Goal: Information Seeking & Learning: Learn about a topic

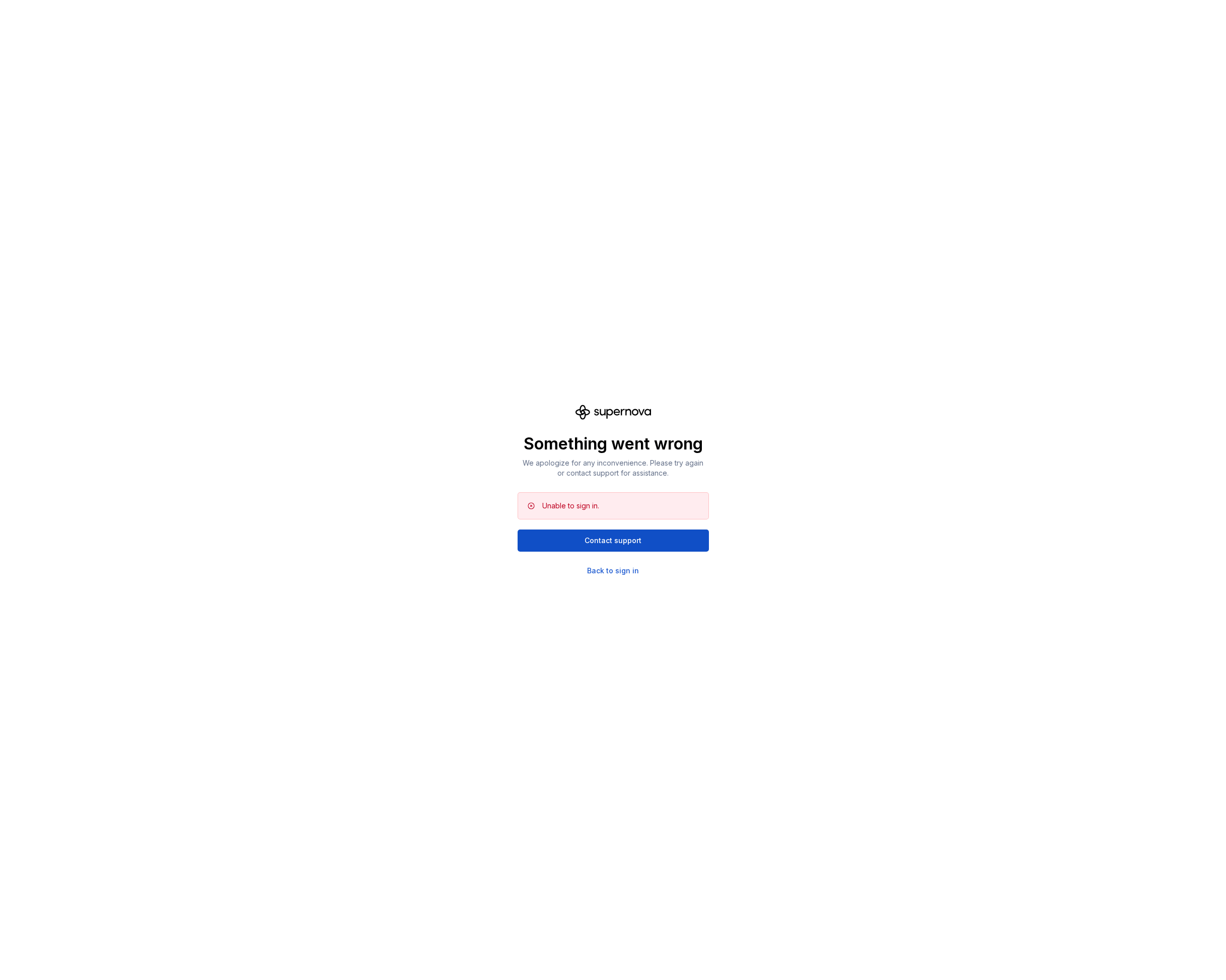
click at [601, 577] on div "Something went wrong We apologize for any inconvenience. Please try again or co…" at bounding box center [613, 490] width 1226 height 980
click at [602, 570] on div "Back to sign in" at bounding box center [613, 570] width 52 height 10
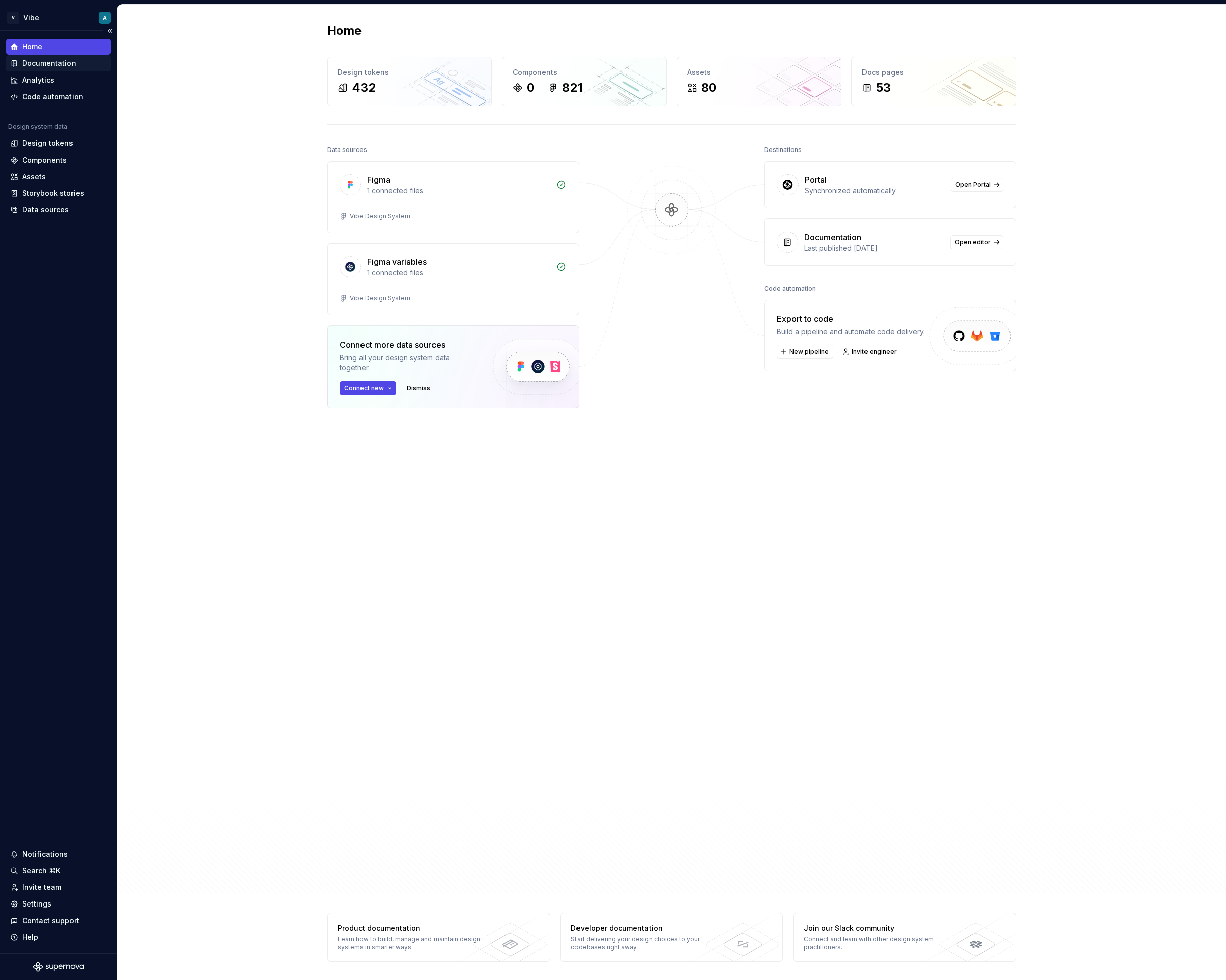
click at [44, 67] on div "Documentation" at bounding box center [50, 63] width 54 height 10
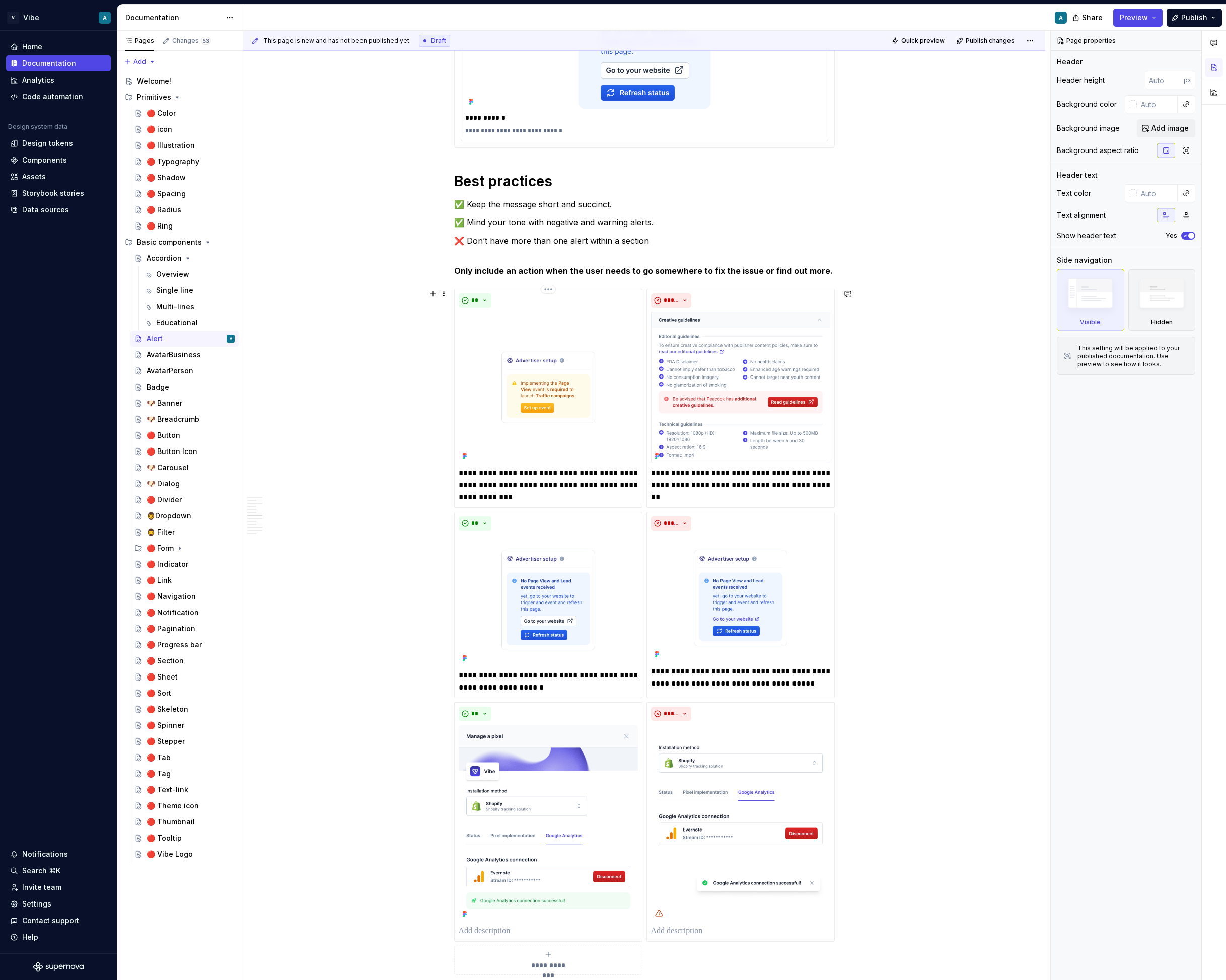
scroll to position [1859, 0]
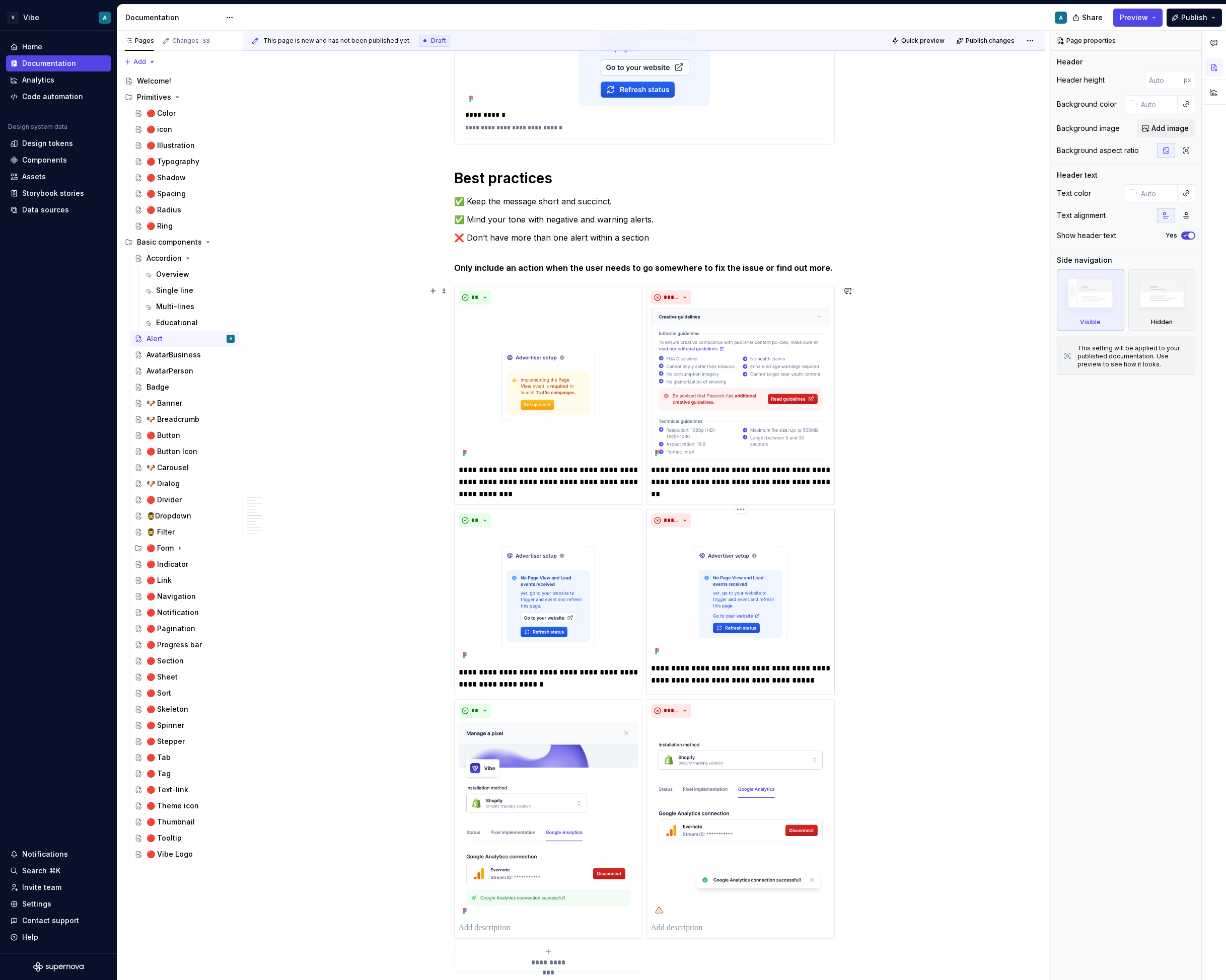
click at [707, 672] on p "**********" at bounding box center [740, 675] width 179 height 24
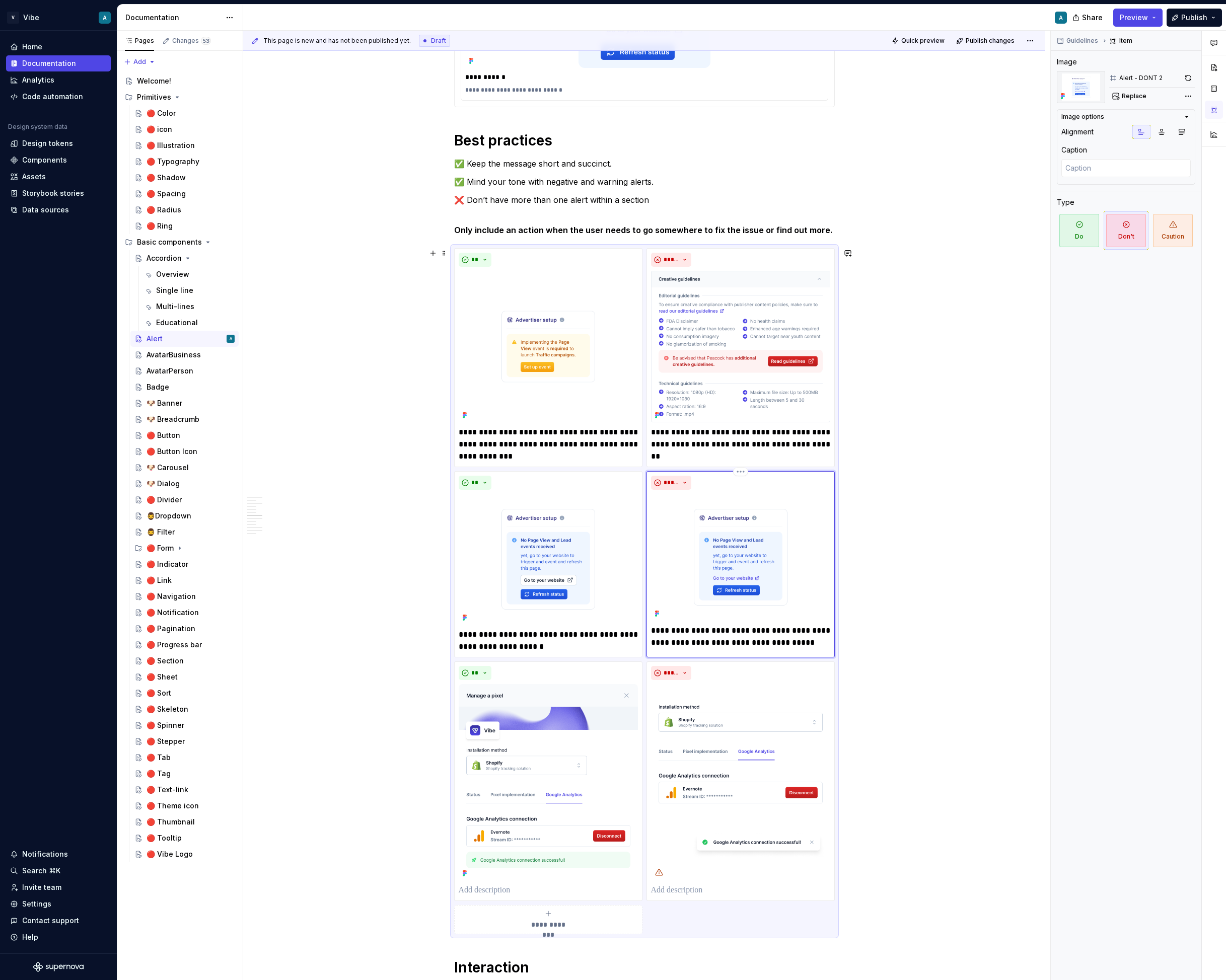
scroll to position [1906, 0]
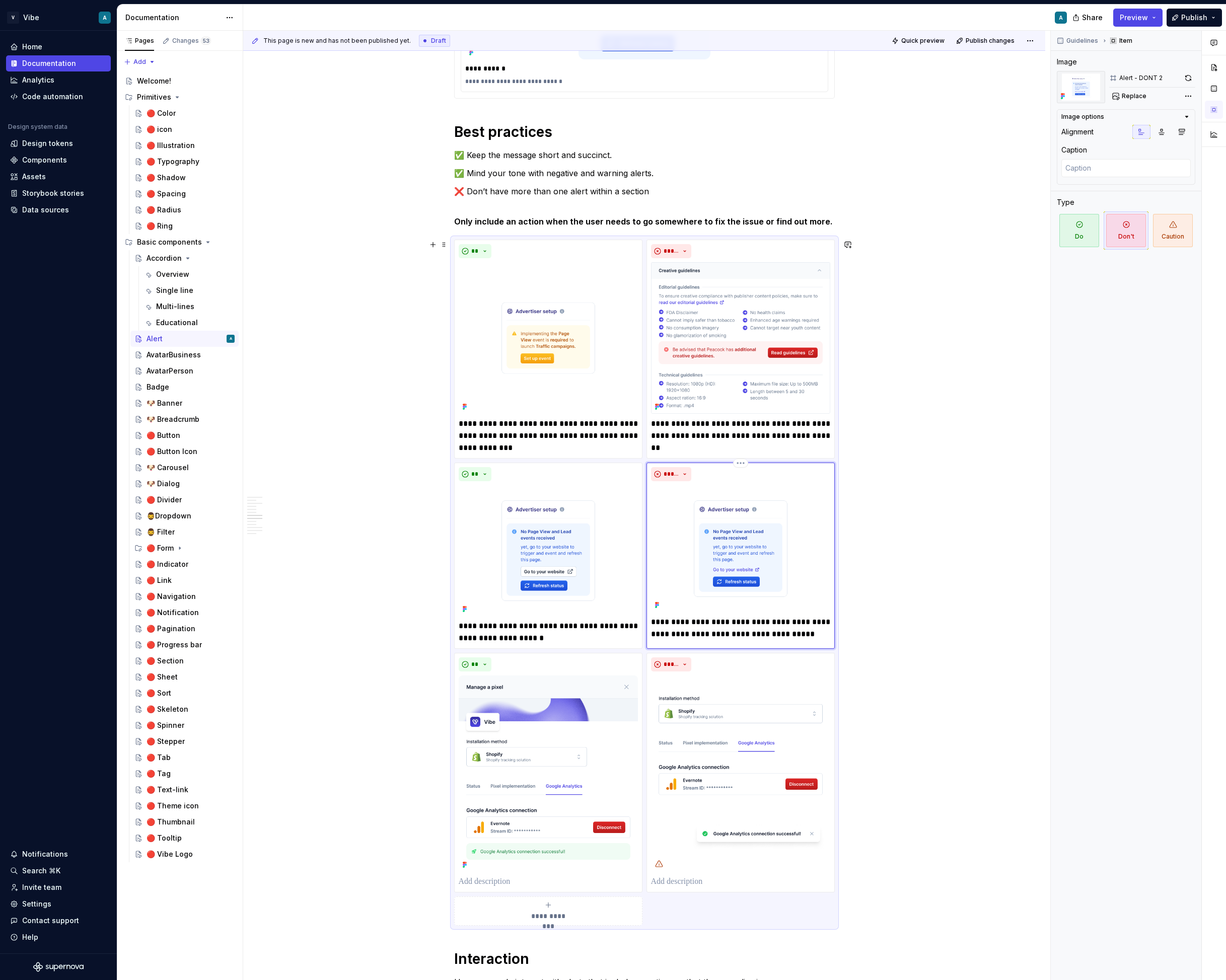
click at [718, 621] on p "**********" at bounding box center [740, 628] width 179 height 24
drag, startPoint x: 672, startPoint y: 620, endPoint x: 783, endPoint y: 641, distance: 113.0
click at [783, 641] on div "**********" at bounding box center [740, 555] width 188 height 186
drag, startPoint x: 813, startPoint y: 636, endPoint x: 669, endPoint y: 618, distance: 145.1
click at [669, 618] on p "**********" at bounding box center [740, 628] width 179 height 24
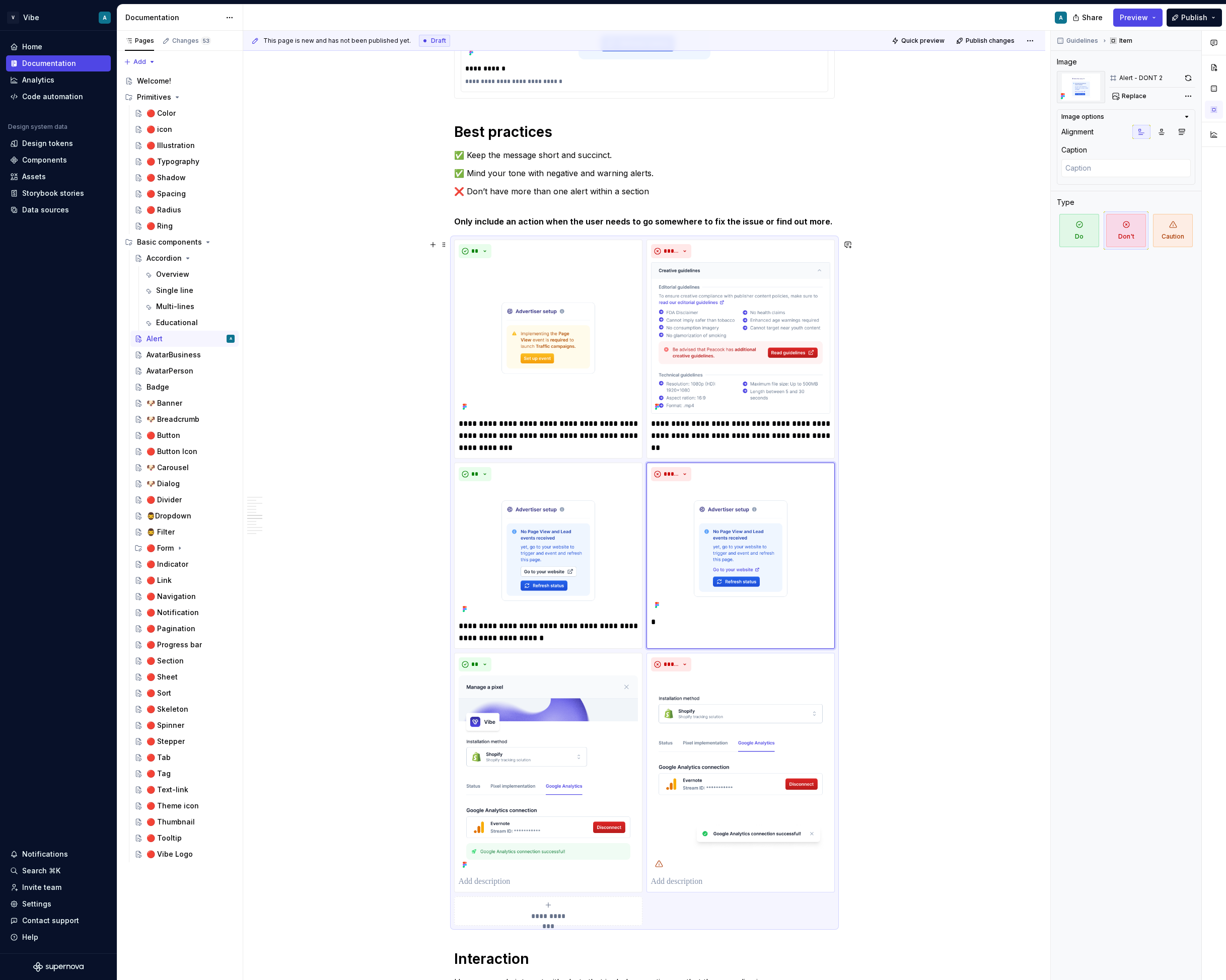
type textarea "*"
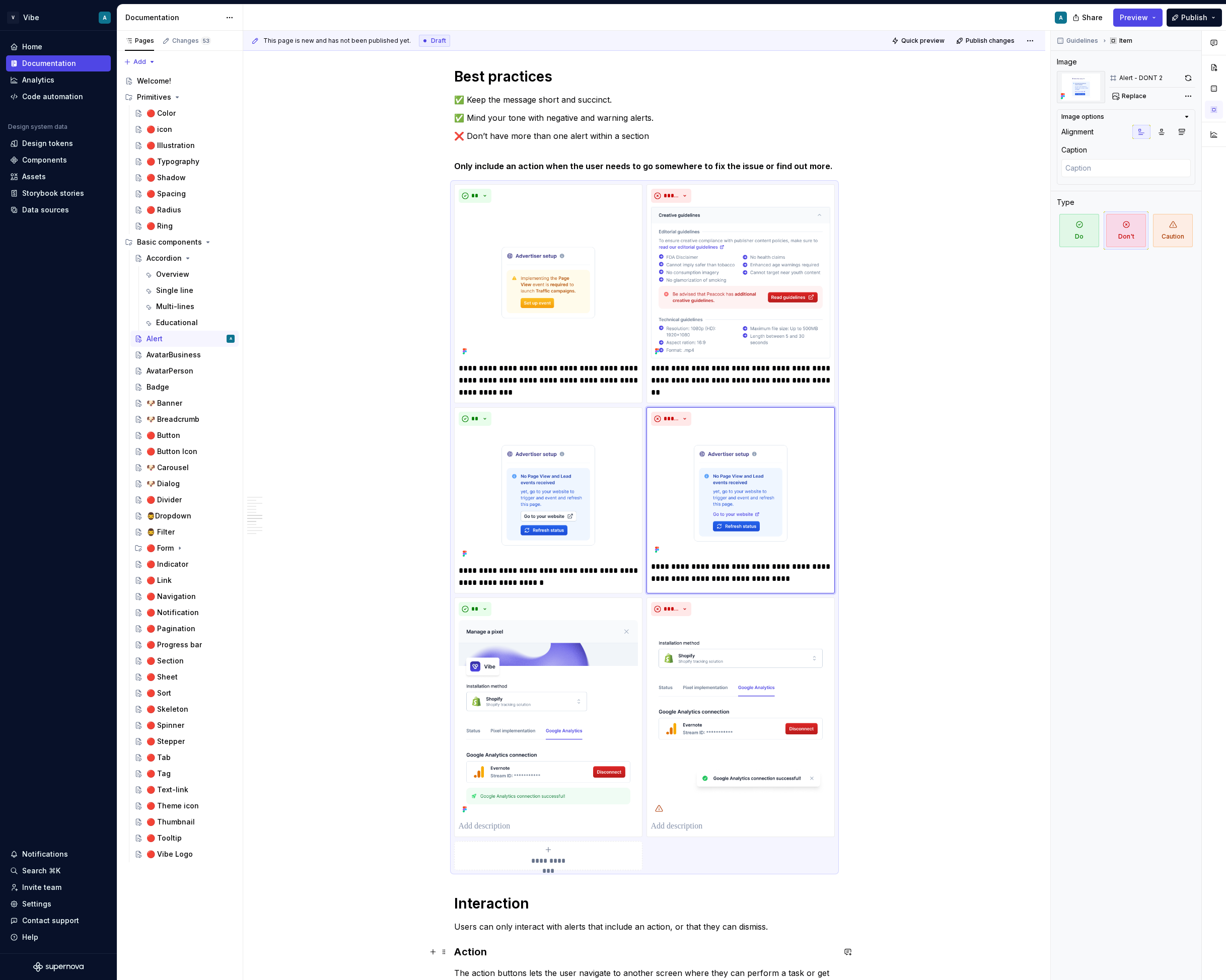
scroll to position [1958, 0]
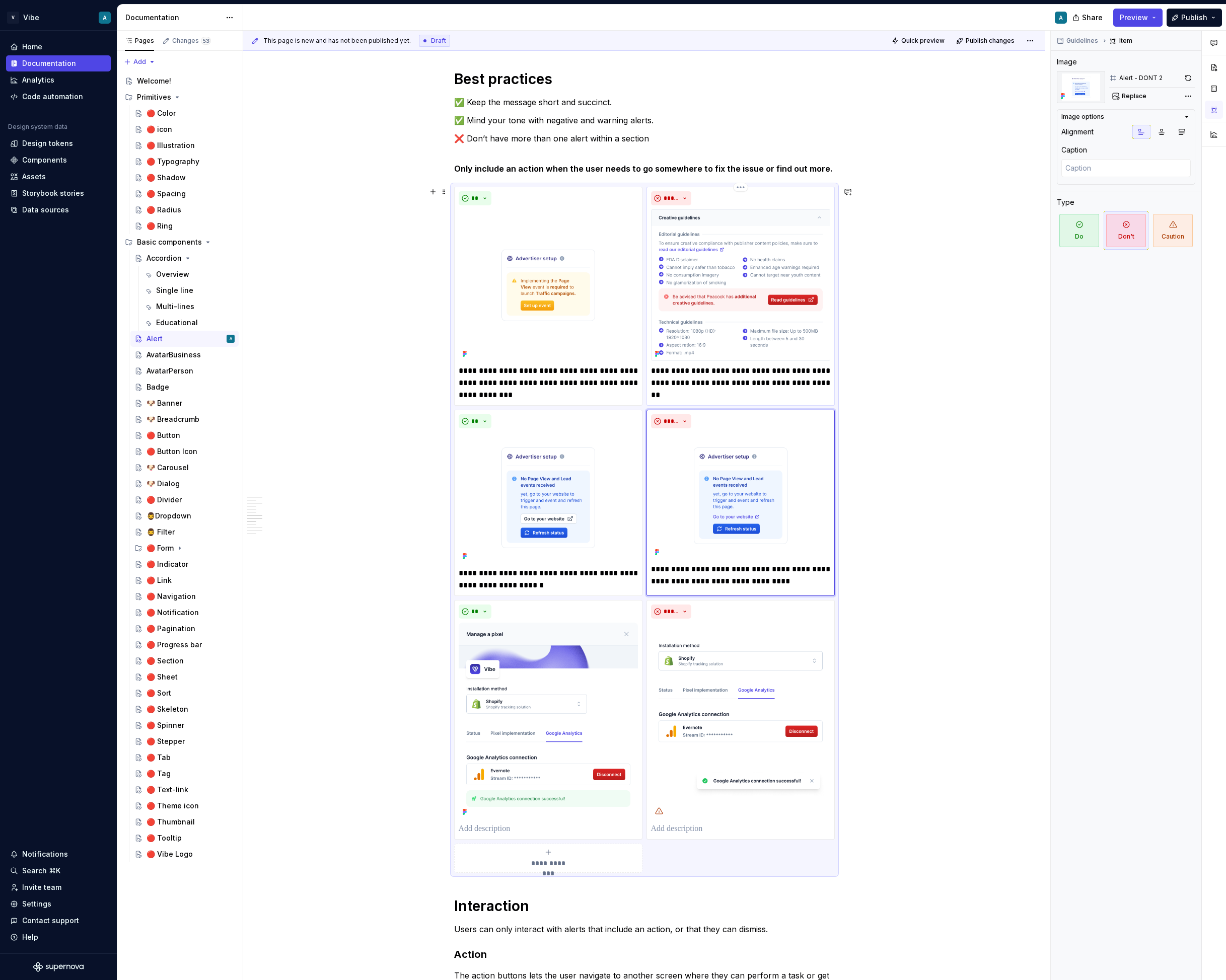
click at [746, 305] on img at bounding box center [740, 284] width 179 height 151
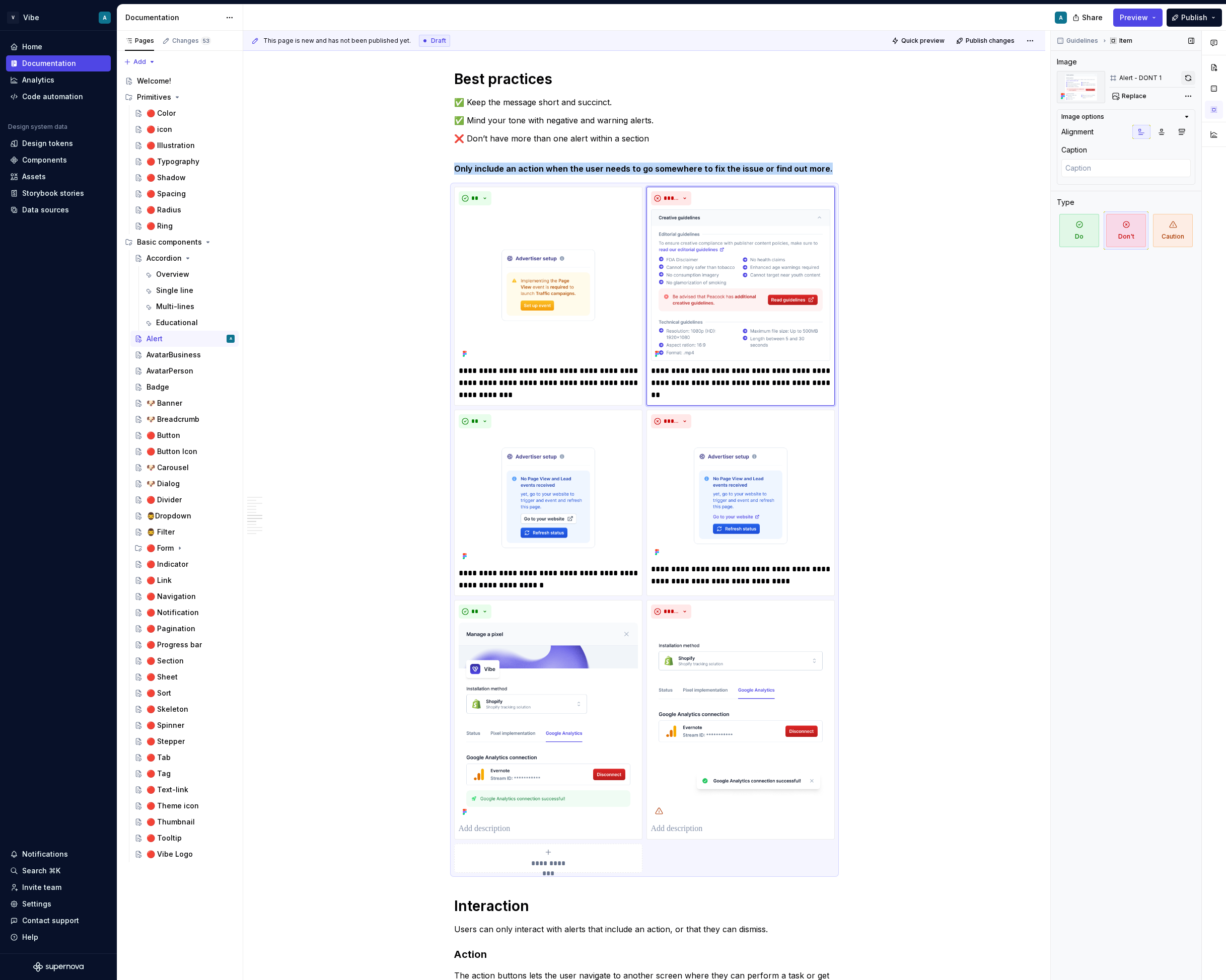
click at [1188, 82] on button "button" at bounding box center [1188, 78] width 14 height 14
click at [749, 382] on p "**********" at bounding box center [740, 377] width 179 height 24
drag, startPoint x: 743, startPoint y: 380, endPoint x: 730, endPoint y: 380, distance: 13.0
click at [730, 380] on p "**********" at bounding box center [740, 377] width 179 height 24
type textarea "*"
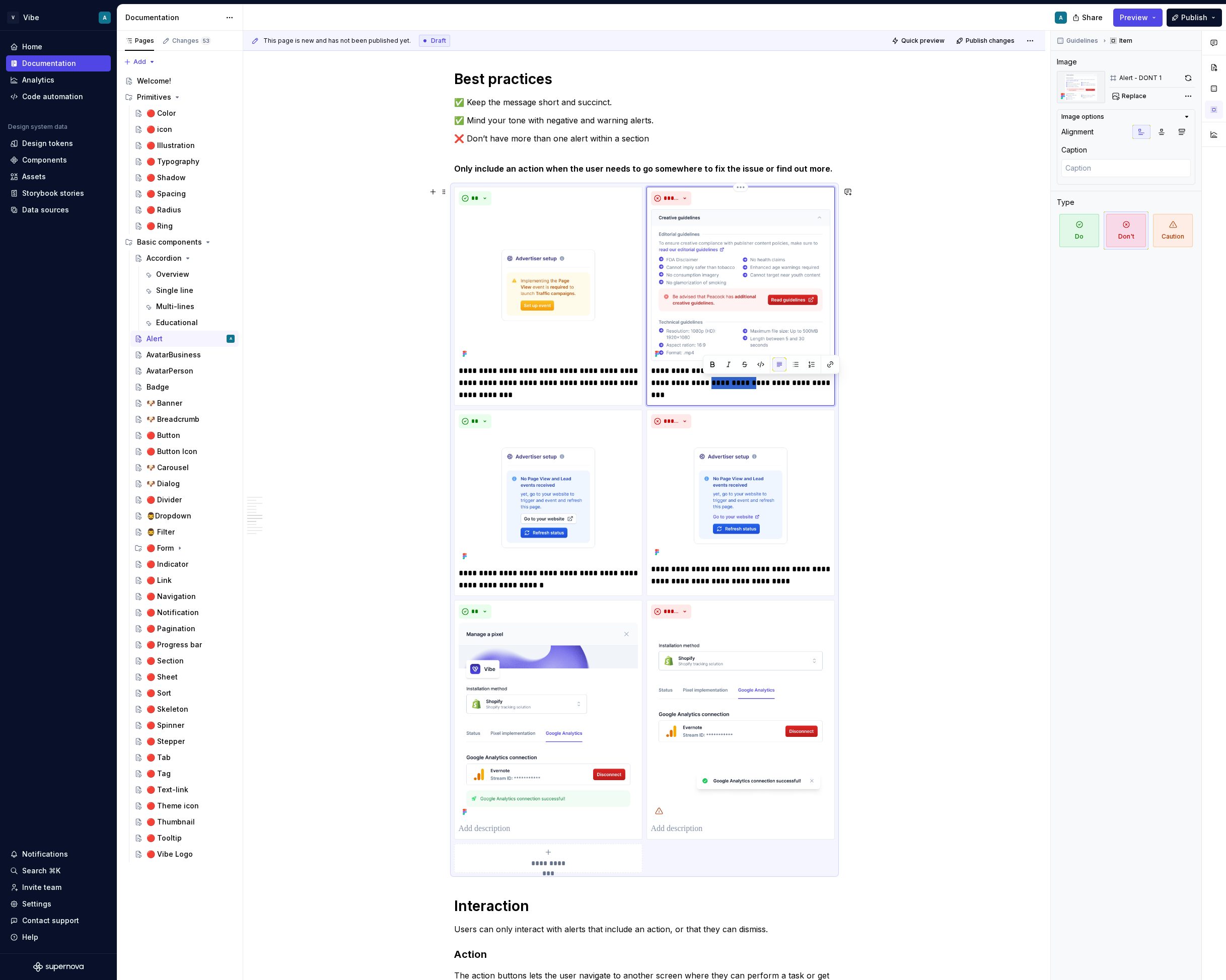
drag, startPoint x: 750, startPoint y: 385, endPoint x: 703, endPoint y: 383, distance: 47.0
click at [703, 383] on p "**********" at bounding box center [740, 377] width 179 height 24
click at [968, 351] on div "**********" at bounding box center [644, 108] width 803 height 3790
click at [758, 389] on div "**********" at bounding box center [740, 296] width 188 height 218
click at [721, 378] on p "**********" at bounding box center [740, 377] width 179 height 24
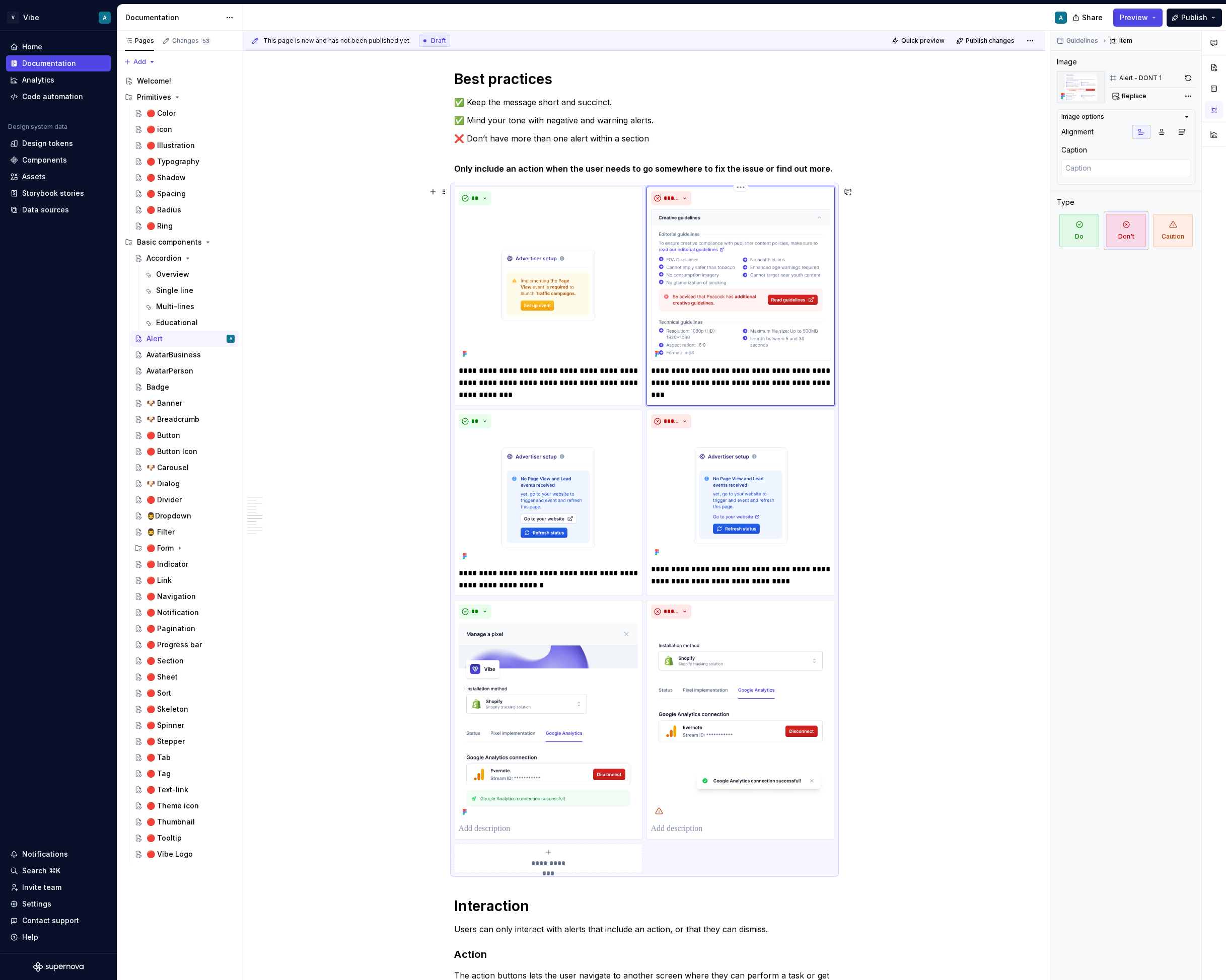
click at [749, 385] on p "**********" at bounding box center [740, 377] width 179 height 24
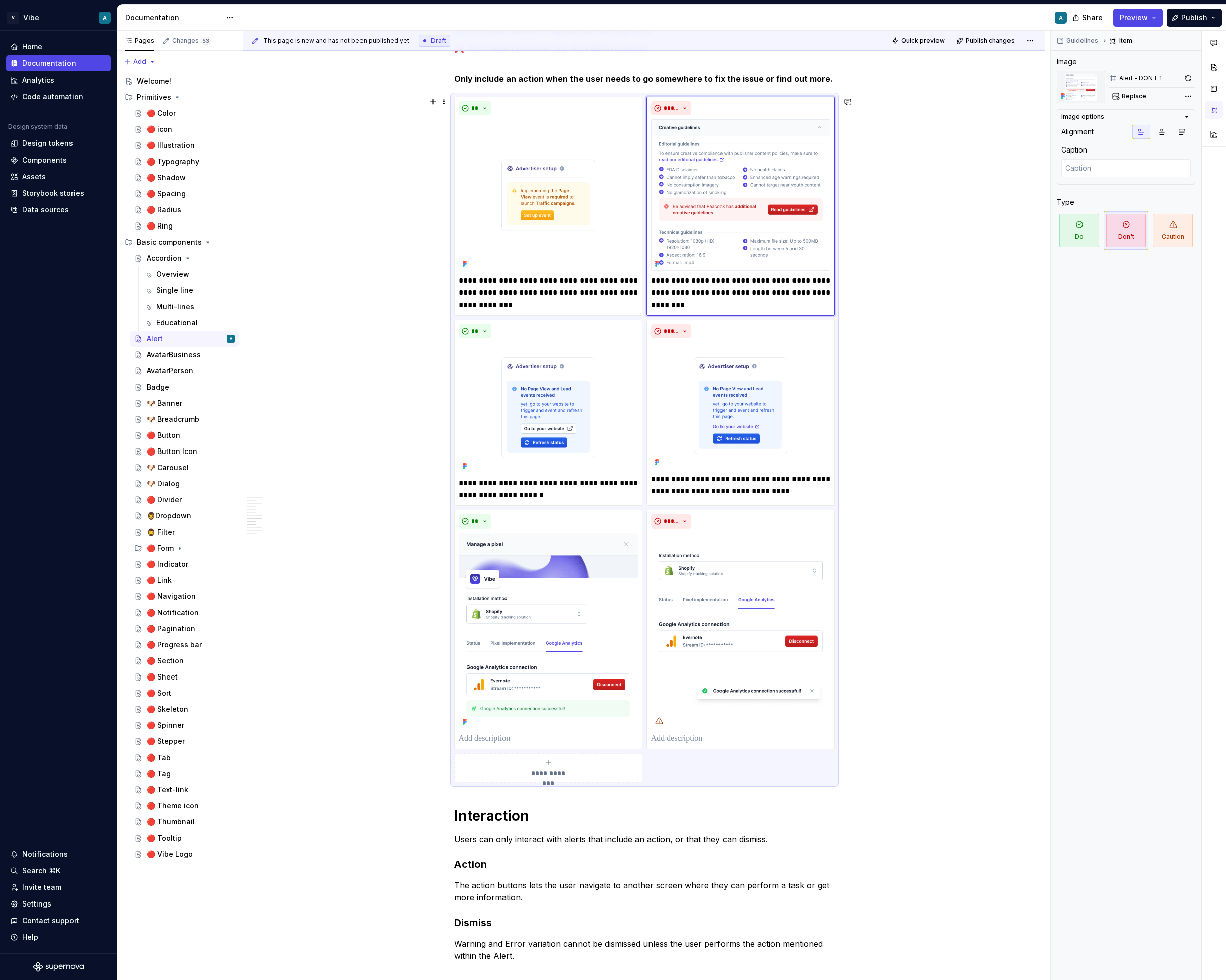
scroll to position [2058, 0]
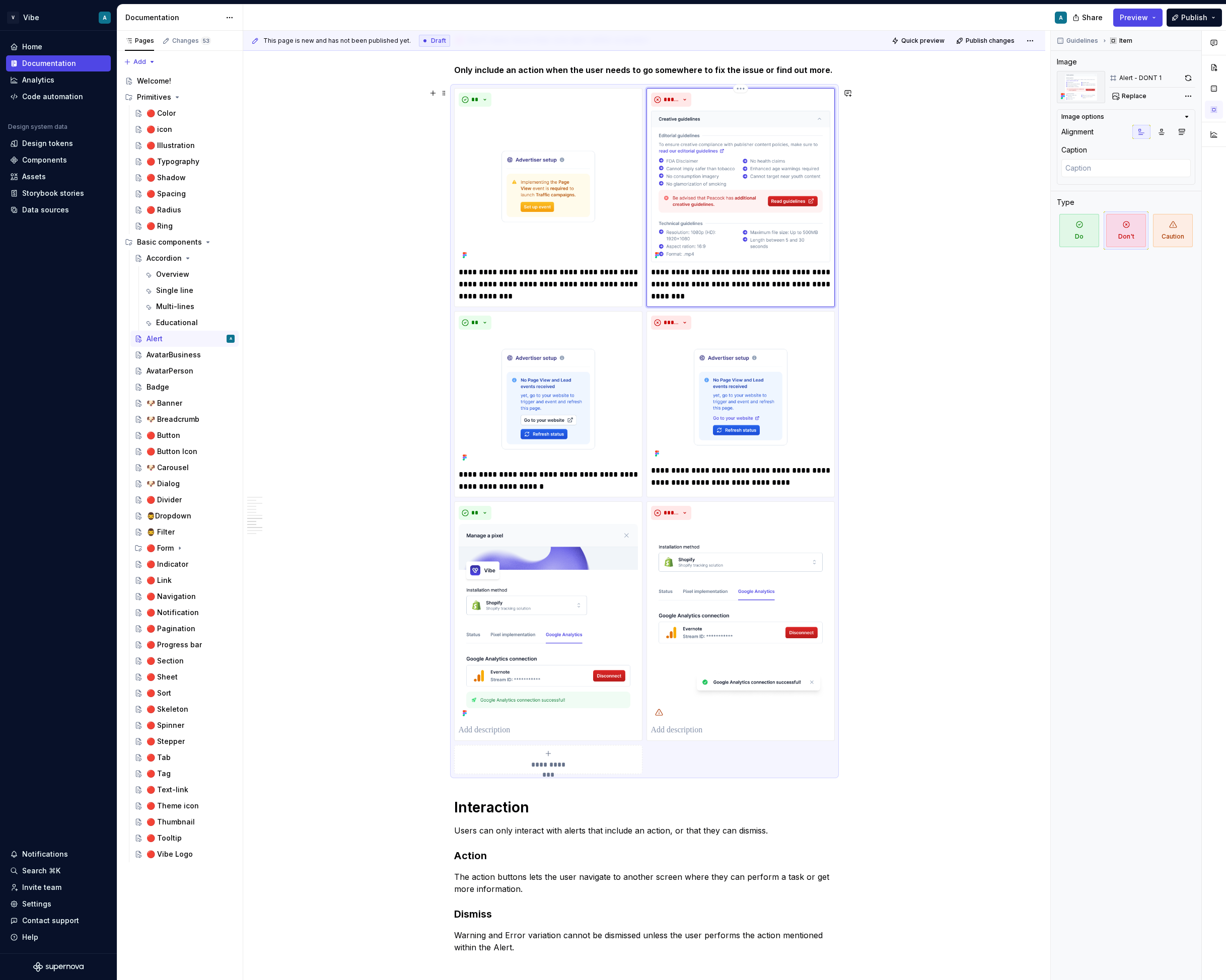
click at [830, 111] on img at bounding box center [740, 186] width 179 height 151
click at [822, 96] on div "*****" at bounding box center [740, 99] width 179 height 14
click at [1191, 96] on div "Comments Open comments No comments yet Select ‘Comment’ from the block context …" at bounding box center [1138, 506] width 175 height 950
click at [1122, 200] on div "Remove image" at bounding box center [1131, 203] width 116 height 10
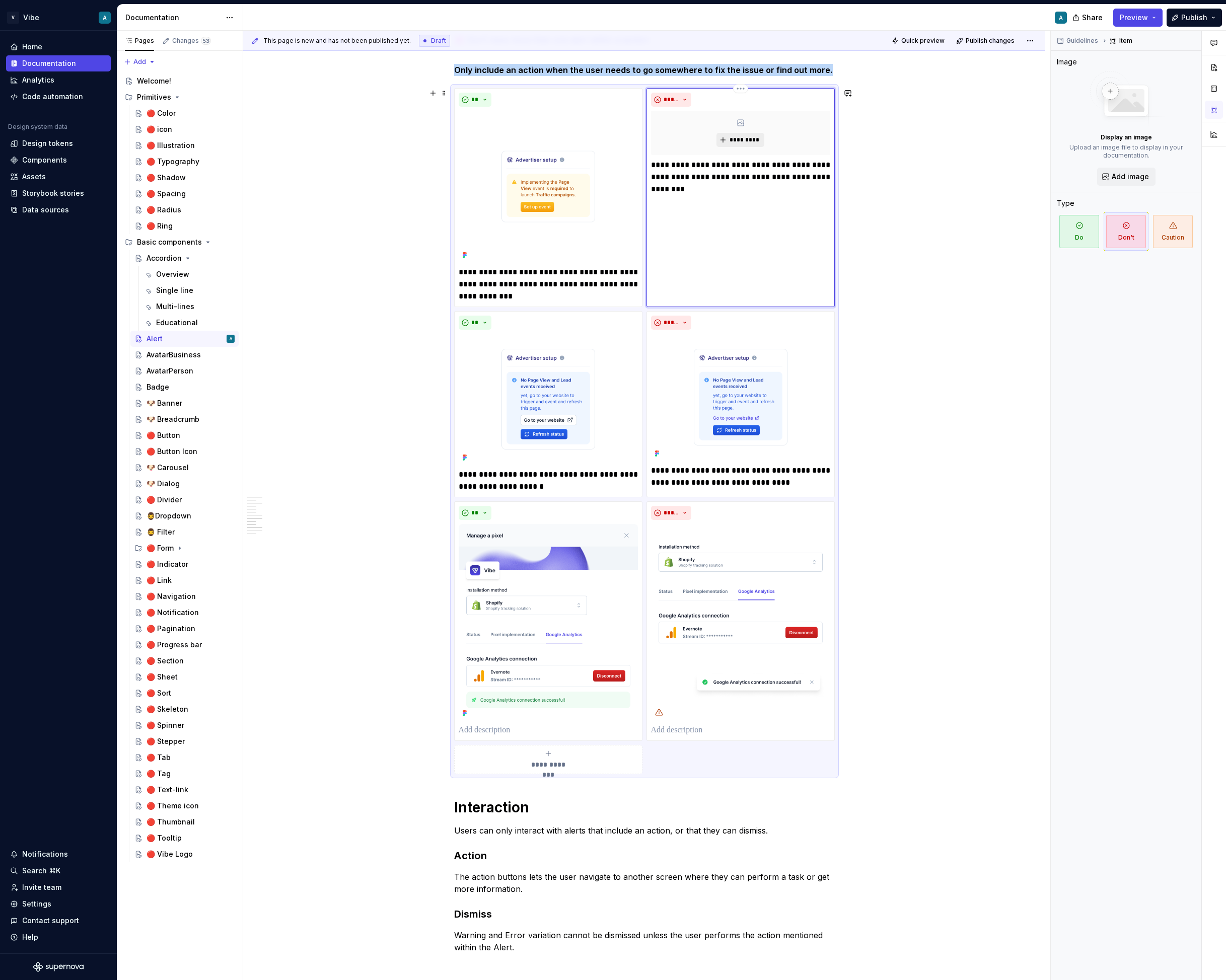
click at [743, 134] on button "*********" at bounding box center [741, 140] width 48 height 14
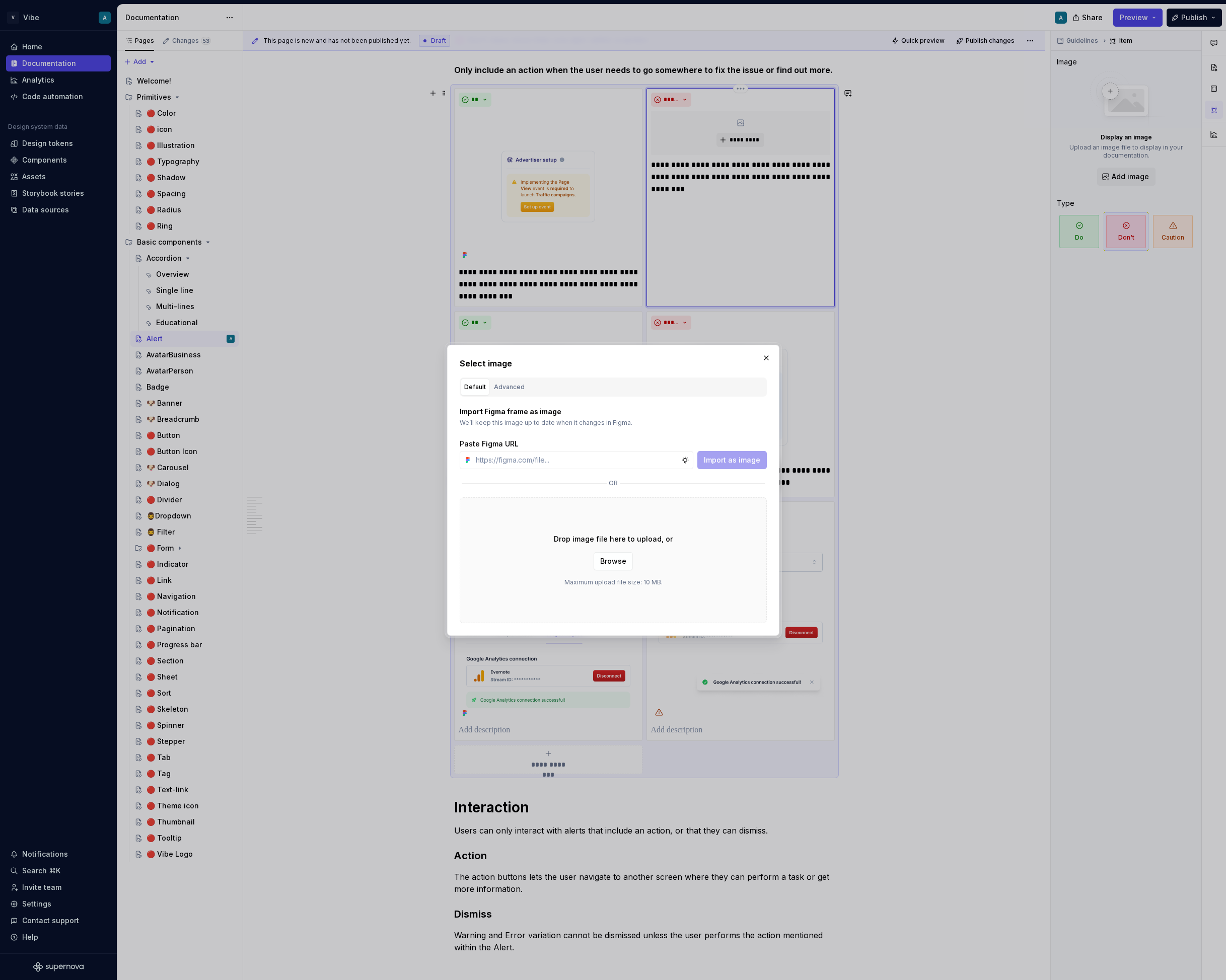
type textarea "*"
click at [511, 389] on div "Advanced" at bounding box center [509, 386] width 31 height 10
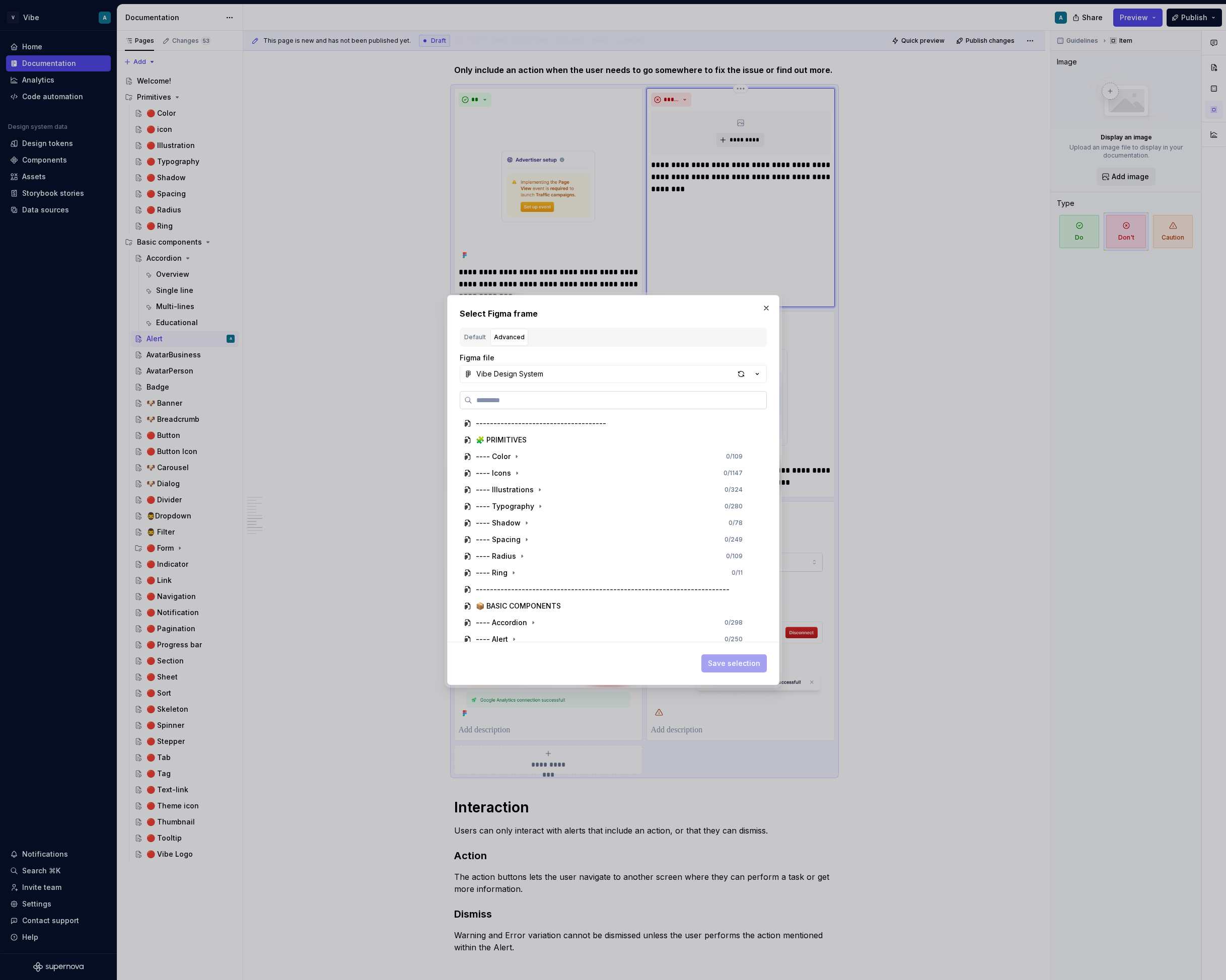
paste input "**********"
type input "**********"
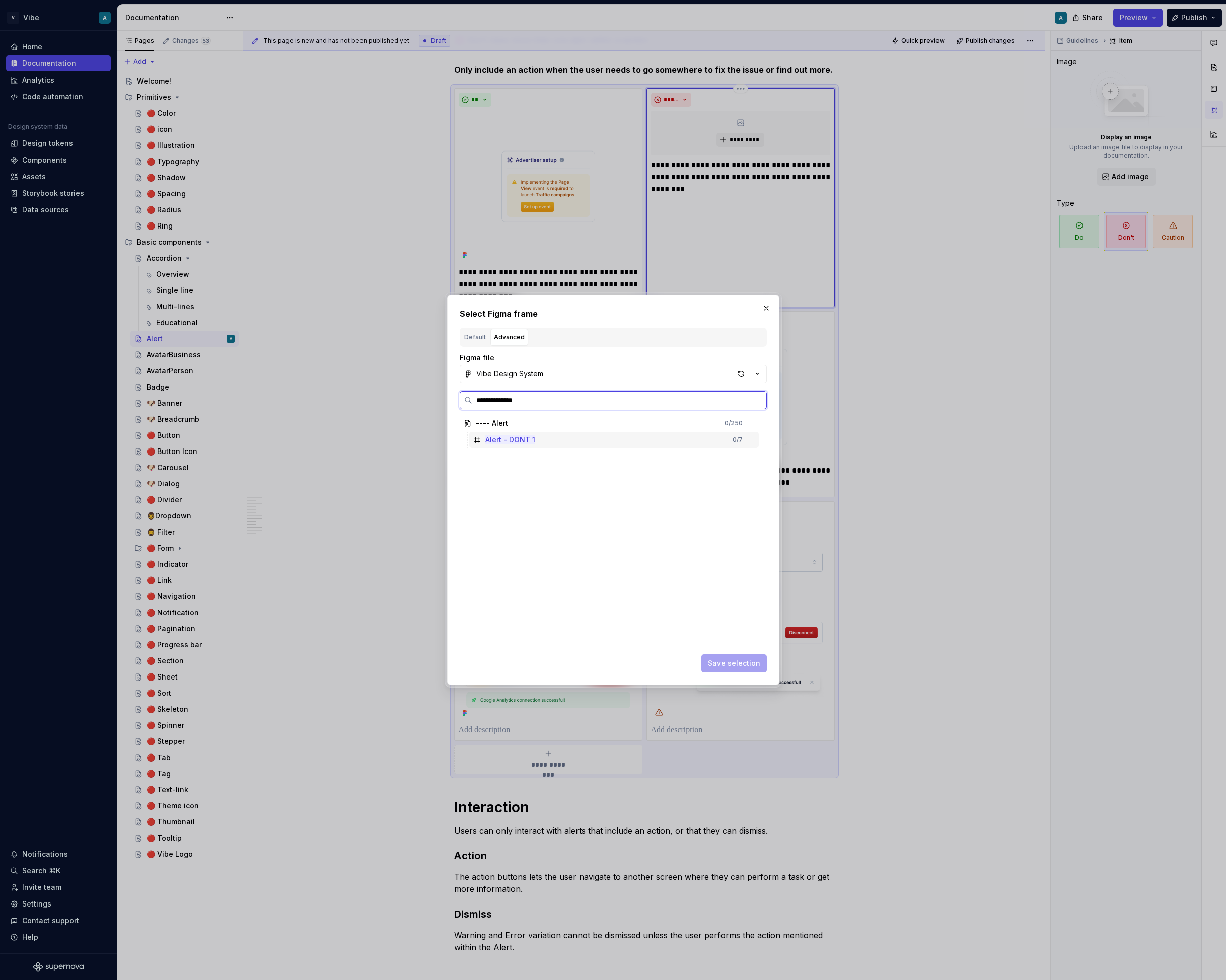
click at [556, 442] on div "Alert - DONT 1 0 / 7" at bounding box center [614, 440] width 290 height 16
click at [720, 671] on button "Save selection" at bounding box center [733, 663] width 65 height 18
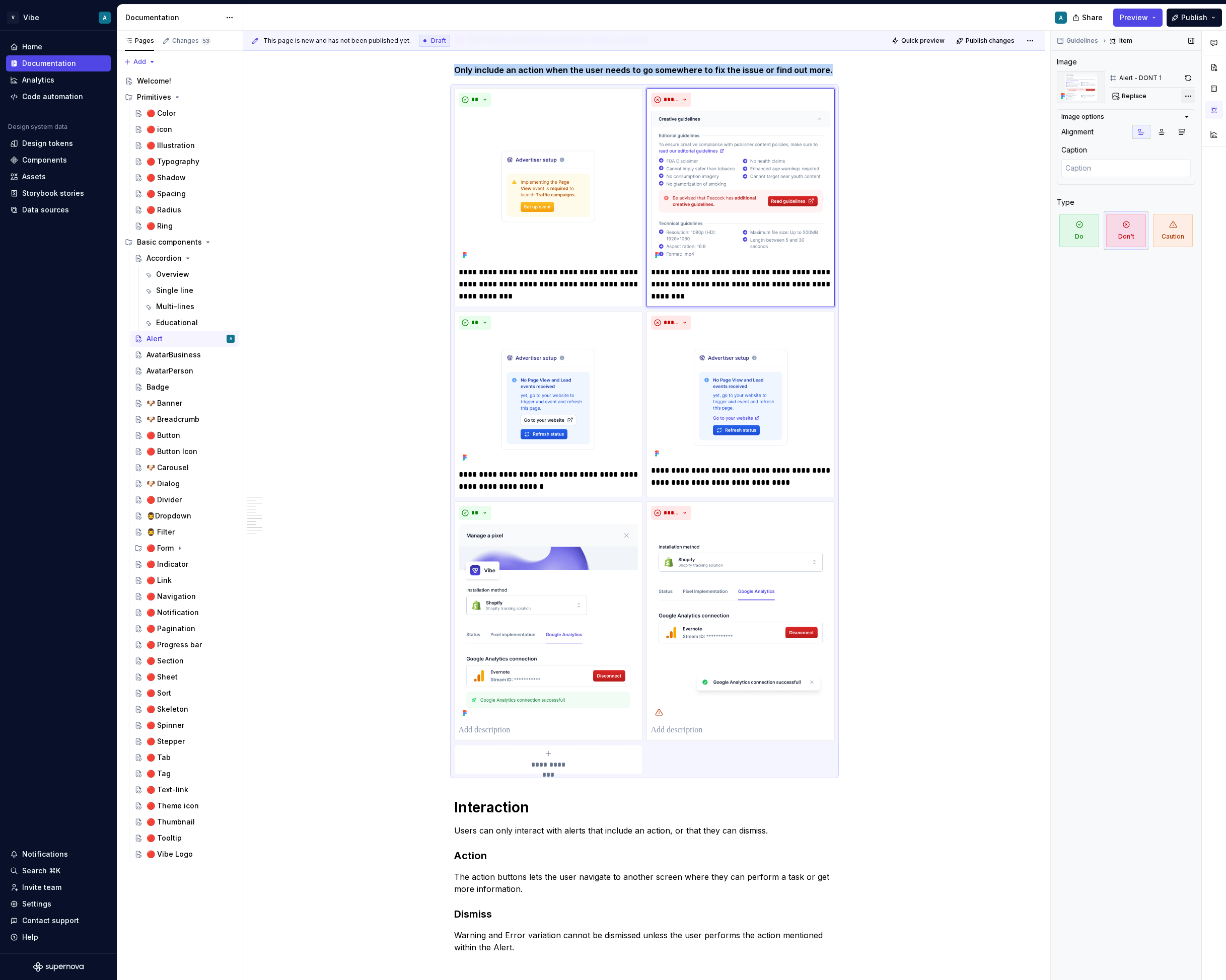
click at [1191, 99] on div "Comments Open comments No comments yet Select ‘Comment’ from the block context …" at bounding box center [1138, 506] width 175 height 950
click at [1102, 205] on div "Remove image" at bounding box center [1131, 203] width 116 height 10
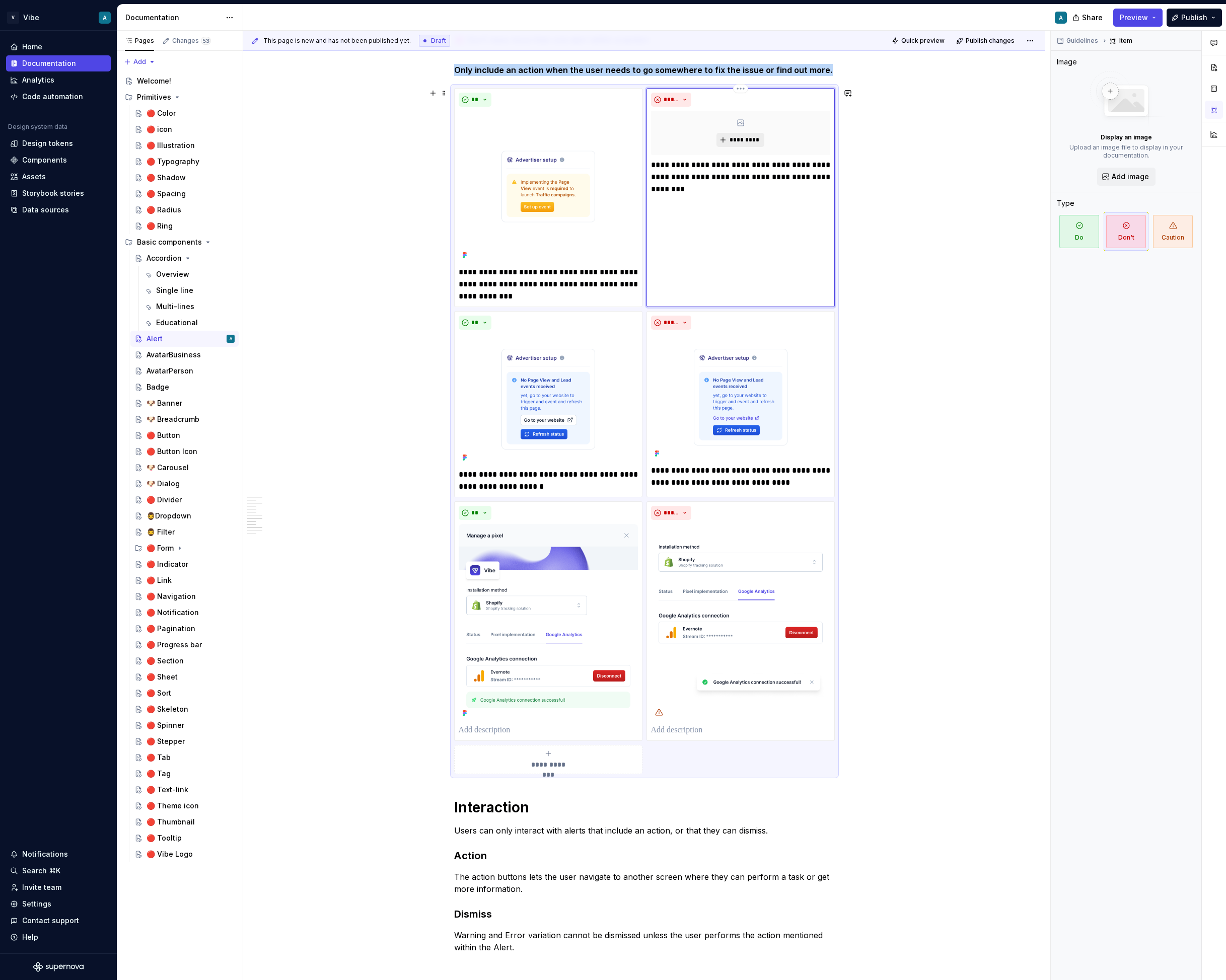
click at [731, 144] on button "*********" at bounding box center [741, 140] width 48 height 14
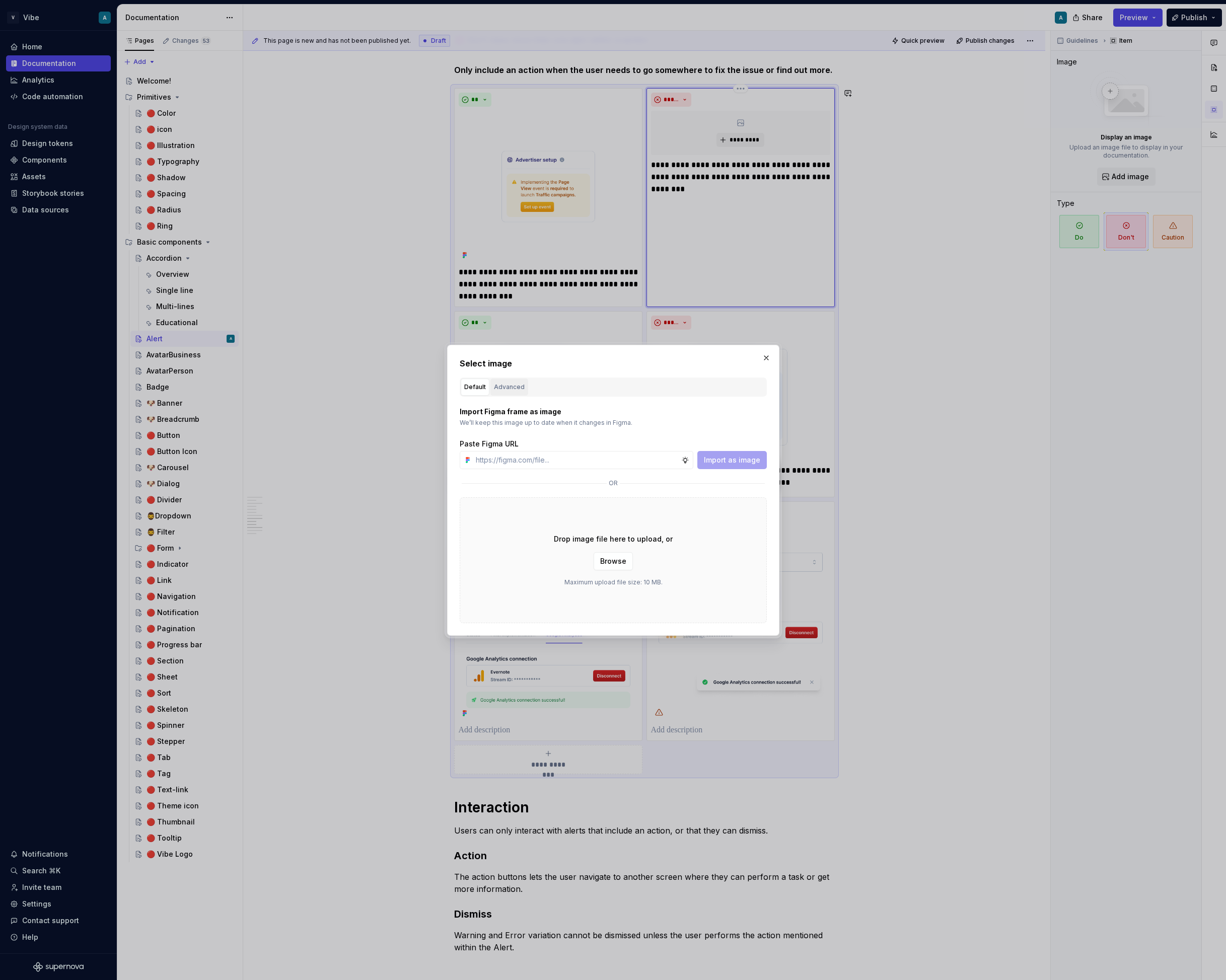
click at [512, 386] on div "Advanced" at bounding box center [509, 386] width 31 height 10
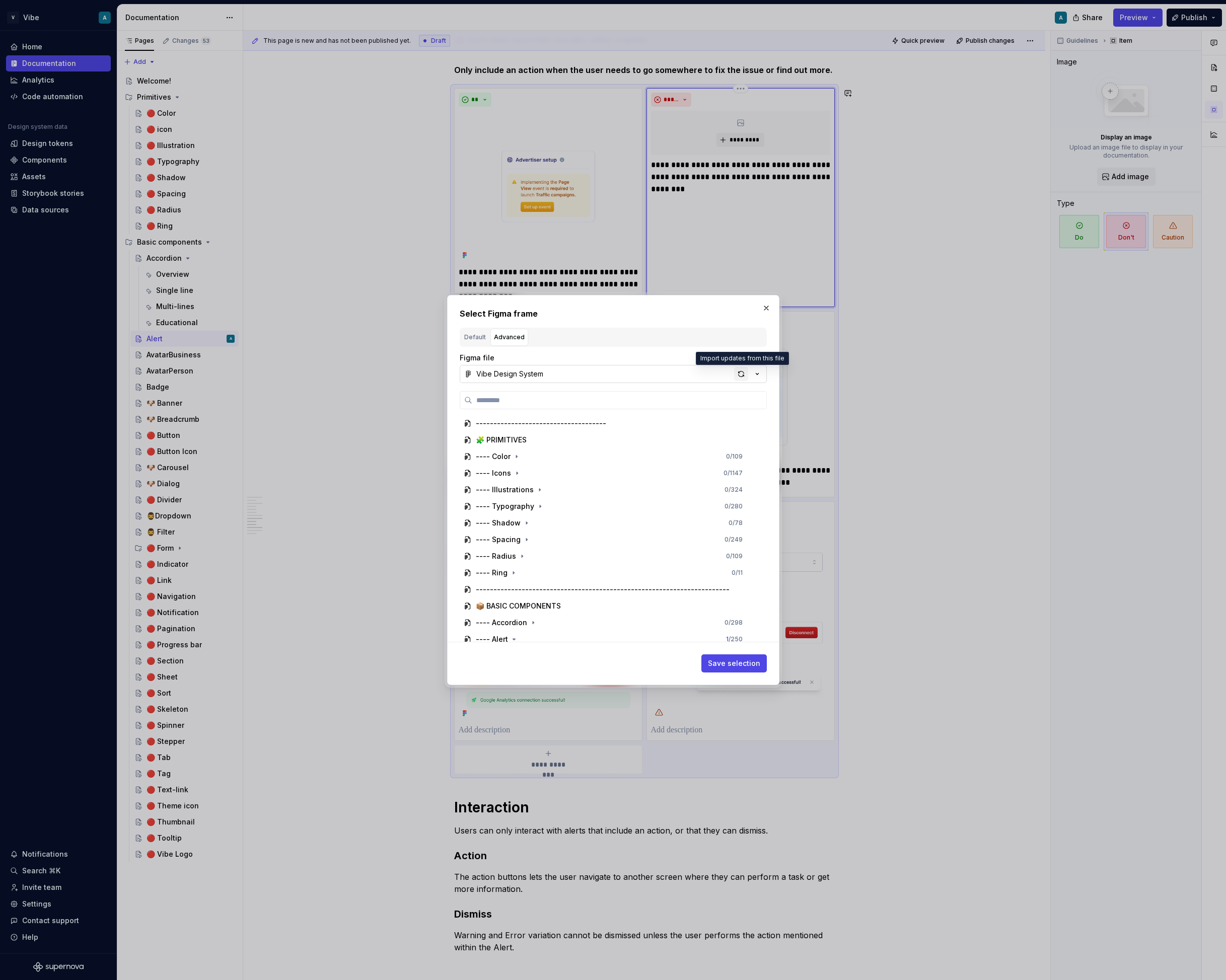
click at [742, 371] on div "button" at bounding box center [741, 374] width 14 height 14
type textarea "*"
type input "**********"
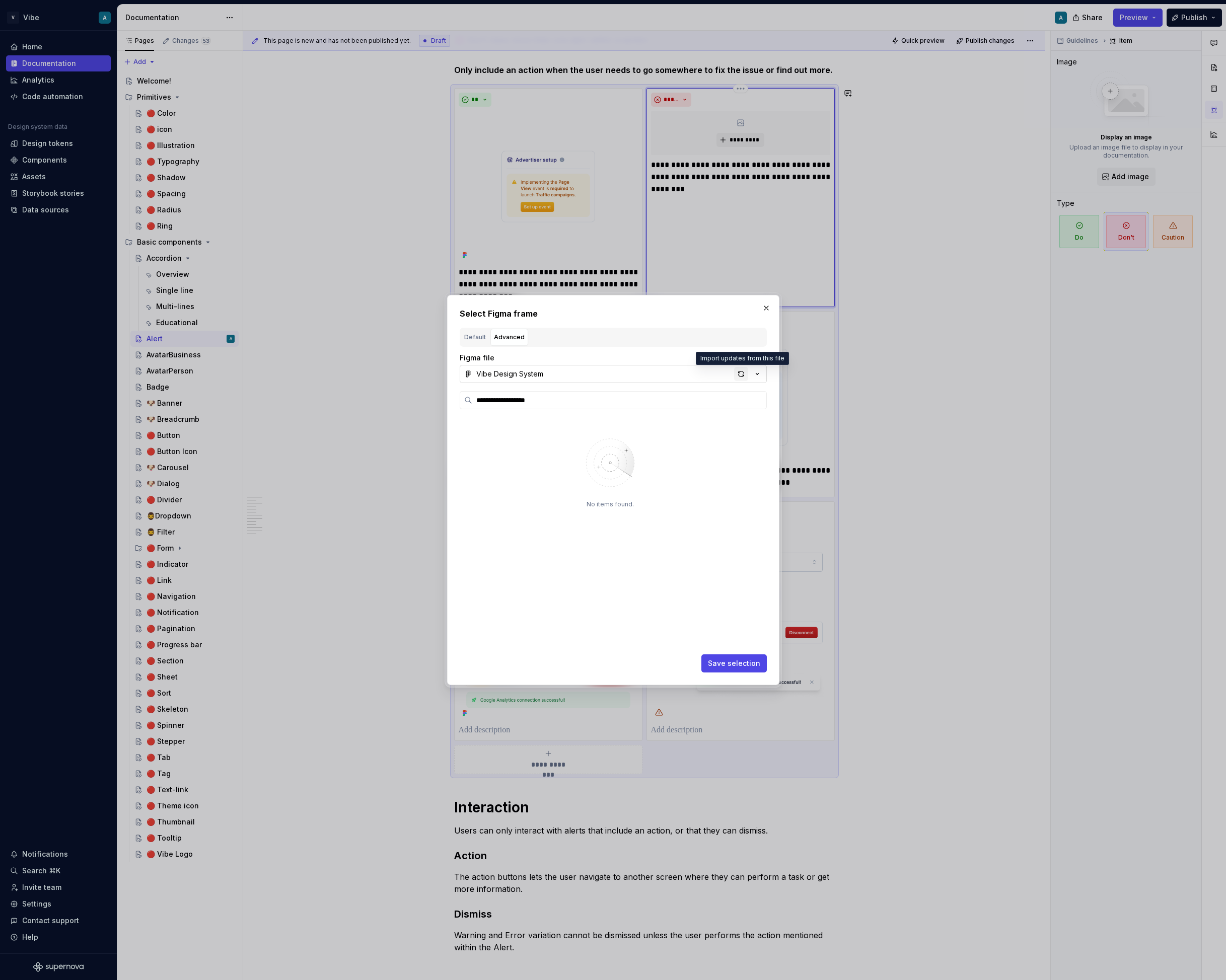
click at [743, 372] on div "button" at bounding box center [741, 374] width 14 height 14
type textarea "*"
paste input "**********"
type input "**********"
click at [741, 380] on div "button" at bounding box center [741, 374] width 14 height 14
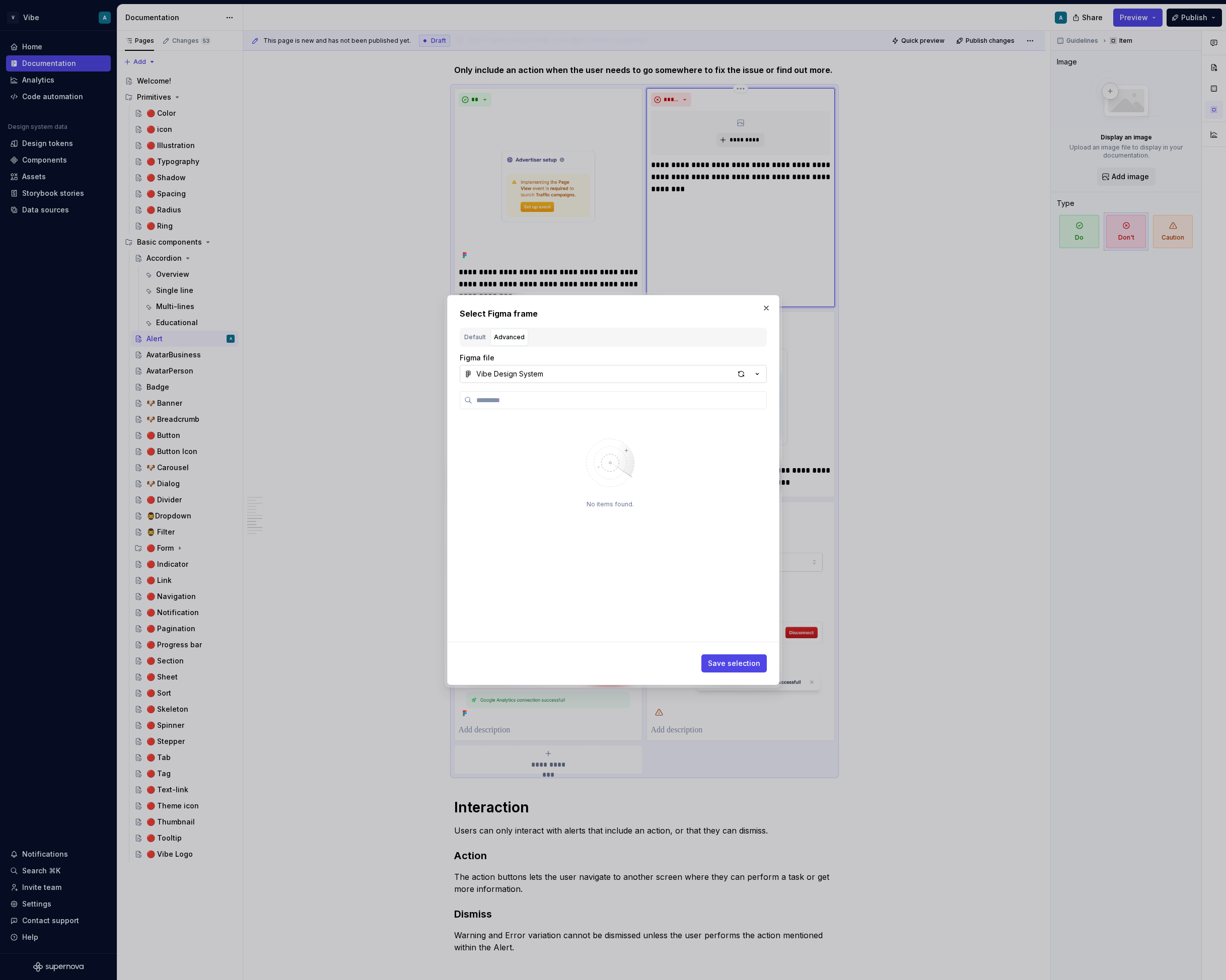
type textarea "*"
click at [649, 400] on input "search" at bounding box center [619, 400] width 294 height 10
type input "**********"
click at [565, 445] on div "Alert - DONT 1 TEMP 0 / 8" at bounding box center [614, 440] width 290 height 16
click at [752, 667] on span "Save selection" at bounding box center [734, 663] width 53 height 10
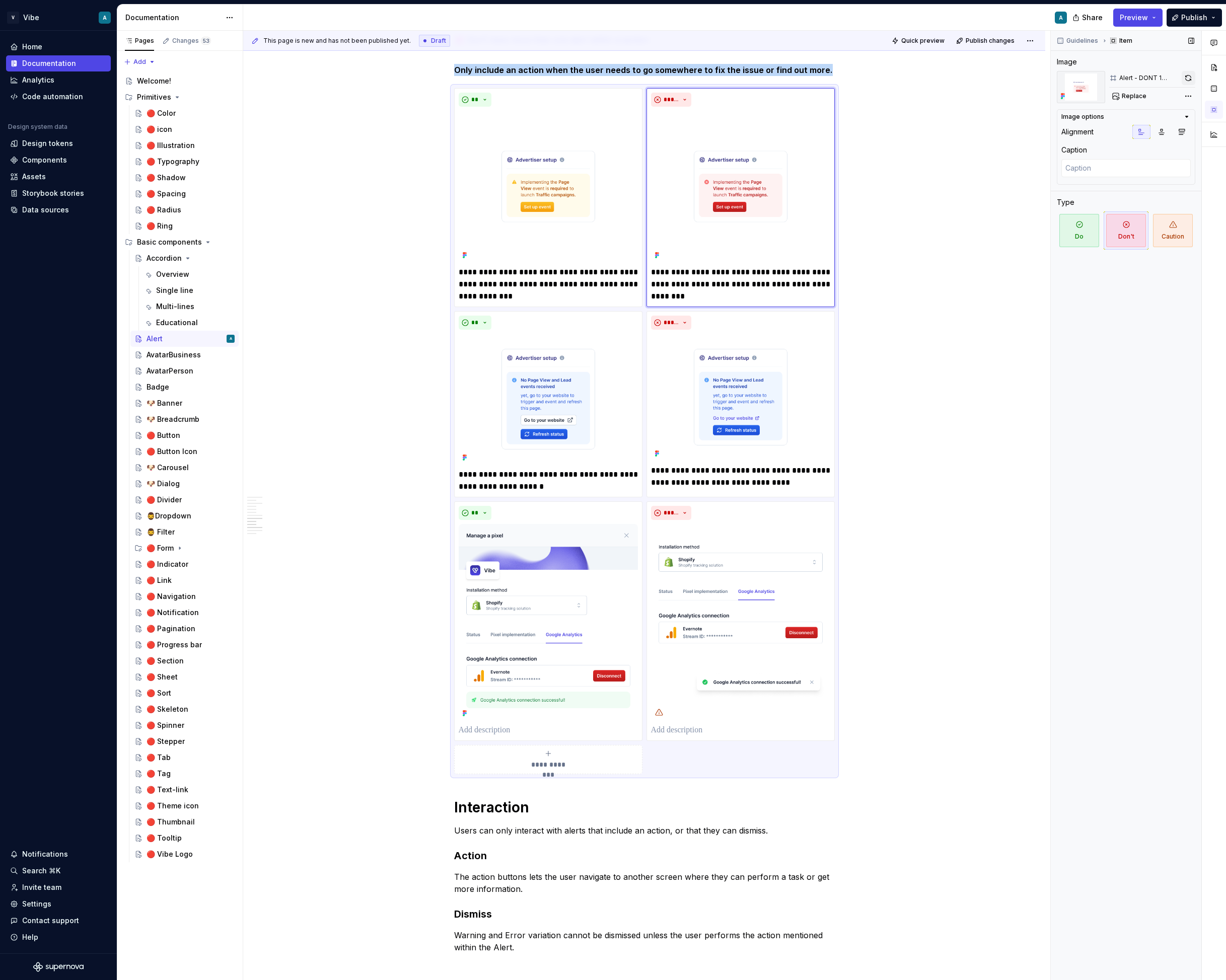
click at [1188, 79] on button "button" at bounding box center [1188, 78] width 14 height 14
click at [908, 403] on div "**********" at bounding box center [644, 10] width 803 height 3790
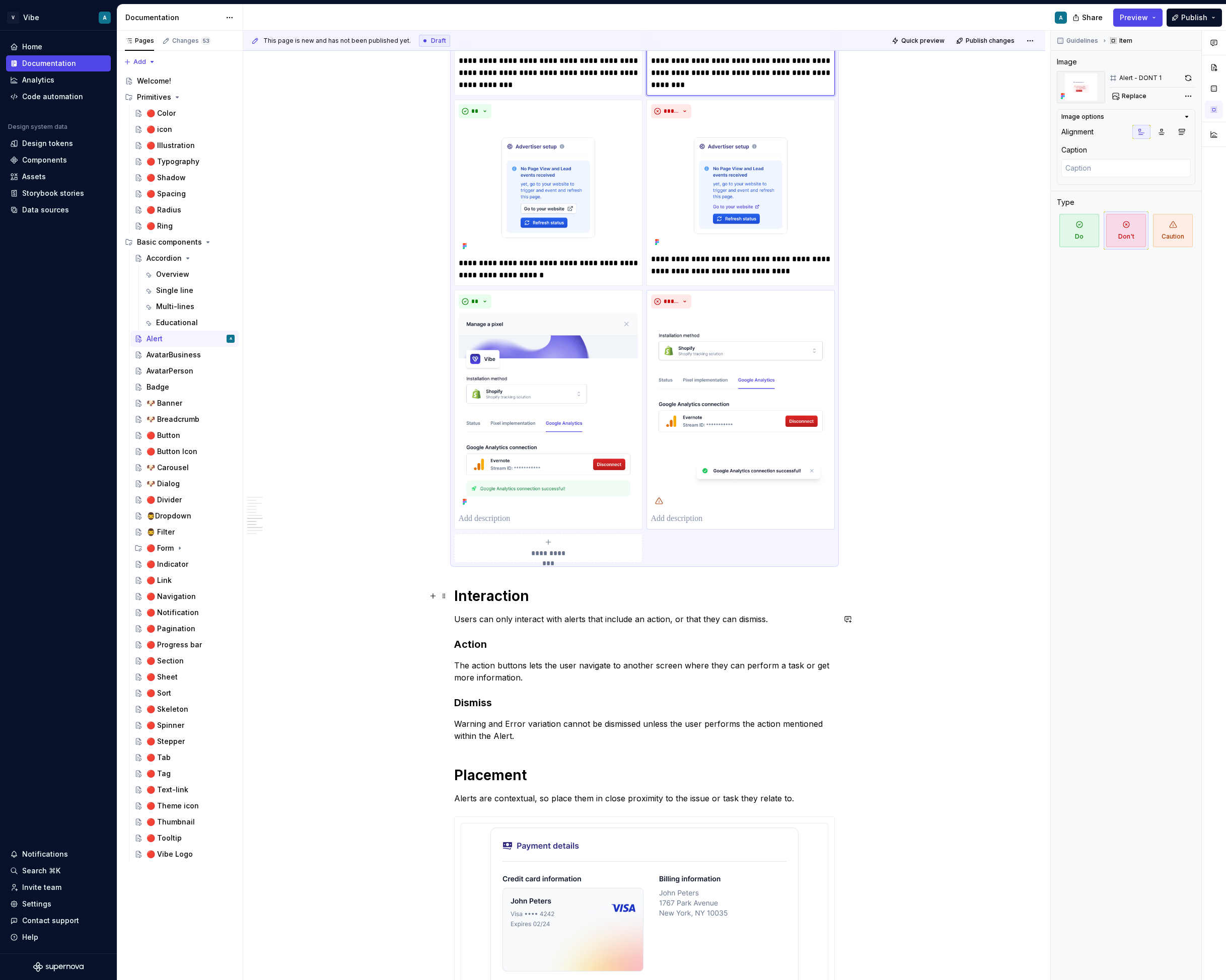
scroll to position [2252, 0]
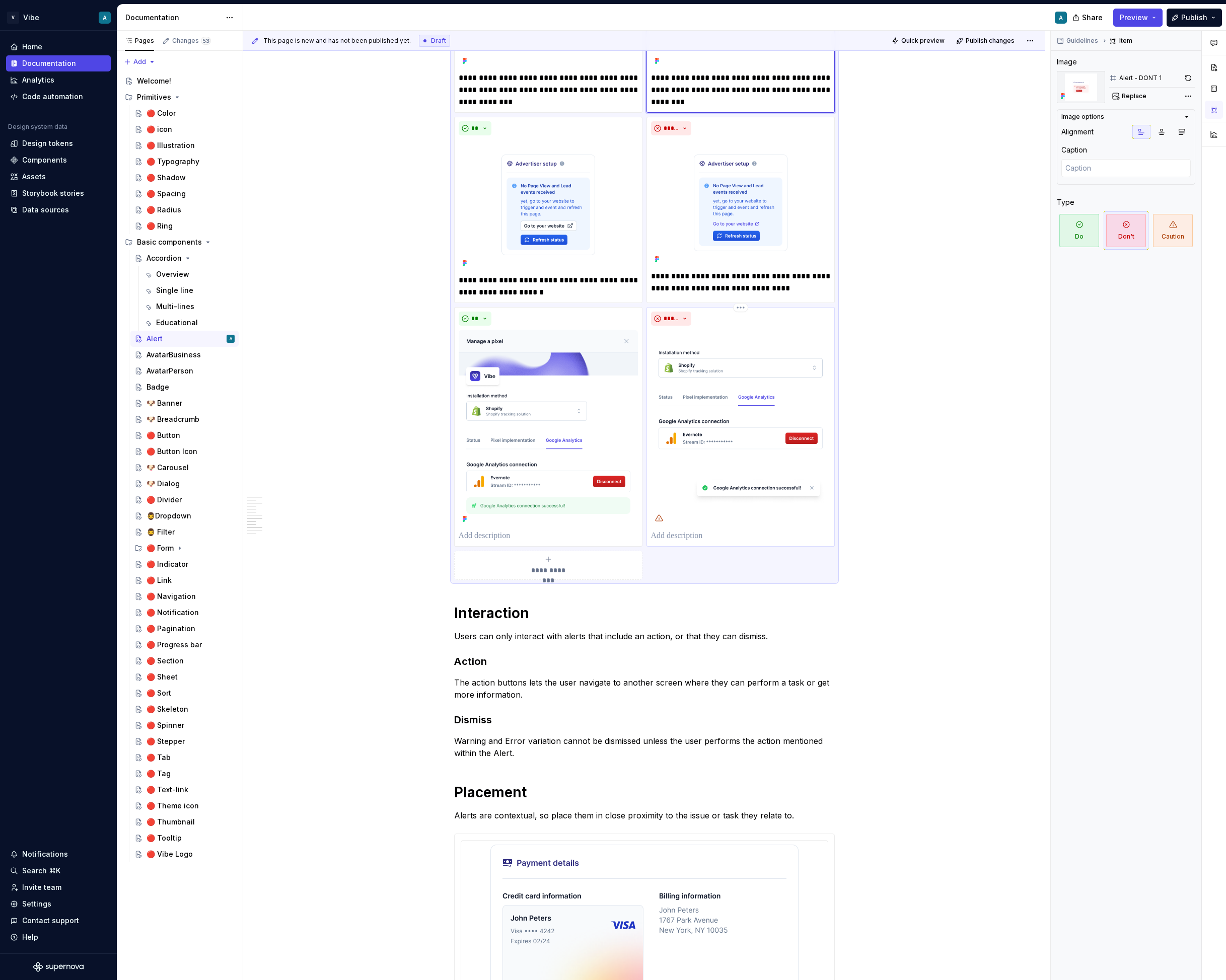
click at [784, 419] on img at bounding box center [740, 428] width 179 height 197
click at [1190, 79] on button "button" at bounding box center [1188, 78] width 14 height 14
click at [1188, 97] on div "Comments Open comments No comments yet Select ‘Comment’ from the block context …" at bounding box center [1138, 506] width 175 height 950
click at [1141, 203] on div "Remove image" at bounding box center [1131, 203] width 116 height 10
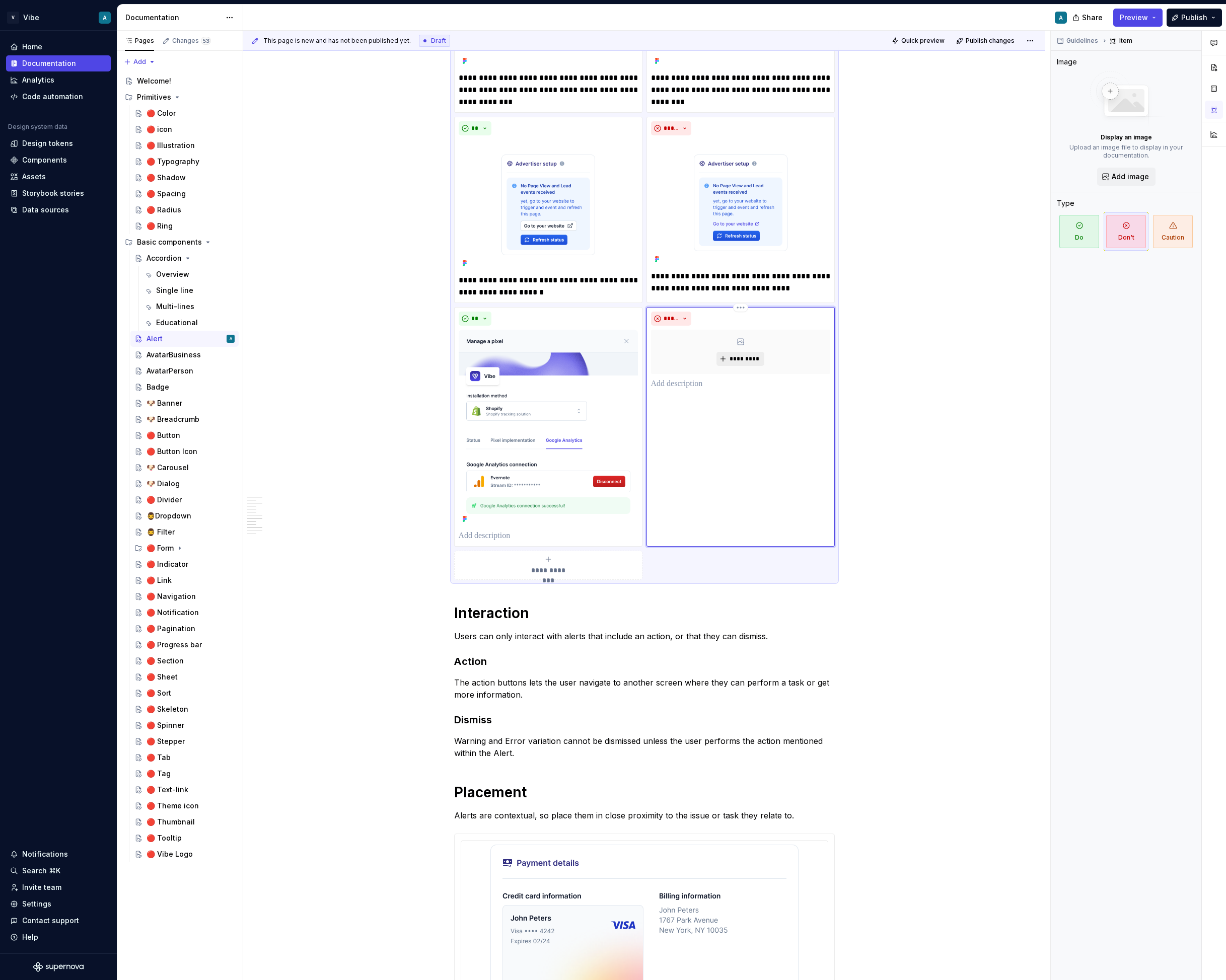
click at [749, 355] on span "*********" at bounding box center [744, 359] width 31 height 8
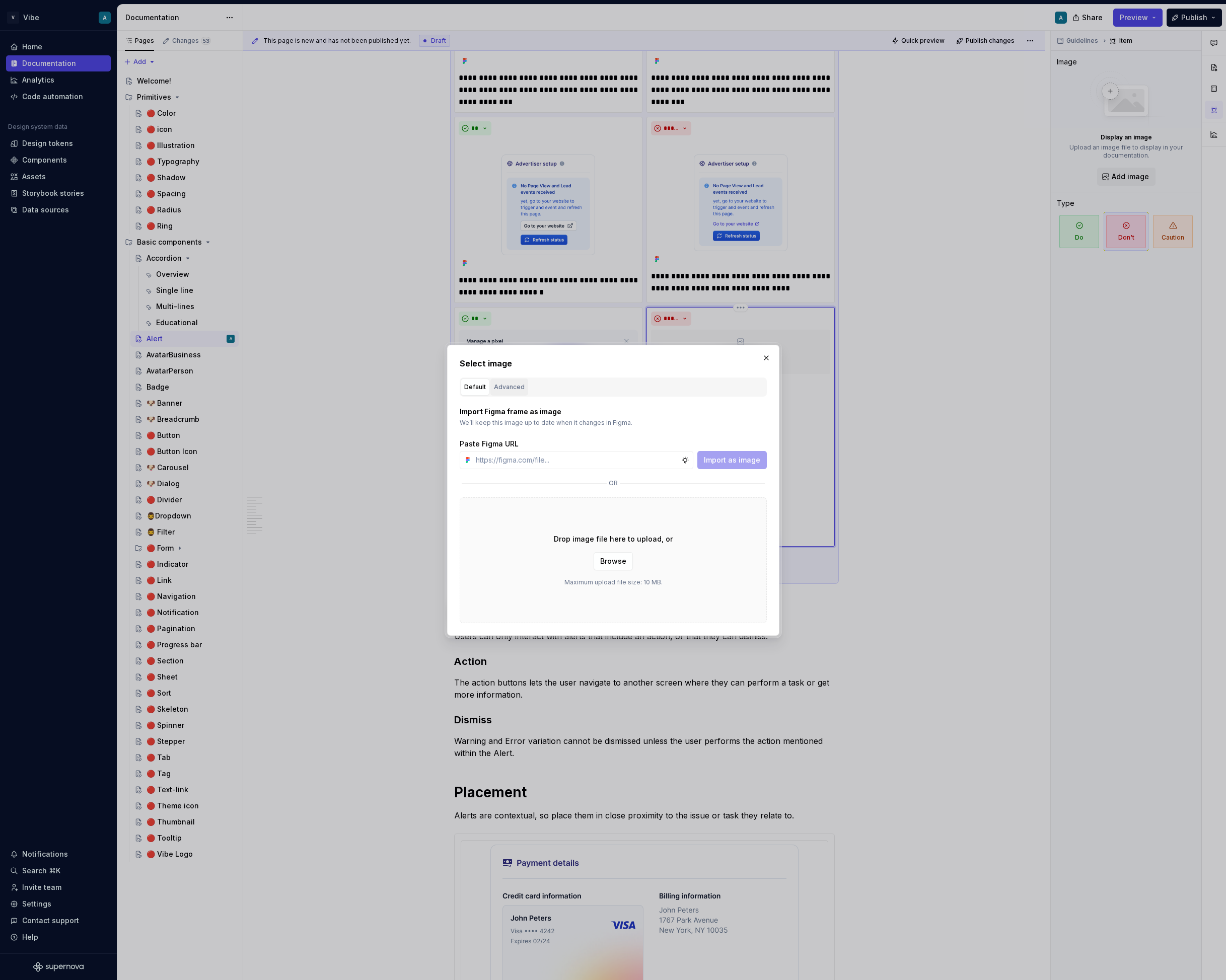
click at [514, 394] on button "Advanced" at bounding box center [509, 386] width 38 height 17
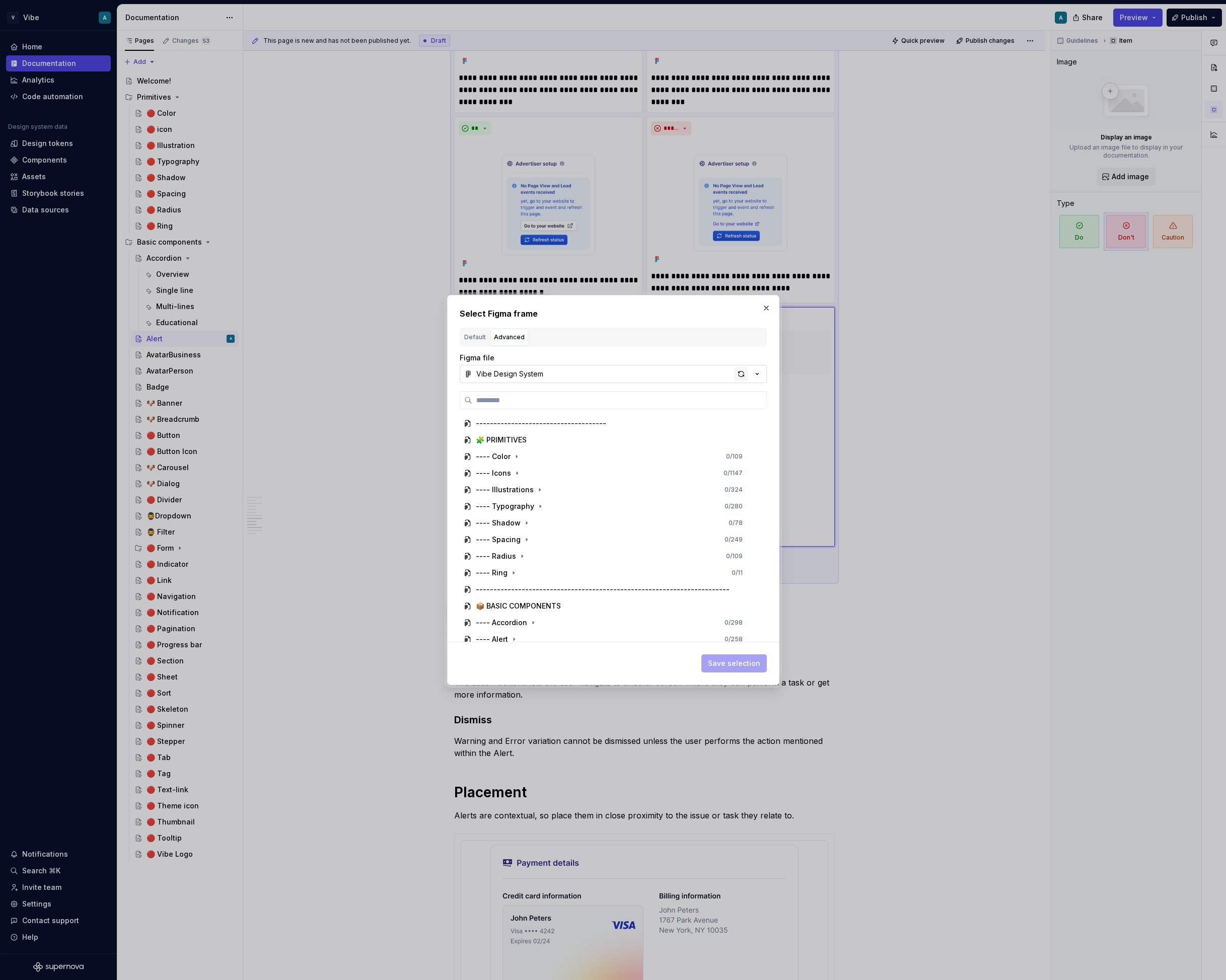
click at [737, 375] on div "button" at bounding box center [741, 374] width 14 height 14
type textarea "*"
type input "**********"
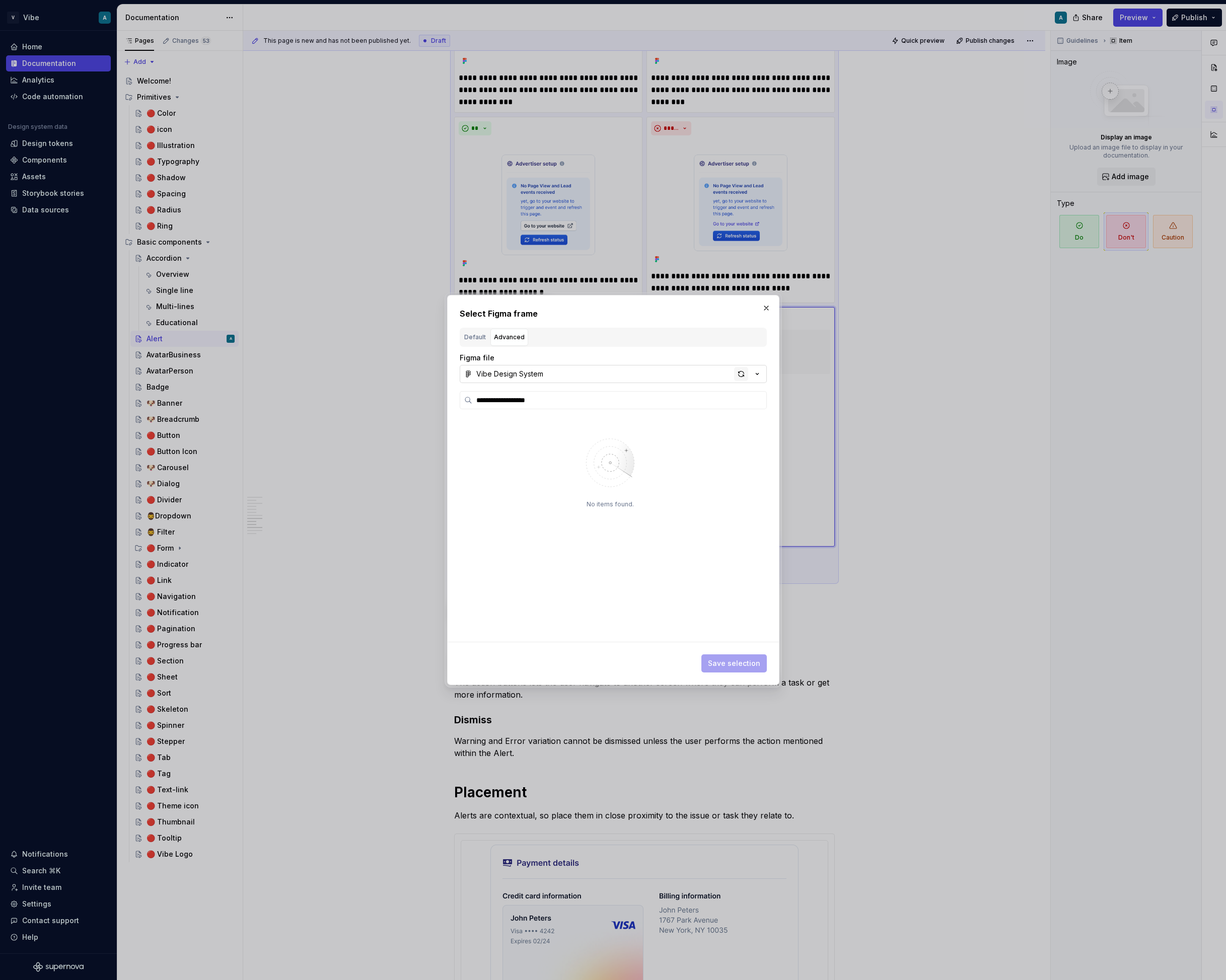
click at [740, 372] on div "button" at bounding box center [741, 374] width 14 height 14
click at [598, 439] on div "Alert - DONT 3 TEMP 0 / 22" at bounding box center [614, 440] width 290 height 16
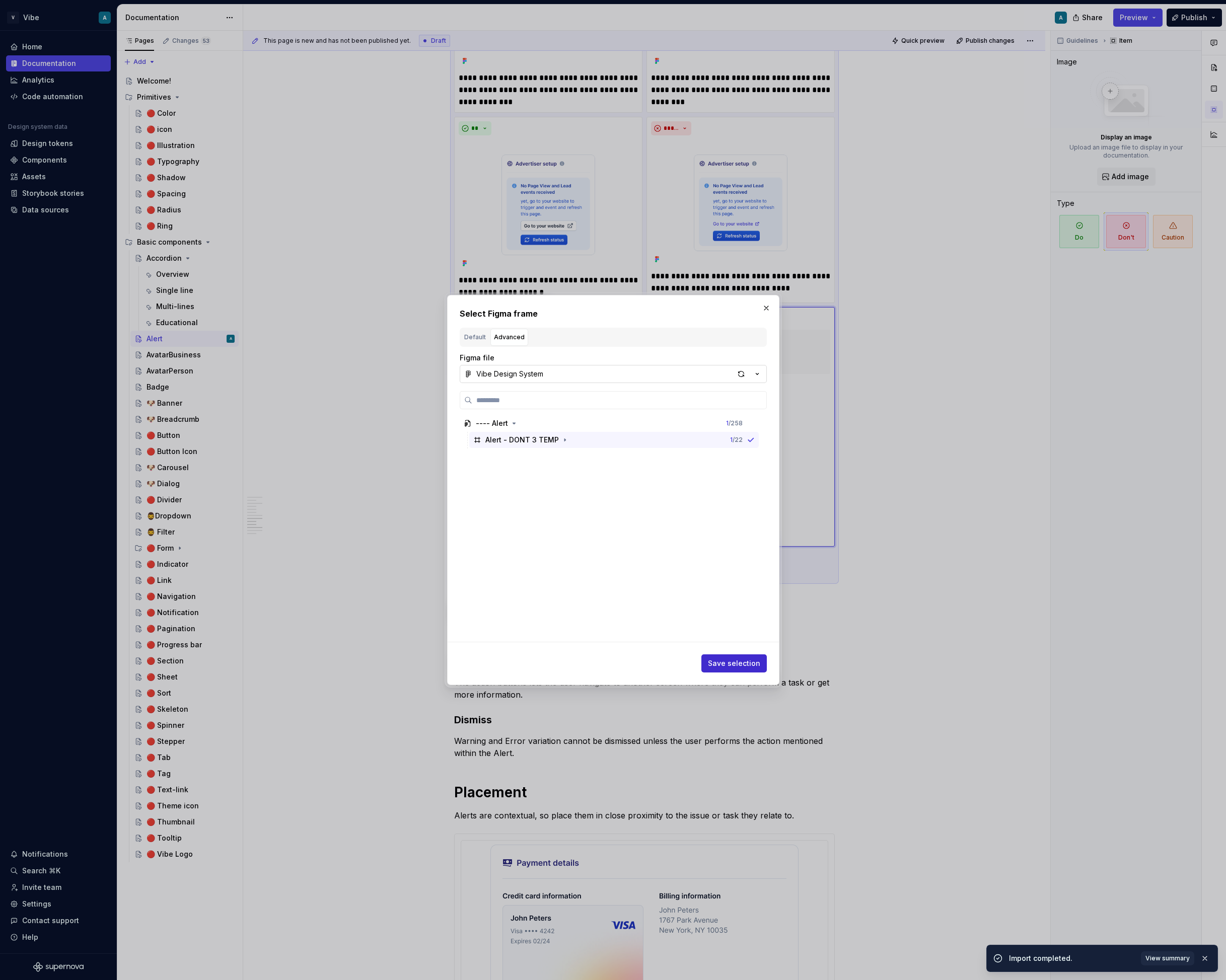
click at [738, 660] on span "Save selection" at bounding box center [734, 663] width 53 height 10
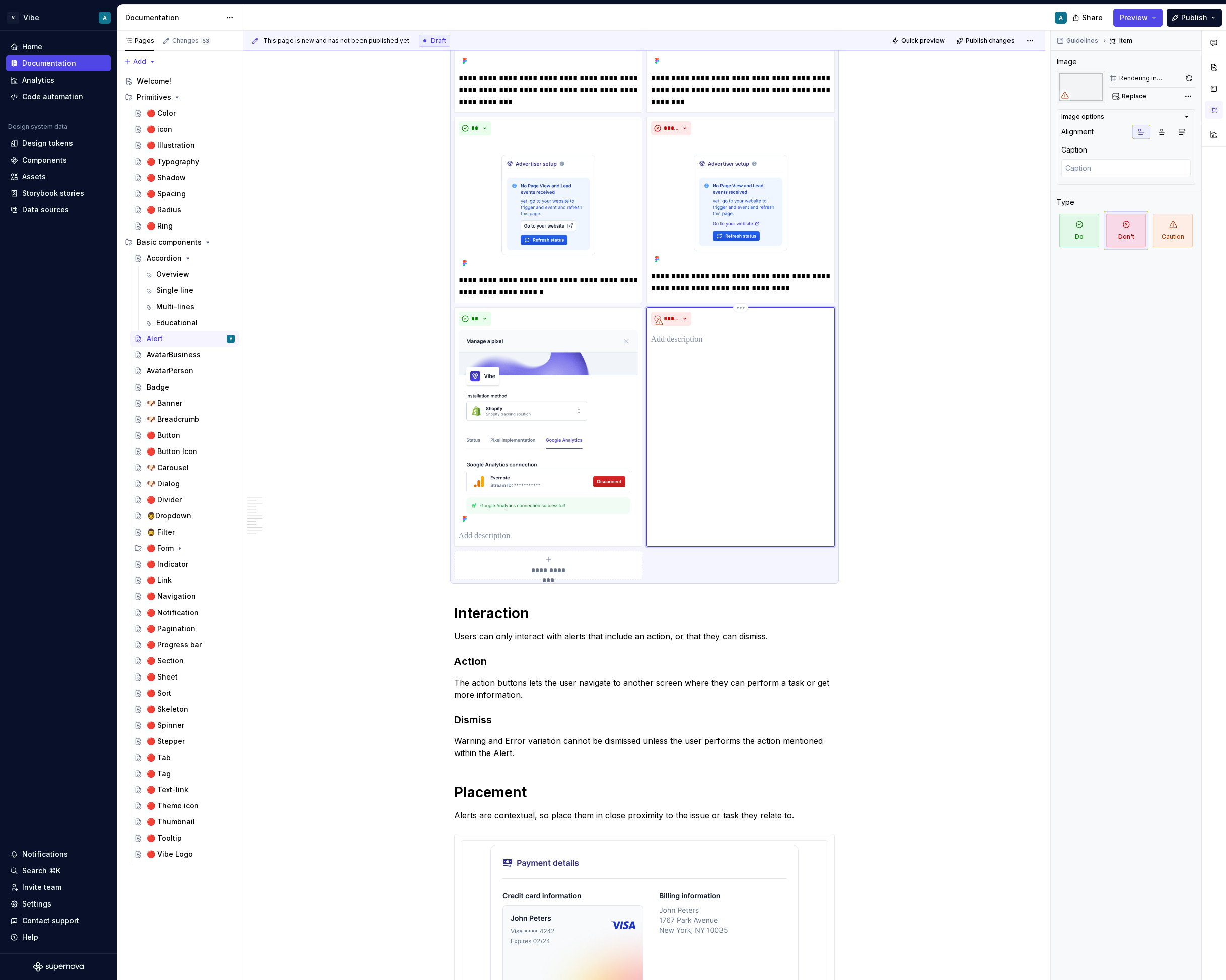
click at [718, 347] on img at bounding box center [740, 428] width 179 height 197
click at [670, 559] on div "**********" at bounding box center [644, 236] width 381 height 686
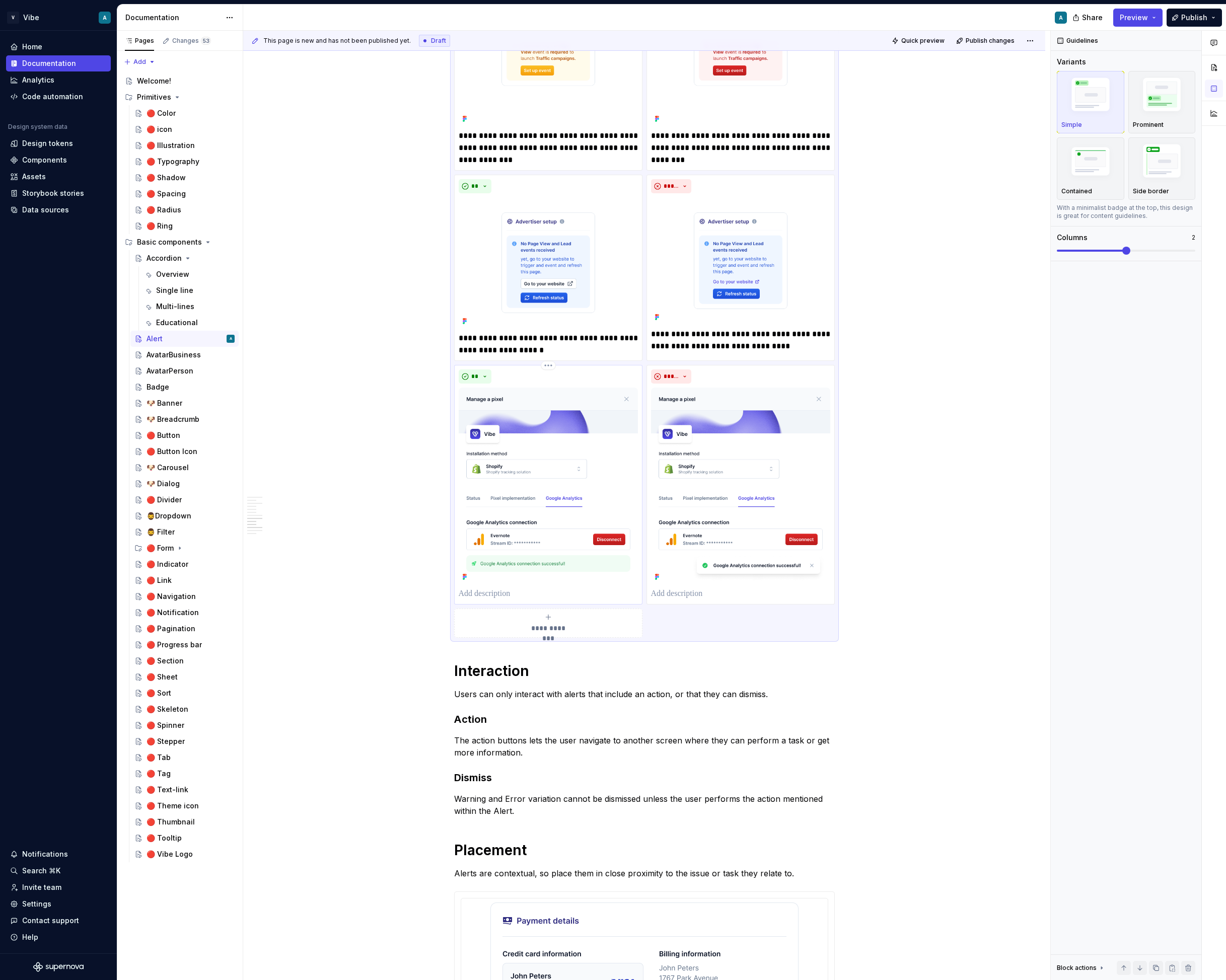
scroll to position [2184, 0]
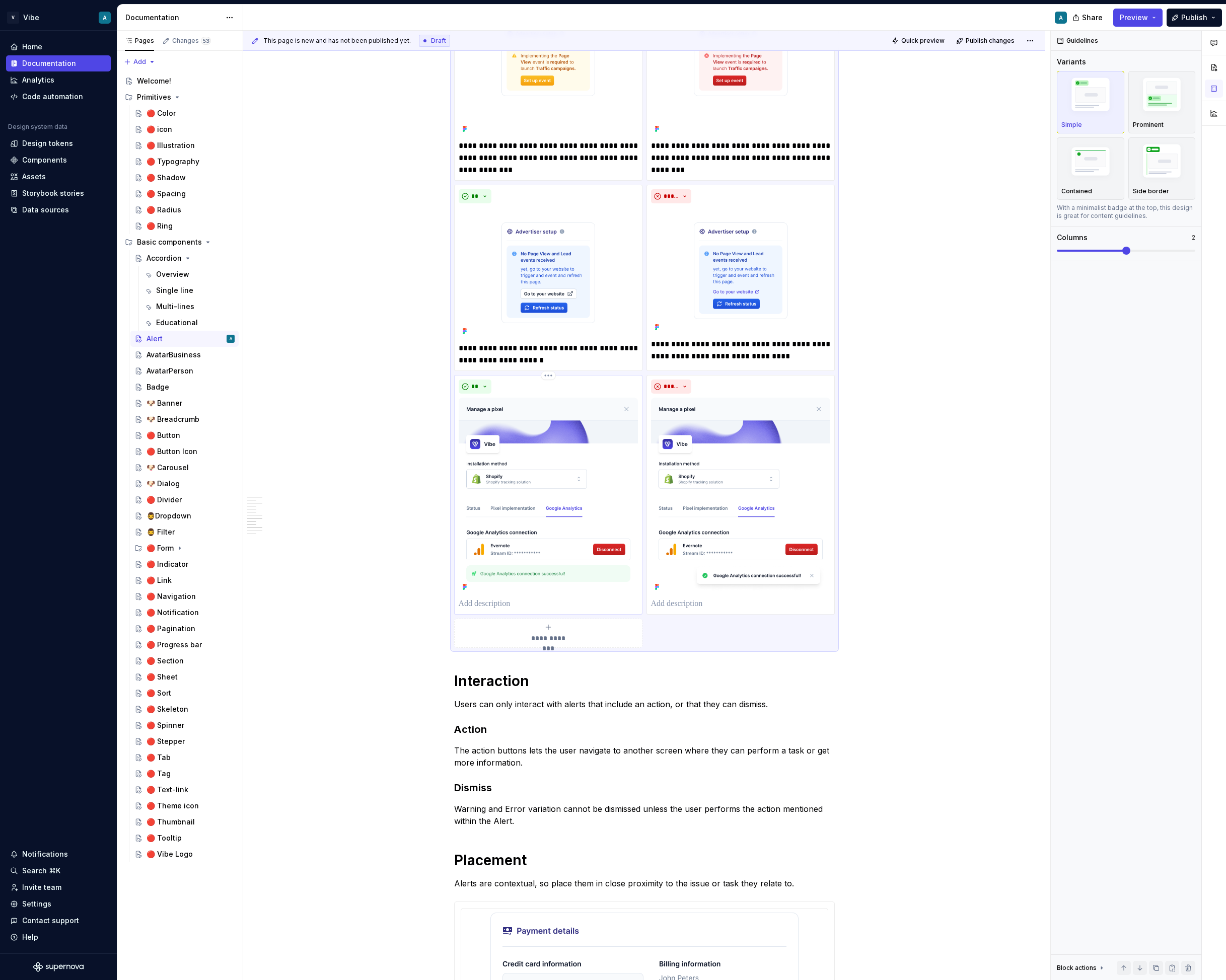
click at [509, 603] on p at bounding box center [548, 604] width 179 height 12
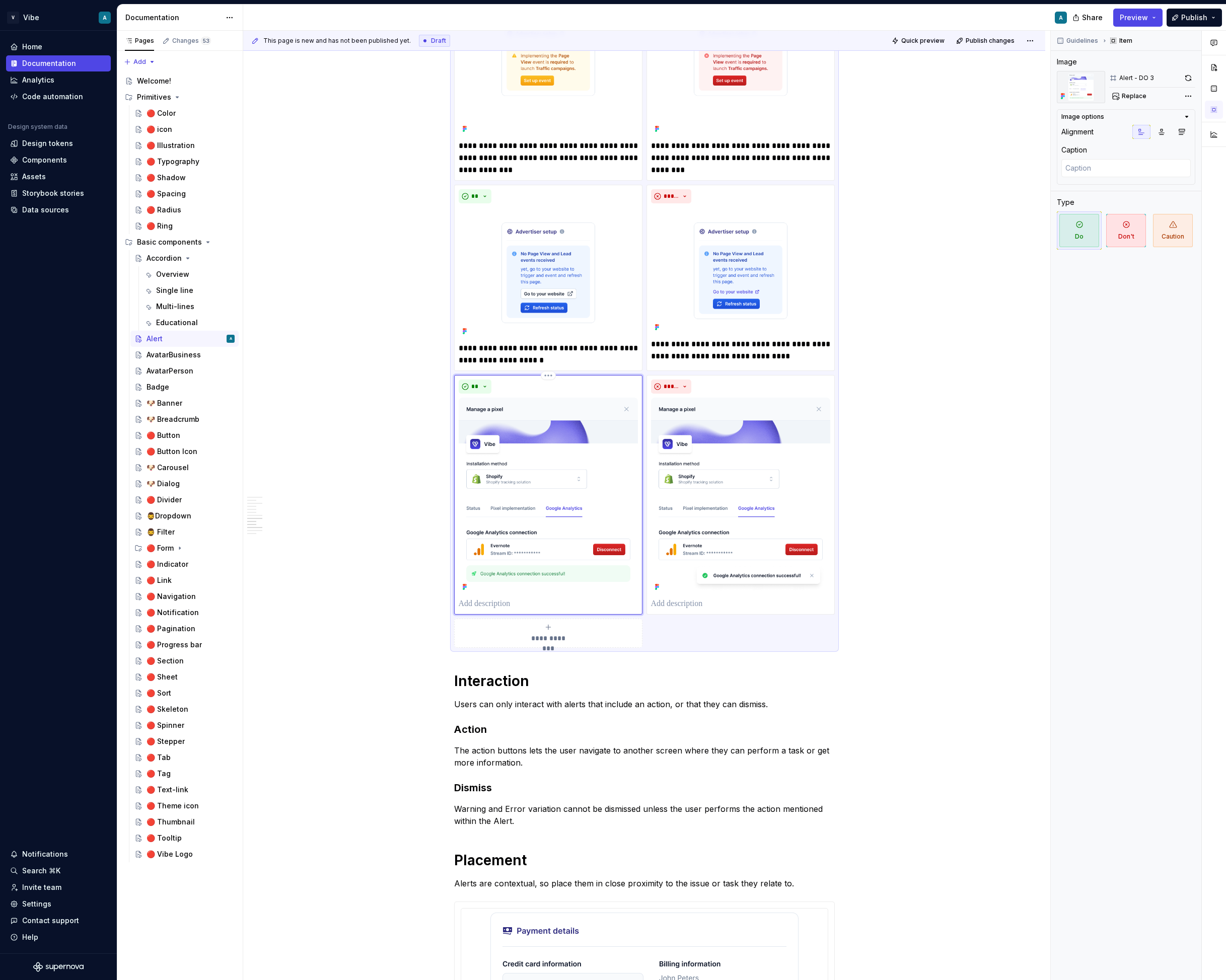
type textarea "*"
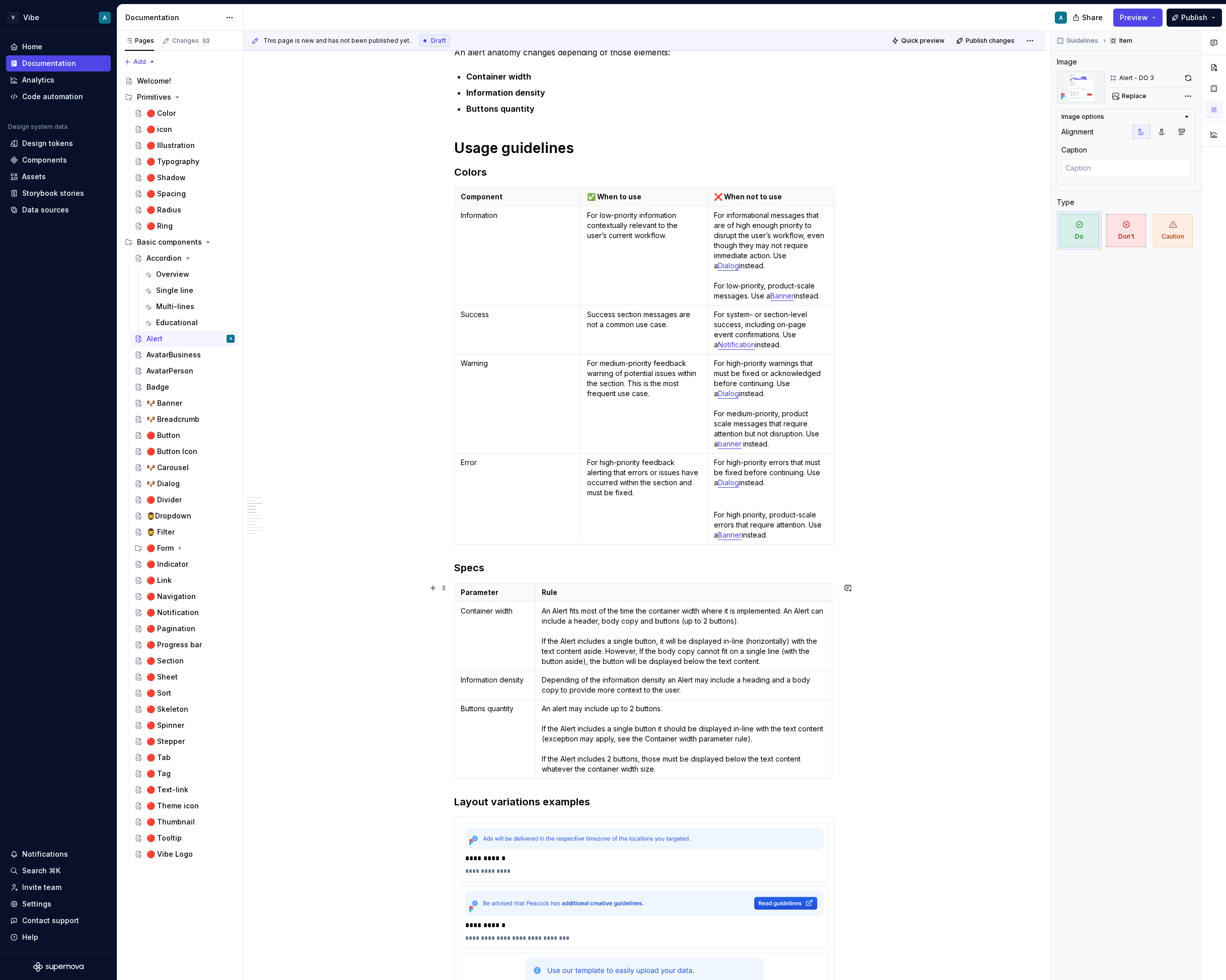
scroll to position [782, 0]
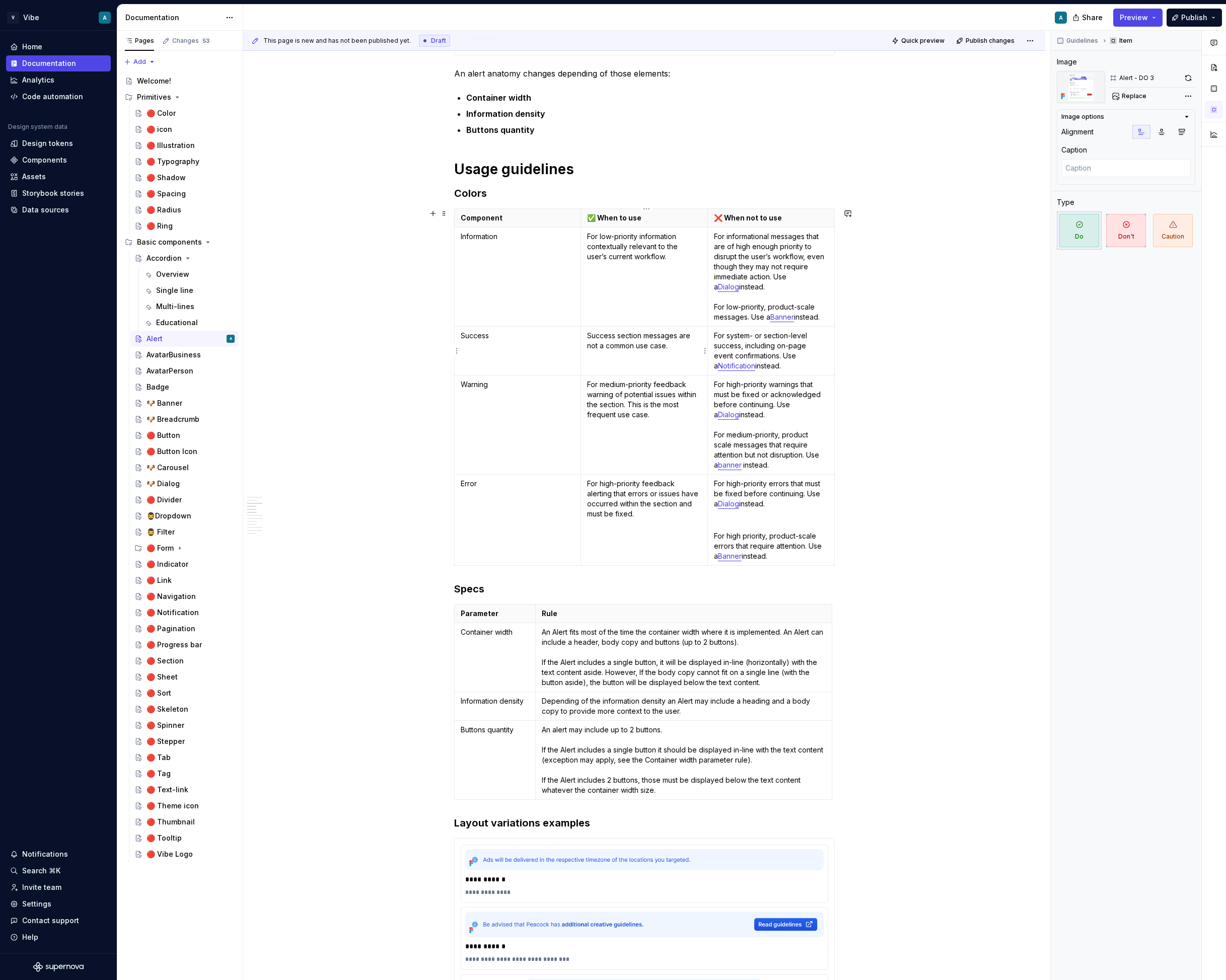
click at [679, 356] on td "Success section messages are not a common use case." at bounding box center [644, 350] width 127 height 49
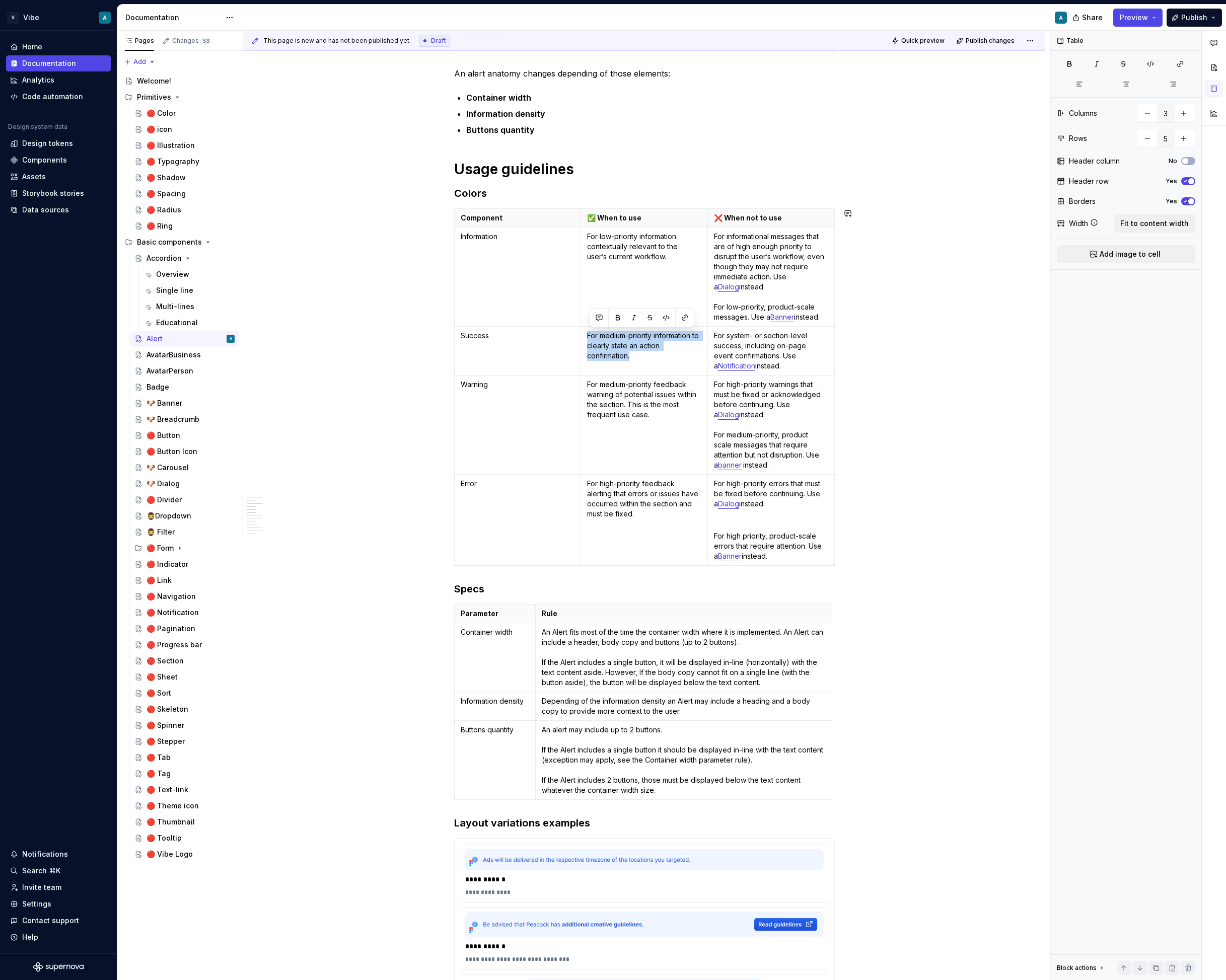
copy p "For medium-priority information to clearly state an action confirmation."
click at [647, 357] on p "For medium-priority information to clearly state an action's confirmation." at bounding box center [644, 346] width 114 height 30
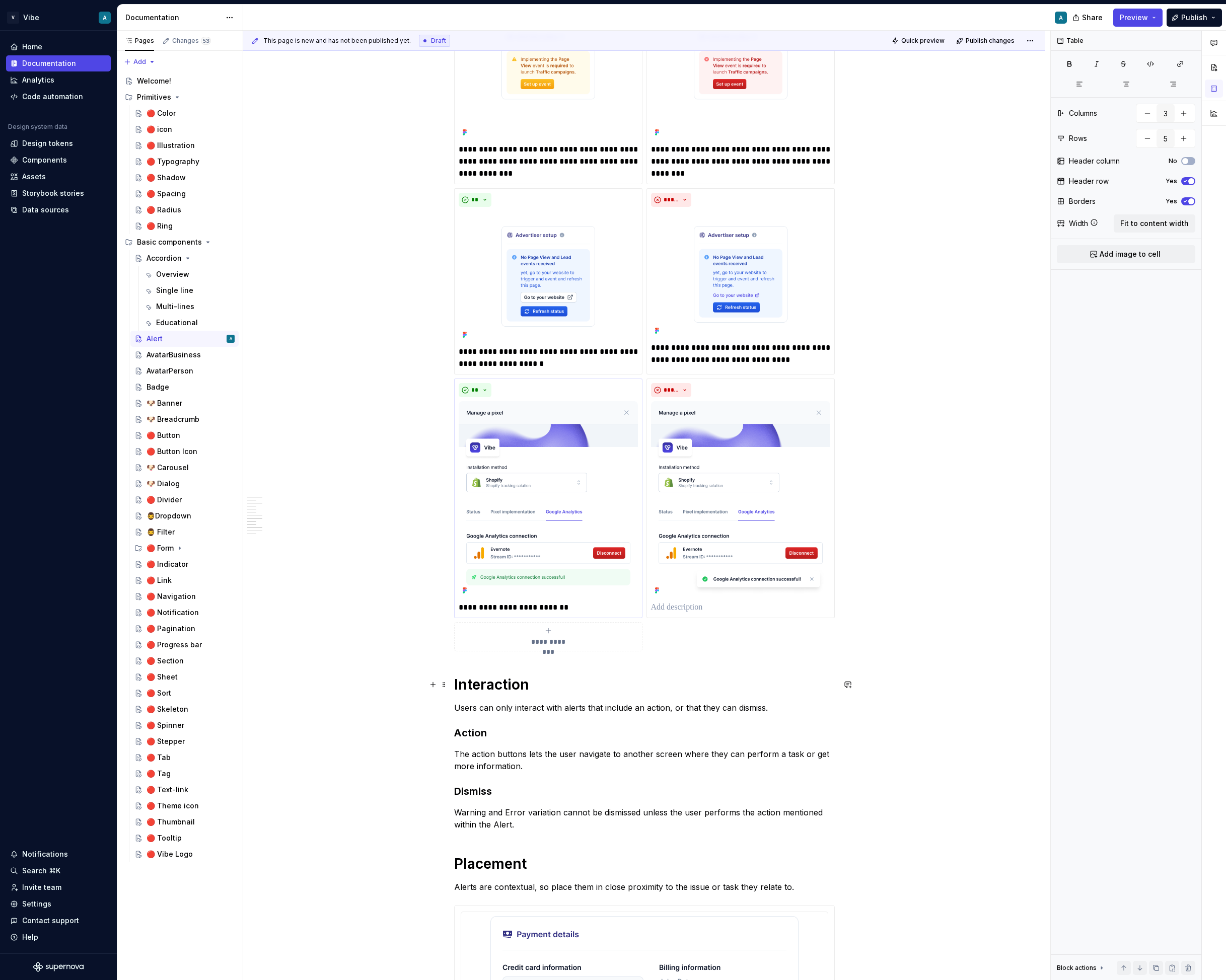
scroll to position [2161, 0]
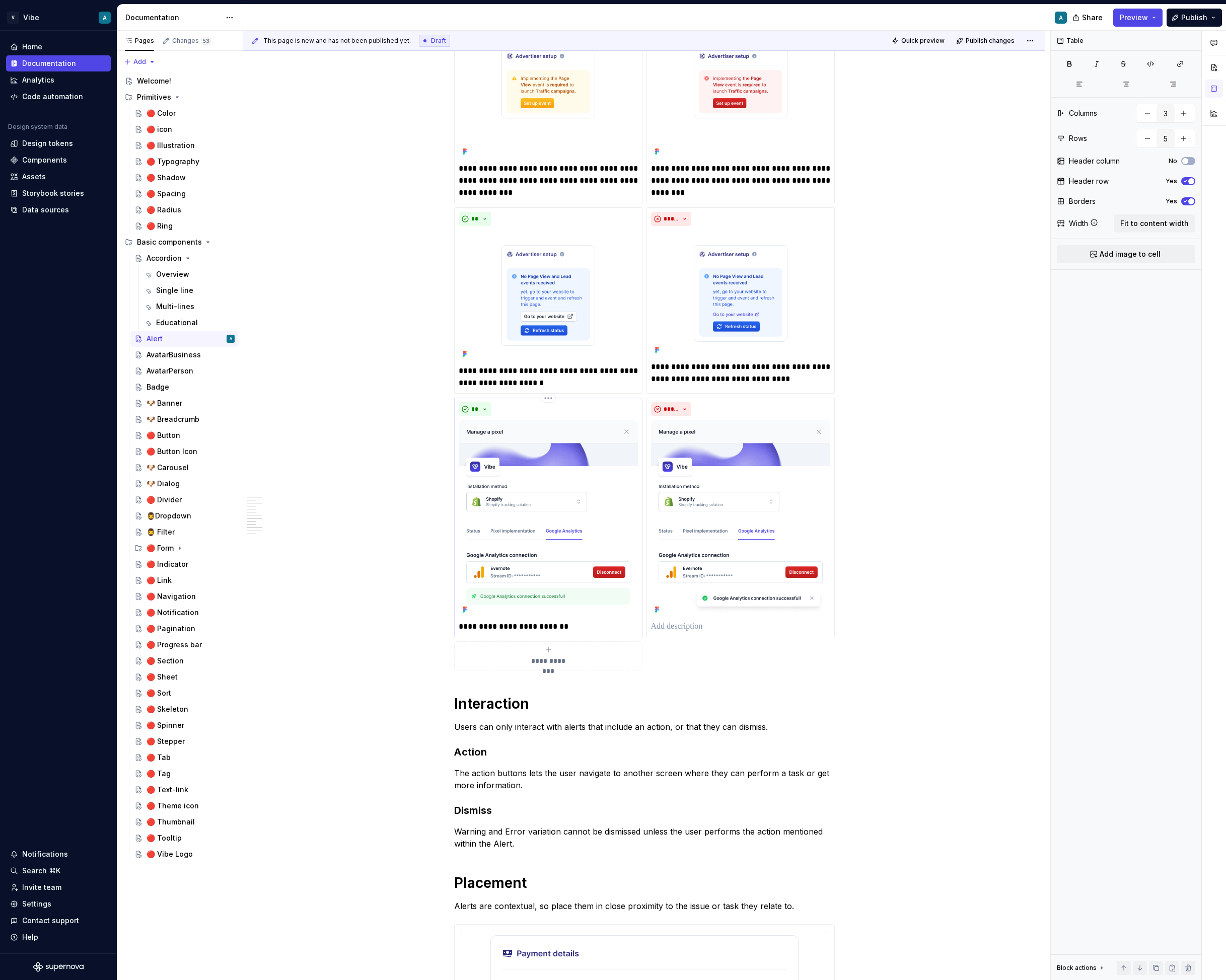
click at [503, 627] on p "**********" at bounding box center [548, 627] width 179 height 12
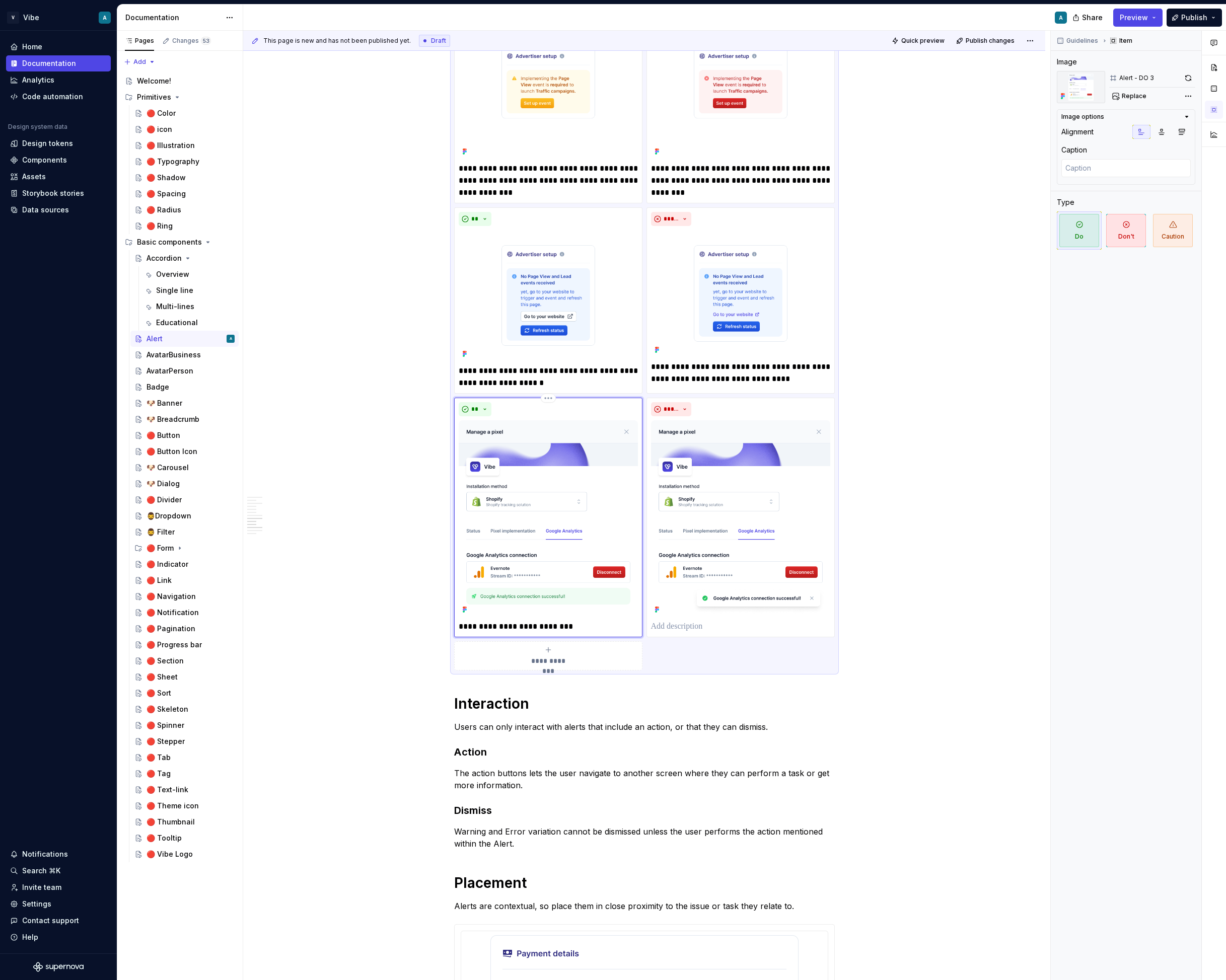
click at [583, 627] on p "**********" at bounding box center [548, 627] width 179 height 12
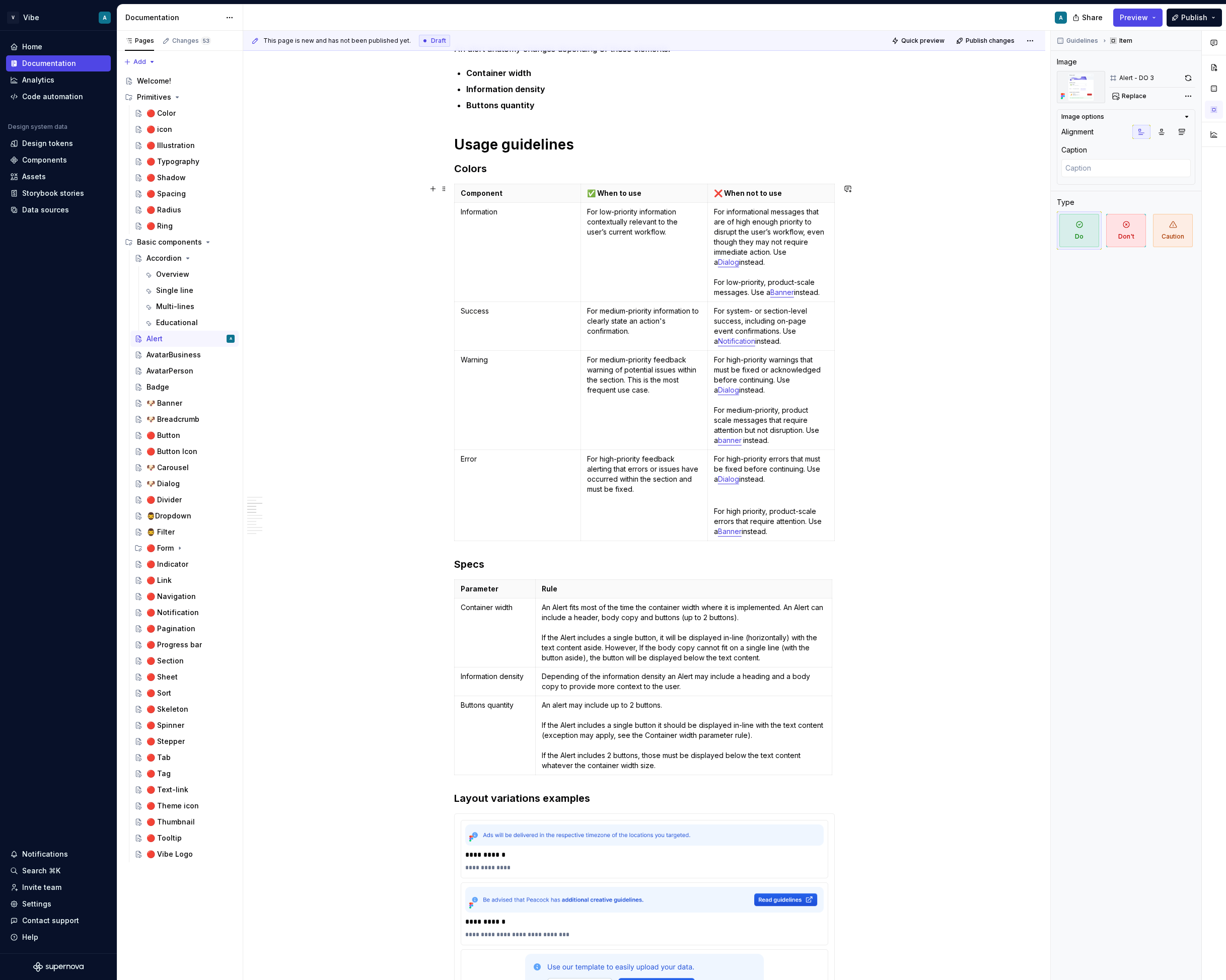
scroll to position [632, 0]
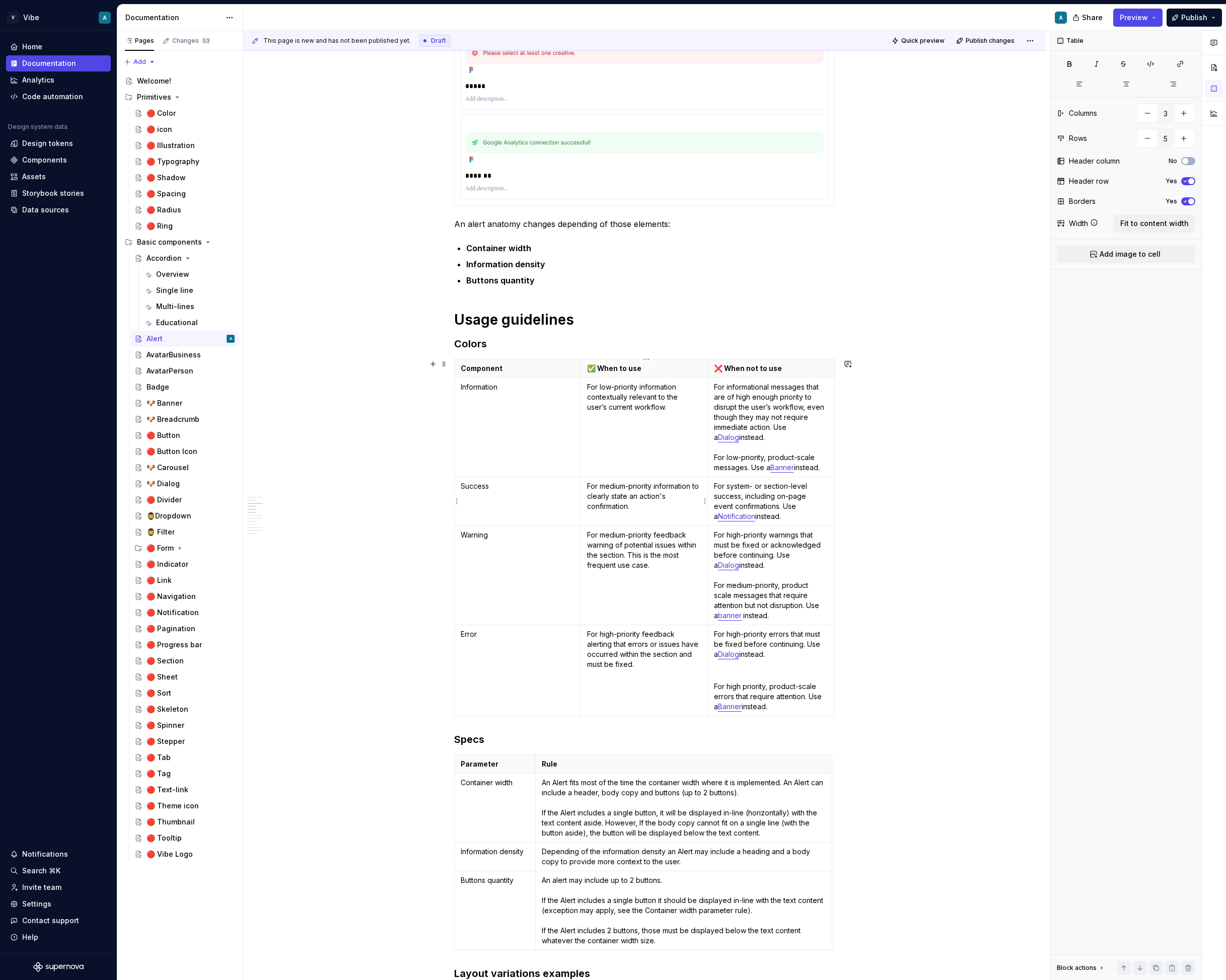
click at [639, 501] on p "For medium-priority information to clearly state an action's confirmation." at bounding box center [644, 496] width 114 height 30
copy p "For medium-priority information to clearly state an action's confirmation over …"
click at [677, 510] on p "For medium-priority information to clearly state an action's confirmation over …" at bounding box center [644, 496] width 114 height 30
drag, startPoint x: 672, startPoint y: 506, endPoint x: 634, endPoint y: 510, distance: 38.2
click at [634, 510] on p "For medium-priority information to clearly state an action's confirmation over …" at bounding box center [644, 496] width 114 height 30
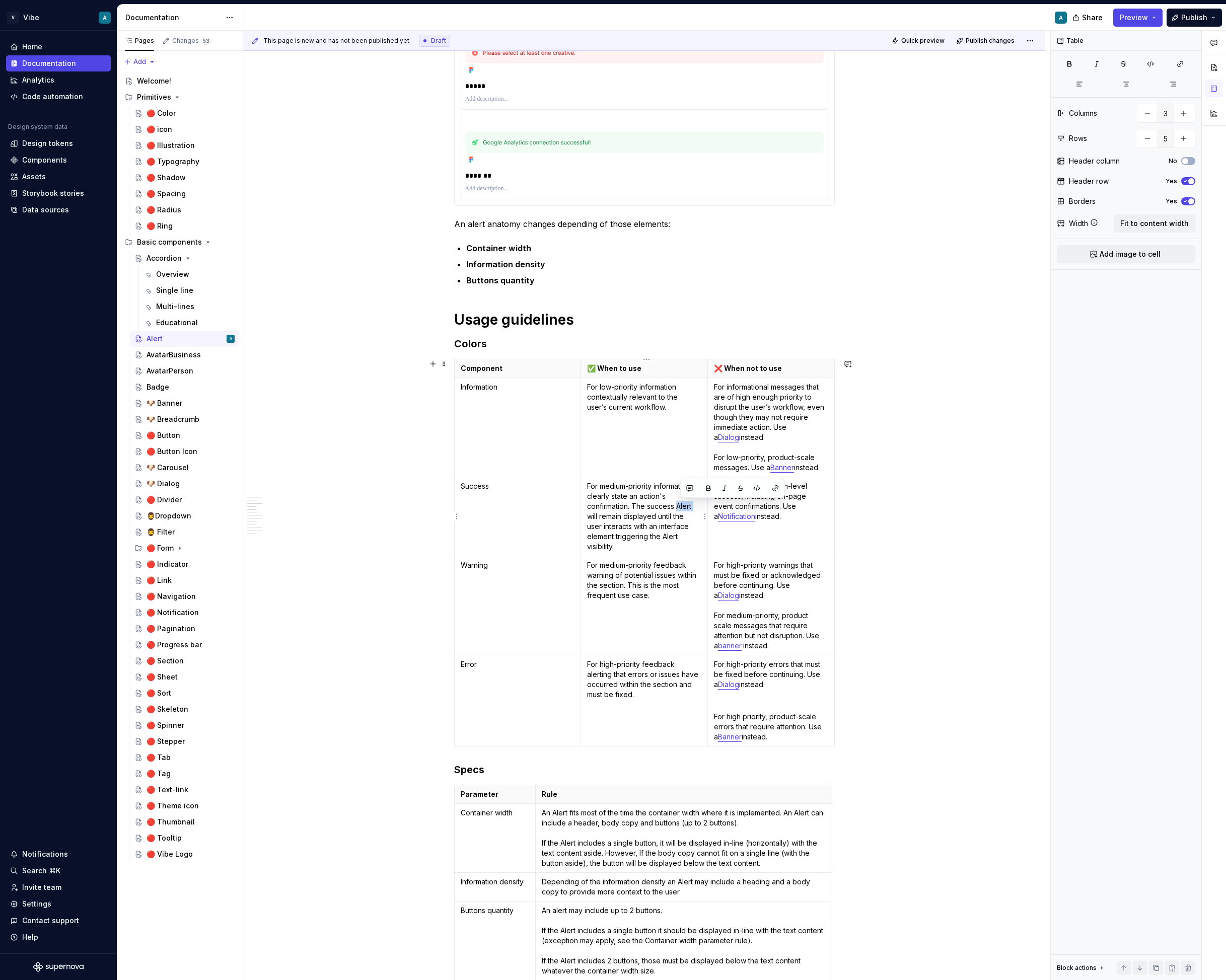
drag, startPoint x: 682, startPoint y: 507, endPoint x: 697, endPoint y: 508, distance: 15.0
click at [697, 508] on p "For medium-priority information to clearly state an action's confirmation. The …" at bounding box center [644, 516] width 114 height 71
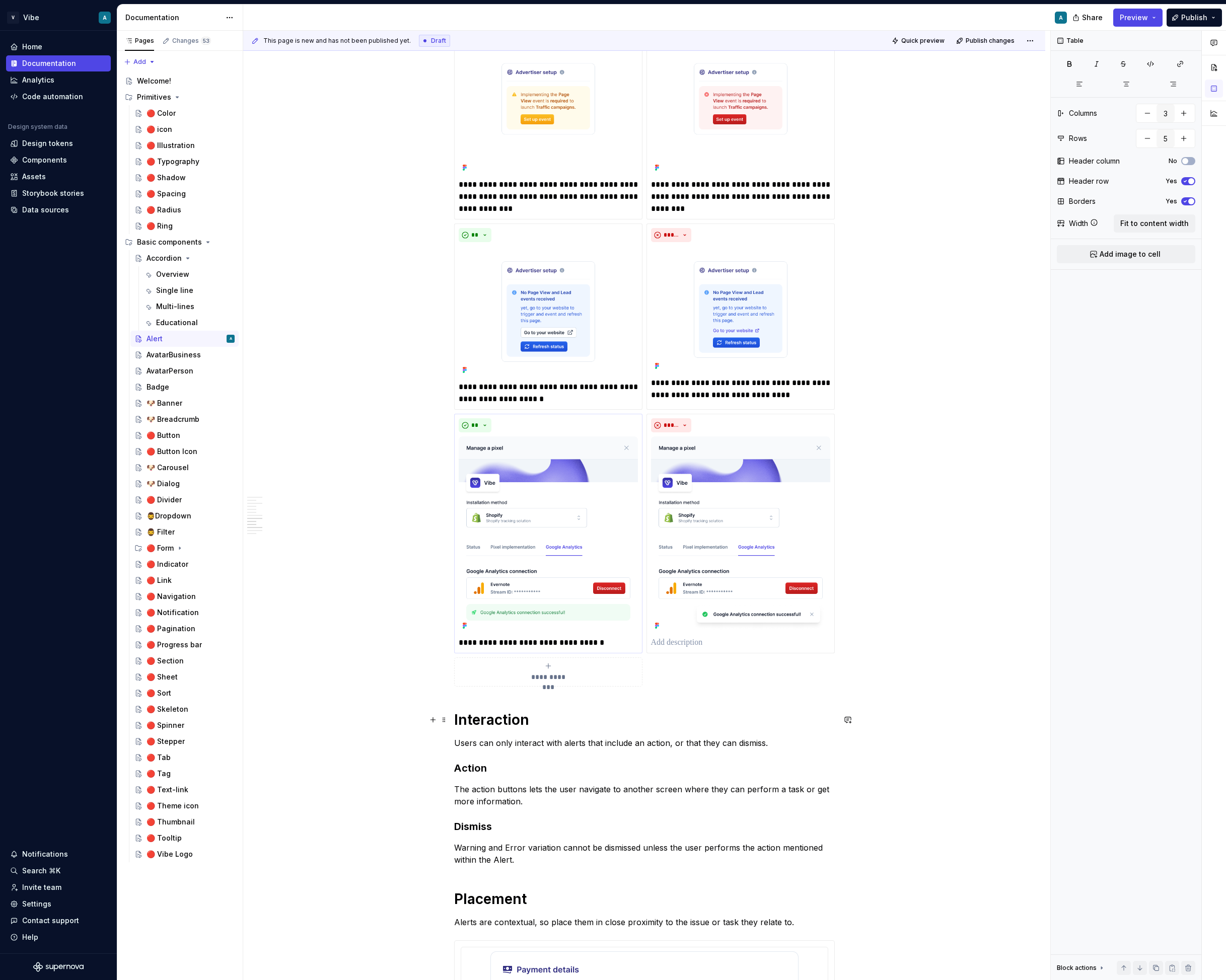
scroll to position [2186, 0]
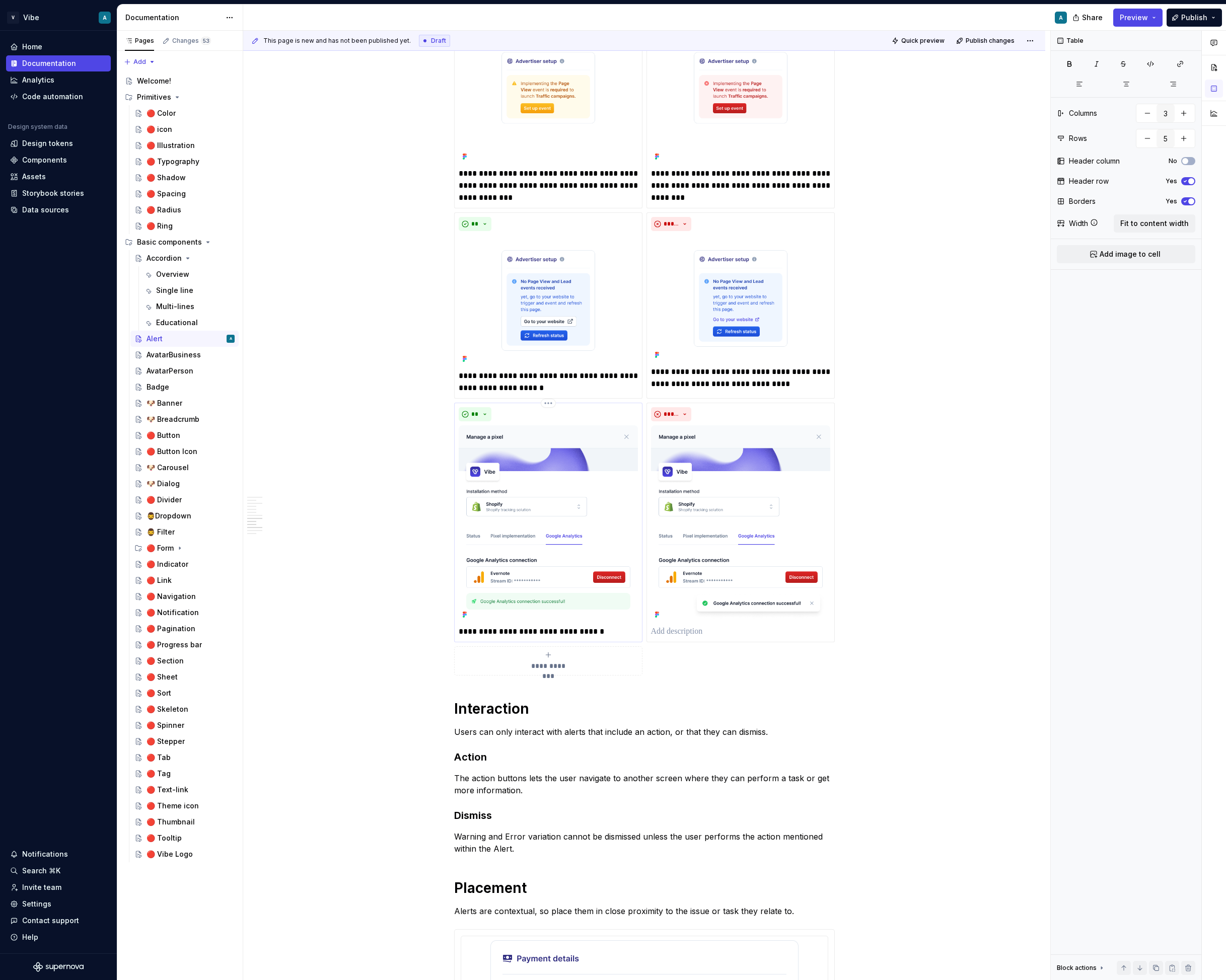
click at [602, 630] on p "**********" at bounding box center [548, 632] width 179 height 12
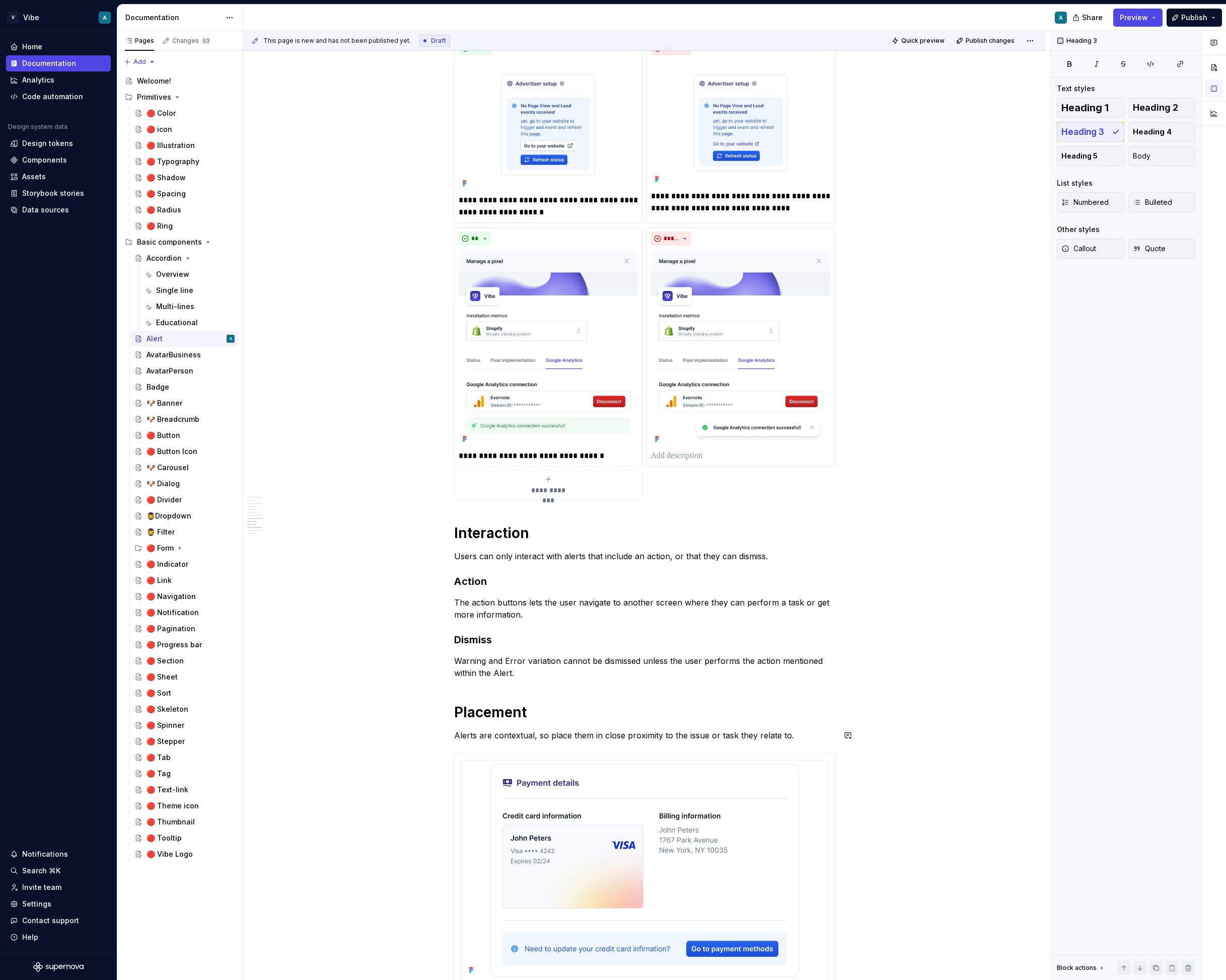
scroll to position [2334, 0]
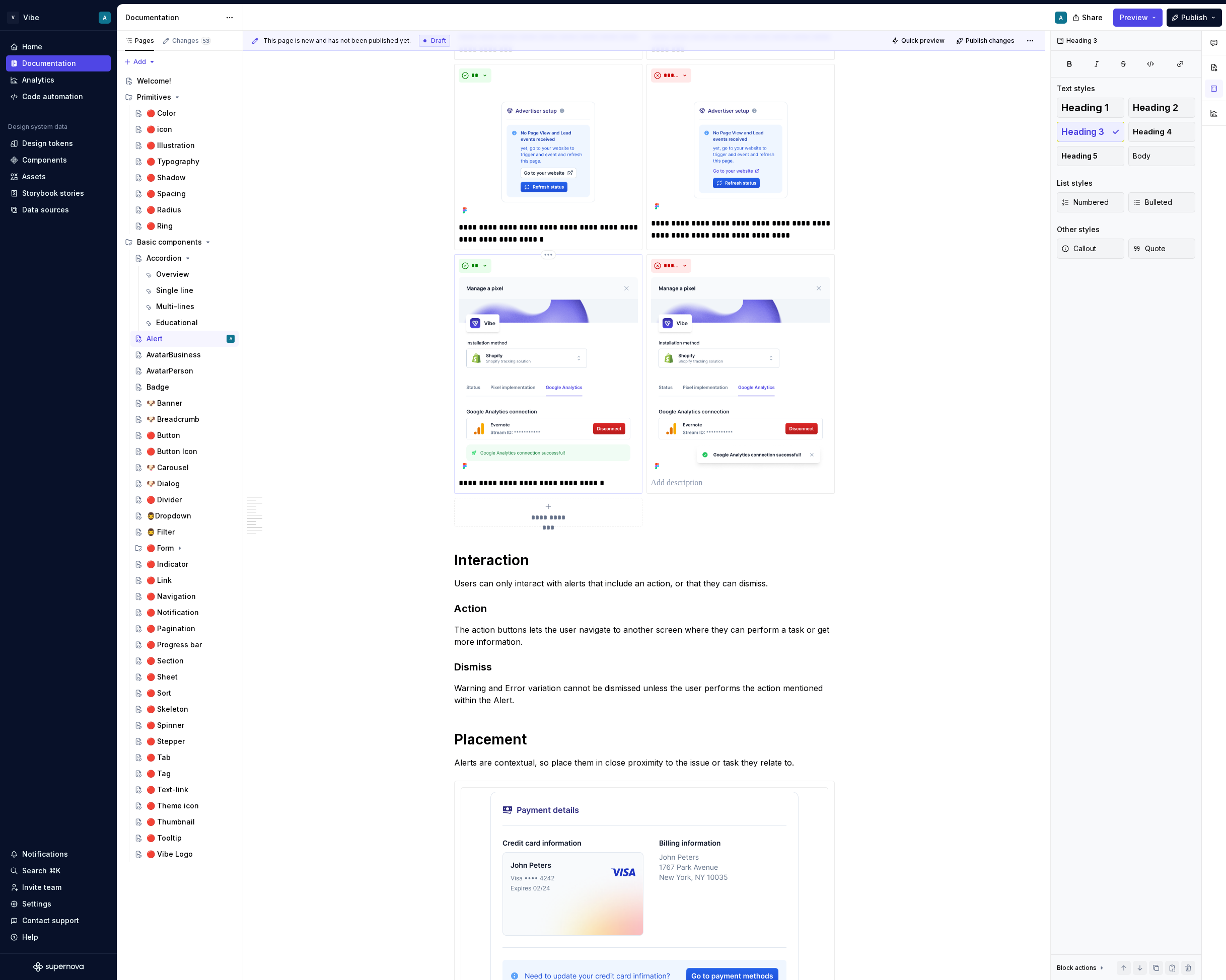
click at [595, 478] on p "**********" at bounding box center [548, 483] width 179 height 12
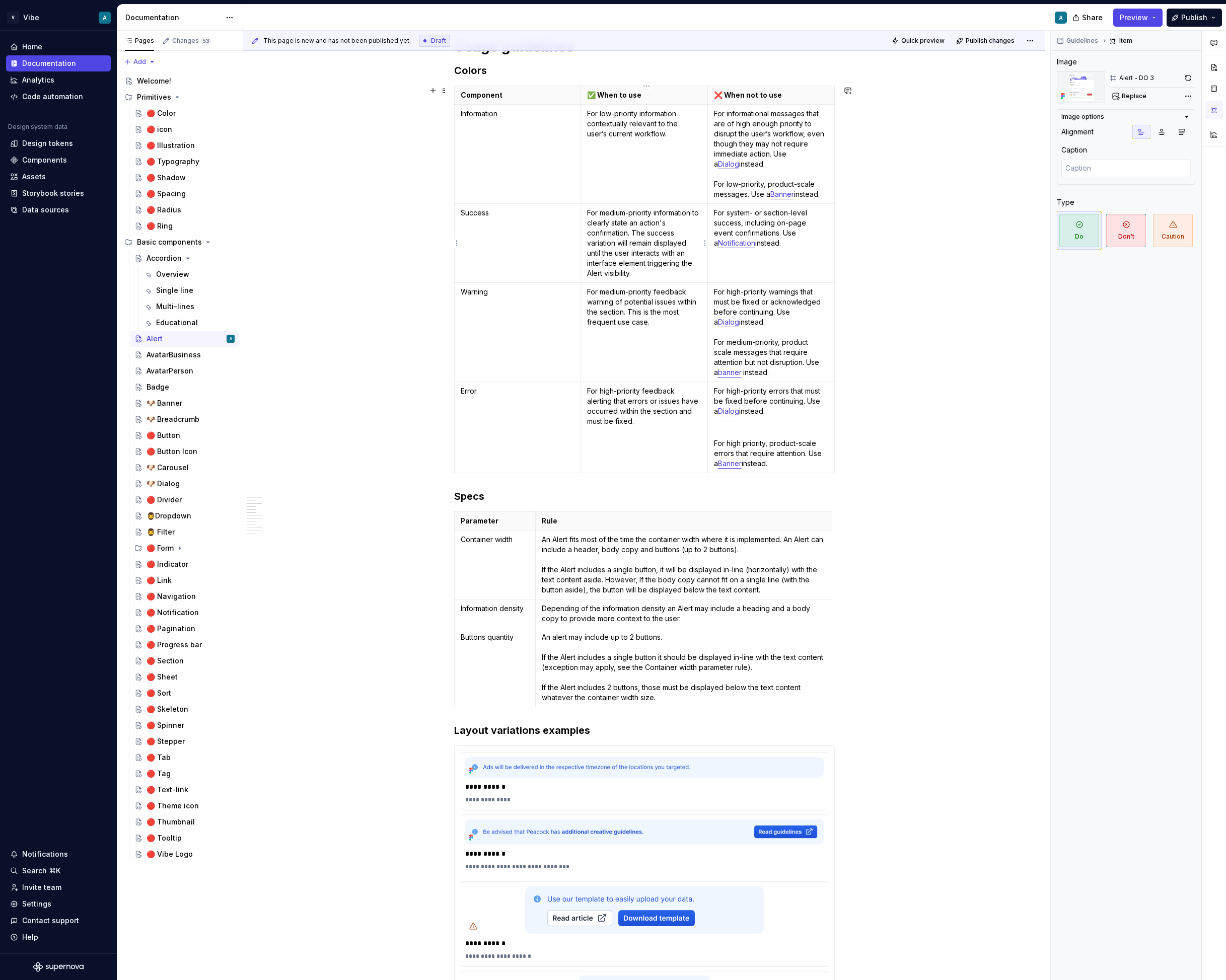
scroll to position [924, 0]
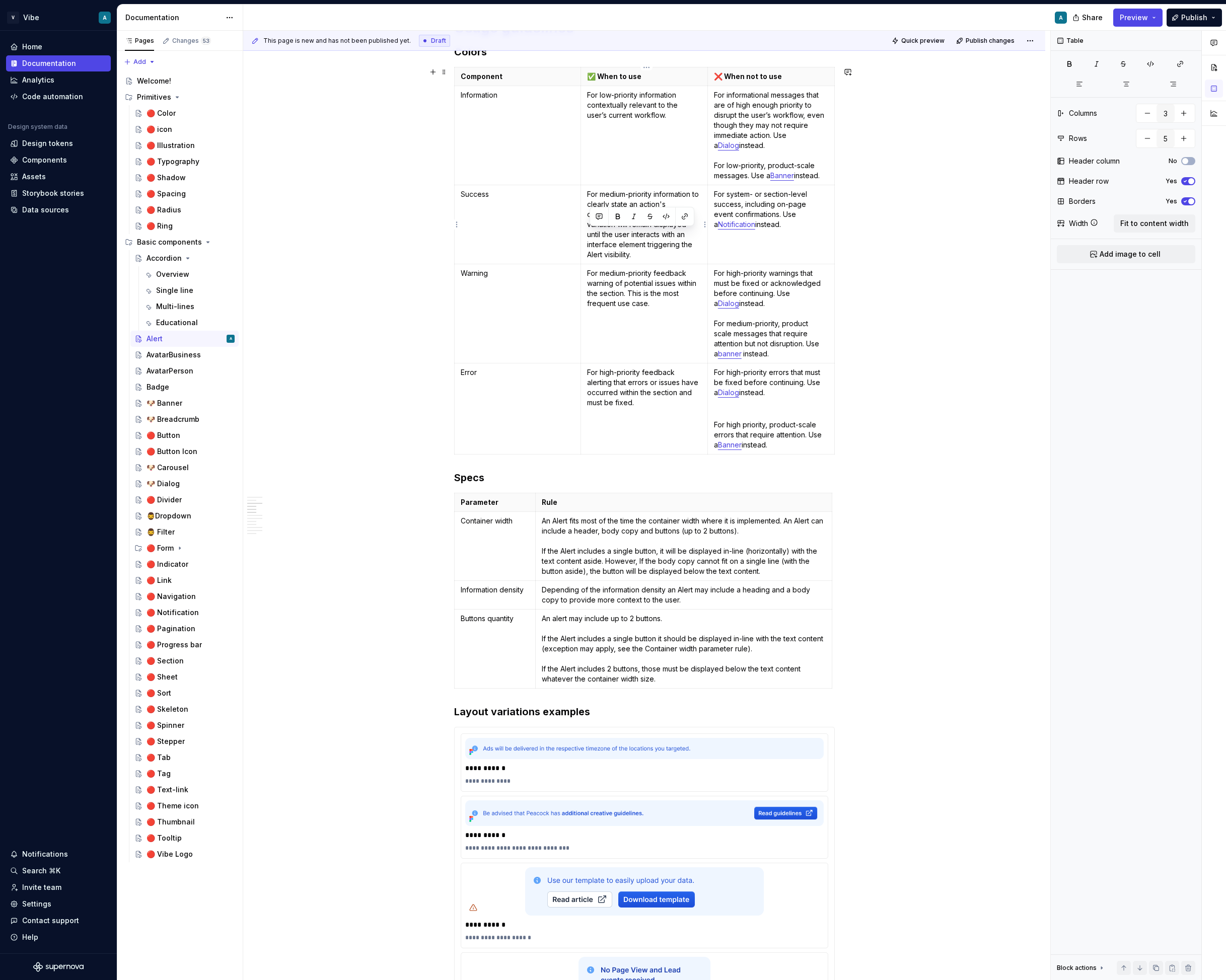
drag, startPoint x: 589, startPoint y: 235, endPoint x: 654, endPoint y: 254, distance: 67.7
click at [654, 254] on td "For medium-priority information to clearly state an action's confirmation. The …" at bounding box center [644, 224] width 127 height 79
copy p "until the user interacts with an interface element triggering the Alert visibil…"
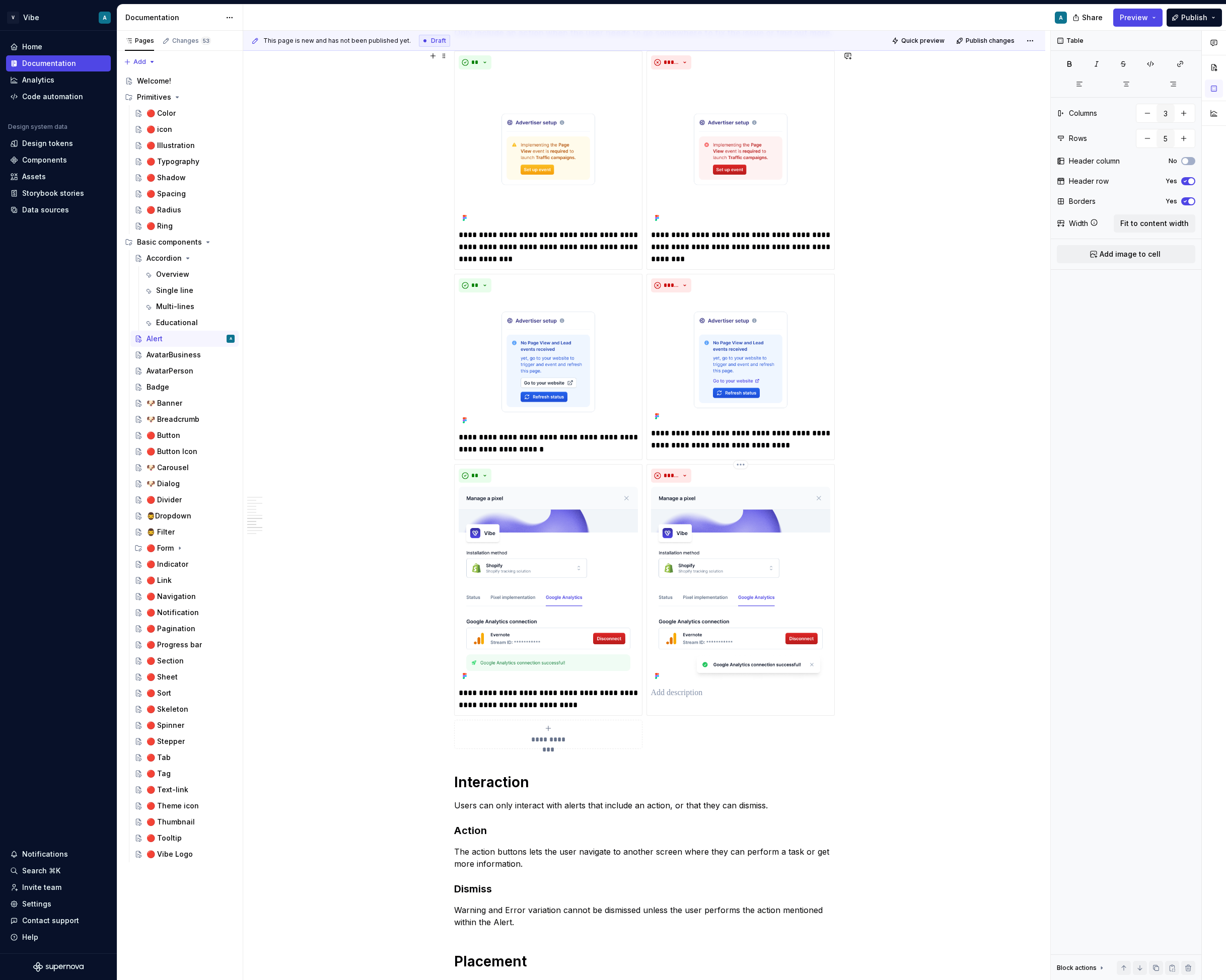
scroll to position [2232, 0]
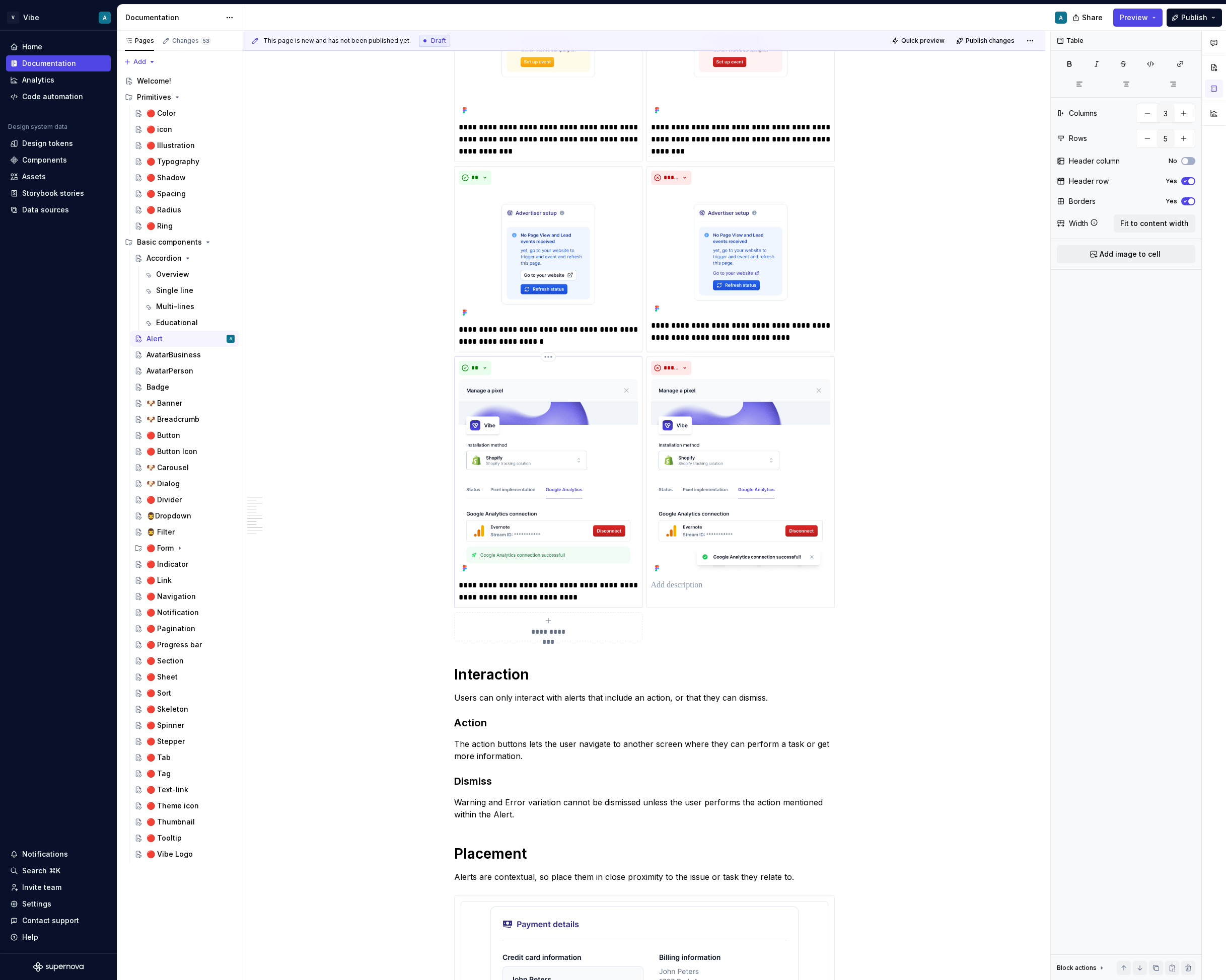
click at [574, 594] on p "**********" at bounding box center [548, 591] width 179 height 24
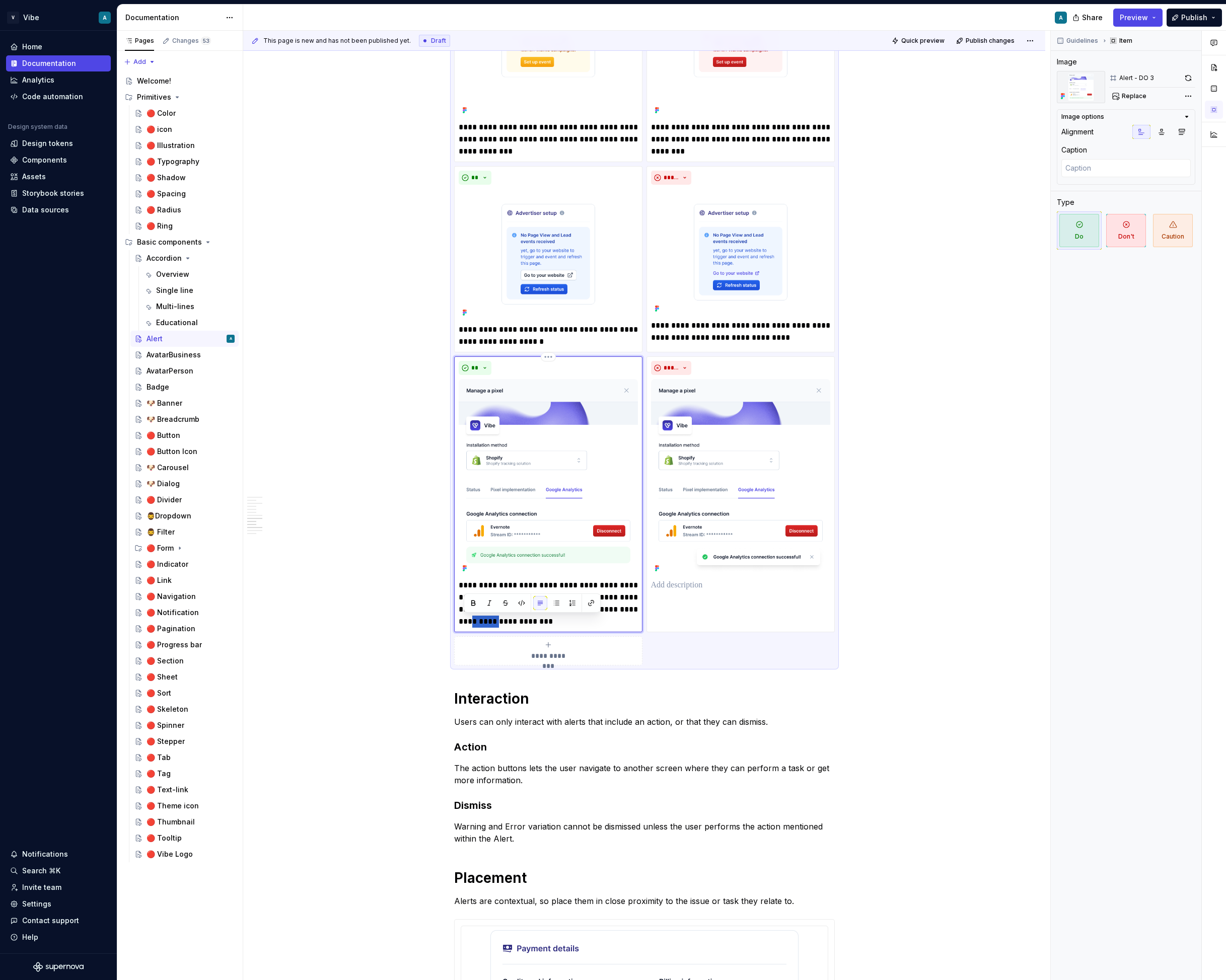
drag, startPoint x: 492, startPoint y: 621, endPoint x: 462, endPoint y: 620, distance: 30.0
click at [462, 620] on p "**********" at bounding box center [548, 603] width 179 height 48
click at [673, 586] on p at bounding box center [740, 585] width 179 height 12
click at [539, 608] on p "**********" at bounding box center [548, 603] width 179 height 48
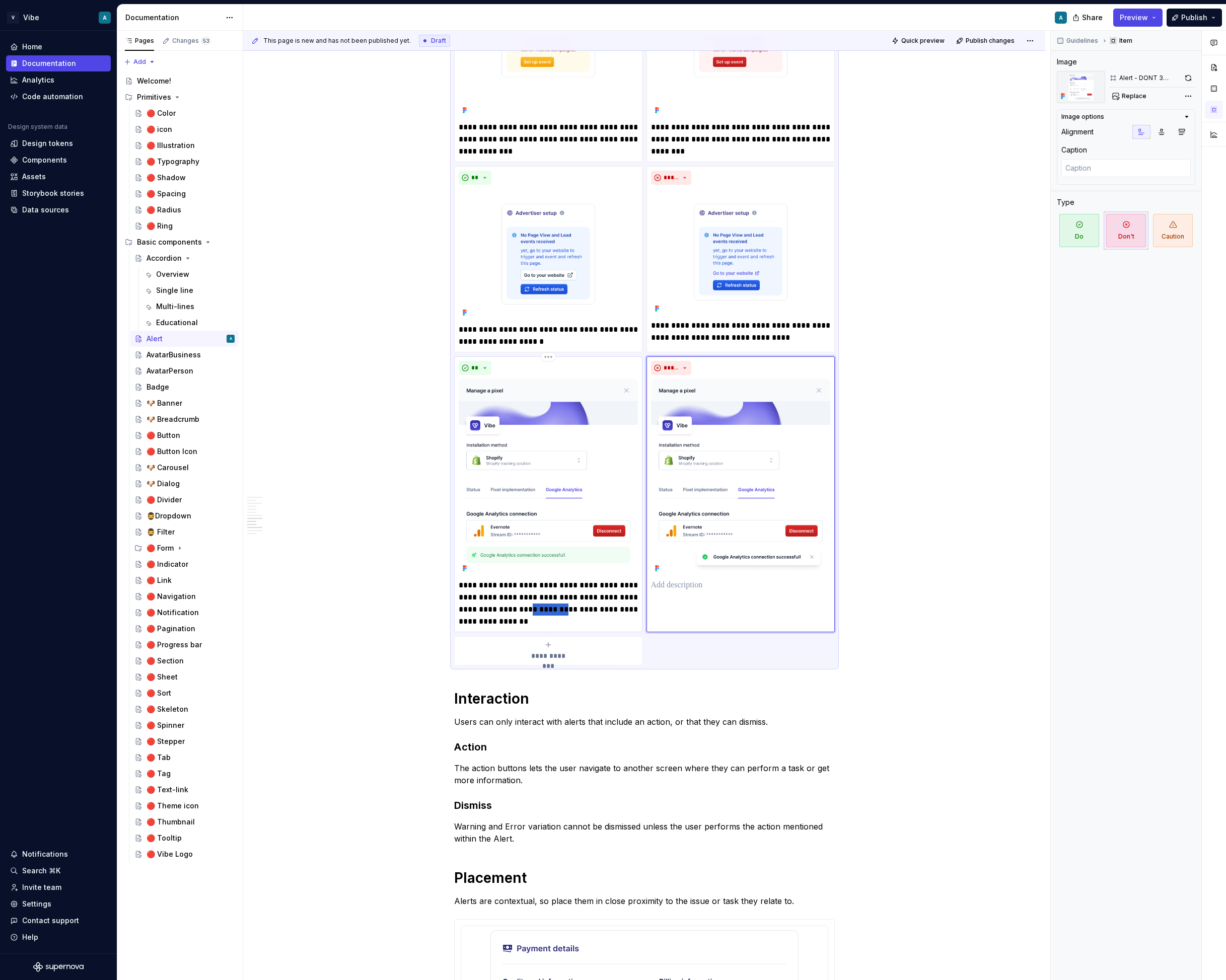
click at [539, 608] on p "**********" at bounding box center [548, 603] width 179 height 48
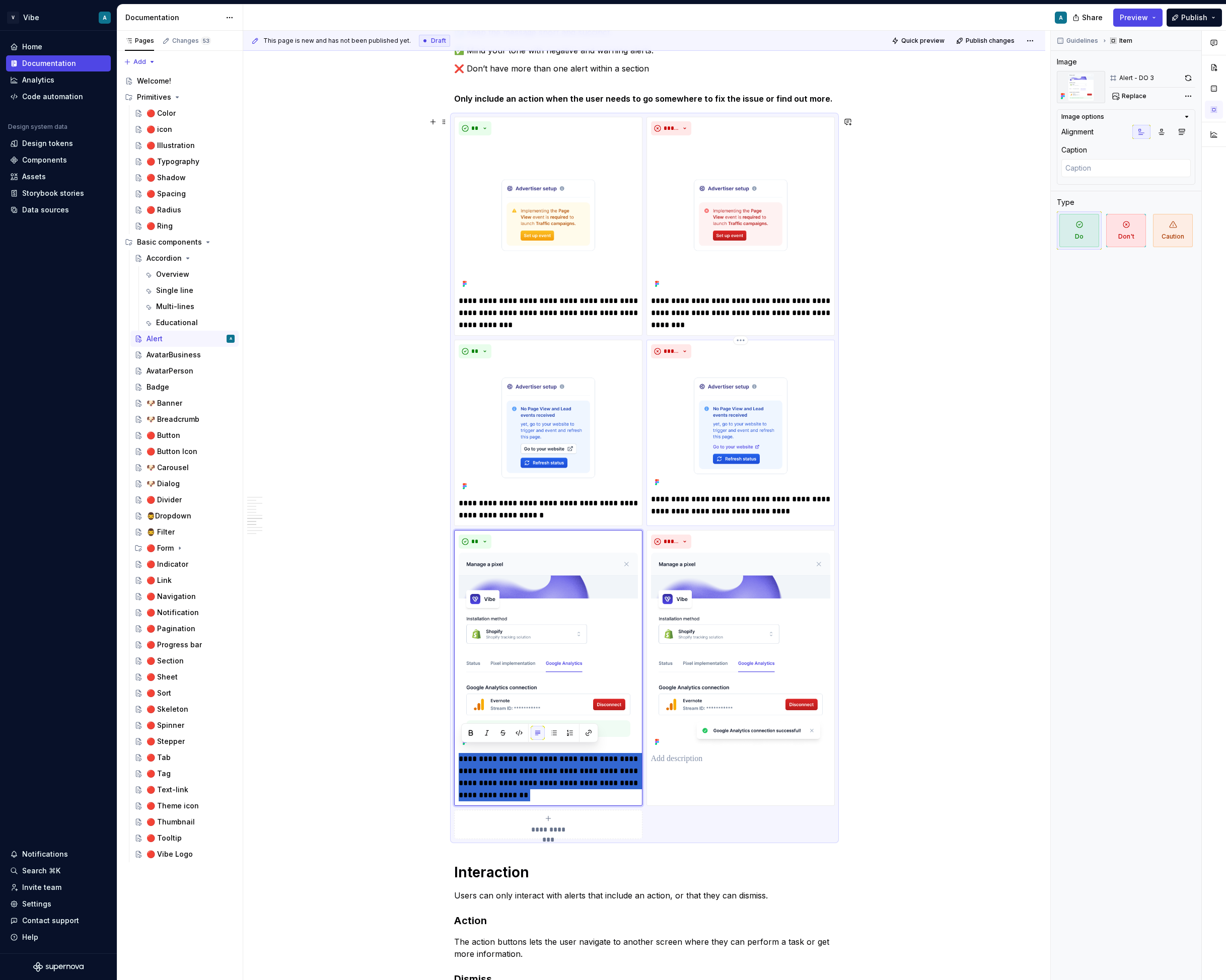
scroll to position [2043, 0]
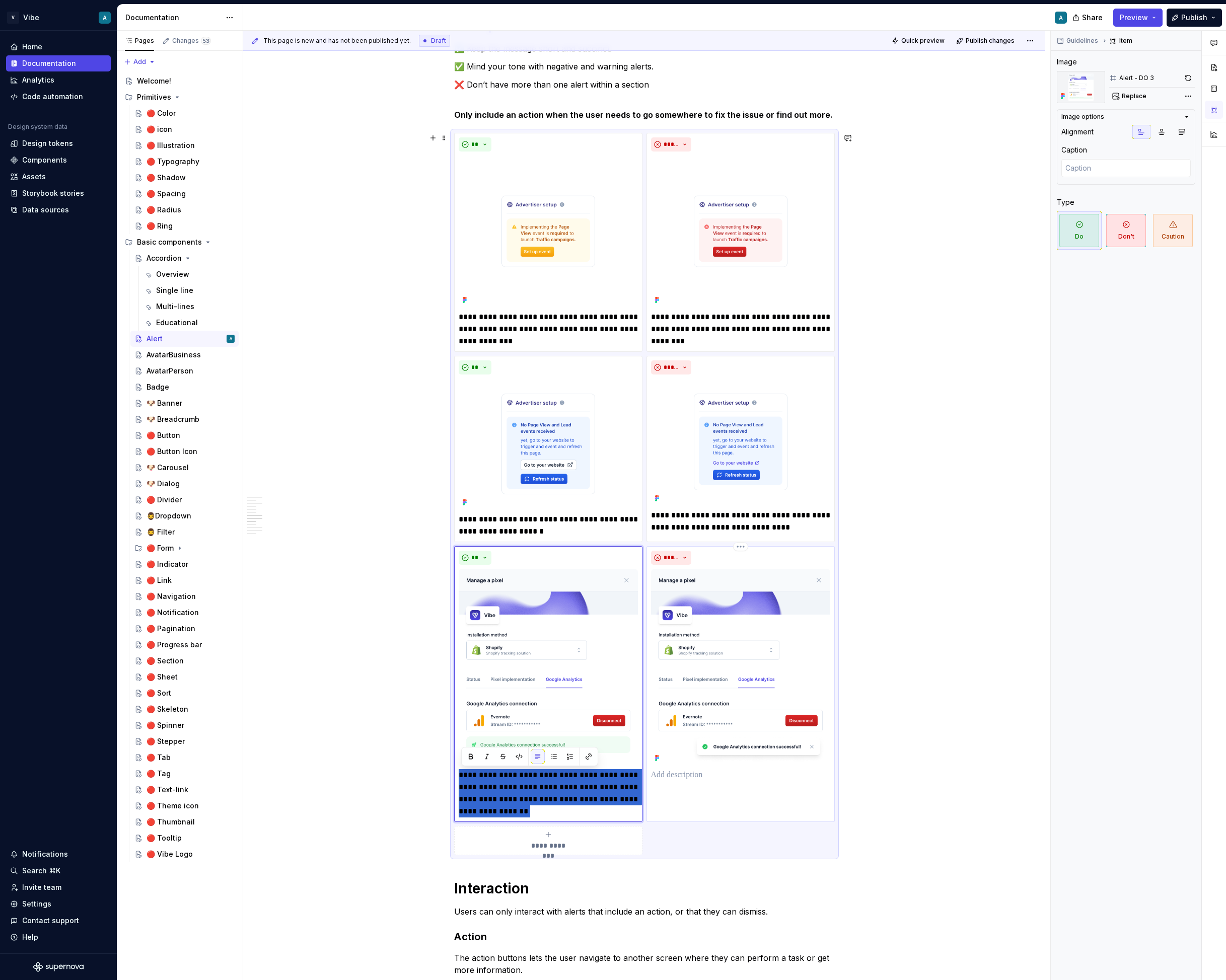
click at [670, 788] on div "*****" at bounding box center [740, 684] width 188 height 276
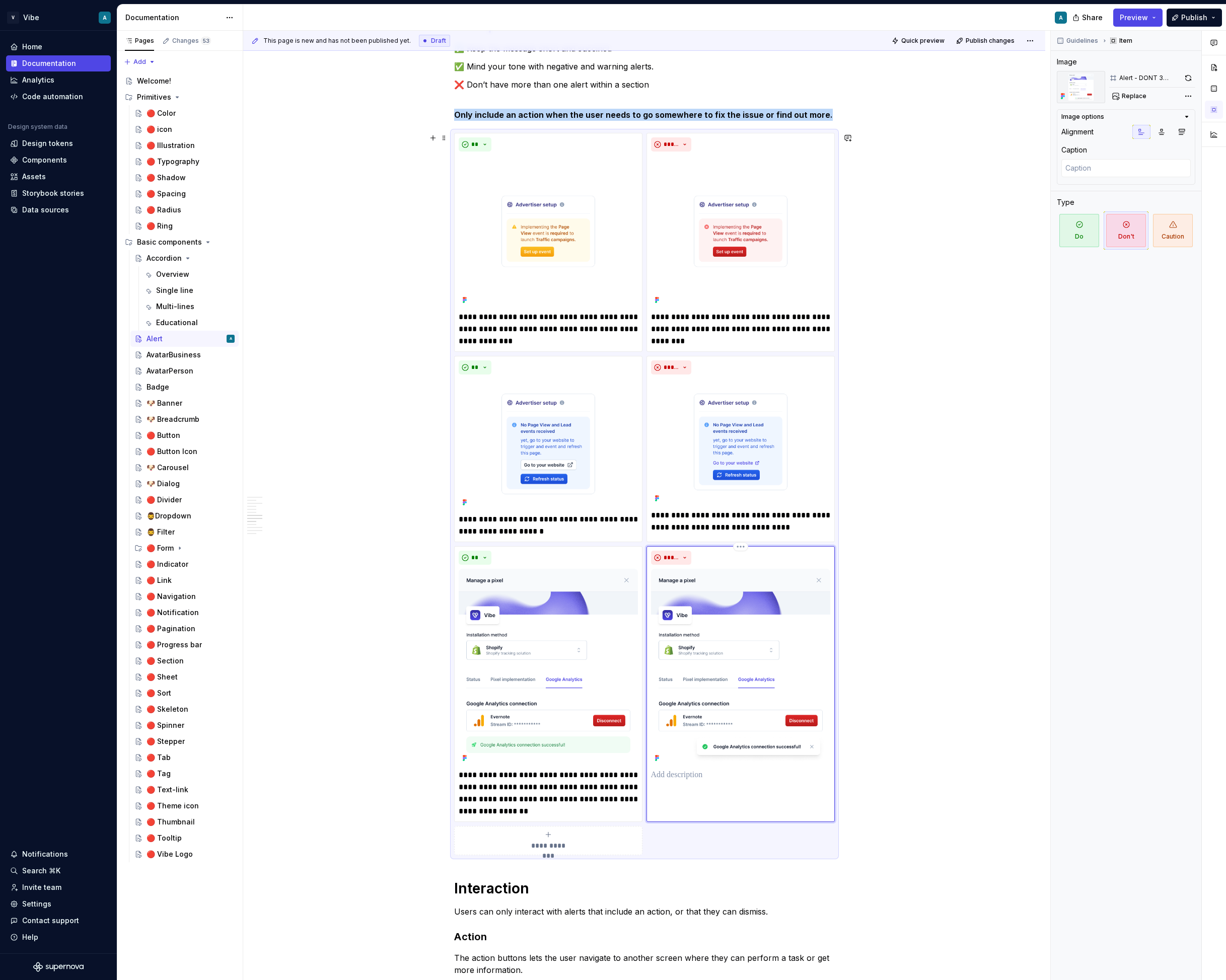
click at [667, 774] on p at bounding box center [740, 775] width 179 height 12
type textarea "*"
click at [680, 780] on p "**********" at bounding box center [740, 781] width 179 height 24
click at [704, 787] on p "**********" at bounding box center [740, 781] width 179 height 24
click at [726, 775] on p "**********" at bounding box center [740, 781] width 179 height 24
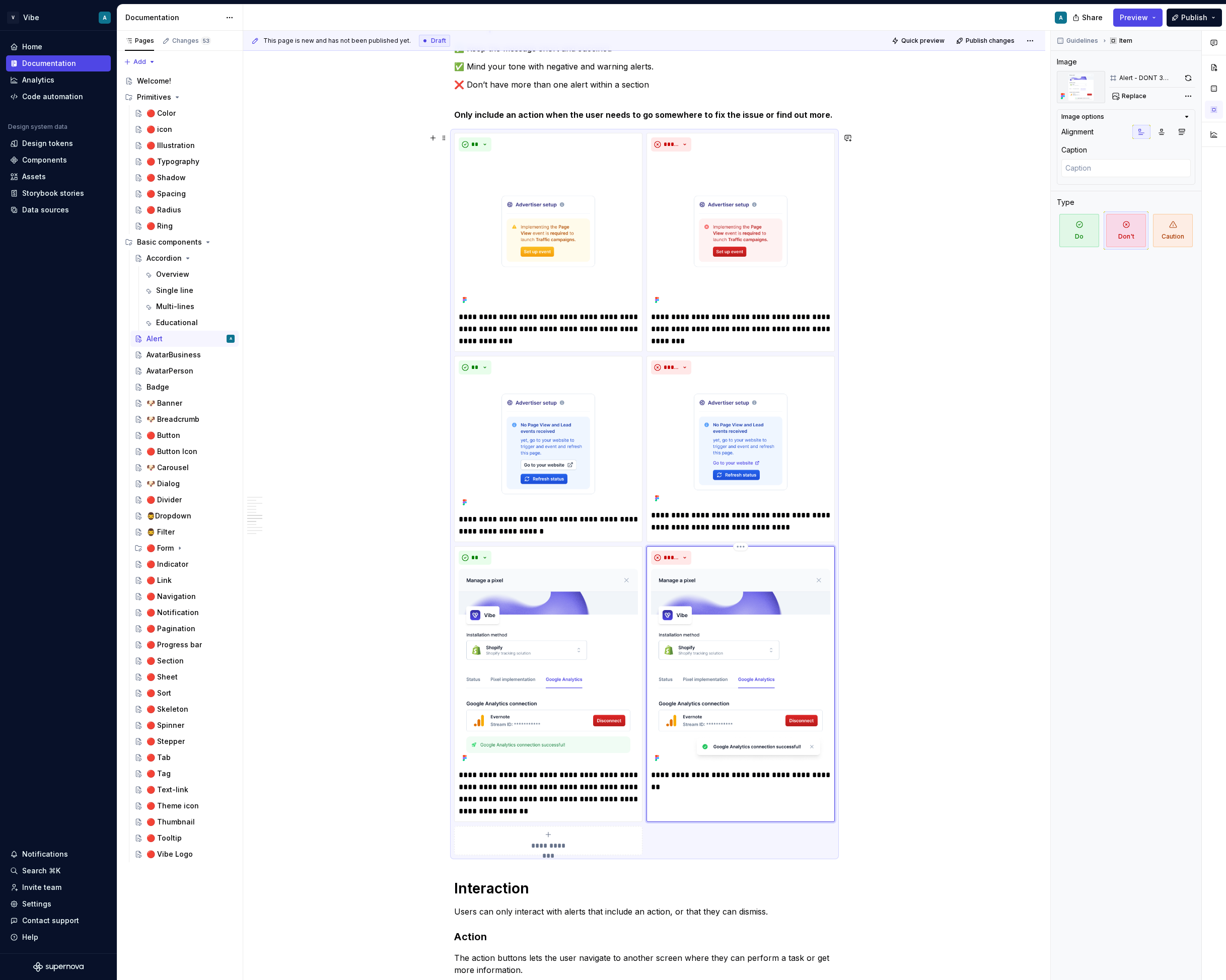
click at [756, 776] on p "**********" at bounding box center [740, 775] width 179 height 12
click at [818, 776] on p "**********" at bounding box center [740, 775] width 179 height 12
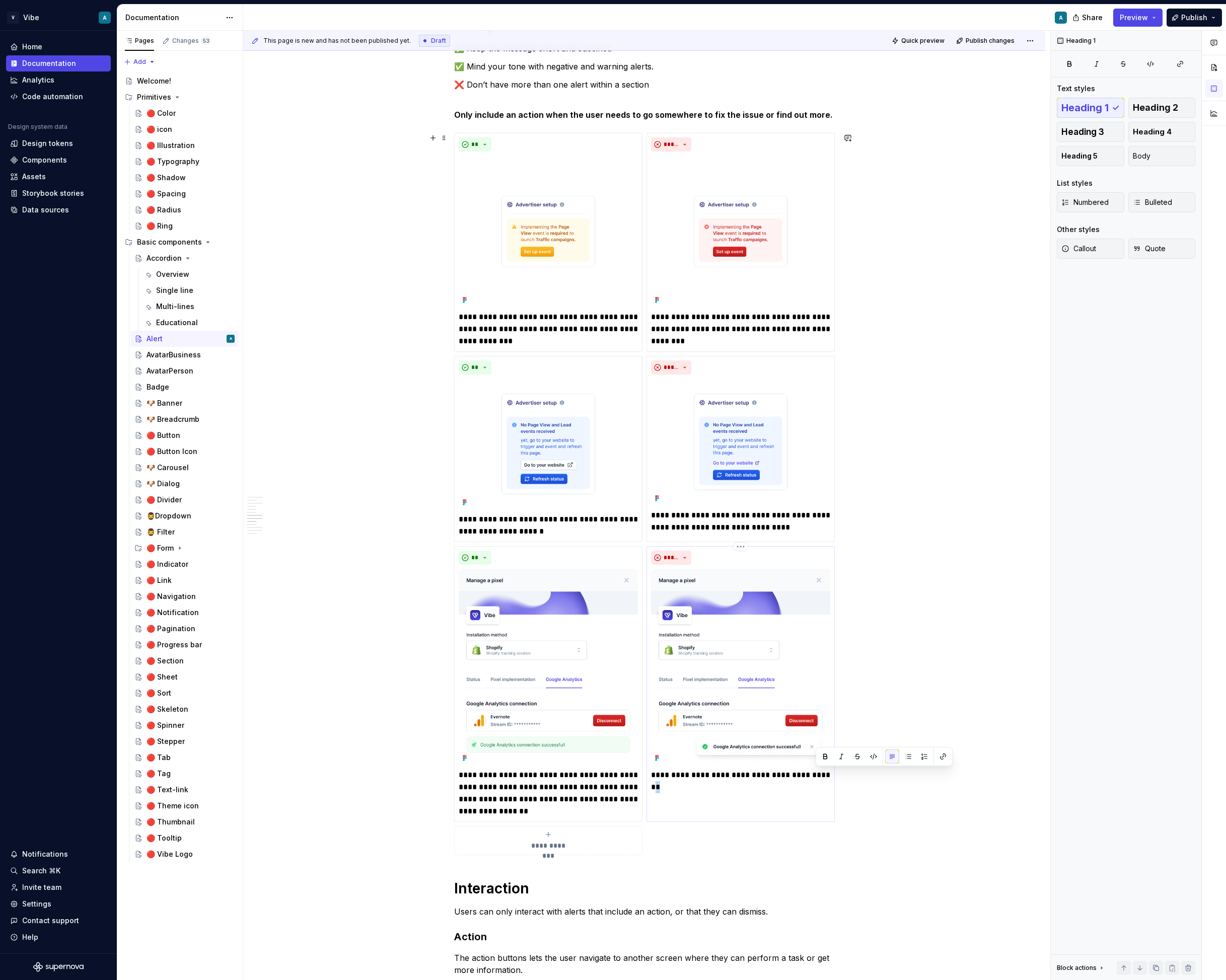
click at [819, 776] on p "**********" at bounding box center [740, 775] width 179 height 12
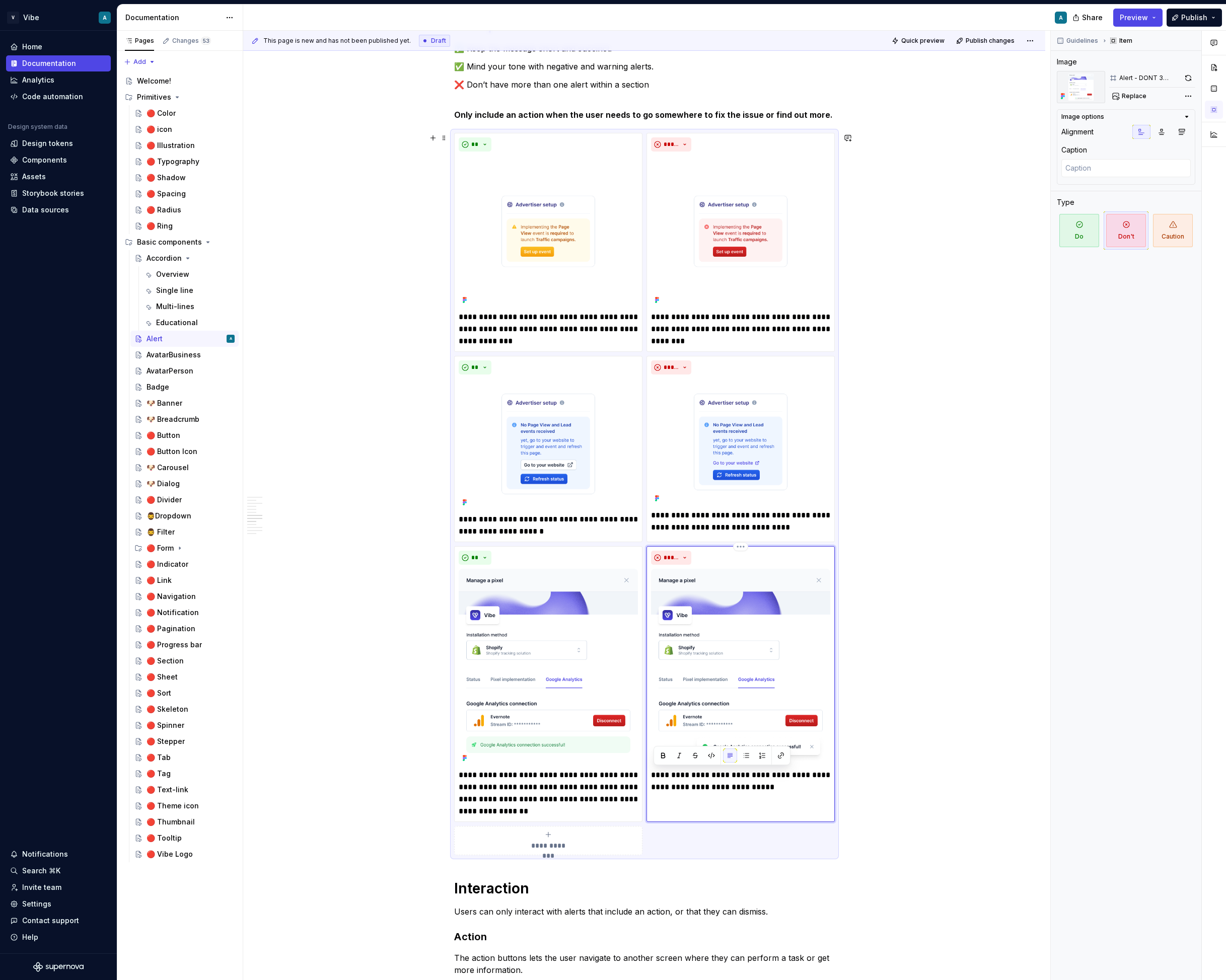
click at [757, 763] on div at bounding box center [722, 755] width 137 height 19
click at [752, 774] on p "**********" at bounding box center [740, 781] width 179 height 24
drag, startPoint x: 744, startPoint y: 775, endPoint x: 723, endPoint y: 776, distance: 21.0
click at [723, 776] on p "**********" at bounding box center [740, 781] width 179 height 24
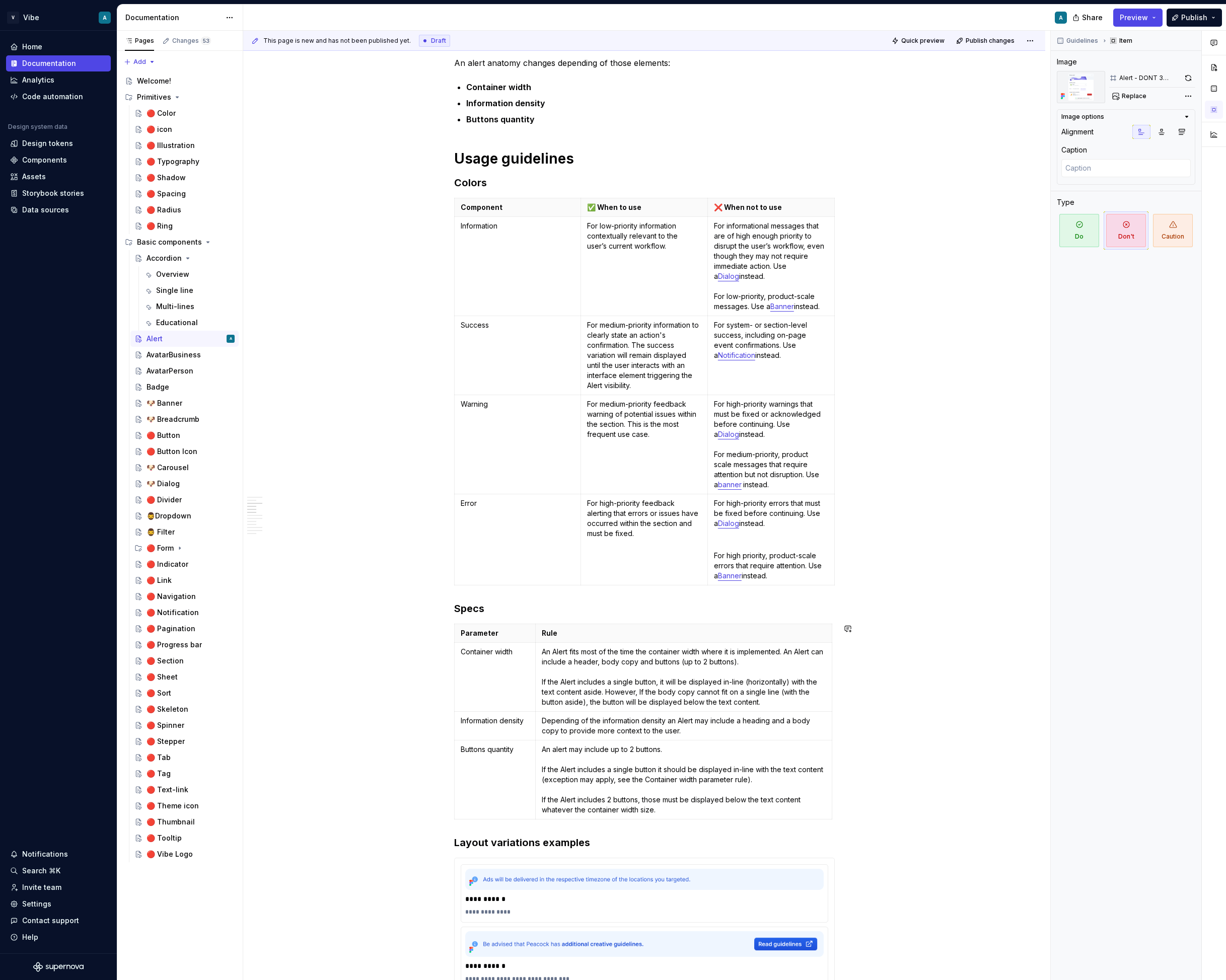
scroll to position [776, 0]
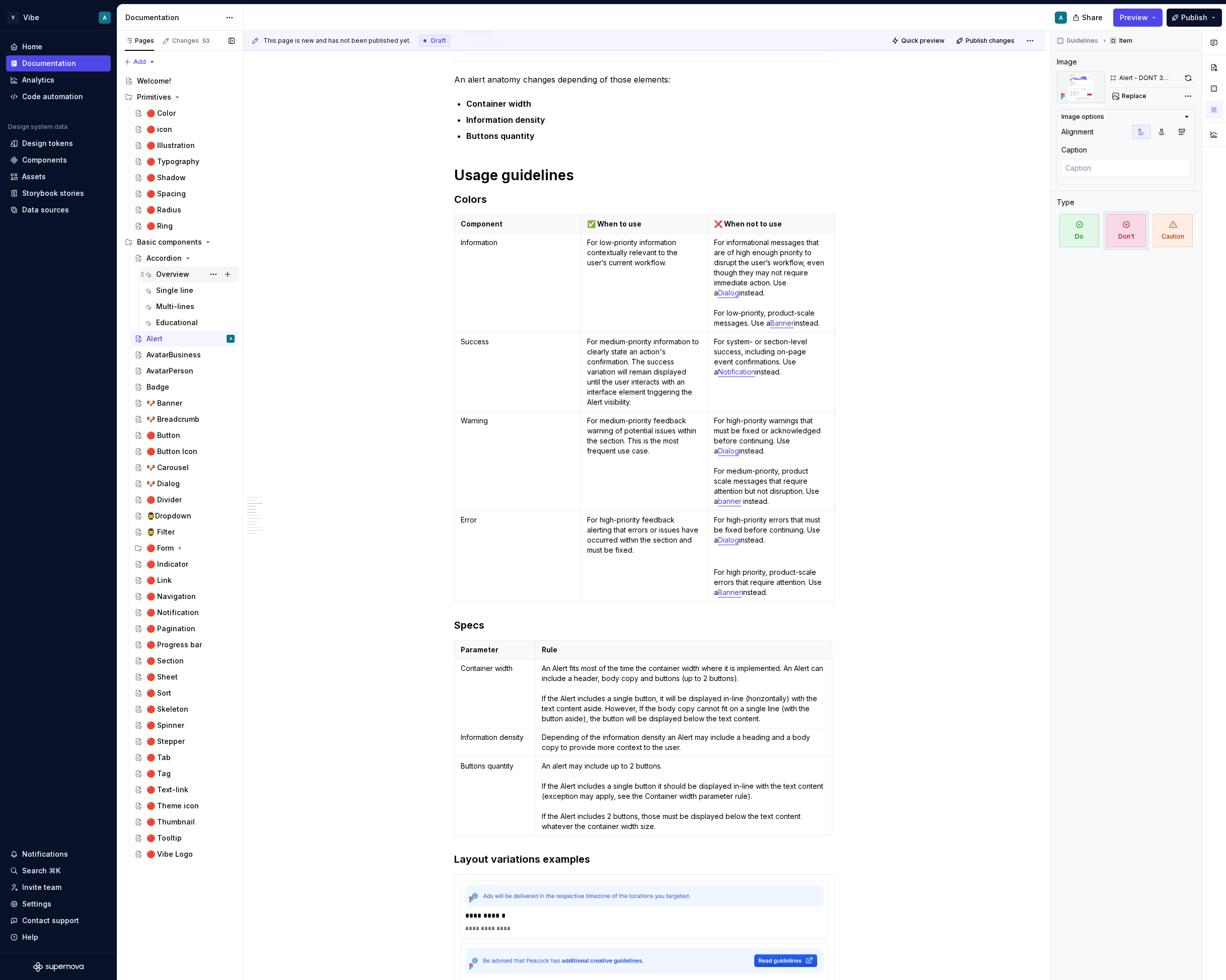
click at [180, 277] on div "Overview" at bounding box center [173, 274] width 33 height 10
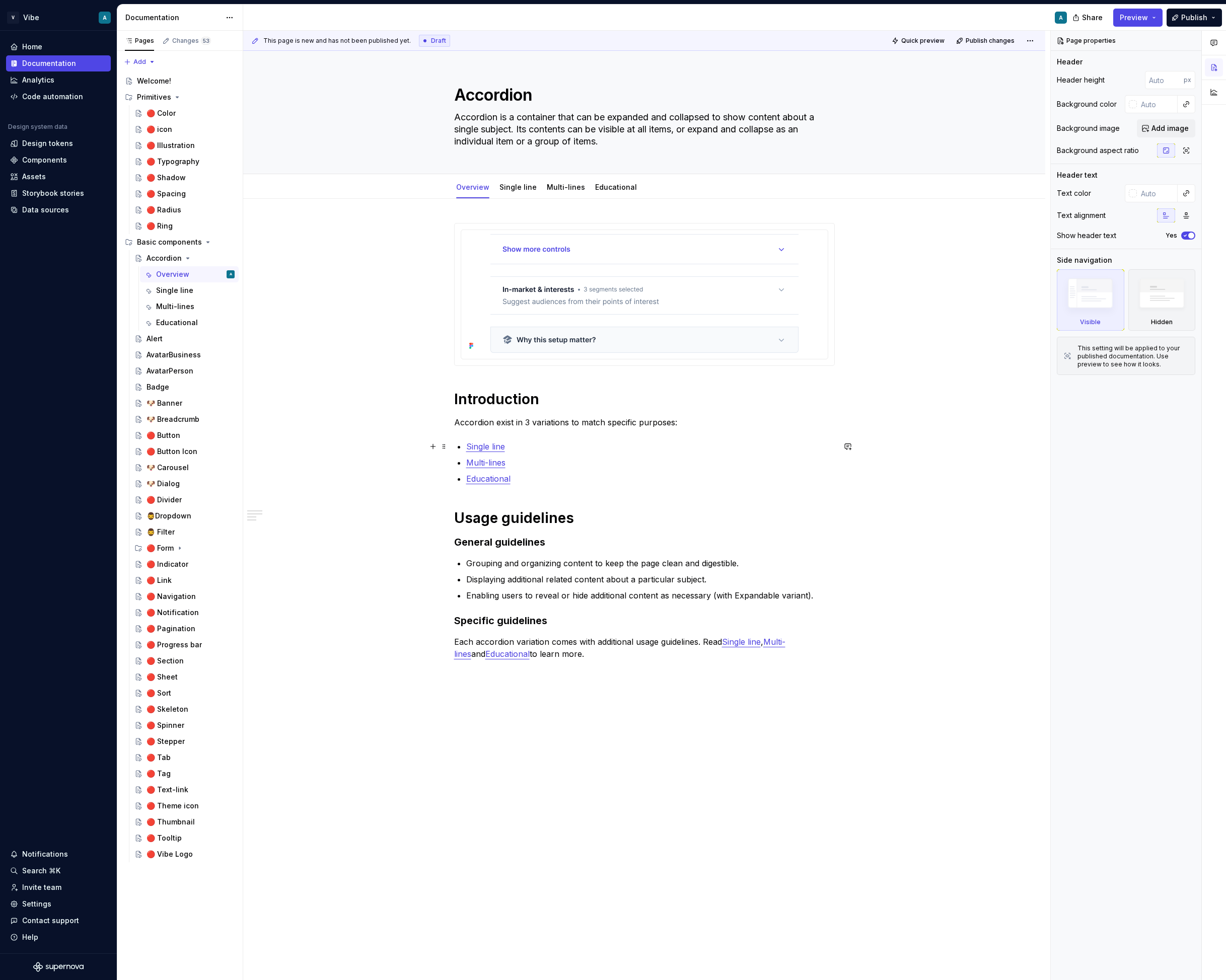
type textarea "*"
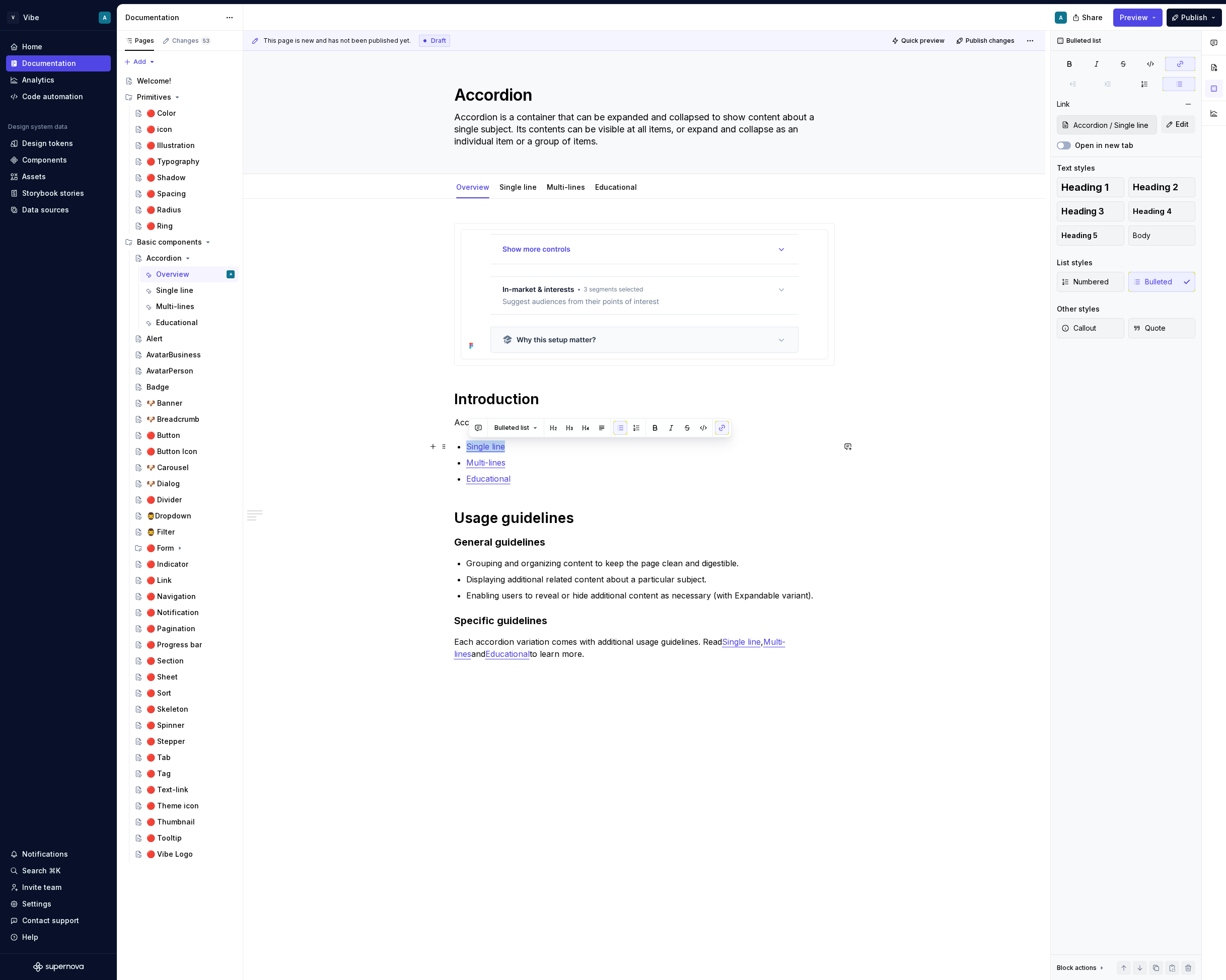
drag, startPoint x: 510, startPoint y: 445, endPoint x: 468, endPoint y: 444, distance: 42.0
click at [468, 444] on div "Introduction Accordion exist in 3 variations to match specific purposes: Single…" at bounding box center [644, 450] width 381 height 455
drag, startPoint x: 516, startPoint y: 461, endPoint x: 467, endPoint y: 461, distance: 49.0
click at [467, 461] on div "Introduction Accordion exist in 3 variations to match specific purposes: Main a…" at bounding box center [644, 450] width 381 height 455
drag, startPoint x: 526, startPoint y: 481, endPoint x: 468, endPoint y: 481, distance: 58.0
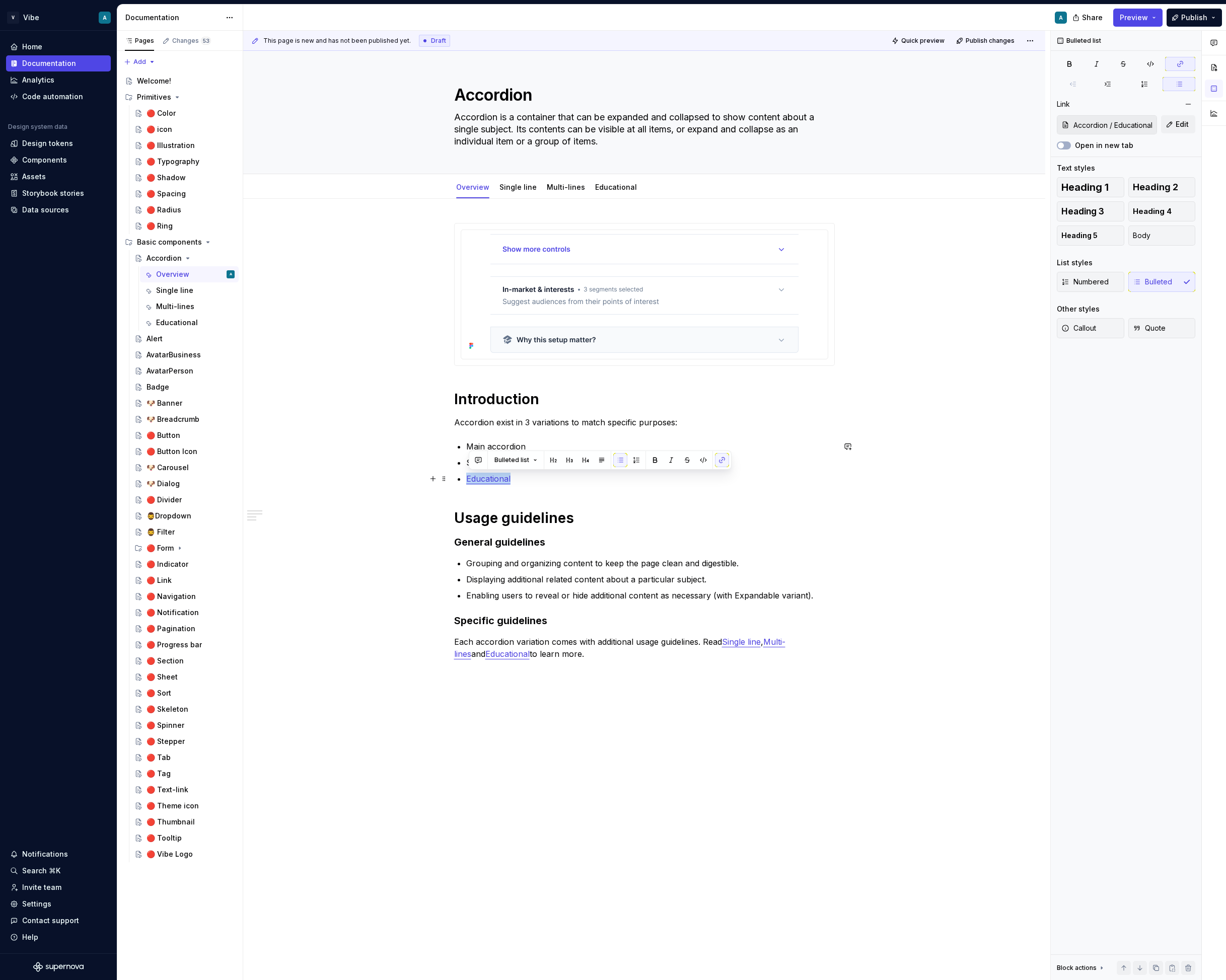
click at [468, 481] on div "Introduction Accordion exist in 3 variations to match specific purposes: Main a…" at bounding box center [644, 450] width 381 height 455
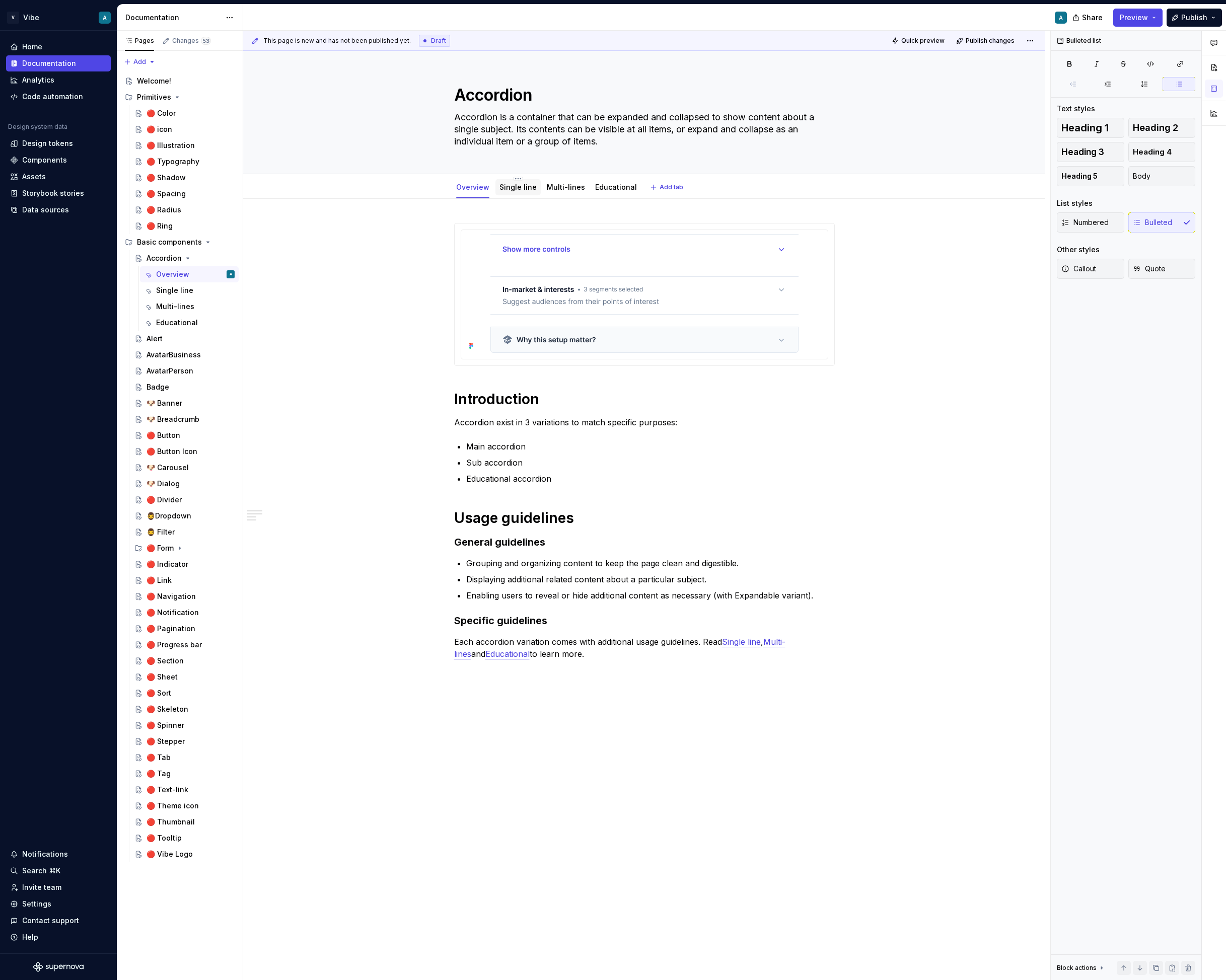
click at [525, 195] on div "Single line" at bounding box center [518, 187] width 45 height 16
click at [514, 186] on link "Single line" at bounding box center [518, 187] width 38 height 8
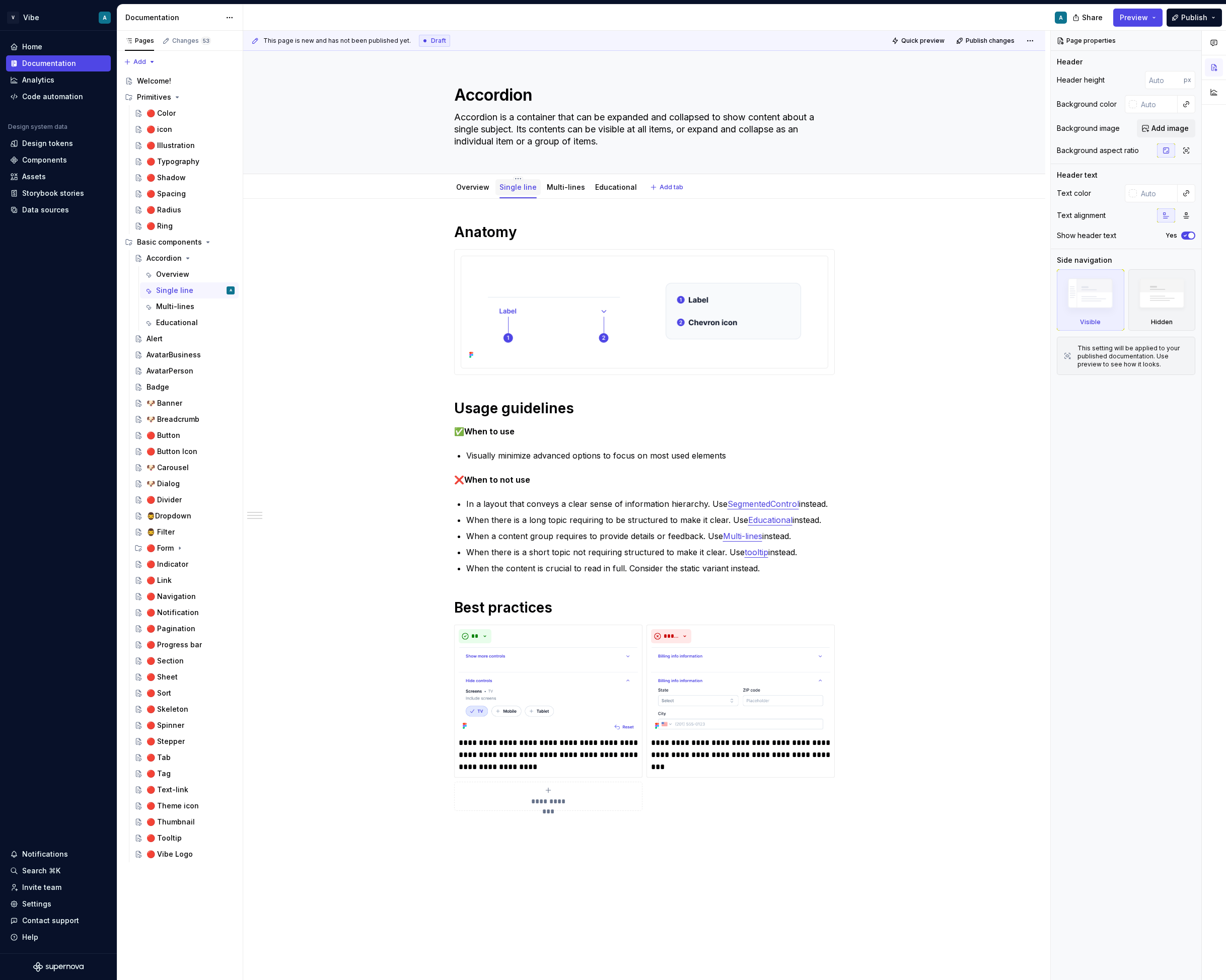
click at [517, 194] on div "Single line" at bounding box center [518, 187] width 45 height 16
click at [516, 179] on html "V Vibe A Home Documentation Analytics Code automation Design system data Design…" at bounding box center [613, 490] width 1226 height 980
type textarea "*"
click at [551, 195] on div "Rename tab" at bounding box center [579, 193] width 95 height 10
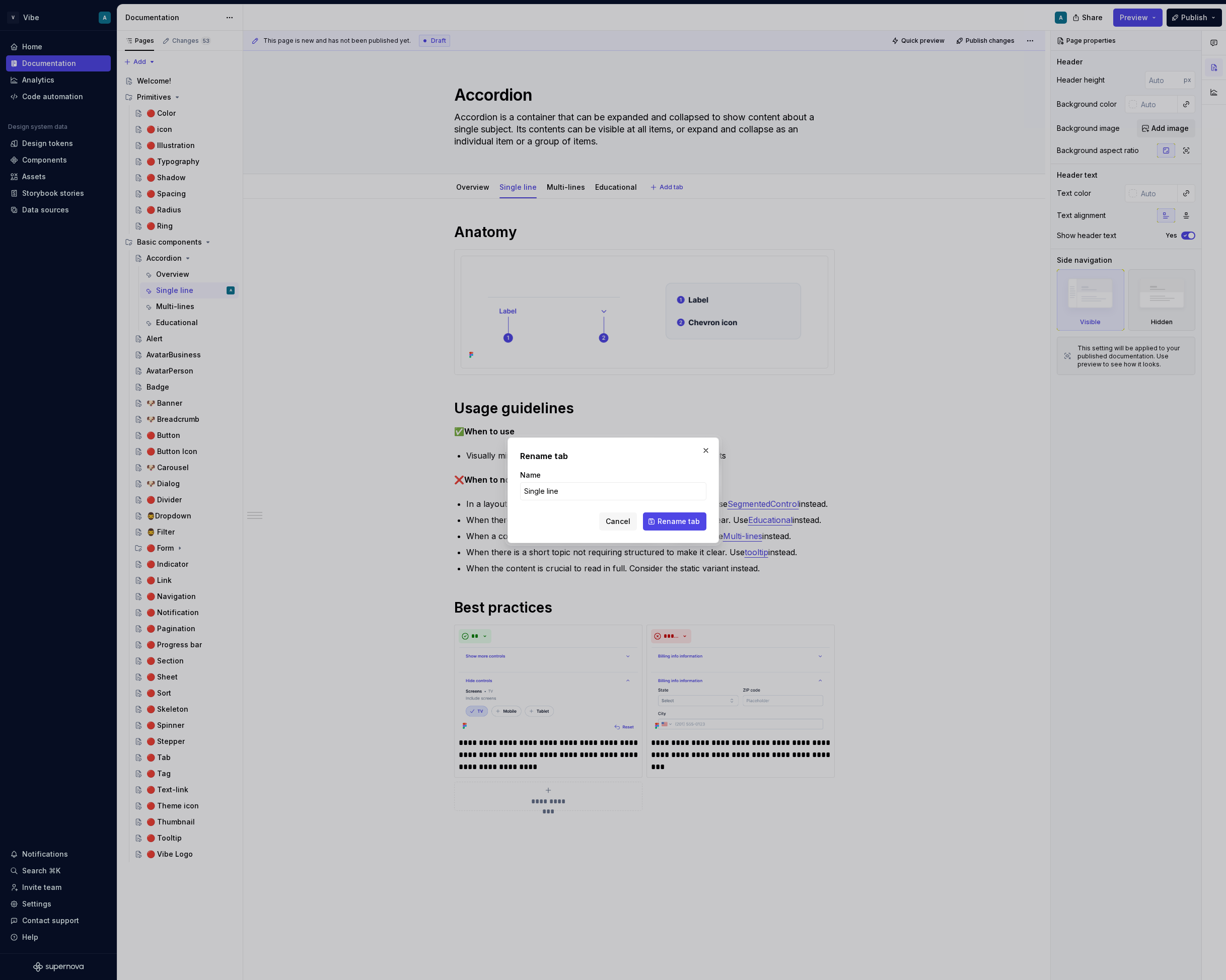
click at [547, 503] on form "Name Single line Cancel Rename tab" at bounding box center [613, 501] width 186 height 60
click at [562, 492] on input "Single line" at bounding box center [613, 492] width 186 height 18
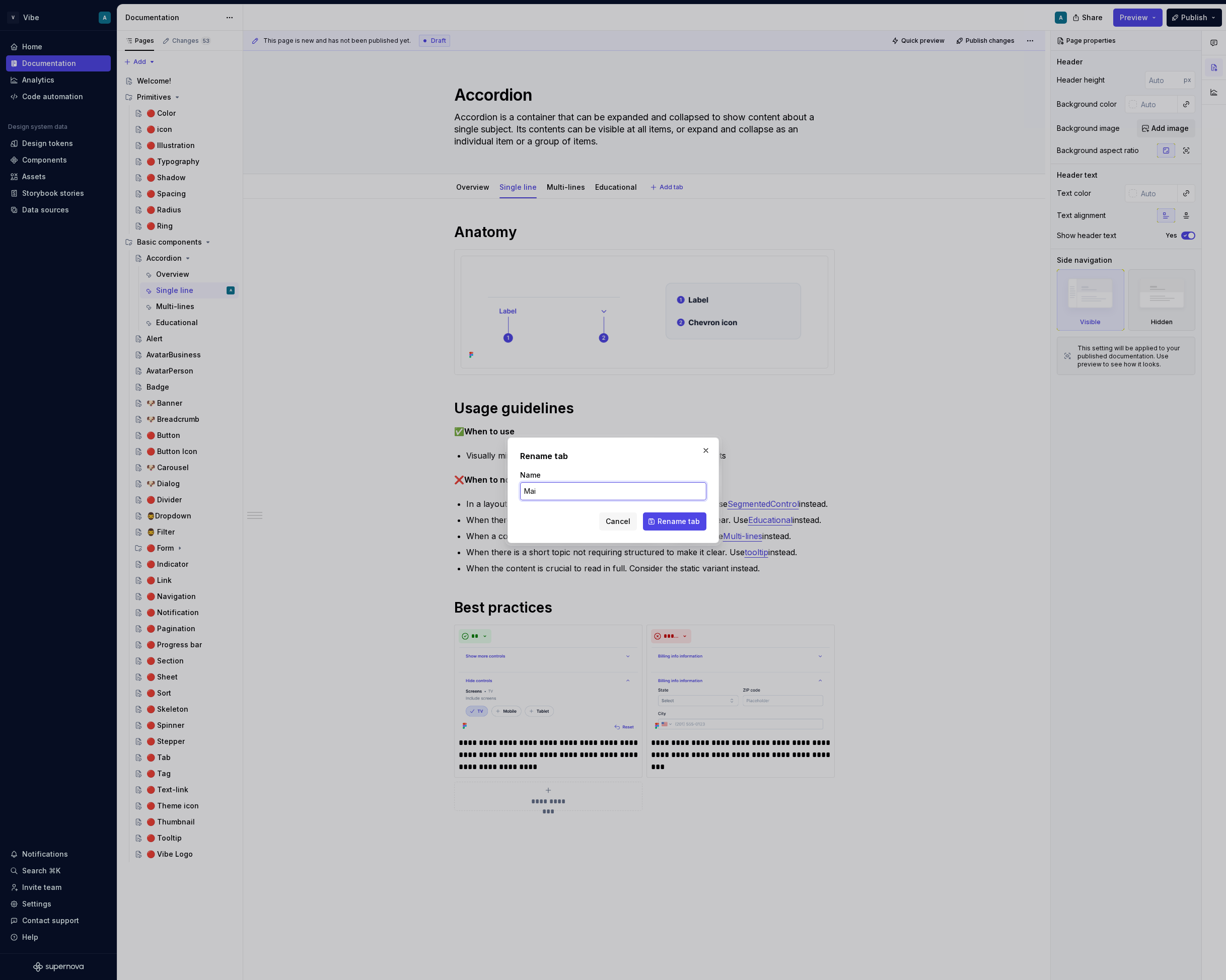
type input "Main"
click button "Rename tab" at bounding box center [675, 522] width 64 height 18
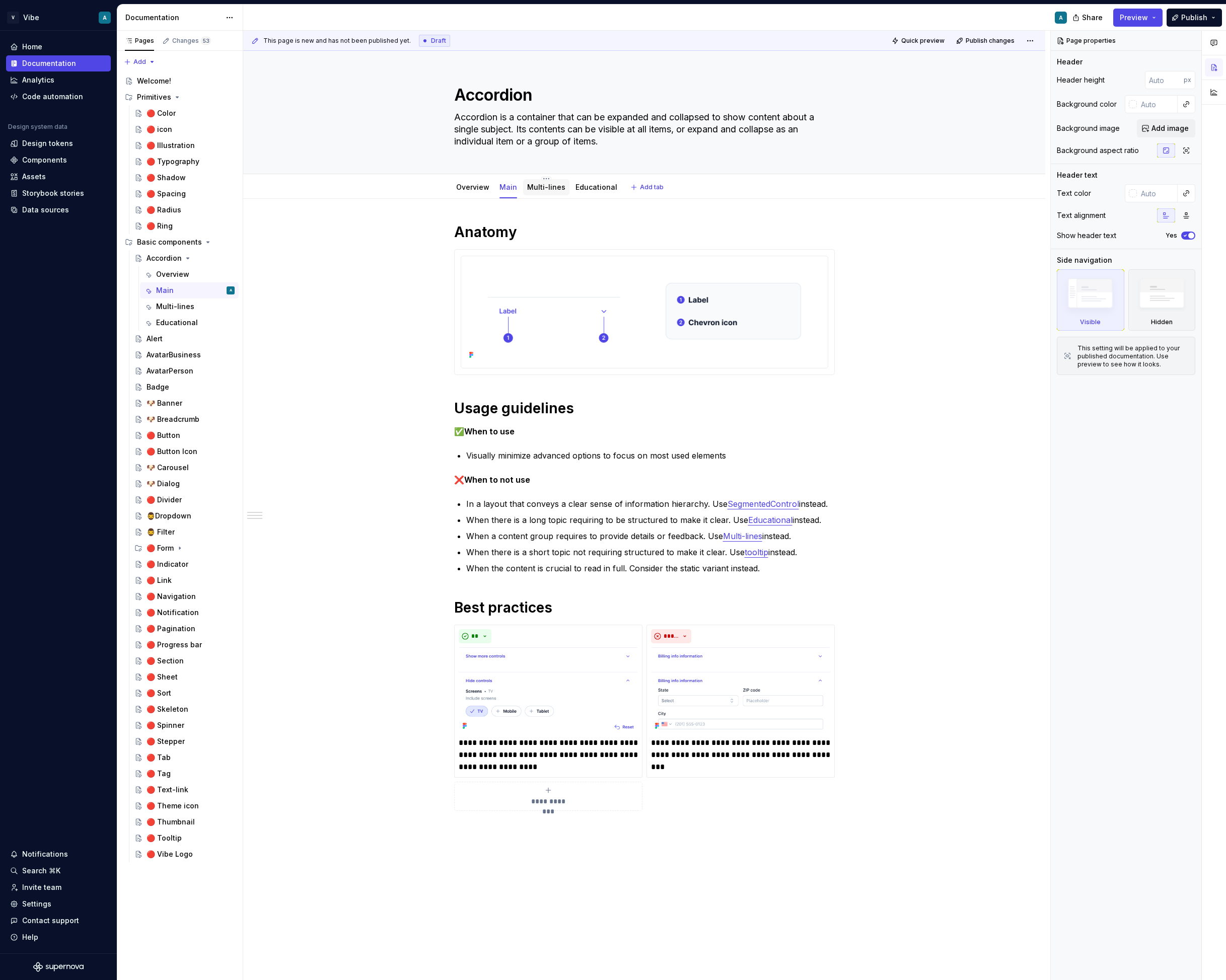
click at [553, 192] on div "Multi-lines" at bounding box center [546, 187] width 38 height 10
click at [544, 178] on html "V Vibe A Home Documentation Analytics Code automation Design system data Design…" at bounding box center [613, 490] width 1226 height 980
type textarea "*"
click at [581, 193] on div "Rename tab" at bounding box center [606, 193] width 95 height 10
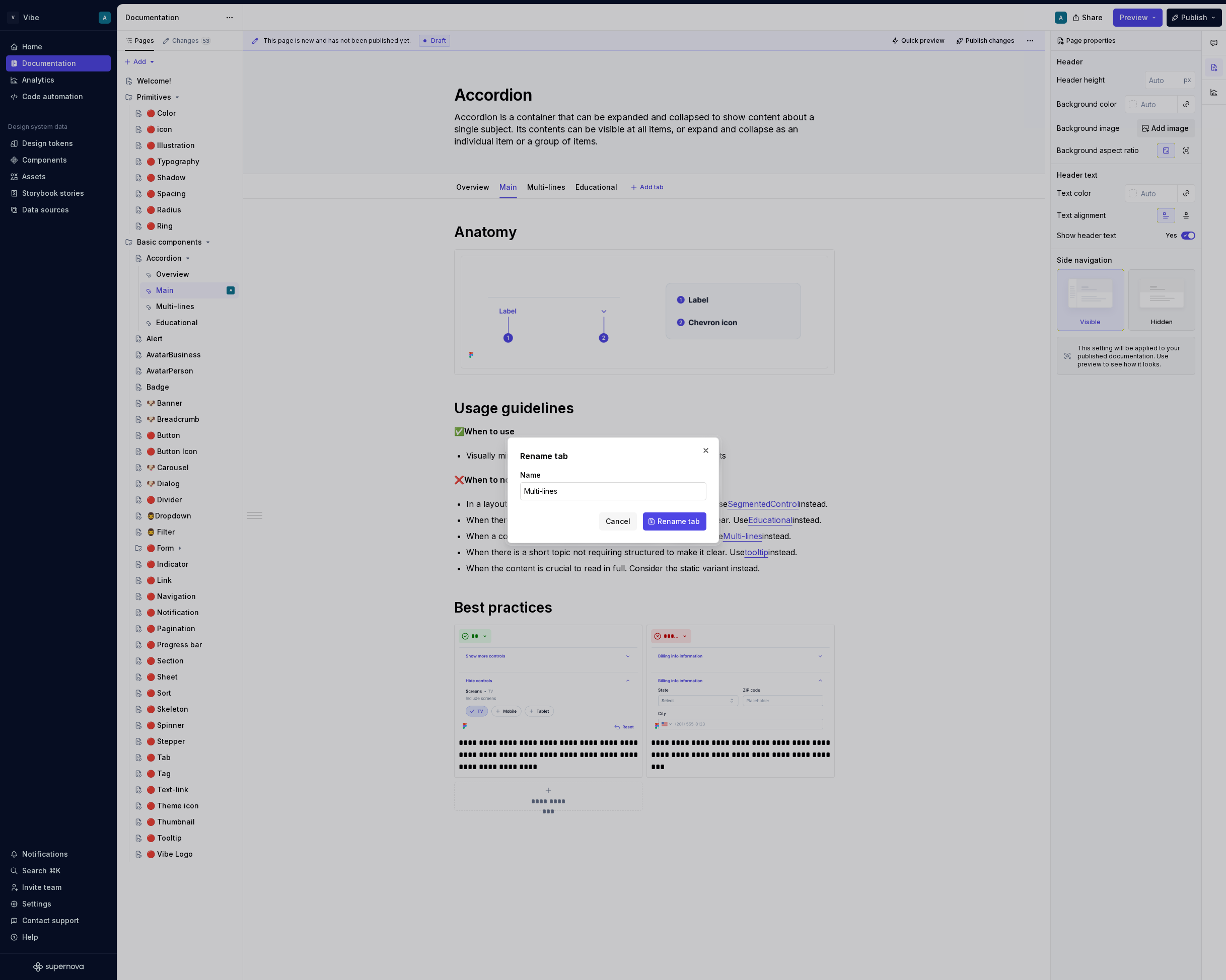
click at [580, 498] on input "Multi-lines" at bounding box center [613, 492] width 186 height 18
type input "Sub"
click at [676, 525] on span "Rename tab" at bounding box center [679, 521] width 42 height 10
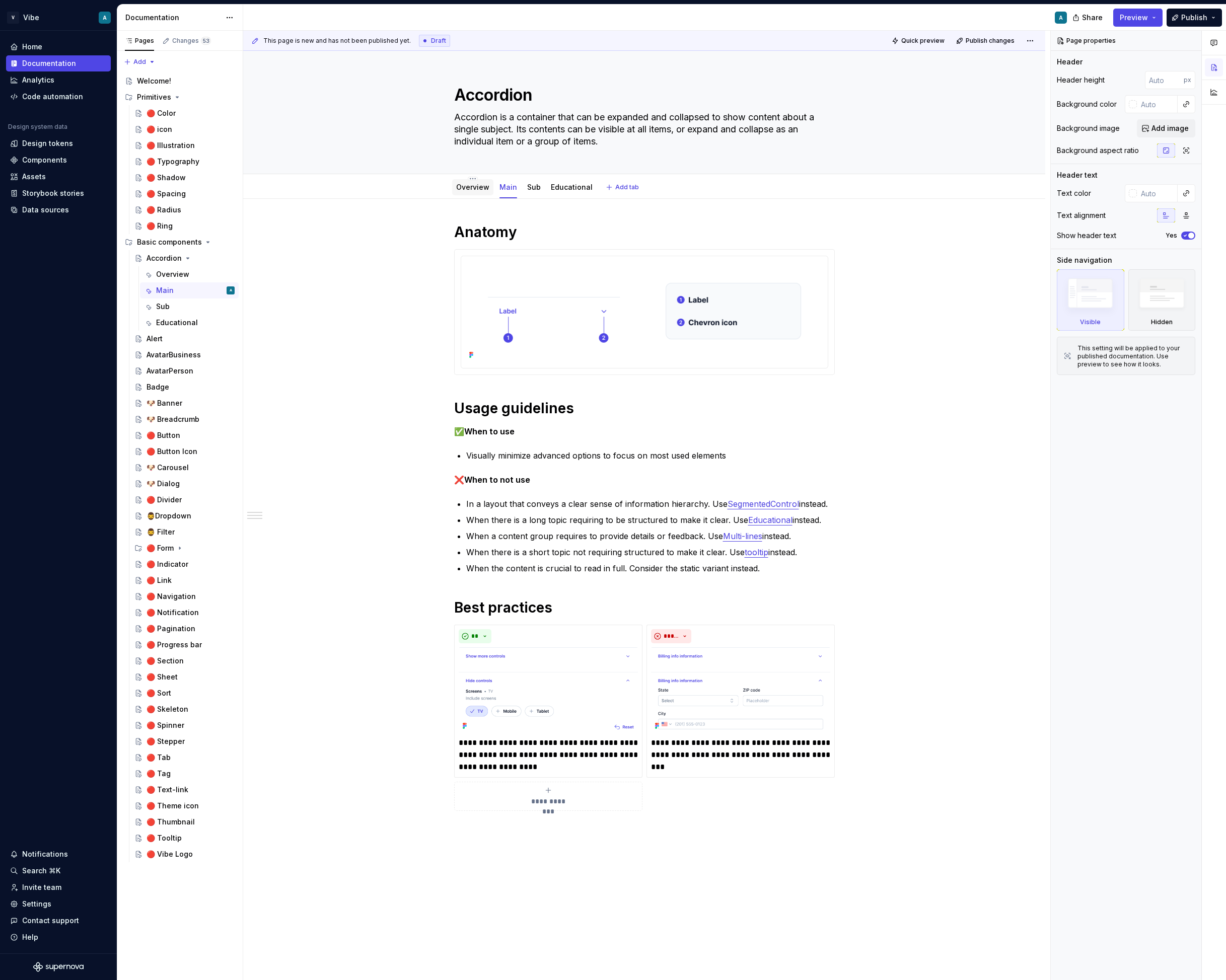
click at [477, 188] on link "Overview" at bounding box center [473, 187] width 33 height 8
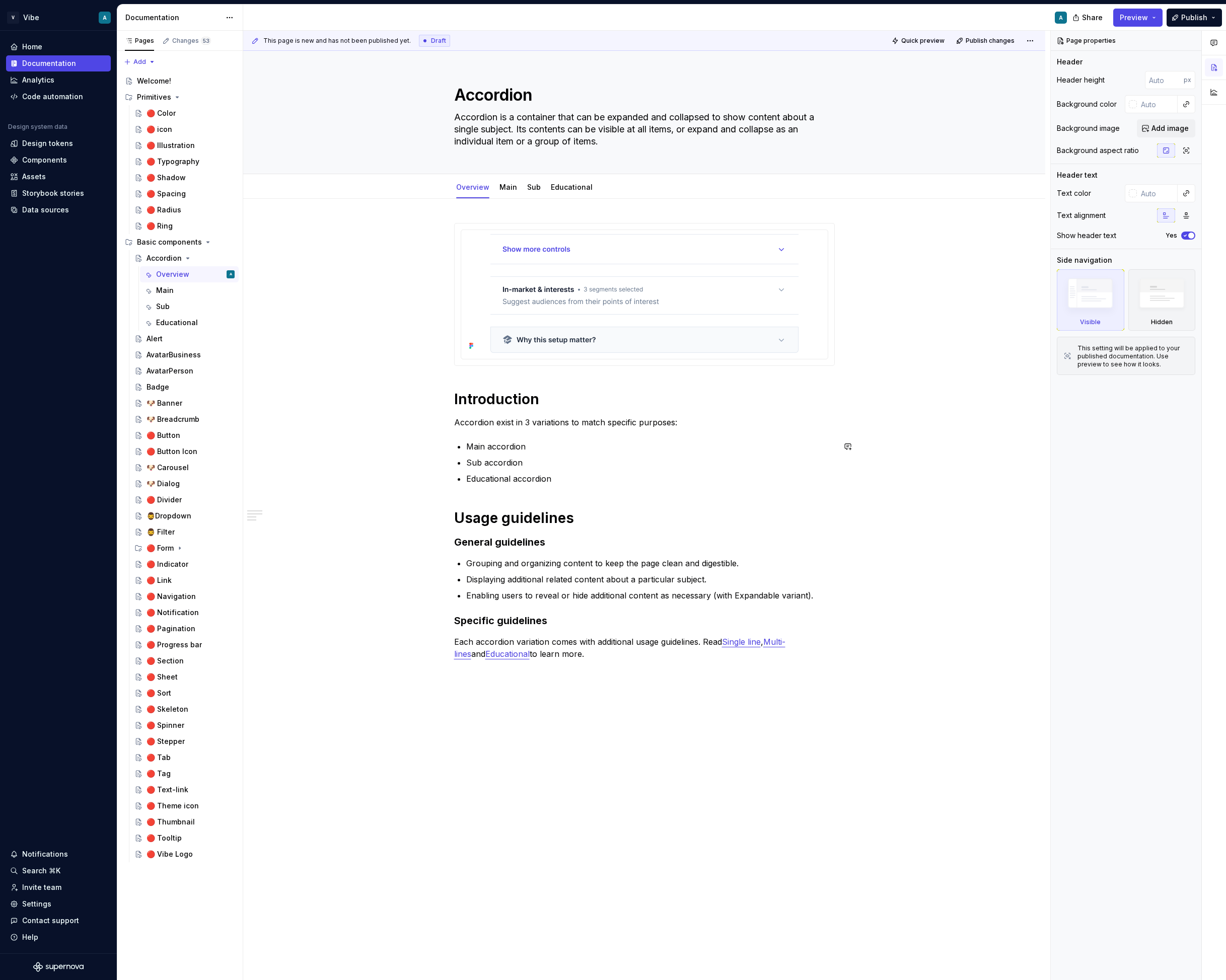
click at [493, 434] on div "Introduction Accordion exist in 3 variations to match specific purposes: Main a…" at bounding box center [644, 450] width 381 height 455
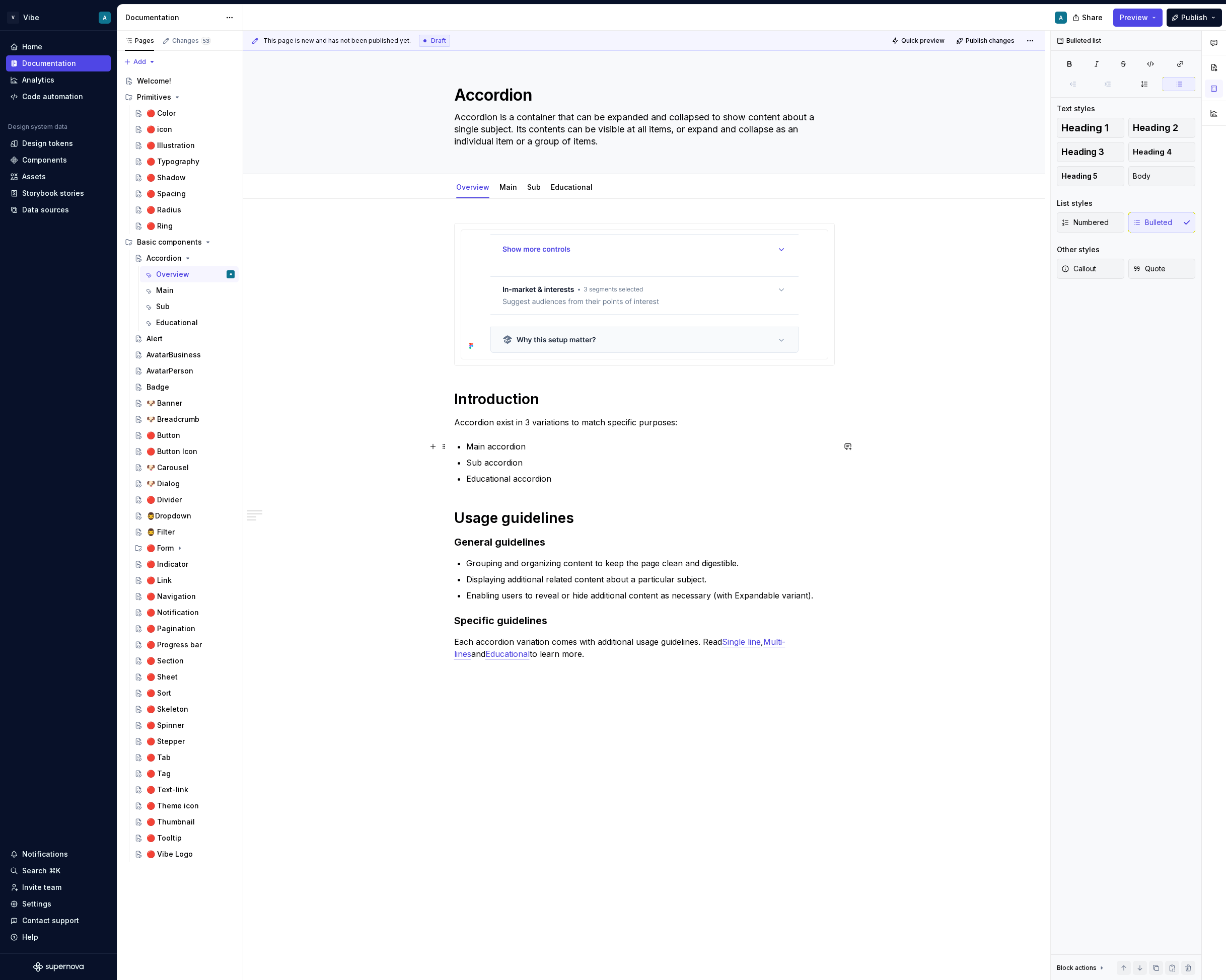
click at [490, 448] on p "Main accordion" at bounding box center [650, 446] width 369 height 12
click at [724, 425] on button "button" at bounding box center [722, 428] width 14 height 14
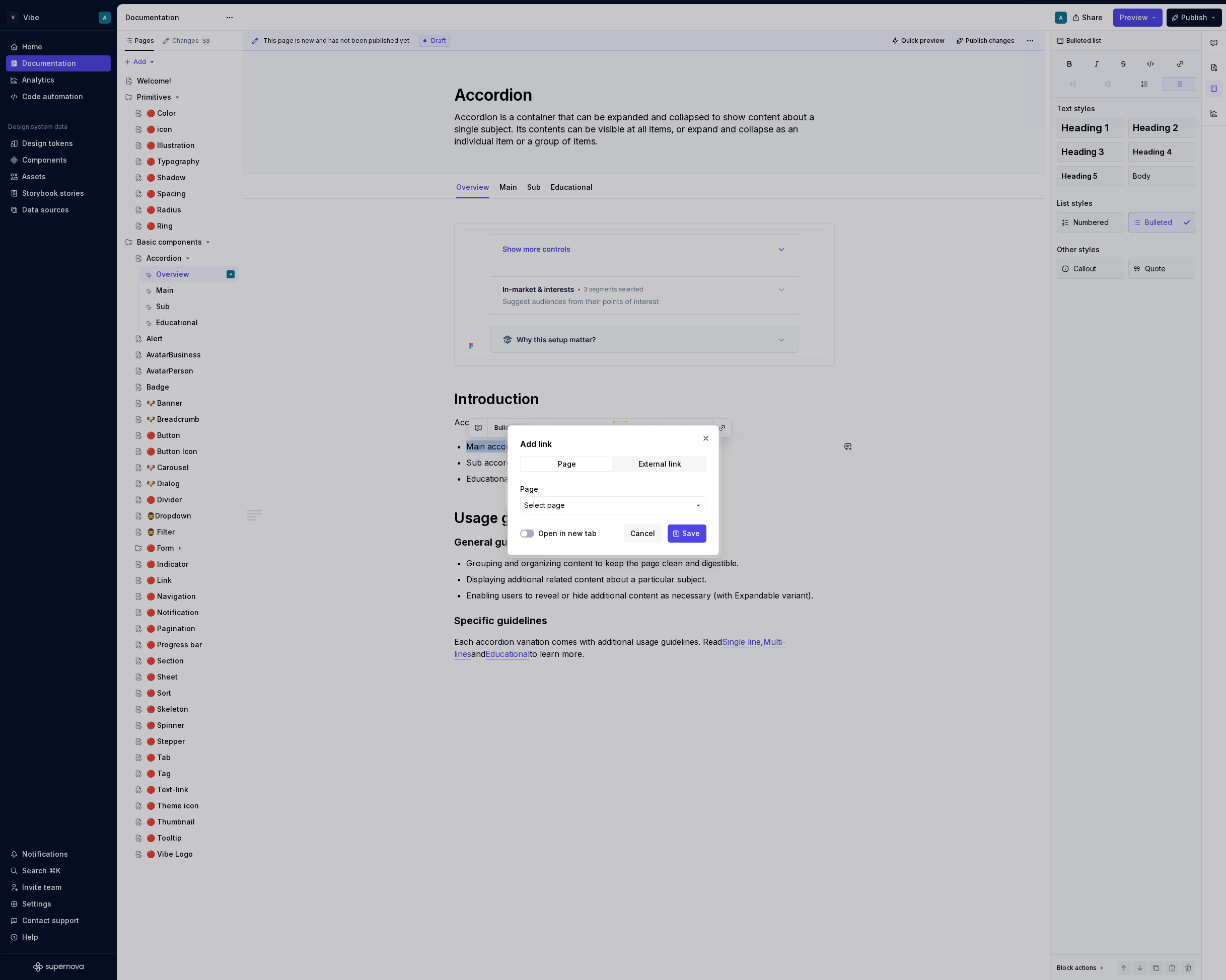
click at [568, 507] on span "Select page" at bounding box center [607, 505] width 166 height 10
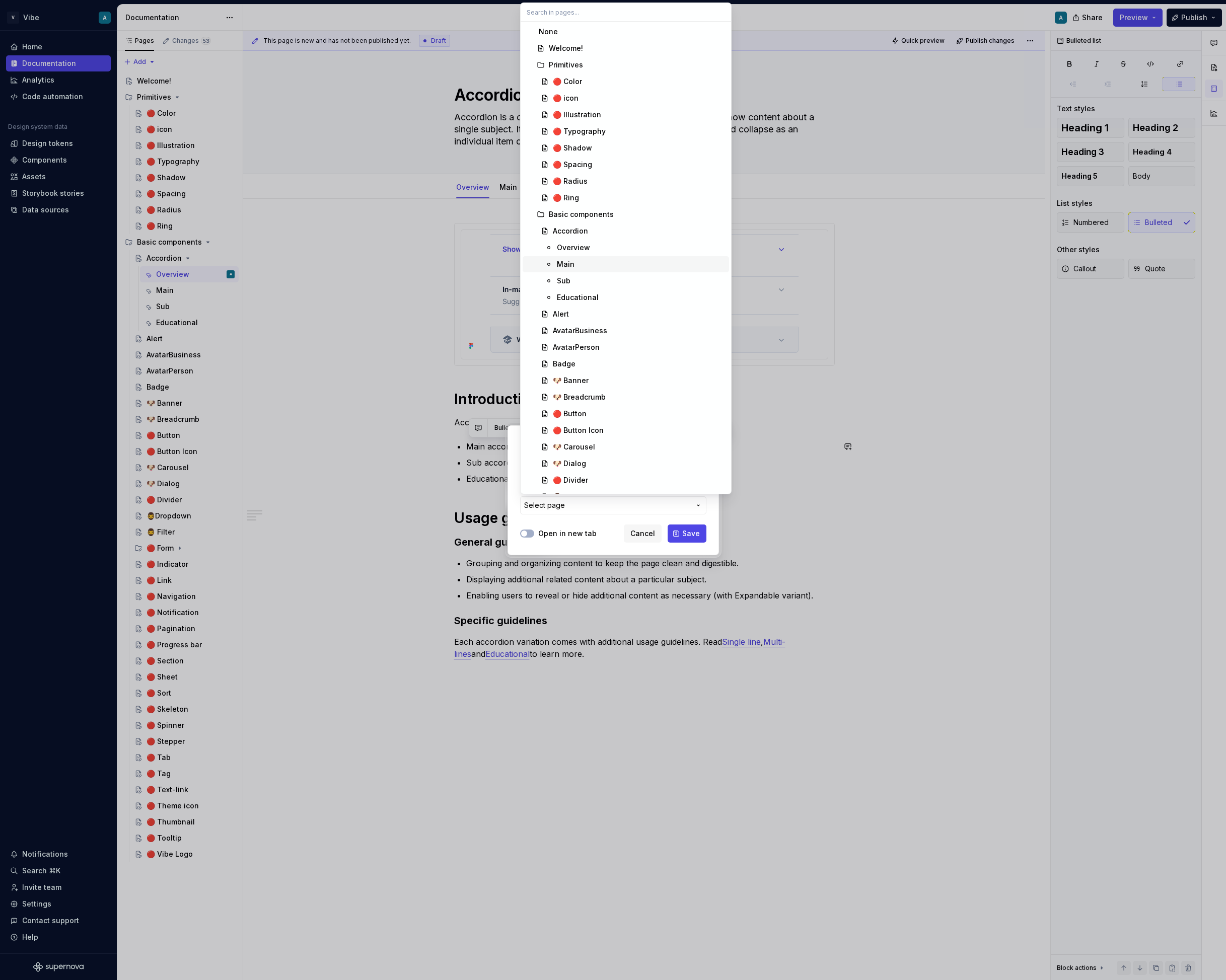
click at [589, 257] on span "Main" at bounding box center [625, 263] width 206 height 16
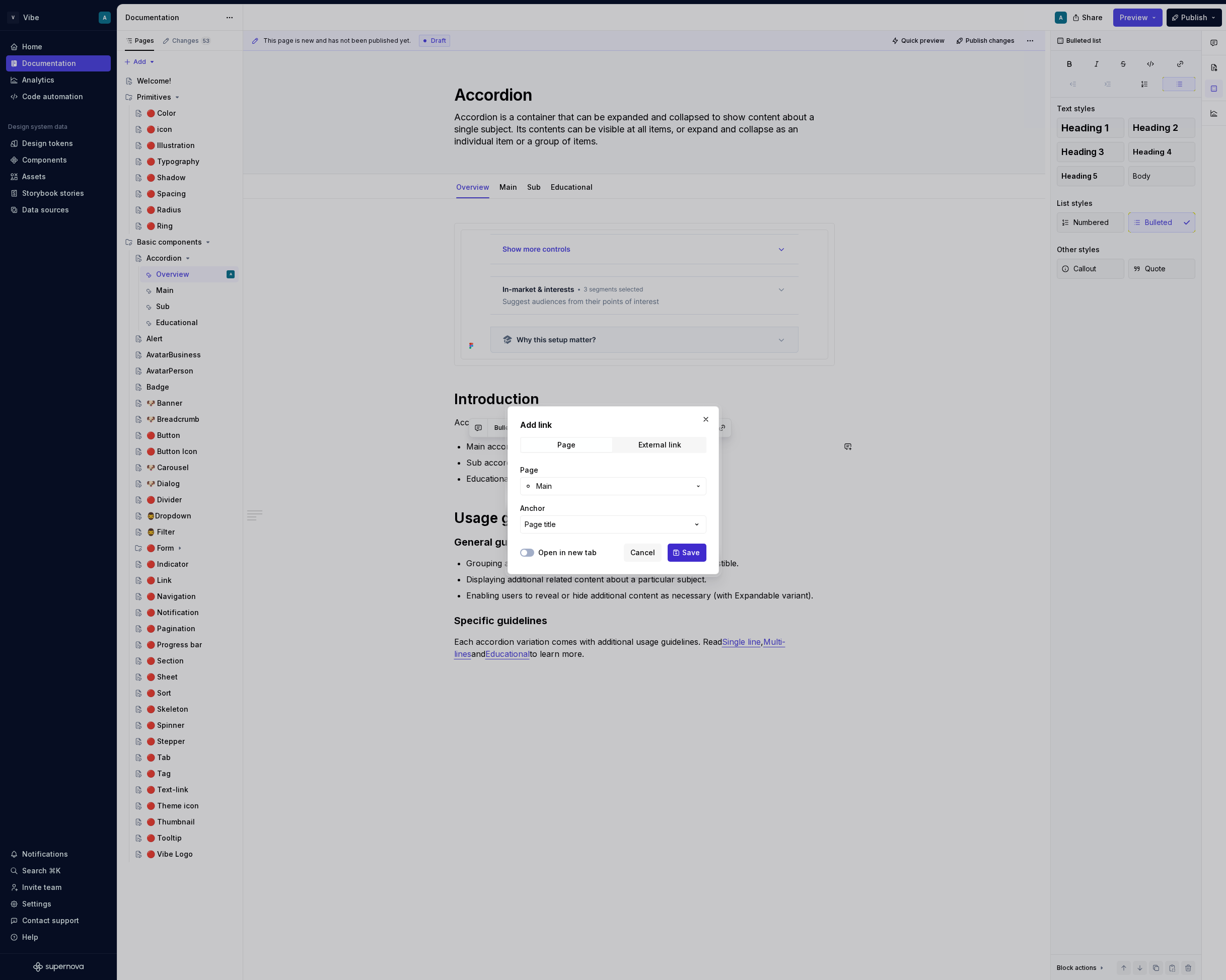
click at [695, 555] on span "Save" at bounding box center [691, 552] width 17 height 10
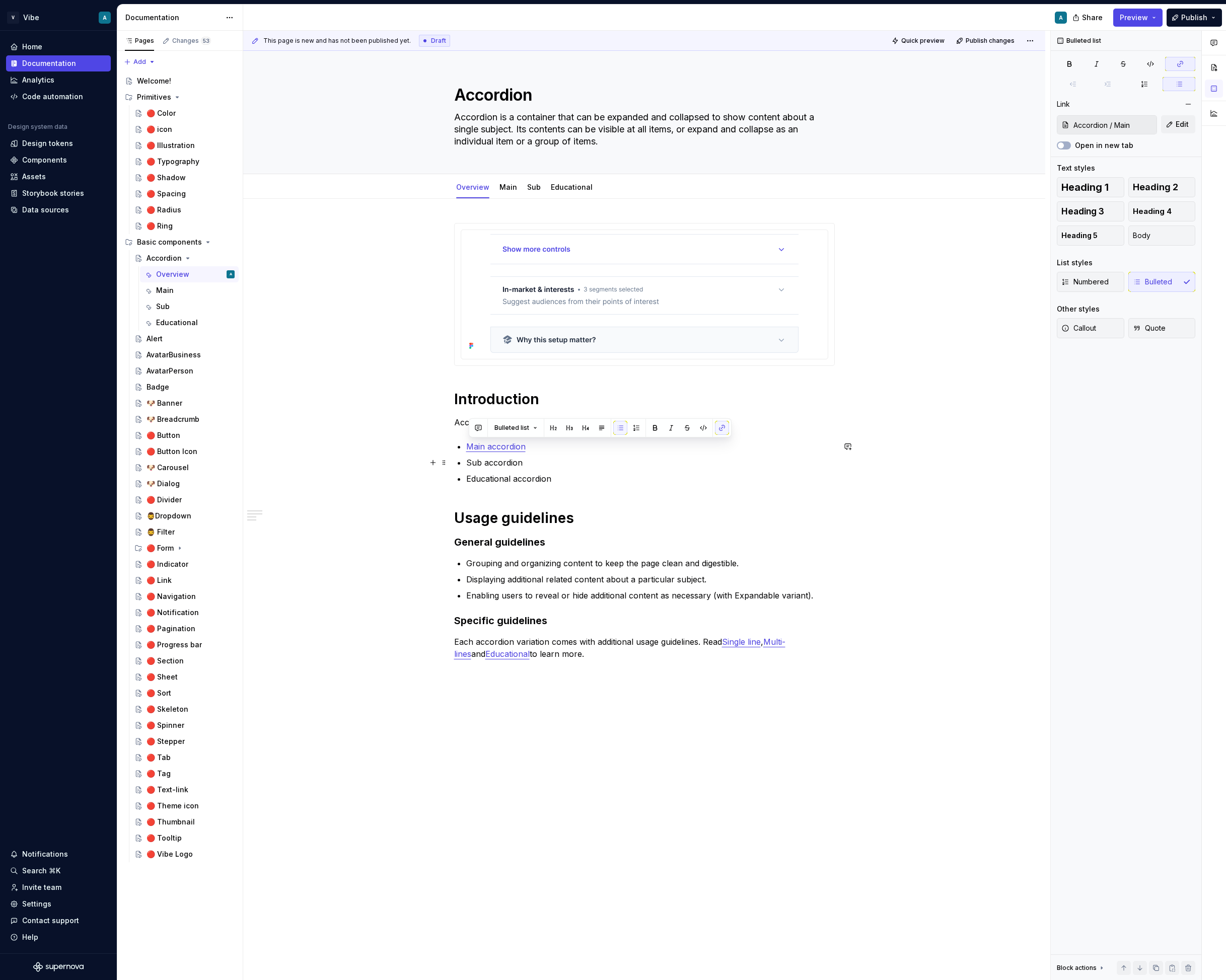
click at [504, 461] on p "Sub accordion" at bounding box center [650, 462] width 369 height 12
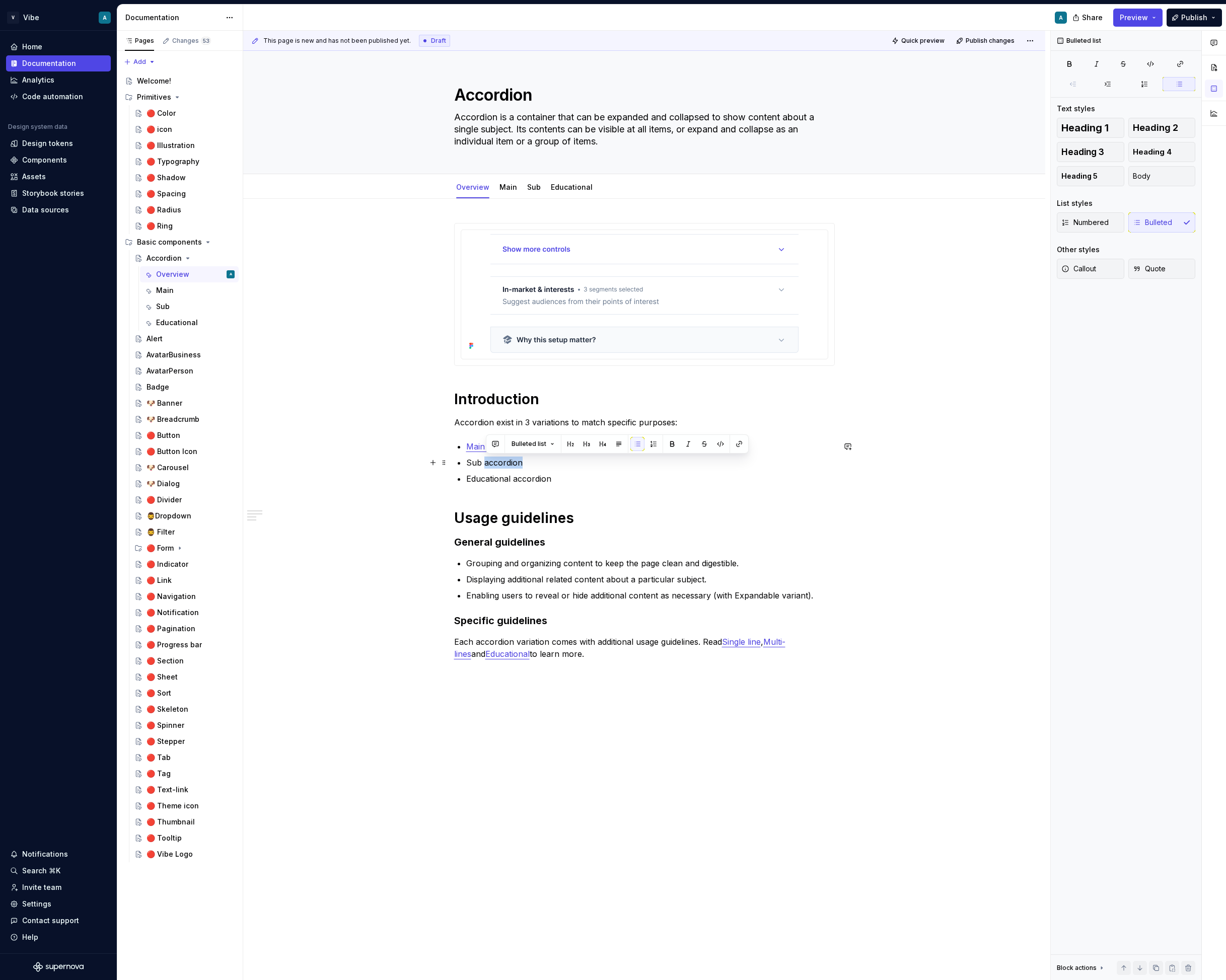
click at [504, 461] on p "Sub accordion" at bounding box center [650, 462] width 369 height 12
click at [721, 442] on button "button" at bounding box center [722, 443] width 14 height 14
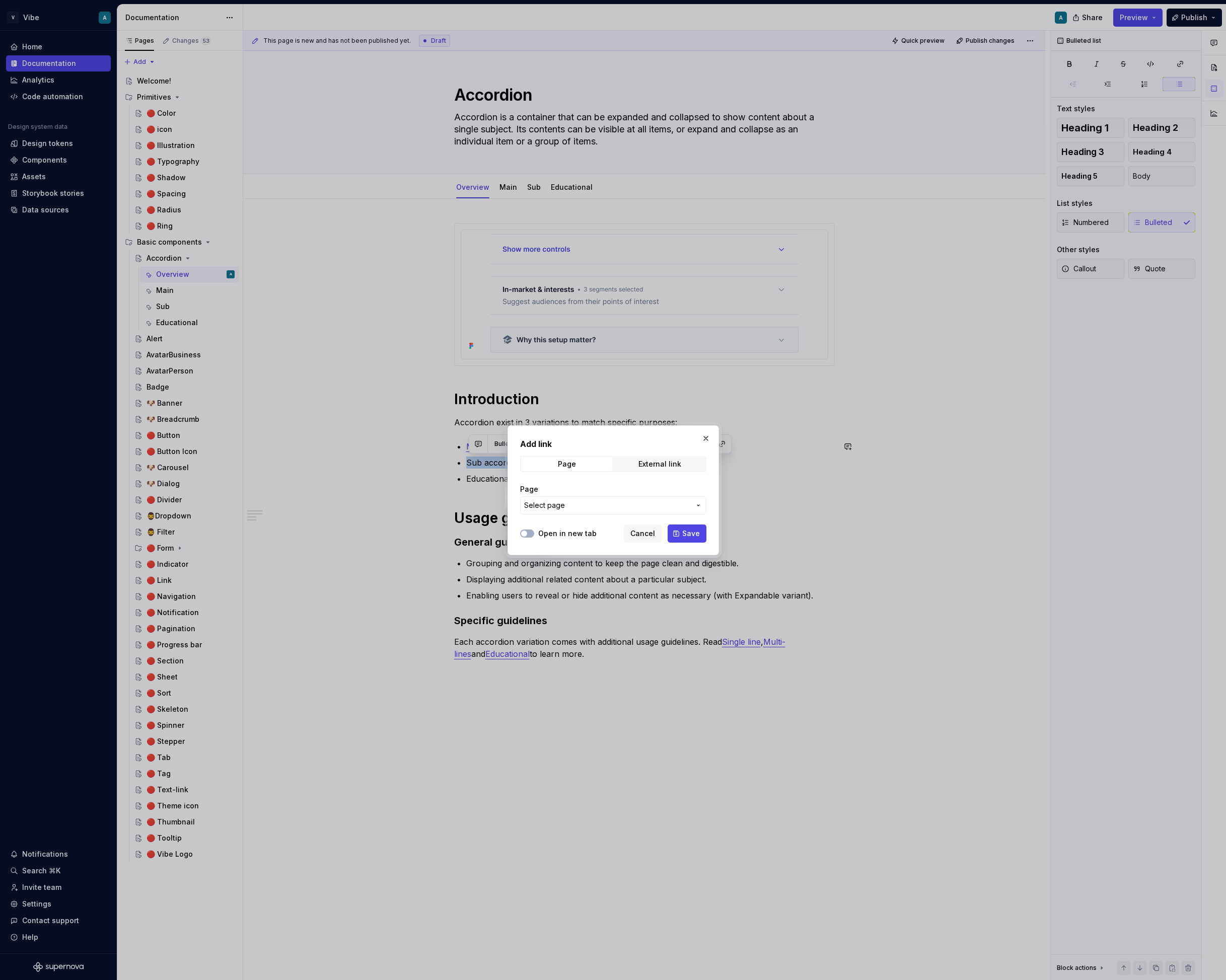
click at [559, 509] on span "Select page" at bounding box center [544, 505] width 41 height 10
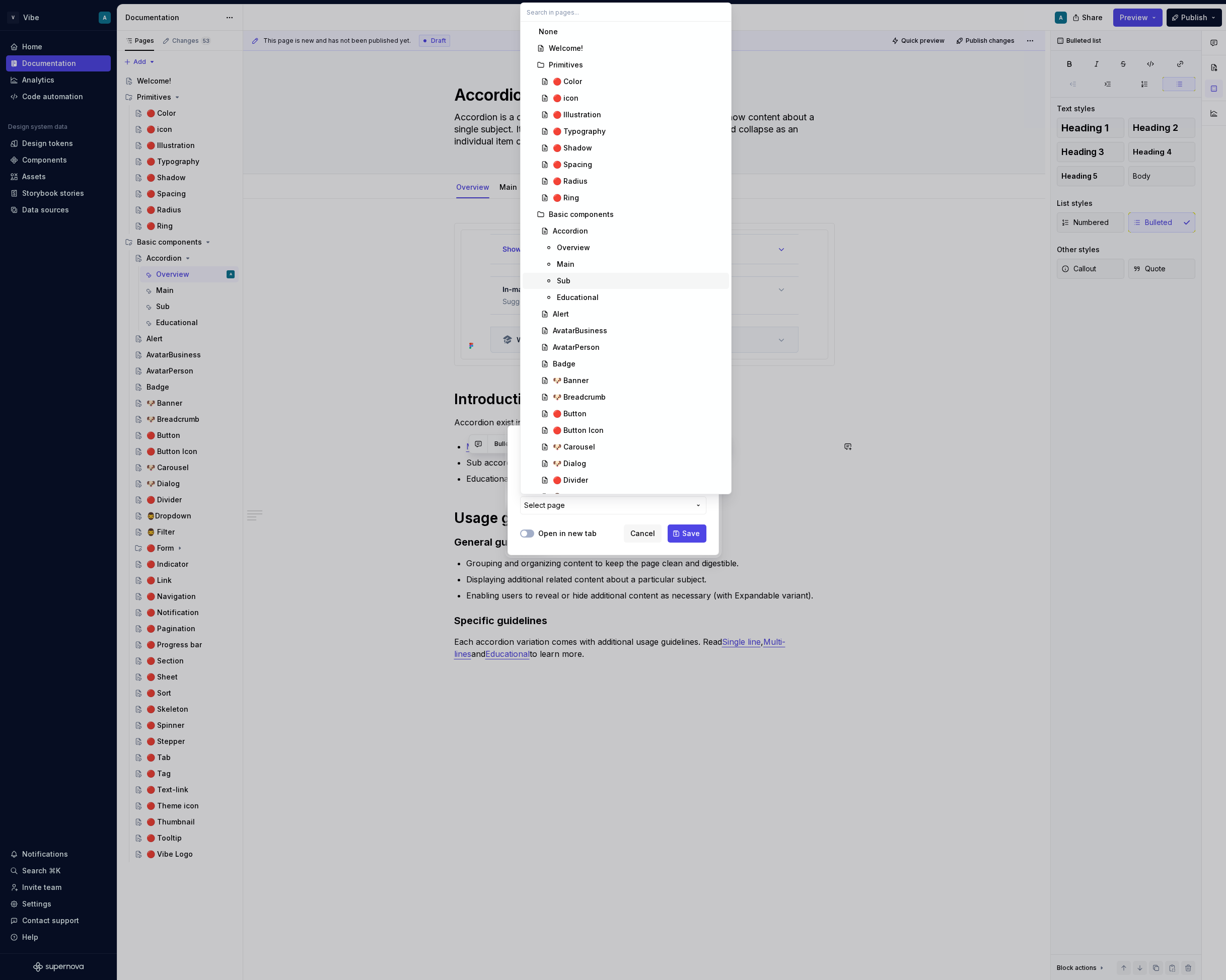
click at [586, 279] on div "Sub" at bounding box center [641, 281] width 168 height 10
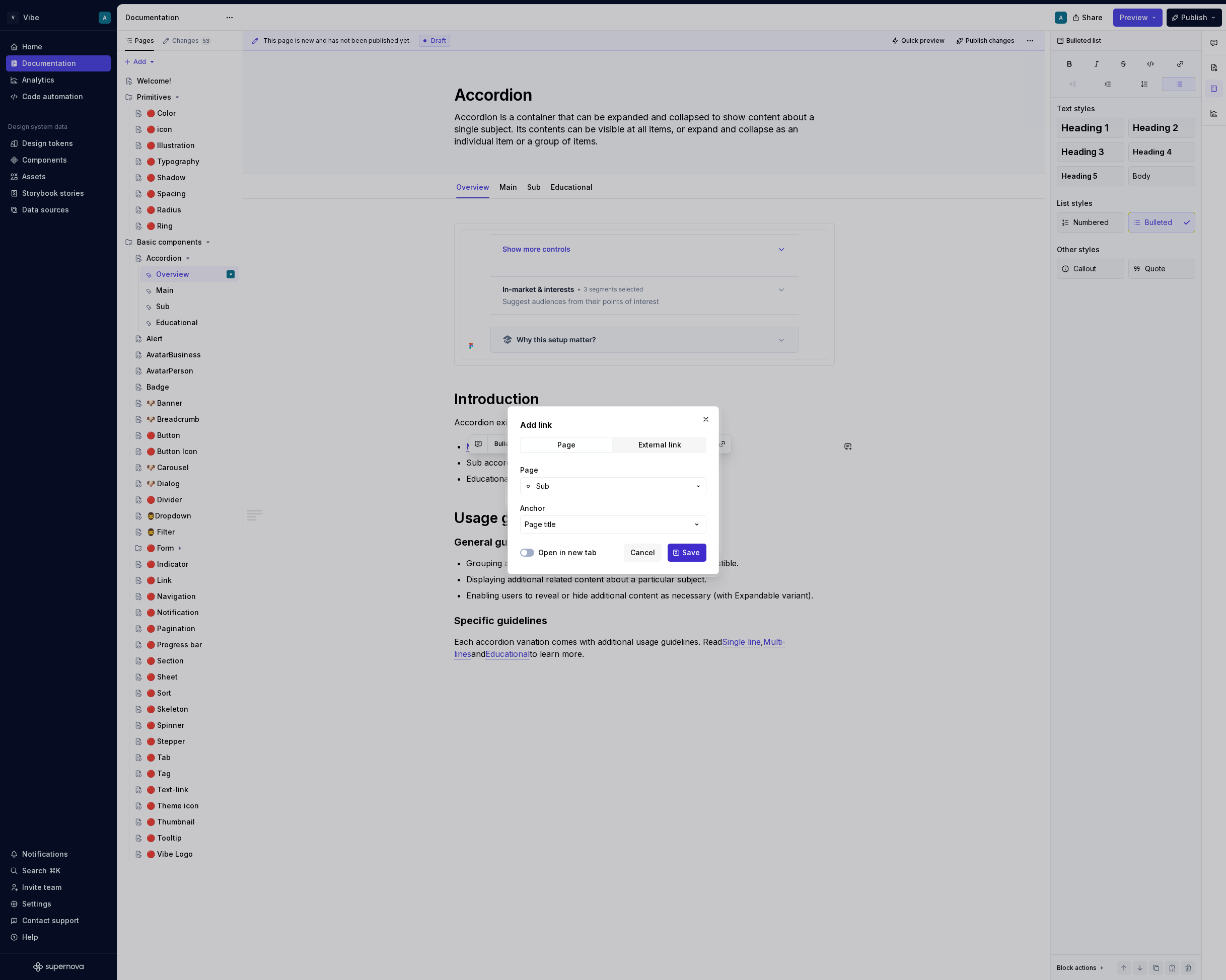
click at [697, 557] on span "Save" at bounding box center [691, 552] width 17 height 10
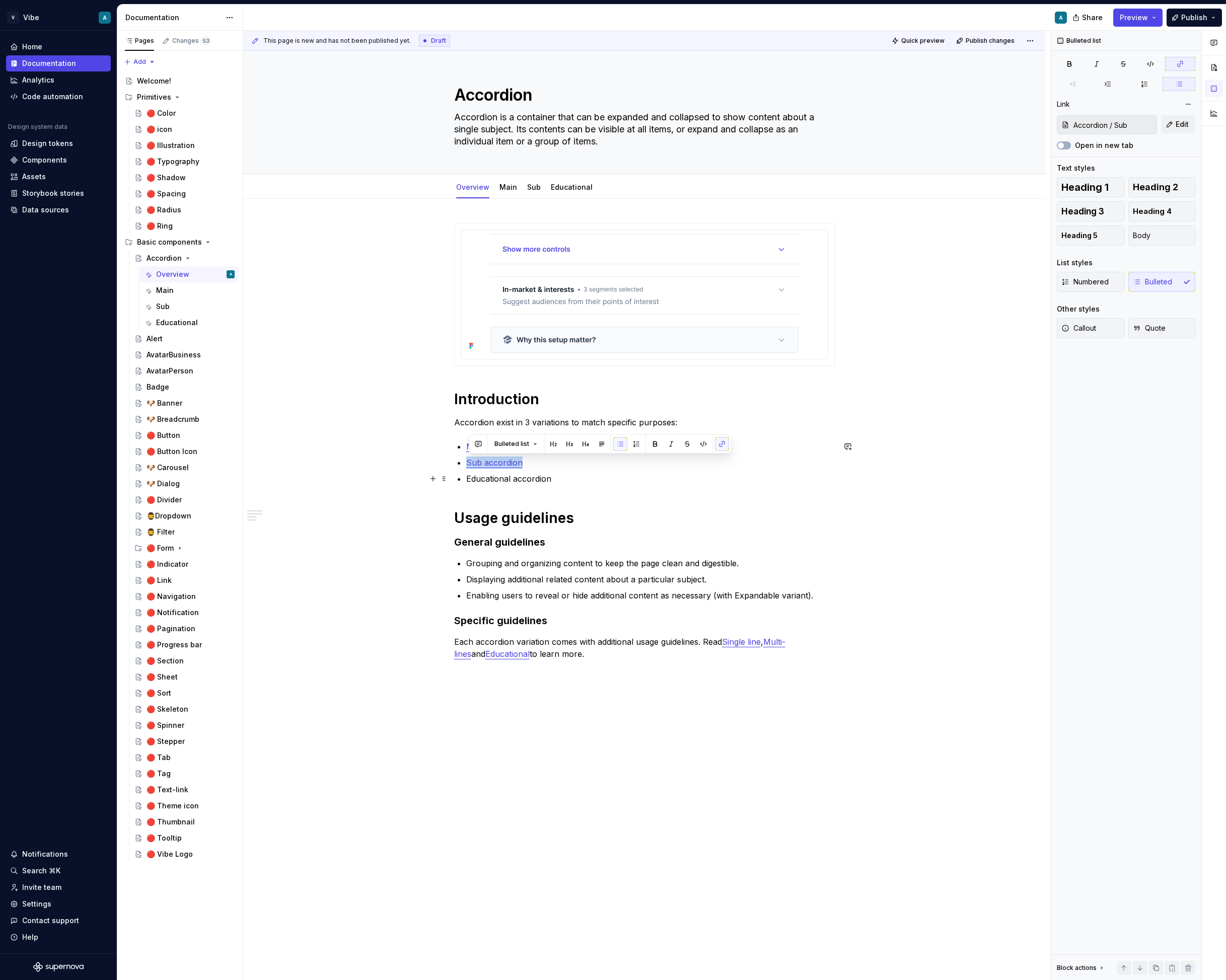
click at [524, 480] on p "Educational accordion" at bounding box center [650, 479] width 369 height 12
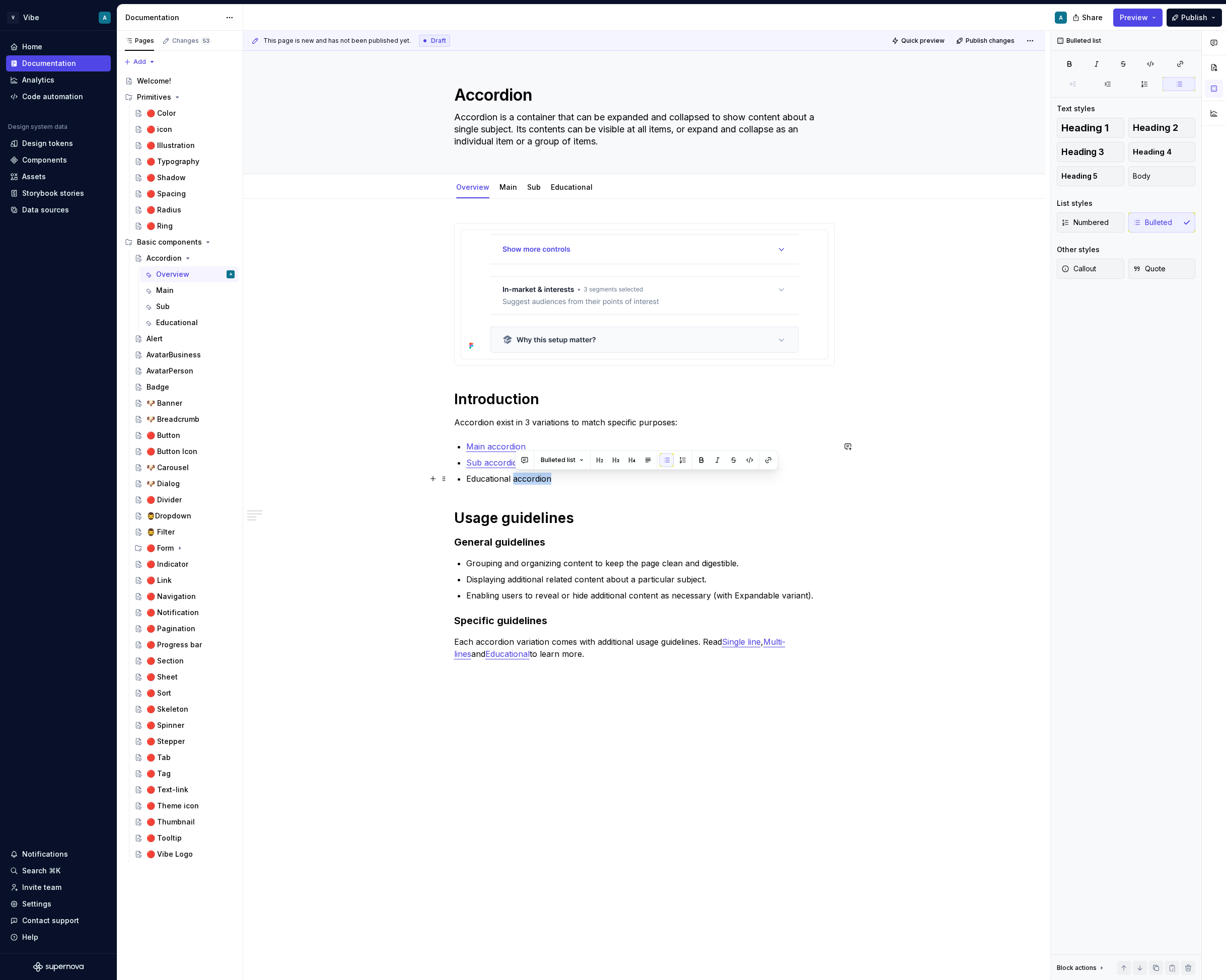
click at [524, 480] on p "Educational accordion" at bounding box center [650, 479] width 369 height 12
click at [718, 459] on button "button" at bounding box center [721, 460] width 14 height 14
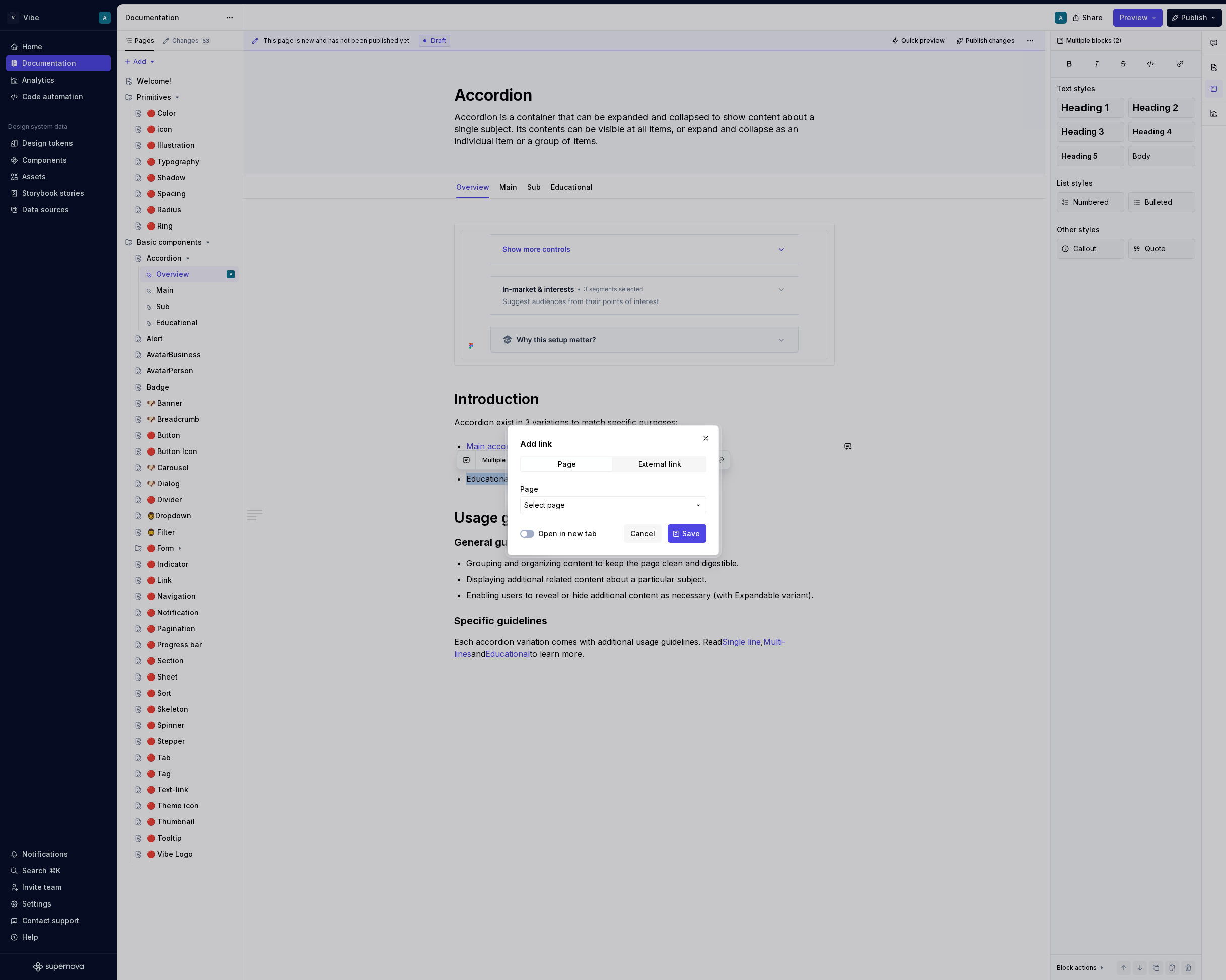
click at [575, 509] on span "Select page" at bounding box center [607, 505] width 166 height 10
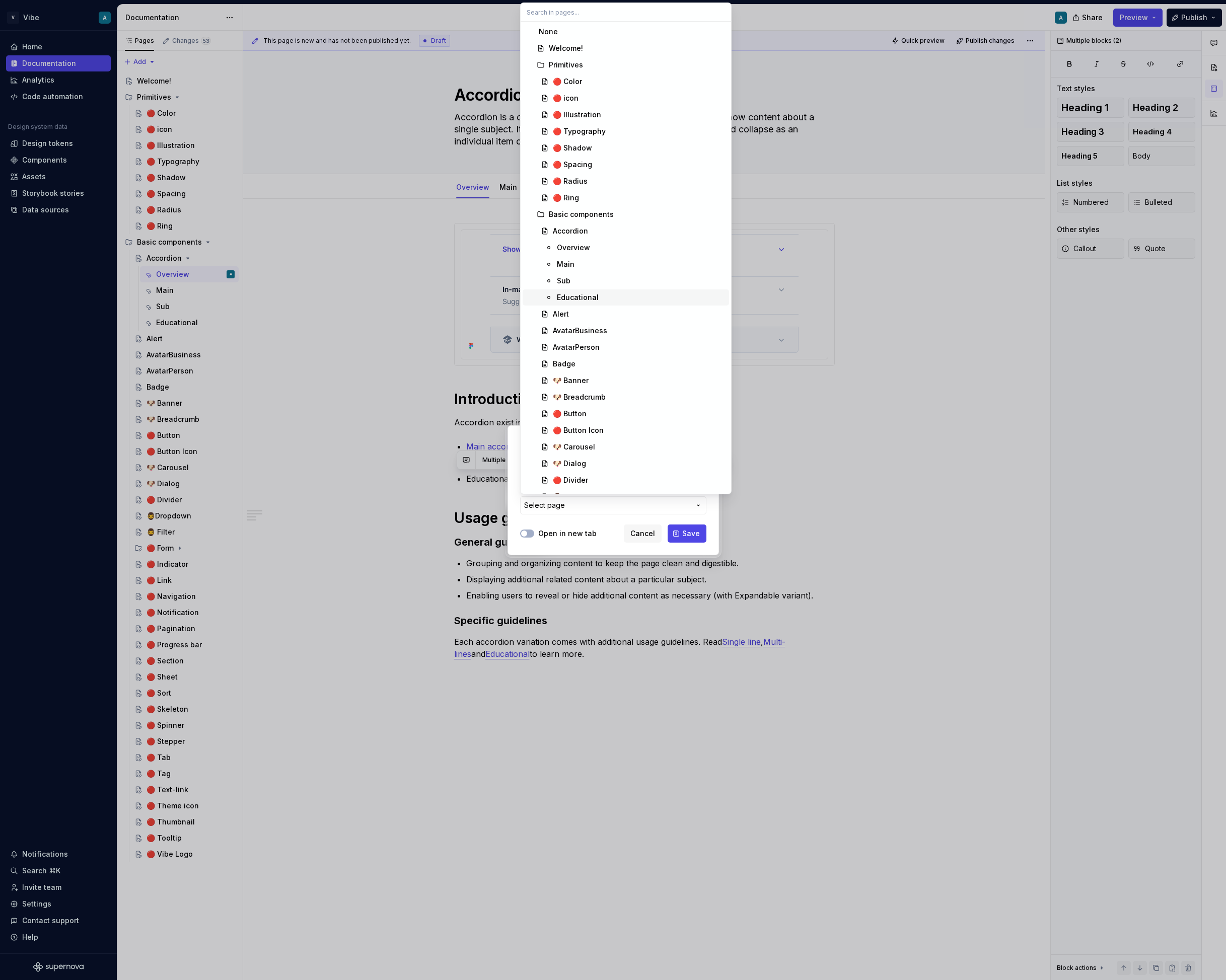
click at [582, 294] on div "Educational" at bounding box center [578, 297] width 42 height 10
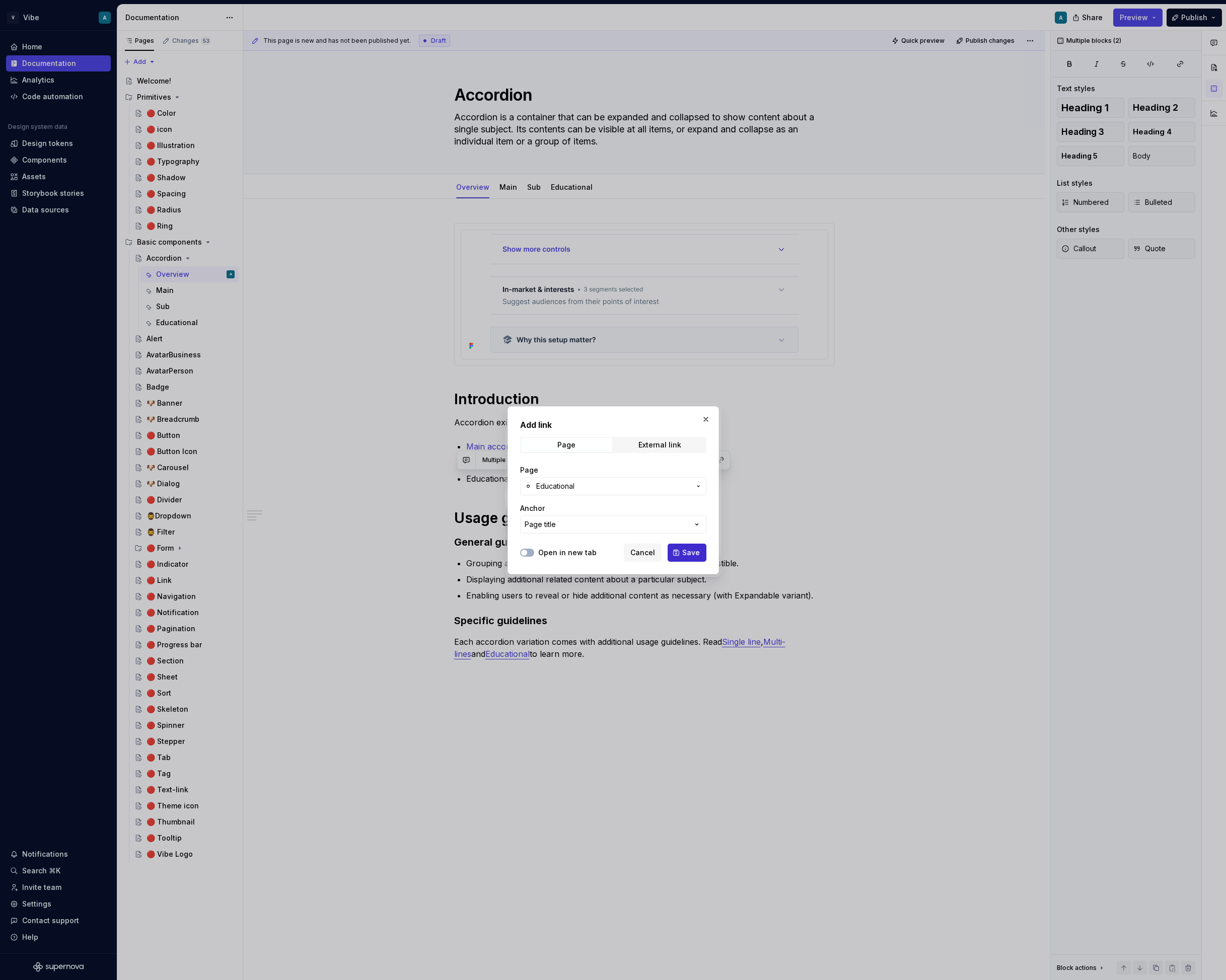
click at [697, 559] on button "Save" at bounding box center [688, 552] width 39 height 18
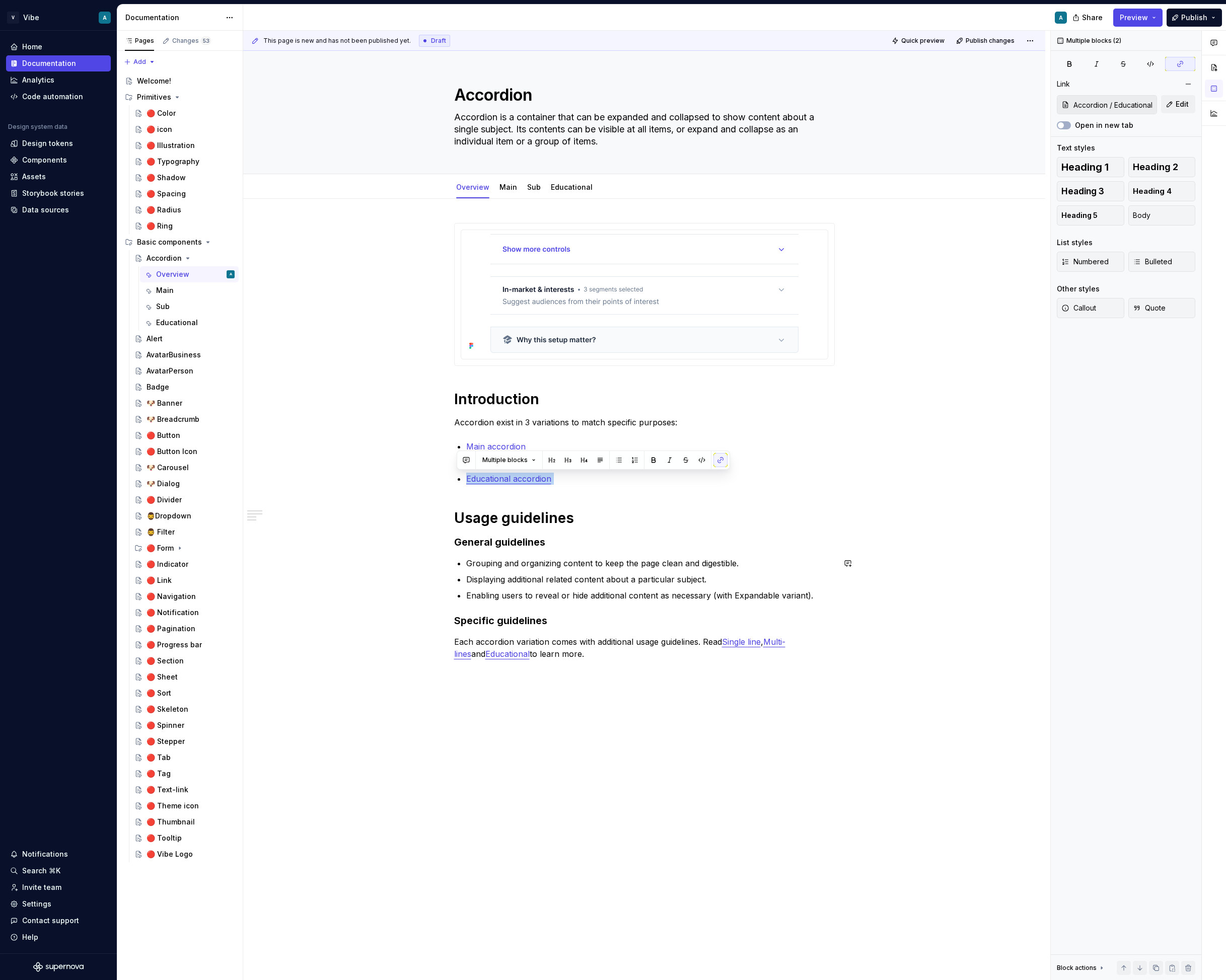
click at [736, 549] on div "Introduction Accordion exist in 3 variations to match specific purposes: Main a…" at bounding box center [644, 450] width 381 height 455
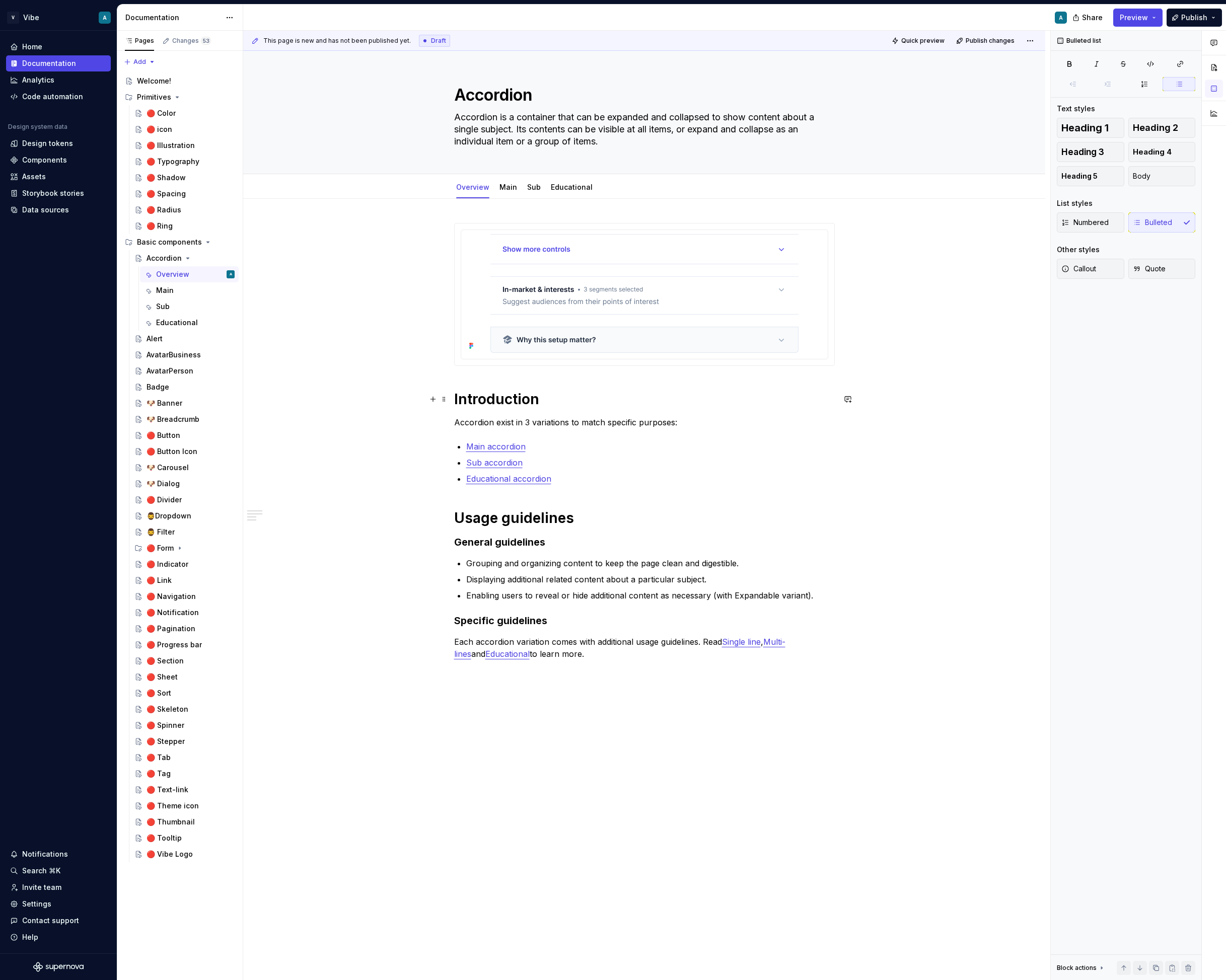
type textarea "*"
click at [751, 640] on link "Single line" at bounding box center [742, 642] width 39 height 10
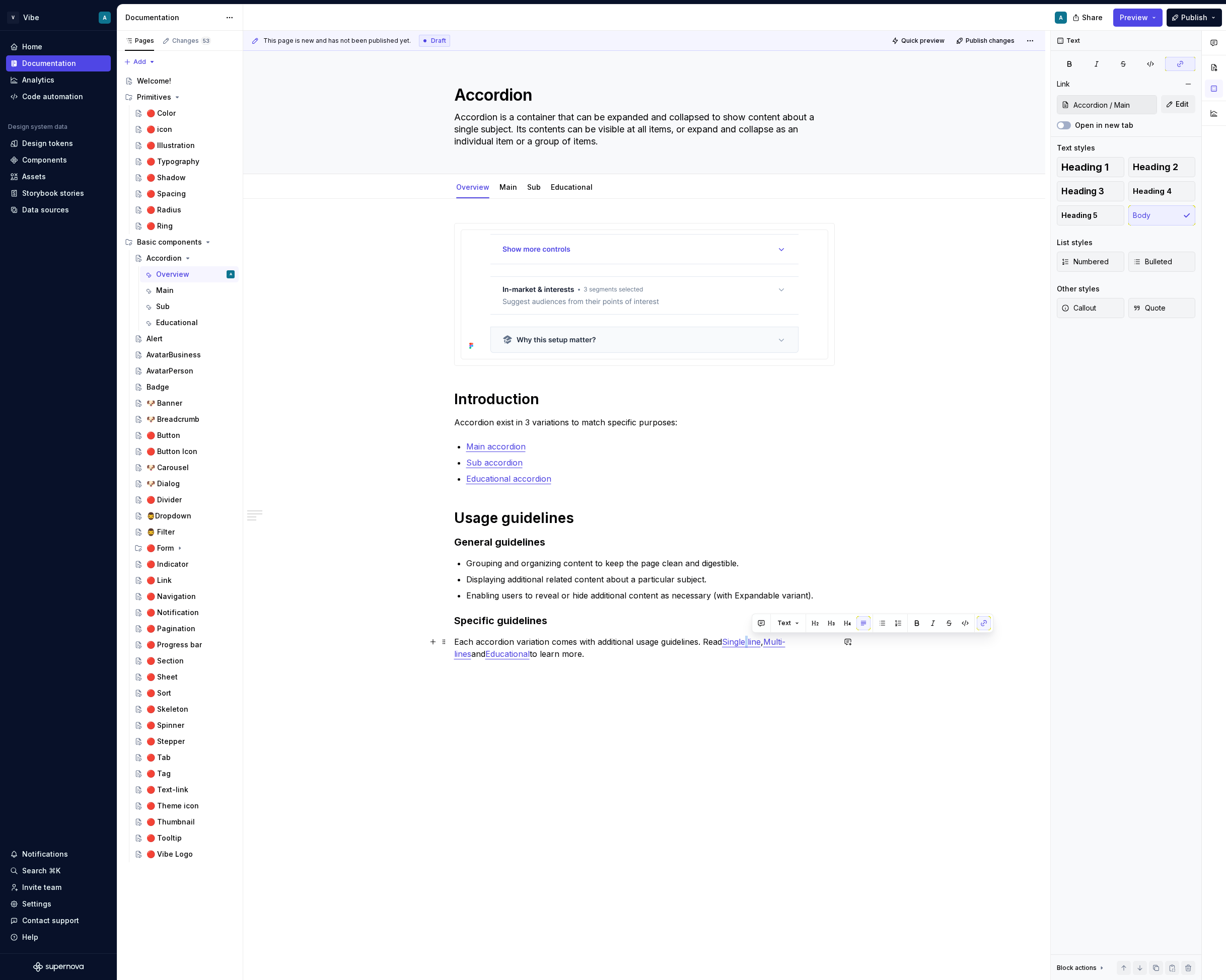
click at [751, 640] on link "Single line" at bounding box center [742, 642] width 39 height 10
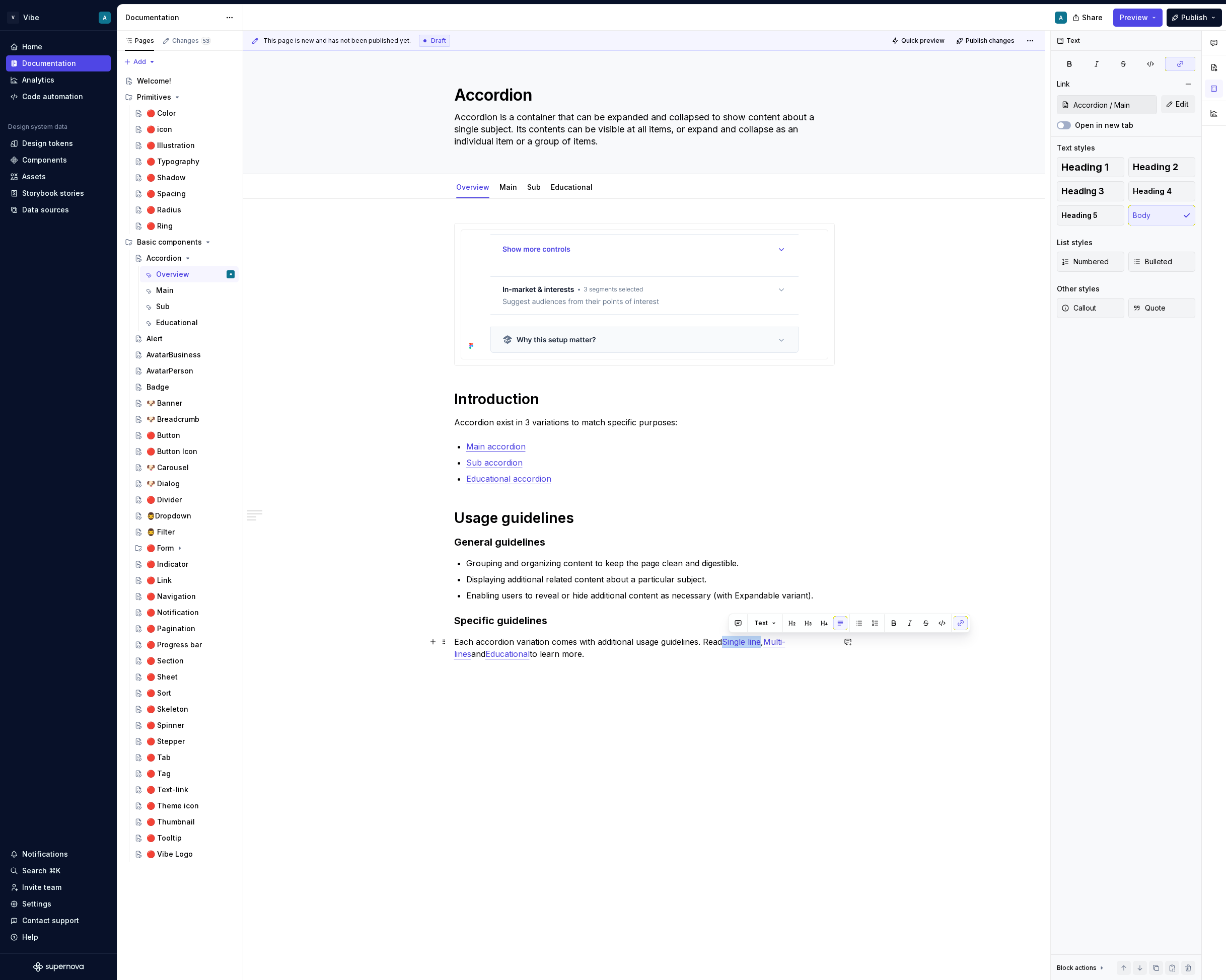
drag, startPoint x: 766, startPoint y: 640, endPoint x: 729, endPoint y: 639, distance: 37.0
click at [729, 639] on link "Single line" at bounding box center [742, 642] width 39 height 10
drag, startPoint x: 740, startPoint y: 645, endPoint x: 729, endPoint y: 645, distance: 11.0
click at [729, 645] on p "Each accordion variation comes with additional usage guidelines. Read Sub, Mult…" at bounding box center [644, 648] width 381 height 24
drag, startPoint x: 743, startPoint y: 642, endPoint x: 729, endPoint y: 641, distance: 14.0
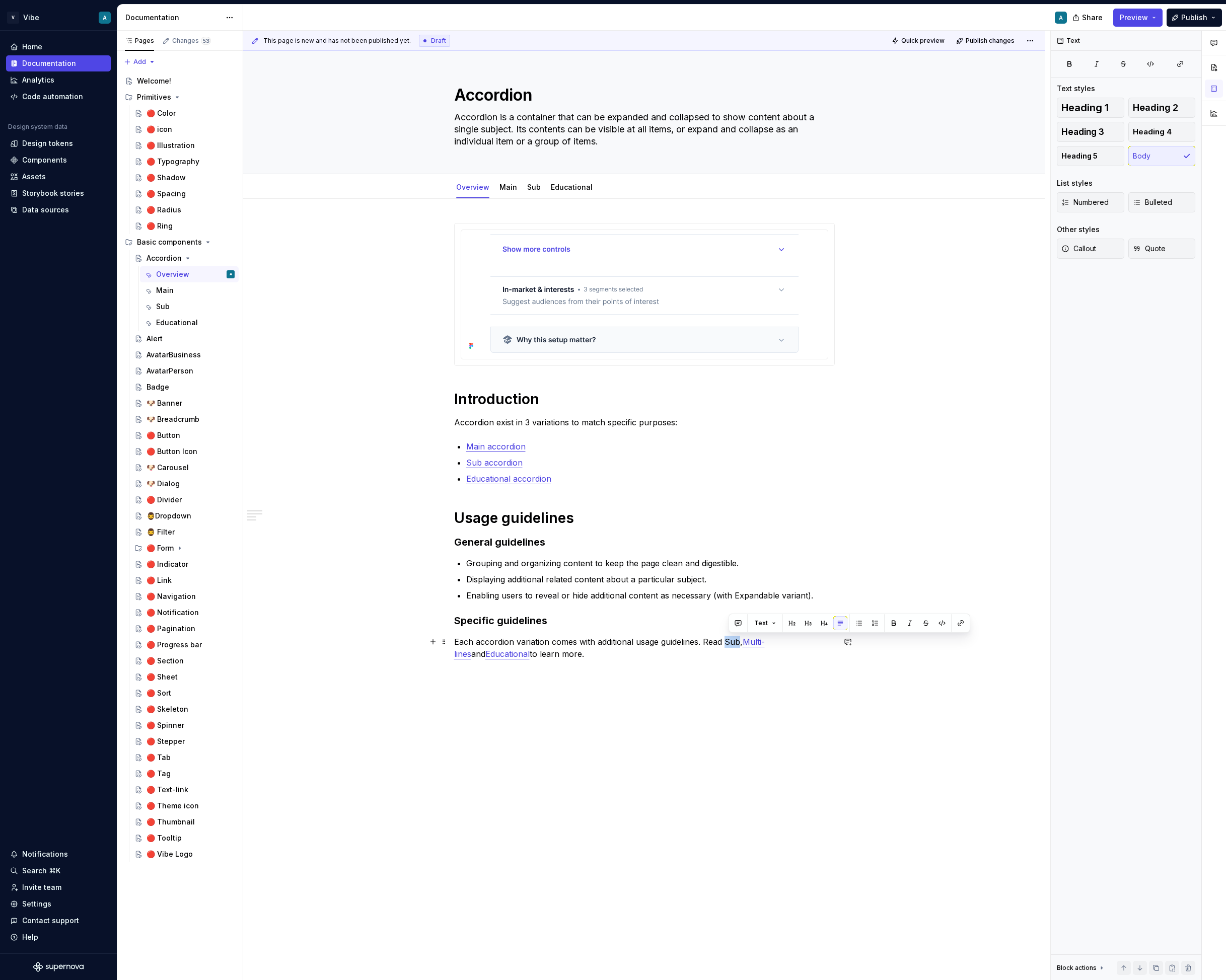
click at [729, 641] on p "Each accordion variation comes with additional usage guidelines. Read Sub, Mult…" at bounding box center [644, 648] width 381 height 24
click at [962, 623] on button "button" at bounding box center [961, 623] width 14 height 14
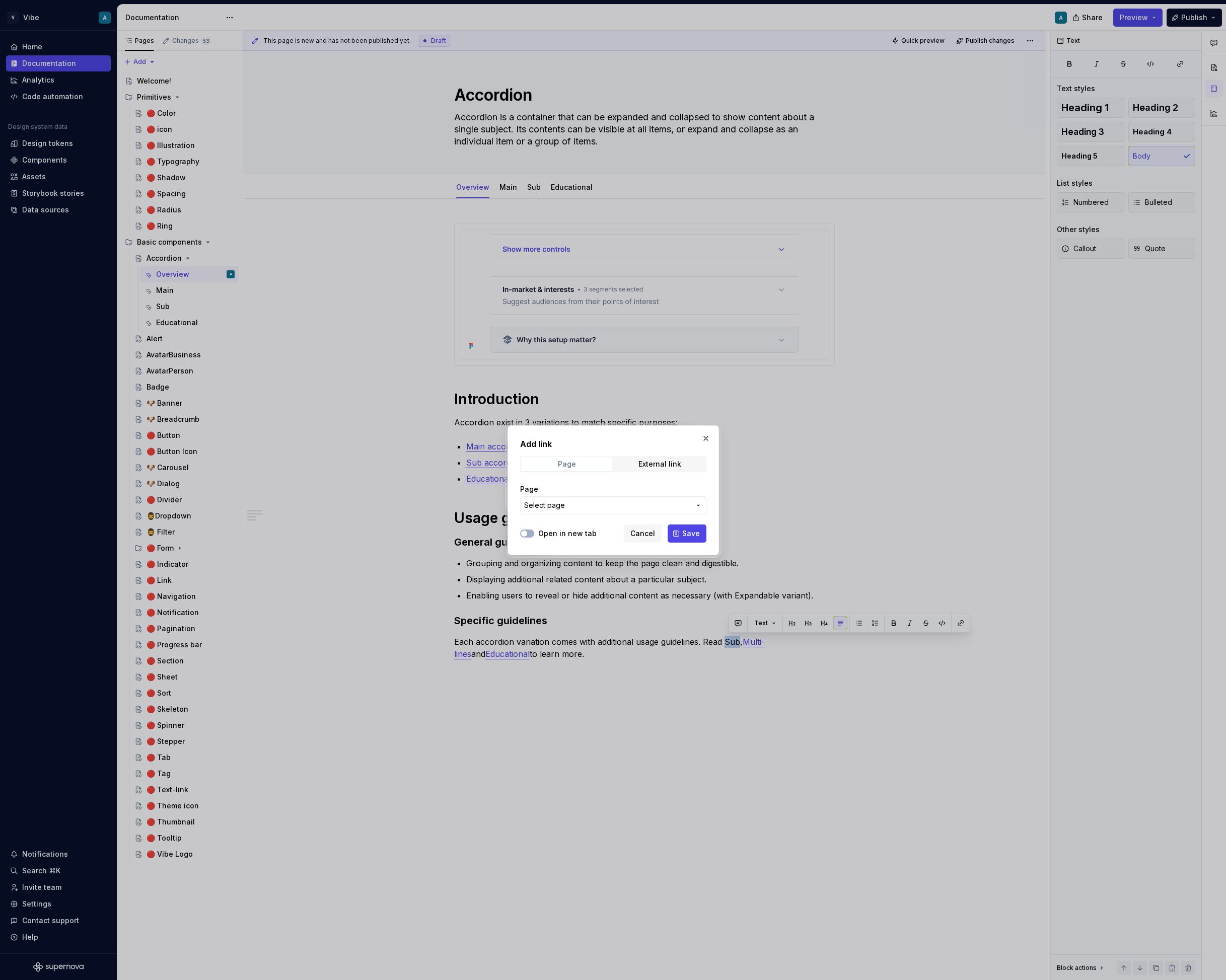
click at [585, 462] on span "Page" at bounding box center [566, 464] width 91 height 14
click at [589, 508] on span "Select page" at bounding box center [607, 505] width 166 height 10
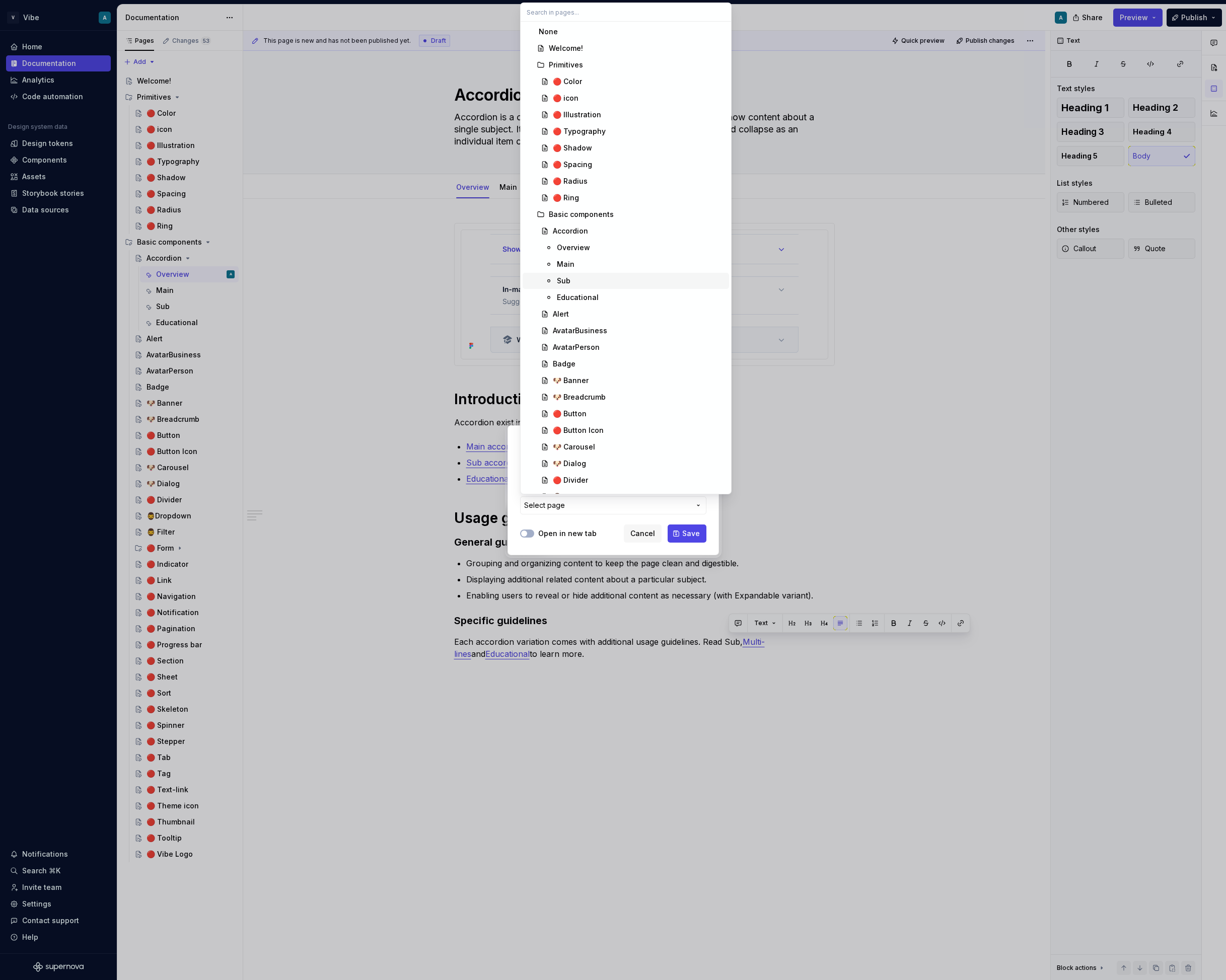
click at [589, 279] on div "Sub" at bounding box center [641, 281] width 168 height 10
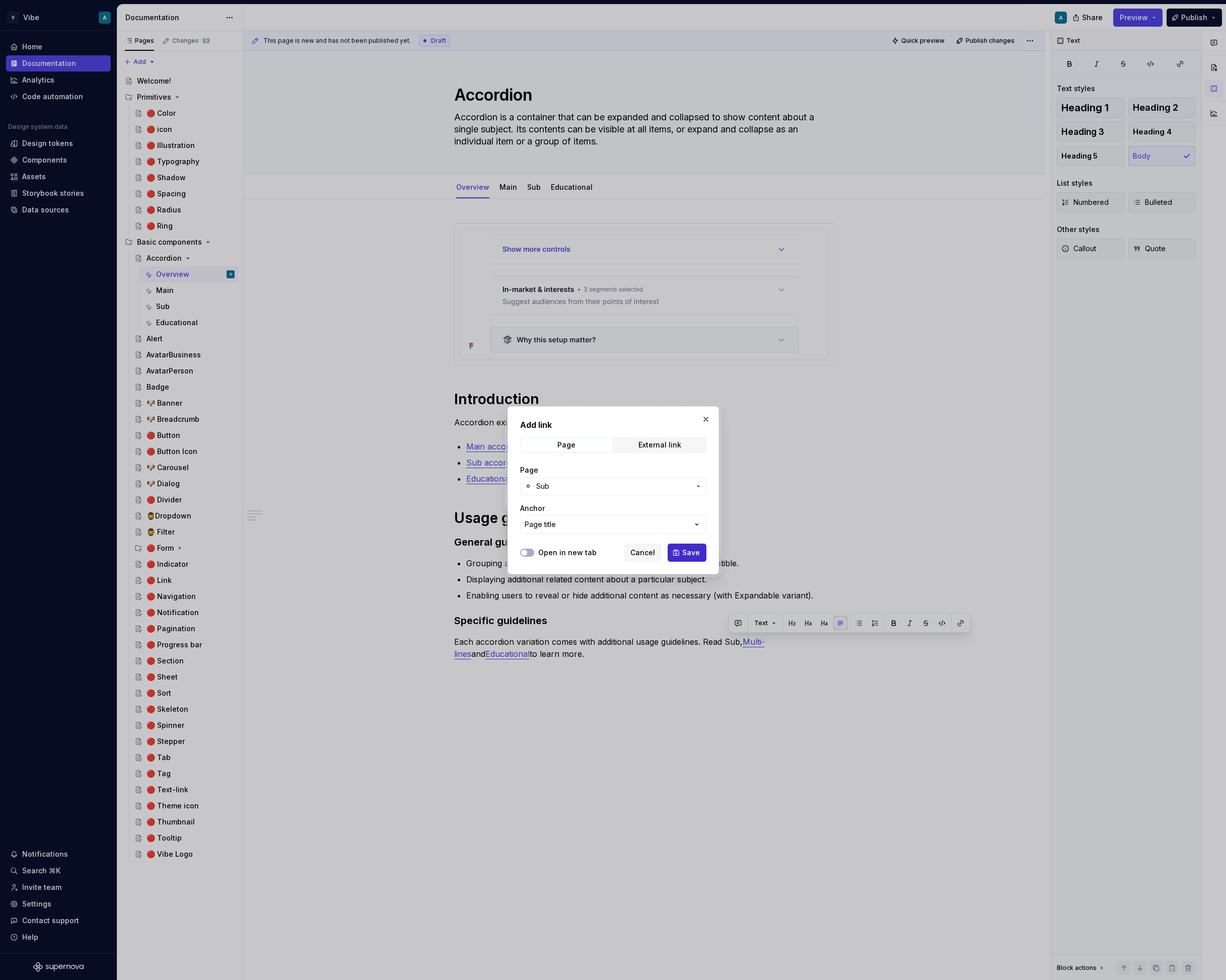
click at [685, 547] on button "Save" at bounding box center [688, 552] width 39 height 18
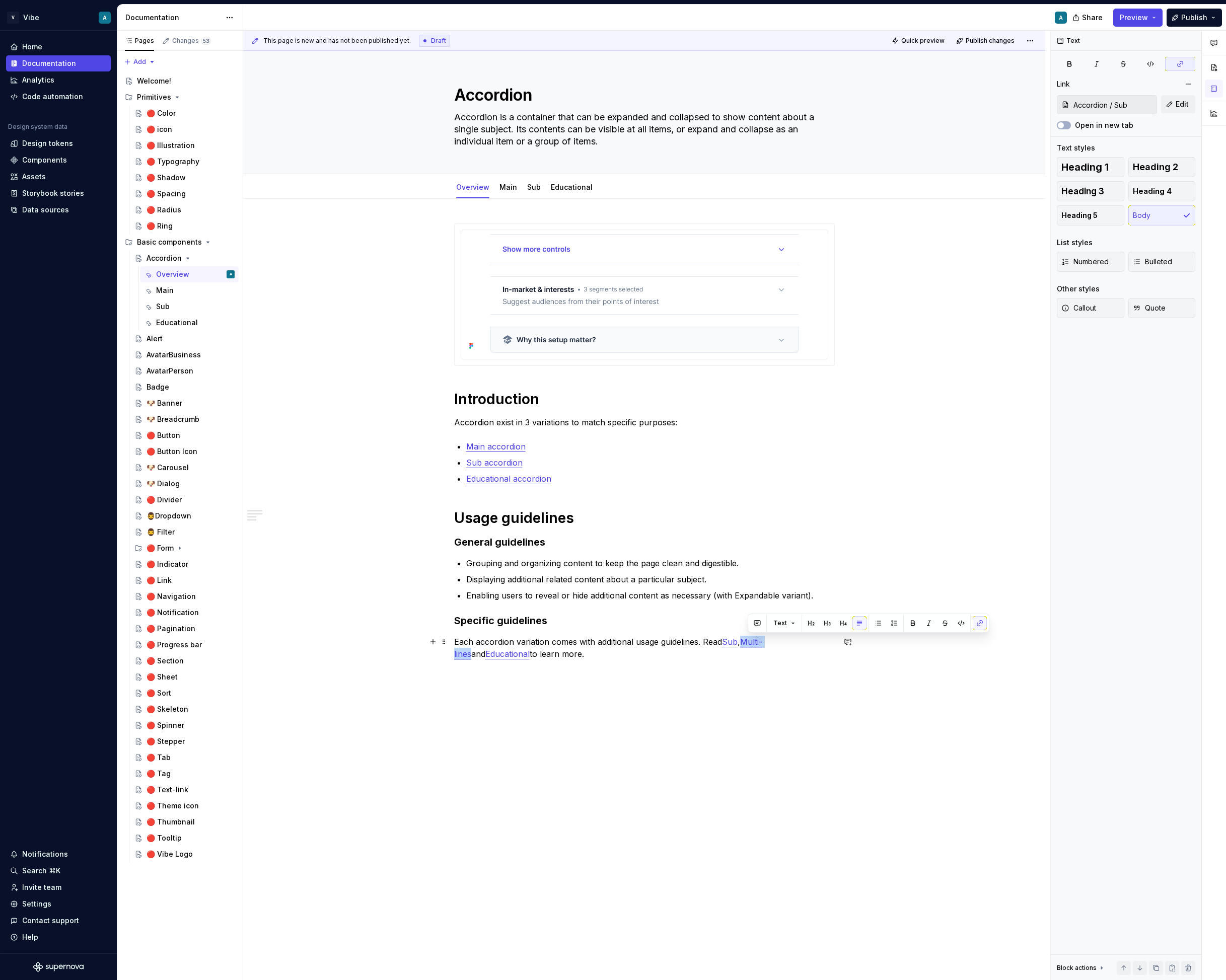
drag, startPoint x: 786, startPoint y: 643, endPoint x: 750, endPoint y: 640, distance: 36.1
click at [750, 640] on link "Multi-lines" at bounding box center [608, 648] width 309 height 23
drag, startPoint x: 741, startPoint y: 640, endPoint x: 728, endPoint y: 640, distance: 13.0
click at [728, 640] on link "Sub" at bounding box center [730, 642] width 16 height 10
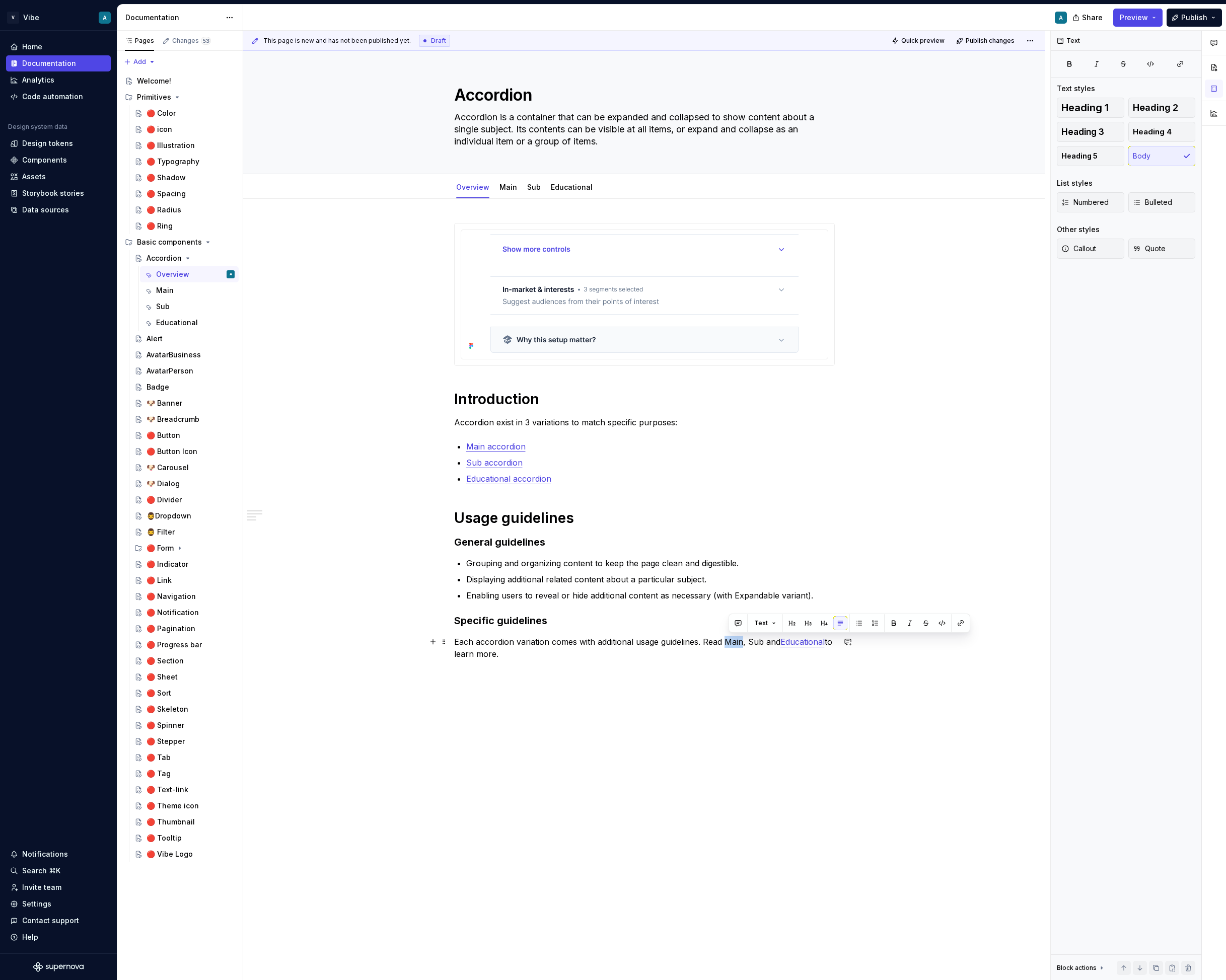
drag, startPoint x: 729, startPoint y: 643, endPoint x: 745, endPoint y: 644, distance: 16.0
click at [745, 644] on p "Each accordion variation comes with additional usage guidelines. Read Main, Sub…" at bounding box center [644, 648] width 381 height 24
click at [506, 193] on div "Main" at bounding box center [508, 187] width 17 height 12
click at [508, 176] on html "V Vibe A Home Documentation Analytics Code automation Design system data Design…" at bounding box center [613, 490] width 1226 height 980
type textarea "*"
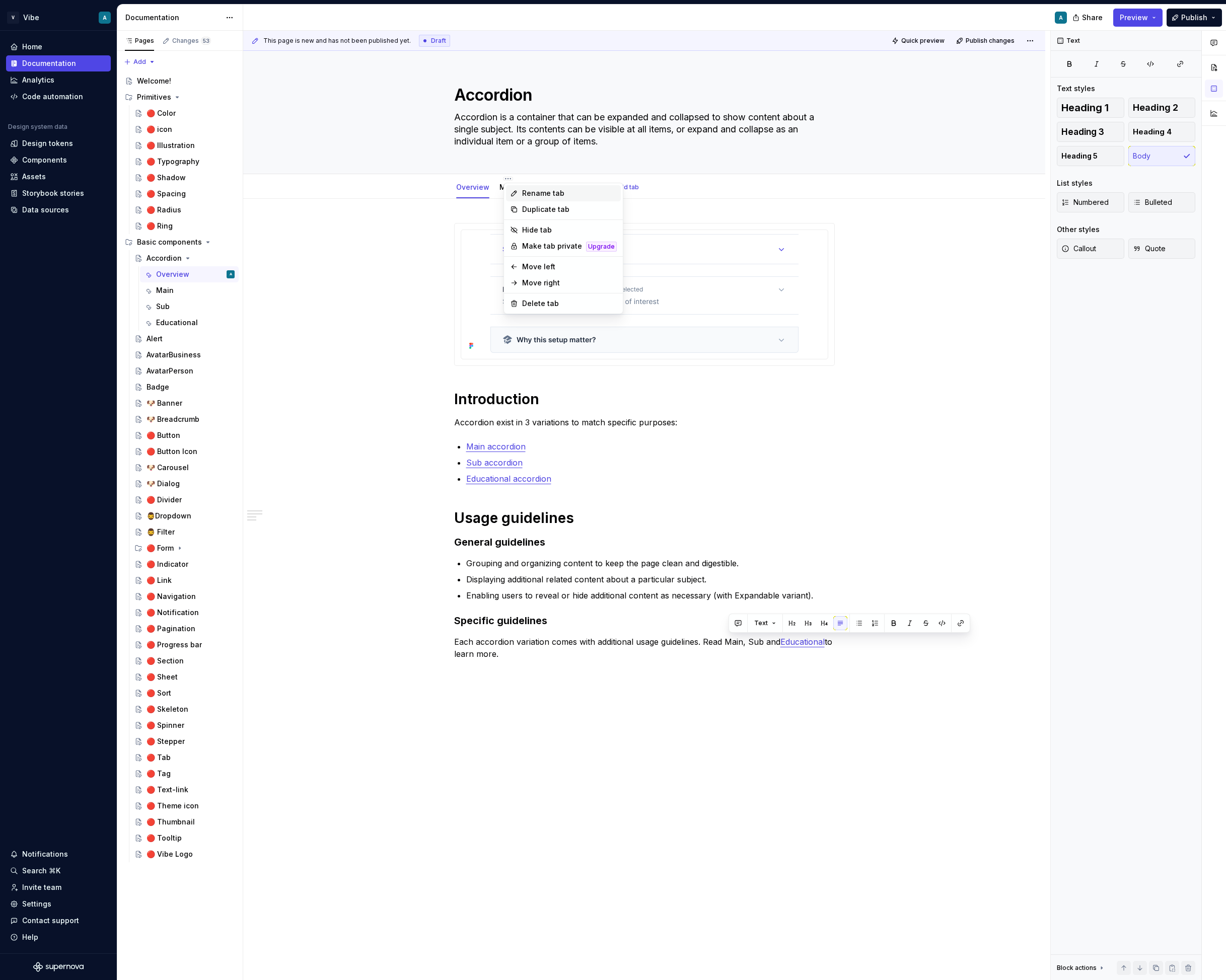
click at [538, 192] on div "Rename tab" at bounding box center [570, 193] width 95 height 10
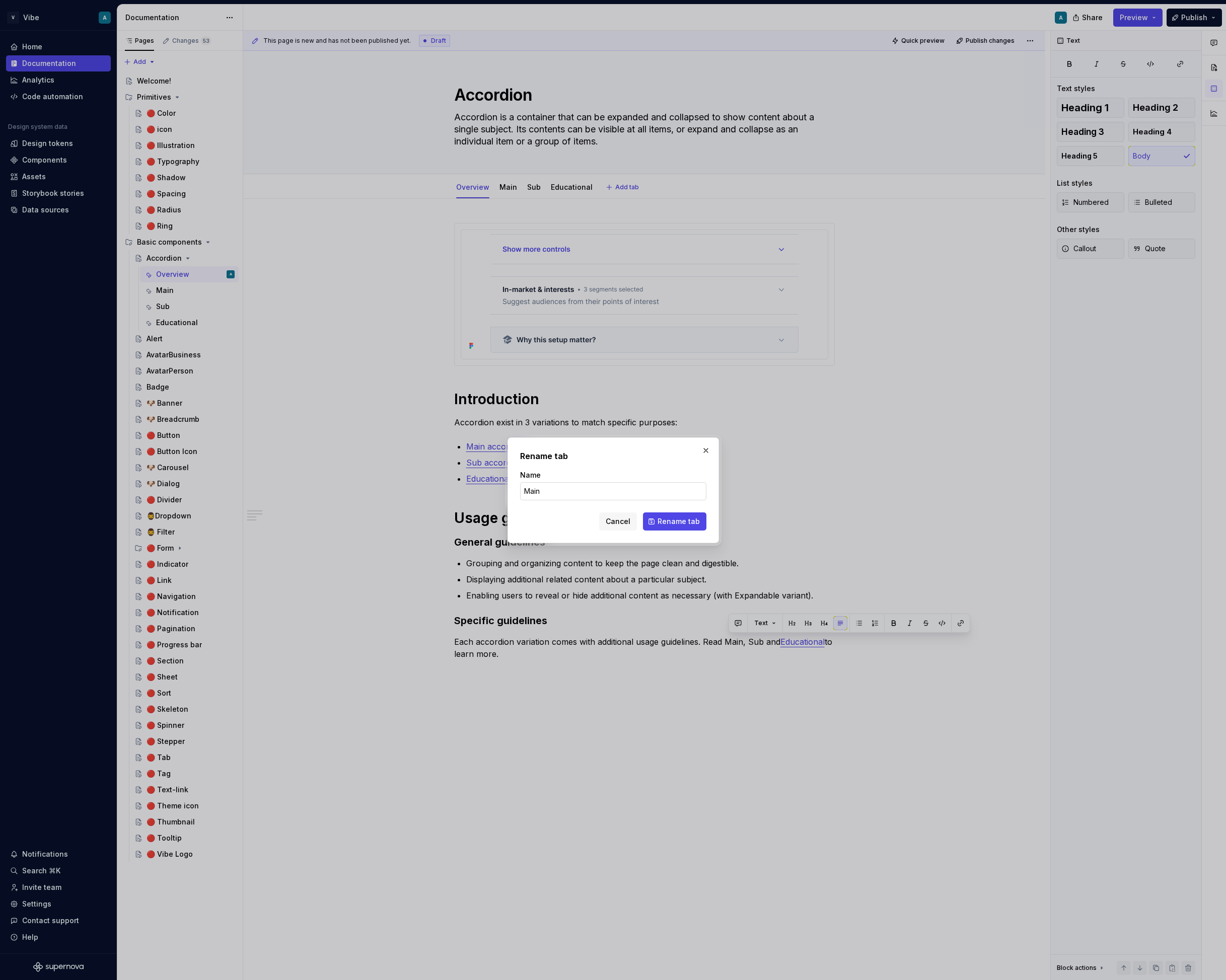
click at [550, 494] on input "Main" at bounding box center [613, 492] width 186 height 18
type input "Primary"
click button "Rename tab" at bounding box center [675, 522] width 64 height 18
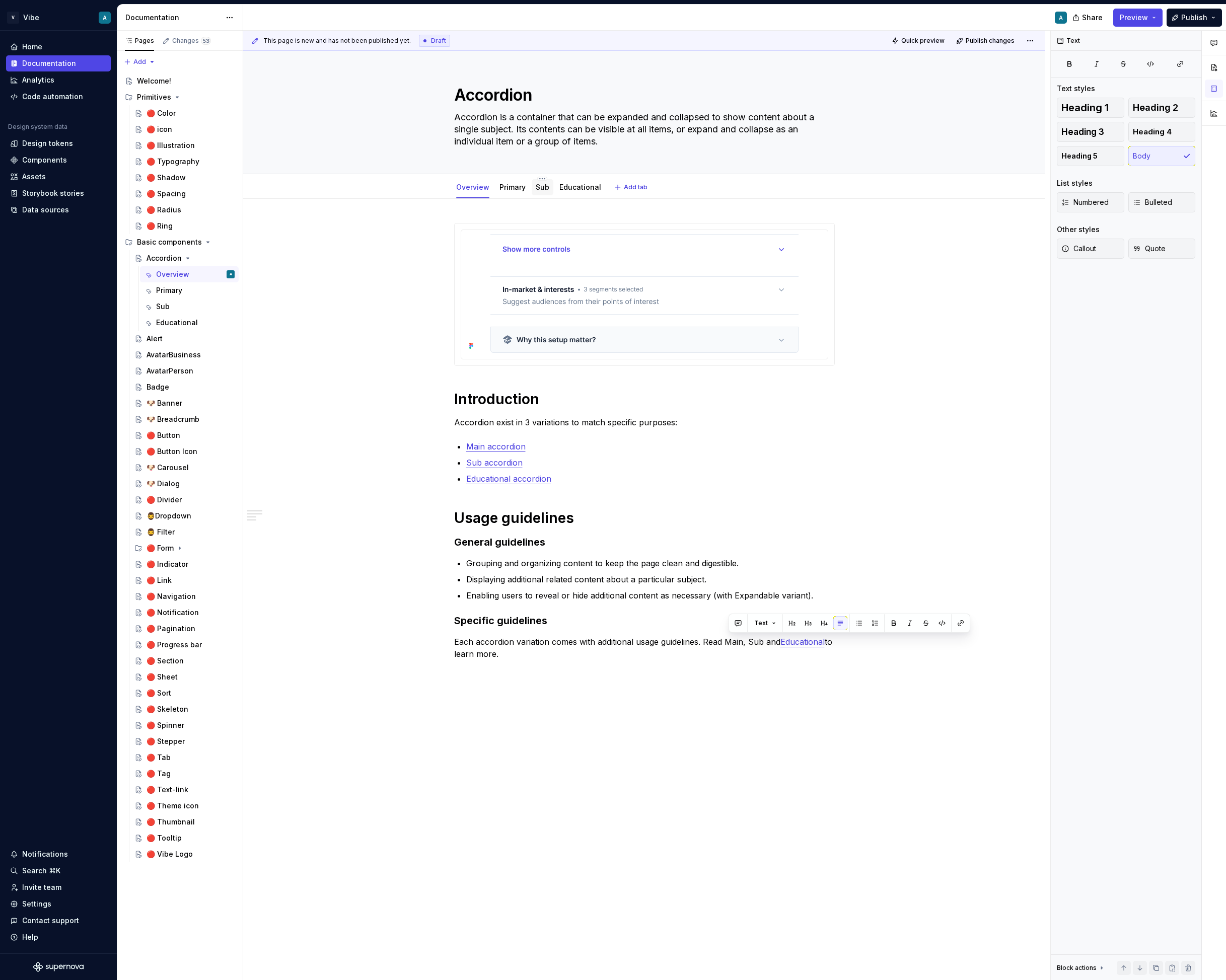
click at [542, 191] on link "Sub" at bounding box center [543, 187] width 14 height 8
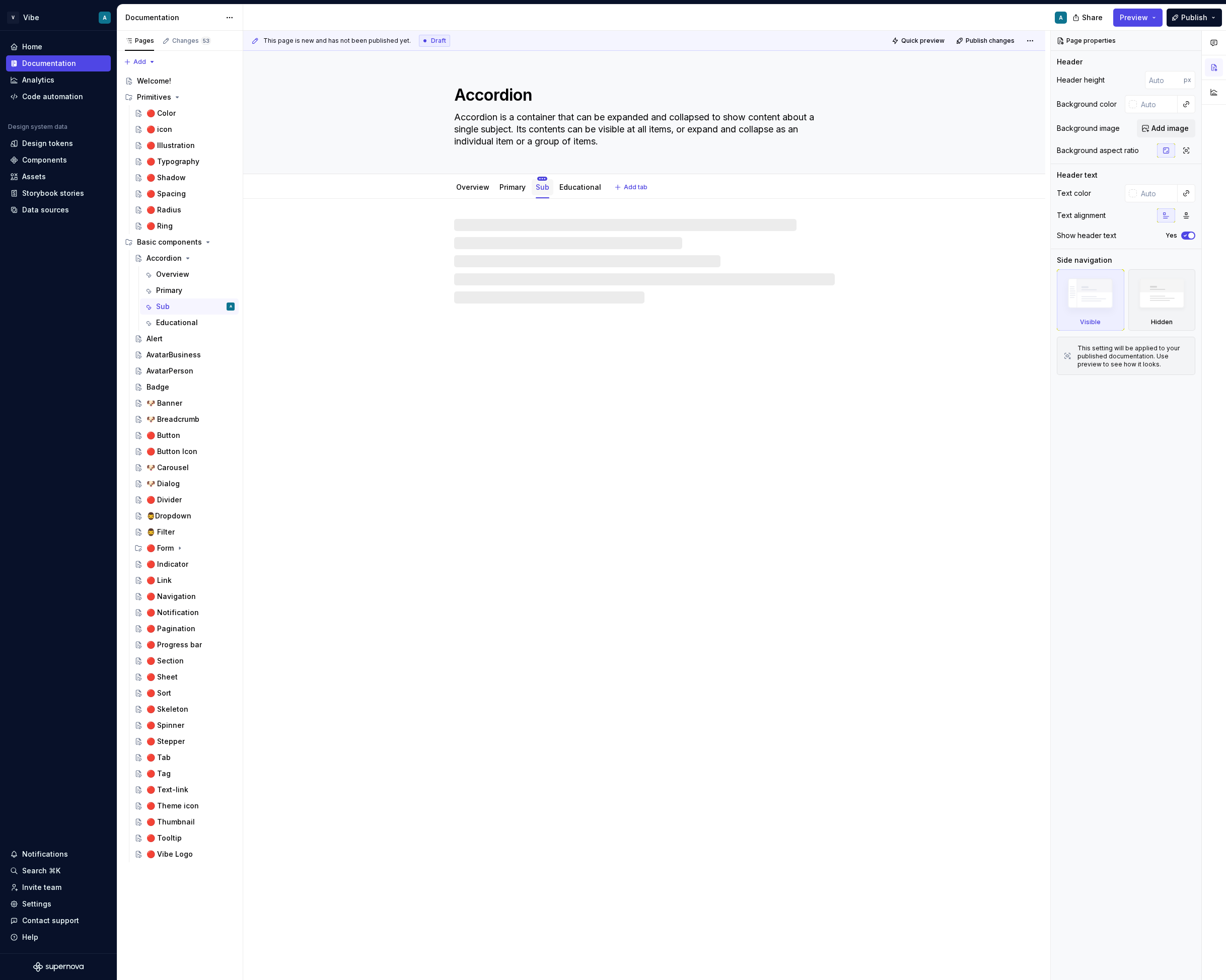
click at [543, 177] on html "V Vibe A Home Documentation Analytics Code automation Design system data Design…" at bounding box center [613, 490] width 1226 height 980
click at [557, 194] on div "Rename tab" at bounding box center [604, 193] width 95 height 10
type textarea "*"
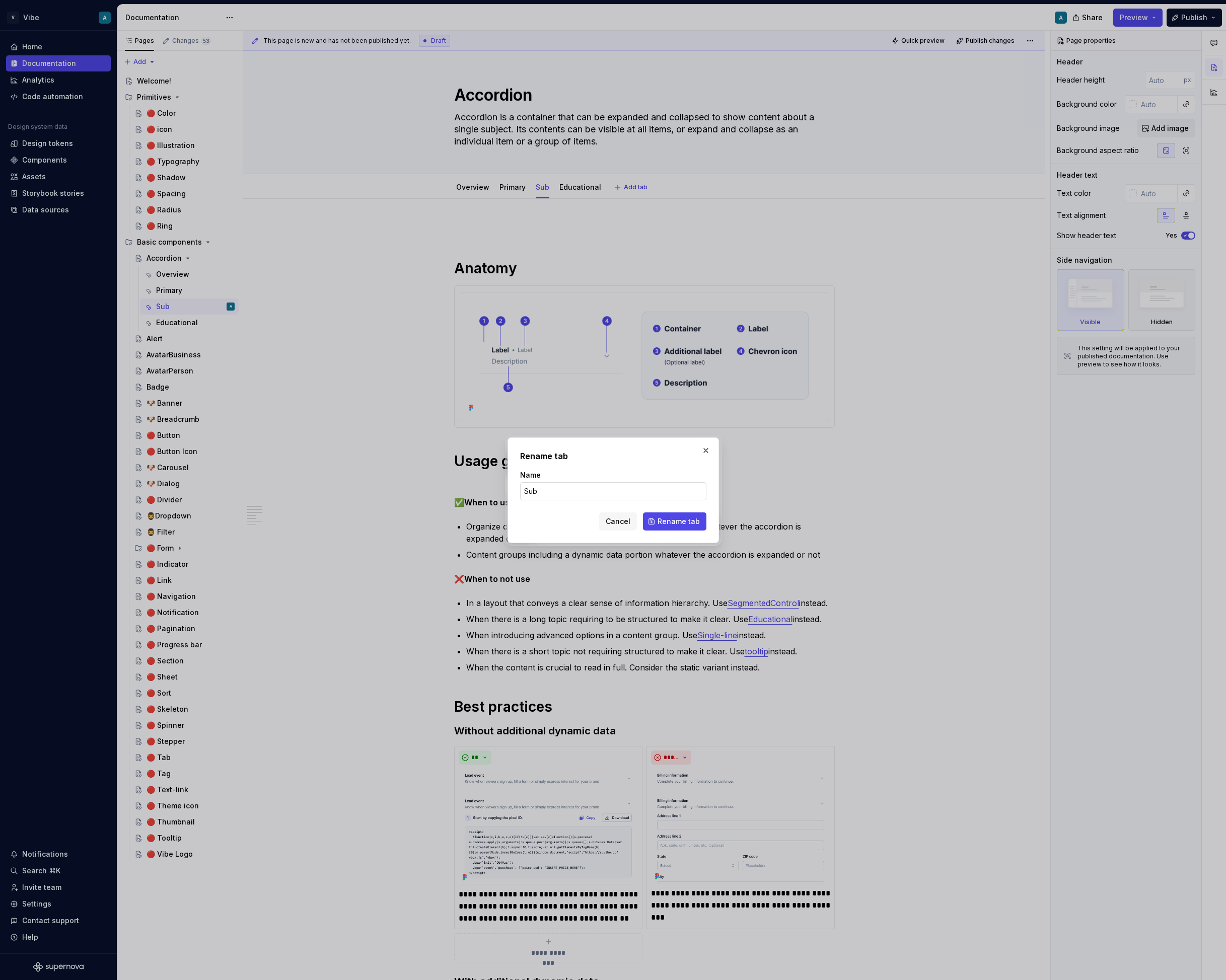
click at [563, 494] on input "Sub" at bounding box center [613, 492] width 186 height 18
type input "Secondary"
click button "Rename tab" at bounding box center [675, 522] width 64 height 18
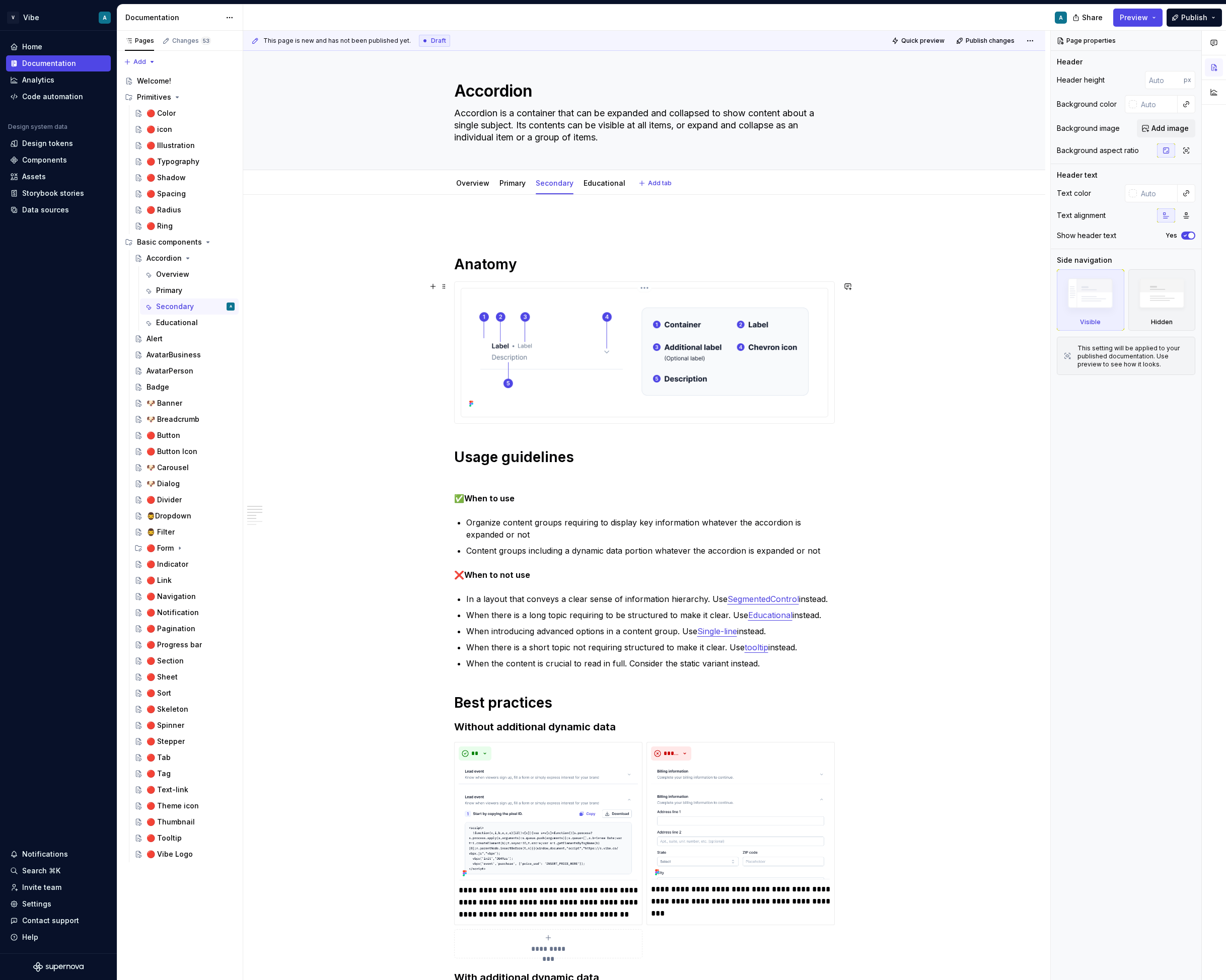
scroll to position [5, 0]
click at [483, 175] on div "Overview" at bounding box center [472, 182] width 41 height 16
click at [481, 178] on link "Overview" at bounding box center [473, 182] width 33 height 8
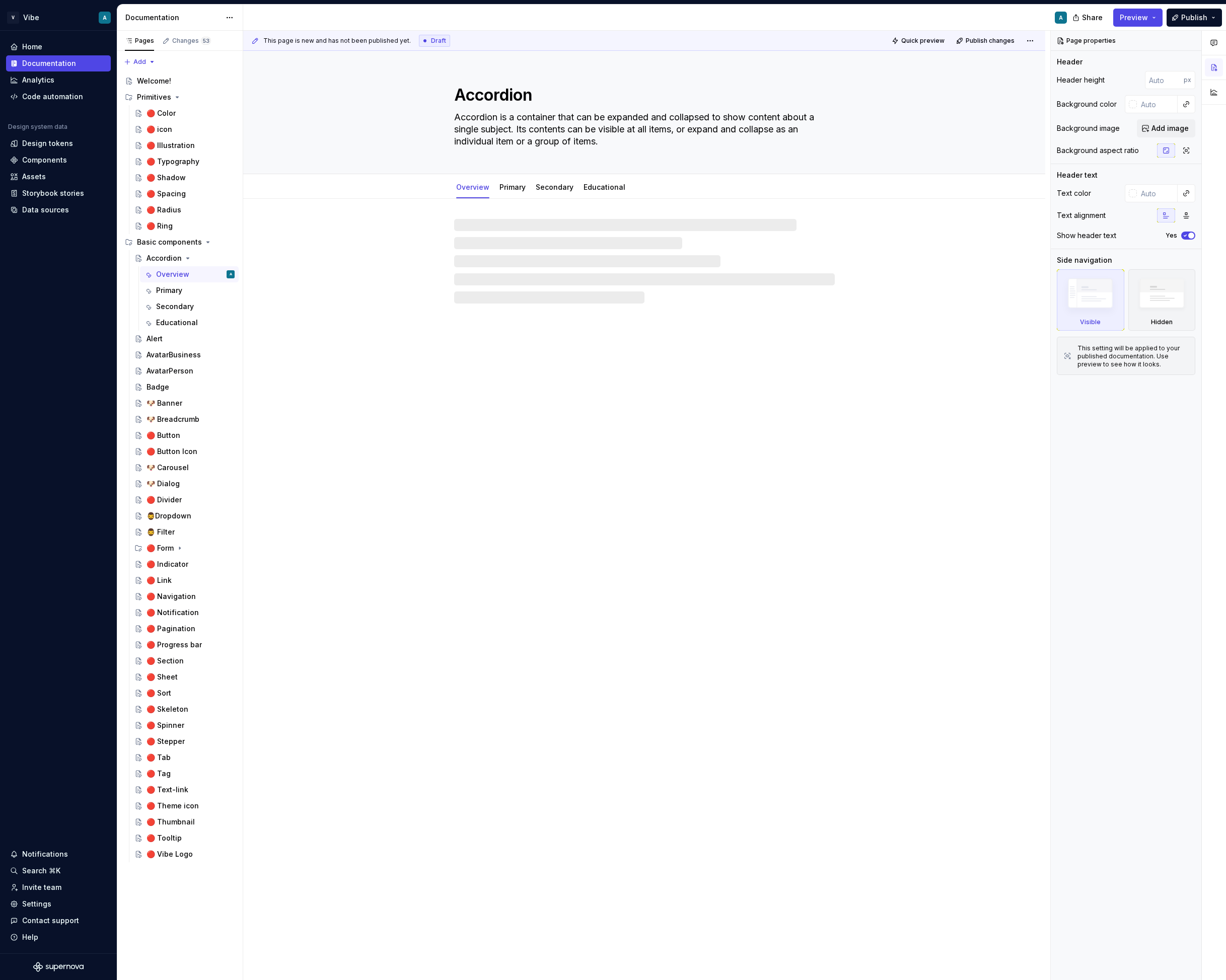
type textarea "*"
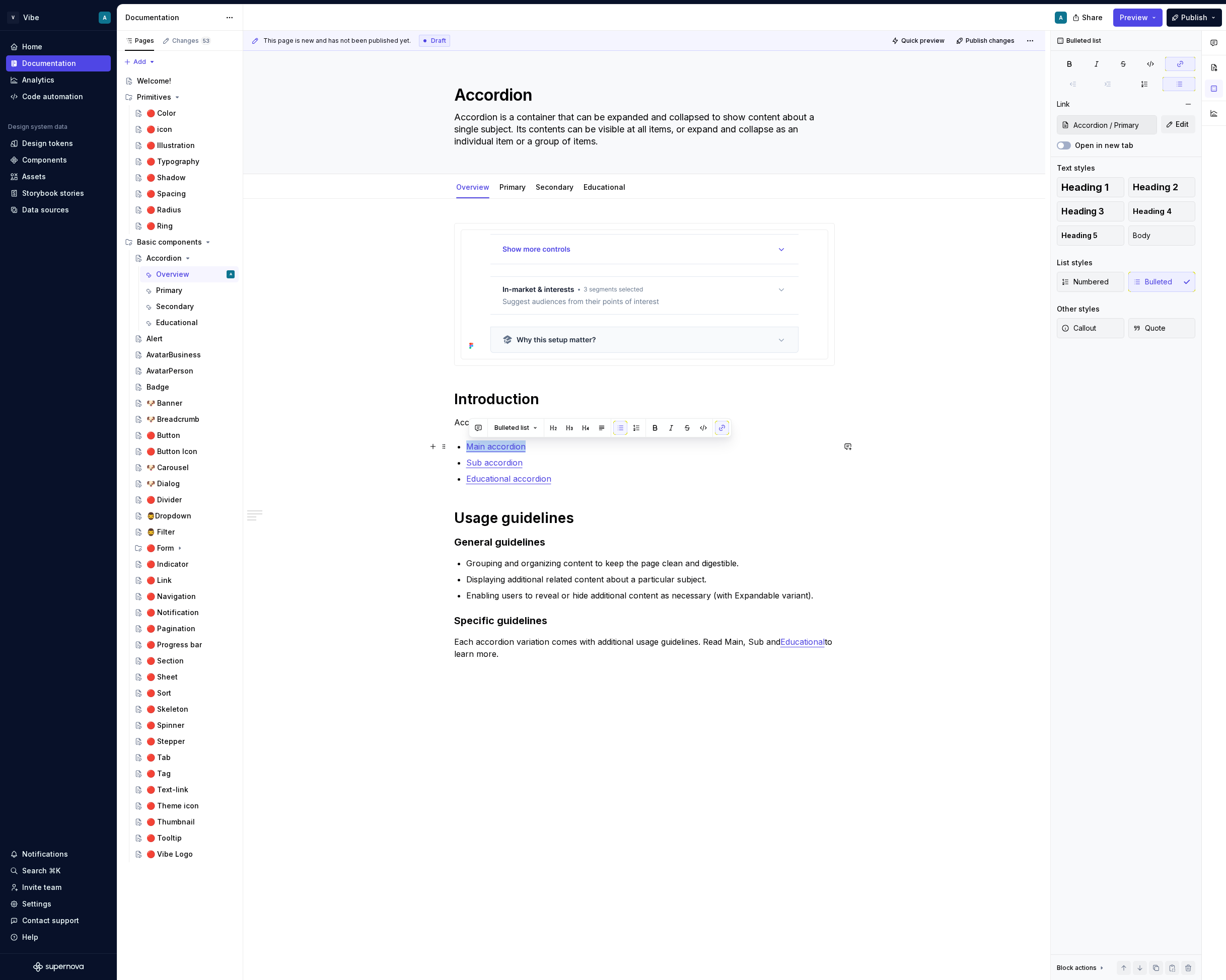
drag, startPoint x: 527, startPoint y: 446, endPoint x: 471, endPoint y: 448, distance: 56.0
click at [471, 448] on link "Main accordion" at bounding box center [496, 446] width 59 height 10
drag, startPoint x: 526, startPoint y: 459, endPoint x: 470, endPoint y: 460, distance: 56.0
click at [470, 460] on p "Sub accordion" at bounding box center [650, 462] width 369 height 12
drag, startPoint x: 556, startPoint y: 478, endPoint x: 512, endPoint y: 477, distance: 44.0
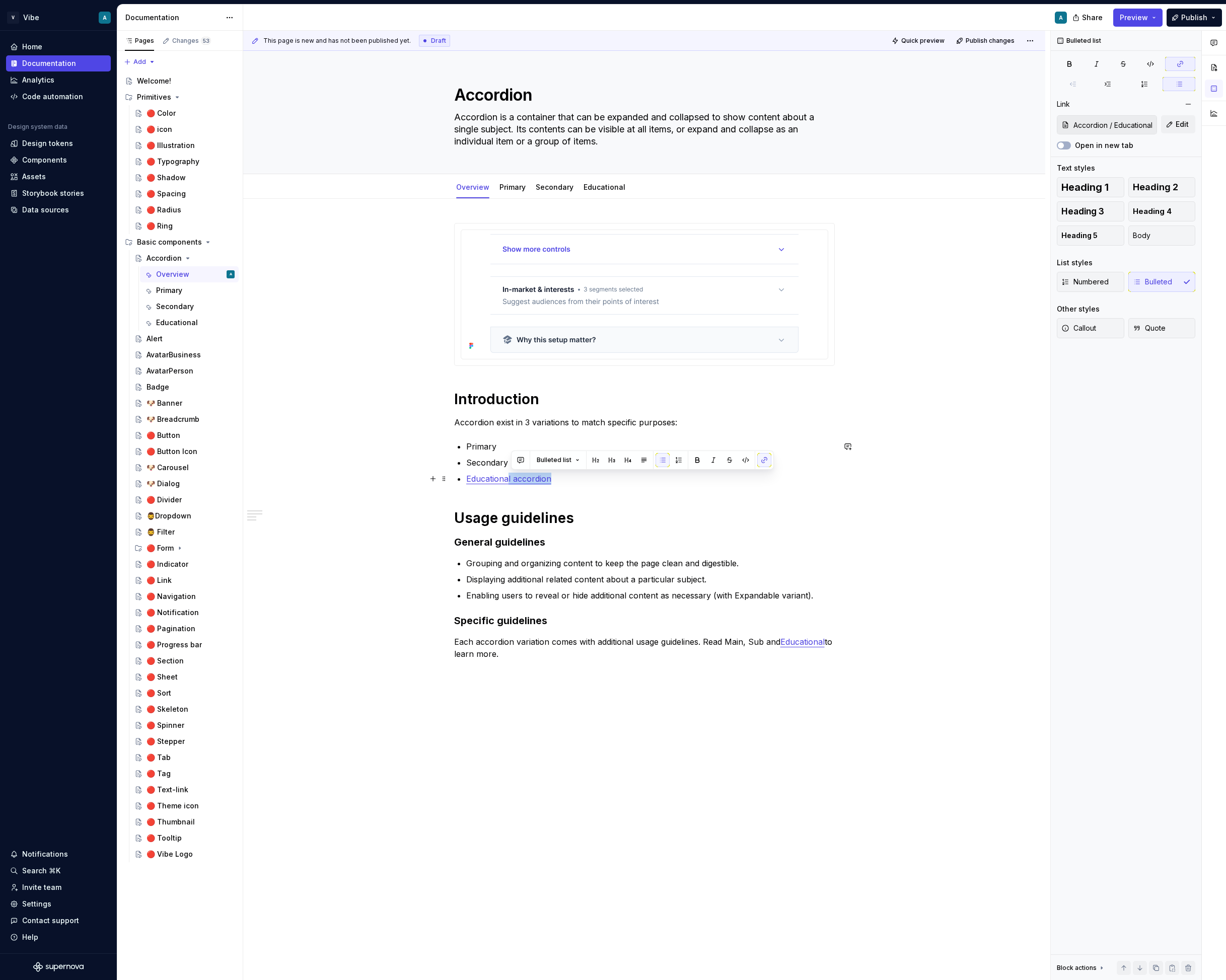
click at [512, 477] on p "Educational accordion" at bounding box center [650, 479] width 369 height 12
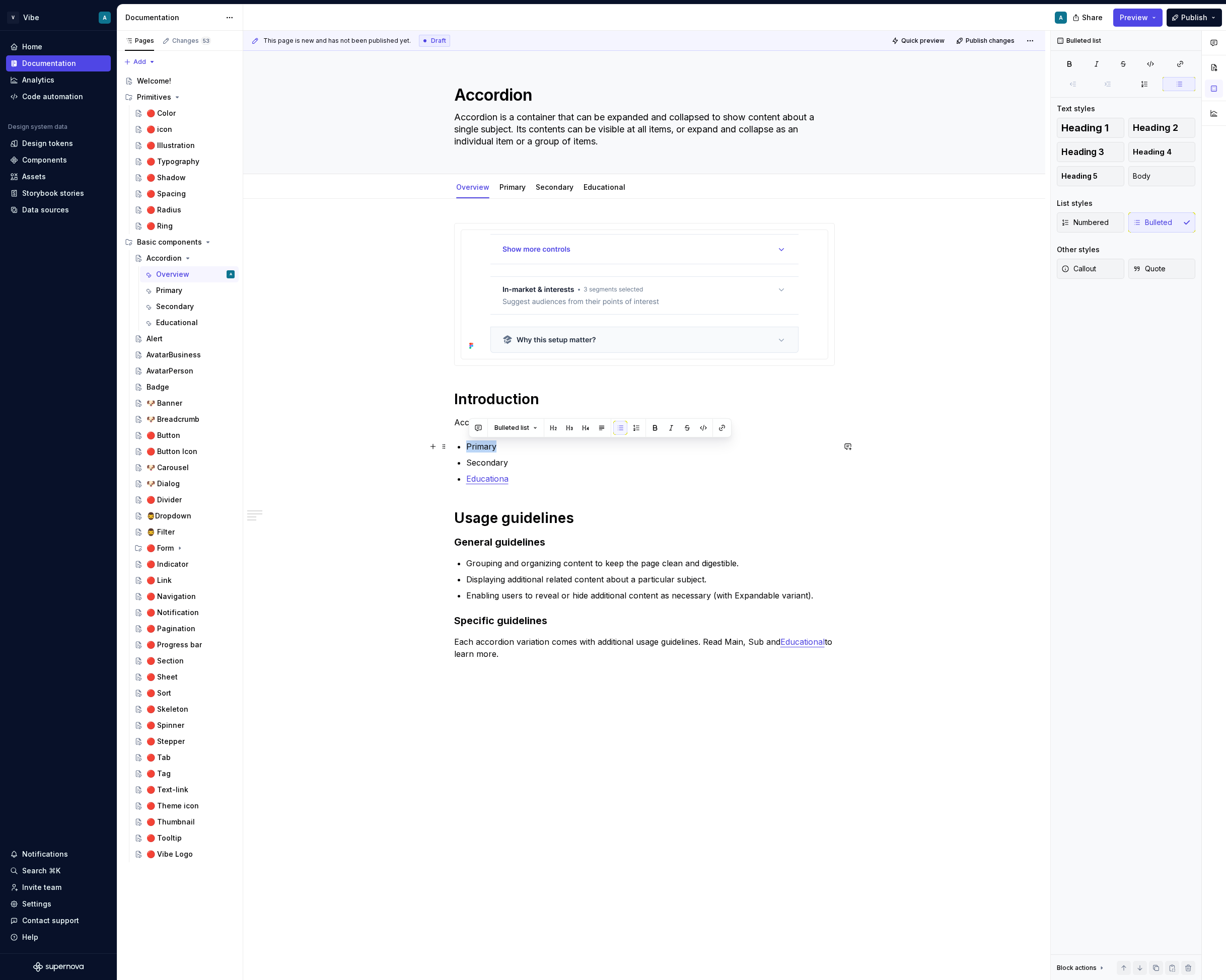
drag, startPoint x: 499, startPoint y: 447, endPoint x: 461, endPoint y: 446, distance: 38.0
click at [466, 446] on li "Primary" at bounding box center [650, 446] width 369 height 12
click at [720, 425] on button "button" at bounding box center [722, 428] width 14 height 14
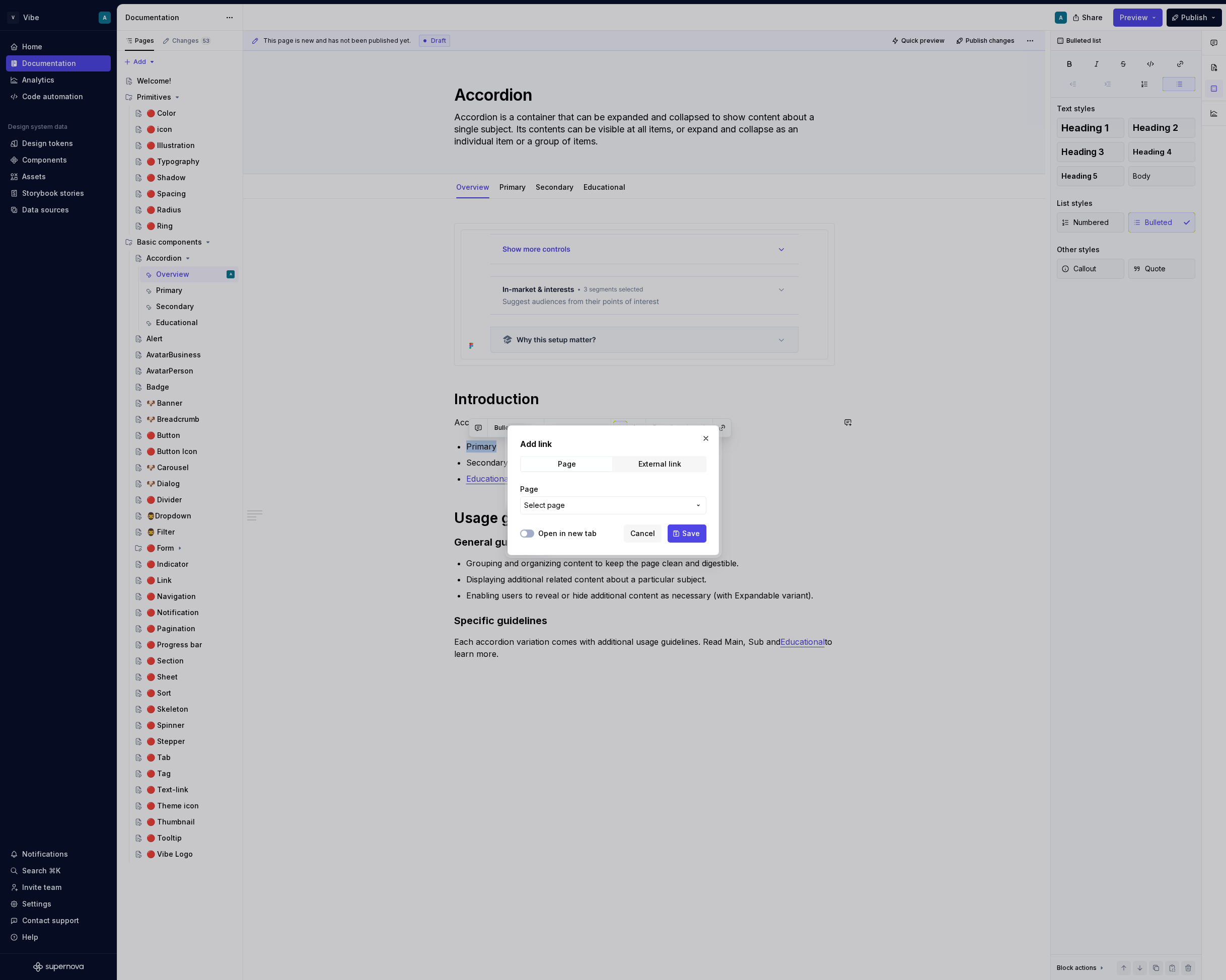
click at [593, 506] on span "Select page" at bounding box center [607, 505] width 166 height 10
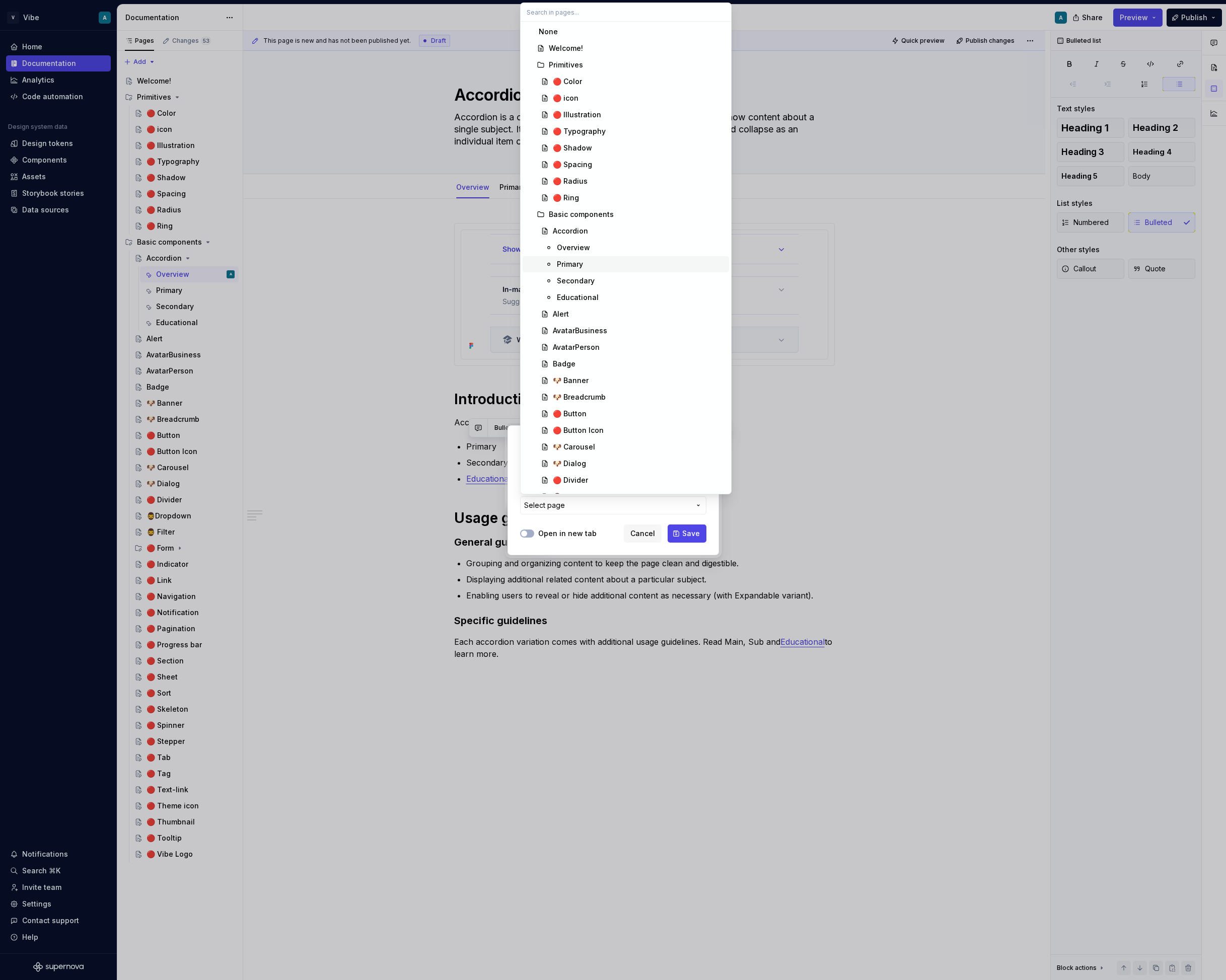
click at [589, 263] on div "Primary" at bounding box center [641, 263] width 168 height 10
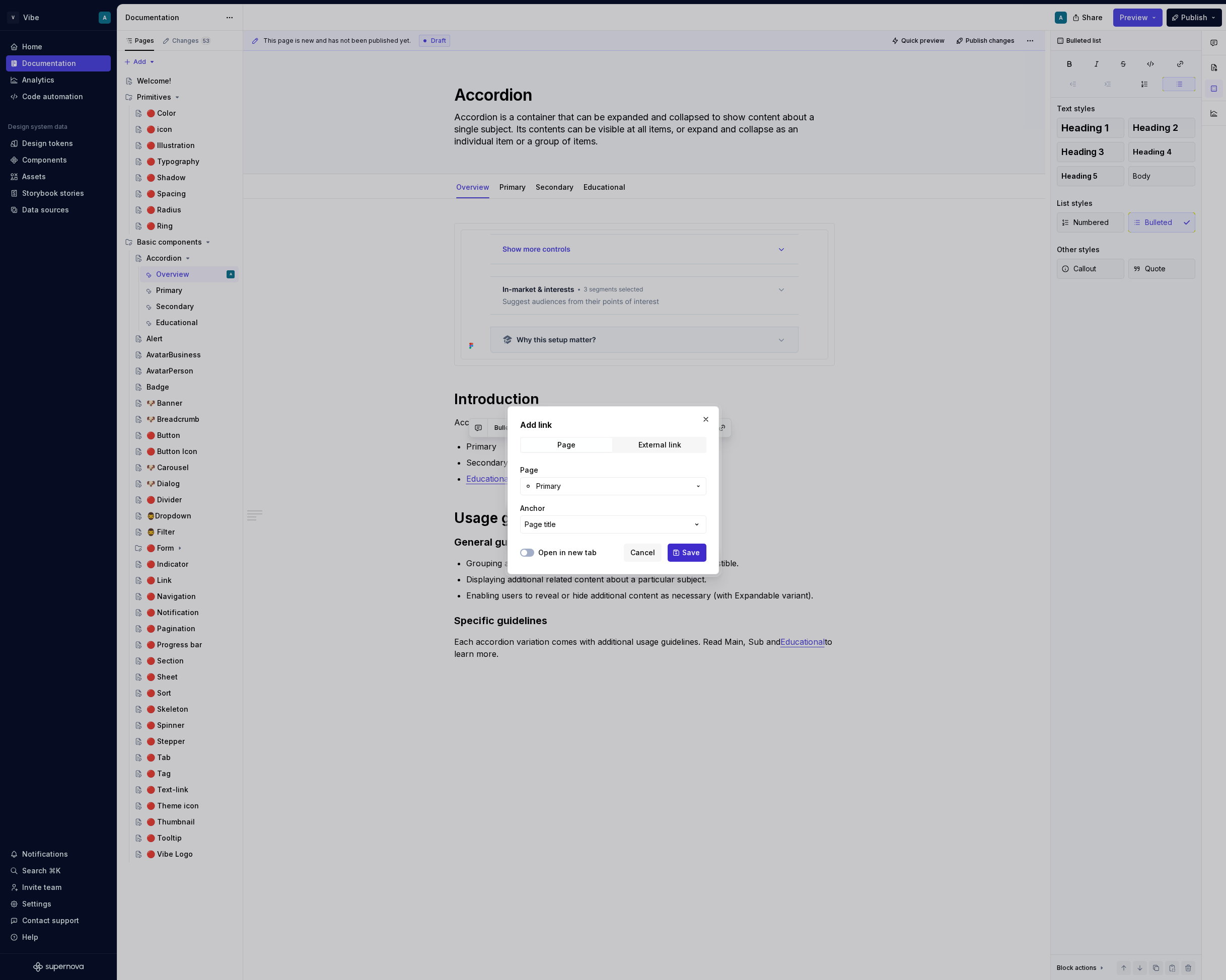
click at [691, 552] on span "Save" at bounding box center [691, 552] width 17 height 10
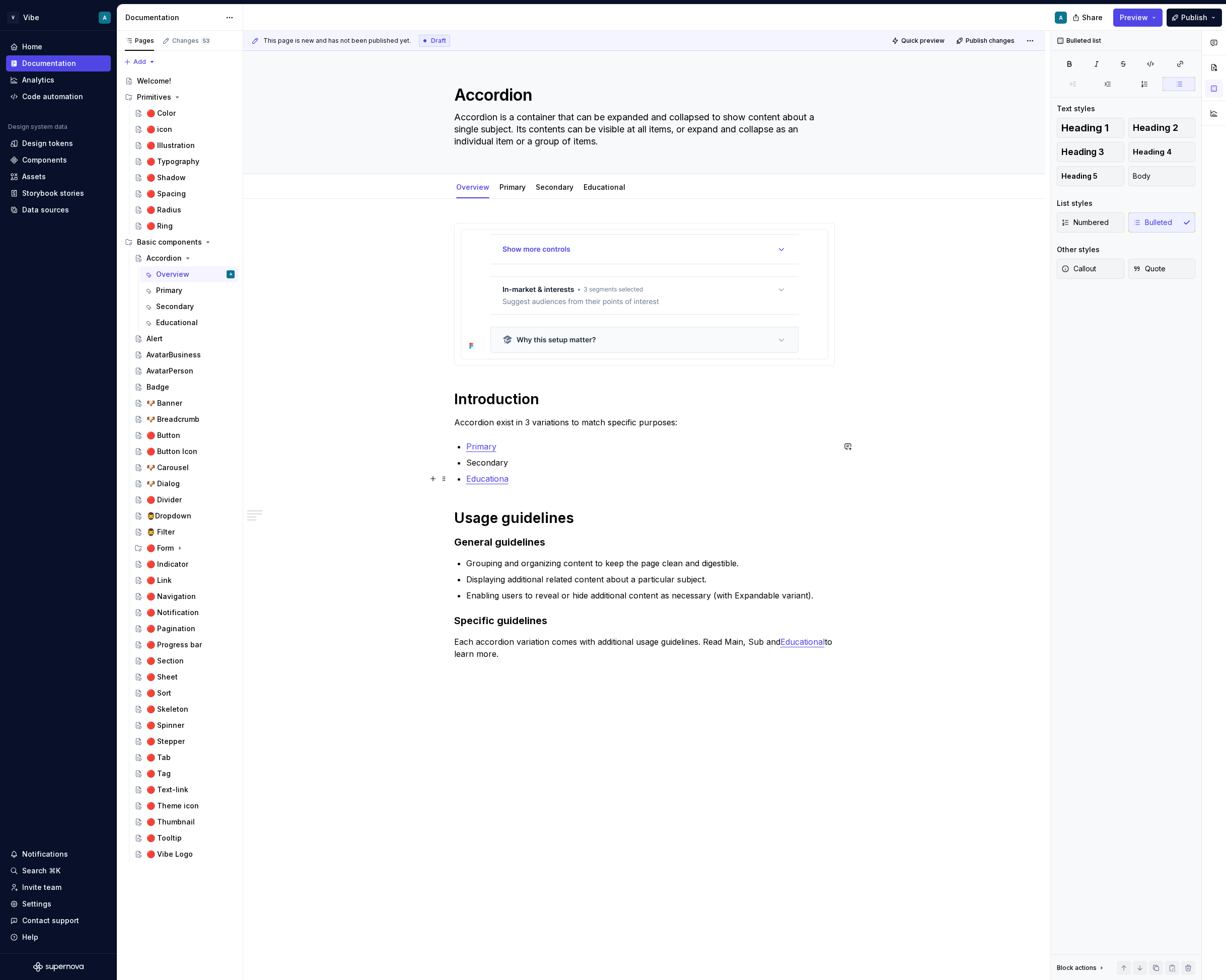
click at [518, 483] on p "Educationa" at bounding box center [650, 479] width 369 height 12
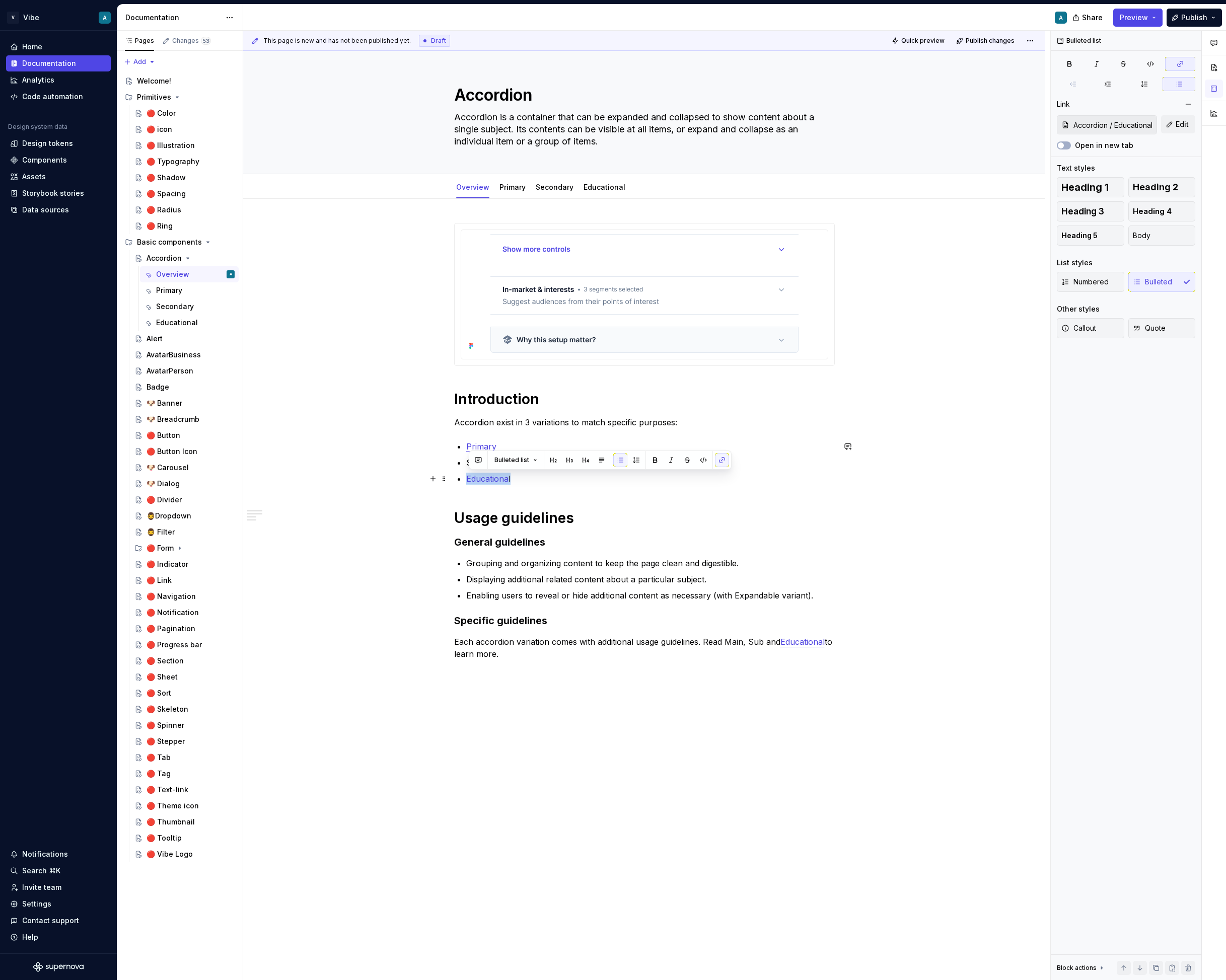
drag, startPoint x: 514, startPoint y: 481, endPoint x: 466, endPoint y: 481, distance: 48.0
click at [466, 481] on div "Introduction Accordion exist in 3 variations to match specific purposes: Primar…" at bounding box center [644, 450] width 381 height 455
click at [724, 456] on button "button" at bounding box center [722, 460] width 14 height 14
click at [715, 458] on button "button" at bounding box center [722, 460] width 14 height 14
click at [721, 461] on button "button" at bounding box center [722, 460] width 14 height 14
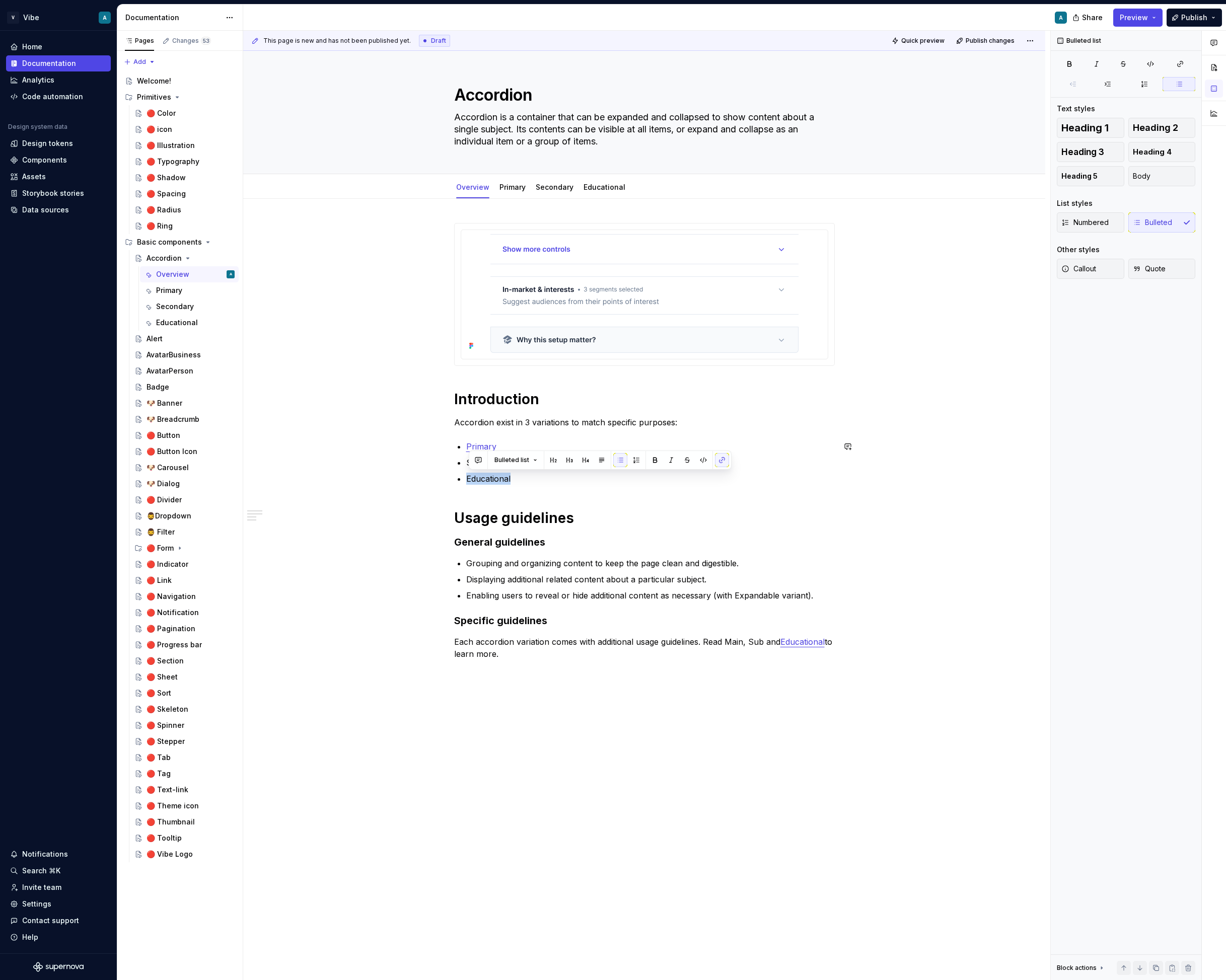
click at [656, 501] on div "Introduction Accordion exist in 3 variations to match specific purposes: Primar…" at bounding box center [644, 450] width 381 height 455
drag, startPoint x: 529, startPoint y: 475, endPoint x: 466, endPoint y: 481, distance: 63.3
click at [466, 481] on div "Introduction Accordion exist in 3 variations to match specific purposes: Primar…" at bounding box center [644, 450] width 381 height 455
click at [715, 458] on button "button" at bounding box center [722, 460] width 14 height 14
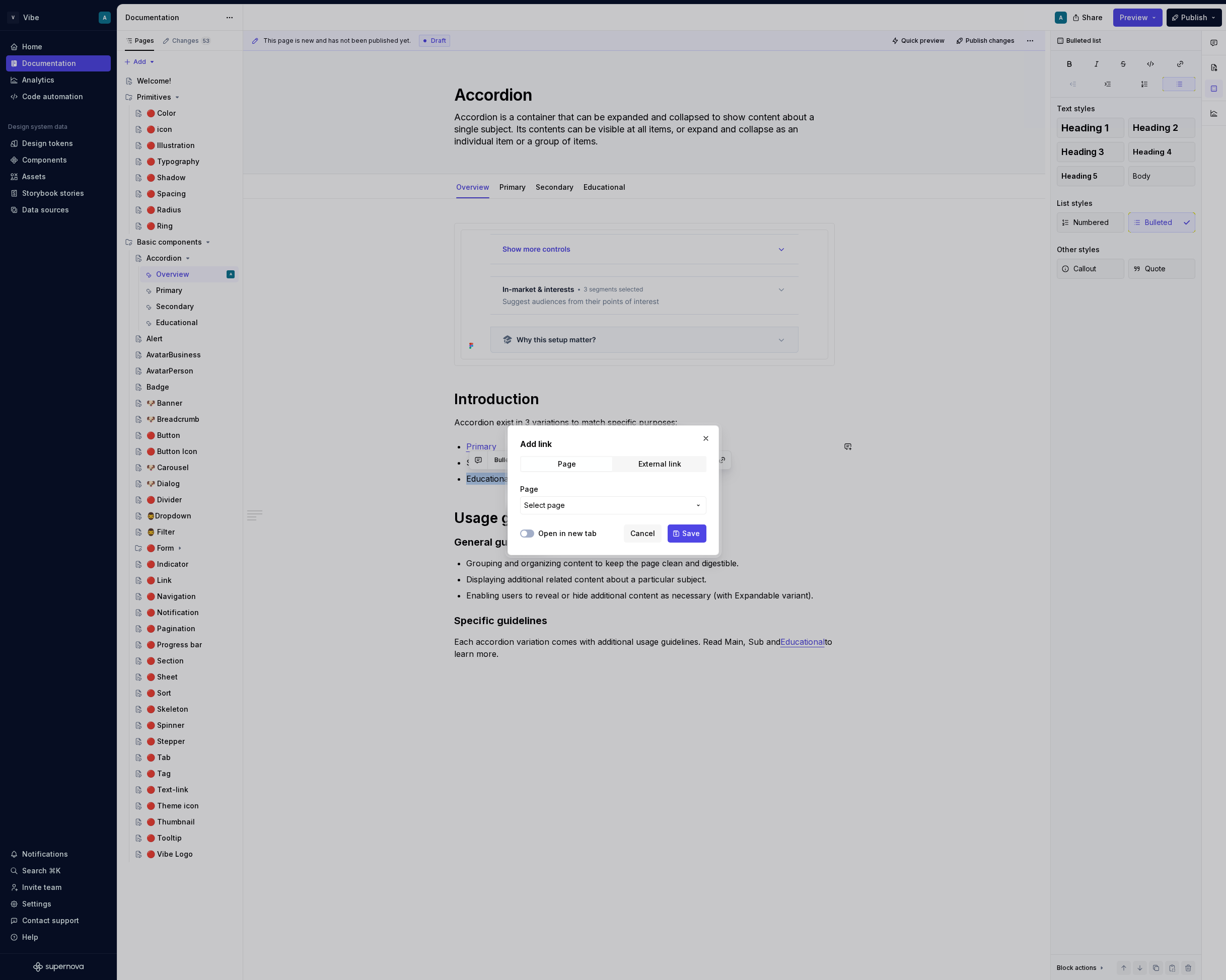
click at [574, 501] on span "Select page" at bounding box center [607, 505] width 166 height 10
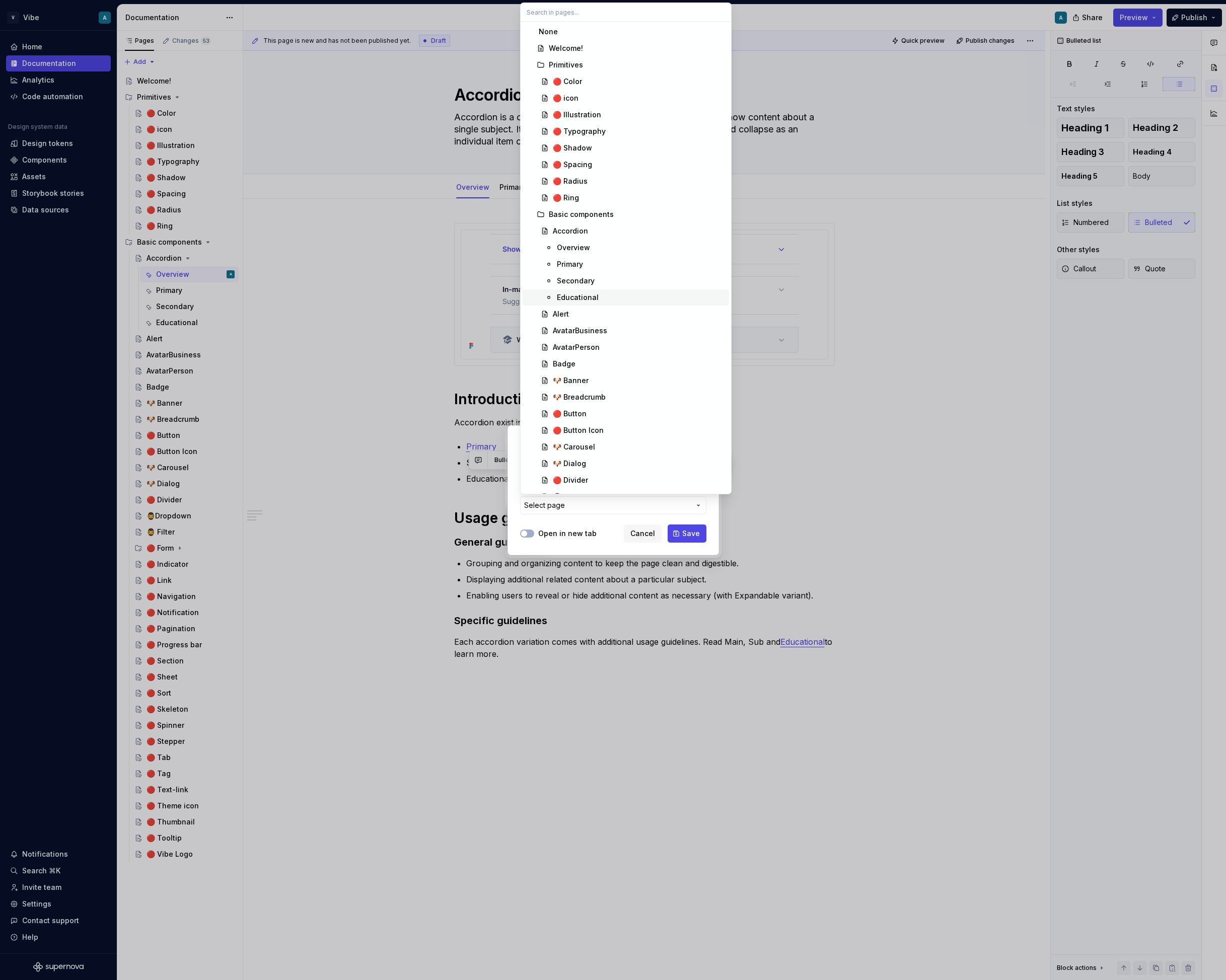
click at [579, 302] on div "Educational" at bounding box center [578, 297] width 42 height 10
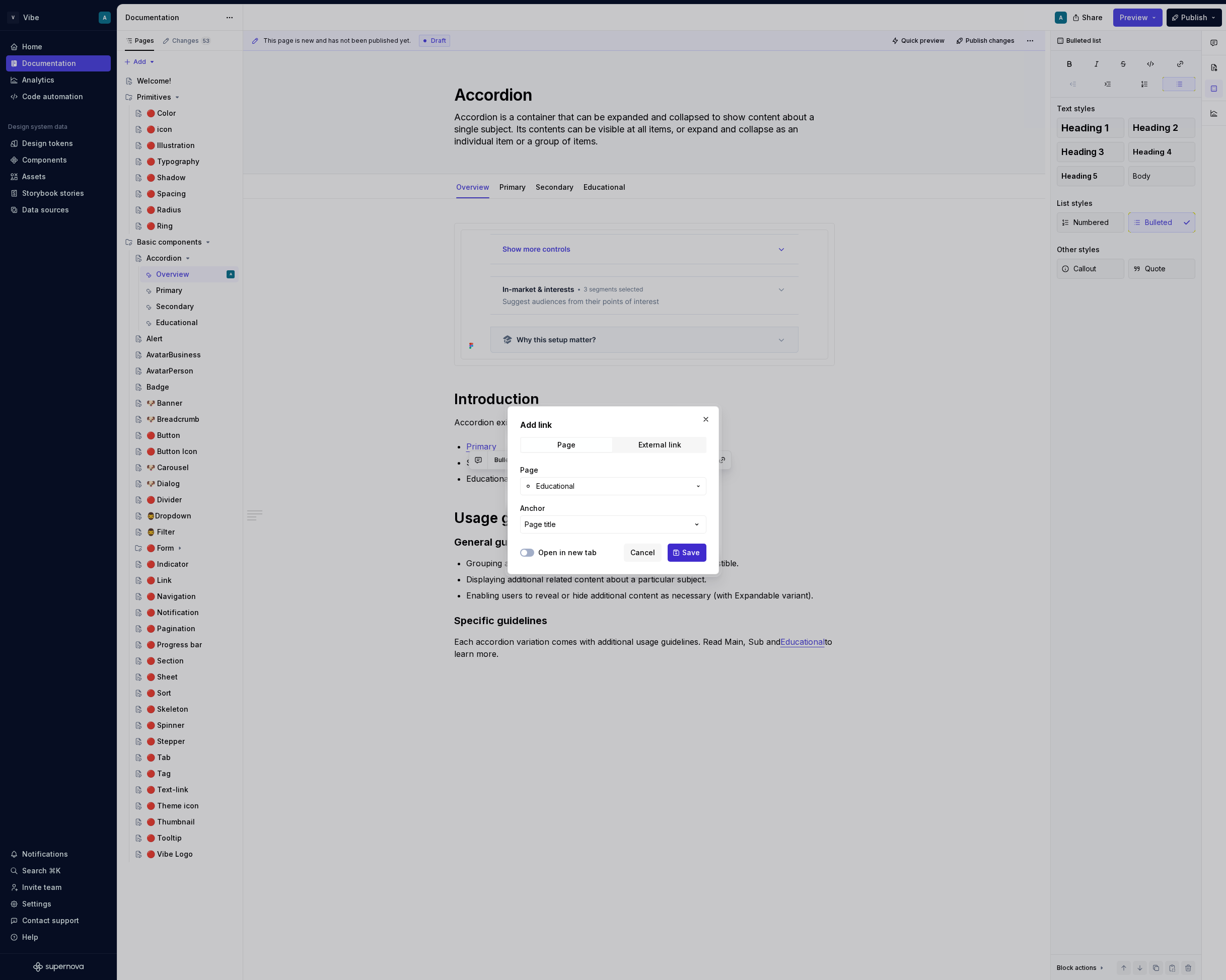
click at [683, 555] on span "Save" at bounding box center [691, 552] width 17 height 10
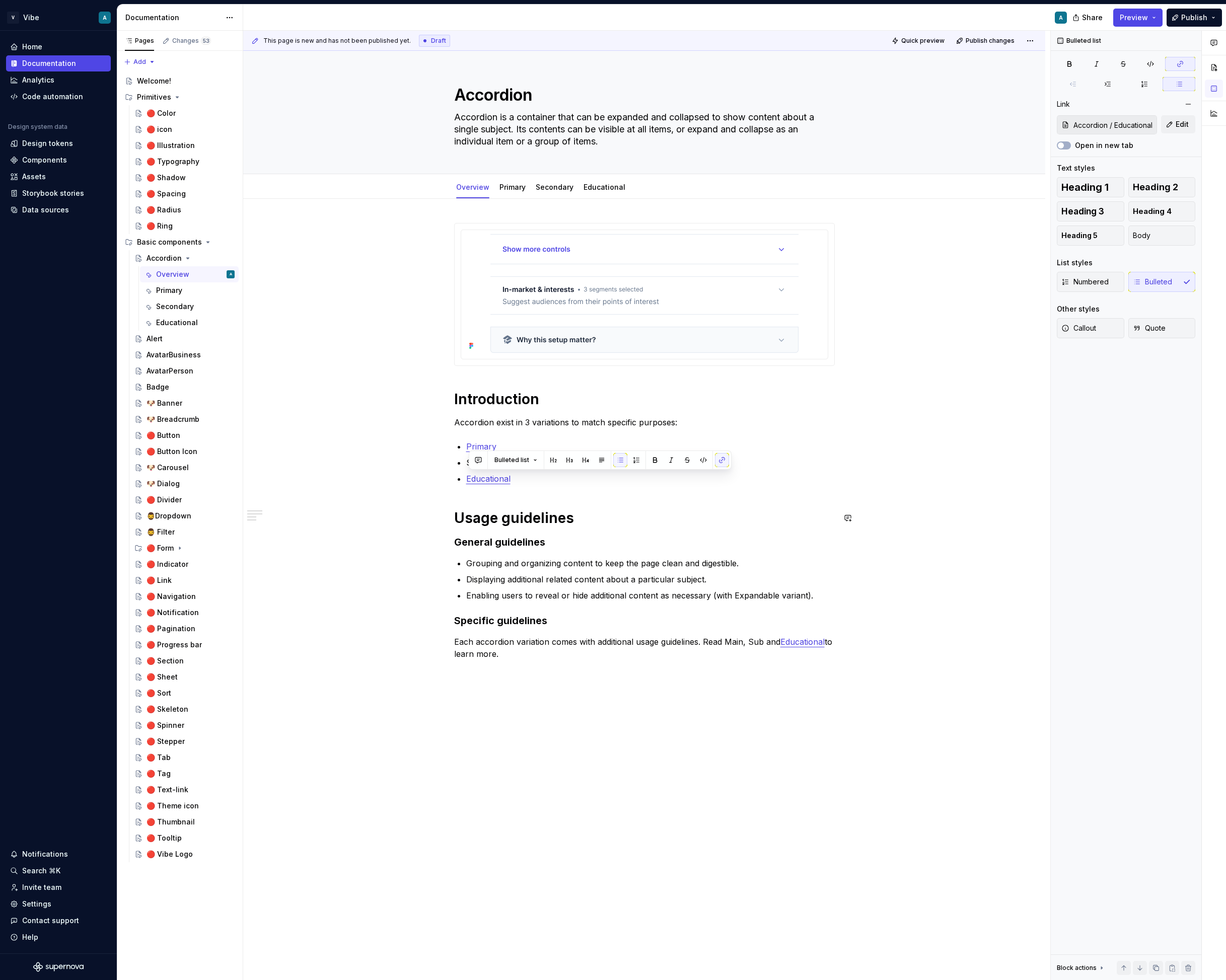
click at [542, 487] on div "Introduction Accordion exist in 3 variations to match specific purposes: Primar…" at bounding box center [644, 450] width 381 height 455
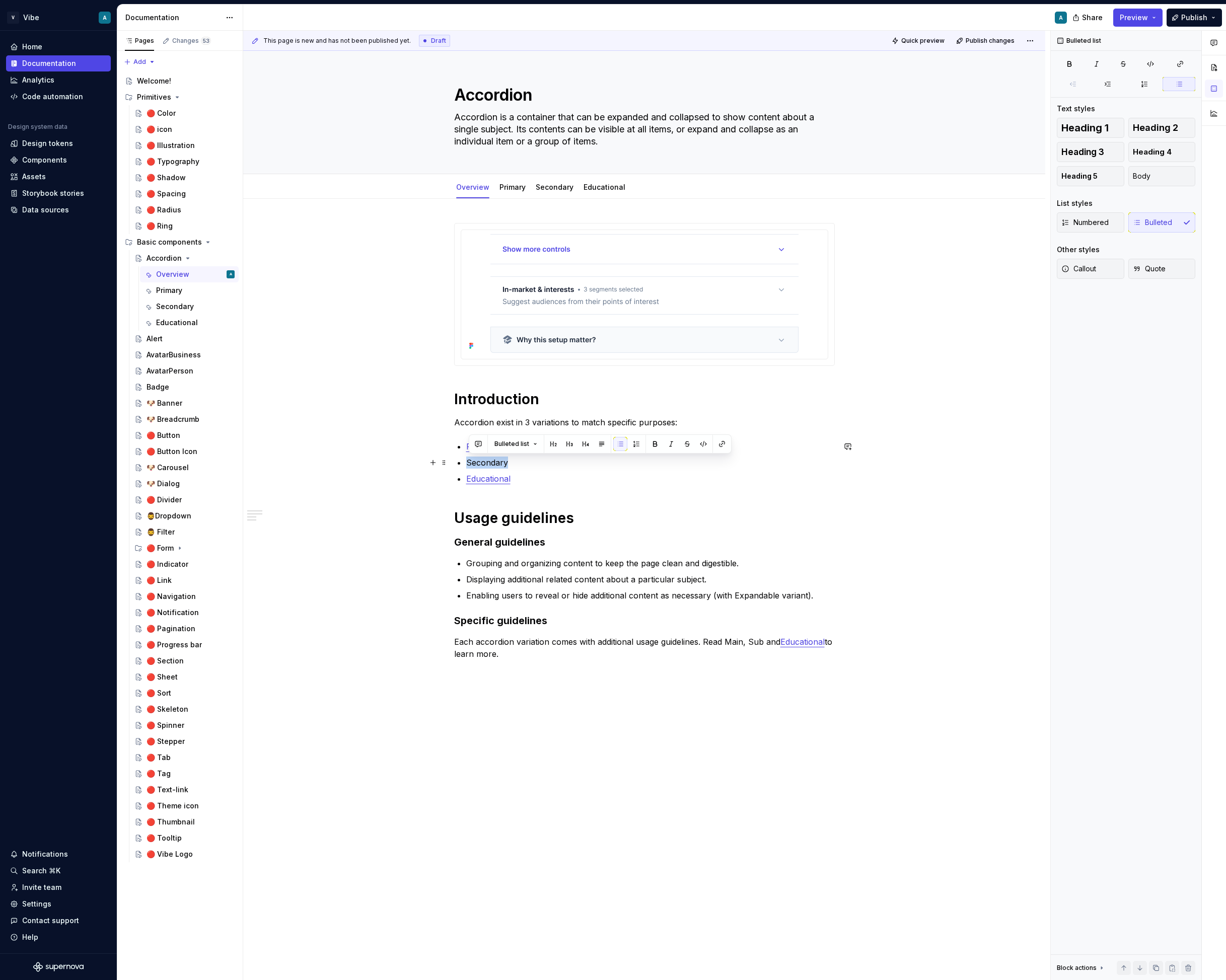
drag, startPoint x: 515, startPoint y: 462, endPoint x: 464, endPoint y: 464, distance: 51.0
click at [464, 464] on div "Introduction Accordion exist in 3 variations to match specific purposes: Primar…" at bounding box center [644, 450] width 381 height 455
click at [719, 447] on button "button" at bounding box center [722, 443] width 14 height 14
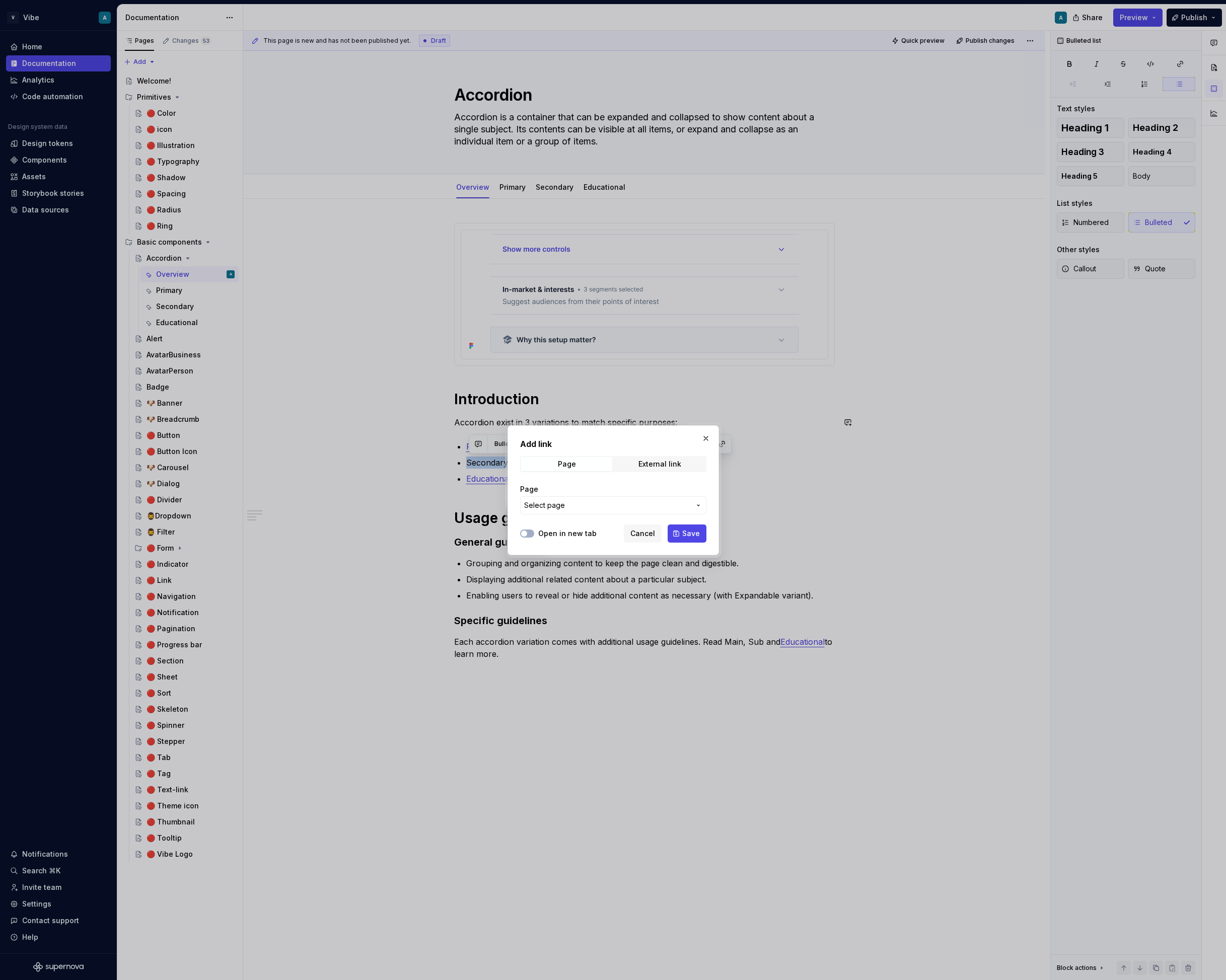
click at [588, 502] on span "Select page" at bounding box center [607, 505] width 166 height 10
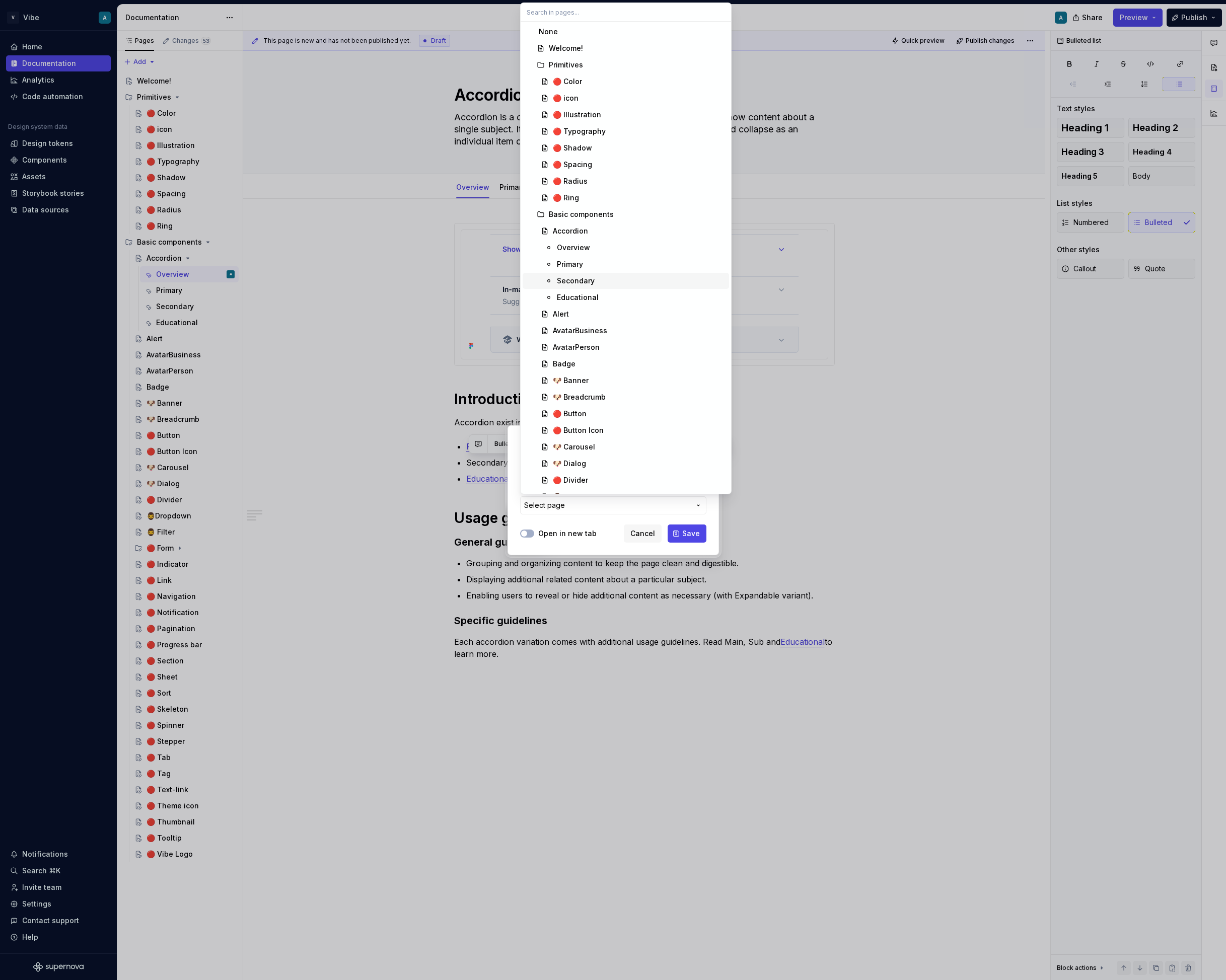
click at [585, 278] on div "Secondary" at bounding box center [576, 281] width 38 height 10
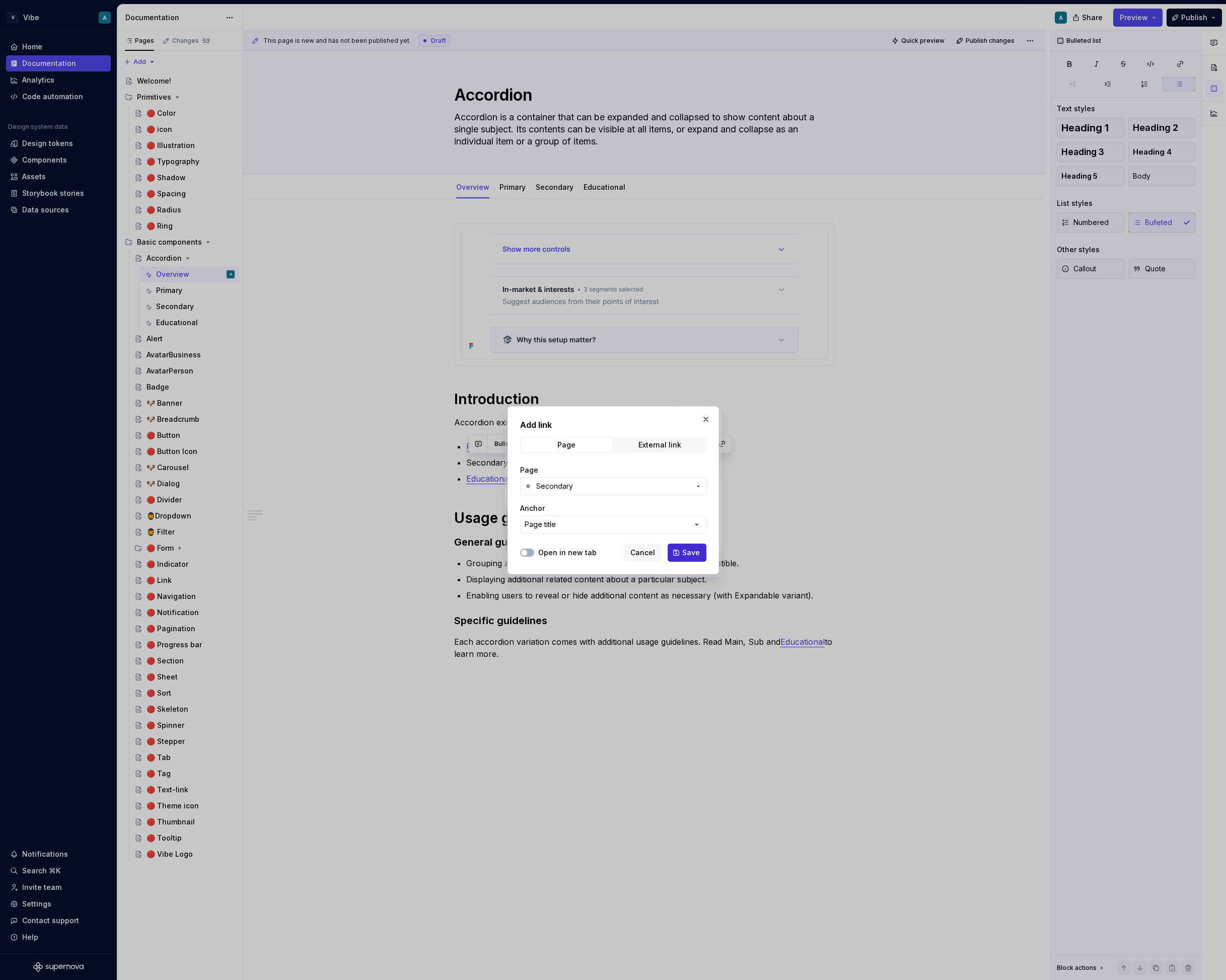
click at [685, 550] on span "Save" at bounding box center [691, 552] width 17 height 10
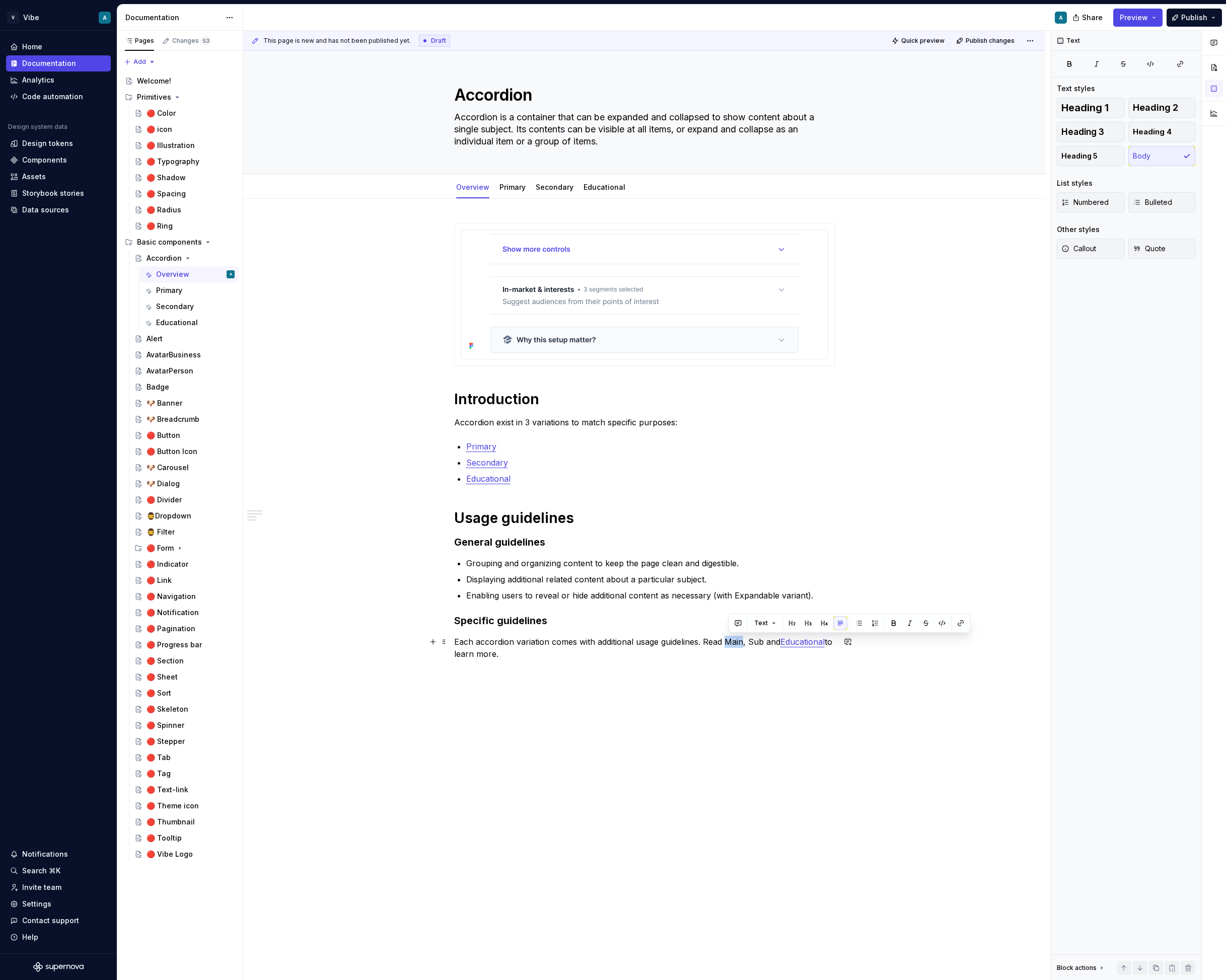
drag, startPoint x: 746, startPoint y: 641, endPoint x: 730, endPoint y: 642, distance: 16.0
click at [730, 642] on p "Each accordion variation comes with additional usage guidelines. Read Main, Sub…" at bounding box center [644, 648] width 381 height 24
drag, startPoint x: 756, startPoint y: 641, endPoint x: 729, endPoint y: 642, distance: 27.0
click at [729, 642] on p "Each accordion variation comes with additional usage guidelines. Read Primary, …" at bounding box center [644, 648] width 381 height 24
click at [963, 624] on button "button" at bounding box center [961, 623] width 14 height 14
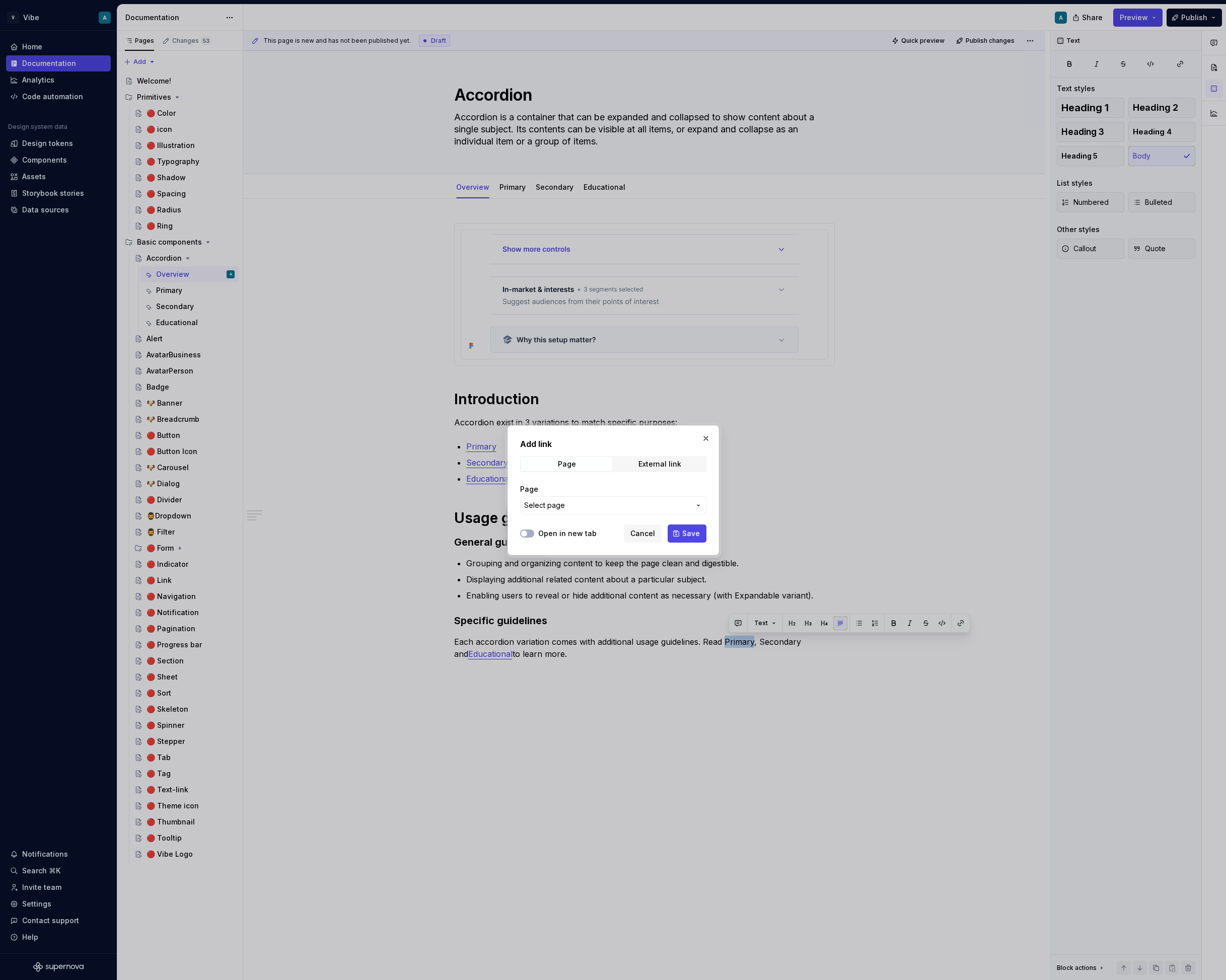
click at [596, 506] on span "Select page" at bounding box center [607, 505] width 166 height 10
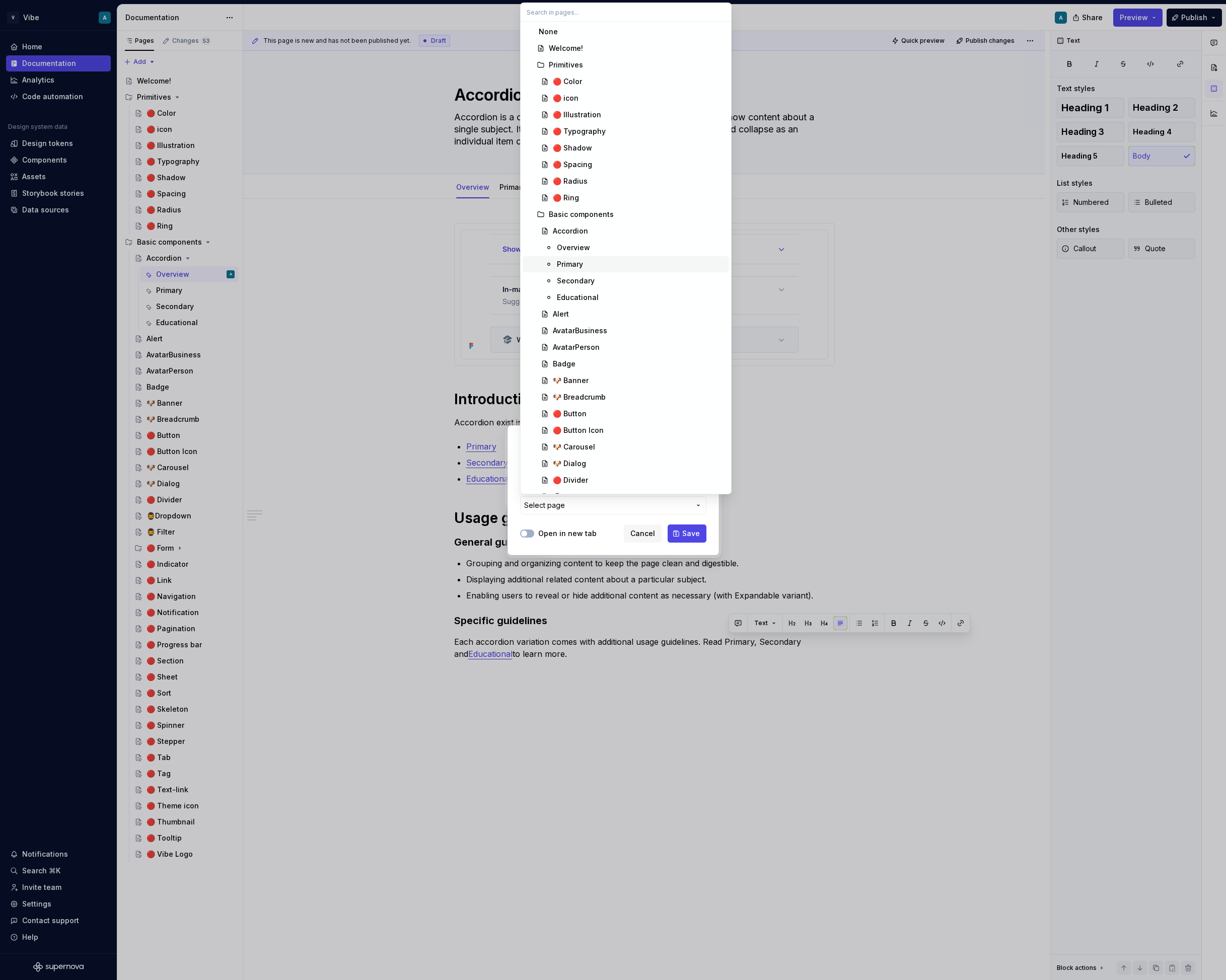
click at [595, 266] on div "Primary" at bounding box center [641, 263] width 168 height 10
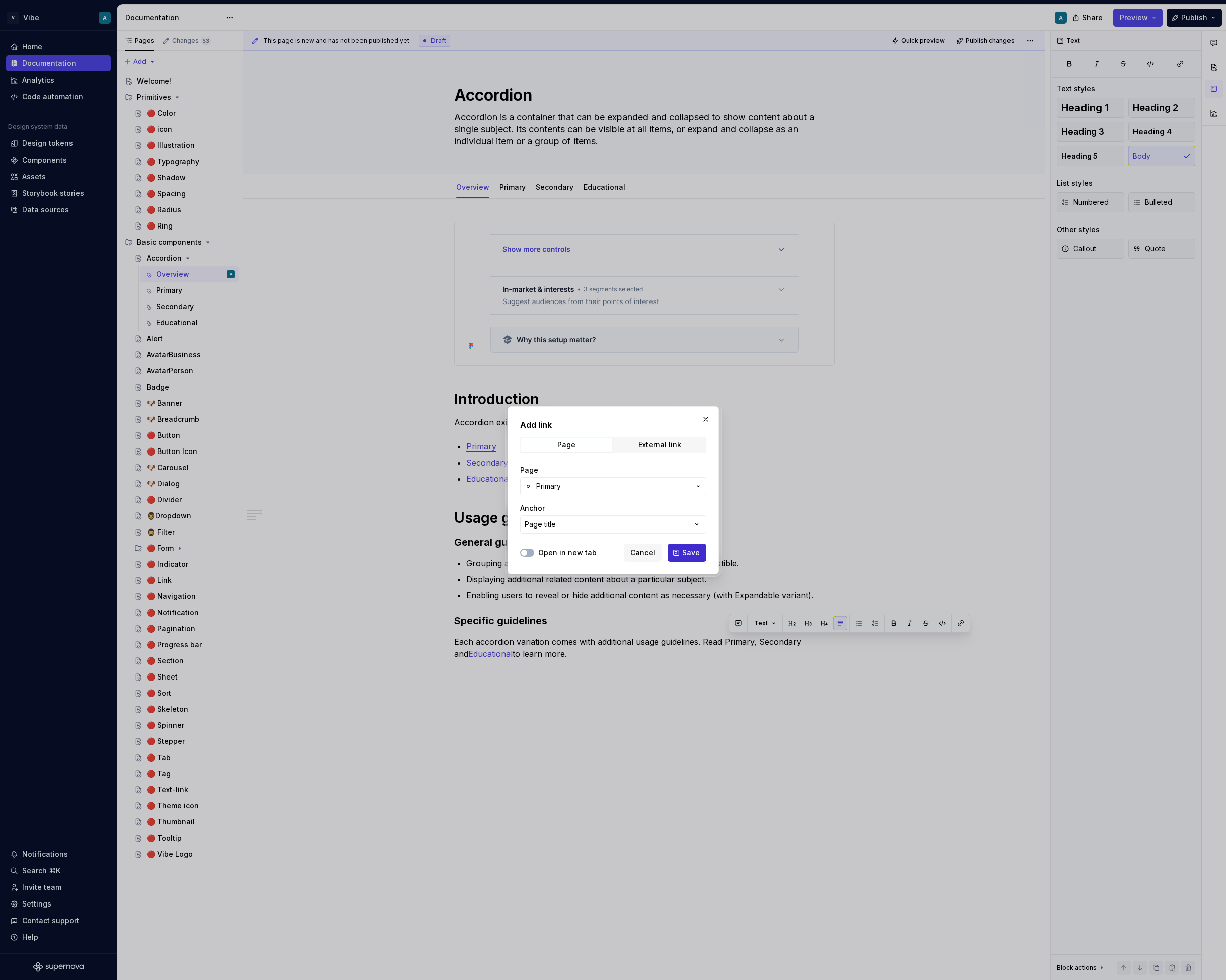
click at [682, 555] on button "Save" at bounding box center [688, 552] width 39 height 18
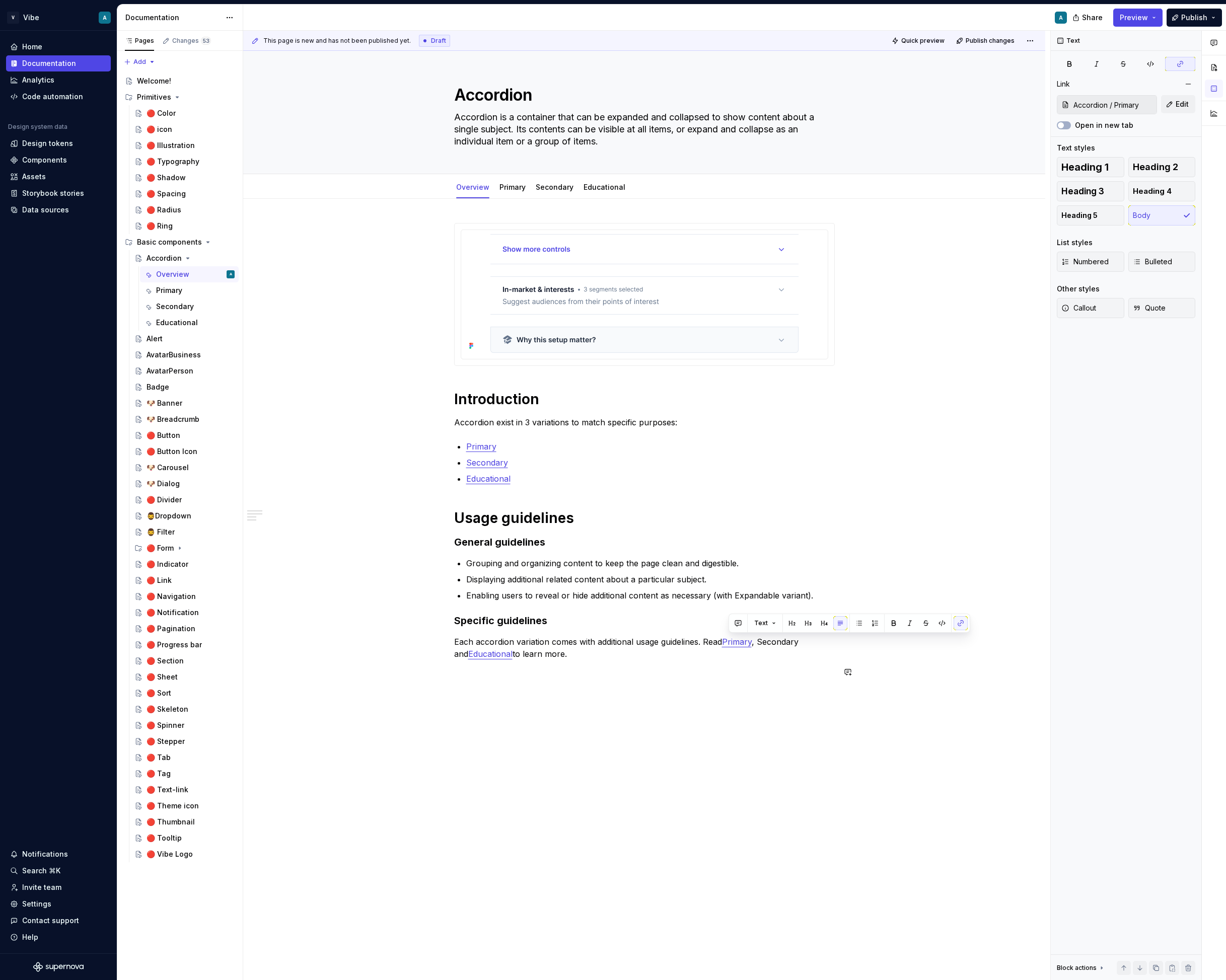
click at [819, 689] on div "Introduction Accordion exist in 3 variations to match specific purposes: Primar…" at bounding box center [644, 456] width 381 height 467
drag, startPoint x: 803, startPoint y: 642, endPoint x: 764, endPoint y: 640, distance: 39.1
click at [764, 640] on p "Each accordion variation comes with additional usage guidelines. Read Primary ,…" at bounding box center [644, 648] width 381 height 24
click at [994, 627] on button "button" at bounding box center [994, 623] width 14 height 14
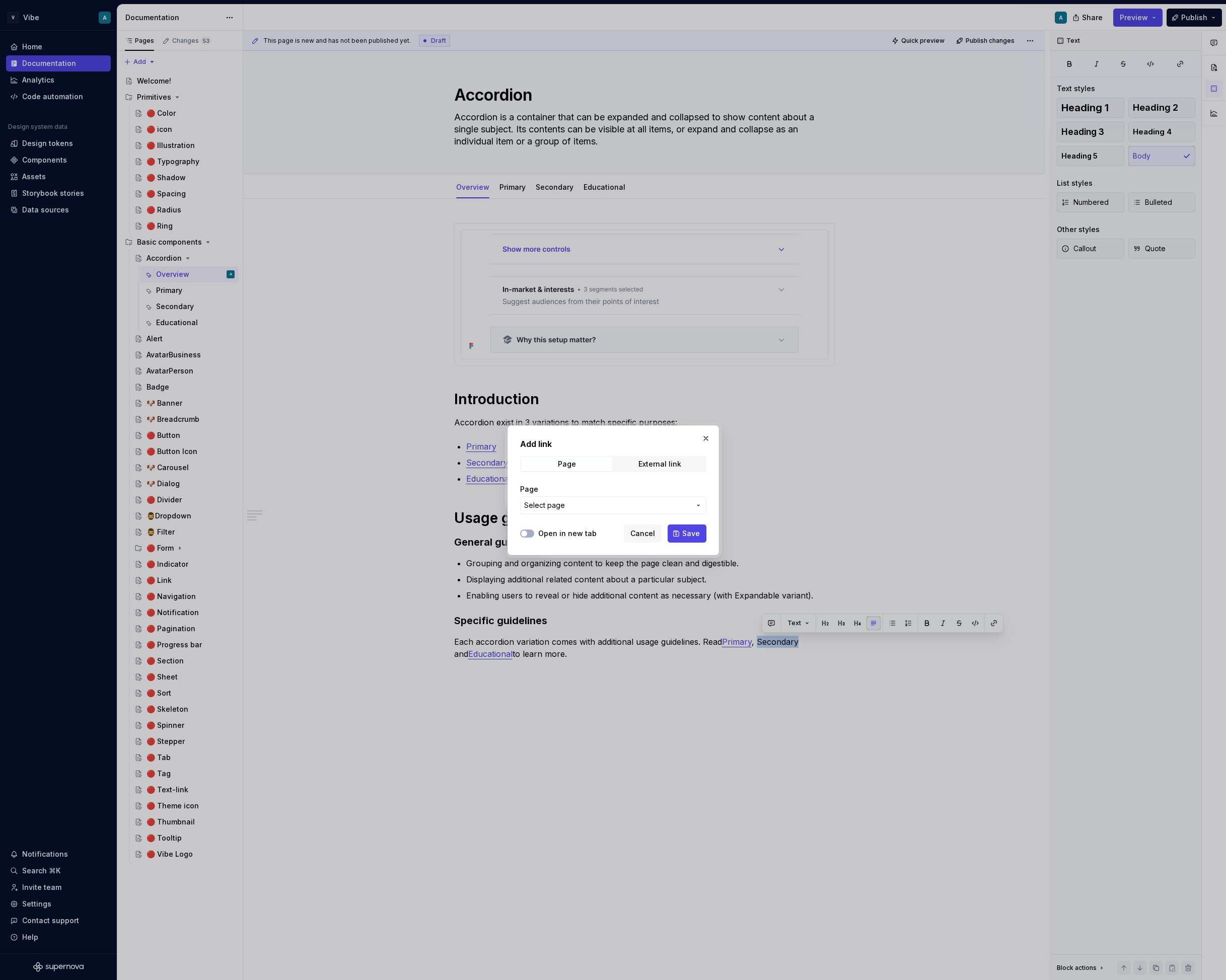
click at [627, 506] on span "Select page" at bounding box center [607, 505] width 166 height 10
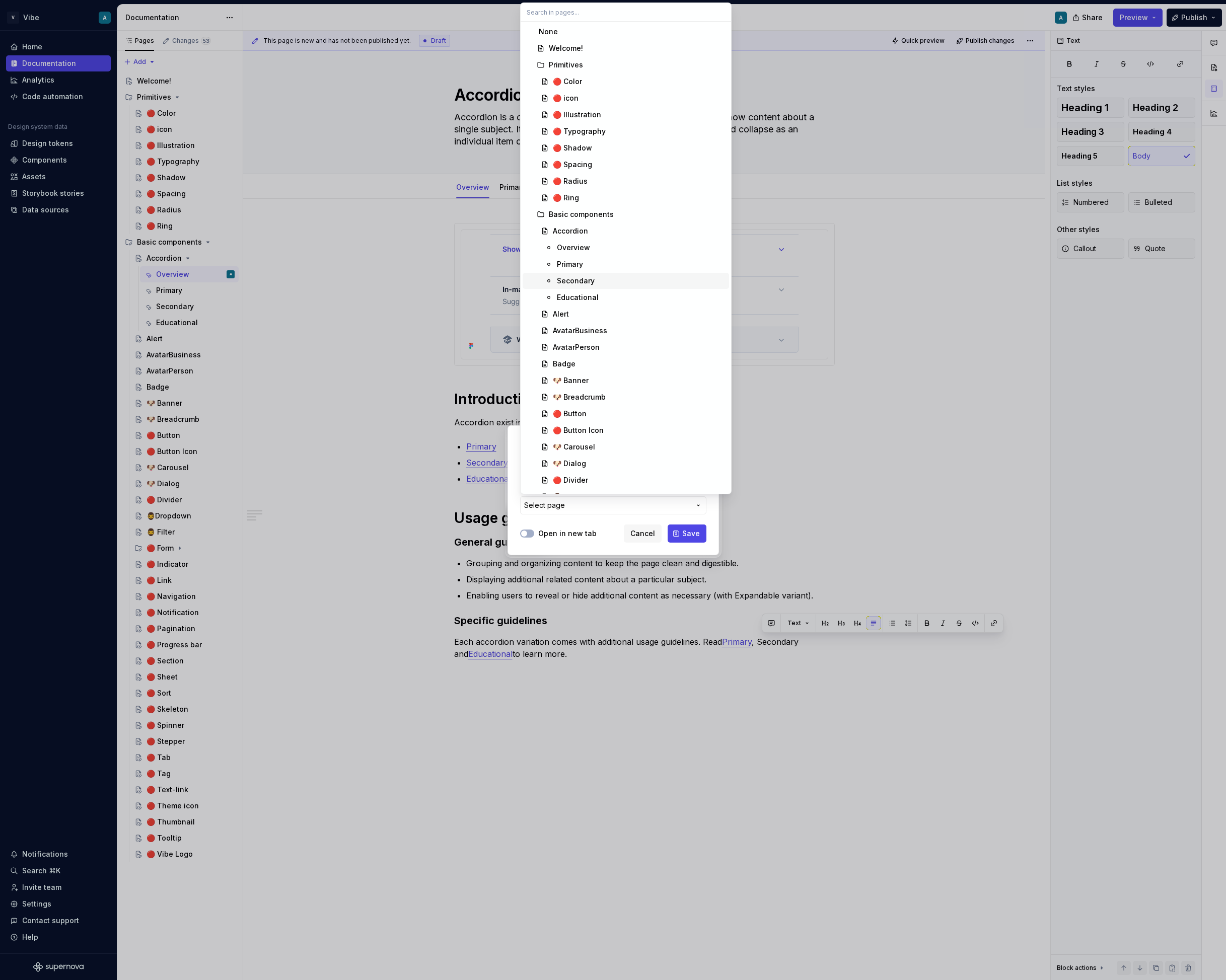
click at [602, 281] on div "Secondary" at bounding box center [641, 281] width 168 height 10
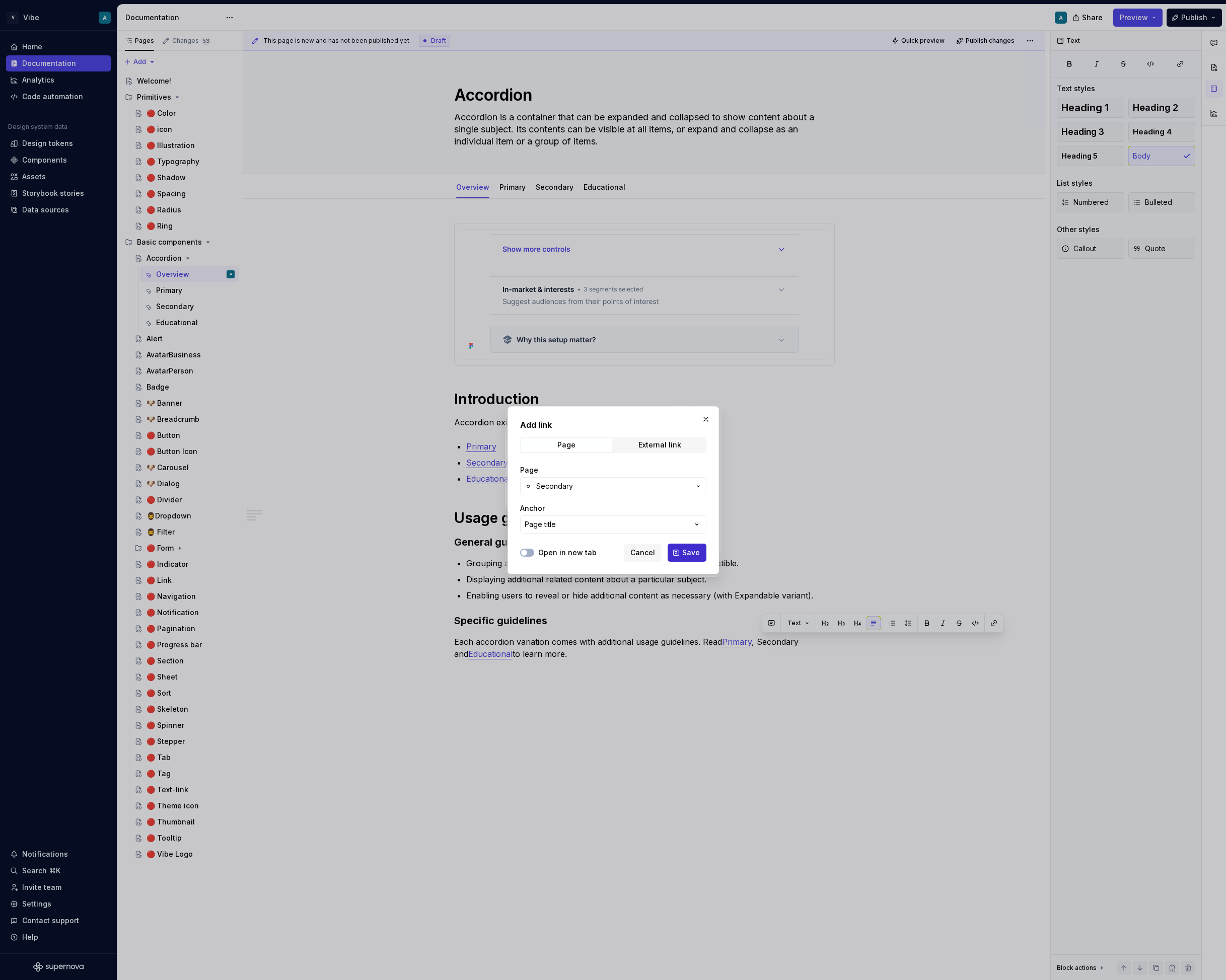
click at [684, 552] on span "Save" at bounding box center [691, 552] width 17 height 10
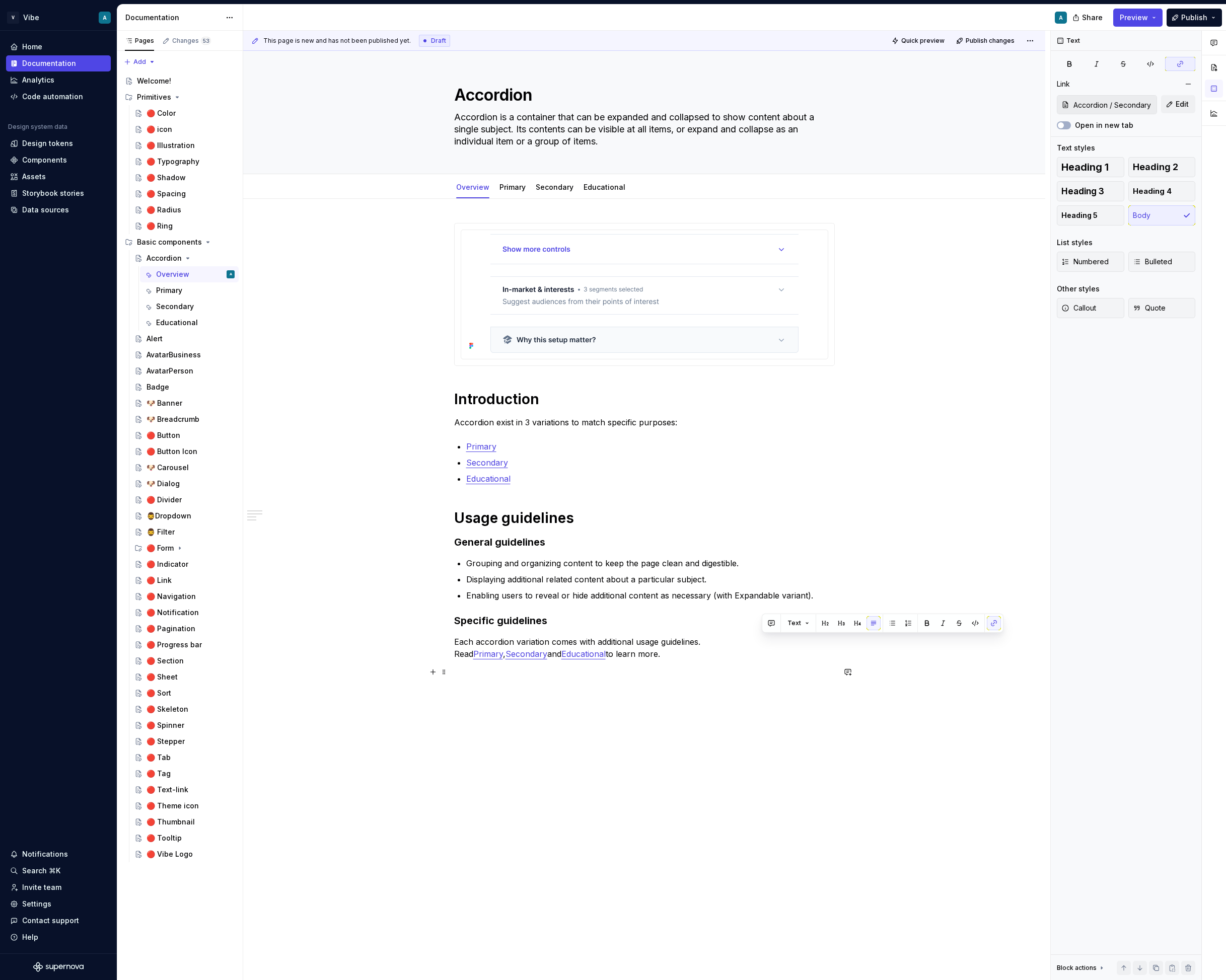
click at [773, 678] on p at bounding box center [644, 672] width 381 height 12
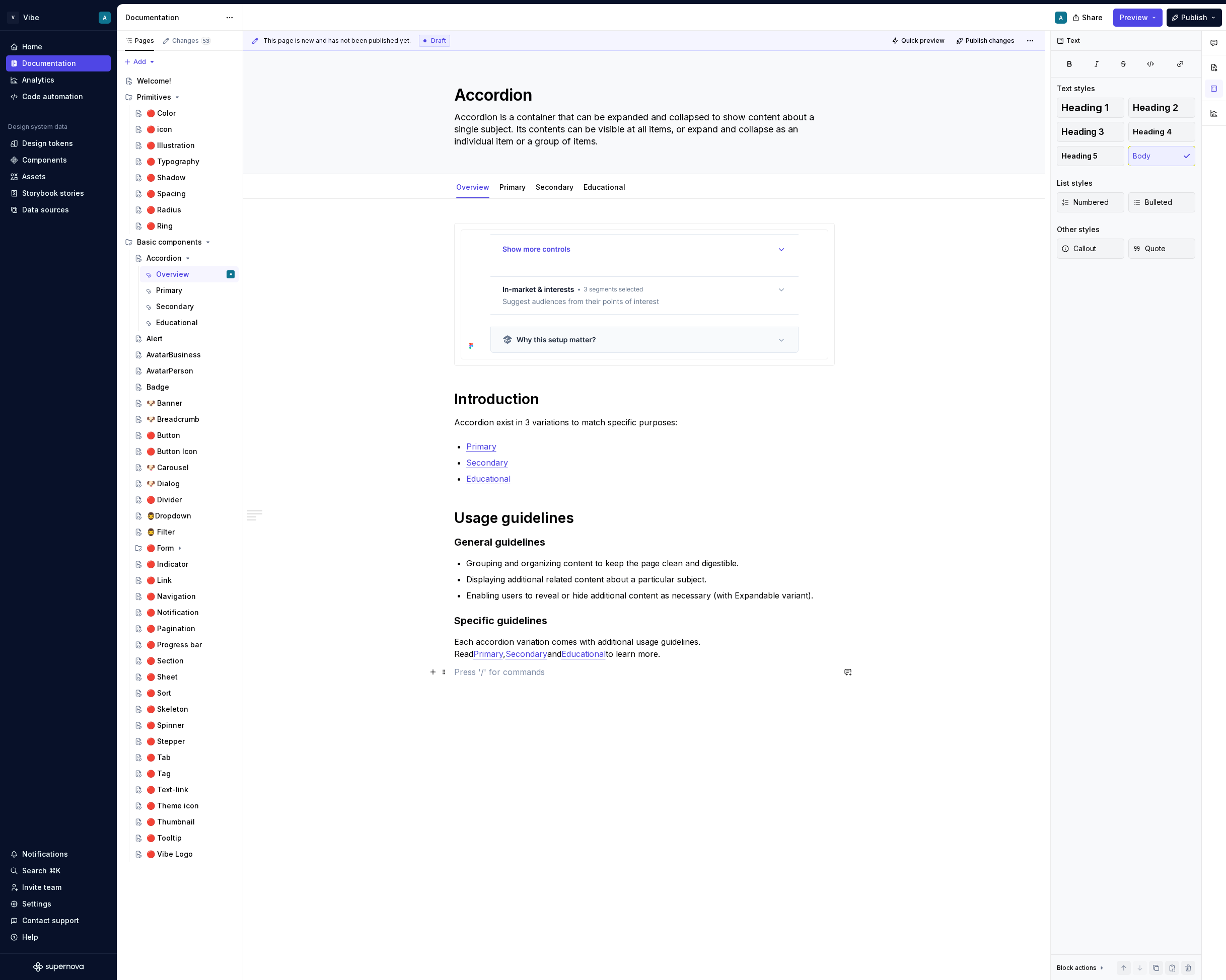
click at [704, 676] on p at bounding box center [644, 672] width 381 height 12
click at [558, 188] on link "Secondary" at bounding box center [555, 187] width 38 height 8
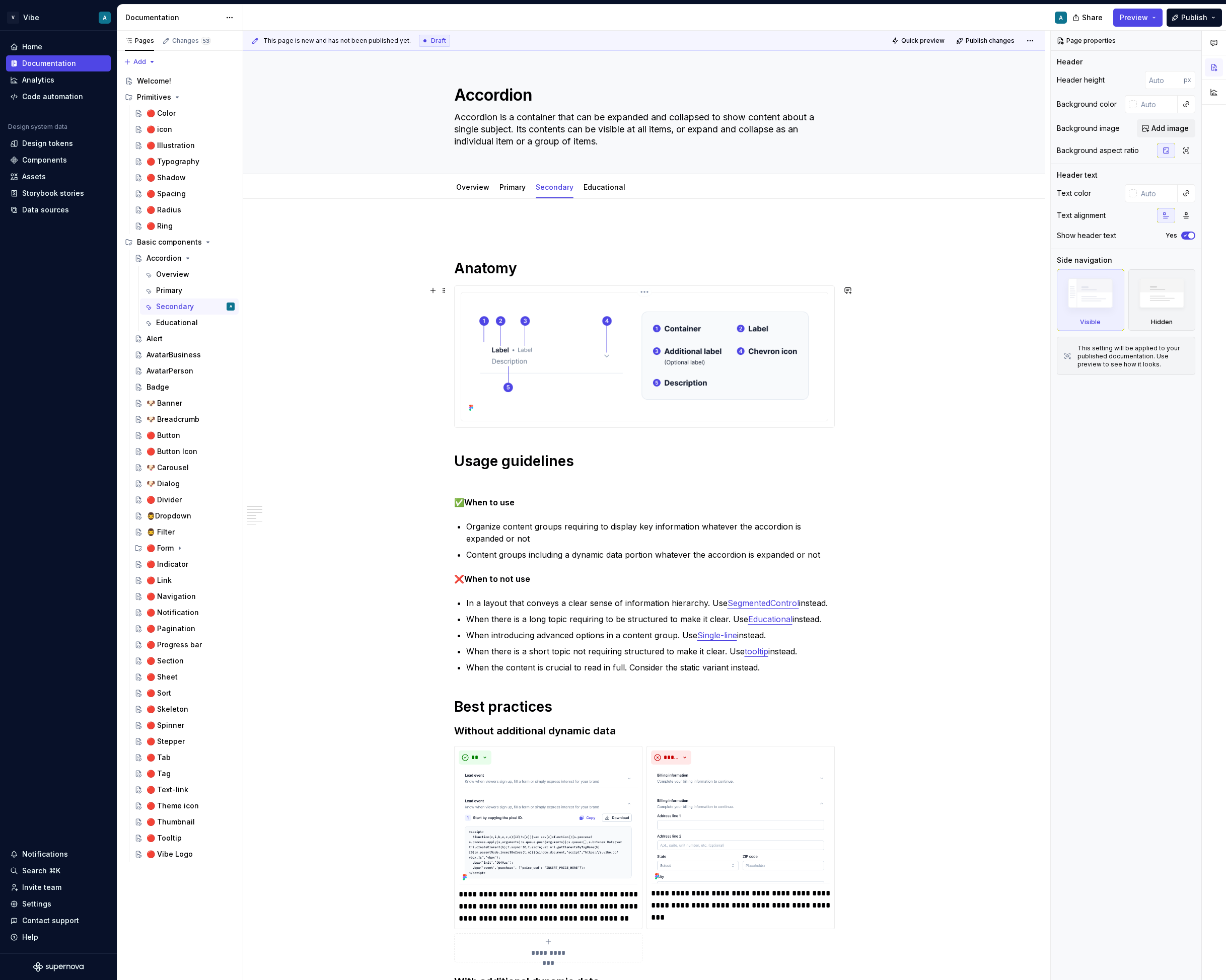
click at [648, 377] on img at bounding box center [645, 356] width 359 height 119
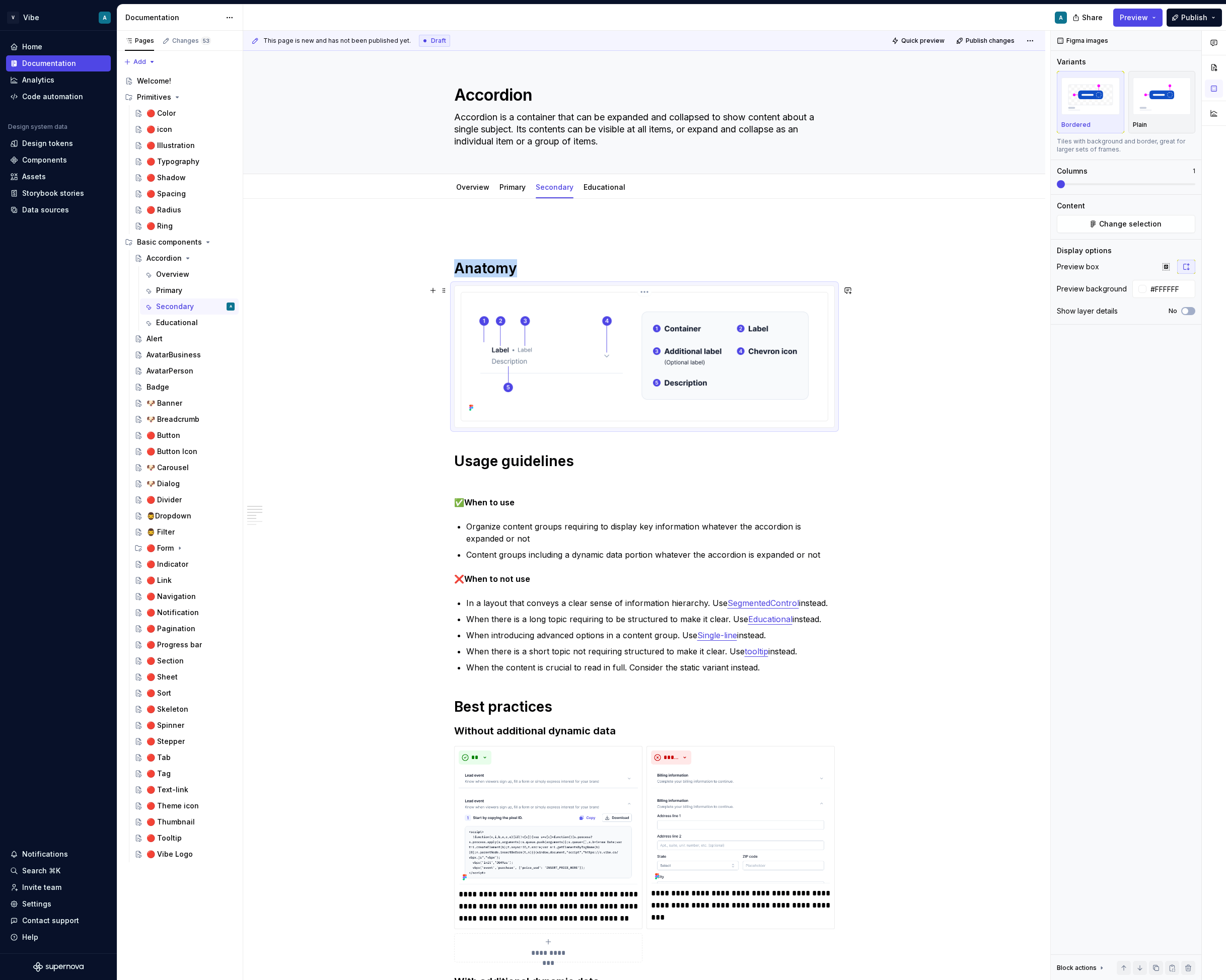
click at [623, 304] on img at bounding box center [645, 356] width 359 height 119
type textarea "*"
click at [444, 288] on span at bounding box center [444, 290] width 8 height 14
click at [474, 380] on div "Delete" at bounding box center [493, 379] width 65 height 10
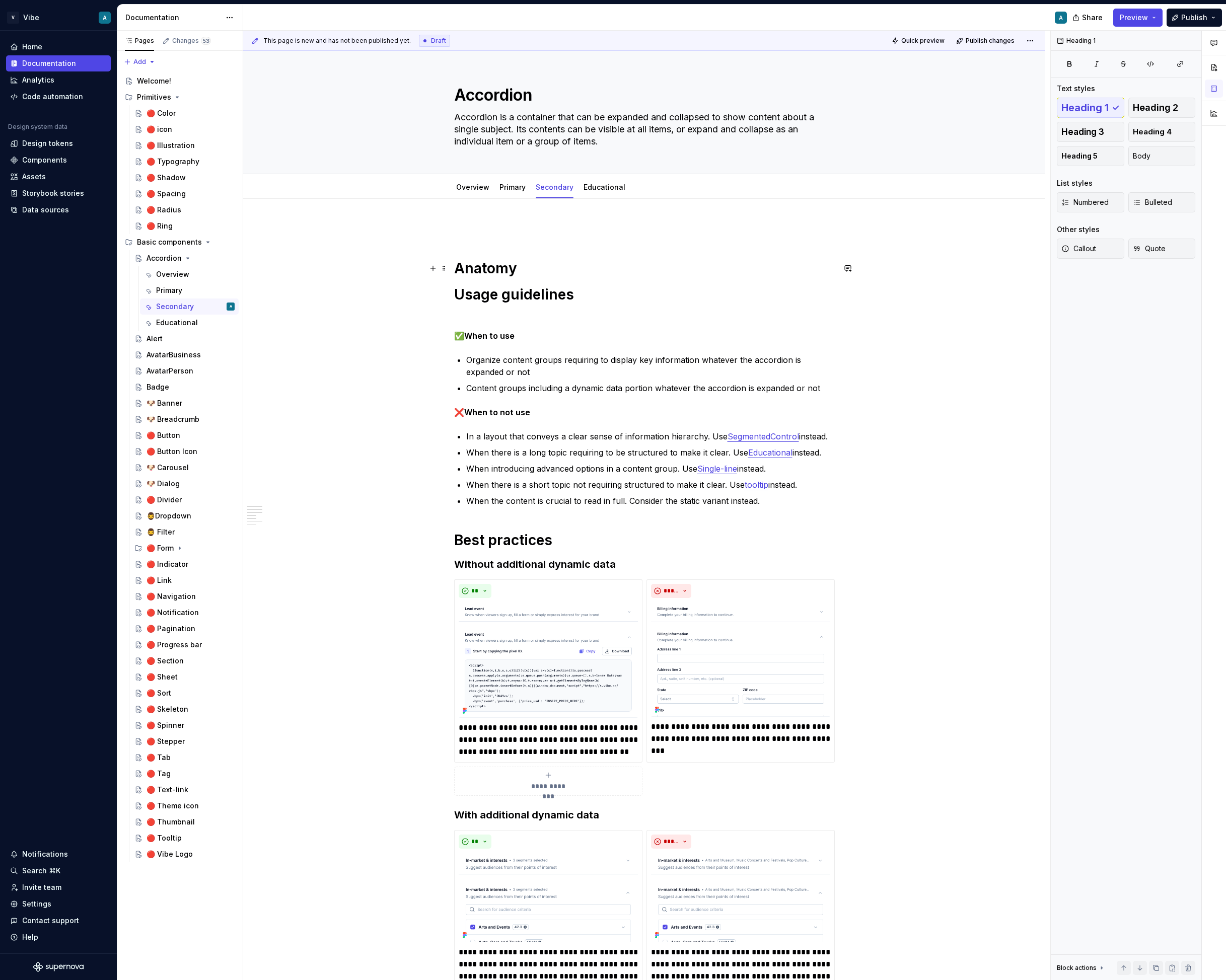
click at [543, 259] on h1 "Anatomy" at bounding box center [644, 268] width 381 height 18
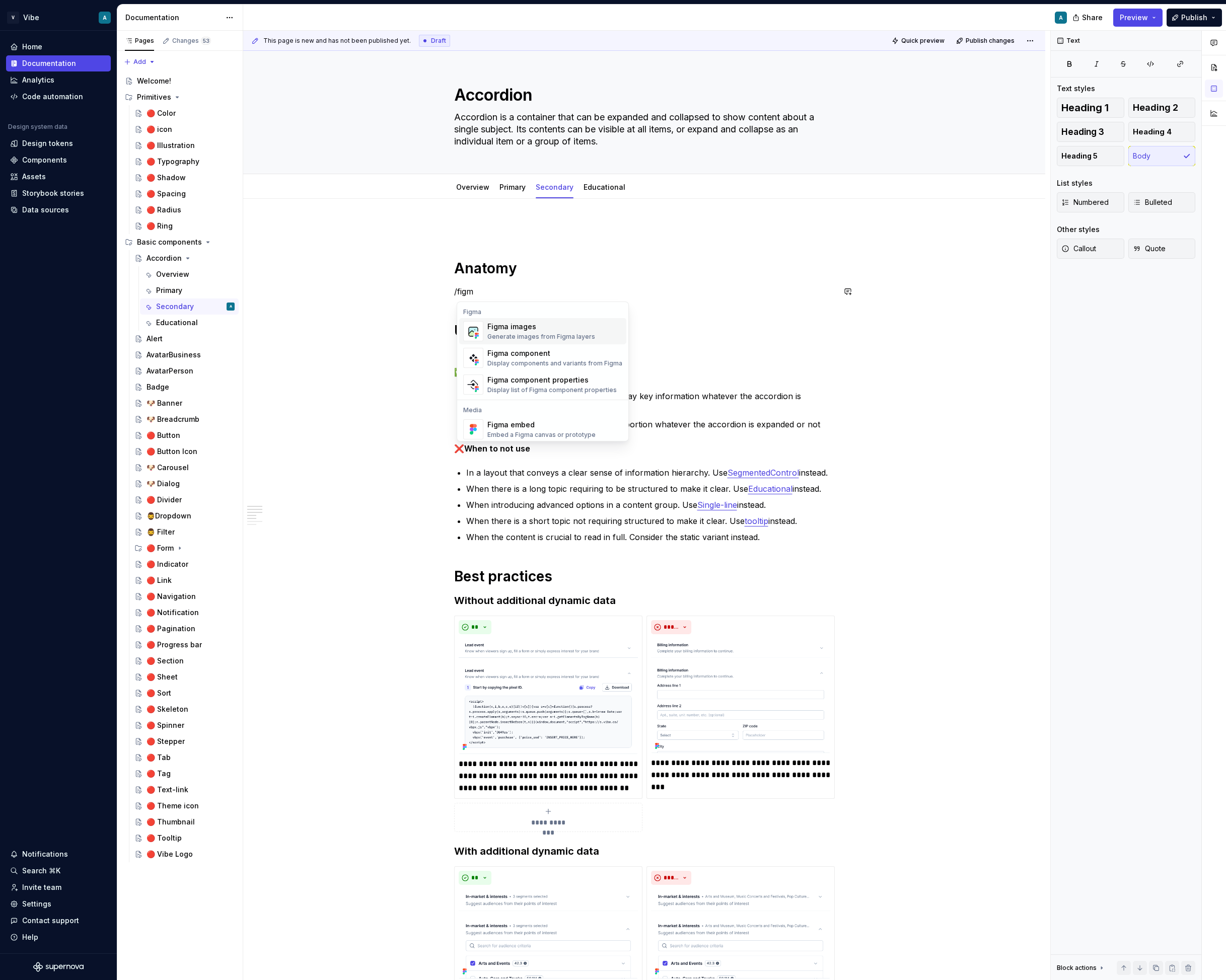
click at [515, 333] on div "Generate images from Figma layers" at bounding box center [541, 336] width 108 height 8
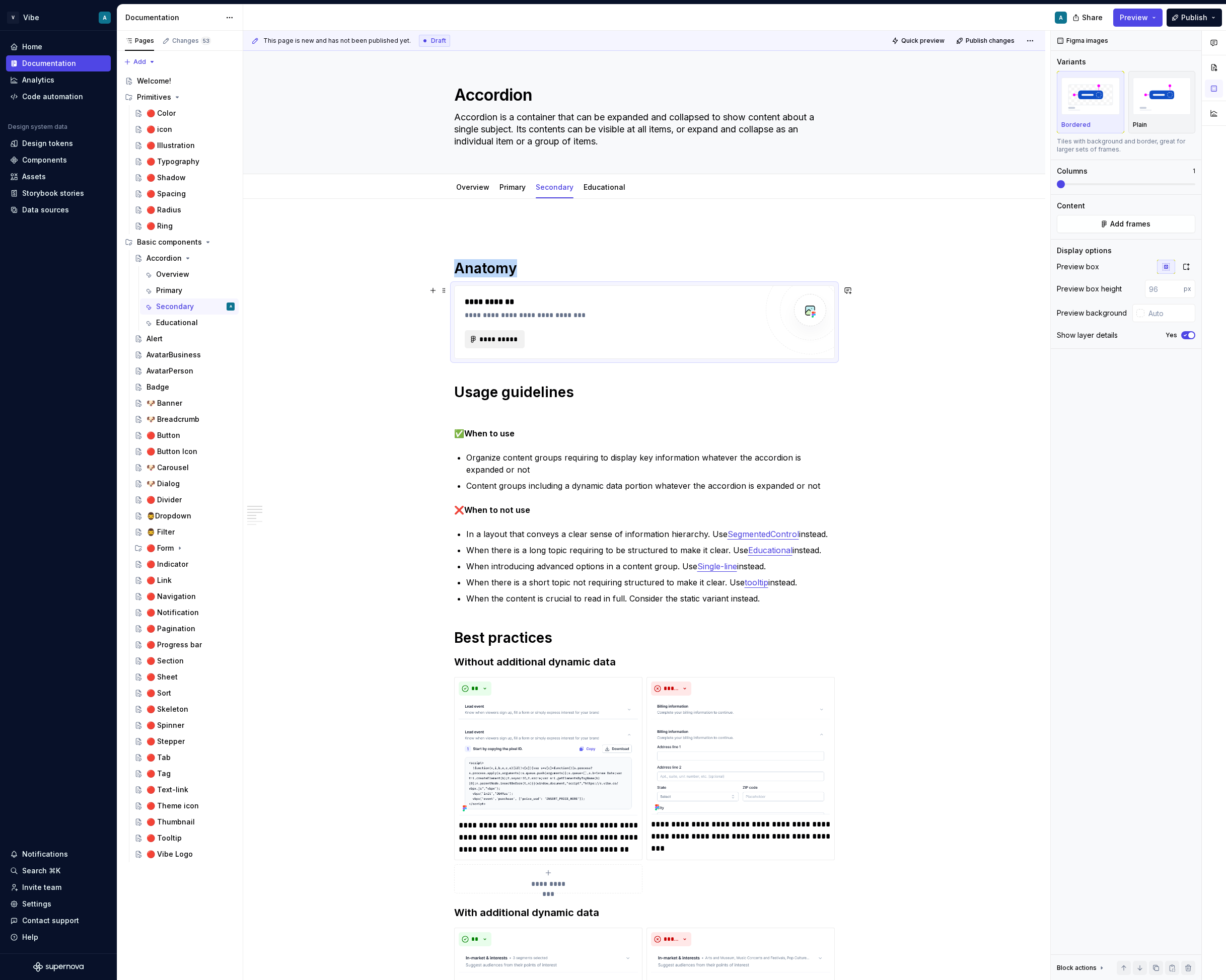
click at [496, 339] on span "**********" at bounding box center [499, 338] width 39 height 10
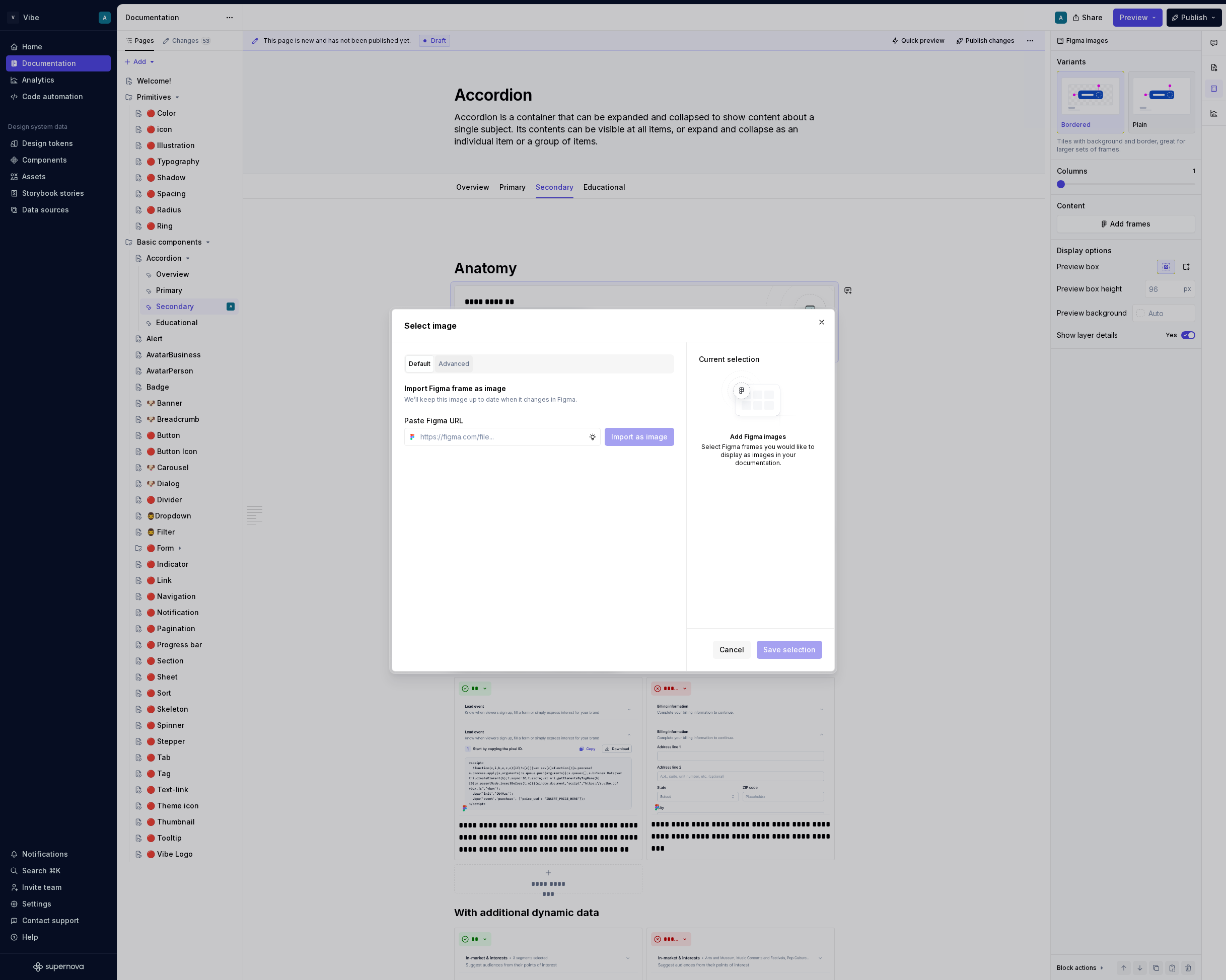
click at [455, 368] on div "Advanced" at bounding box center [453, 363] width 31 height 10
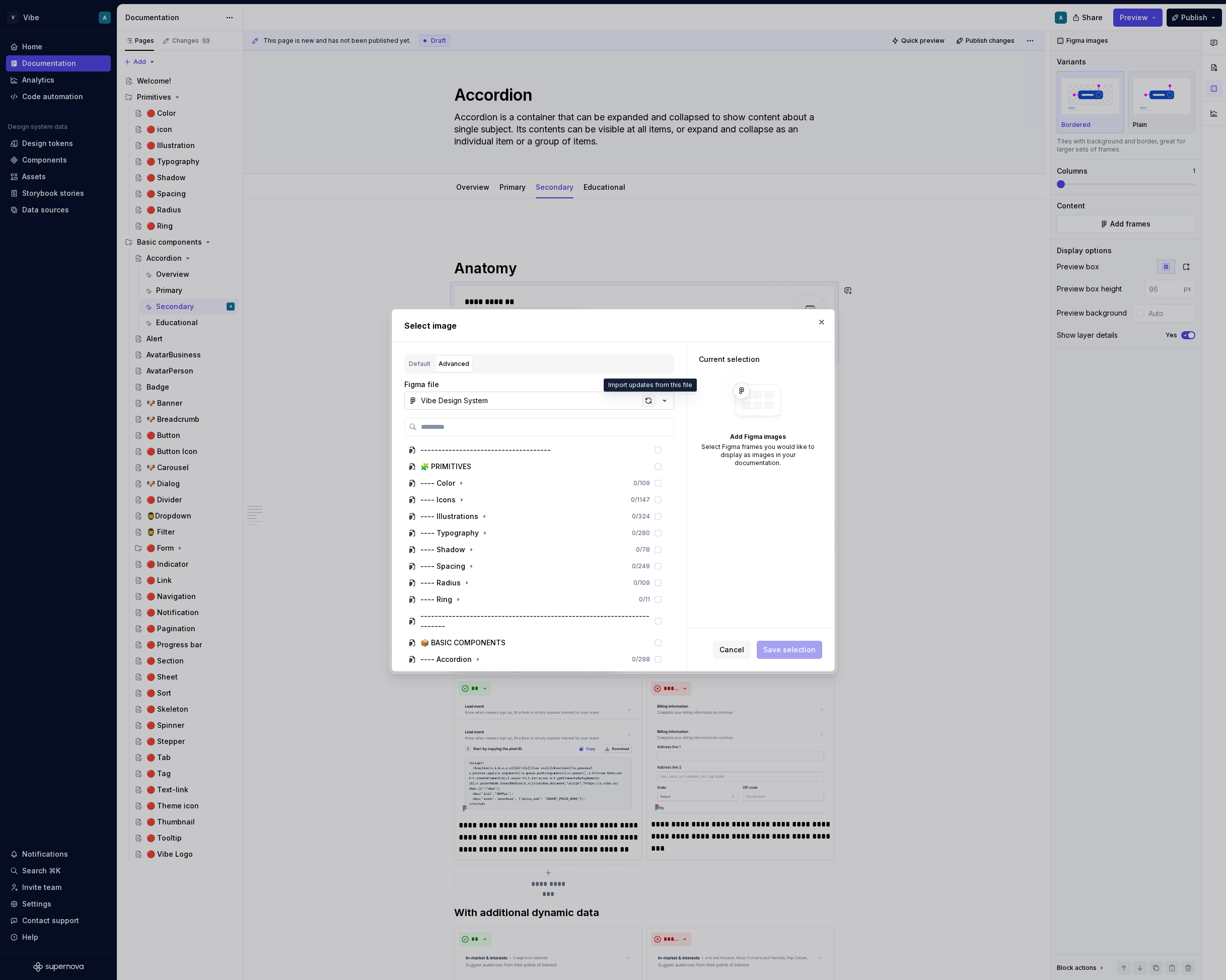
click at [646, 400] on div "button" at bounding box center [649, 401] width 14 height 14
type textarea "*"
paste input "**********"
type input "**********"
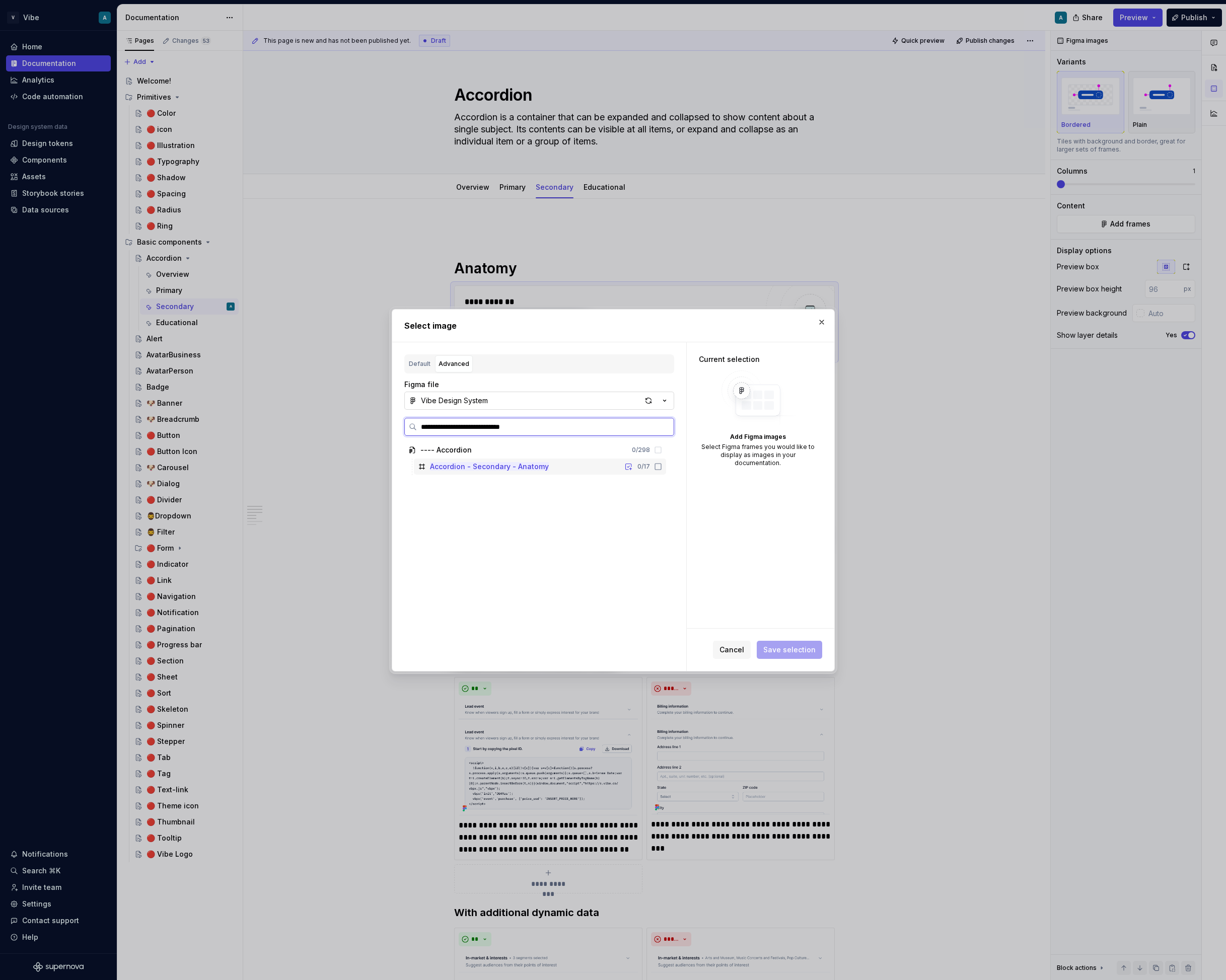
click at [551, 470] on div "Accordion - Secondary - Anatomy 0 / 17" at bounding box center [540, 466] width 252 height 16
click at [790, 652] on span "Save selection" at bounding box center [790, 649] width 53 height 10
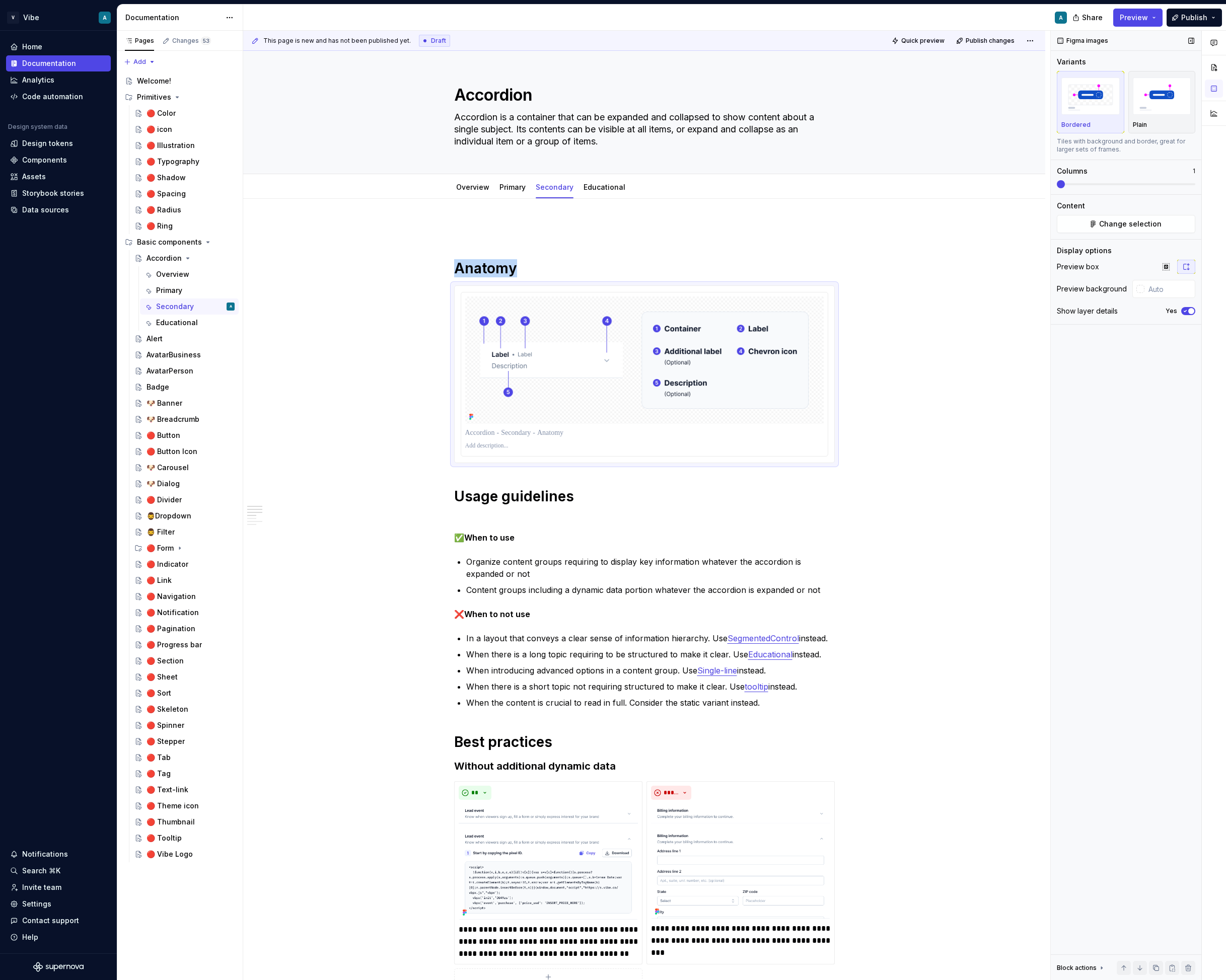
click at [1187, 316] on div "Show layer details Yes" at bounding box center [1126, 311] width 138 height 14
click at [1191, 311] on span "button" at bounding box center [1191, 311] width 6 height 6
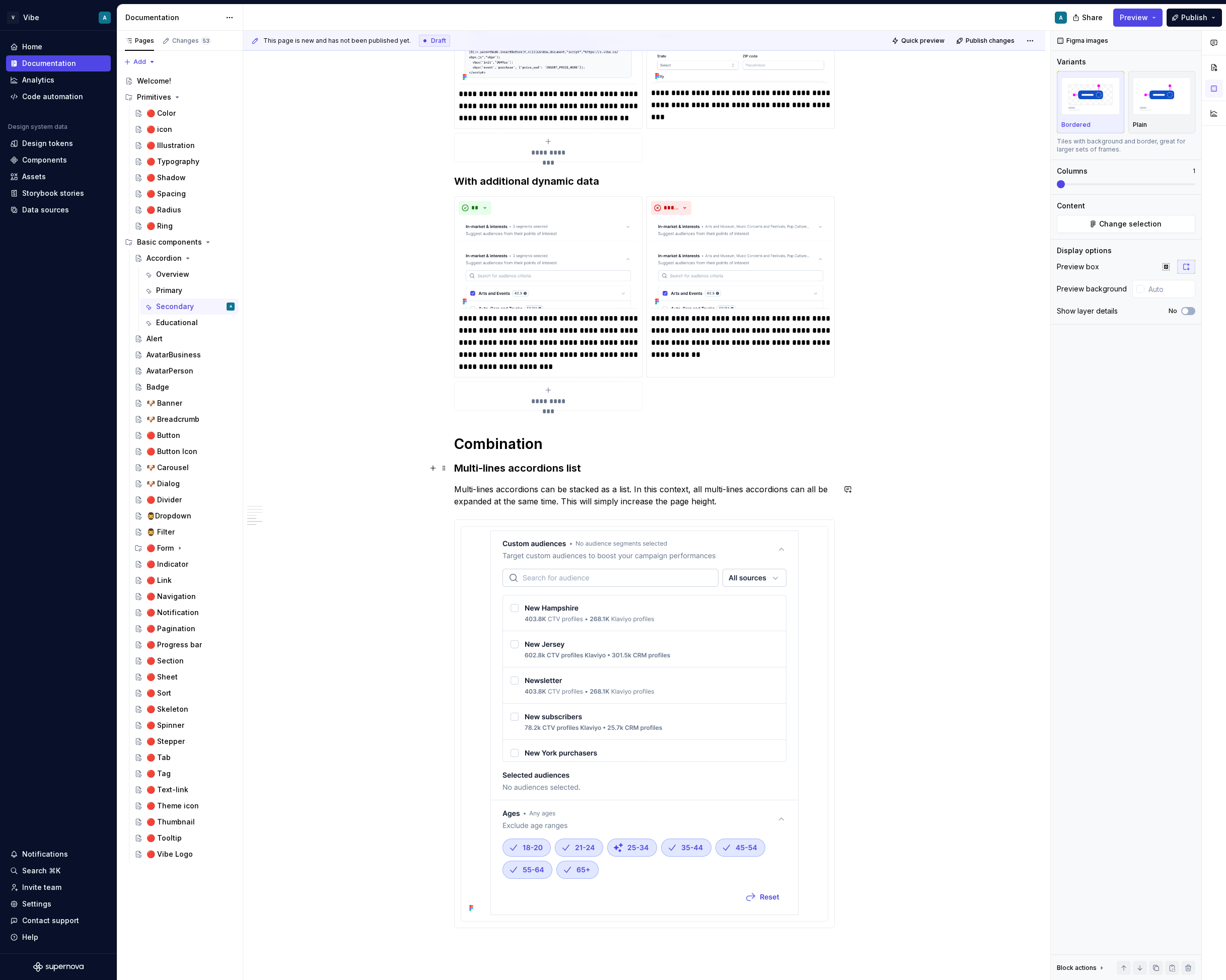
scroll to position [758, 0]
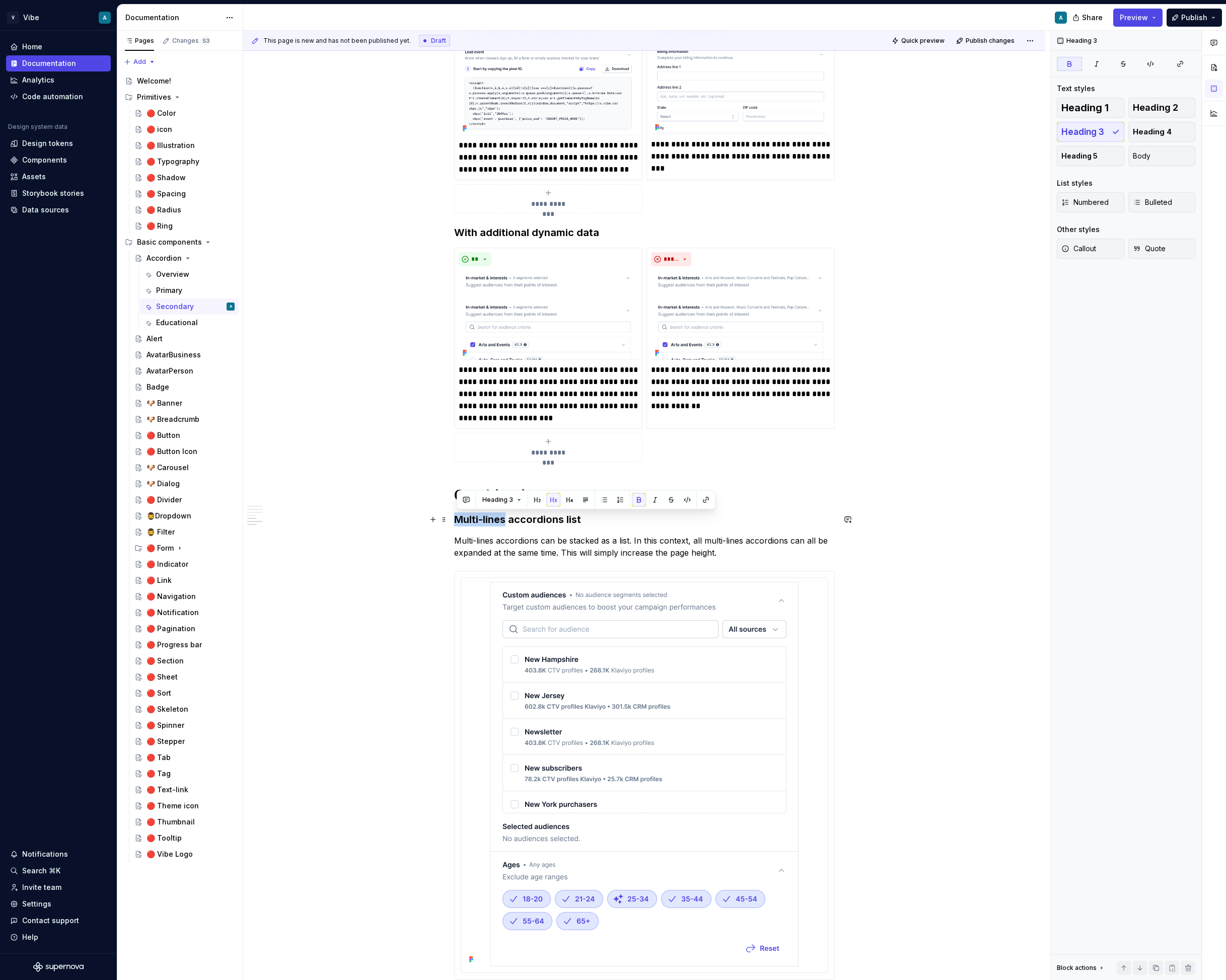
drag, startPoint x: 508, startPoint y: 517, endPoint x: 459, endPoint y: 522, distance: 49.3
click at [459, 522] on strong "Multi-lines accordions list" at bounding box center [517, 519] width 127 height 12
drag, startPoint x: 496, startPoint y: 543, endPoint x: 454, endPoint y: 543, distance: 42.0
click at [454, 543] on div "**********" at bounding box center [644, 363] width 803 height 1845
drag, startPoint x: 746, startPoint y: 542, endPoint x: 708, endPoint y: 542, distance: 38.0
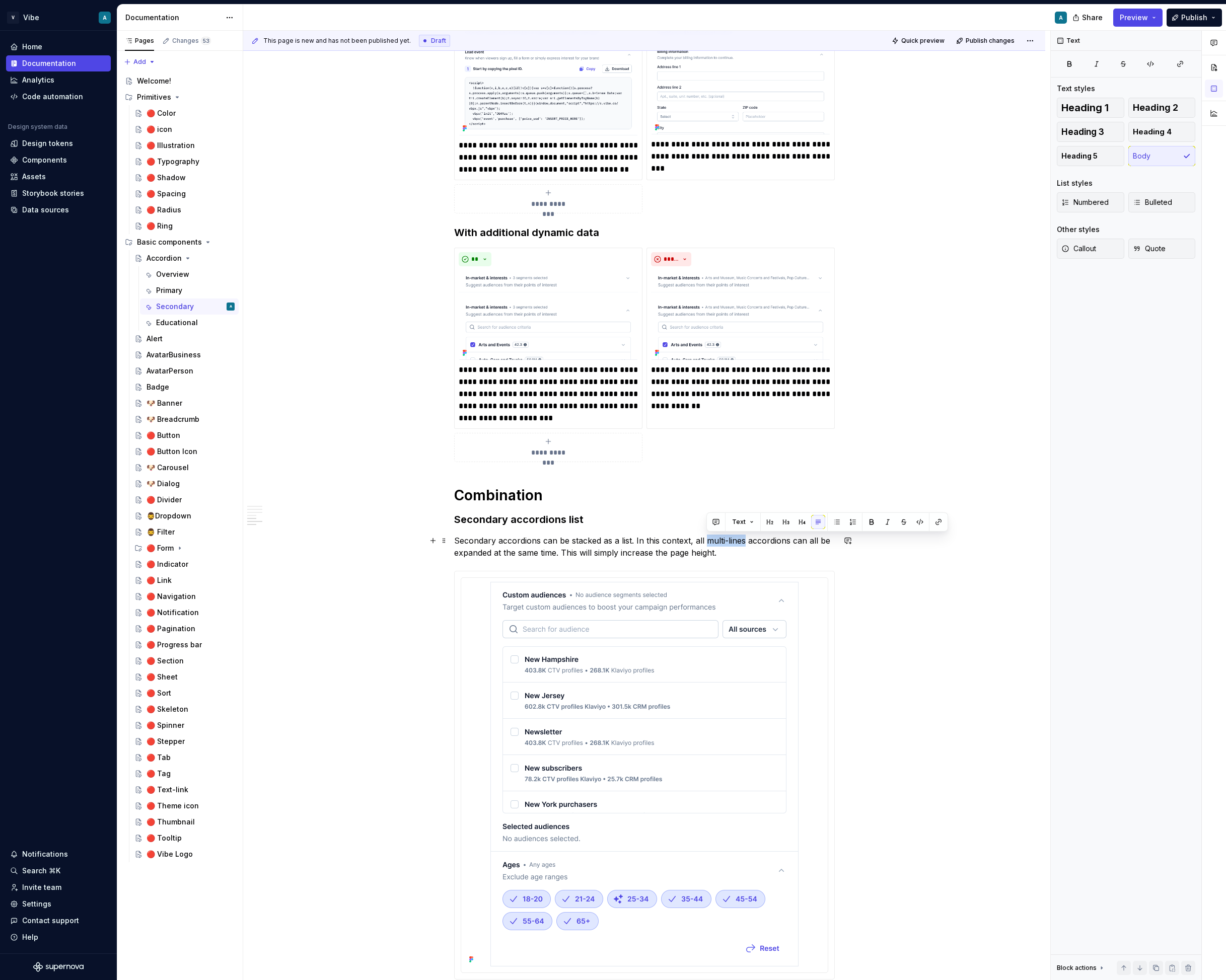
click at [708, 542] on p "Secondary accordions can be stacked as a list. In this context, all multi-lines…" at bounding box center [644, 546] width 381 height 24
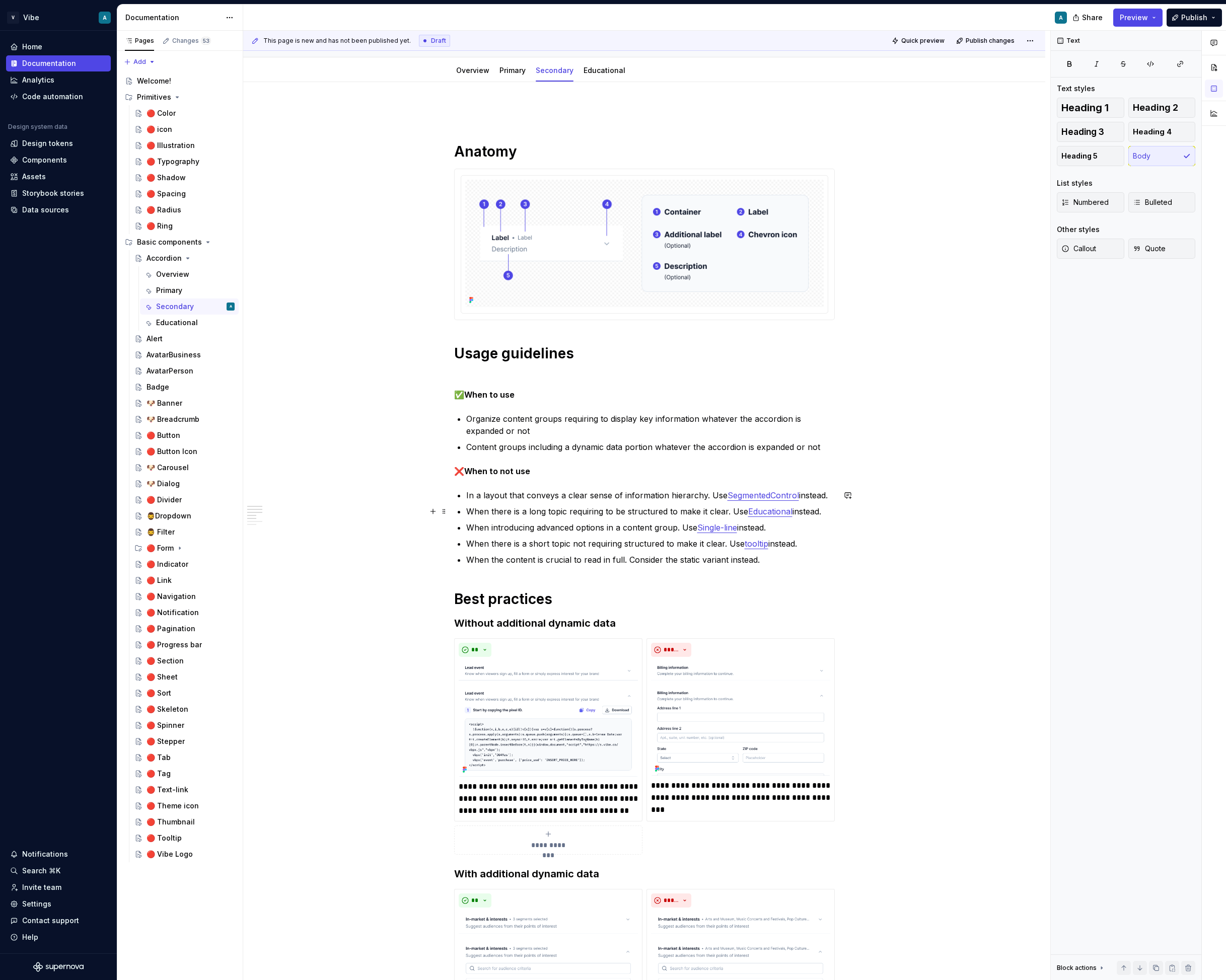
scroll to position [0, 0]
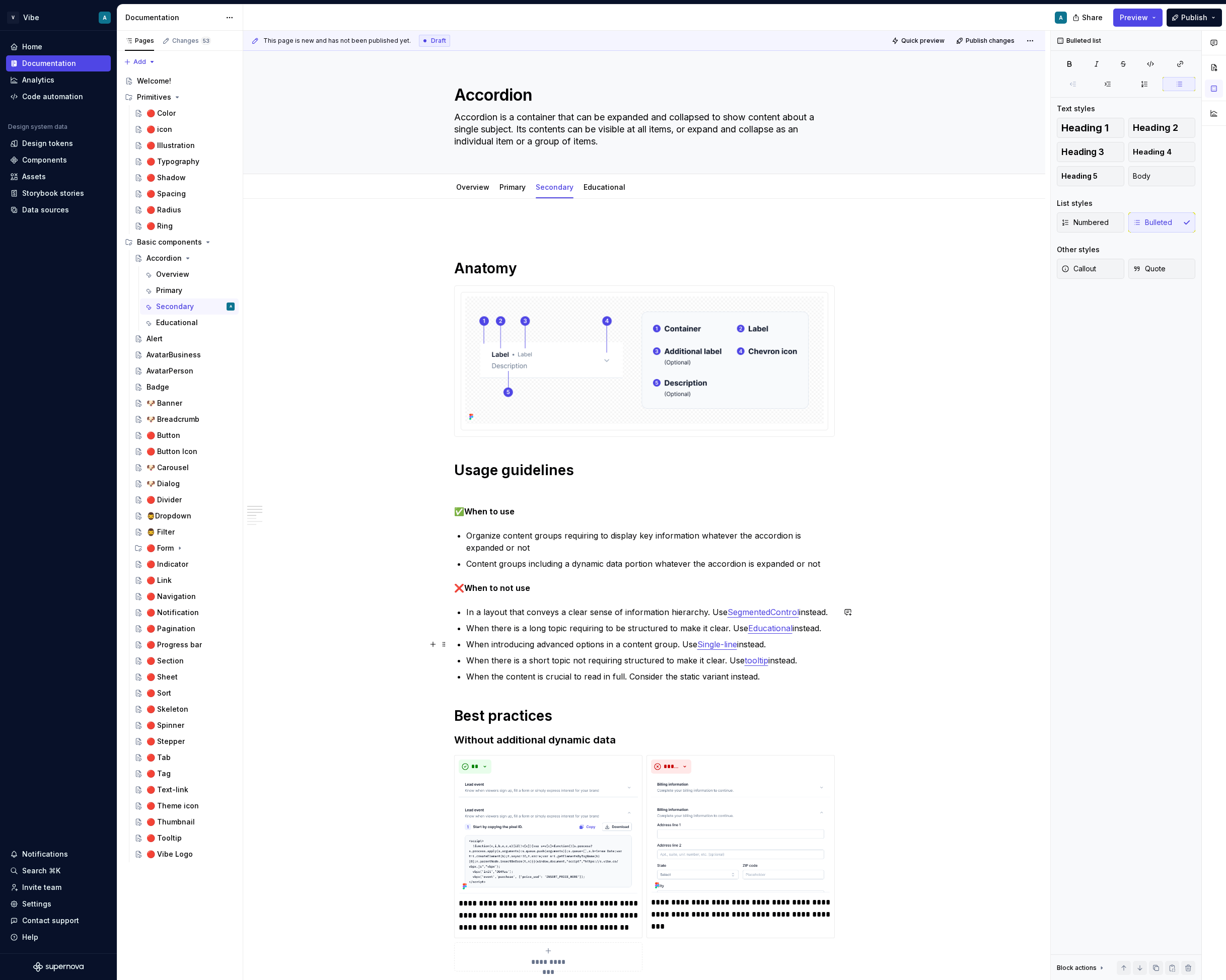
click at [737, 644] on link "Single-line" at bounding box center [717, 644] width 40 height 10
drag, startPoint x: 729, startPoint y: 643, endPoint x: 700, endPoint y: 642, distance: 29.0
click at [700, 642] on p "When introducing advanced options in a content group. Use Primary instead." at bounding box center [650, 645] width 369 height 12
click at [951, 627] on button "button" at bounding box center [953, 625] width 14 height 14
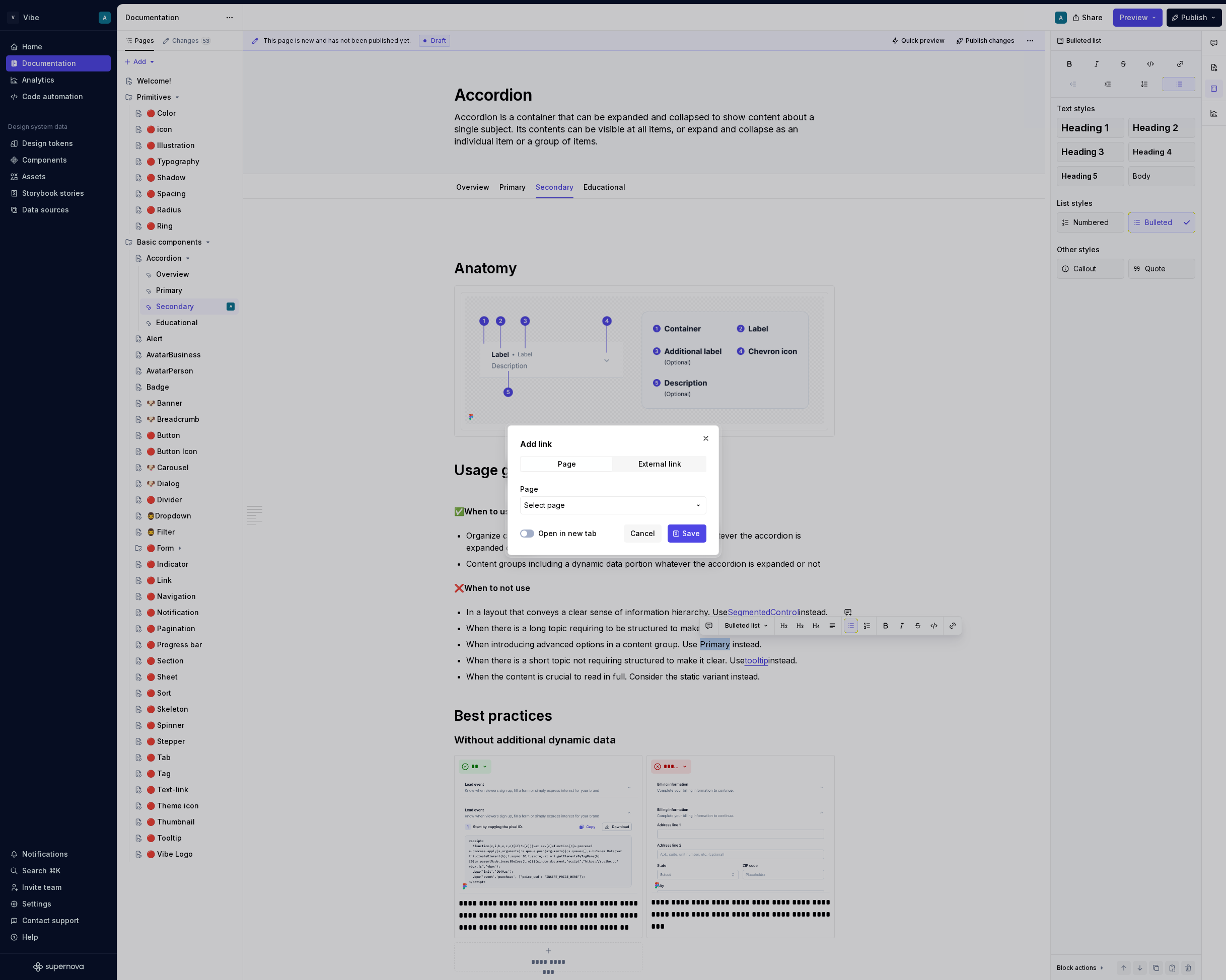
click at [584, 508] on span "Select page" at bounding box center [607, 505] width 166 height 10
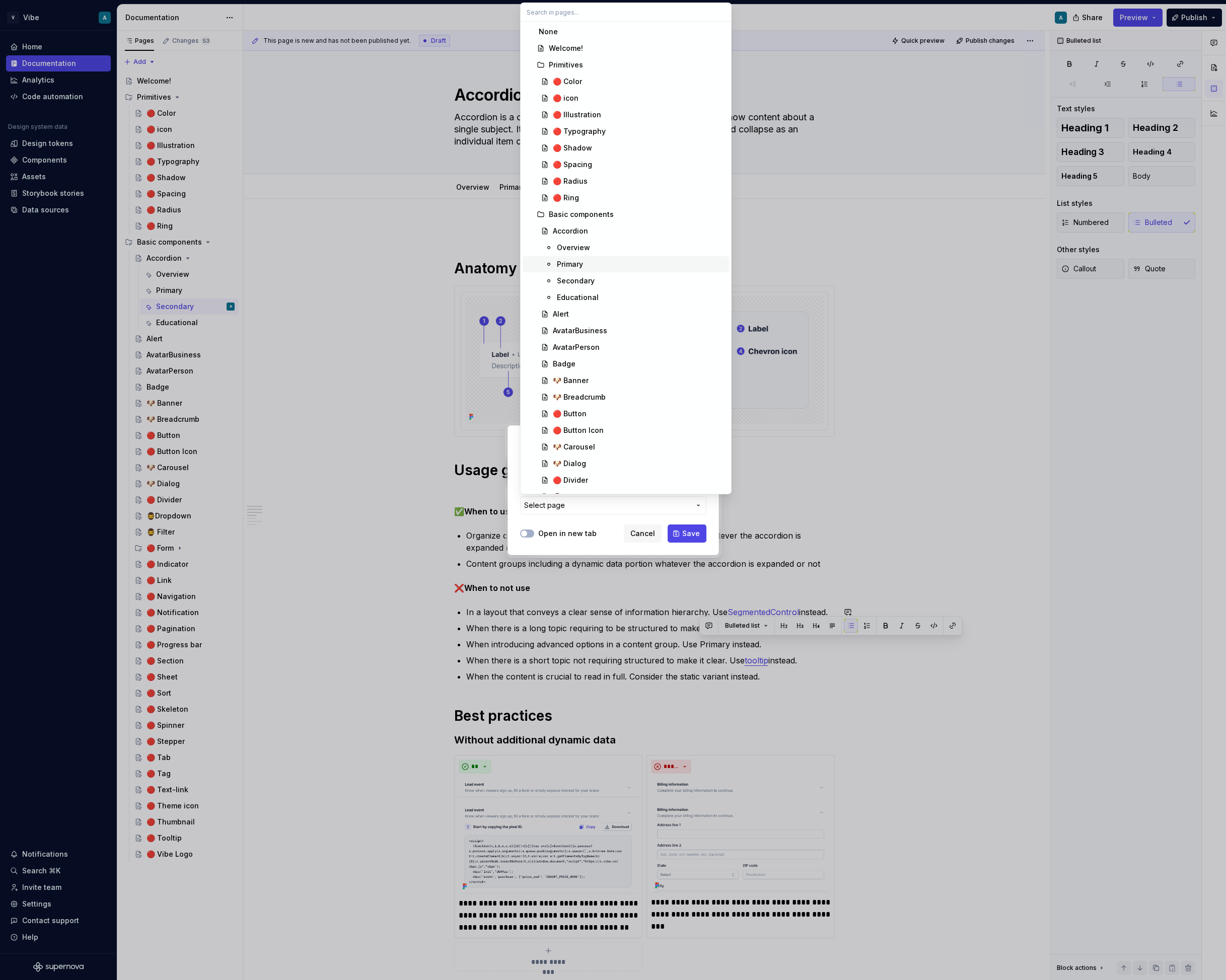
click at [586, 264] on div "Primary" at bounding box center [641, 263] width 168 height 10
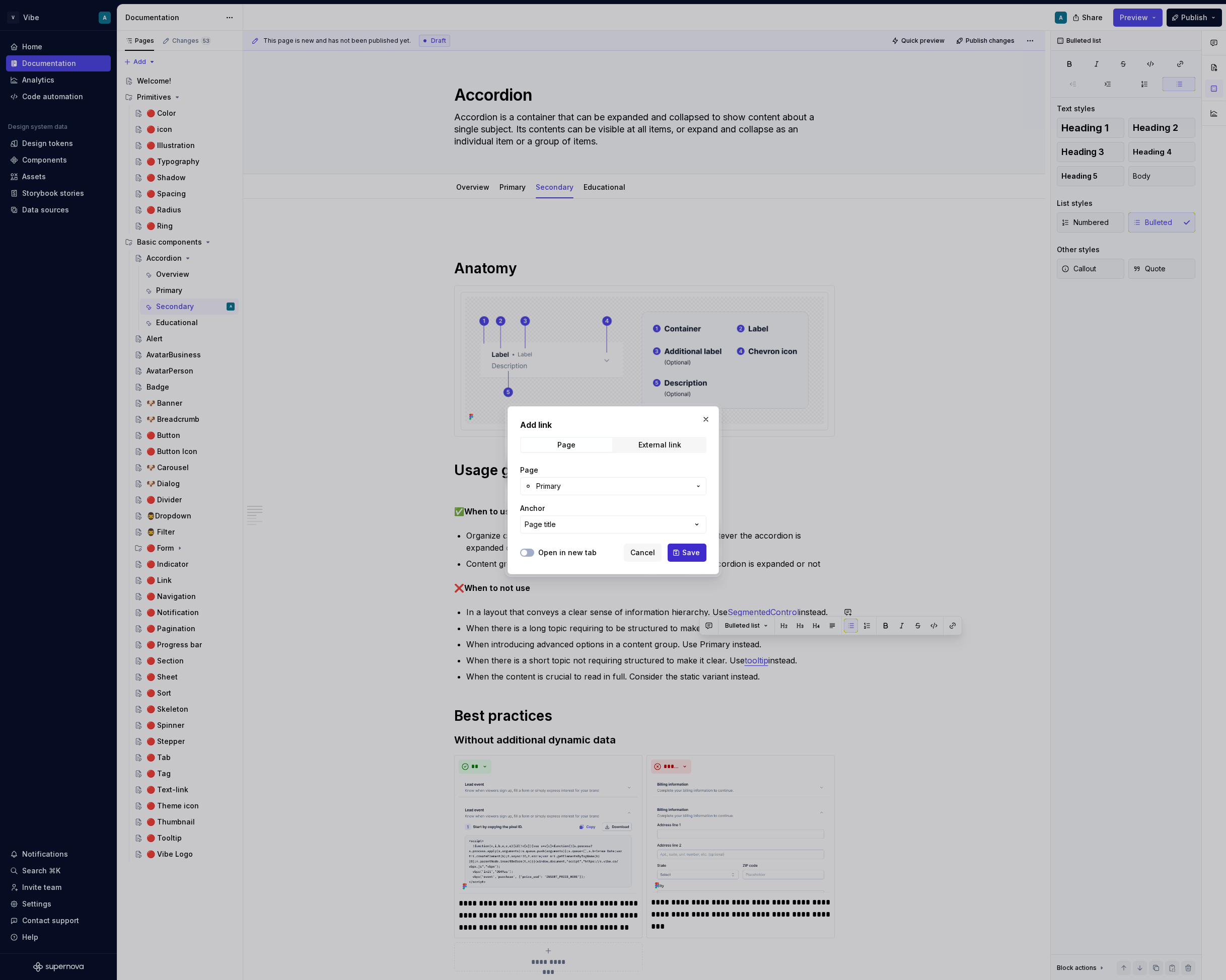
click at [686, 552] on span "Save" at bounding box center [691, 552] width 17 height 10
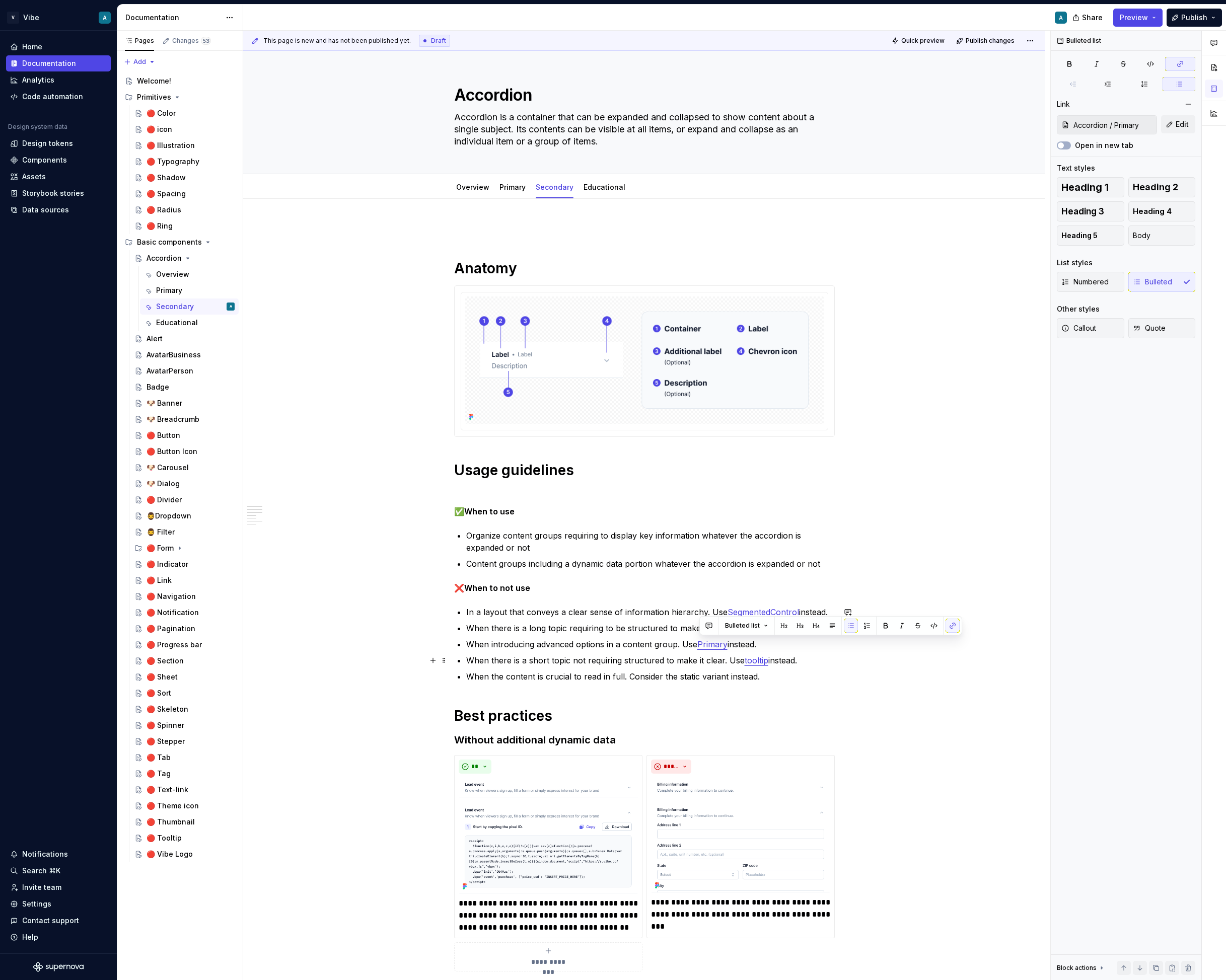
click at [681, 665] on p "When there is a short topic not requiring structured to make it clear. Use tool…" at bounding box center [650, 660] width 369 height 12
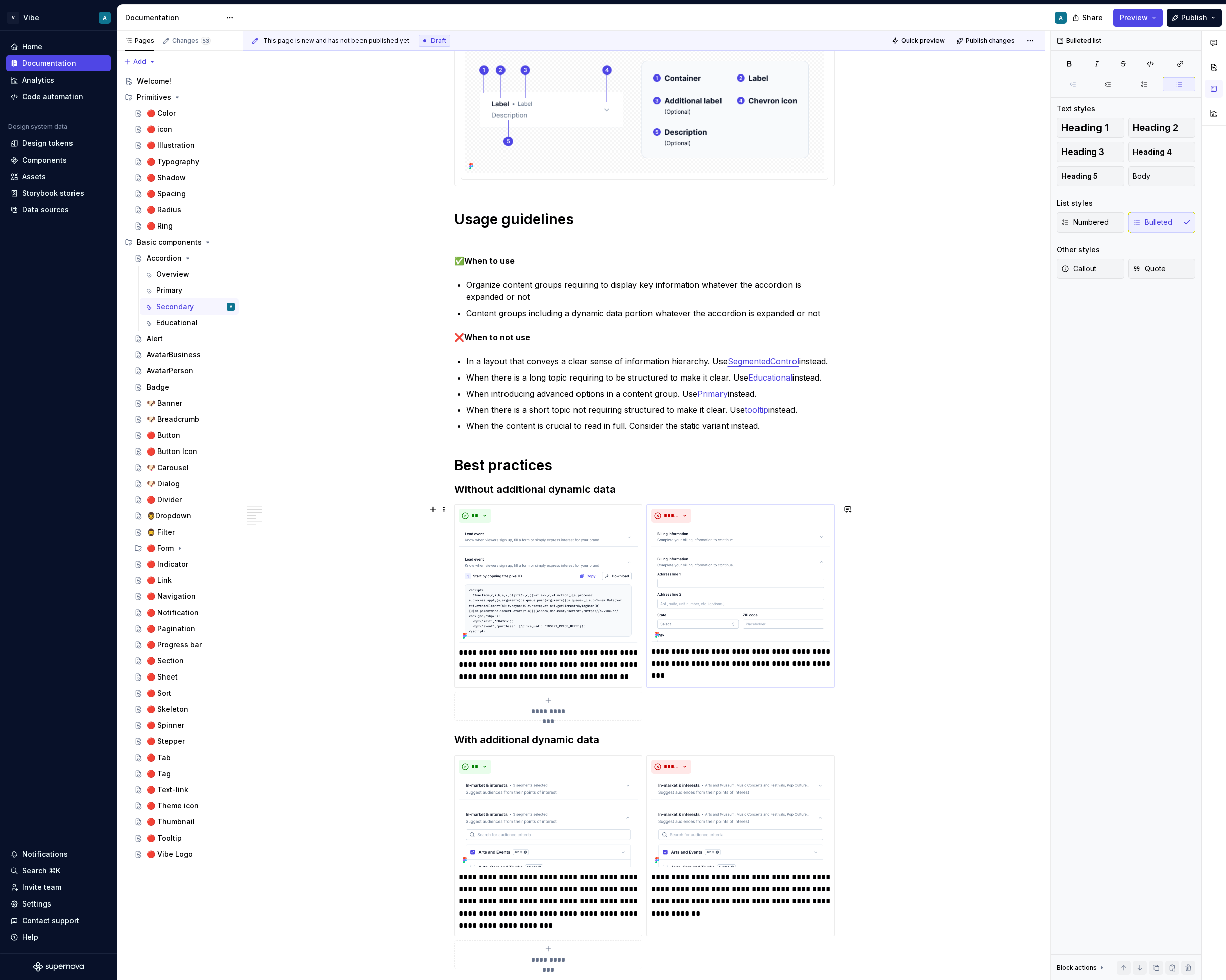
scroll to position [253, 0]
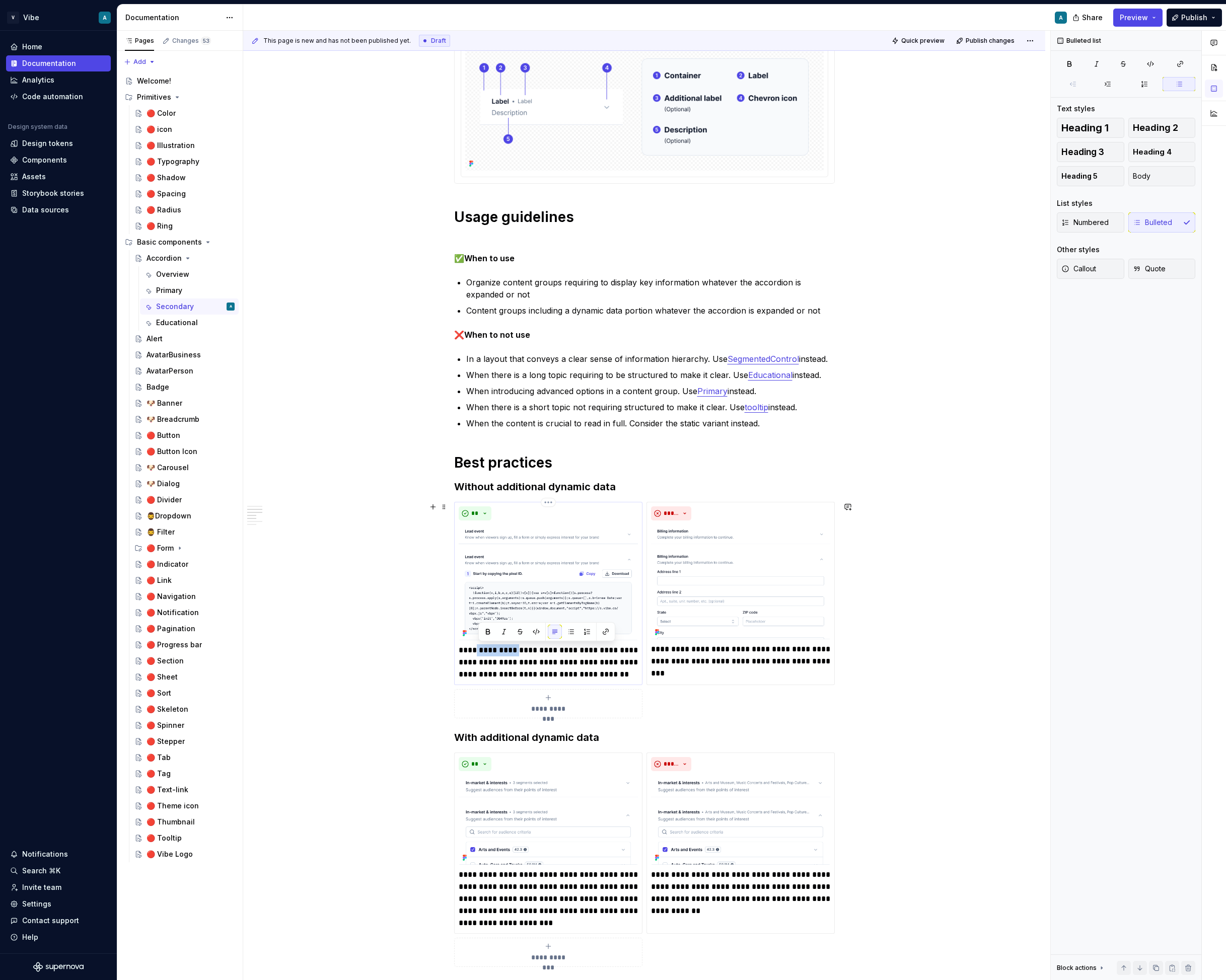
drag, startPoint x: 517, startPoint y: 651, endPoint x: 480, endPoint y: 649, distance: 37.1
click at [480, 649] on p "**********" at bounding box center [548, 663] width 179 height 36
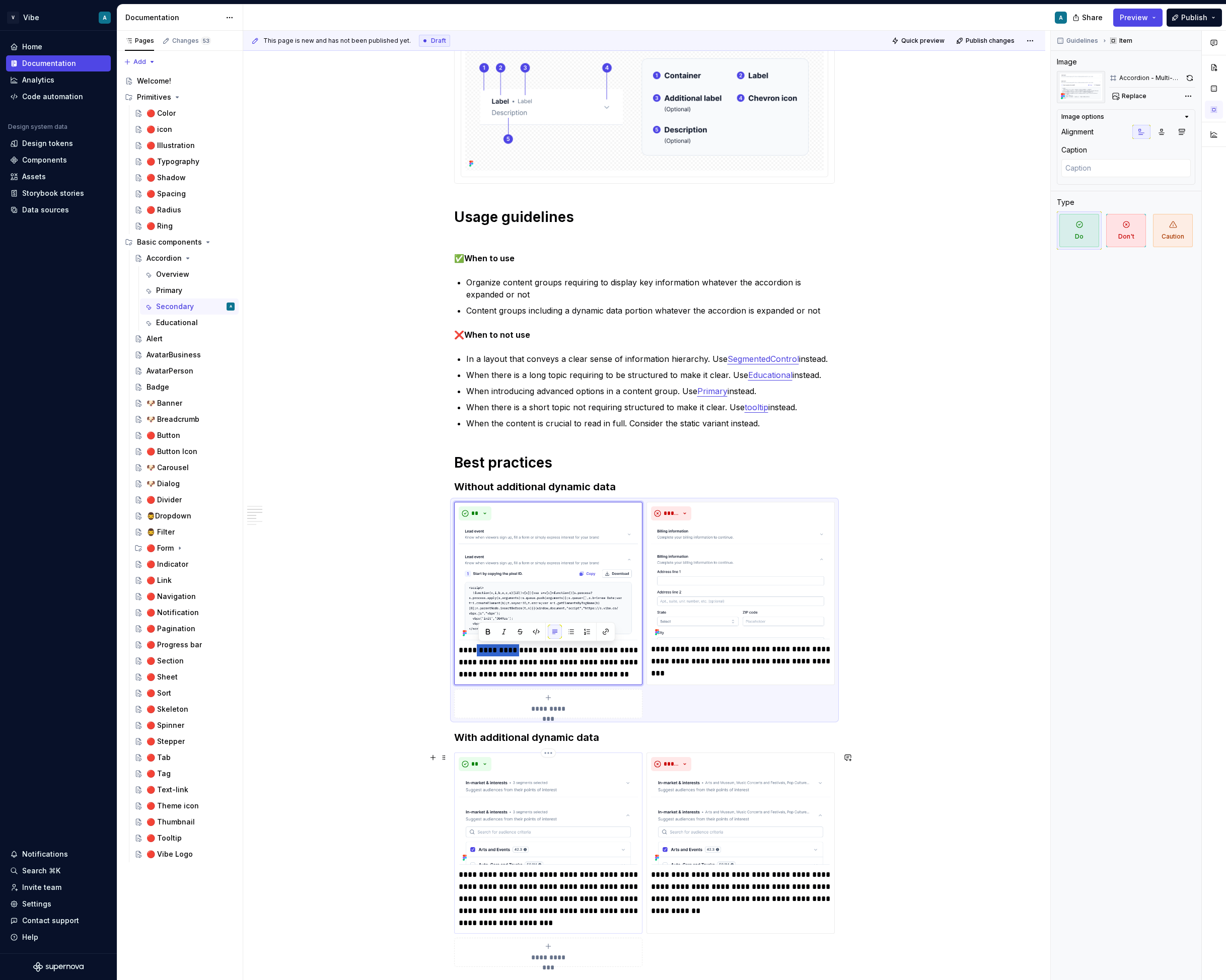
type textarea "*"
drag, startPoint x: 709, startPoint y: 649, endPoint x: 673, endPoint y: 649, distance: 36.0
click at [673, 649] on p "**********" at bounding box center [740, 661] width 179 height 36
type textarea "*"
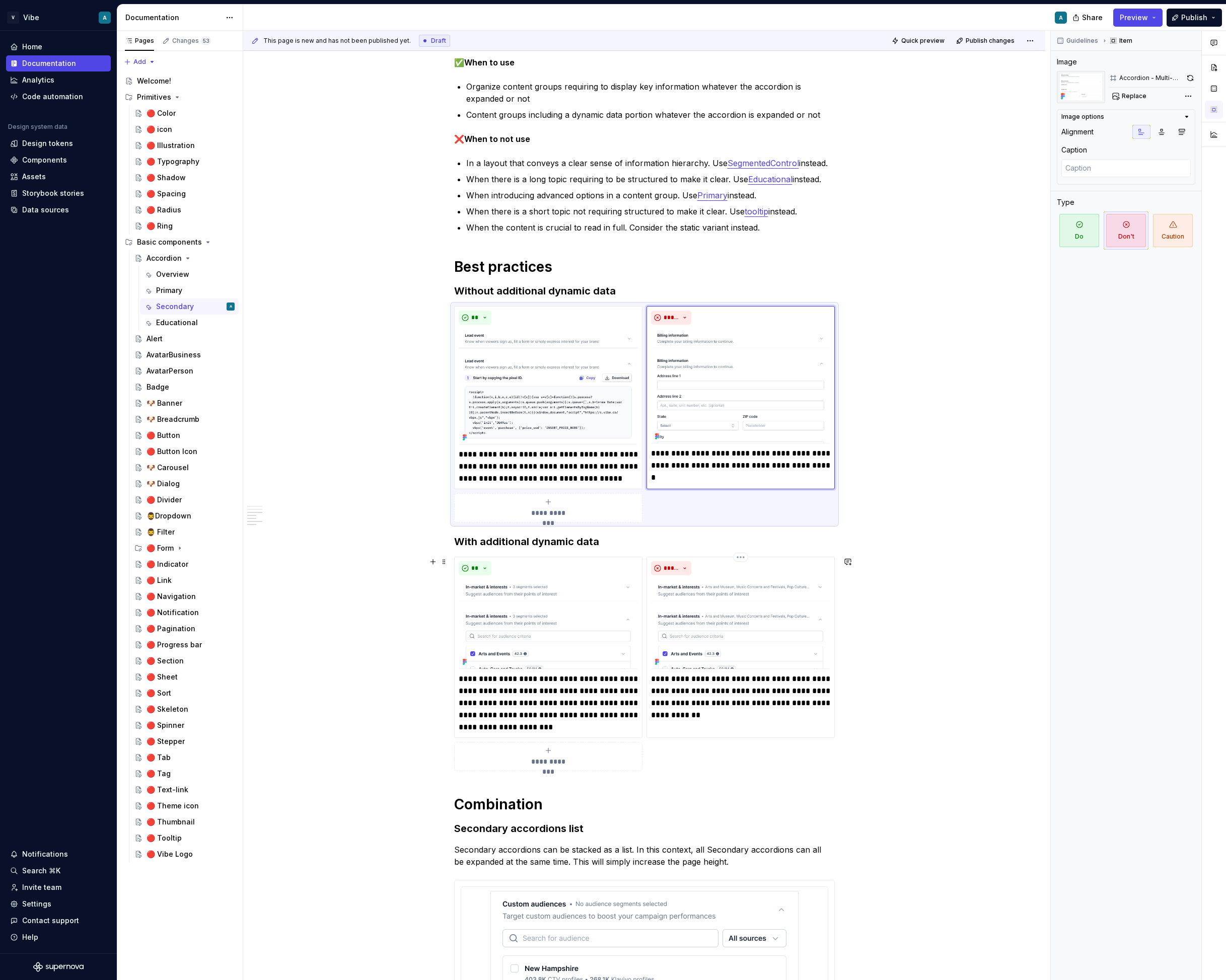
scroll to position [455, 0]
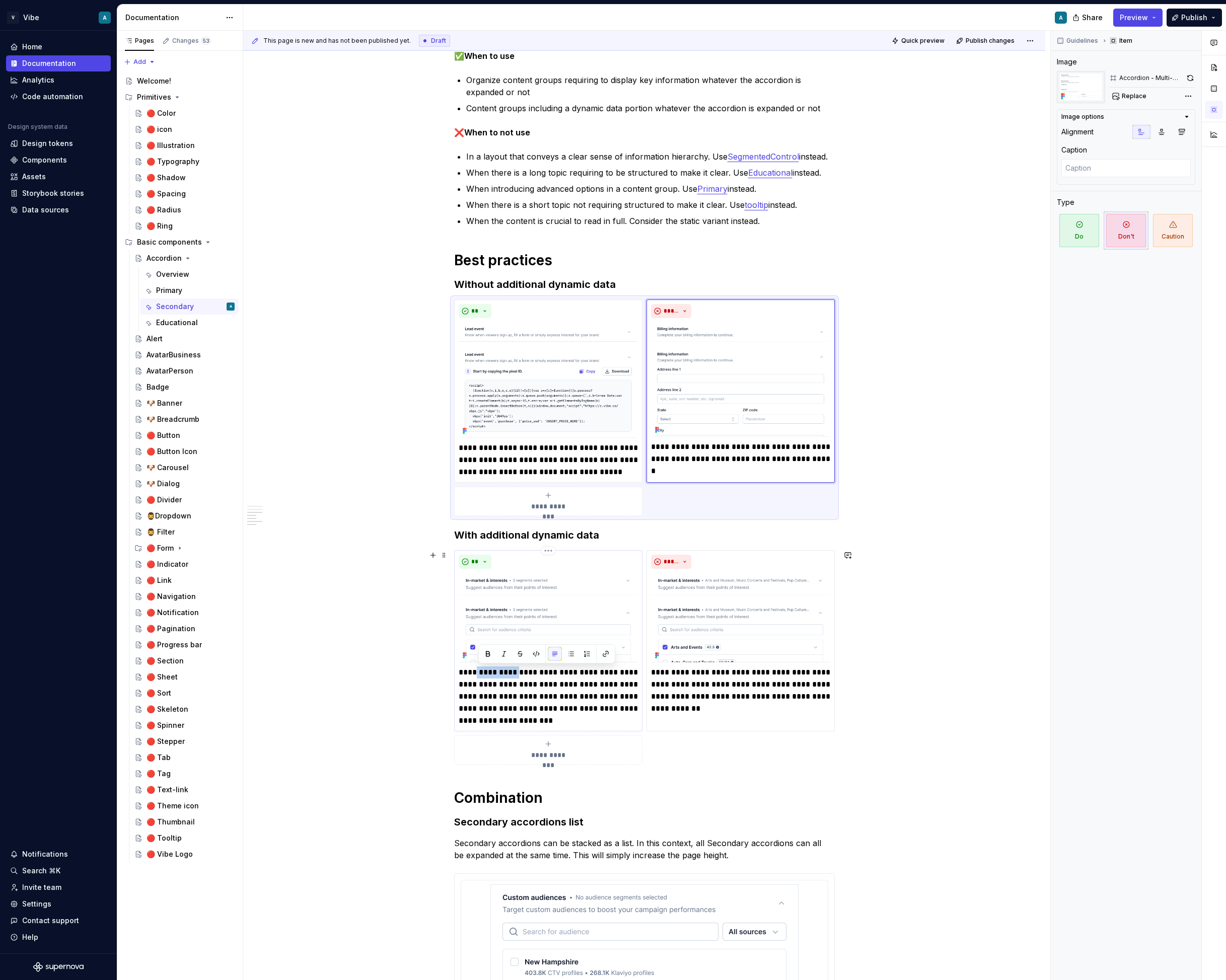
drag, startPoint x: 518, startPoint y: 671, endPoint x: 480, endPoint y: 669, distance: 38.1
click at [480, 669] on p "**********" at bounding box center [548, 696] width 179 height 60
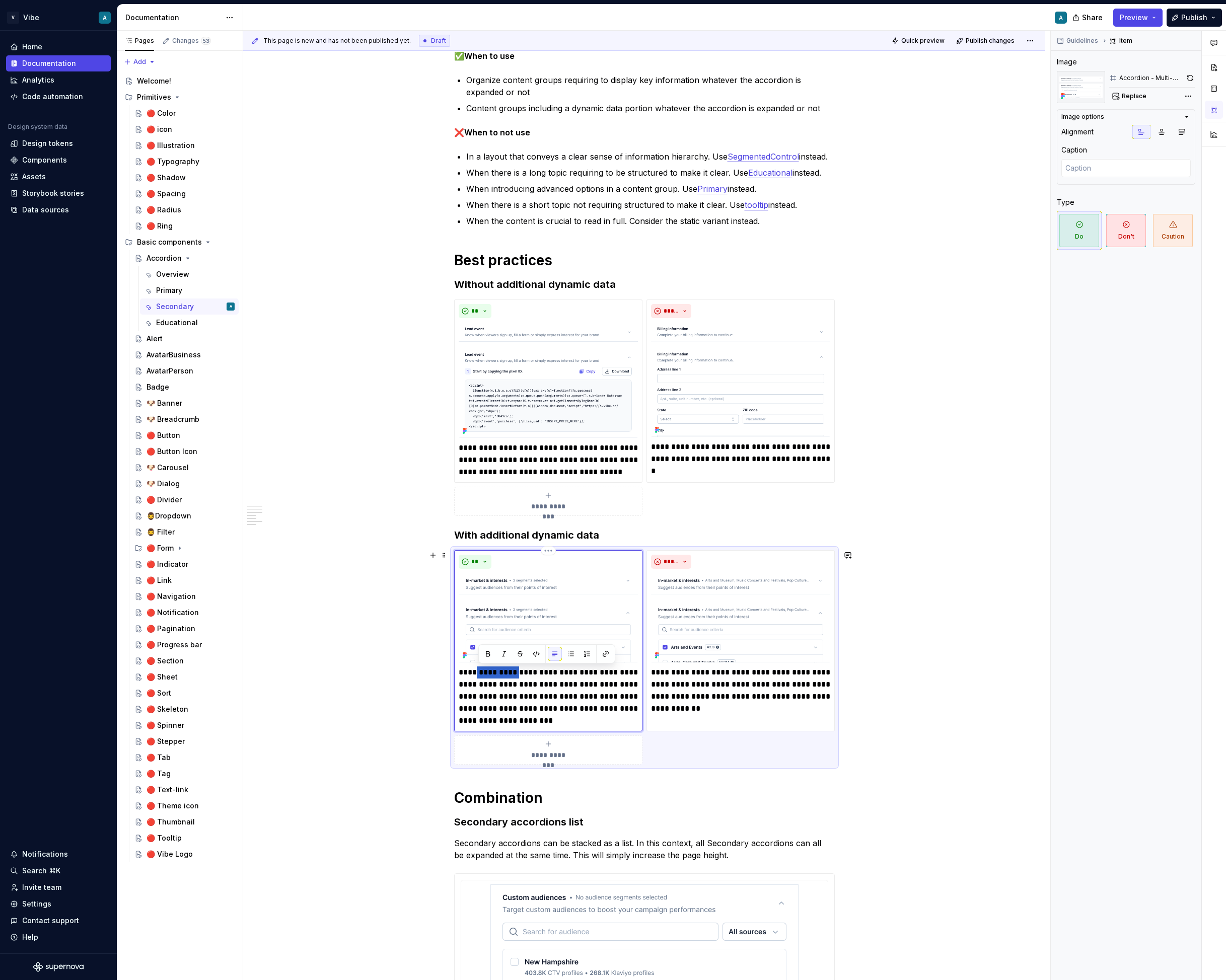
type textarea "*"
drag, startPoint x: 711, startPoint y: 672, endPoint x: 673, endPoint y: 670, distance: 38.1
click at [673, 670] on p "**********" at bounding box center [740, 690] width 179 height 48
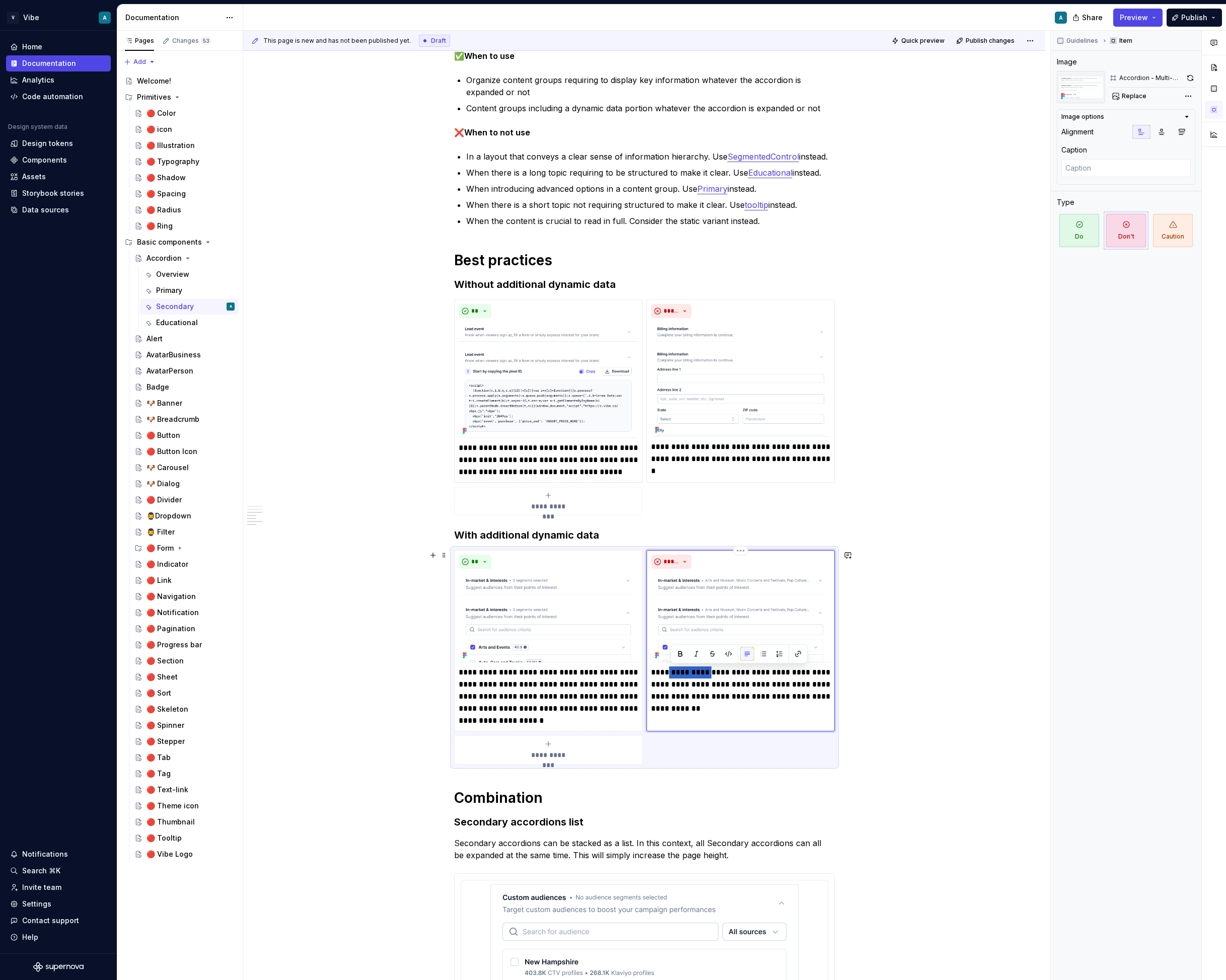
type textarea "*"
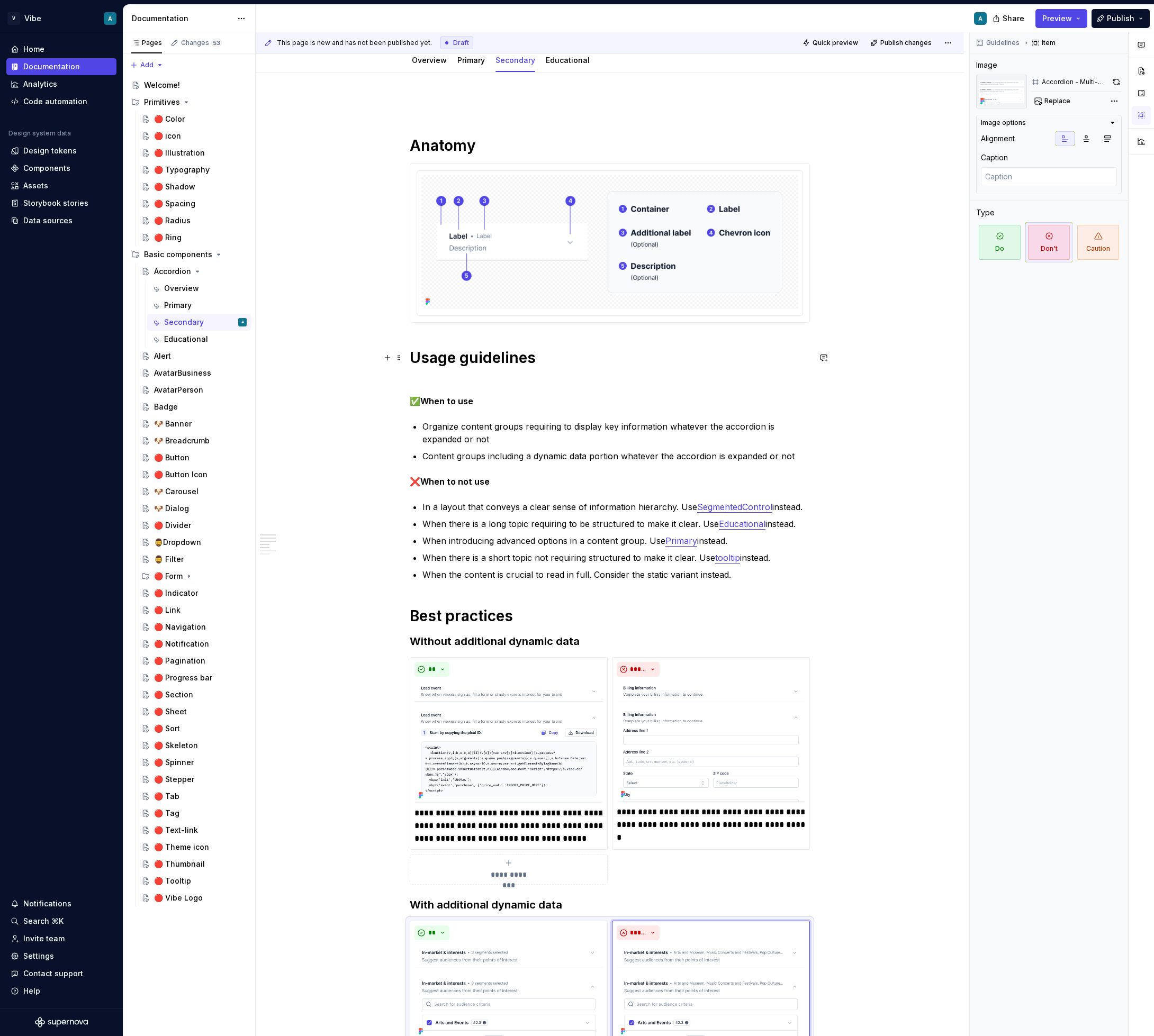
scroll to position [0, 0]
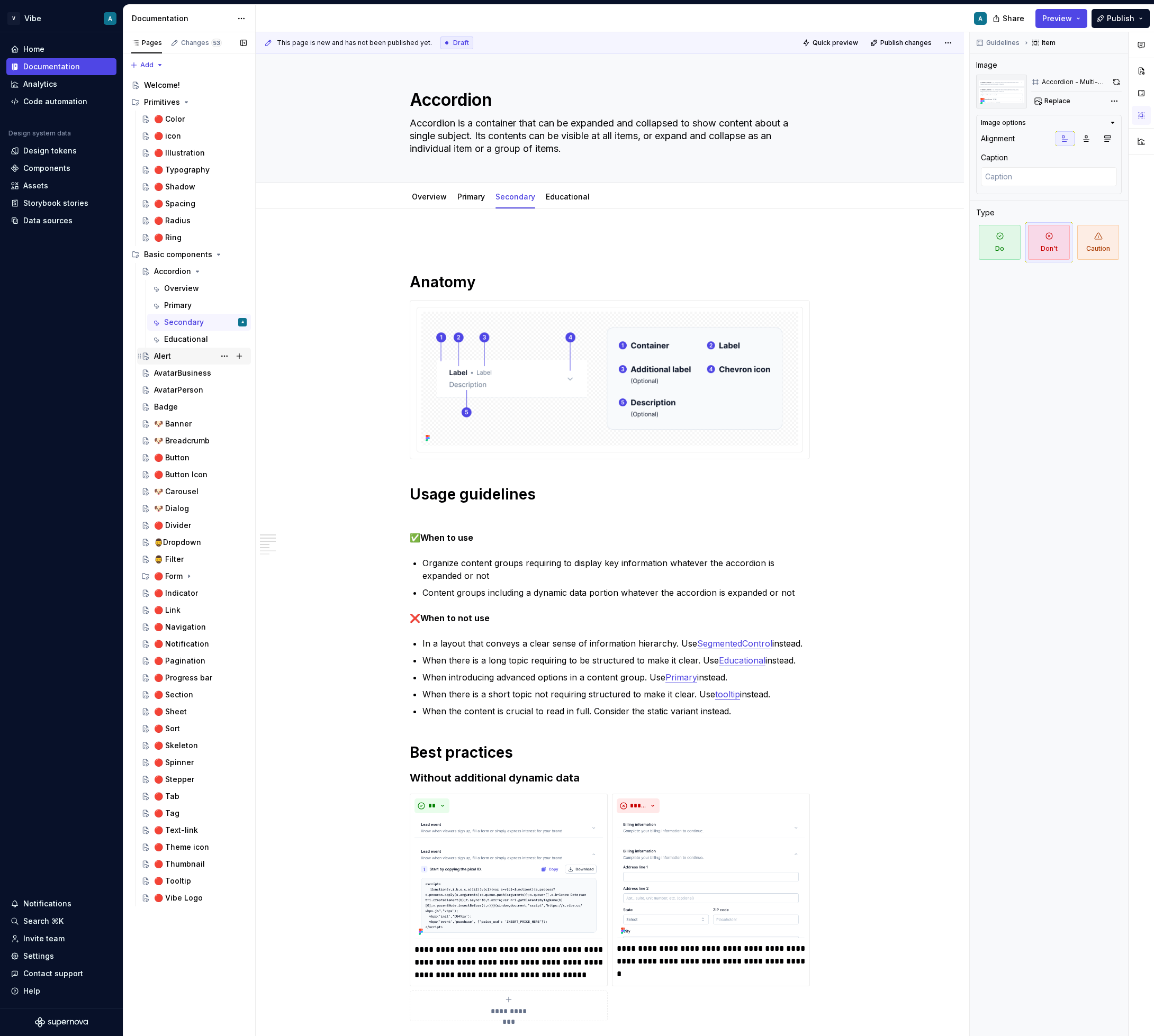
click at [167, 357] on div "Alert" at bounding box center [162, 356] width 17 height 10
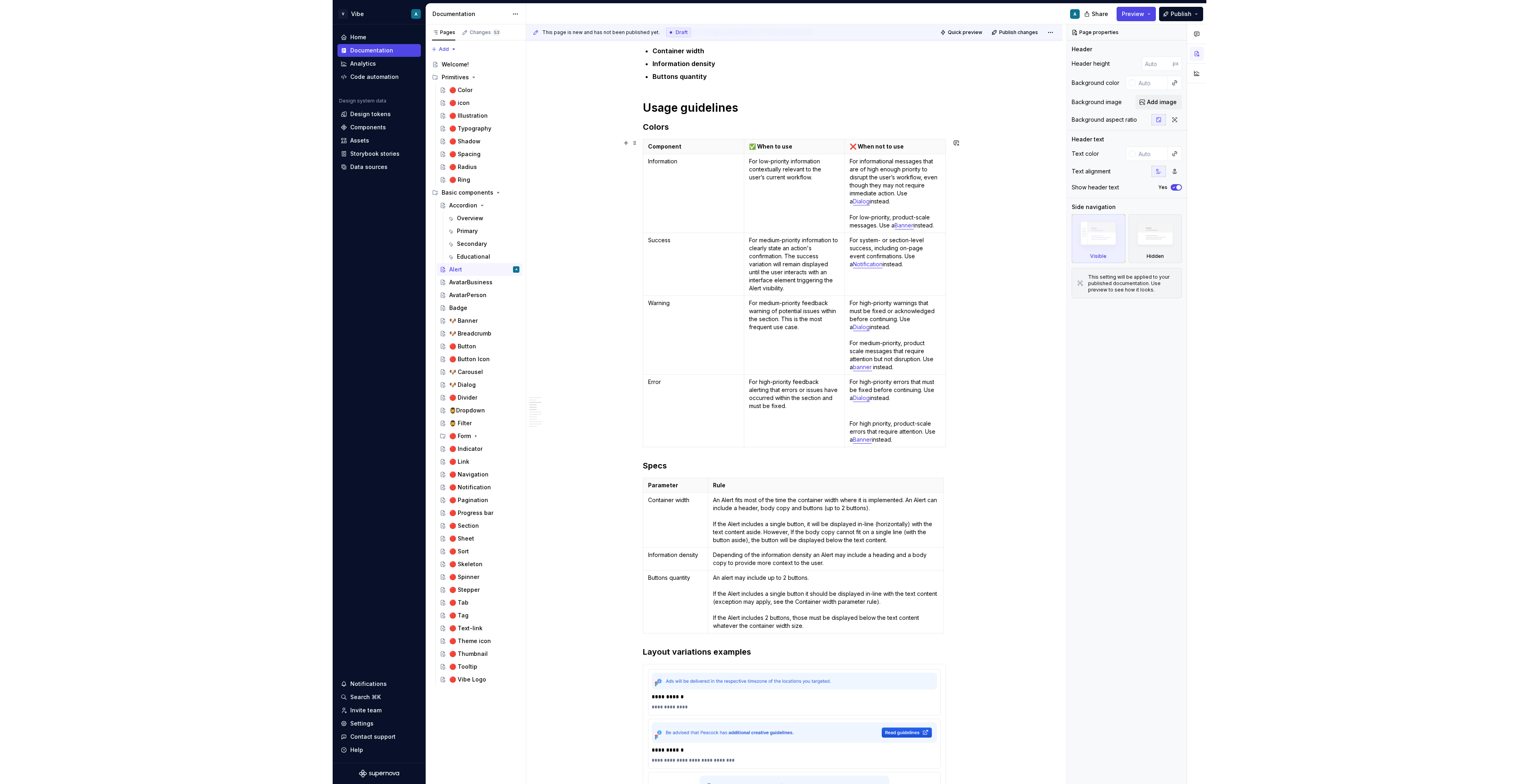
scroll to position [639, 0]
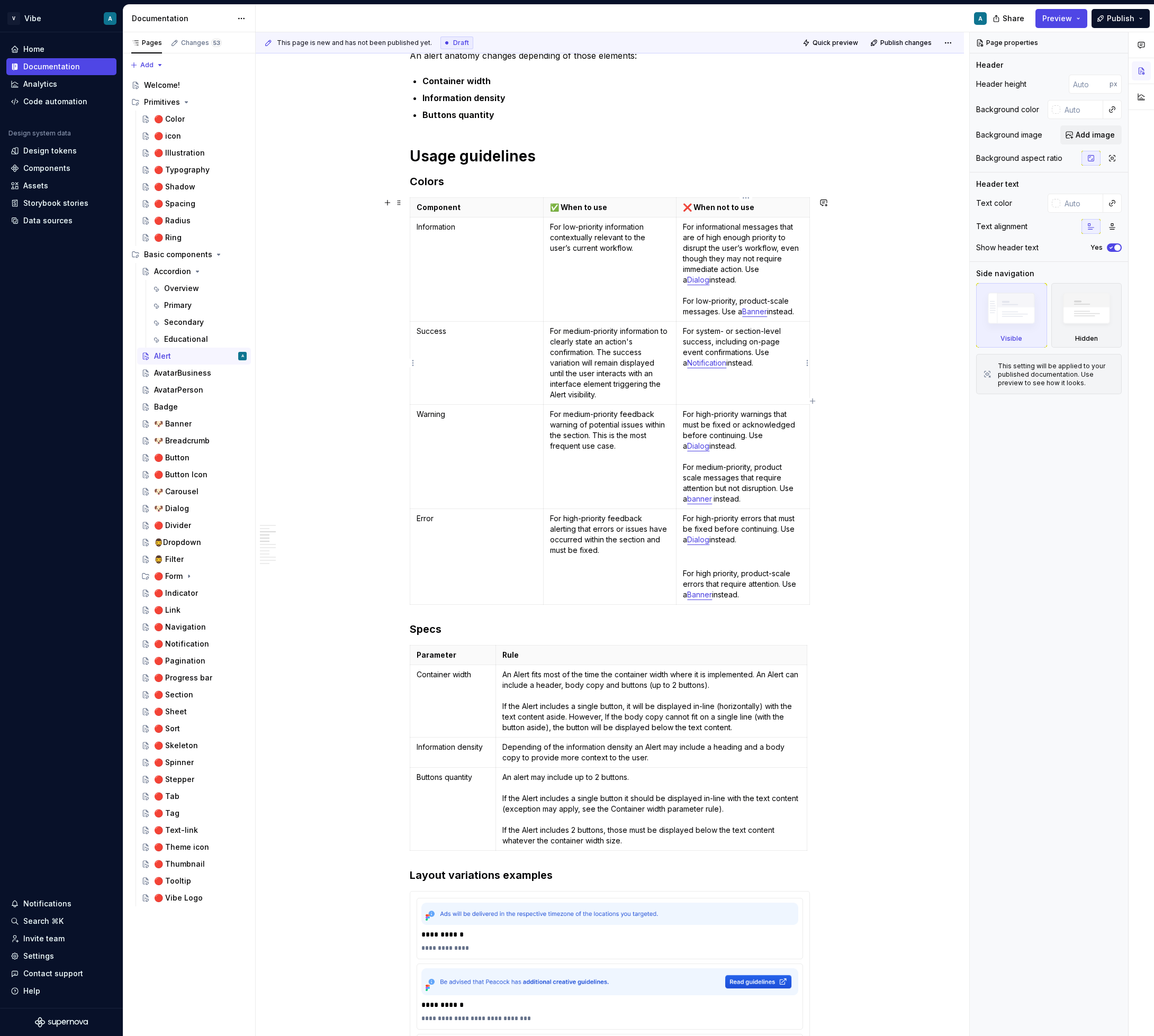
click at [748, 346] on p "For system- or section-level success, including on-page event confirmations. Us…" at bounding box center [743, 347] width 120 height 43
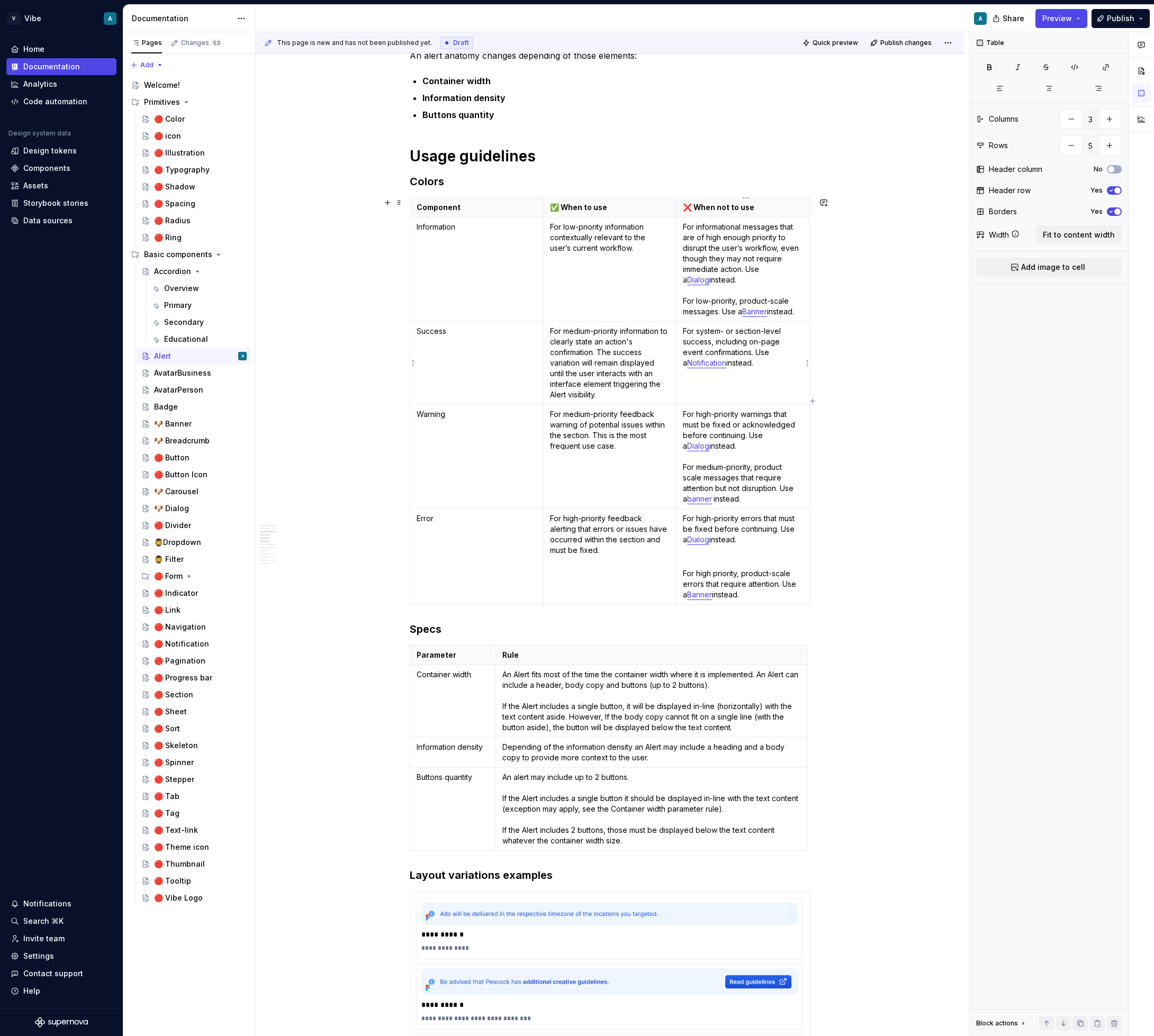
click at [748, 346] on p "For system- or section-level success, including on-page event confirmations. Us…" at bounding box center [743, 347] width 120 height 43
click at [794, 353] on p "For system- or section-level success, including on-page event confirmations. Us…" at bounding box center [743, 347] width 120 height 43
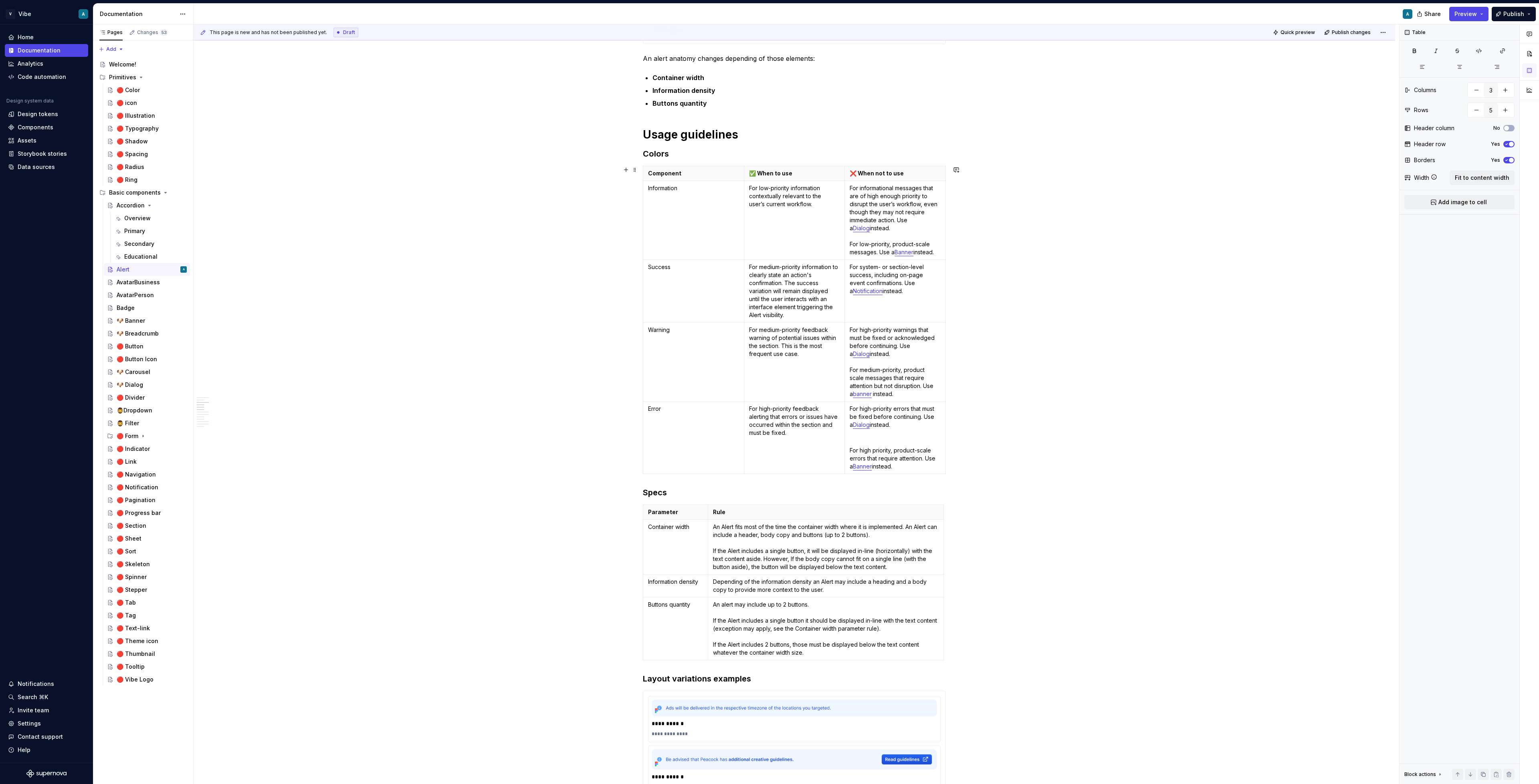
scroll to position [622, 0]
click at [148, 206] on icon "Page tree" at bounding box center [149, 205] width 7 height 7
click at [134, 263] on div "🐶 Banner" at bounding box center [147, 269] width 86 height 13
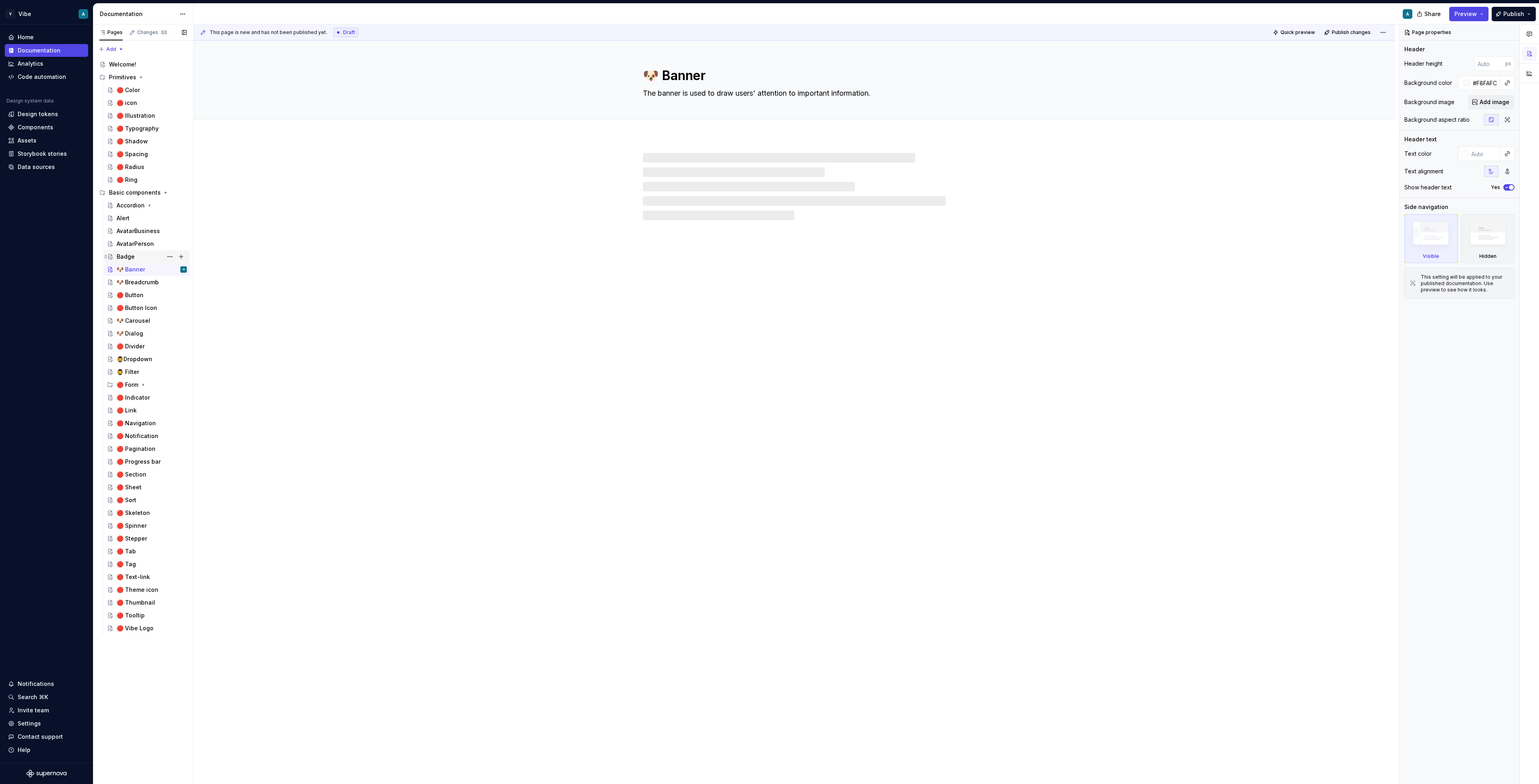
click at [136, 252] on div "Badge" at bounding box center [151, 257] width 70 height 11
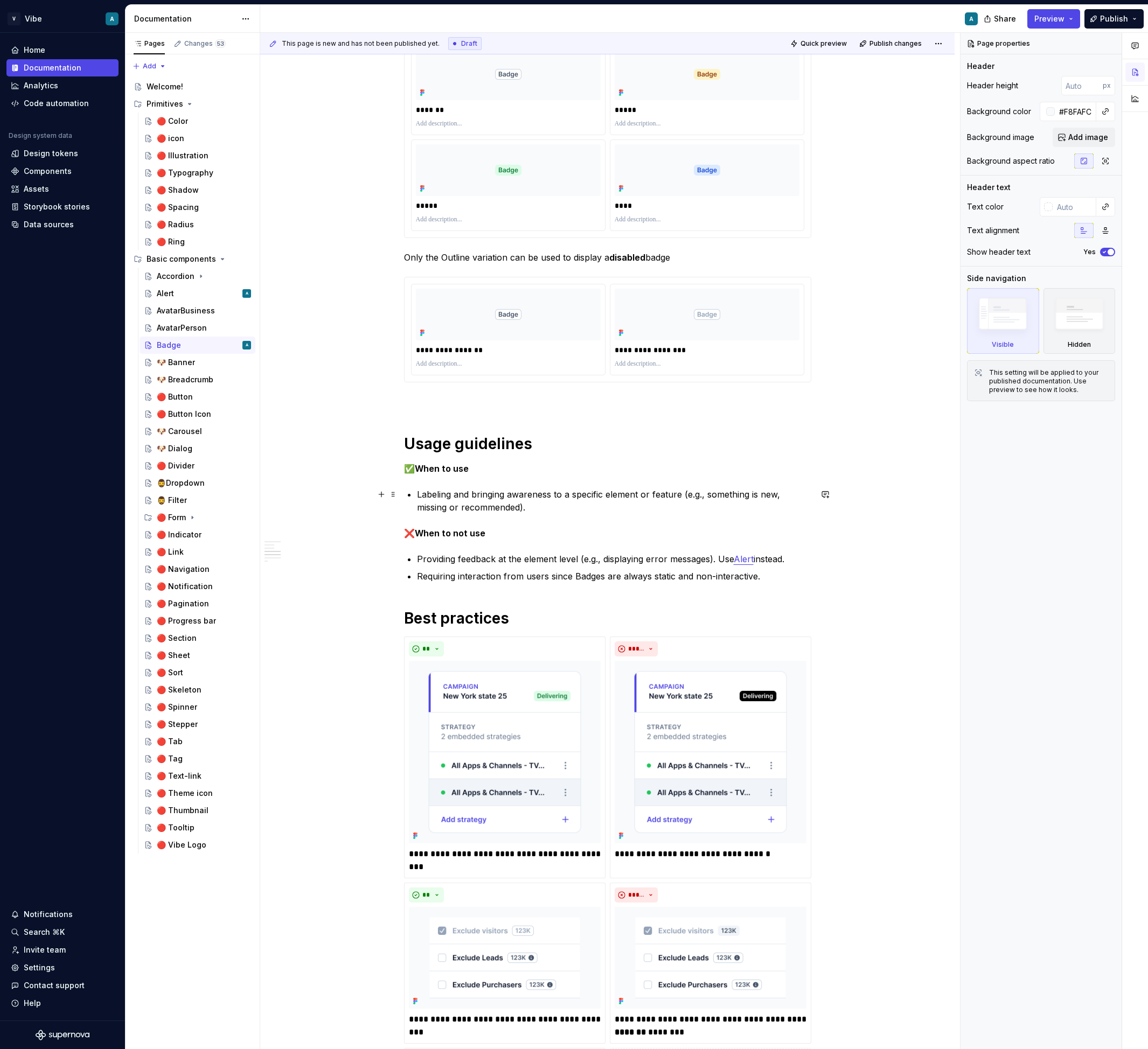
scroll to position [601, 0]
click at [560, 440] on h1 "Usage guidelines" at bounding box center [607, 445] width 407 height 19
type textarea "*"
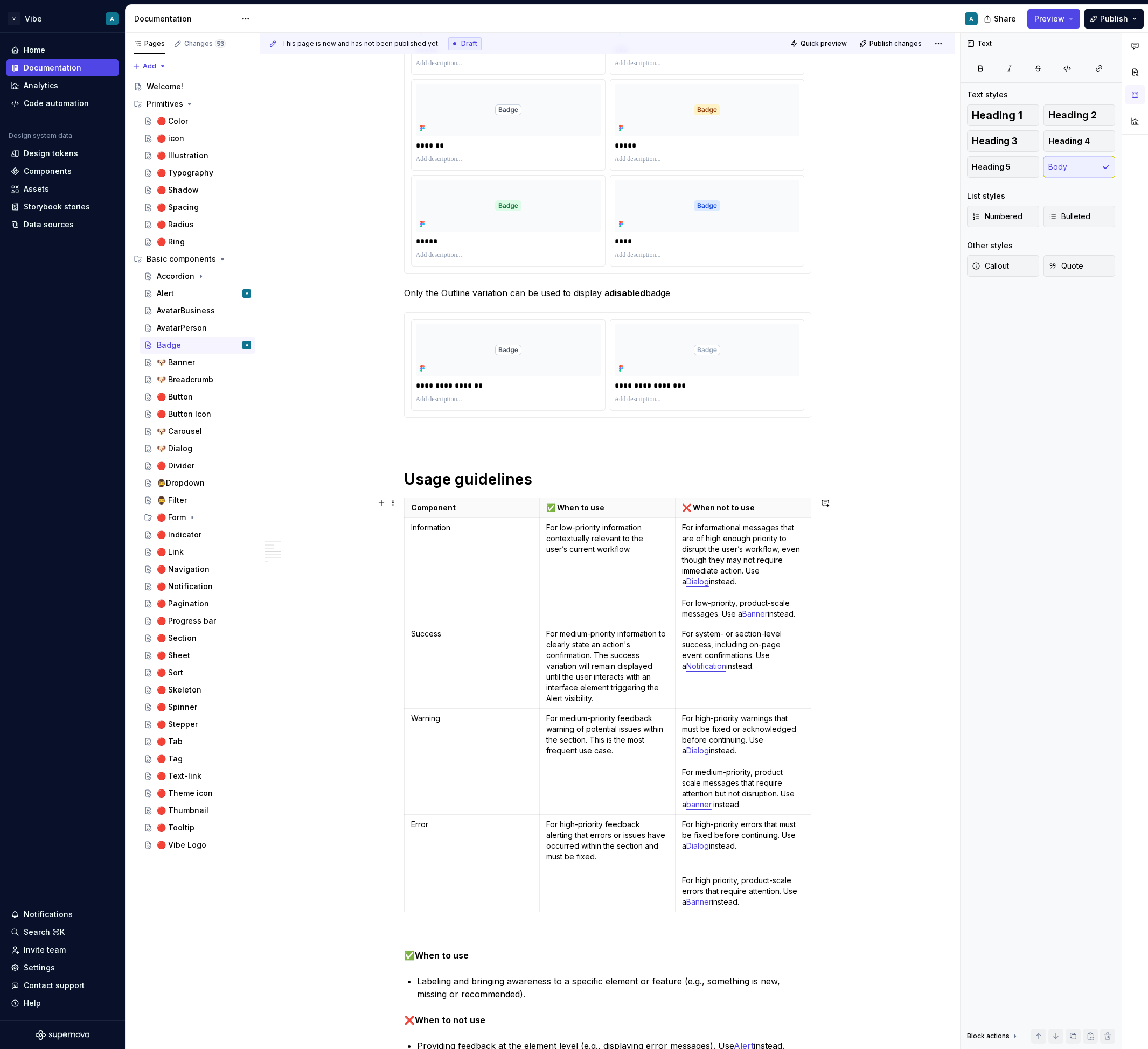
scroll to position [527, 0]
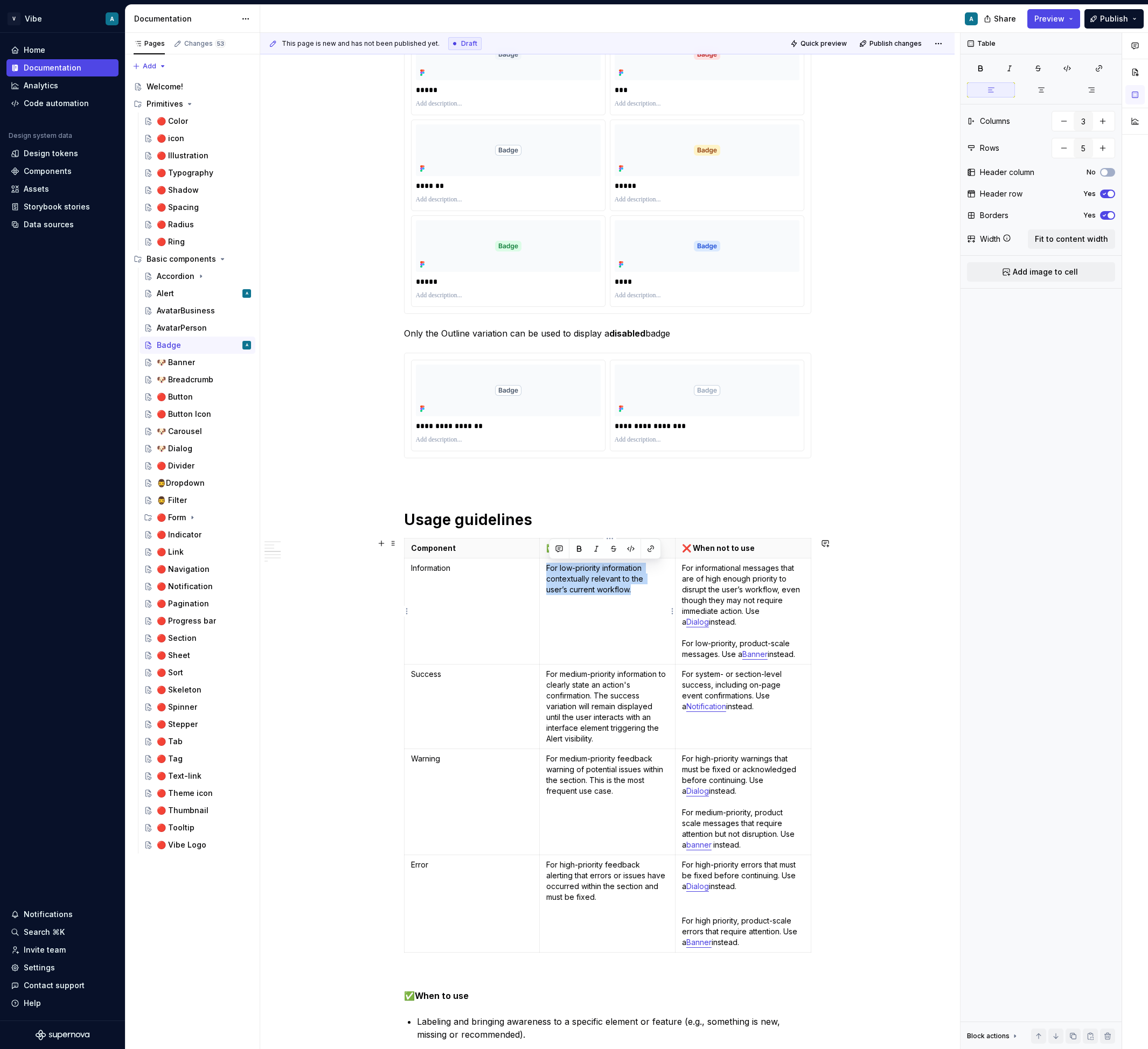
drag, startPoint x: 614, startPoint y: 592, endPoint x: 549, endPoint y: 573, distance: 67.7
click at [549, 573] on p "For low-priority information contextually relevant to the user’s current workfl…" at bounding box center [607, 579] width 122 height 32
drag, startPoint x: 629, startPoint y: 790, endPoint x: 549, endPoint y: 762, distance: 84.8
click at [549, 762] on p "For medium-priority feedback warning of potential issues within the section. Th…" at bounding box center [607, 775] width 122 height 43
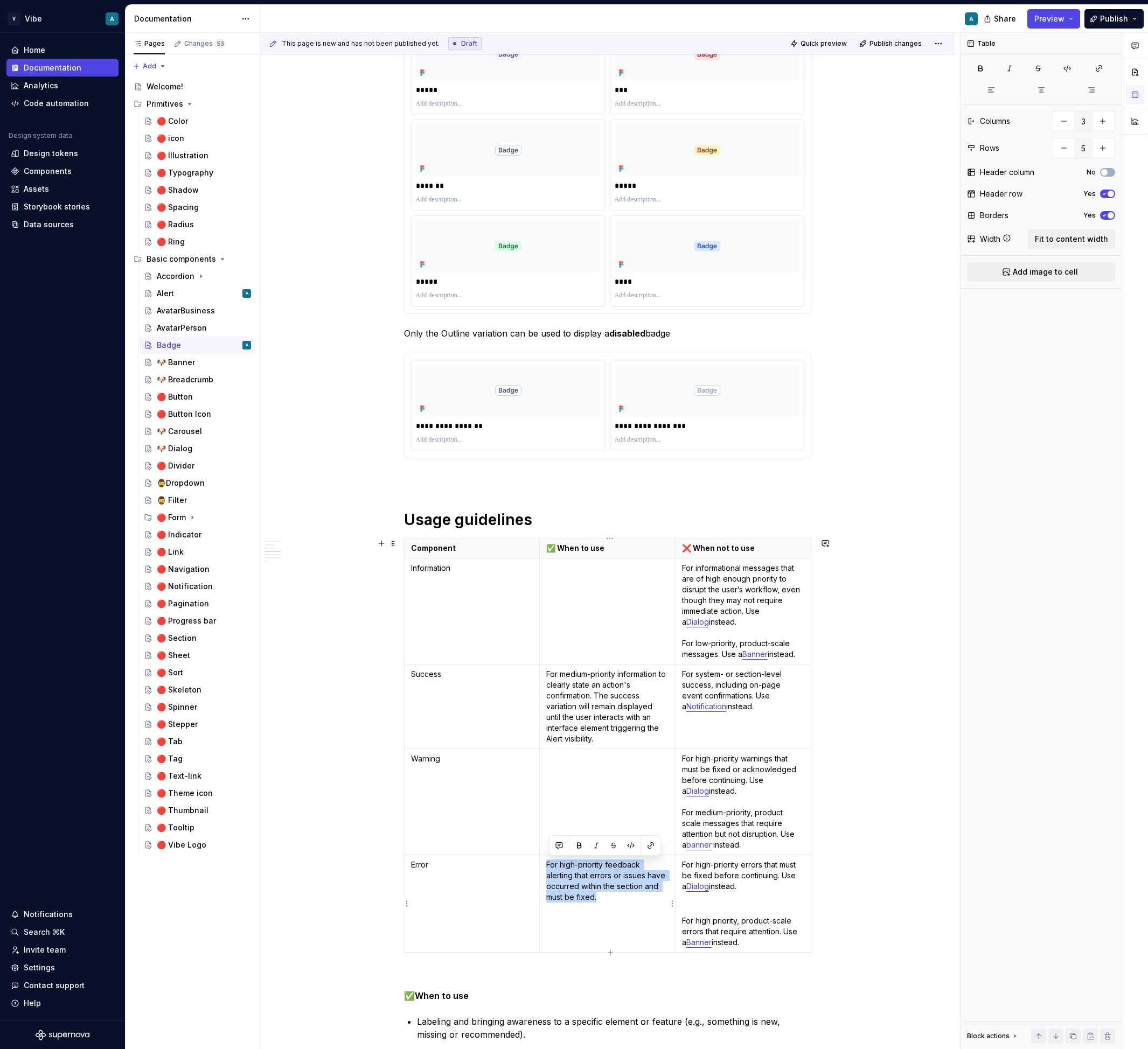
drag, startPoint x: 614, startPoint y: 903, endPoint x: 548, endPoint y: 864, distance: 76.7
click at [548, 864] on td "For high-priority feedback alerting that errors or issues have occurred within …" at bounding box center [607, 903] width 136 height 97
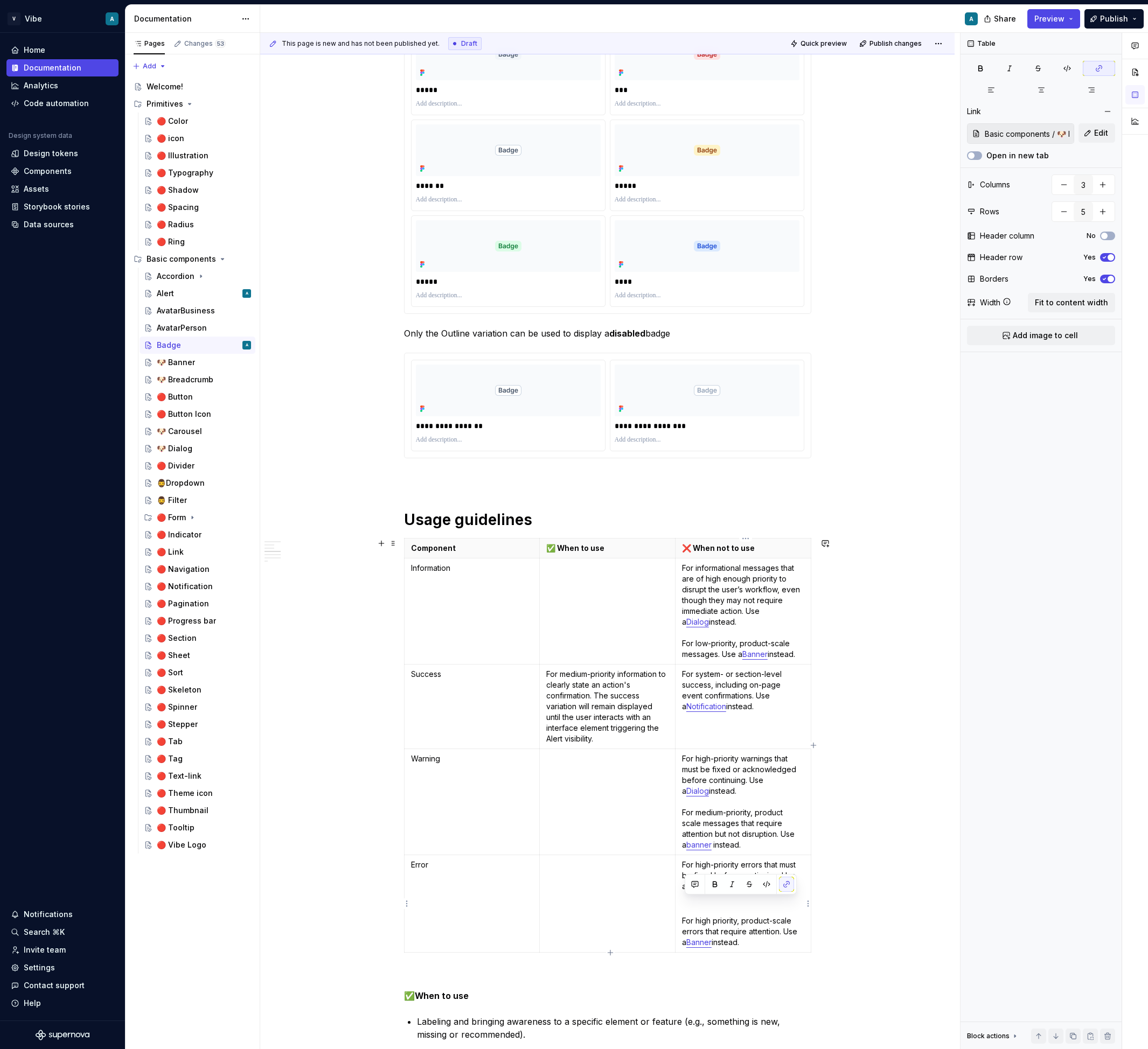
drag, startPoint x: 755, startPoint y: 942, endPoint x: 686, endPoint y: 907, distance: 77.4
click at [686, 907] on td "For high-priority errors that must be fixed before continuing. Use a Dialog ins…" at bounding box center [743, 903] width 136 height 97
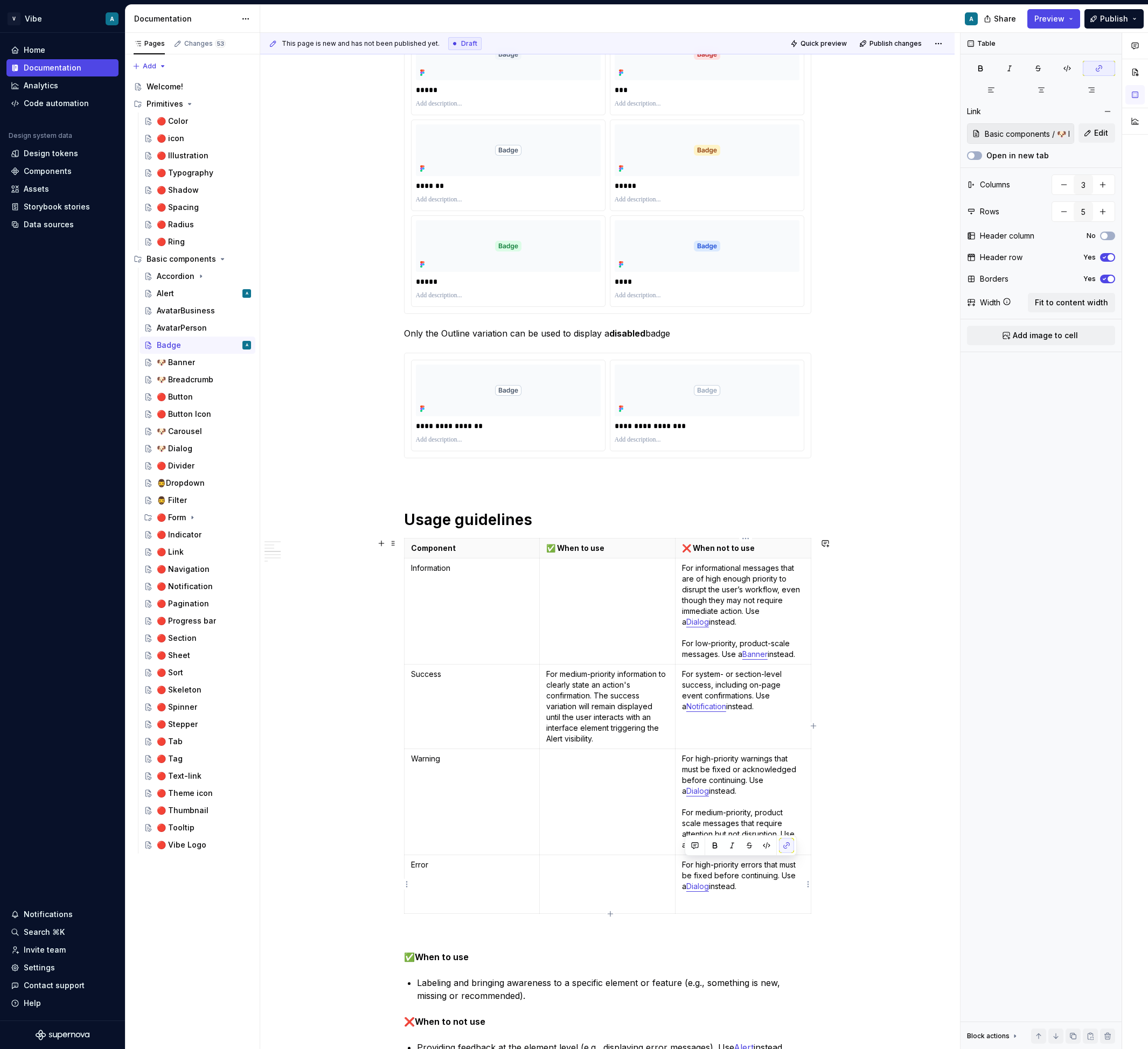
drag, startPoint x: 760, startPoint y: 882, endPoint x: 686, endPoint y: 860, distance: 77.2
click at [686, 860] on p "For high-priority errors that must be fixed before continuing. Use a Dialog ins…" at bounding box center [743, 876] width 122 height 32
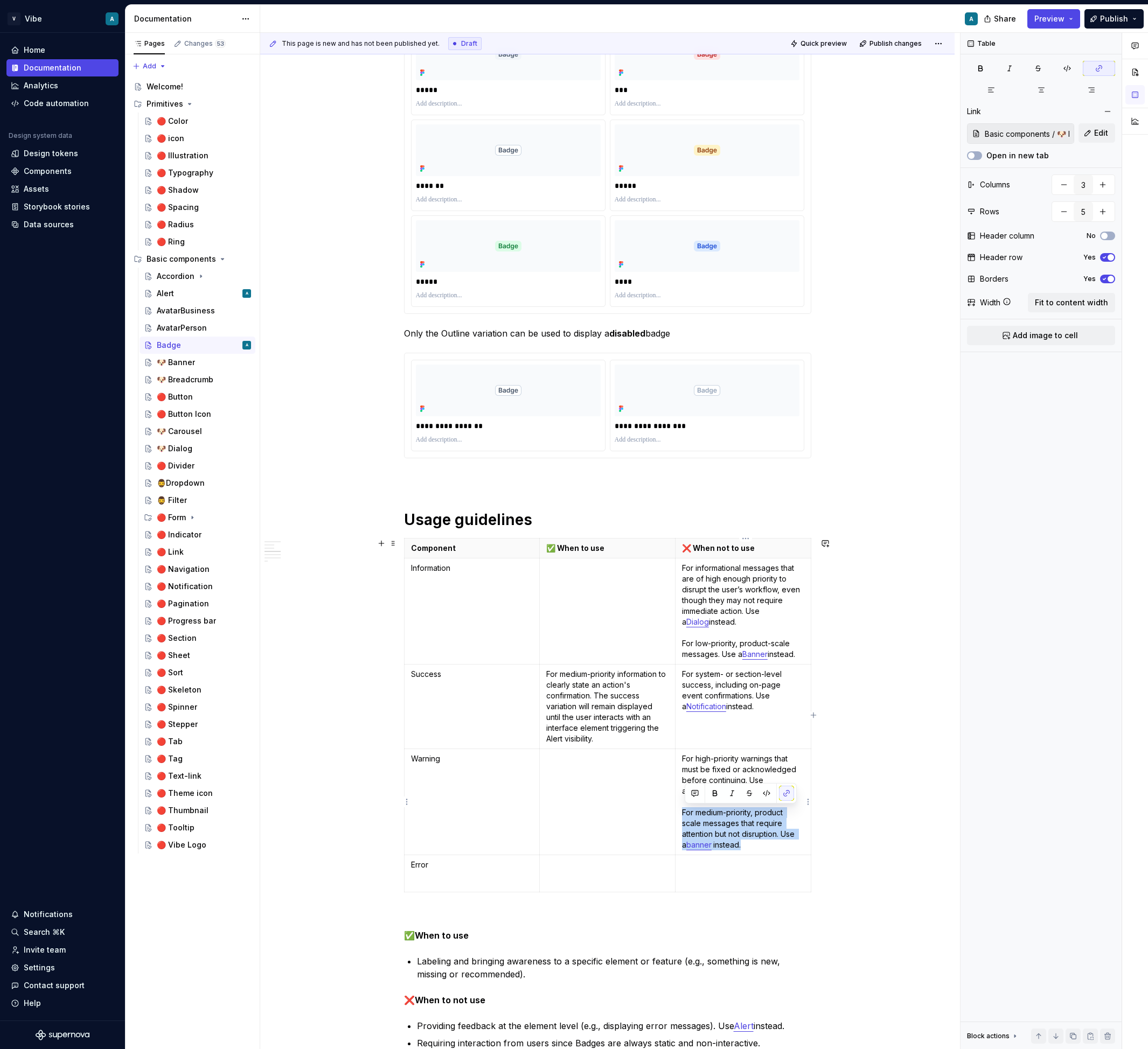
drag, startPoint x: 751, startPoint y: 844, endPoint x: 685, endPoint y: 815, distance: 72.1
click at [685, 815] on p "For high-priority warnings that must be fixed or acknowledged before continuing…" at bounding box center [743, 801] width 122 height 97
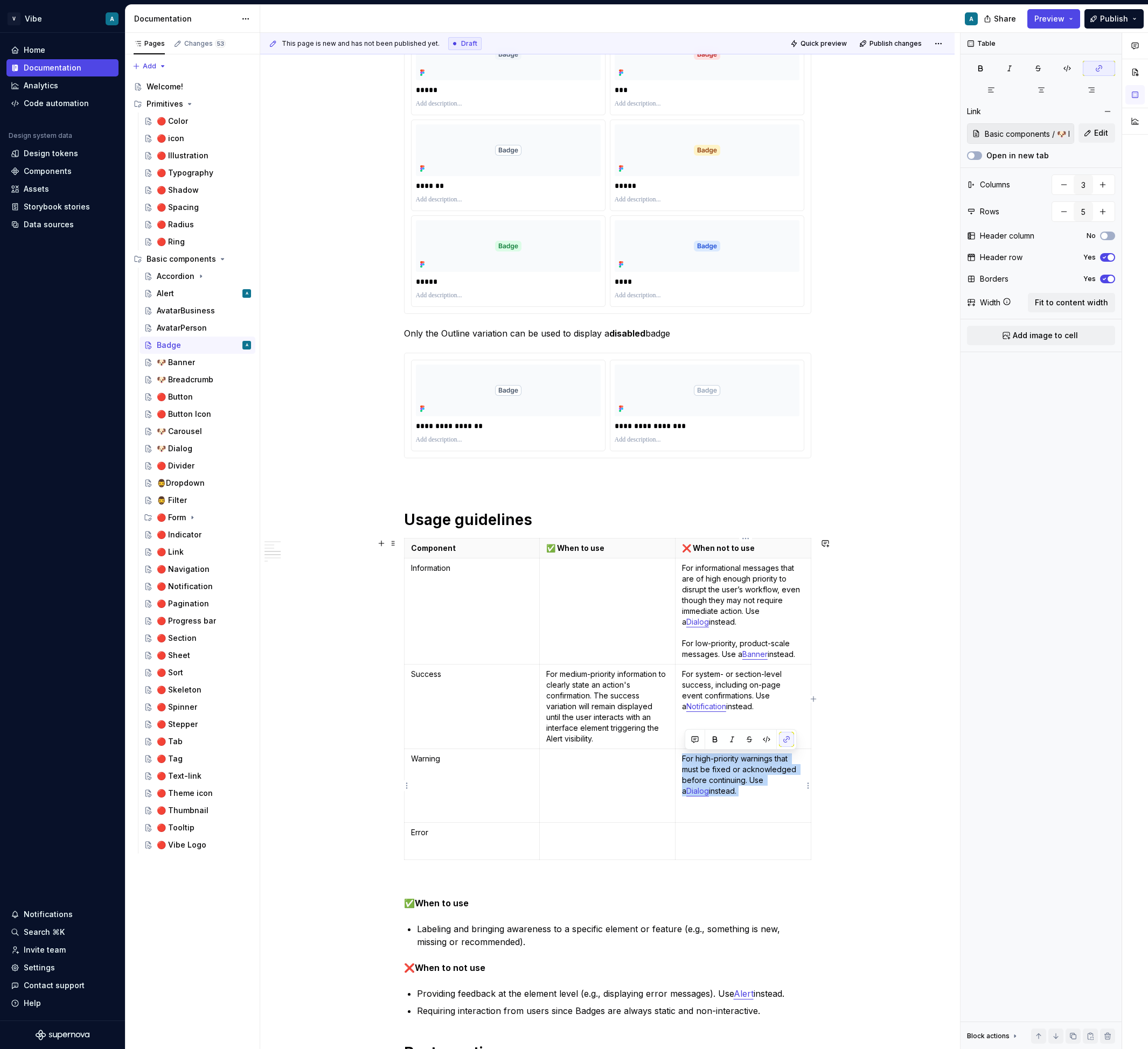
drag, startPoint x: 721, startPoint y: 799, endPoint x: 681, endPoint y: 763, distance: 53.8
click at [681, 763] on td "For high-priority warnings that must be fixed or acknowledged before continuing…" at bounding box center [743, 786] width 136 height 74
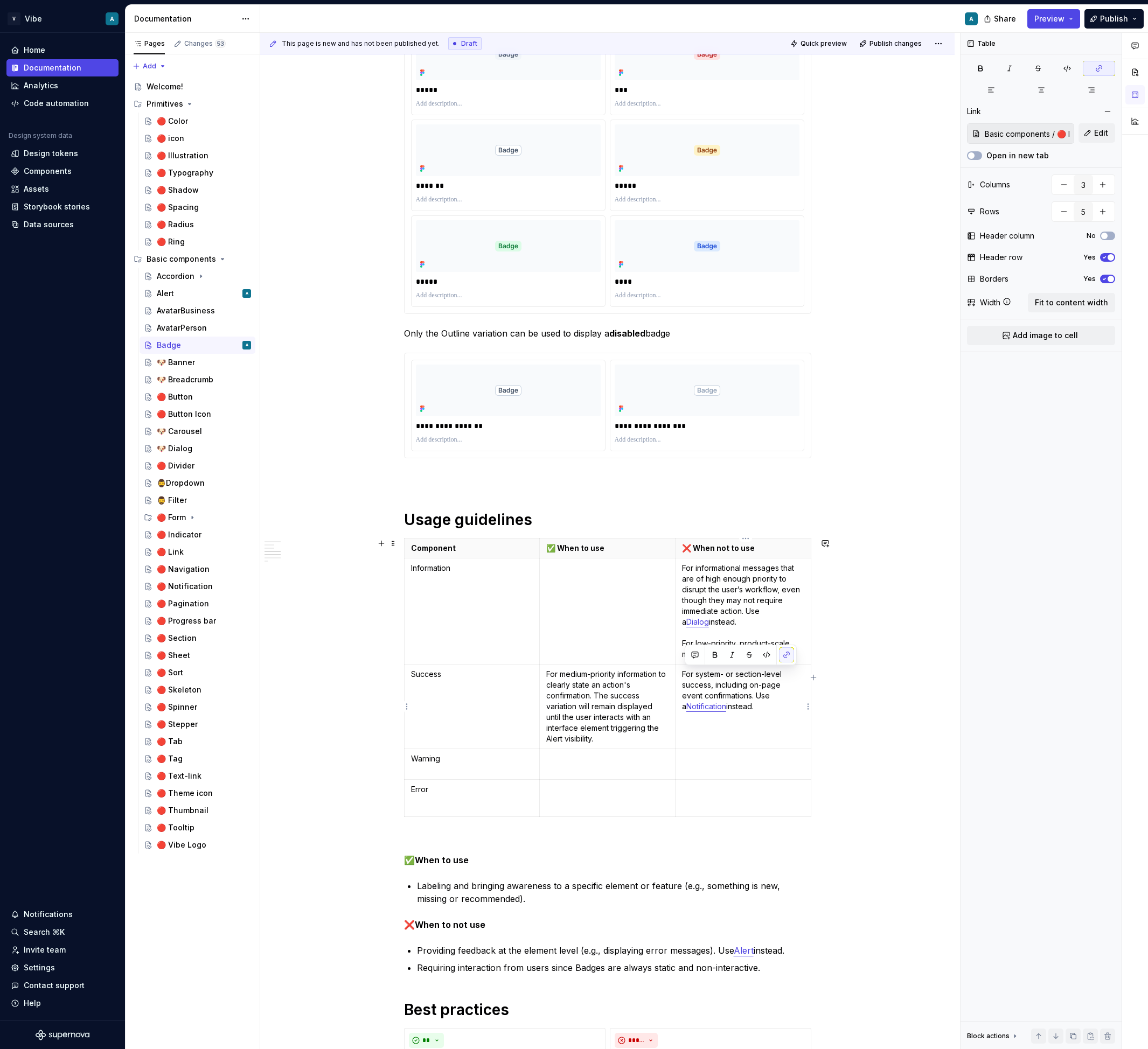
drag, startPoint x: 764, startPoint y: 709, endPoint x: 686, endPoint y: 669, distance: 87.7
click at [686, 669] on p "For system- or section-level success, including on-page event confirmations. Us…" at bounding box center [743, 690] width 122 height 43
drag, startPoint x: 804, startPoint y: 659, endPoint x: 687, endPoint y: 640, distance: 118.5
click at [687, 640] on p "For informational messages that are of high enough priority to disrupt the user…" at bounding box center [743, 611] width 122 height 97
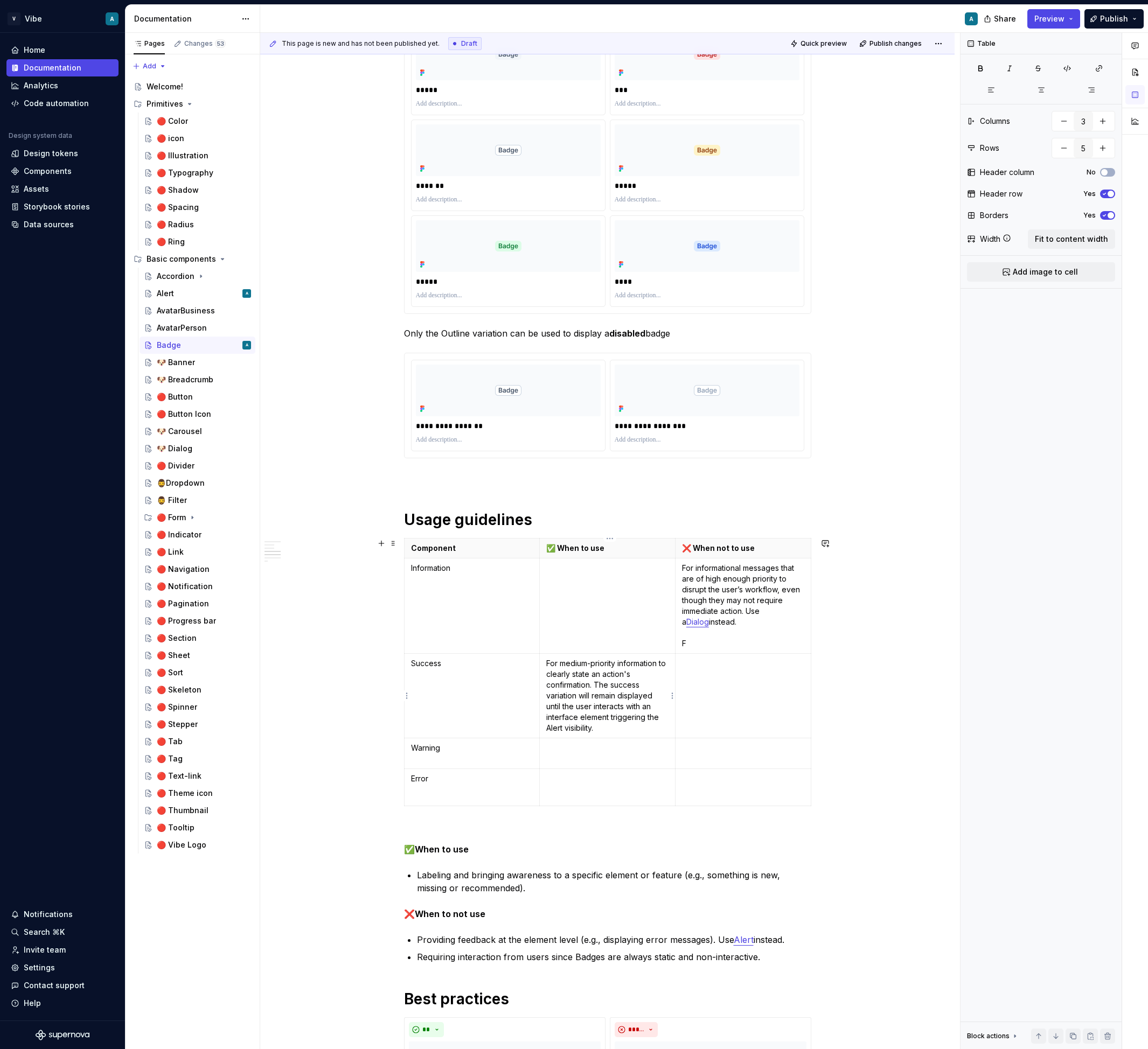
click at [628, 702] on p "For medium-priority information to clearly state an action's confirmation. The …" at bounding box center [607, 696] width 122 height 75
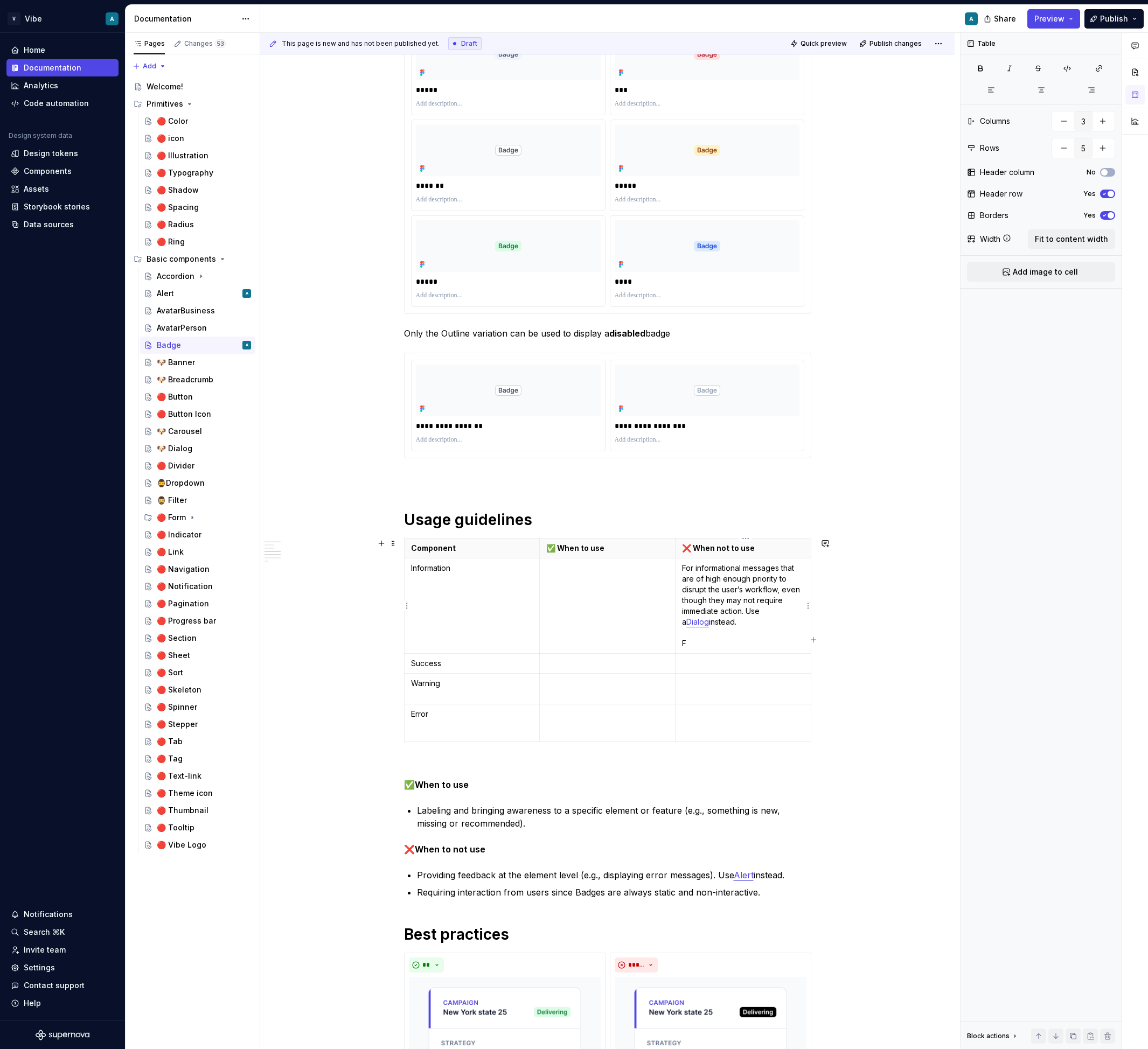
click at [731, 618] on p "For informational messages that are of high enough priority to disrupt the user…" at bounding box center [743, 605] width 122 height 86
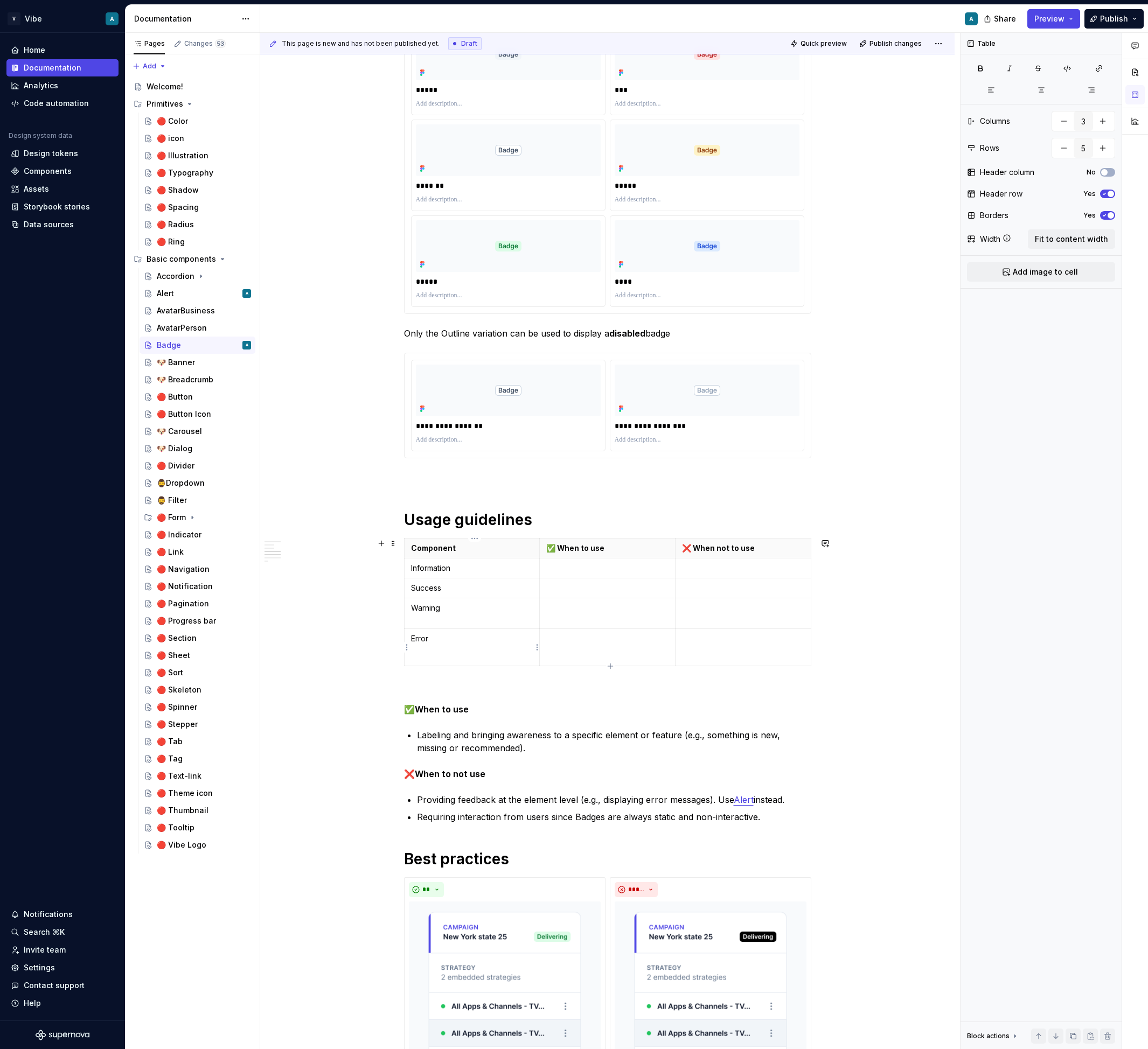
click at [447, 655] on td "Error" at bounding box center [471, 648] width 136 height 37
click at [519, 685] on p at bounding box center [607, 689] width 407 height 13
click at [465, 646] on td "Error" at bounding box center [471, 648] width 136 height 37
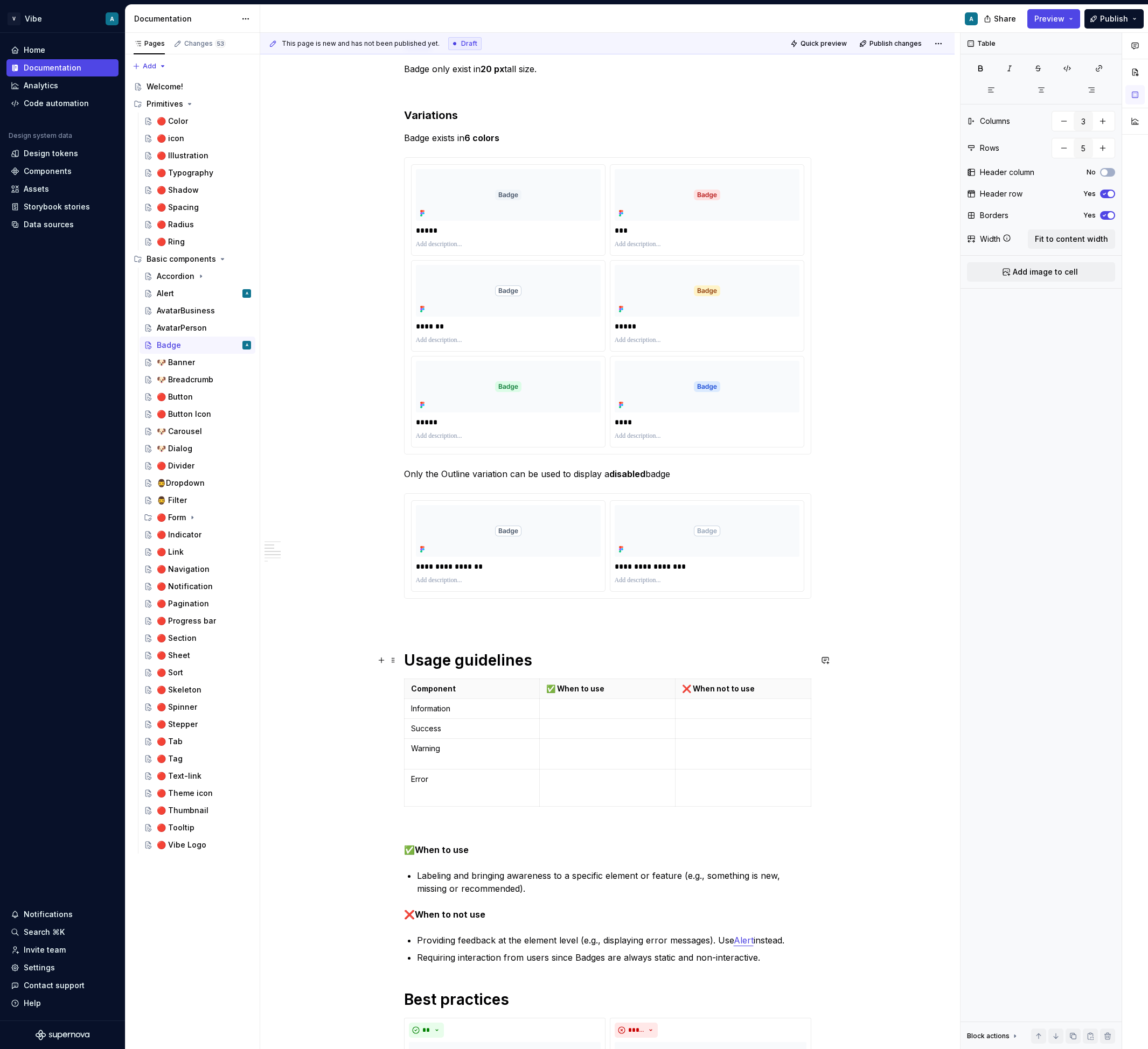
scroll to position [384, 0]
click at [430, 705] on p "Information" at bounding box center [472, 709] width 122 height 10
type textarea "*"
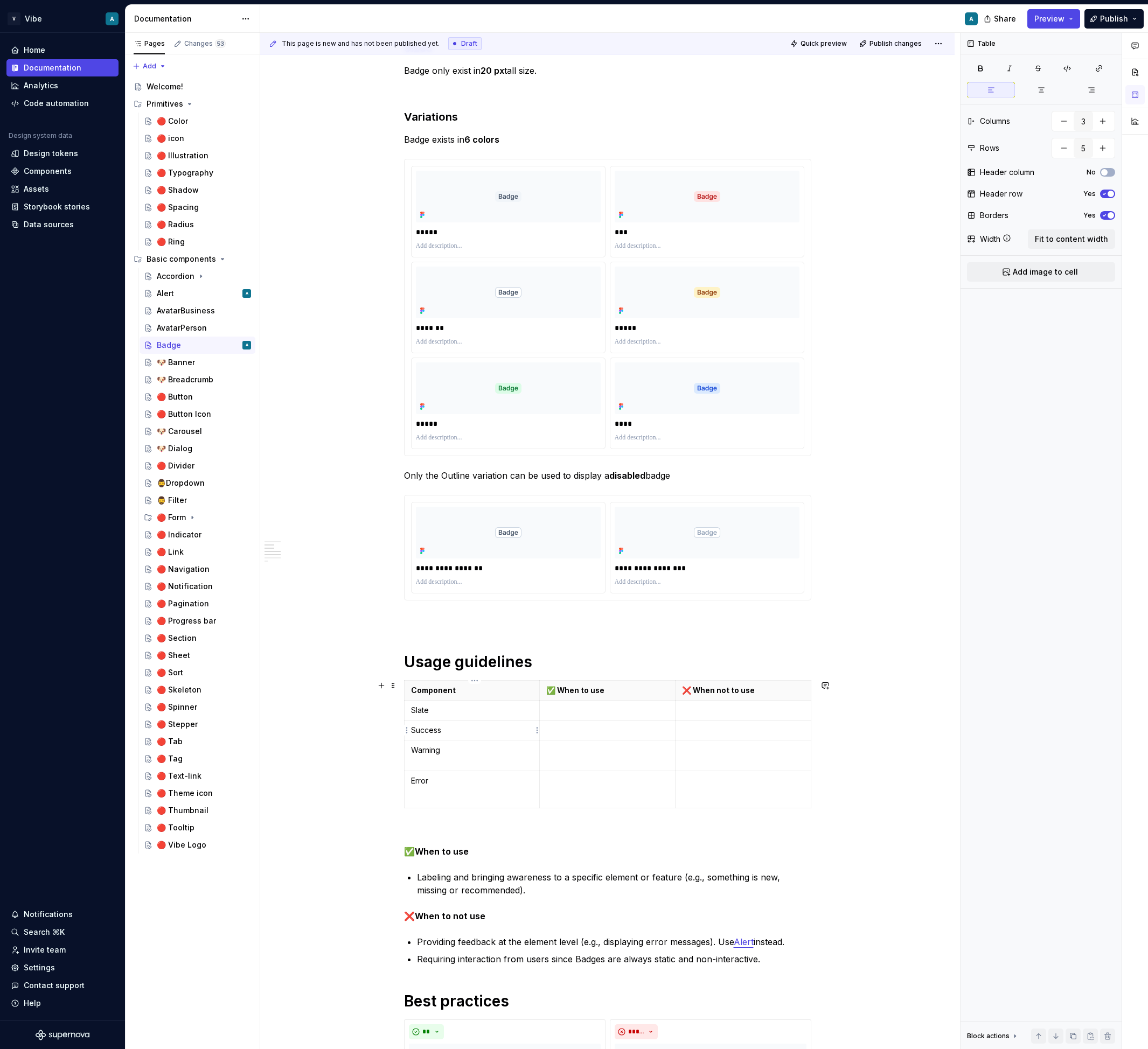
click at [430, 734] on p "Success" at bounding box center [472, 730] width 122 height 10
click at [434, 750] on p "Warning" at bounding box center [472, 750] width 122 height 10
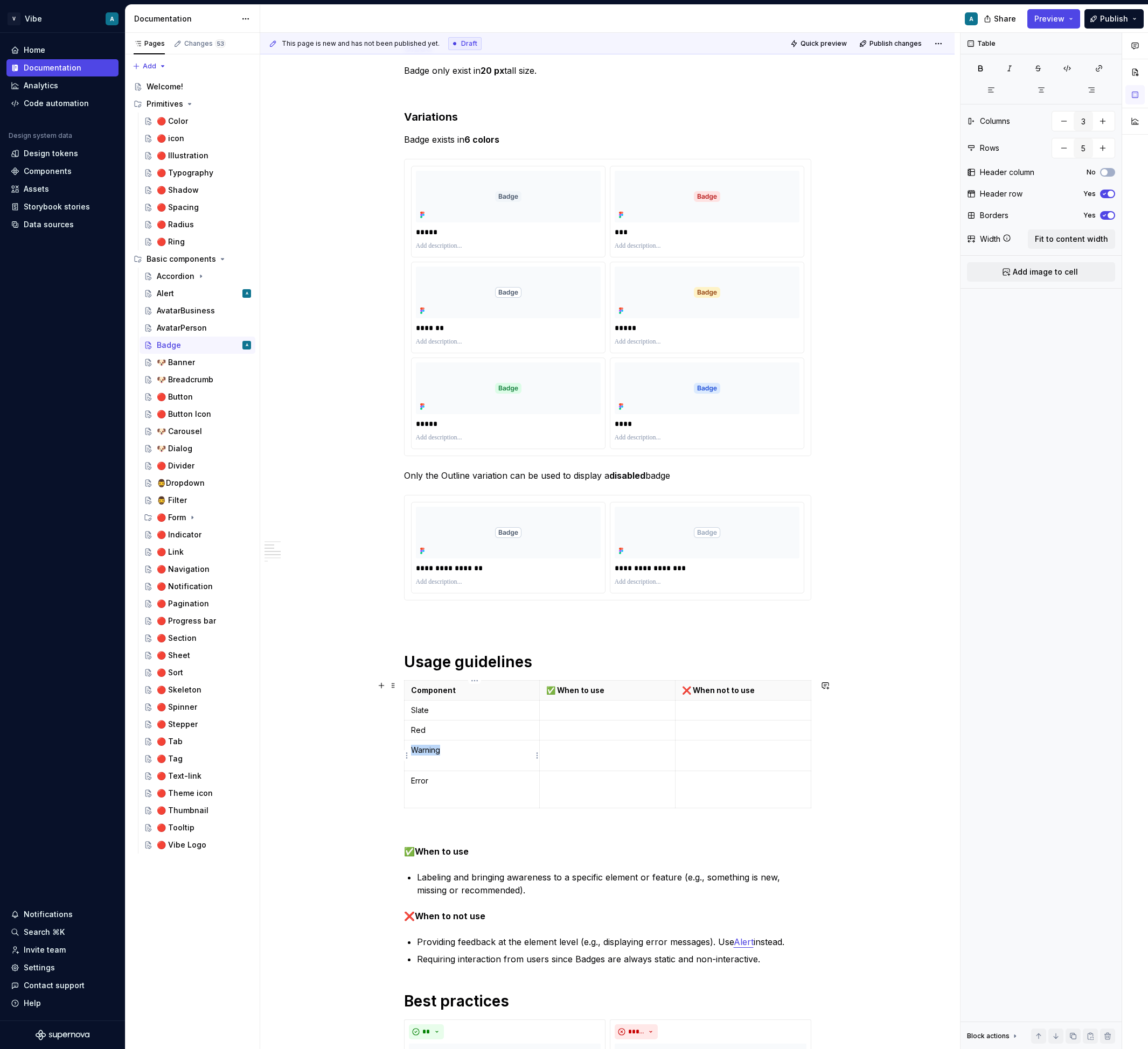
click at [434, 750] on p "Warning" at bounding box center [472, 750] width 122 height 10
click at [425, 784] on p "Error" at bounding box center [472, 780] width 122 height 10
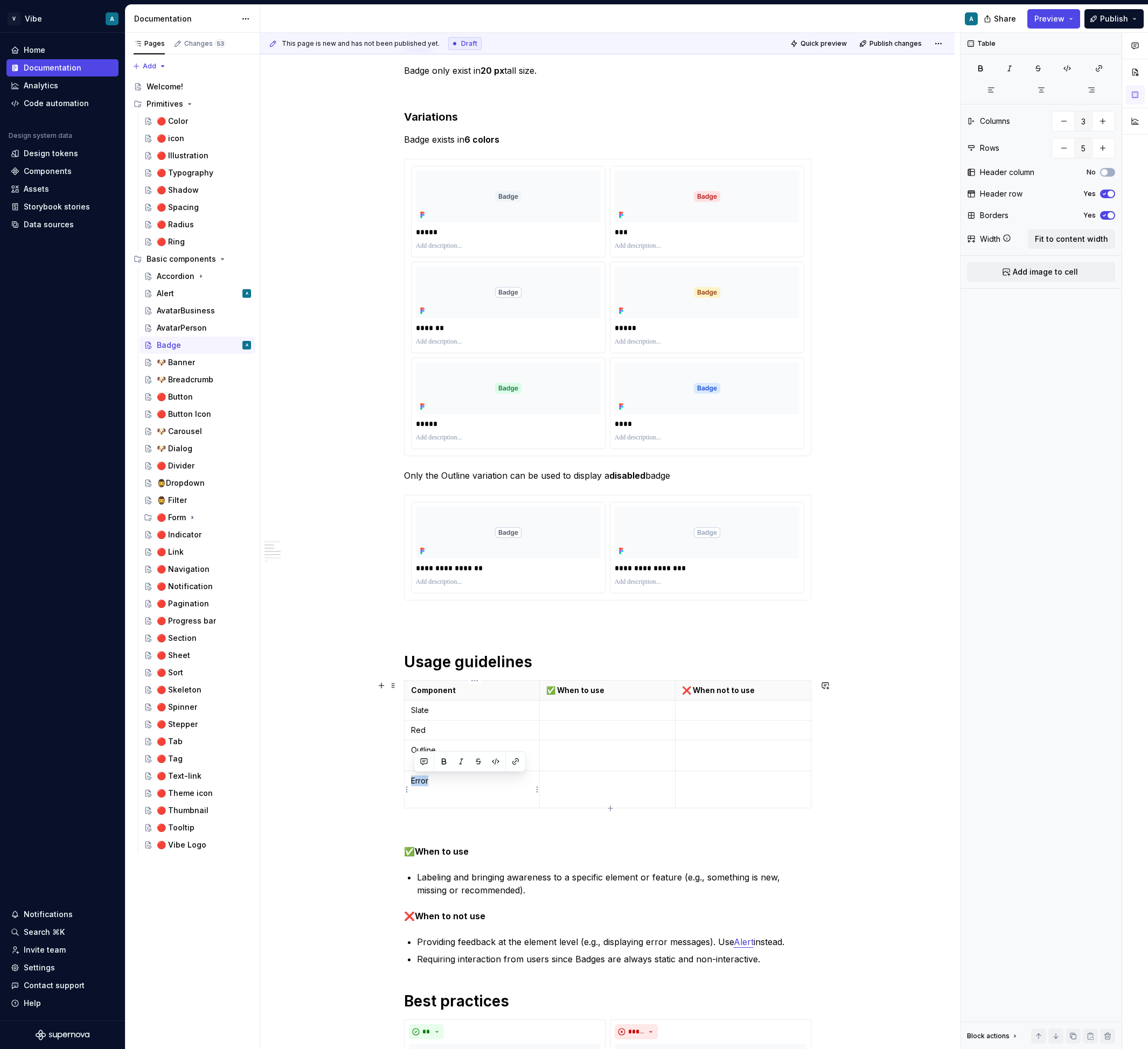
click at [425, 784] on p "Error" at bounding box center [472, 780] width 122 height 10
click at [405, 789] on html "V Vibe A Home Documentation Analytics Code automation Design system data Design…" at bounding box center [574, 524] width 1148 height 1049
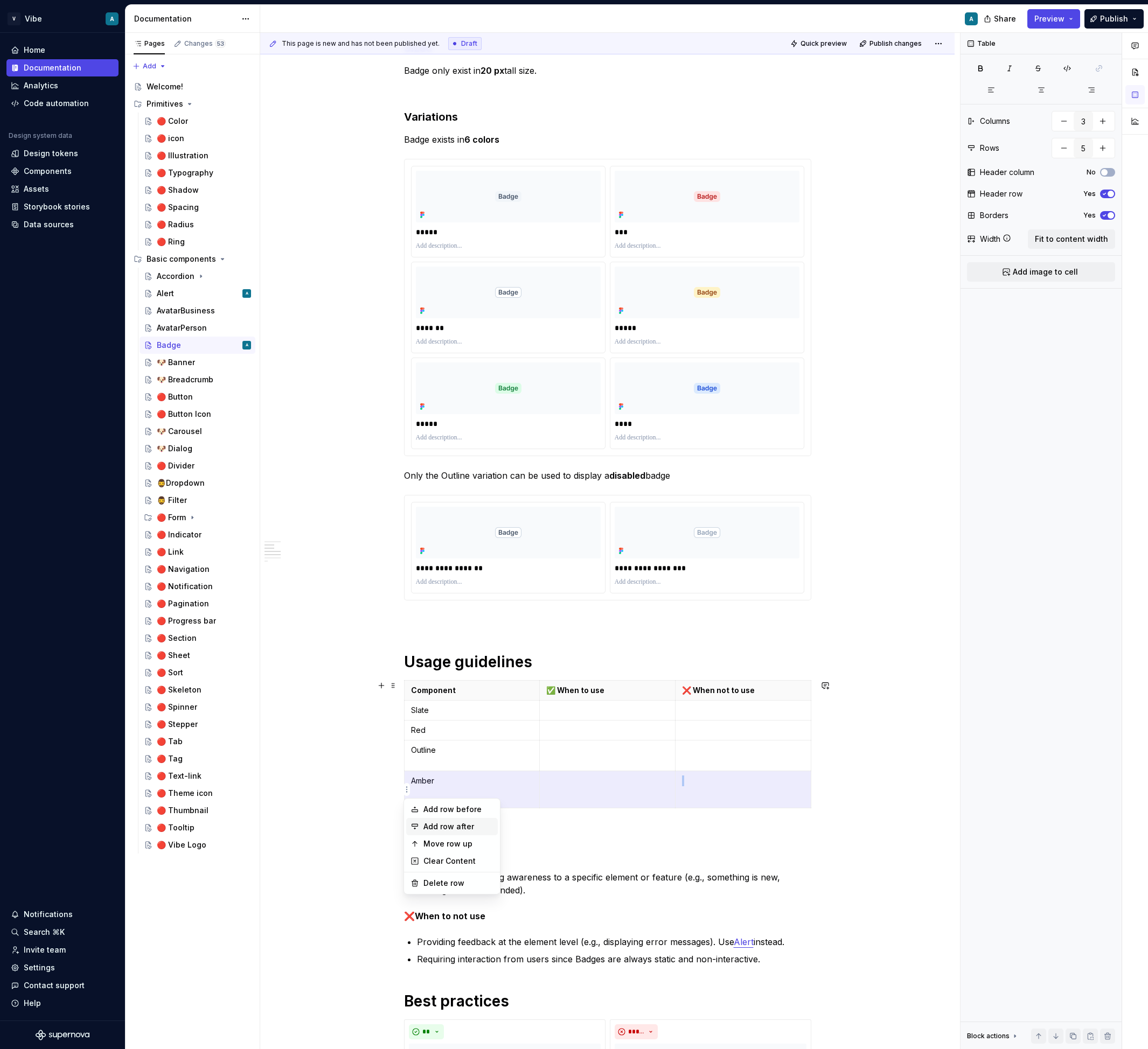
click at [462, 825] on div "Add row after" at bounding box center [458, 826] width 70 height 10
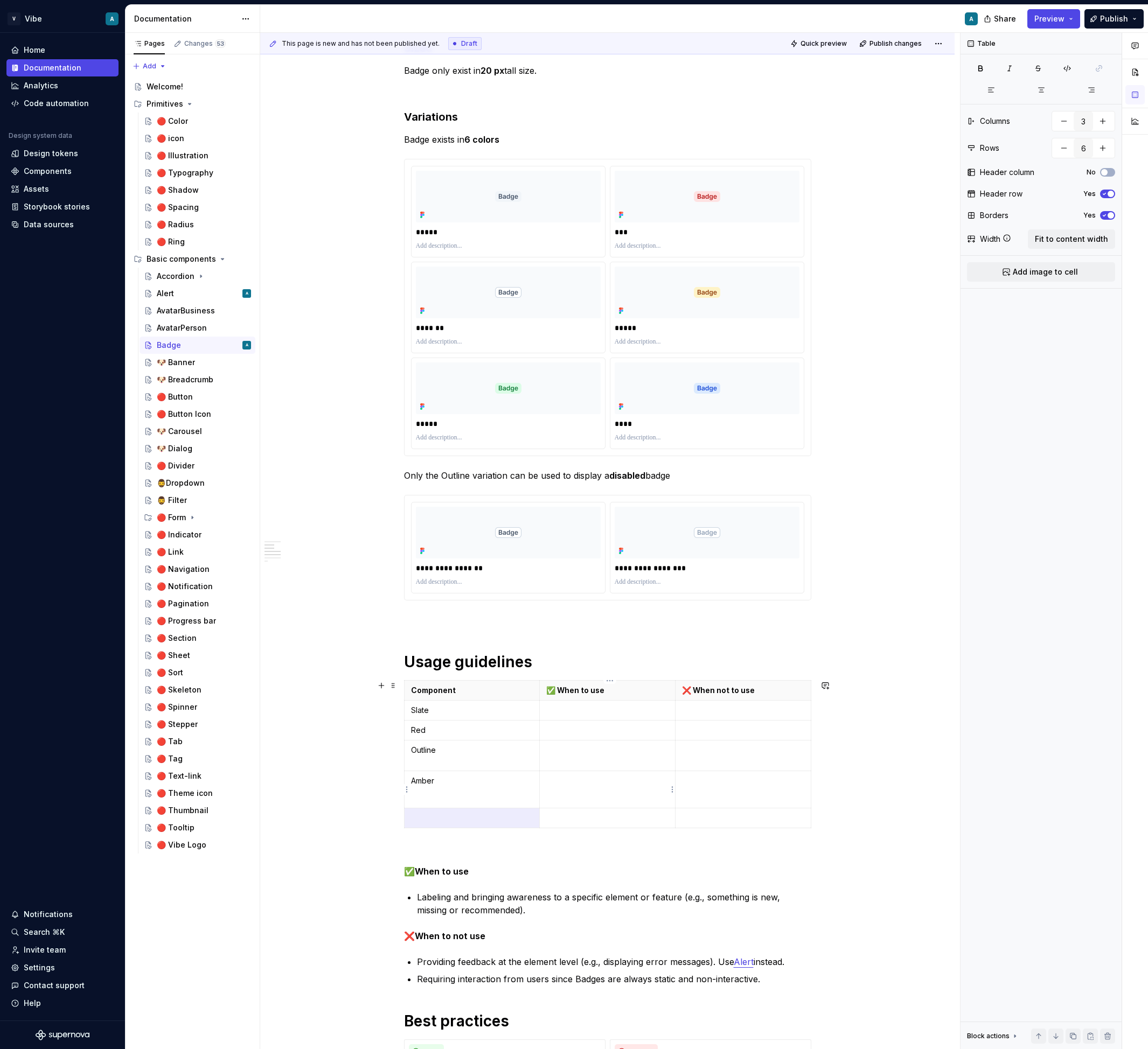
click at [587, 789] on td at bounding box center [607, 790] width 136 height 37
click at [405, 789] on html "V Vibe A Home Documentation Analytics Code automation Design system data Design…" at bounding box center [574, 524] width 1148 height 1049
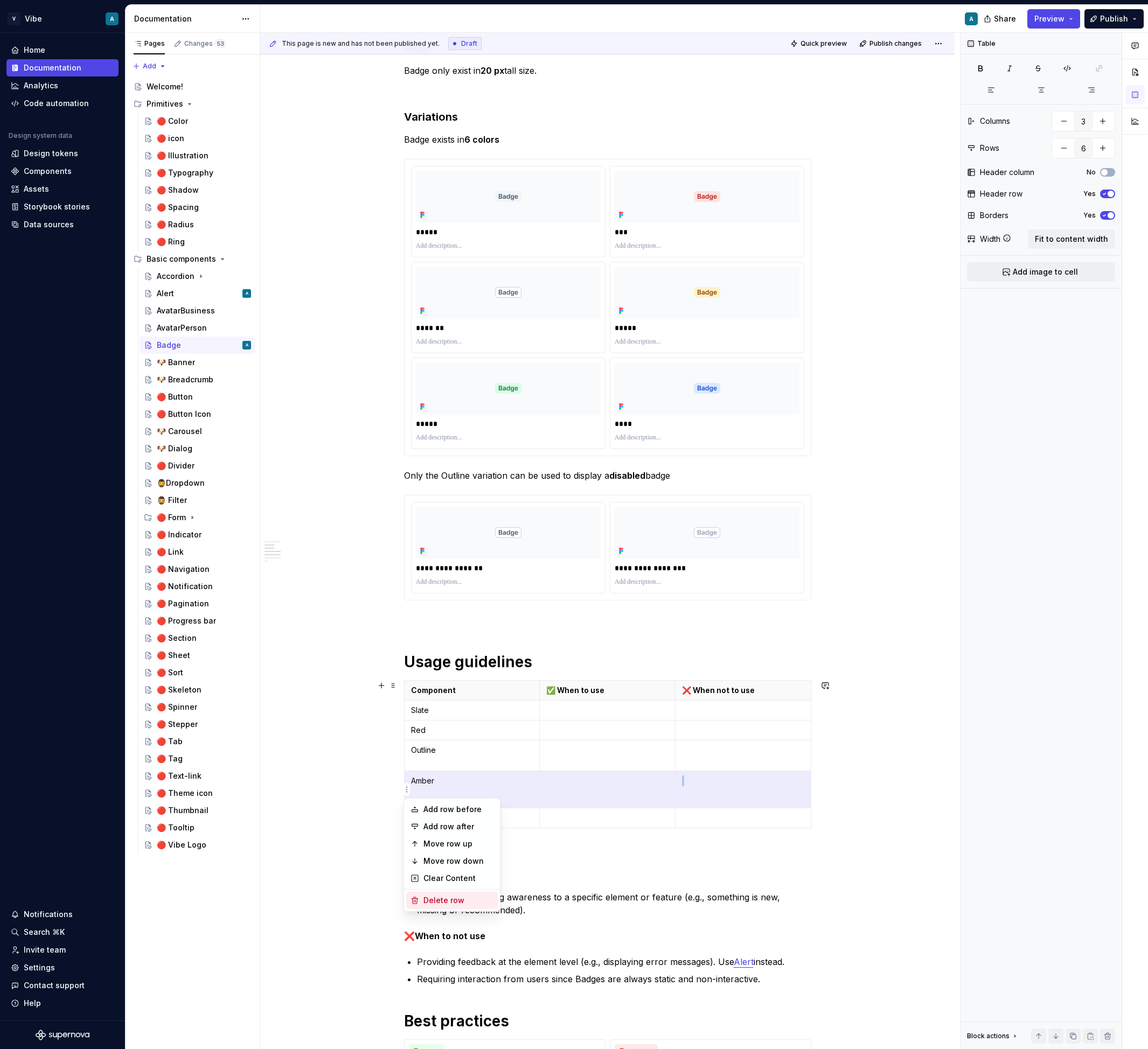
click at [450, 899] on div "Delete row" at bounding box center [458, 900] width 70 height 10
type input "5"
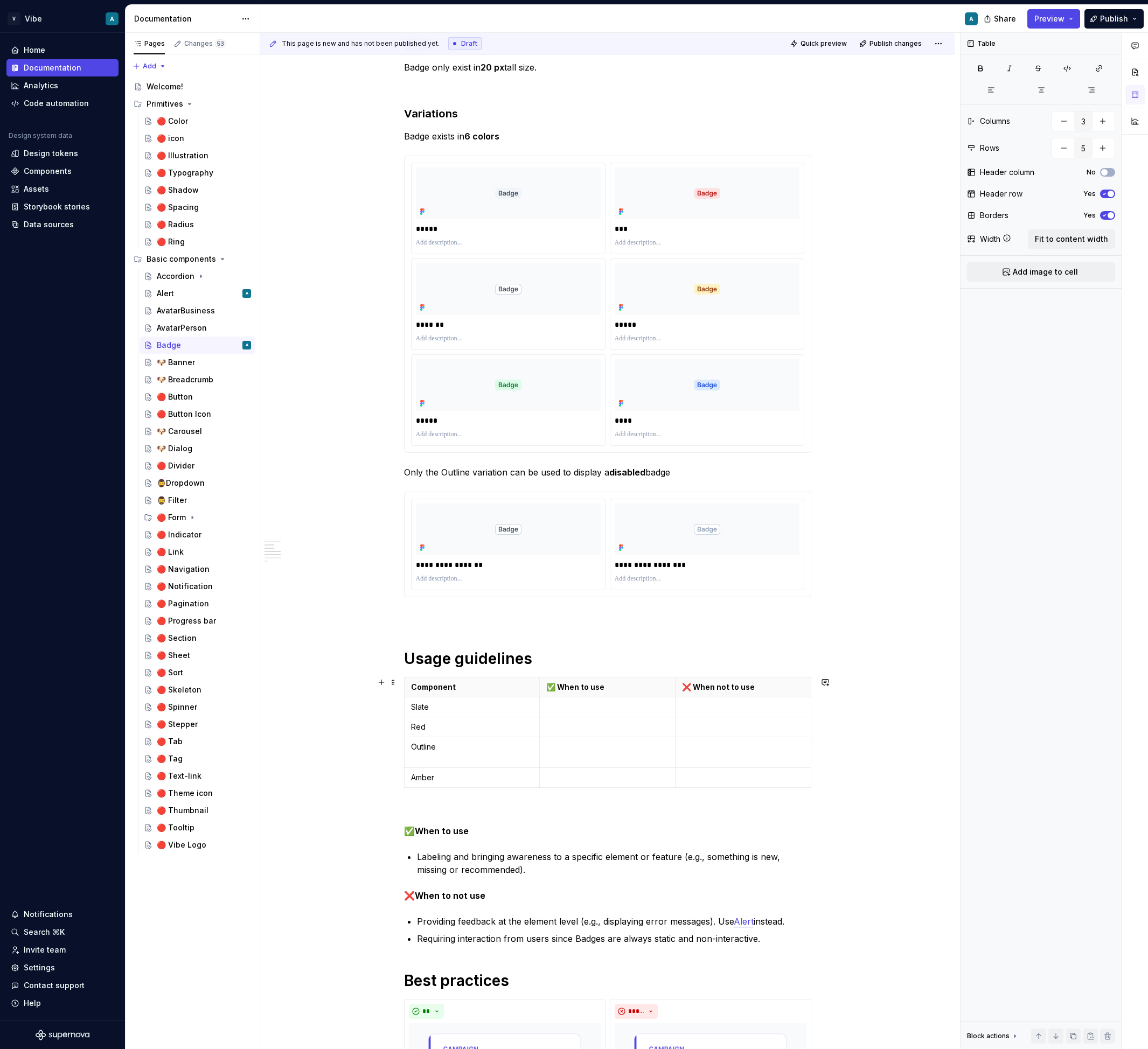
scroll to position [396, 0]
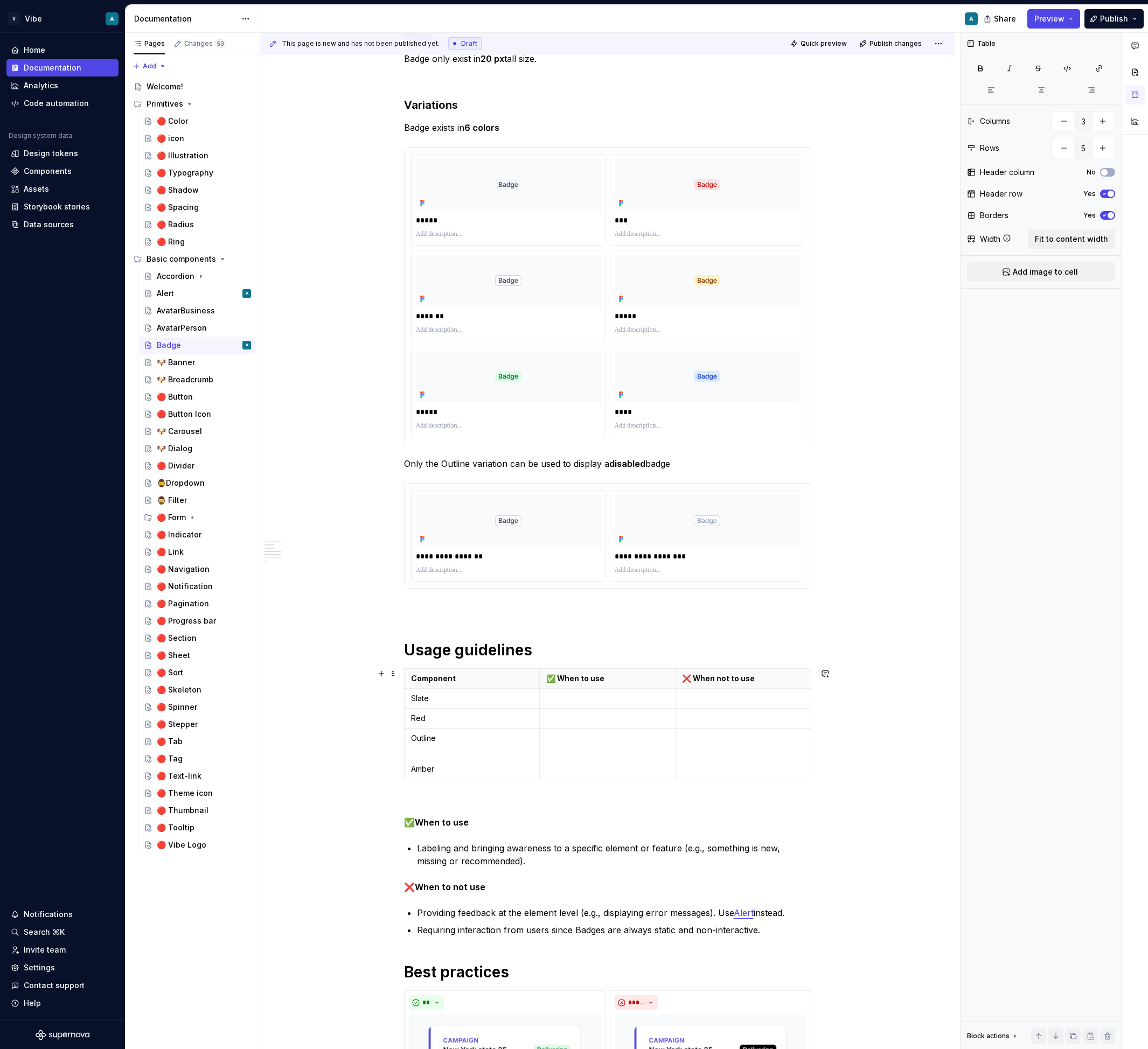
click at [406, 766] on td "Amber" at bounding box center [471, 769] width 136 height 20
type textarea "*"
click at [425, 701] on p "Slate" at bounding box center [472, 697] width 122 height 10
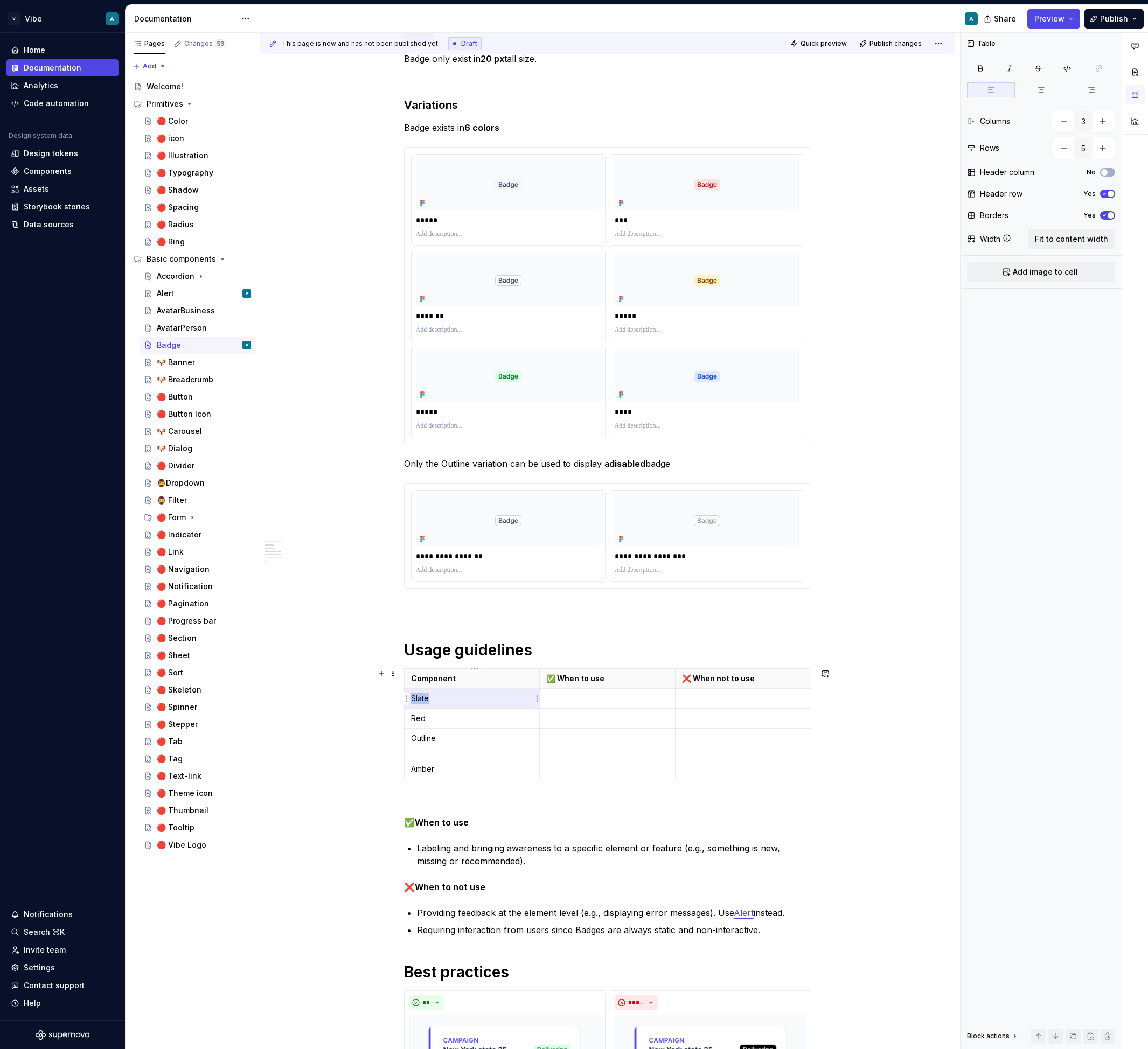
click at [431, 700] on p "Slate" at bounding box center [472, 697] width 122 height 10
click at [426, 221] on p "*****" at bounding box center [508, 220] width 185 height 10
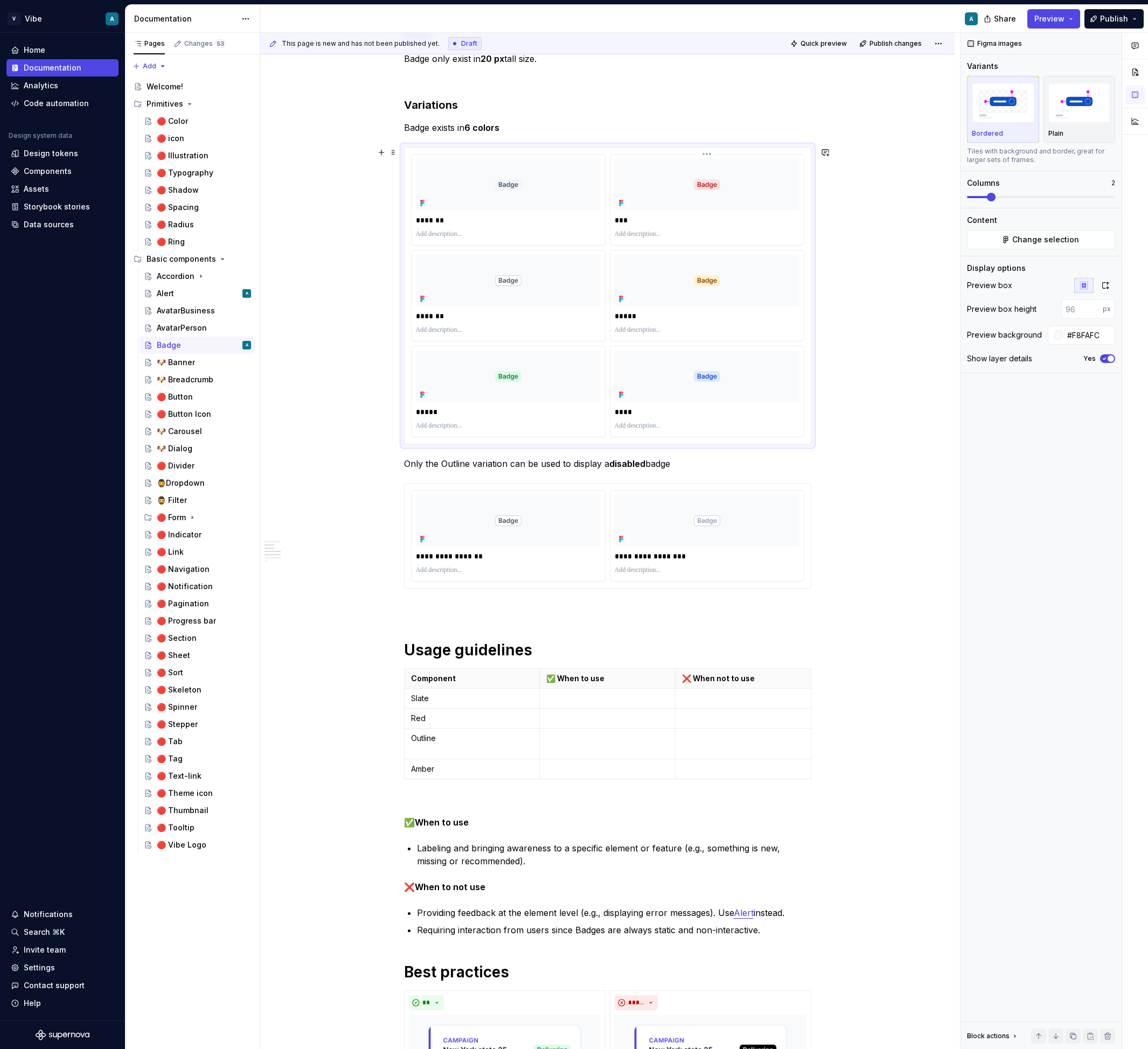
click at [627, 218] on p "***" at bounding box center [706, 220] width 185 height 10
click at [433, 412] on p "*****" at bounding box center [508, 411] width 185 height 10
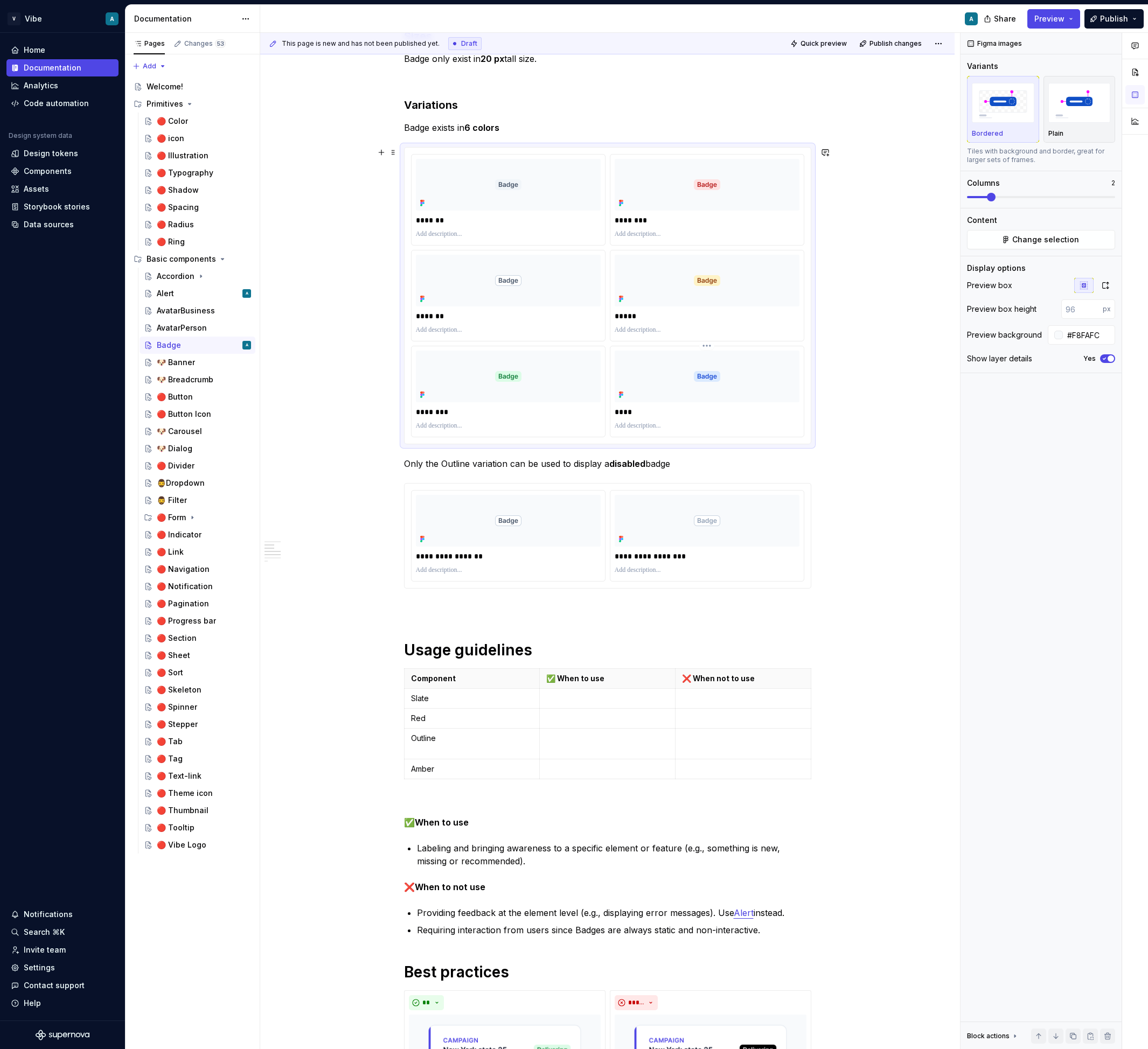
click at [634, 411] on p "****" at bounding box center [706, 411] width 185 height 10
click at [438, 222] on p "*******" at bounding box center [508, 220] width 185 height 10
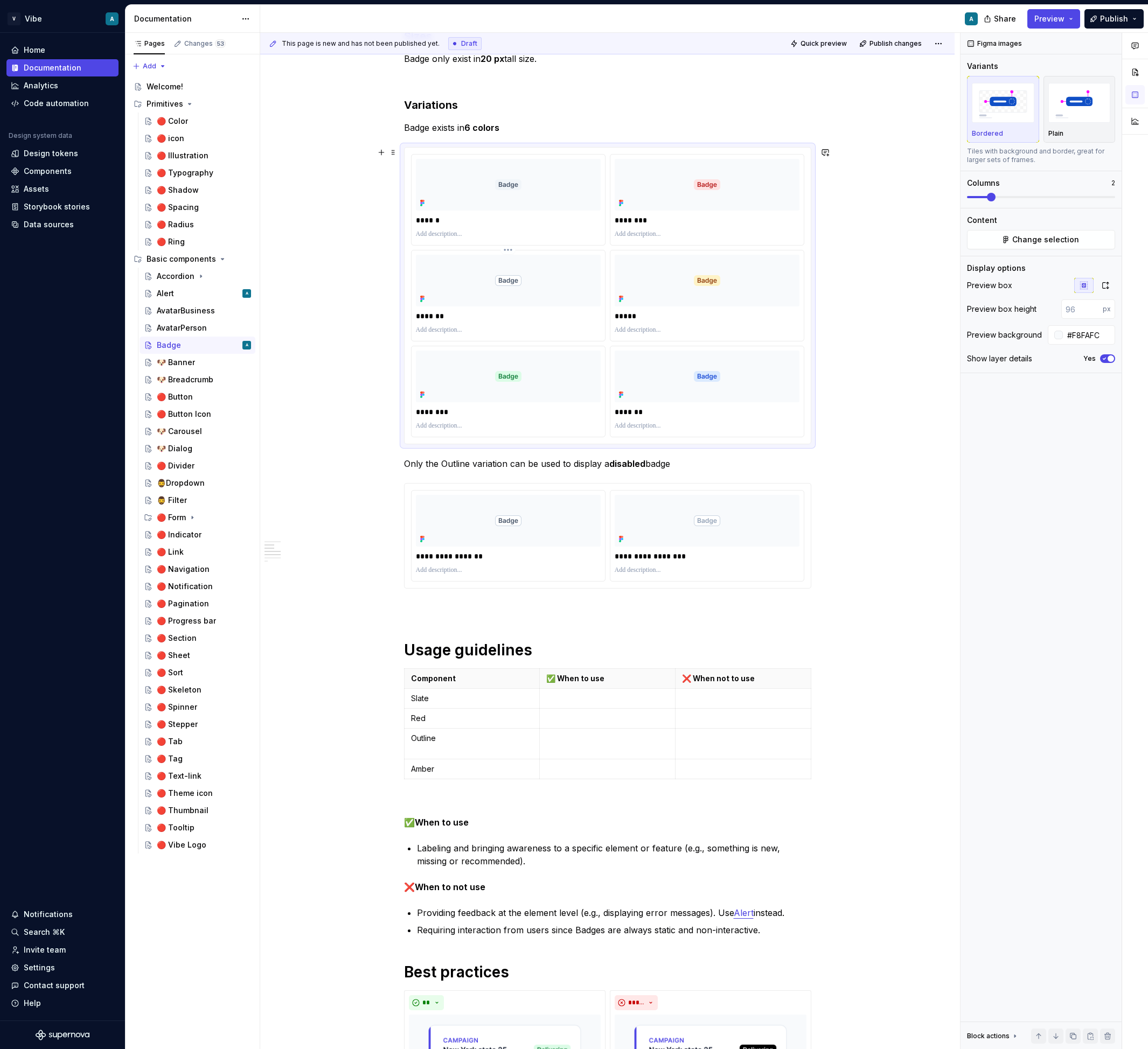
click at [429, 319] on p "*******" at bounding box center [508, 315] width 185 height 10
click at [429, 318] on p "*******" at bounding box center [508, 315] width 185 height 10
click at [637, 316] on p "*****" at bounding box center [706, 315] width 185 height 10
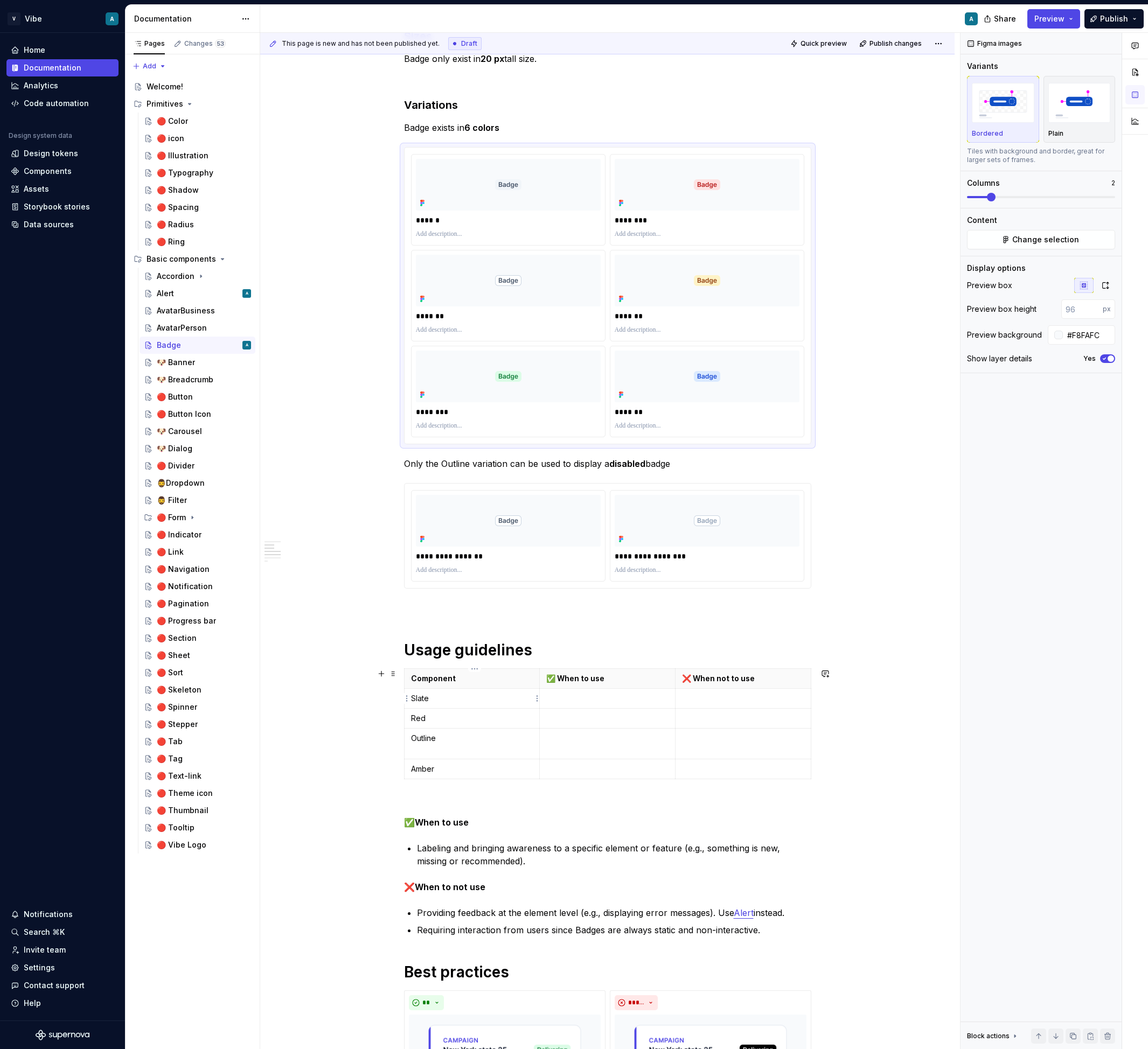
click at [425, 702] on p "Slate" at bounding box center [472, 697] width 122 height 10
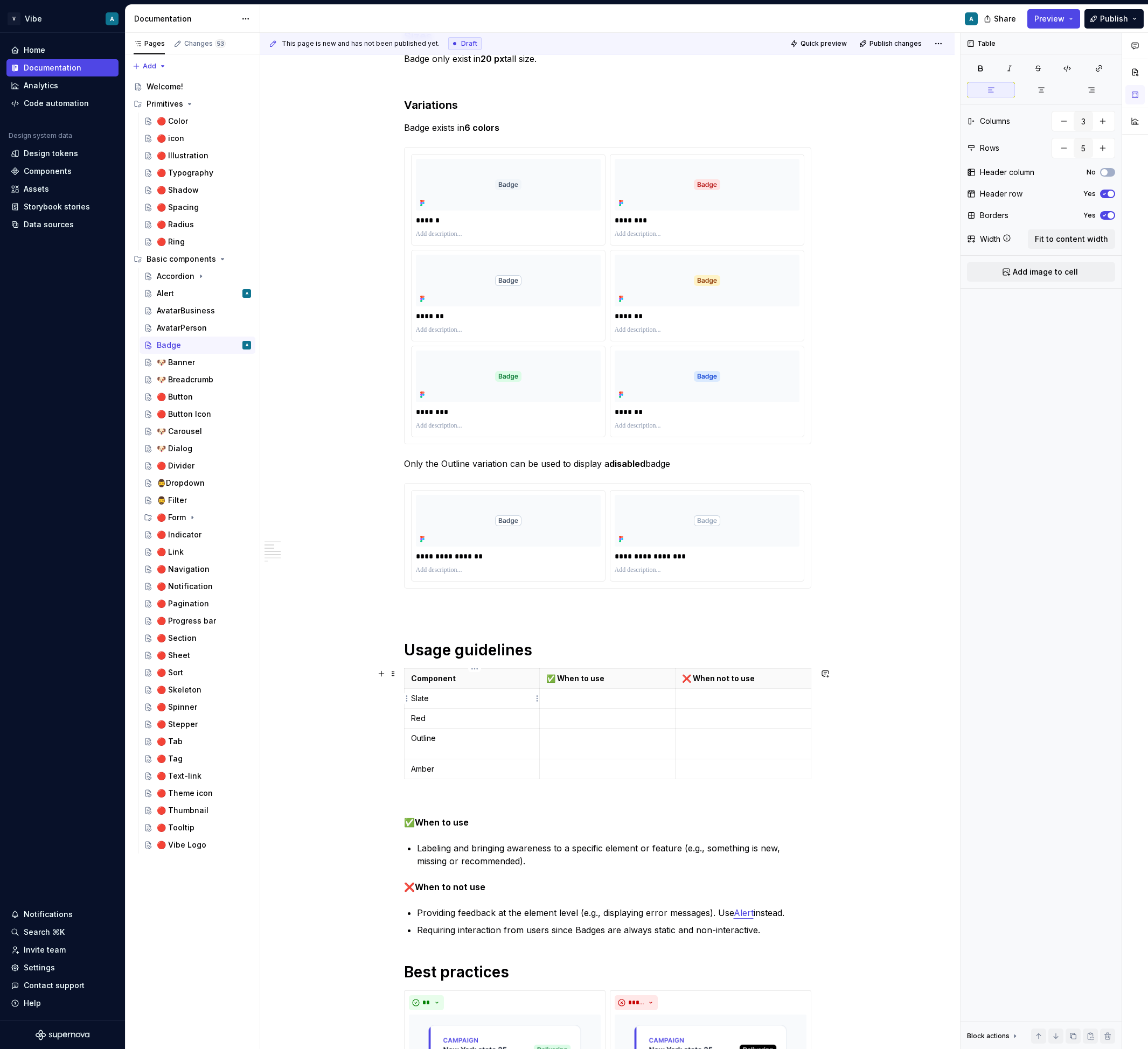
click at [425, 702] on p "Slate" at bounding box center [472, 697] width 122 height 10
click at [419, 719] on p "Red" at bounding box center [472, 718] width 122 height 10
click at [426, 731] on td "Outline" at bounding box center [471, 744] width 136 height 30
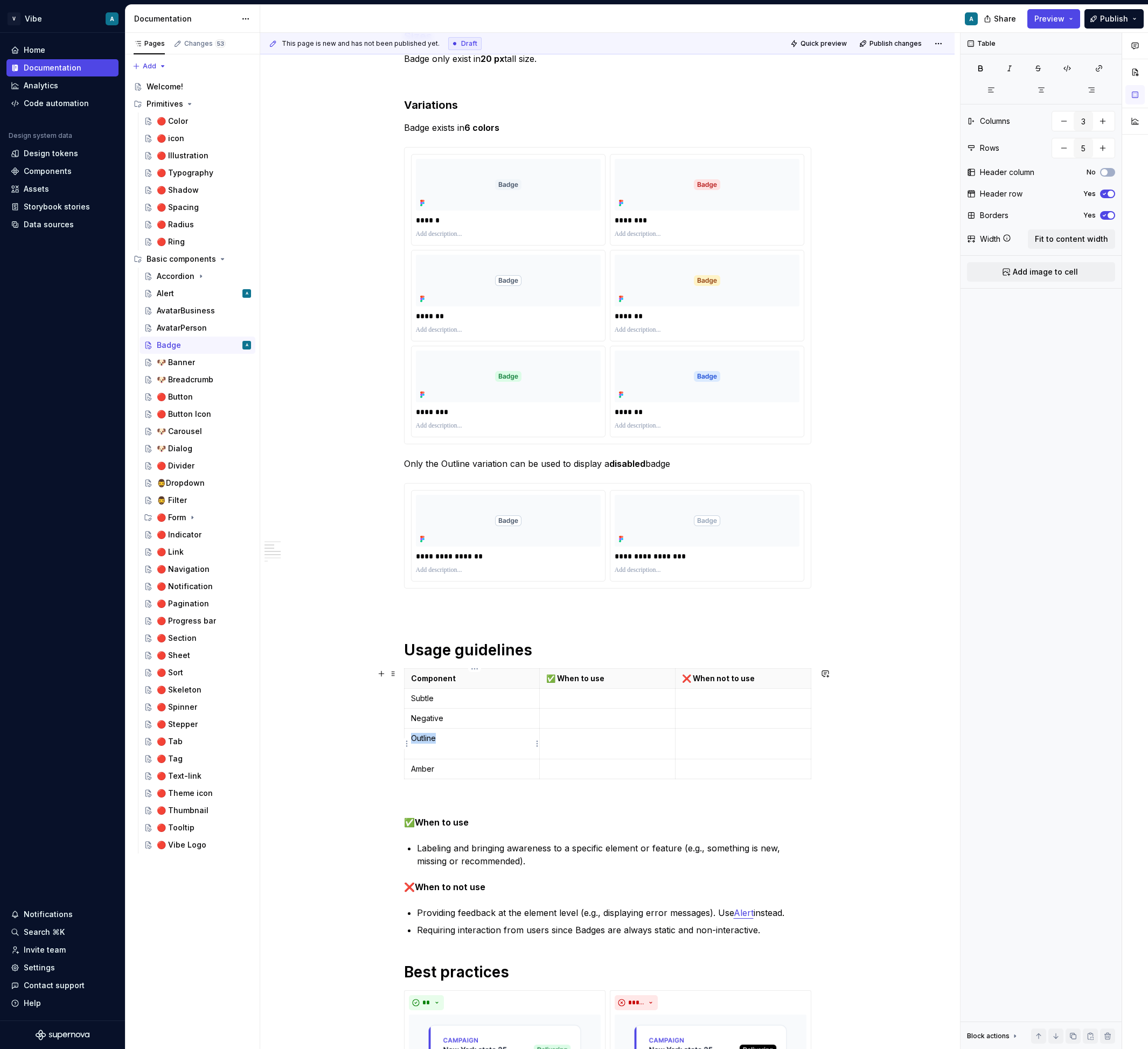
click at [426, 731] on td "Outline" at bounding box center [471, 744] width 136 height 30
click at [577, 740] on p at bounding box center [607, 738] width 122 height 10
click at [428, 738] on p "Outline" at bounding box center [472, 738] width 122 height 10
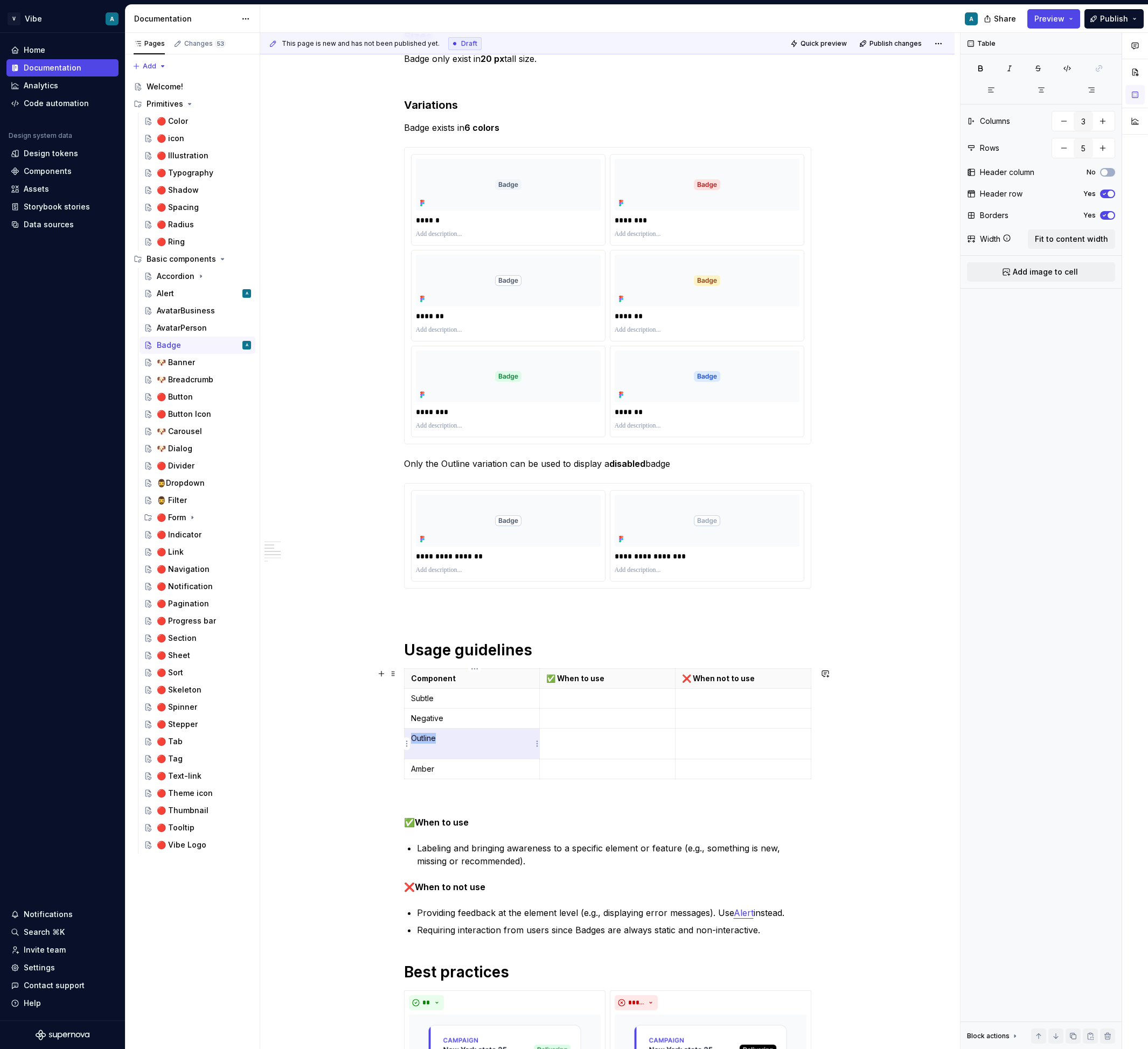
click at [428, 738] on p "Outline" at bounding box center [472, 738] width 122 height 10
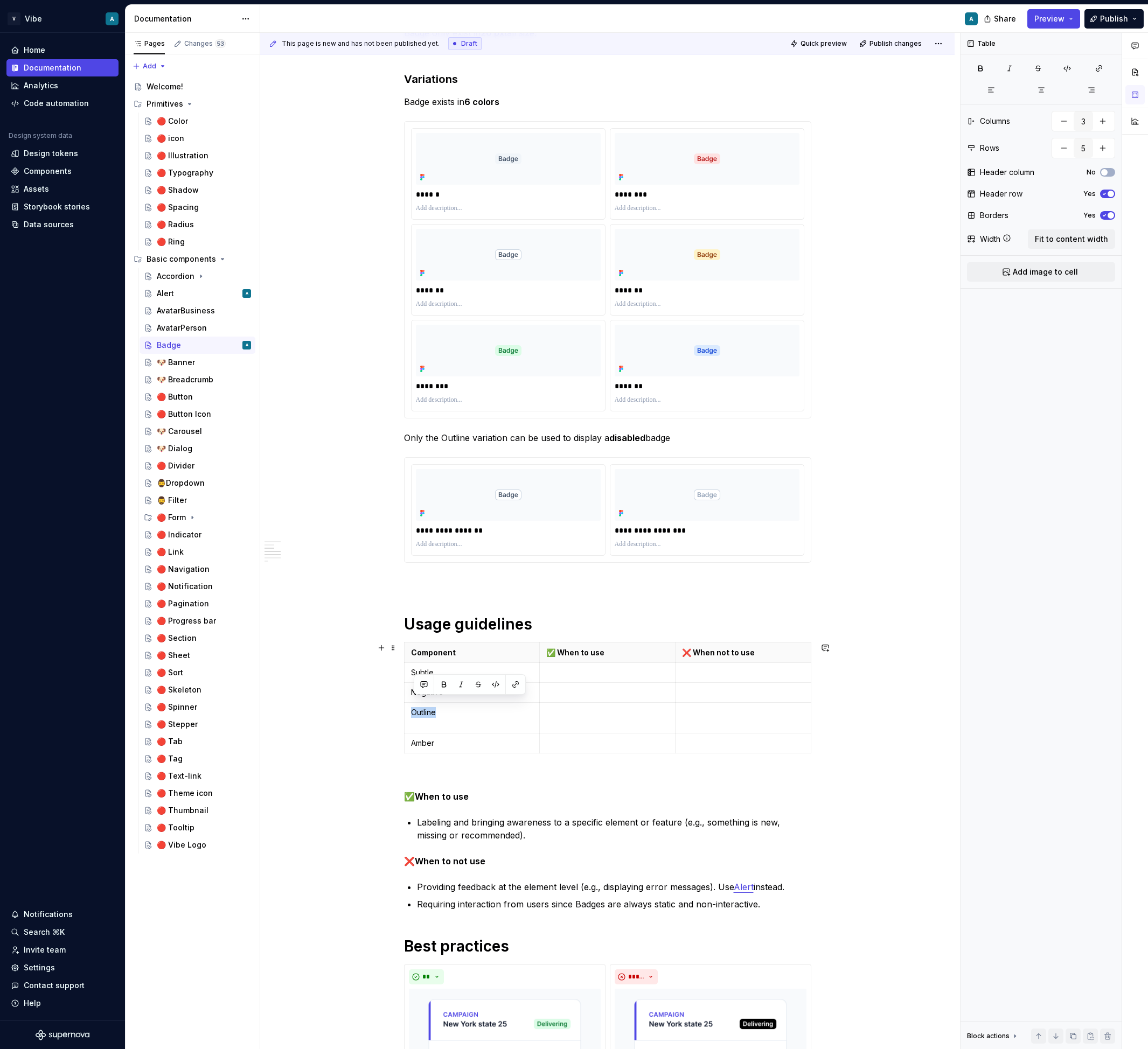
scroll to position [432, 0]
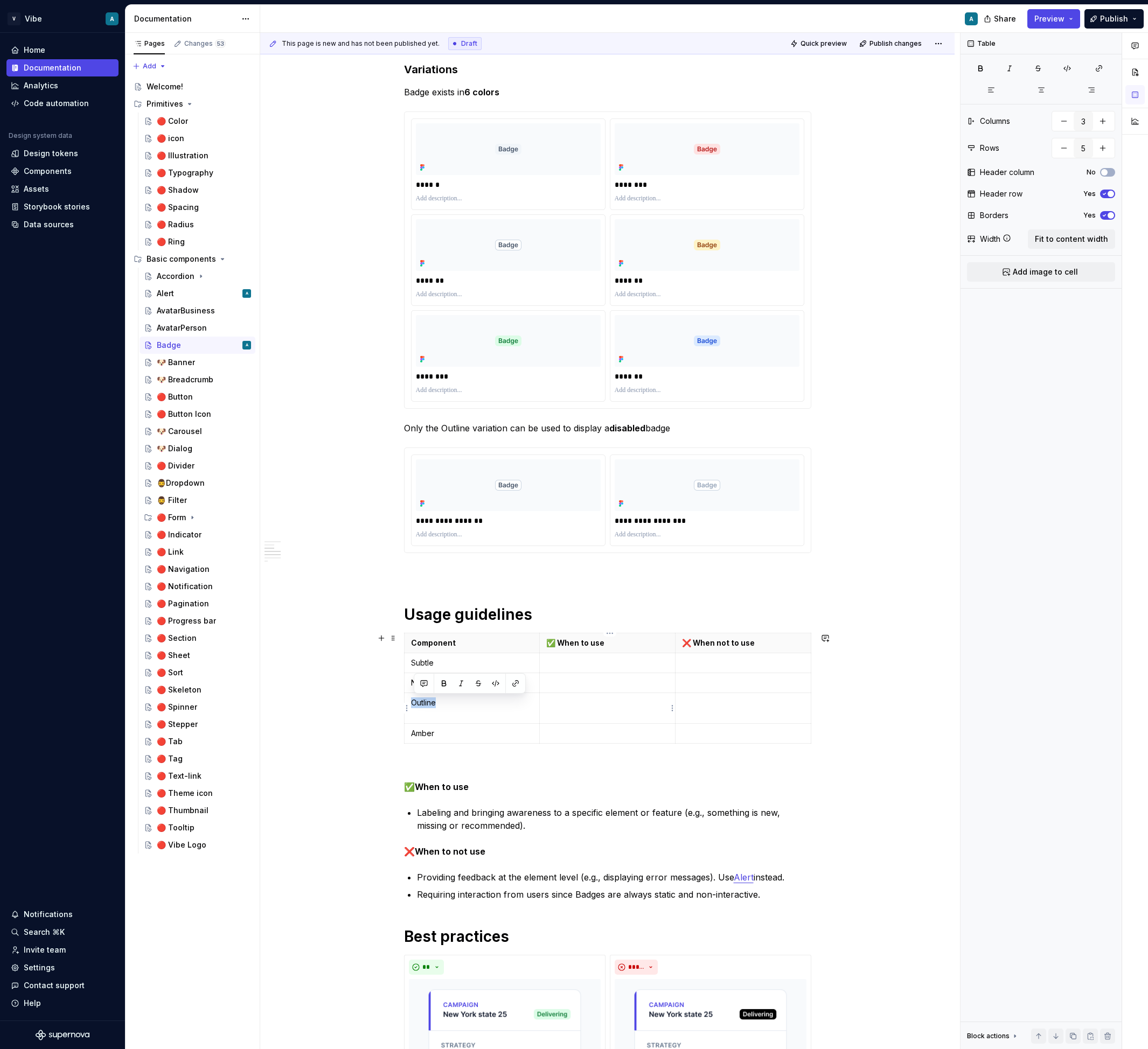
click at [594, 722] on td at bounding box center [607, 708] width 136 height 30
click at [429, 704] on p "Outline" at bounding box center [472, 702] width 122 height 10
click at [430, 740] on td "Amber" at bounding box center [471, 734] width 136 height 20
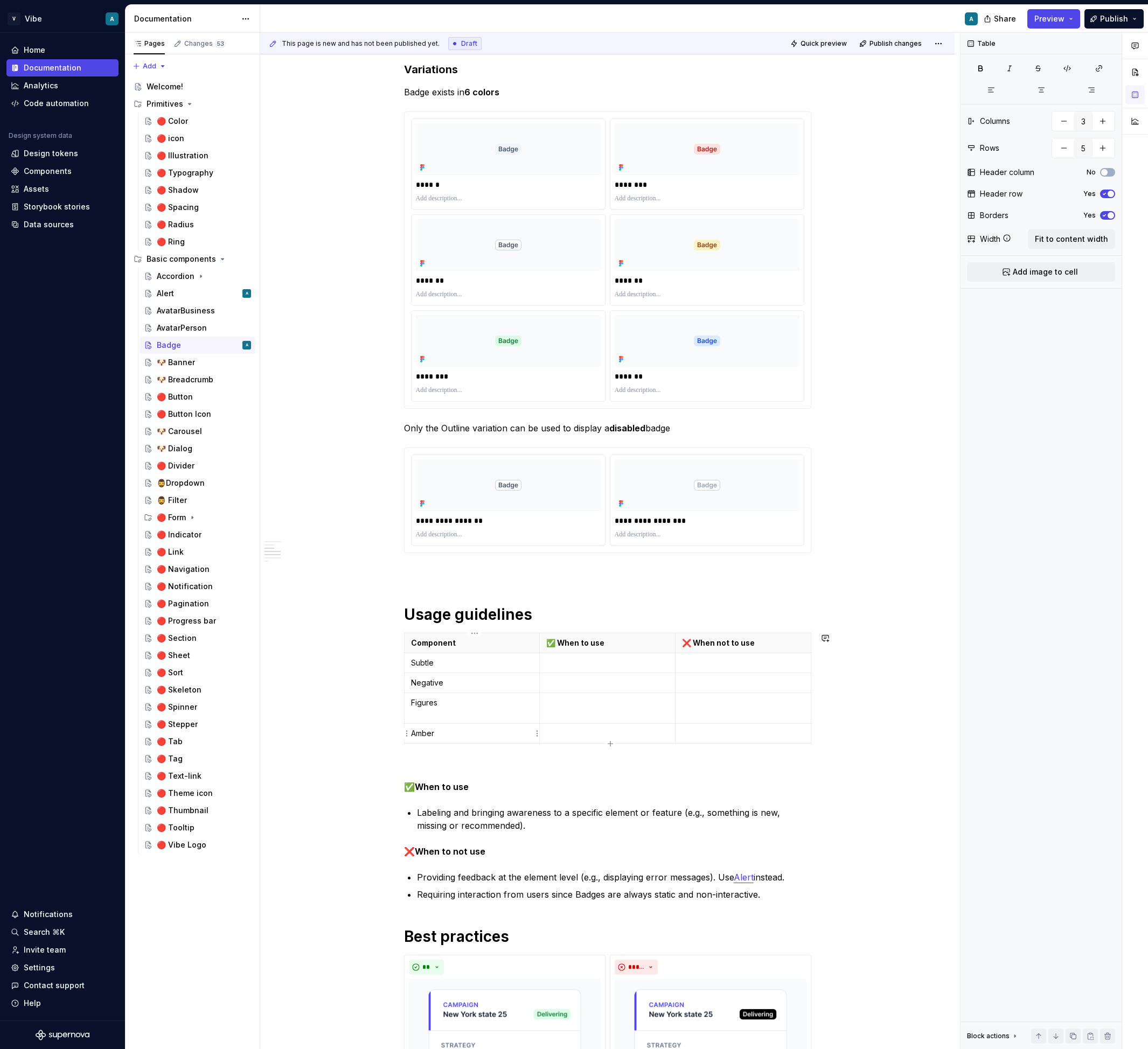
click at [430, 740] on td "Amber" at bounding box center [471, 734] width 136 height 20
click at [419, 730] on p "Amber" at bounding box center [472, 733] width 122 height 10
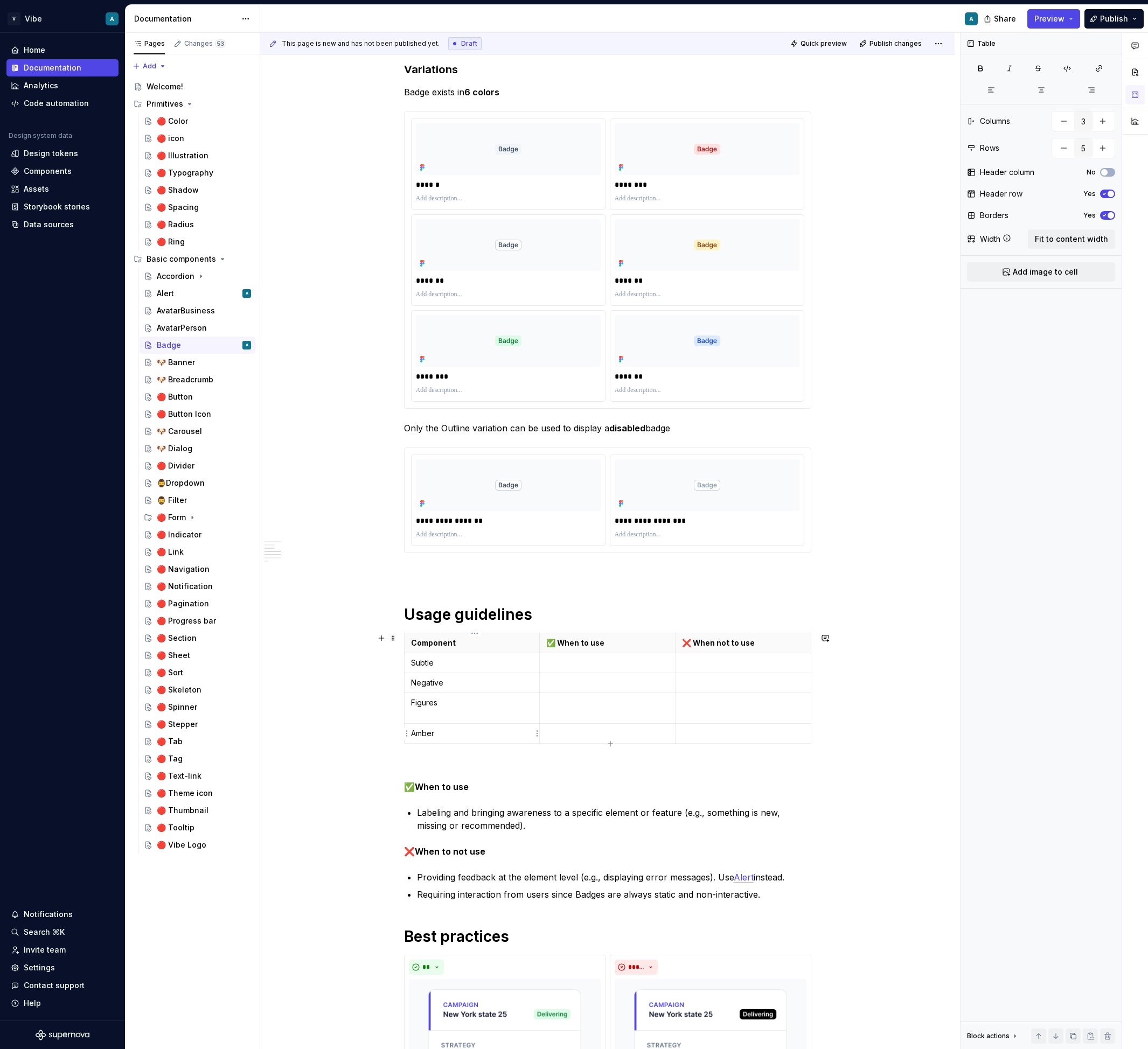
click at [419, 730] on p "Amber" at bounding box center [472, 733] width 122 height 10
click at [406, 732] on html "V Vibe A Home Documentation Analytics Code automation Design system data Design…" at bounding box center [574, 524] width 1148 height 1049
click at [461, 769] on div "Add row after" at bounding box center [458, 770] width 70 height 10
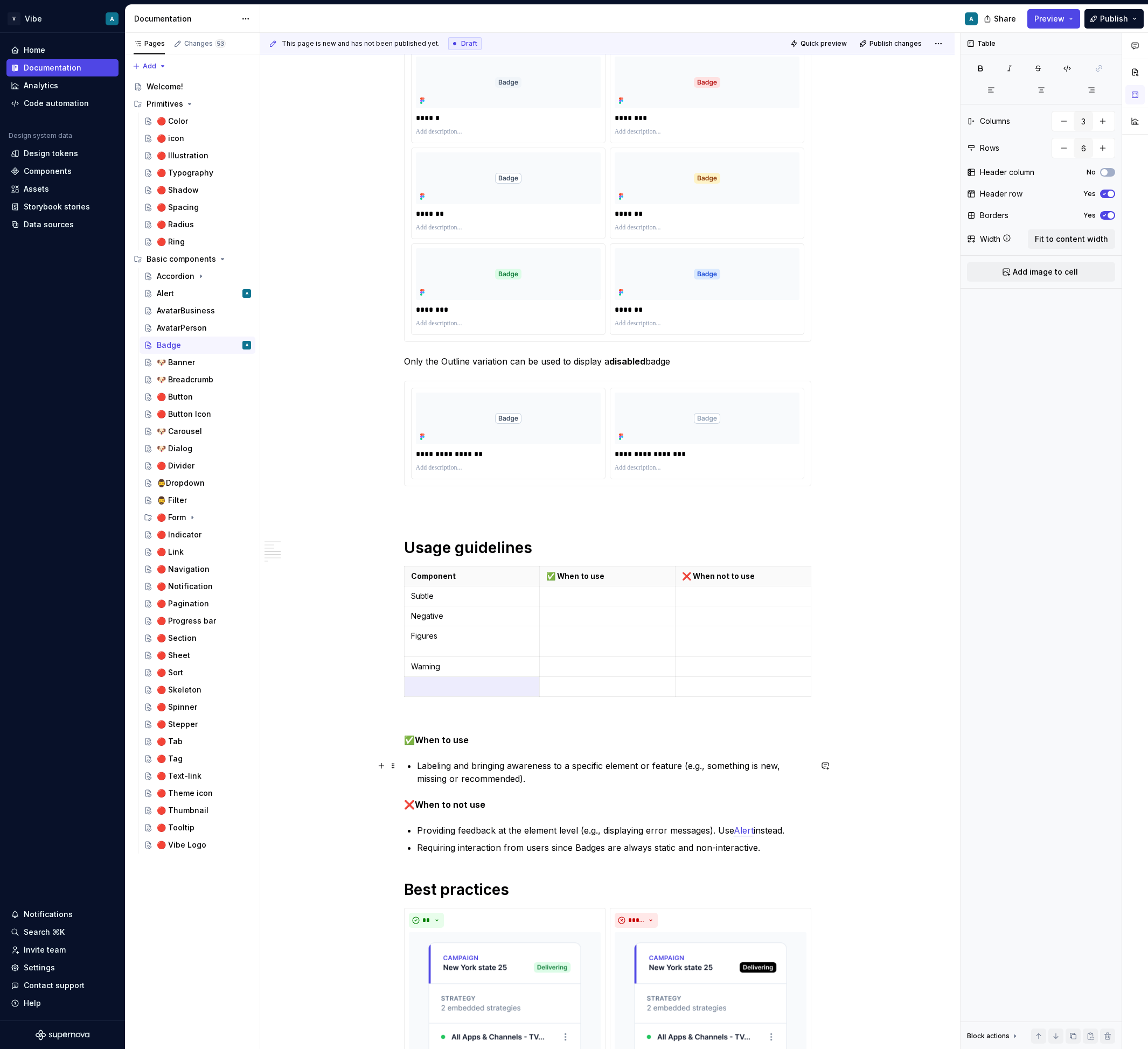
scroll to position [518, 0]
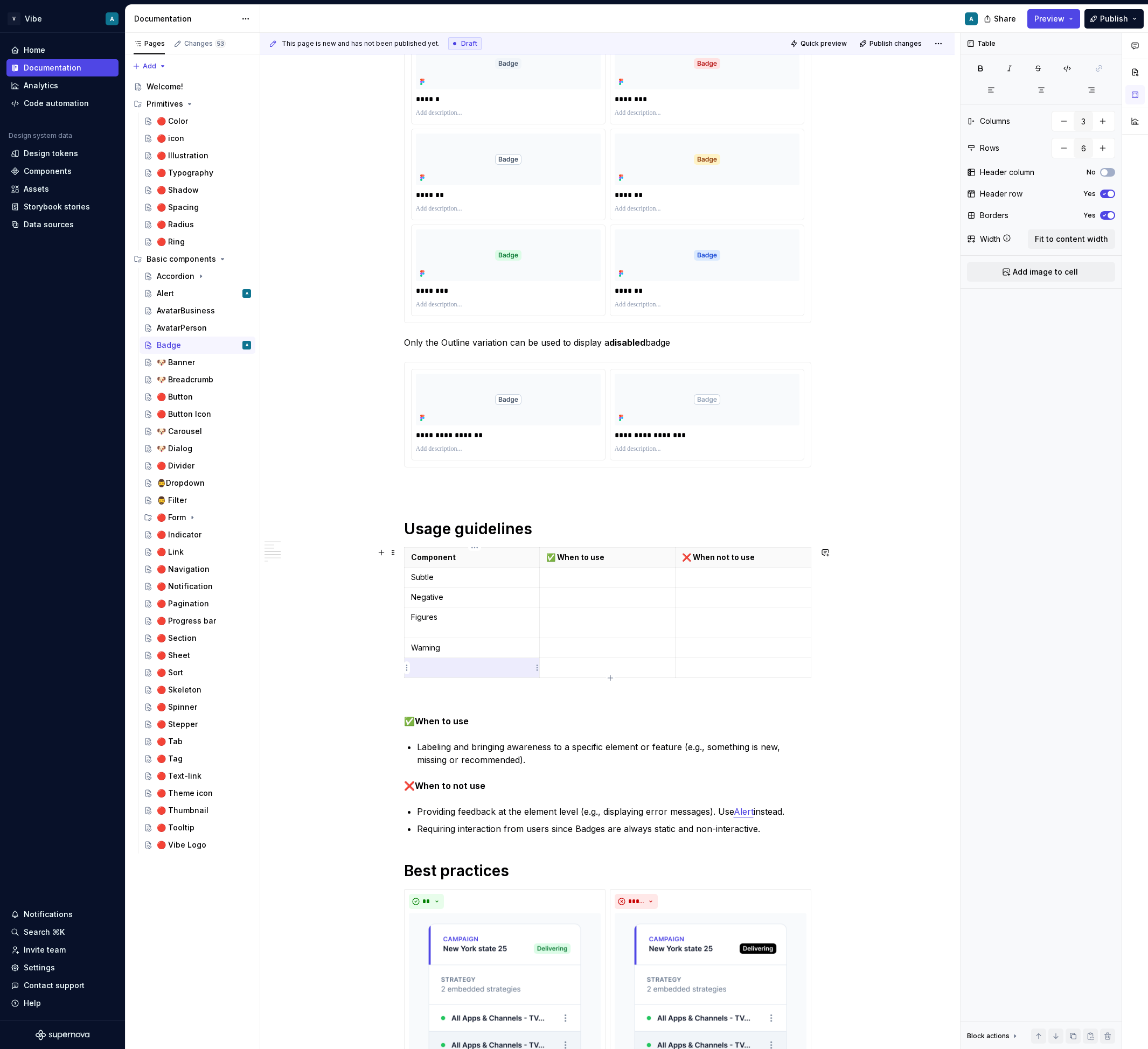
click at [455, 669] on p at bounding box center [472, 667] width 122 height 10
click at [403, 671] on html "V Vibe A Home Documentation Analytics Code automation Design system data Design…" at bounding box center [574, 524] width 1148 height 1049
click at [461, 705] on div "Add row after" at bounding box center [458, 704] width 70 height 10
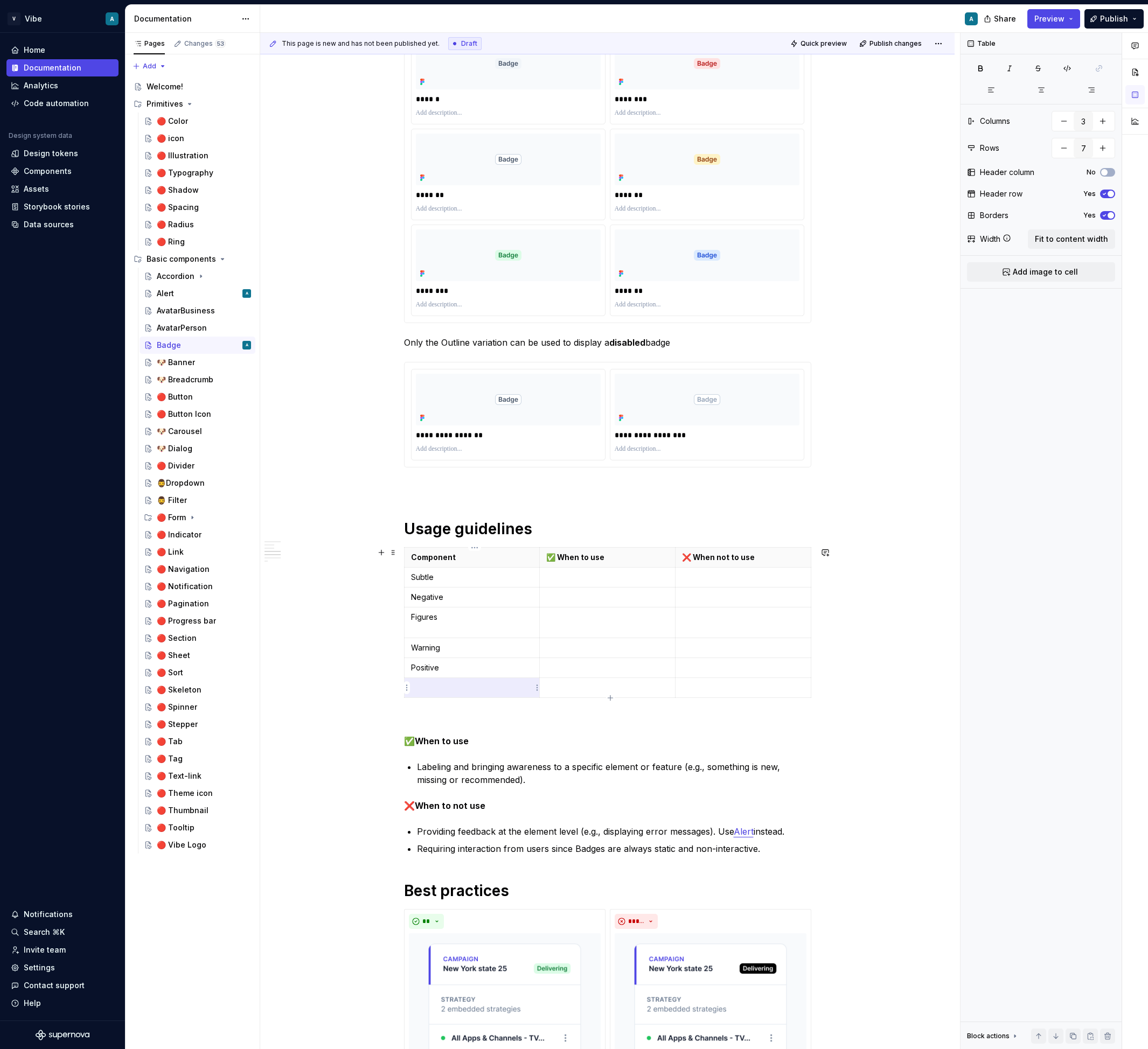
click at [449, 686] on p at bounding box center [472, 687] width 122 height 10
click at [462, 631] on td "Figures" at bounding box center [471, 623] width 136 height 30
click at [405, 621] on html "V Vibe A Home Documentation Analytics Code automation Design system data Design…" at bounding box center [574, 524] width 1148 height 1049
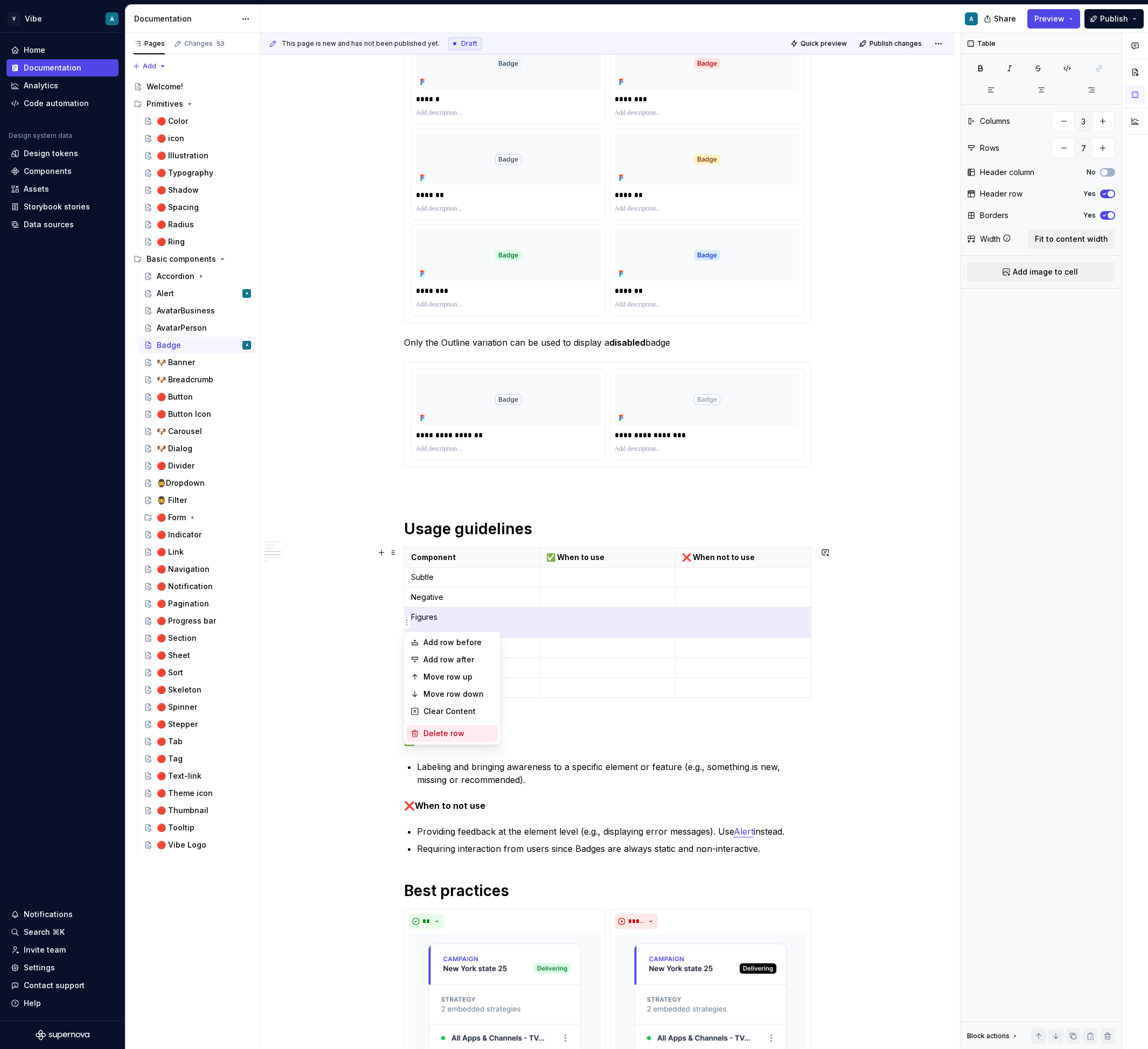
click at [458, 728] on div "Delete row" at bounding box center [458, 733] width 70 height 10
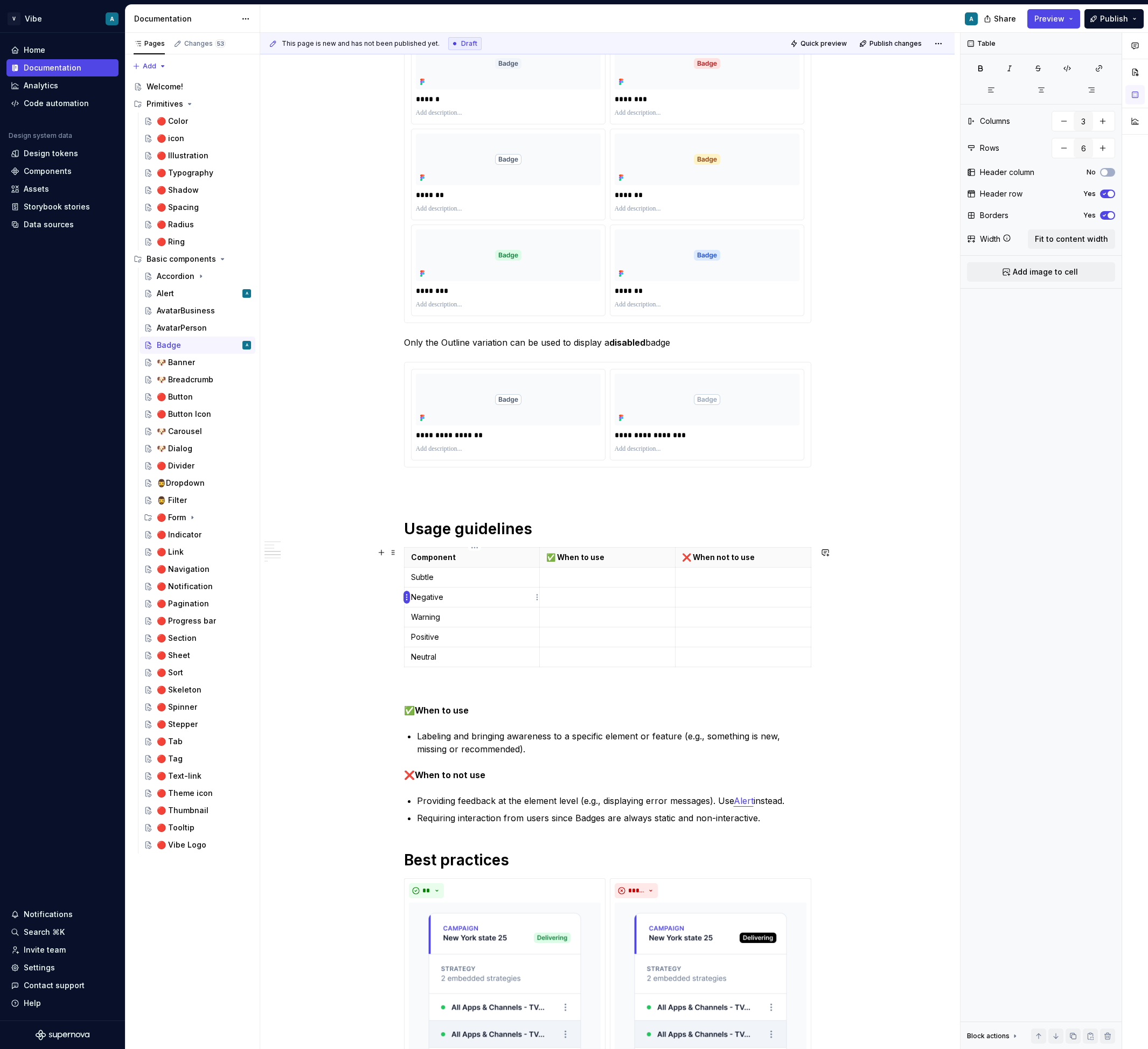
click at [409, 598] on html "V Vibe A Home Documentation Analytics Code automation Design system data Design…" at bounding box center [574, 524] width 1148 height 1049
click at [466, 630] on div "Add row after" at bounding box center [458, 634] width 70 height 10
type input "7"
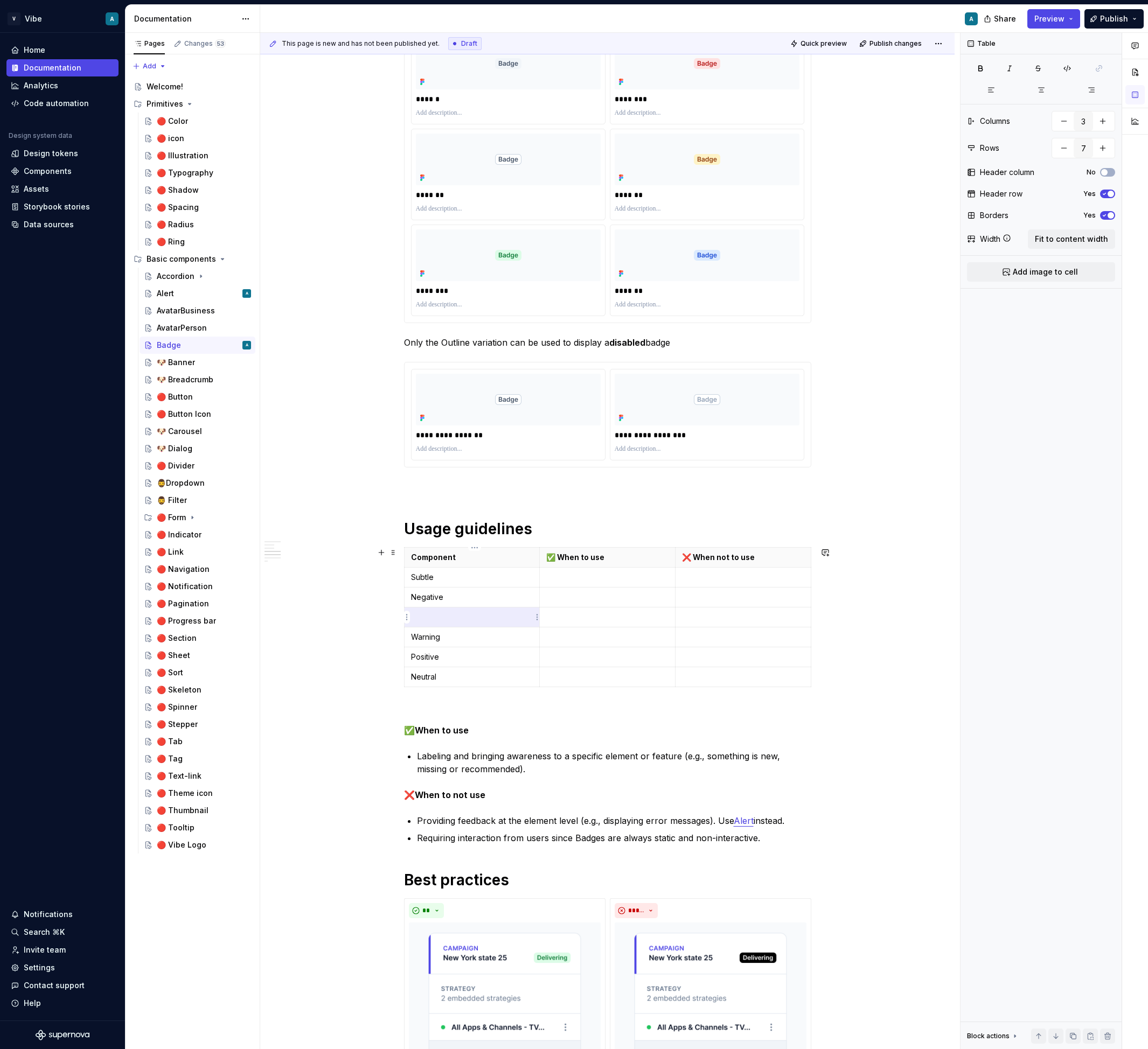
click at [446, 616] on p at bounding box center [472, 616] width 122 height 10
click at [426, 618] on p "Figure" at bounding box center [472, 616] width 122 height 10
click at [442, 620] on p "Figure" at bounding box center [472, 616] width 122 height 10
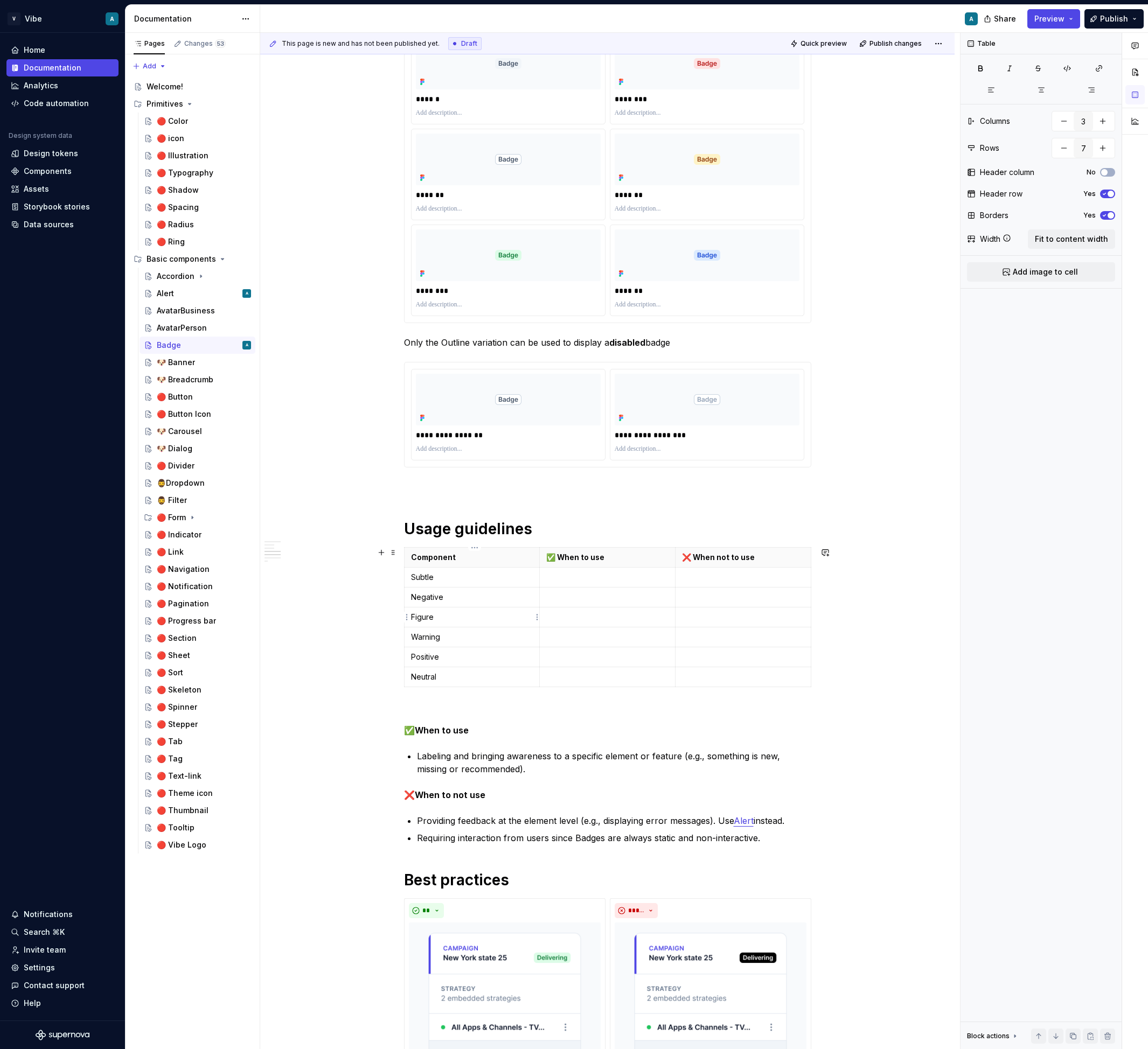
click at [442, 620] on p "Figure" at bounding box center [472, 616] width 122 height 10
click at [419, 619] on p "Figure" at bounding box center [472, 616] width 122 height 10
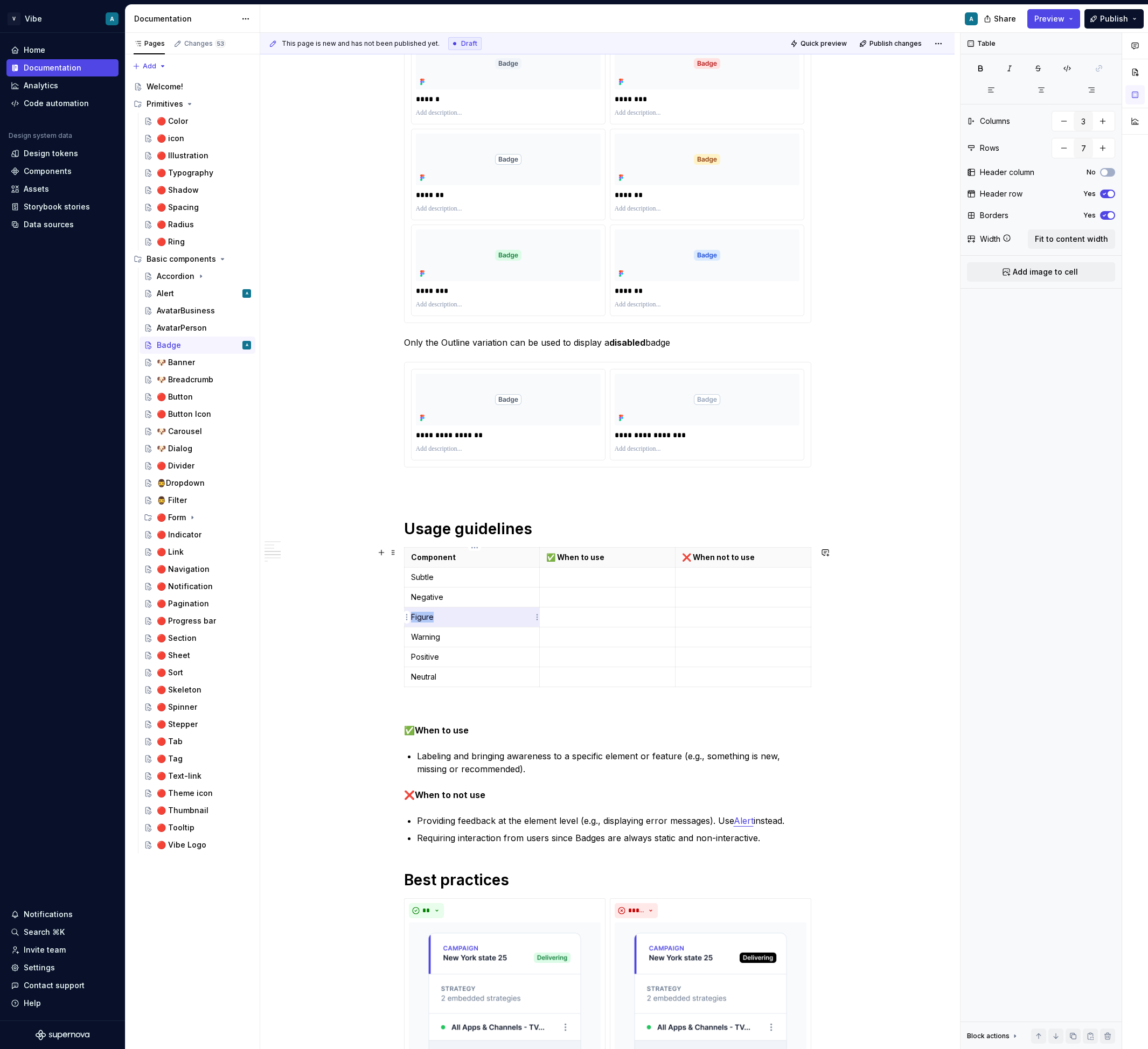
click at [427, 616] on p "Figure" at bounding box center [472, 616] width 122 height 10
click at [429, 680] on p "Neutral" at bounding box center [472, 677] width 122 height 10
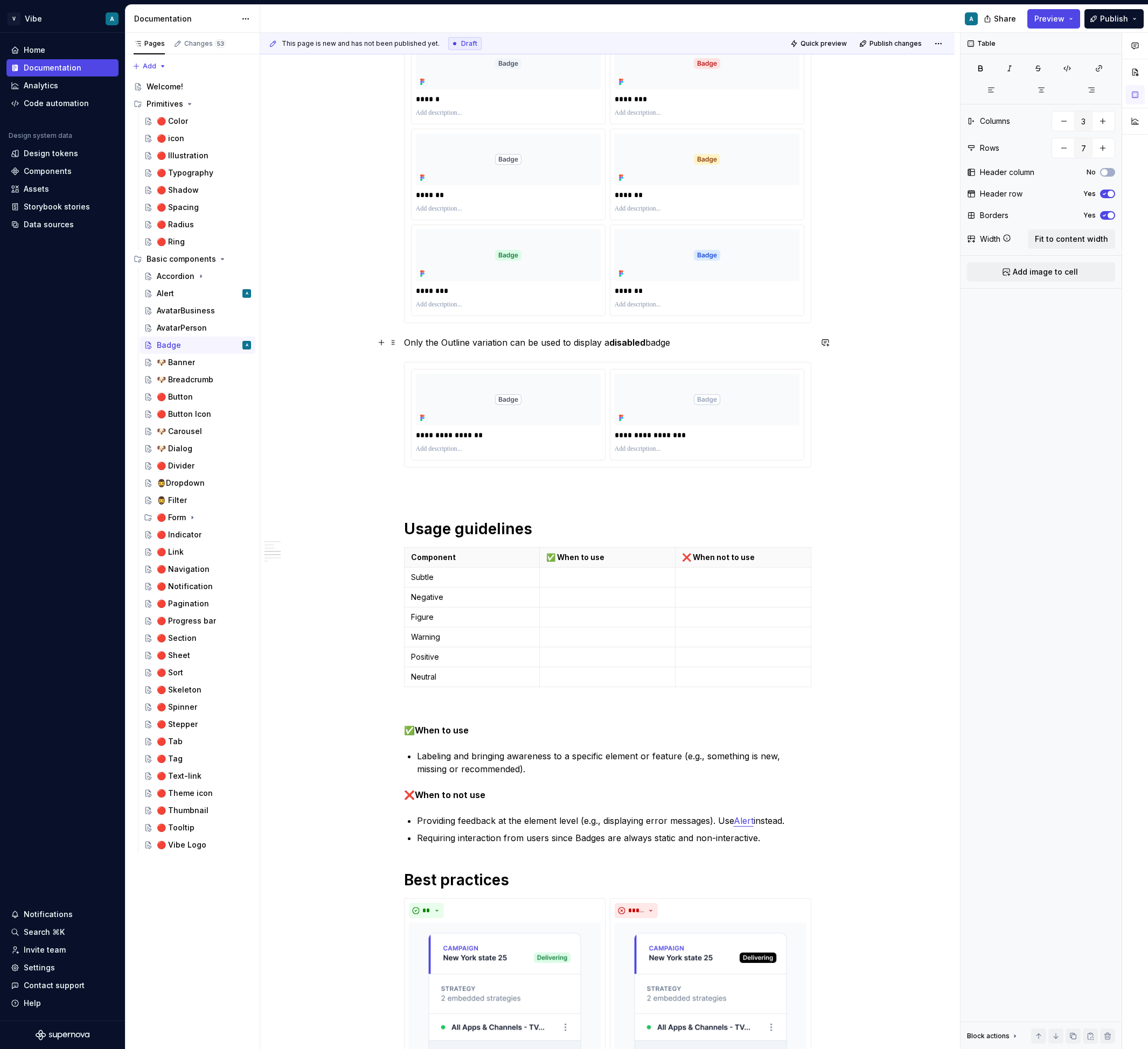
scroll to position [462, 0]
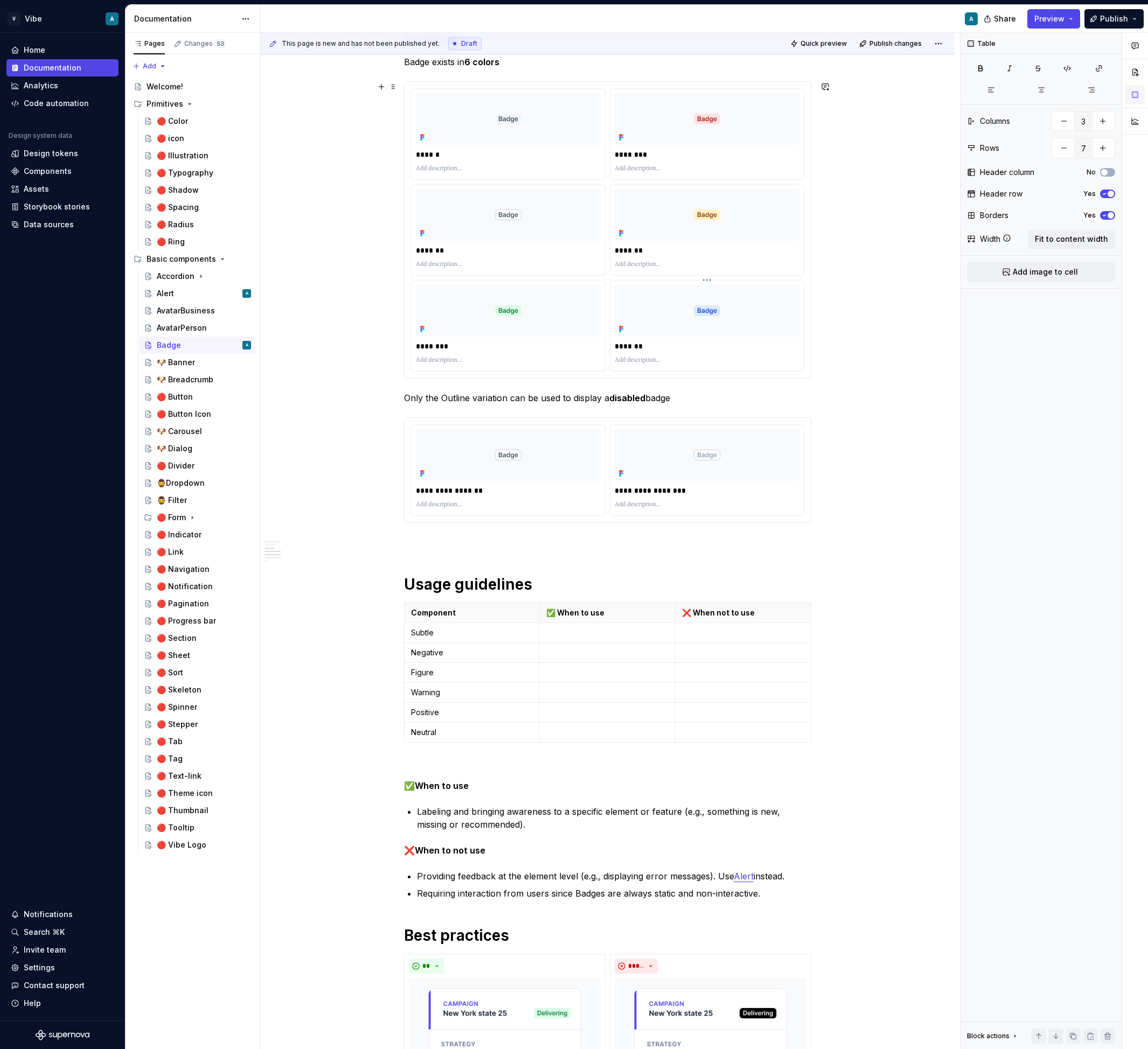
click at [633, 344] on p "*******" at bounding box center [706, 346] width 185 height 10
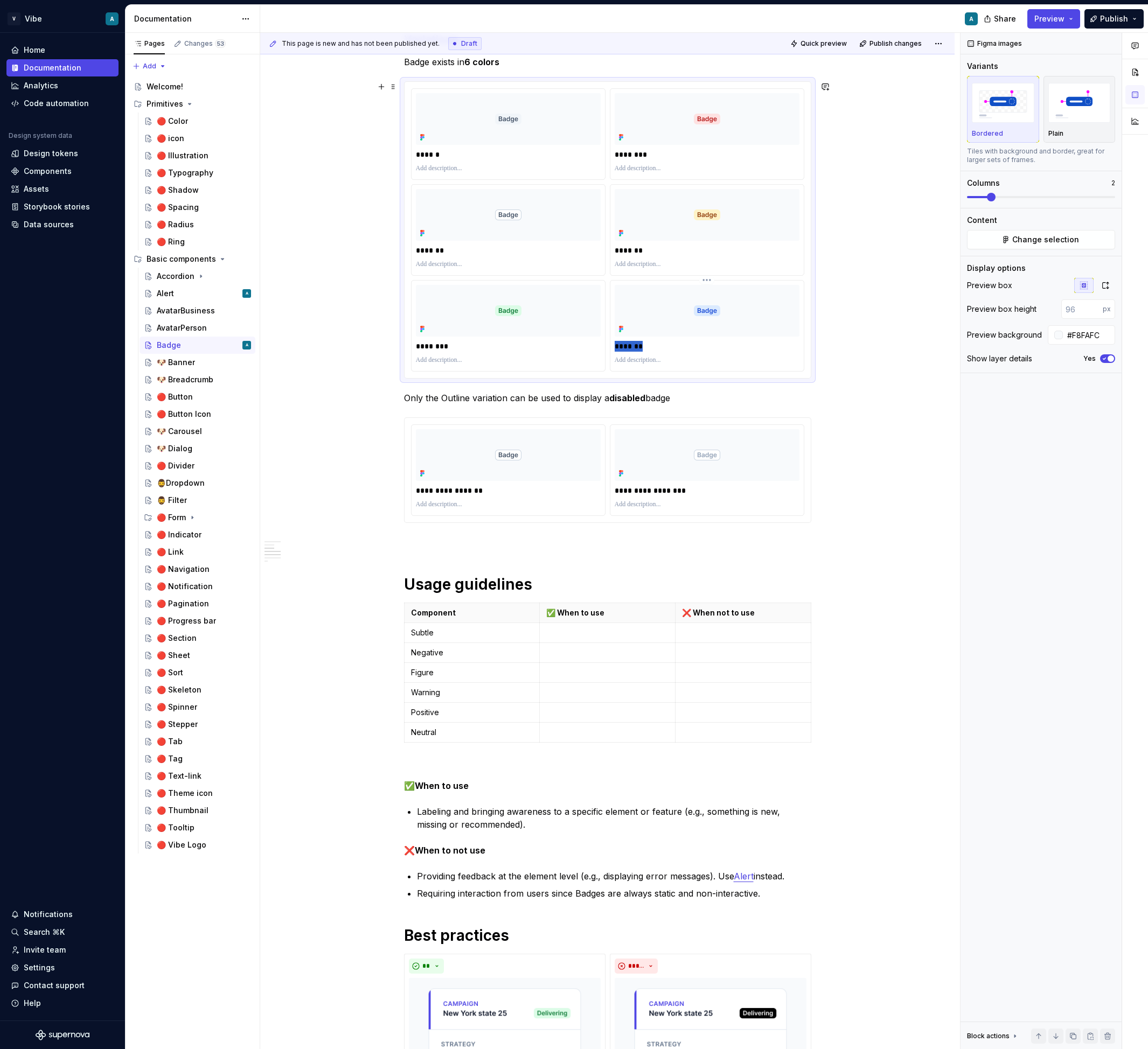
click at [633, 344] on p "*******" at bounding box center [706, 346] width 185 height 10
click at [426, 249] on p "*******" at bounding box center [508, 250] width 185 height 10
click at [427, 729] on p "Neutral" at bounding box center [472, 732] width 122 height 10
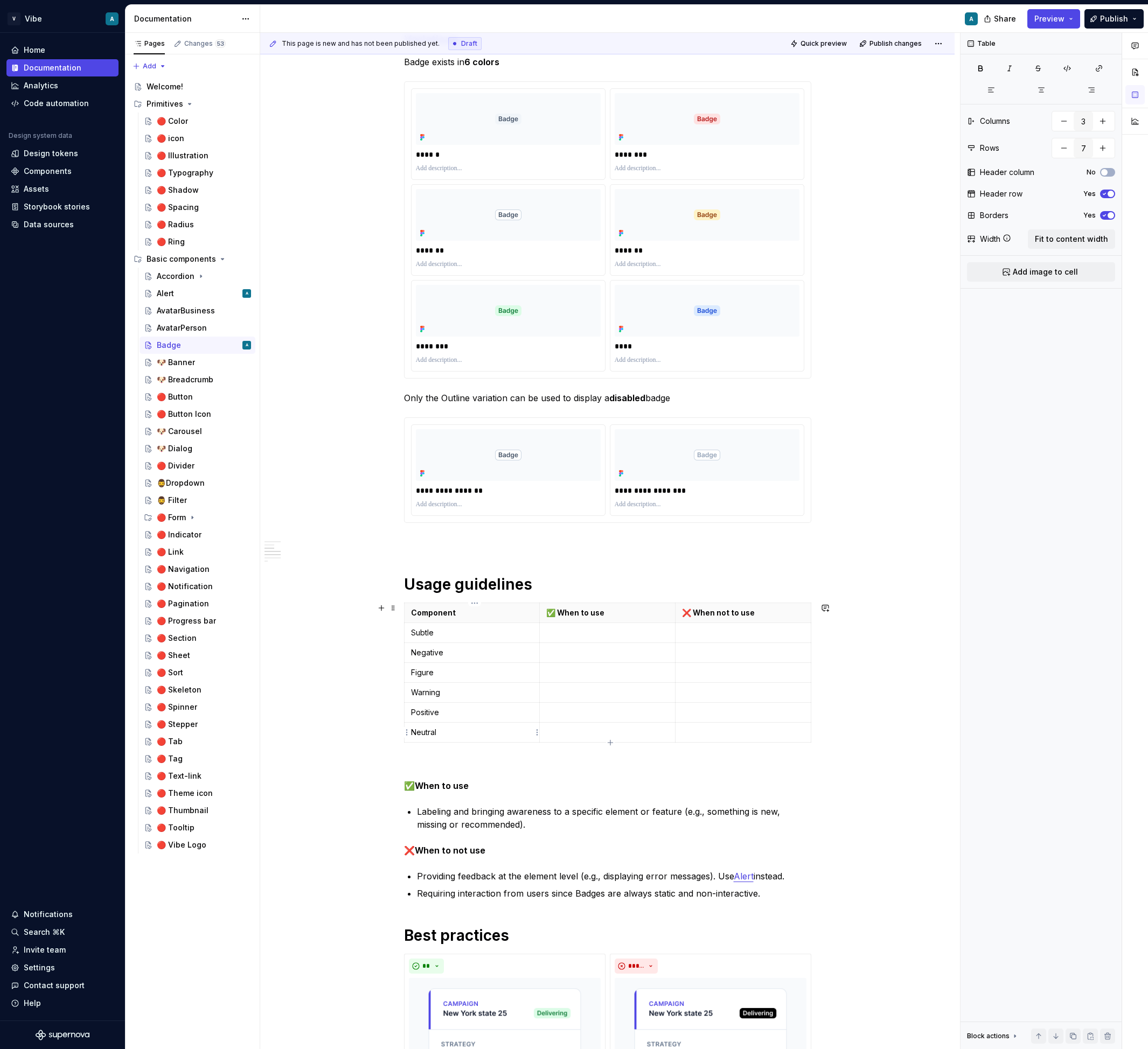
click at [427, 729] on p "Neutral" at bounding box center [472, 732] width 122 height 10
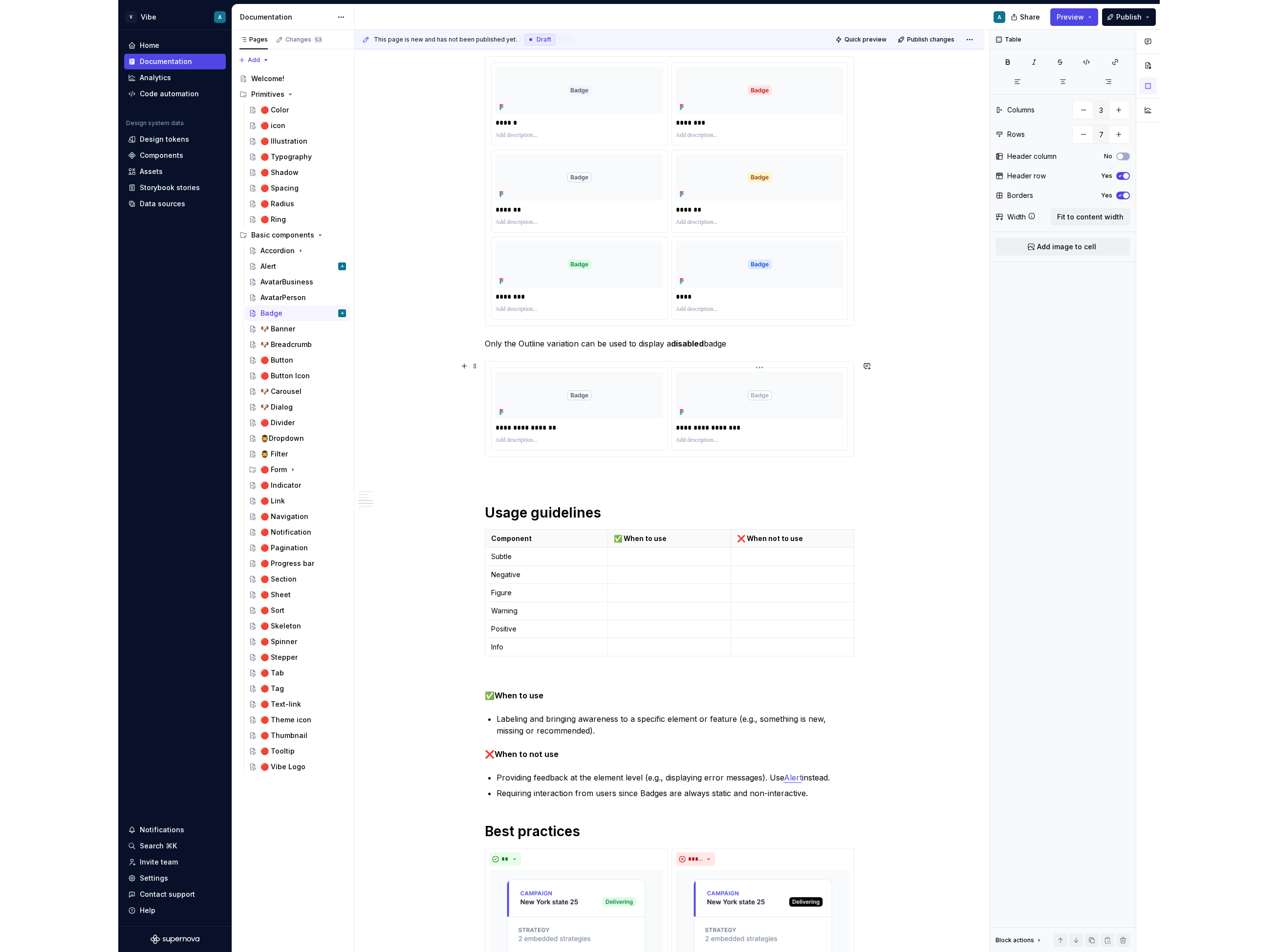
scroll to position [447, 0]
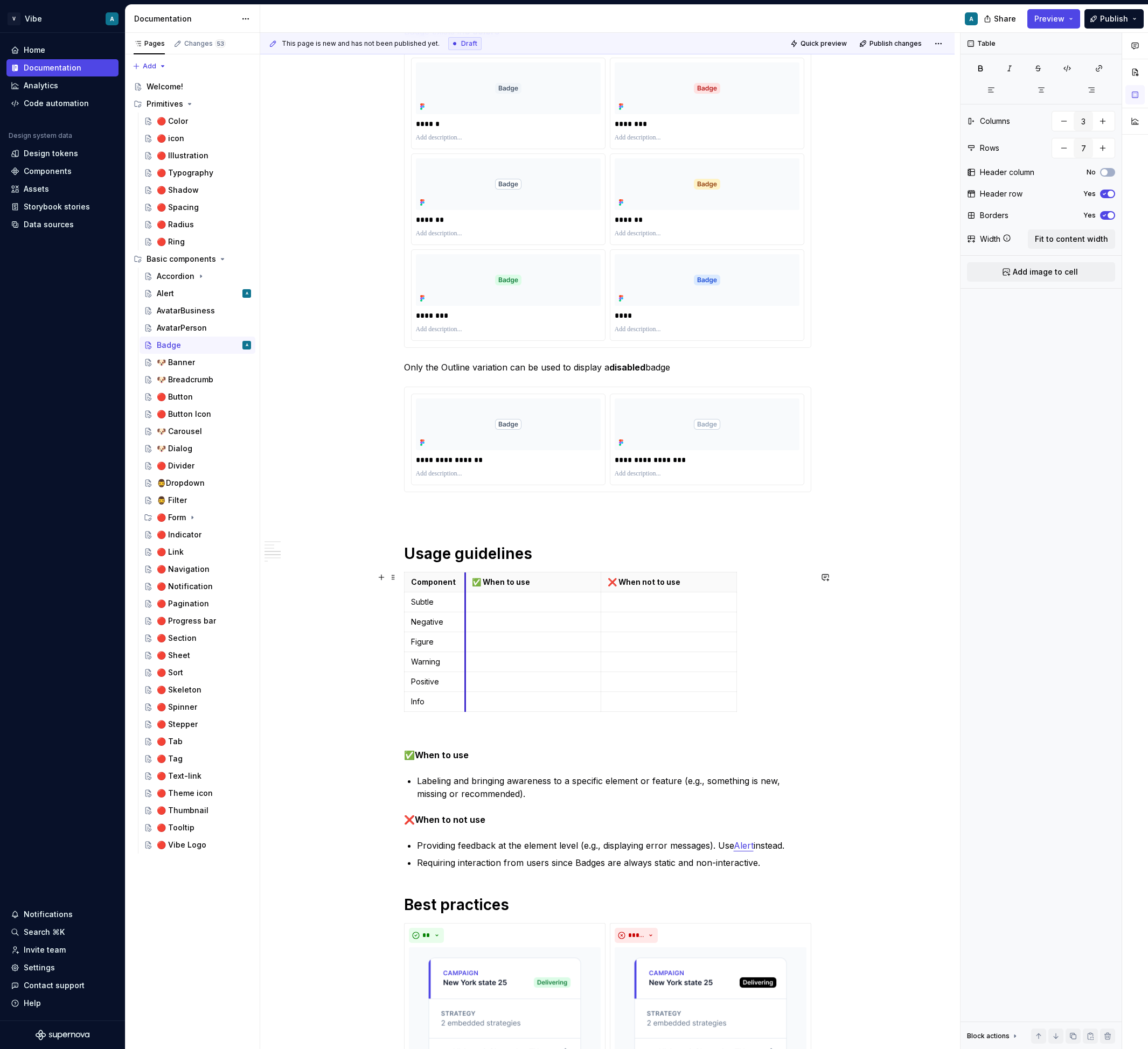
drag, startPoint x: 542, startPoint y: 583, endPoint x: 467, endPoint y: 581, distance: 75.0
click at [467, 581] on th "✅ When to use" at bounding box center [533, 582] width 136 height 20
drag, startPoint x: 737, startPoint y: 598, endPoint x: 808, endPoint y: 595, distance: 71.1
drag, startPoint x: 604, startPoint y: 581, endPoint x: 634, endPoint y: 583, distance: 30.1
click at [634, 583] on th "❌ When not to use" at bounding box center [735, 582] width 207 height 20
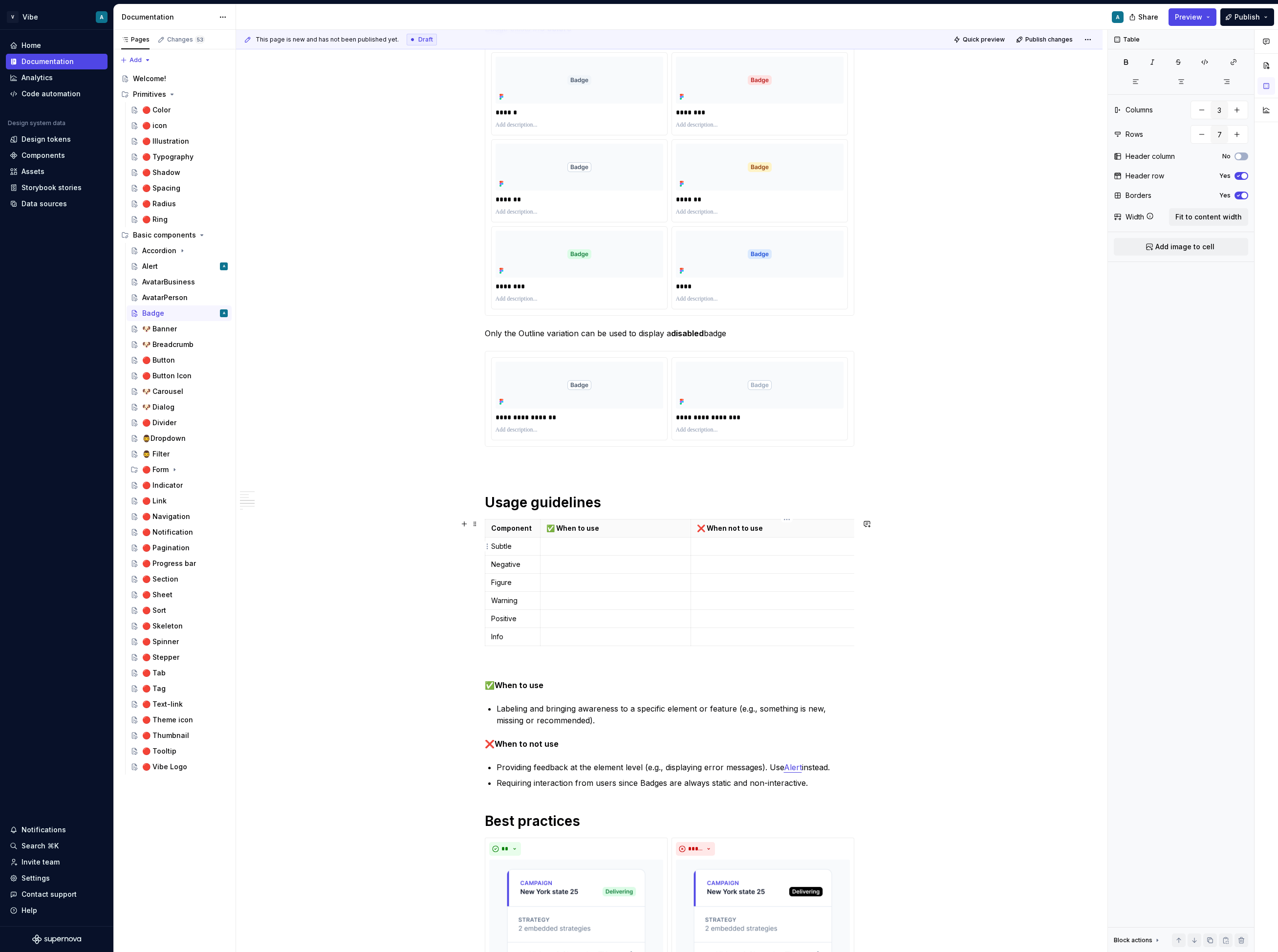
click at [849, 545] on p at bounding box center [785, 546] width 176 height 9
click at [506, 540] on td "Subtle" at bounding box center [512, 546] width 55 height 18
click at [477, 524] on span at bounding box center [475, 524] width 8 height 14
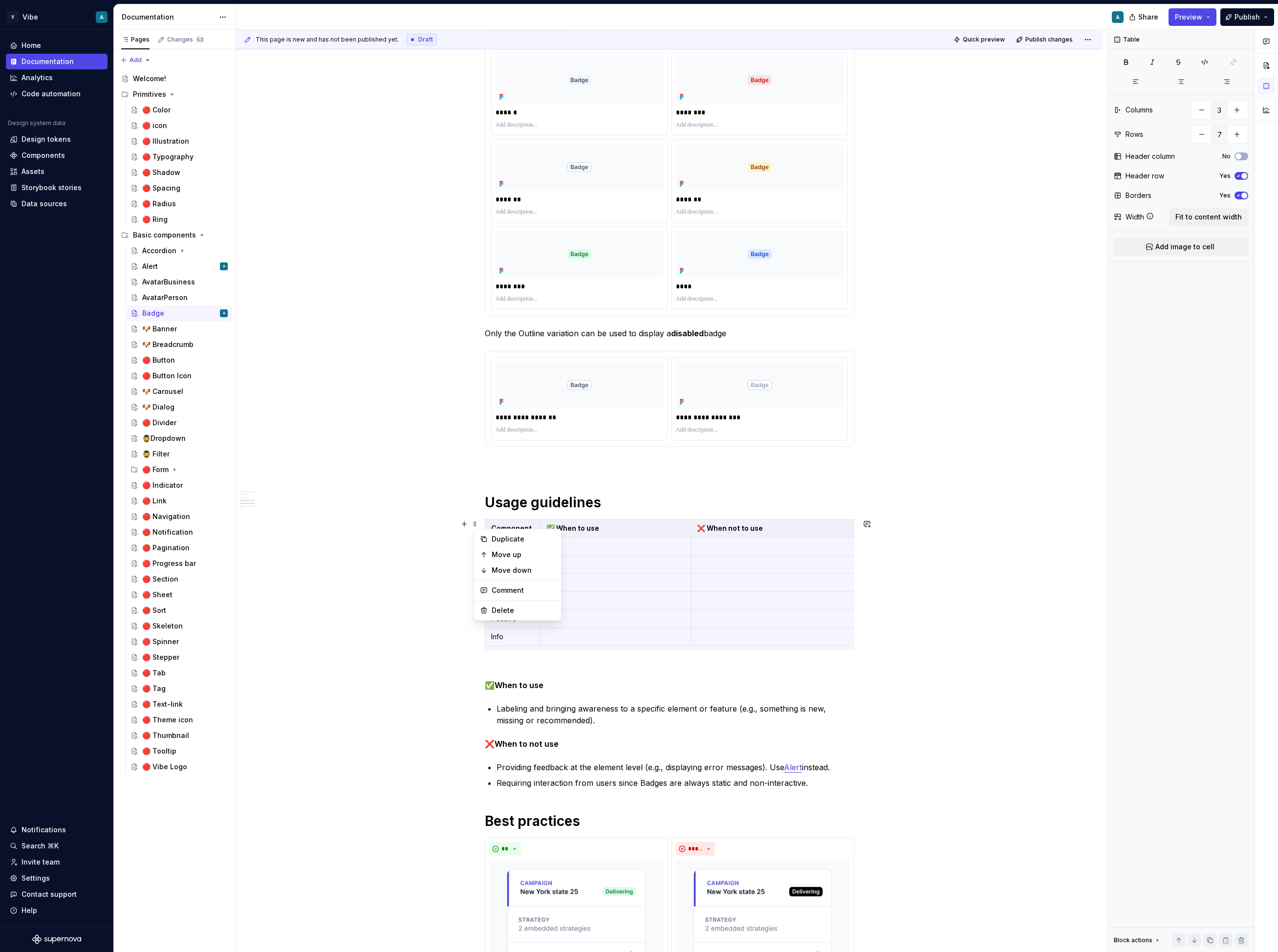
click at [905, 572] on div "**********" at bounding box center [669, 867] width 866 height 2293
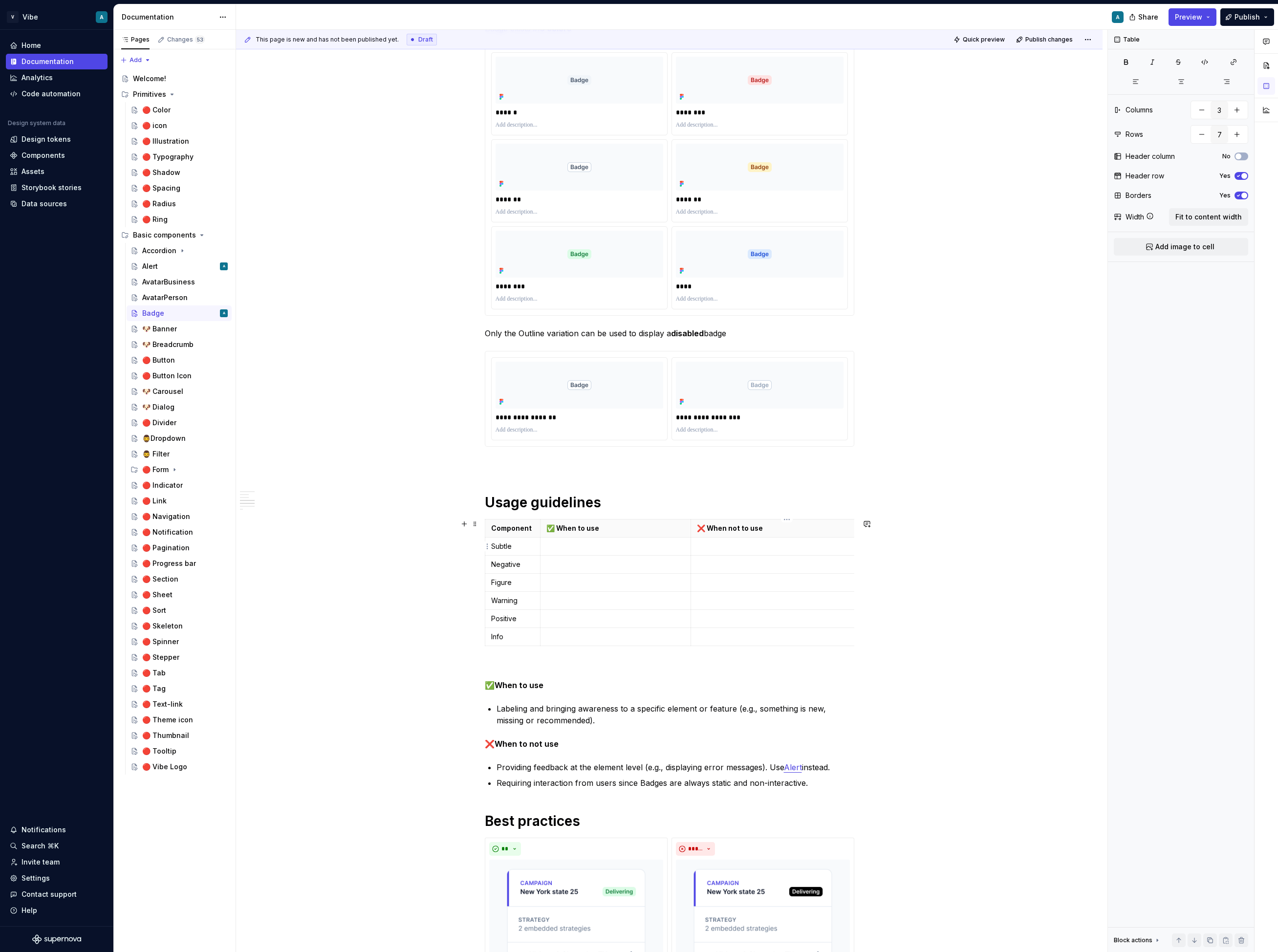
click at [805, 543] on p at bounding box center [785, 546] width 176 height 9
click at [911, 624] on div "**********" at bounding box center [669, 867] width 866 height 2293
click at [477, 523] on span at bounding box center [475, 524] width 8 height 14
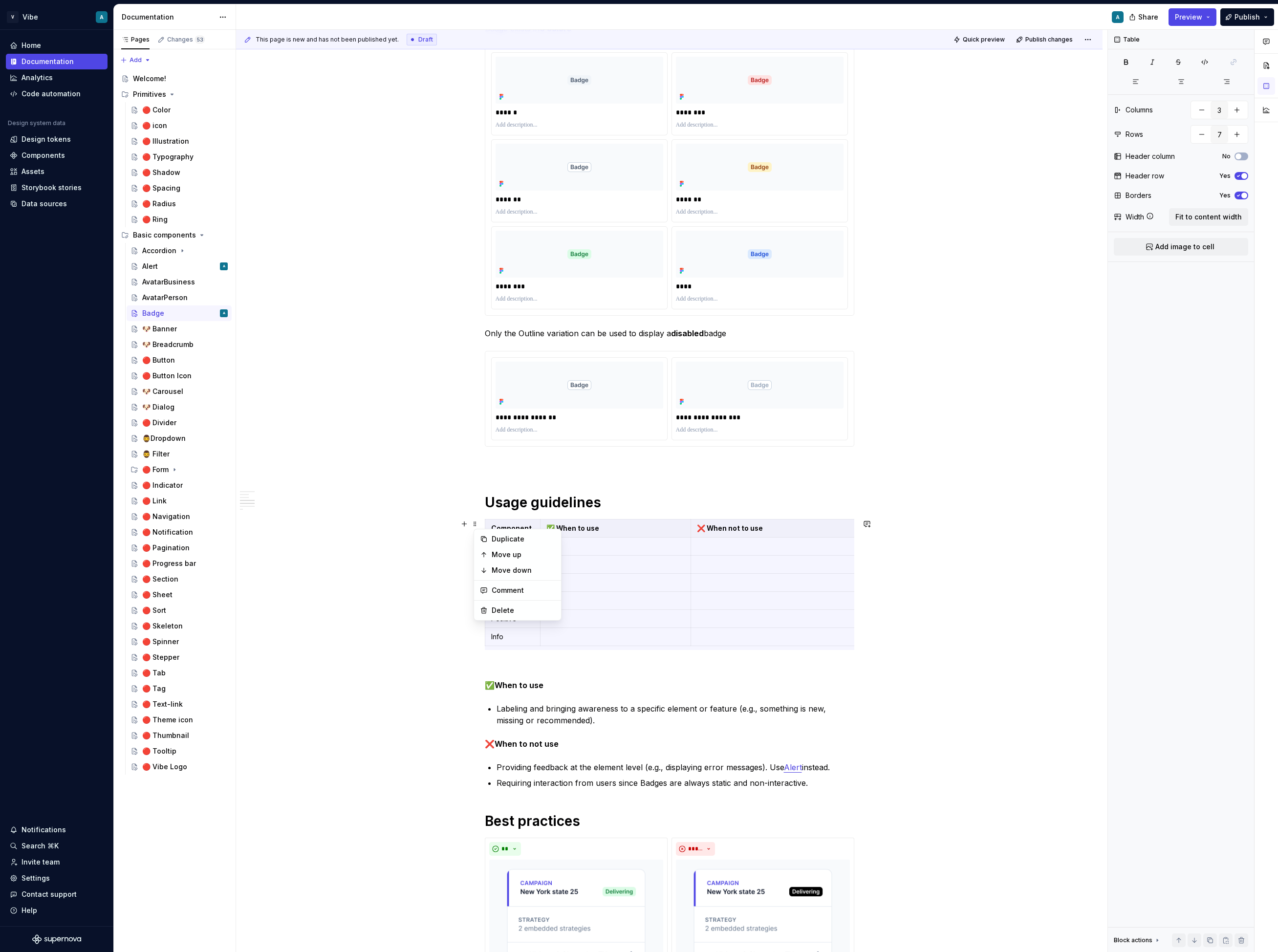
click at [978, 610] on div "**********" at bounding box center [669, 867] width 866 height 2293
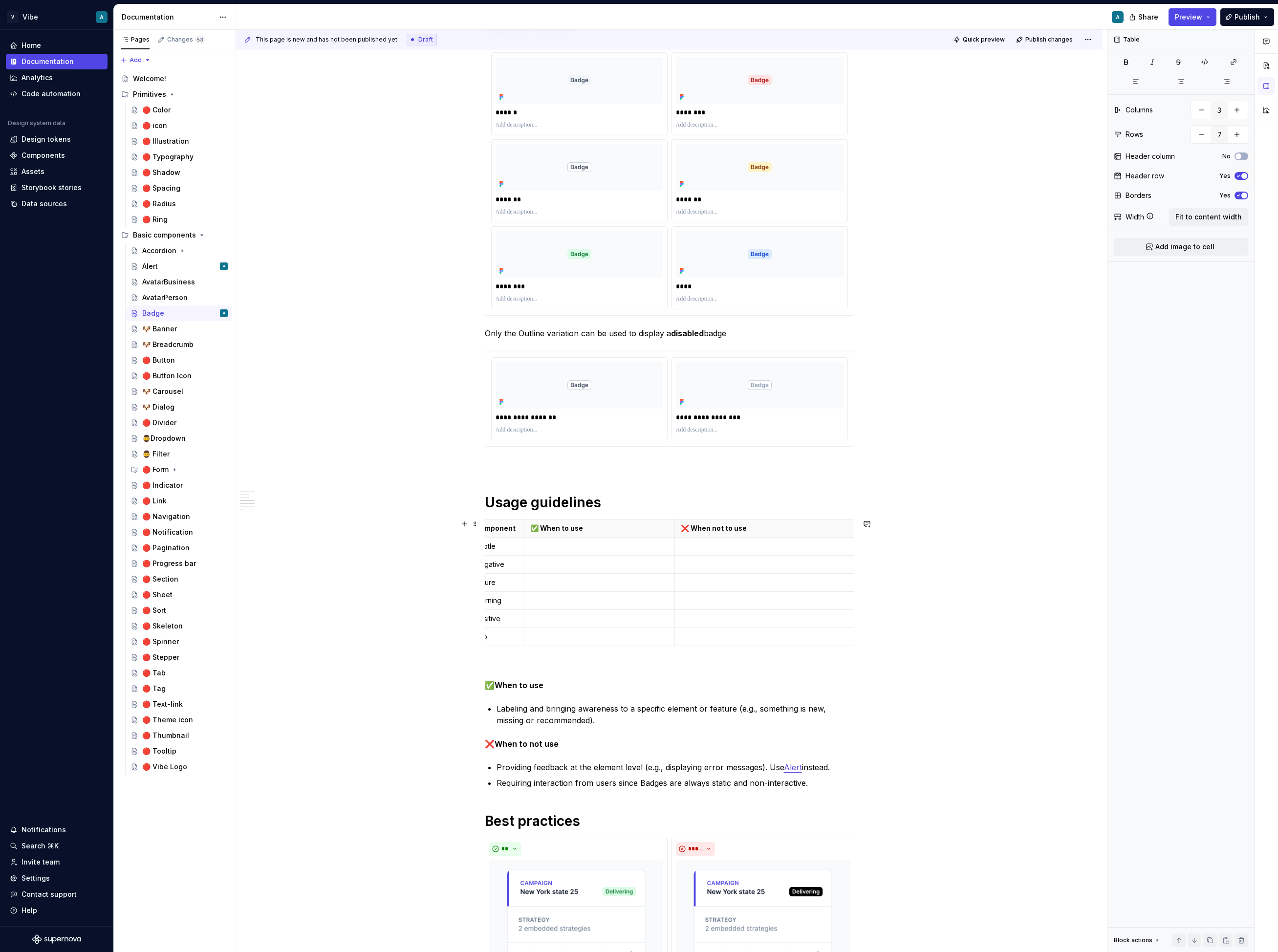
scroll to position [0, 15]
drag, startPoint x: 856, startPoint y: 548, endPoint x: 847, endPoint y: 548, distance: 9.0
click at [952, 540] on div "**********" at bounding box center [669, 867] width 866 height 2293
drag, startPoint x: 855, startPoint y: 572, endPoint x: 831, endPoint y: 572, distance: 24.0
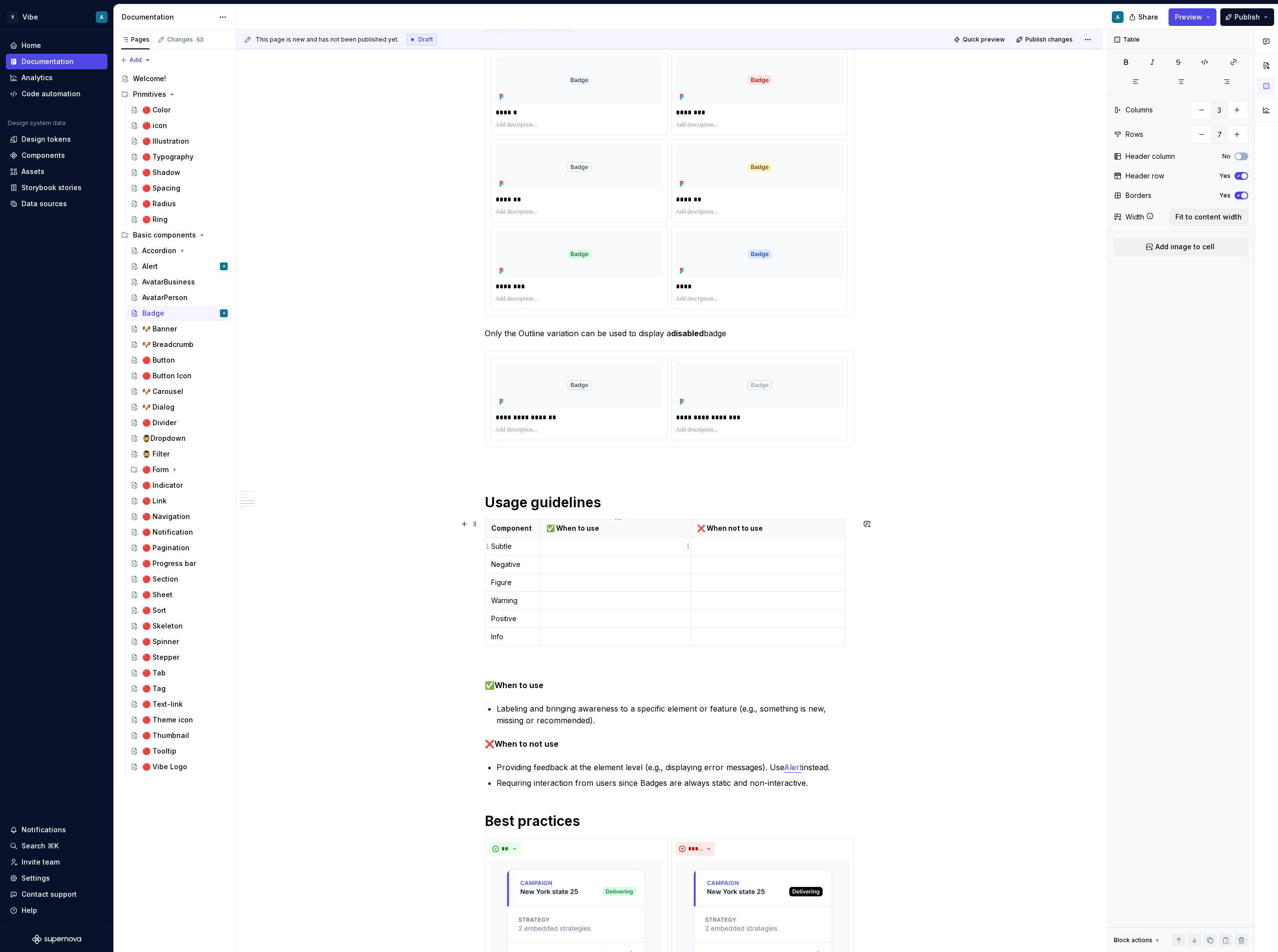
click at [547, 554] on td at bounding box center [616, 546] width 151 height 18
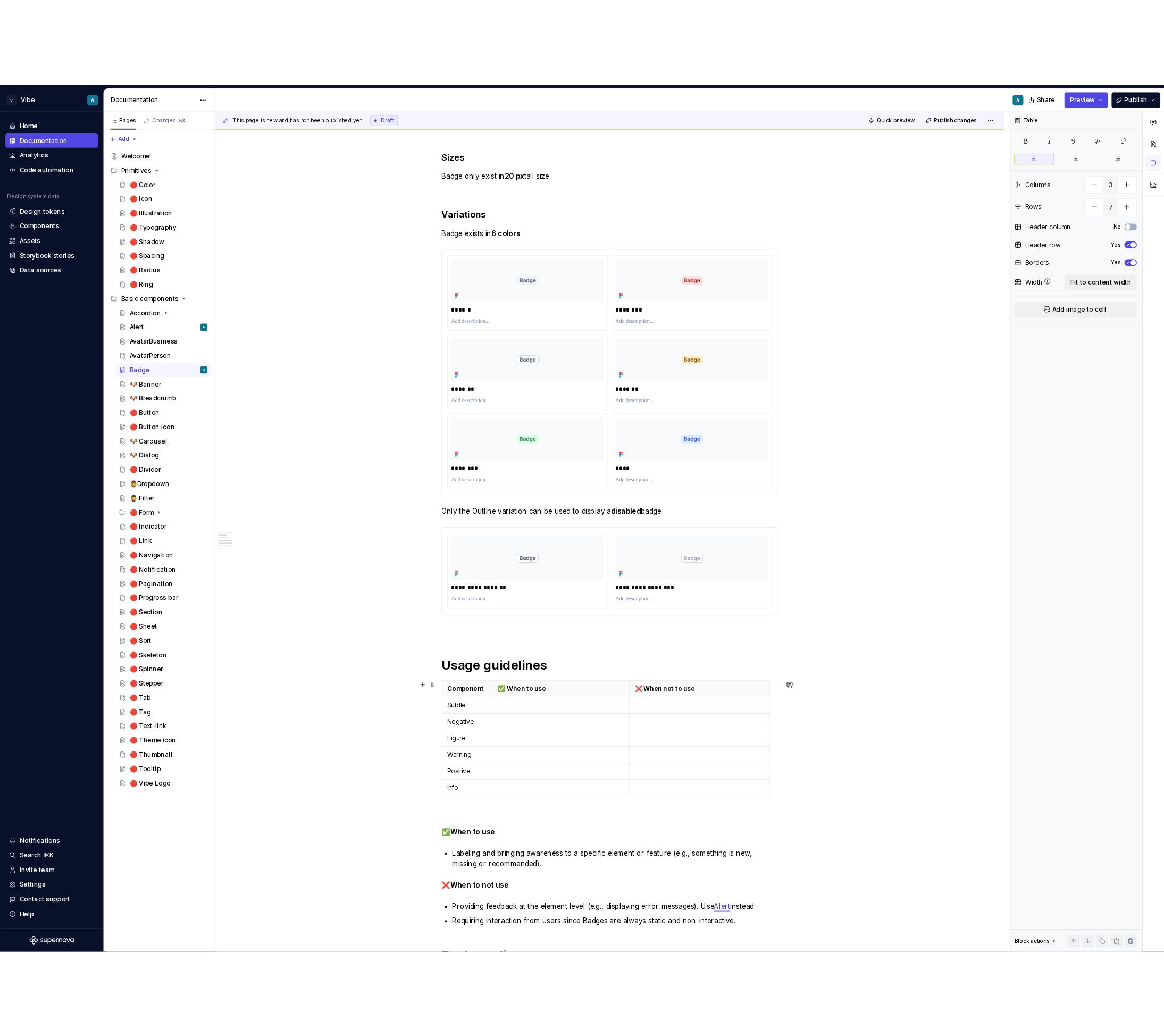
scroll to position [361, 0]
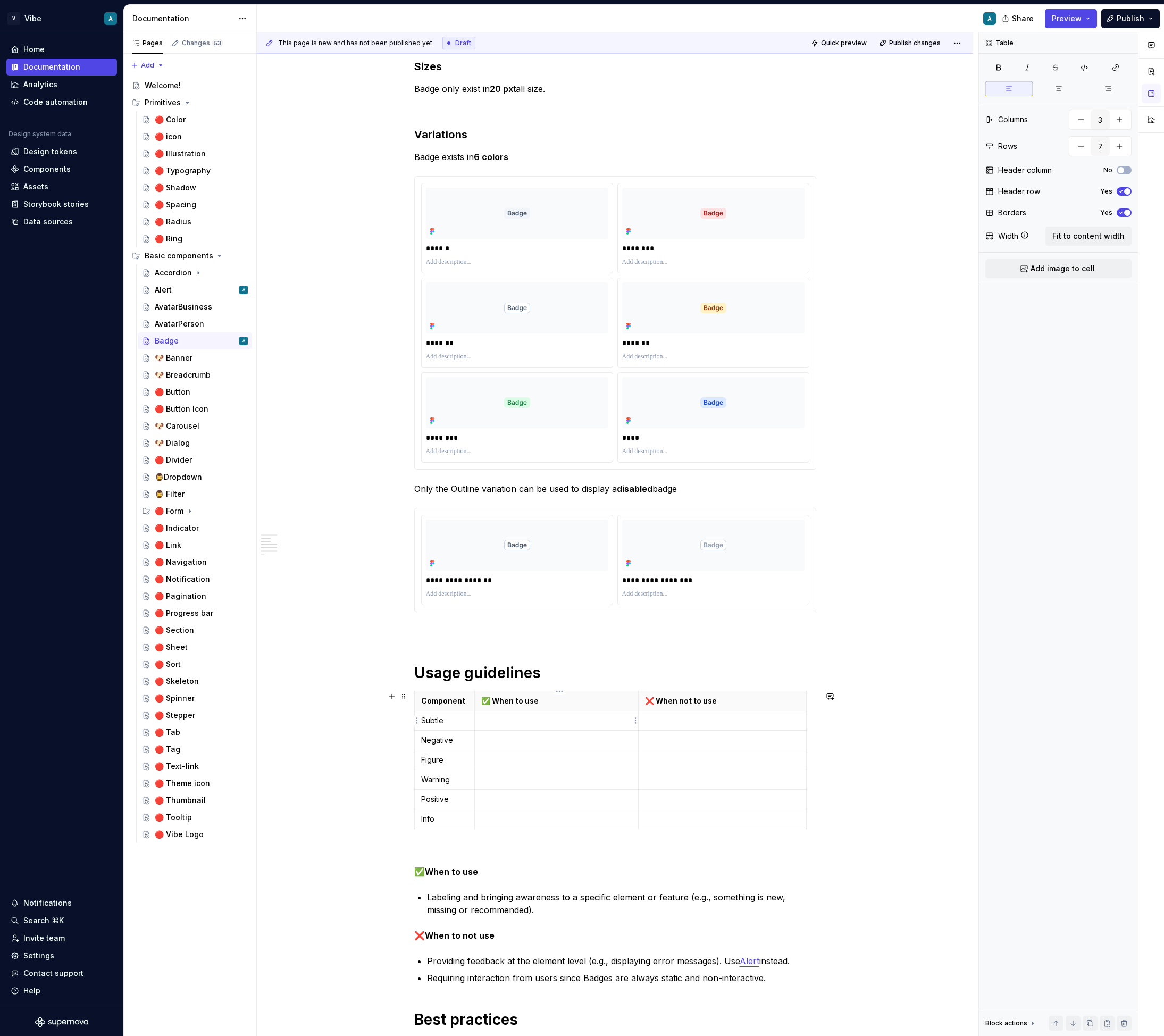
click at [529, 724] on p at bounding box center [557, 720] width 151 height 10
click at [654, 721] on p at bounding box center [722, 720] width 155 height 10
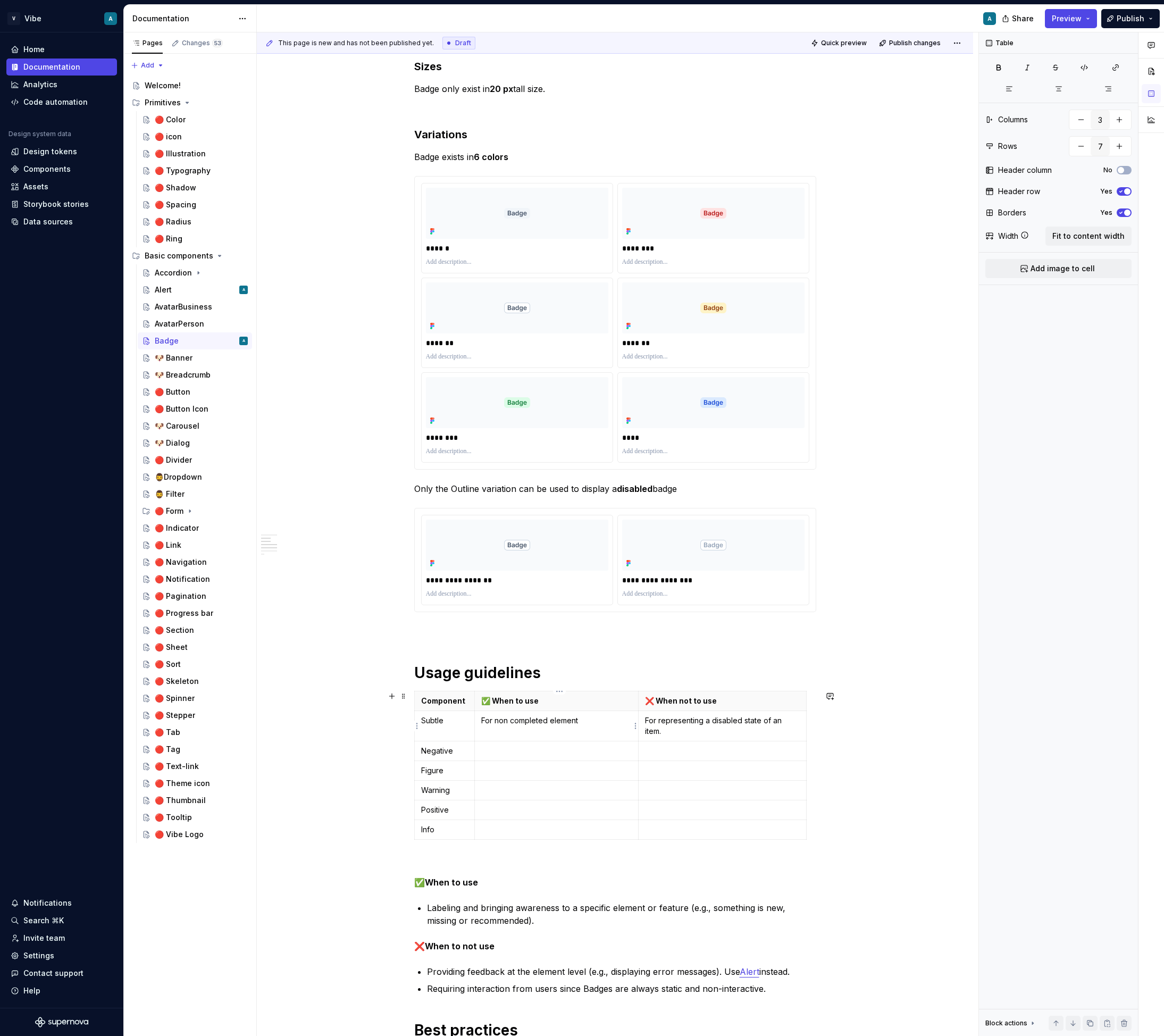
click at [575, 721] on p "For non completed element" at bounding box center [557, 720] width 151 height 10
click at [592, 721] on p "For non completed element" at bounding box center [557, 720] width 151 height 10
click at [547, 751] on p at bounding box center [557, 751] width 151 height 10
click at [497, 723] on p "For non completed items." at bounding box center [557, 720] width 151 height 10
drag, startPoint x: 542, startPoint y: 722, endPoint x: 605, endPoint y: 723, distance: 63.0
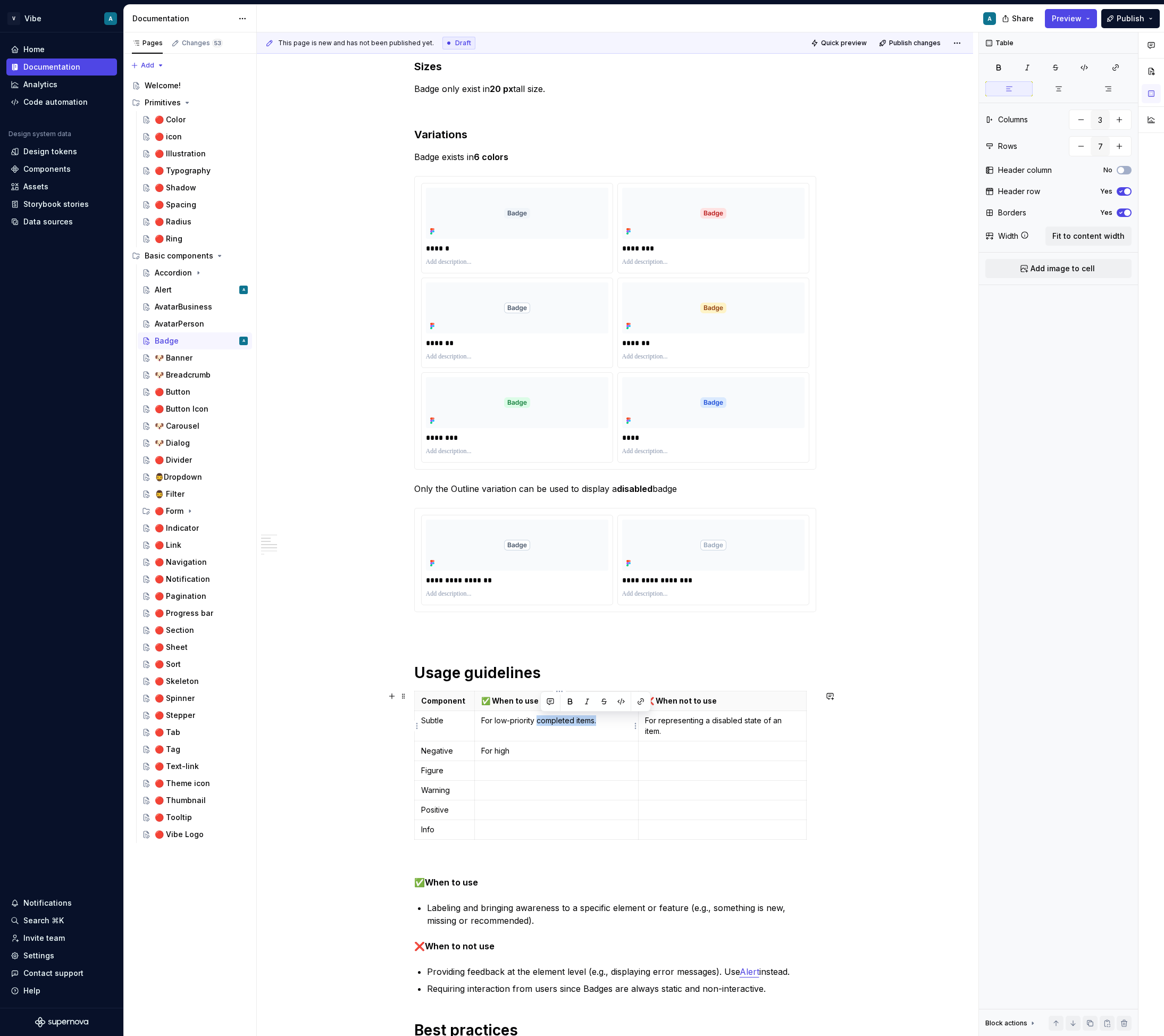
click at [605, 723] on p "For low-priority completed items." at bounding box center [557, 720] width 151 height 10
drag, startPoint x: 745, startPoint y: 720, endPoint x: 768, endPoint y: 734, distance: 26.9
click at [768, 734] on p "For representing a disabled state of an item." at bounding box center [722, 725] width 155 height 21
click at [538, 755] on p "For high" at bounding box center [557, 751] width 151 height 10
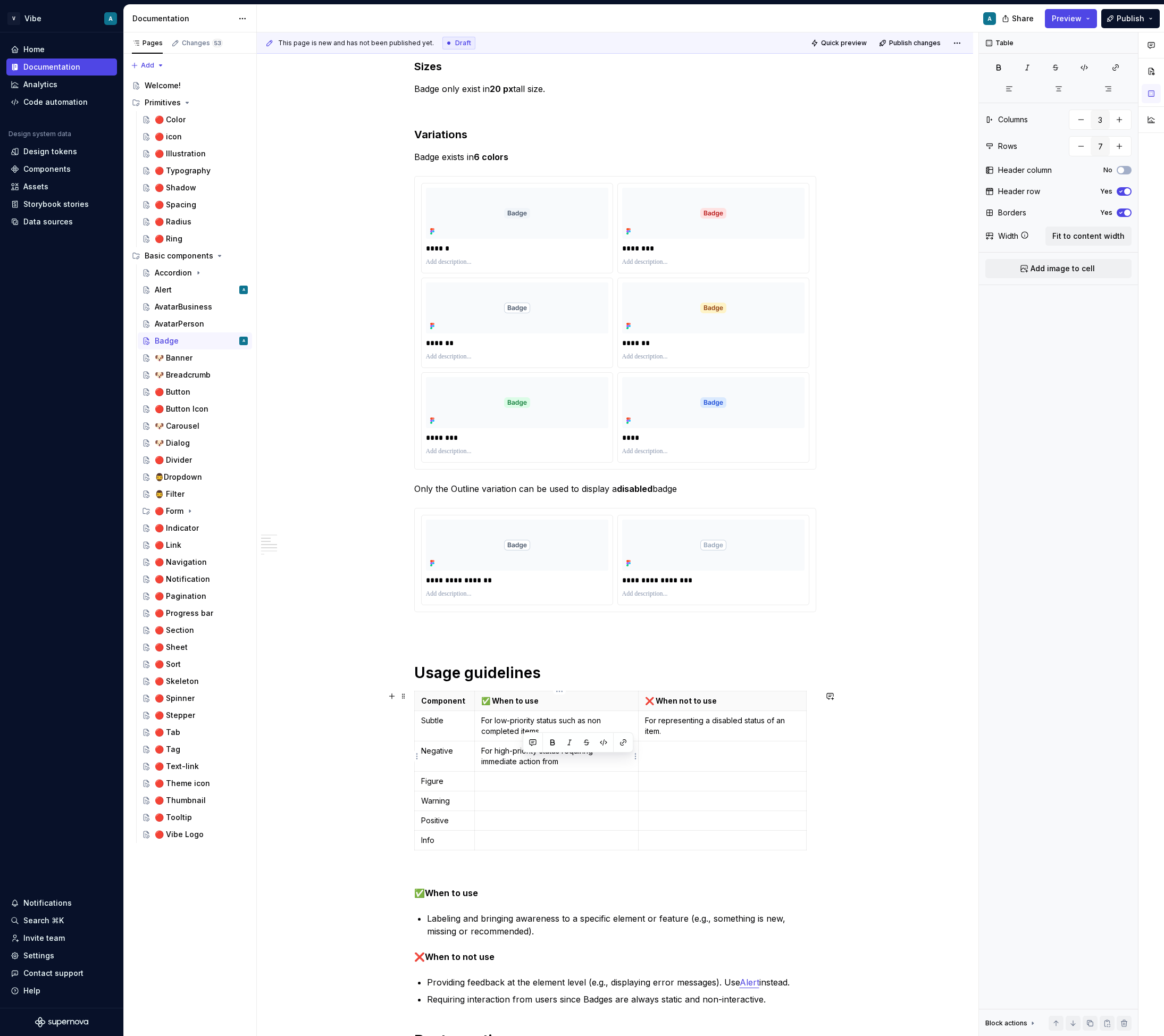
drag, startPoint x: 572, startPoint y: 763, endPoint x: 523, endPoint y: 762, distance: 49.0
click at [523, 762] on p "For high-priority status requiring immediate action from" at bounding box center [557, 756] width 151 height 21
click at [580, 755] on p "For high-priority status requiring immediate user’s attention." at bounding box center [557, 756] width 151 height 21
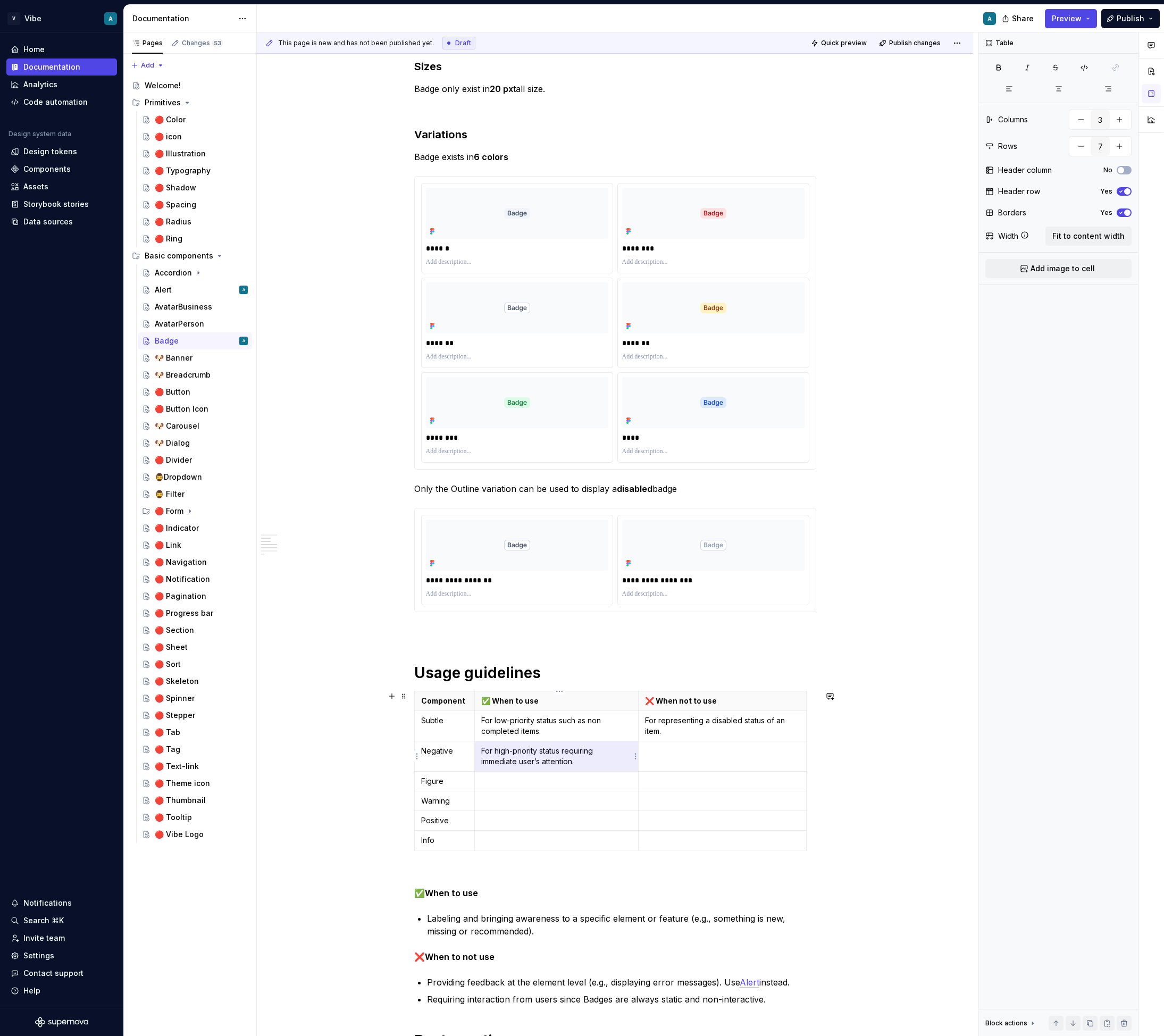
click at [580, 755] on p "For high-priority status requiring immediate user’s attention." at bounding box center [557, 756] width 151 height 21
click at [687, 762] on td at bounding box center [722, 756] width 168 height 30
click at [579, 731] on p "For low-priority status such as non completed items." at bounding box center [557, 725] width 151 height 21
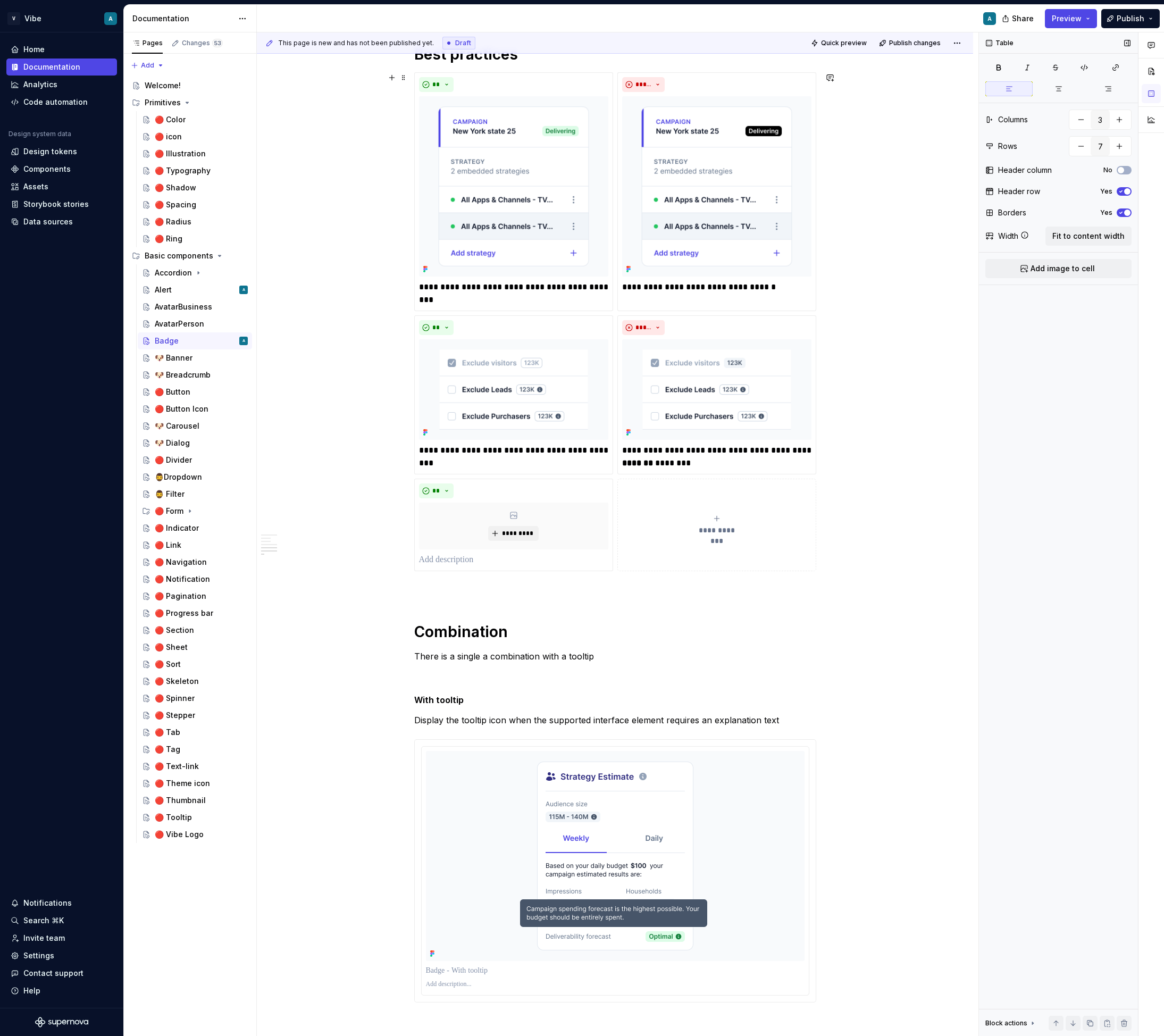
scroll to position [1348, 0]
type textarea "*"
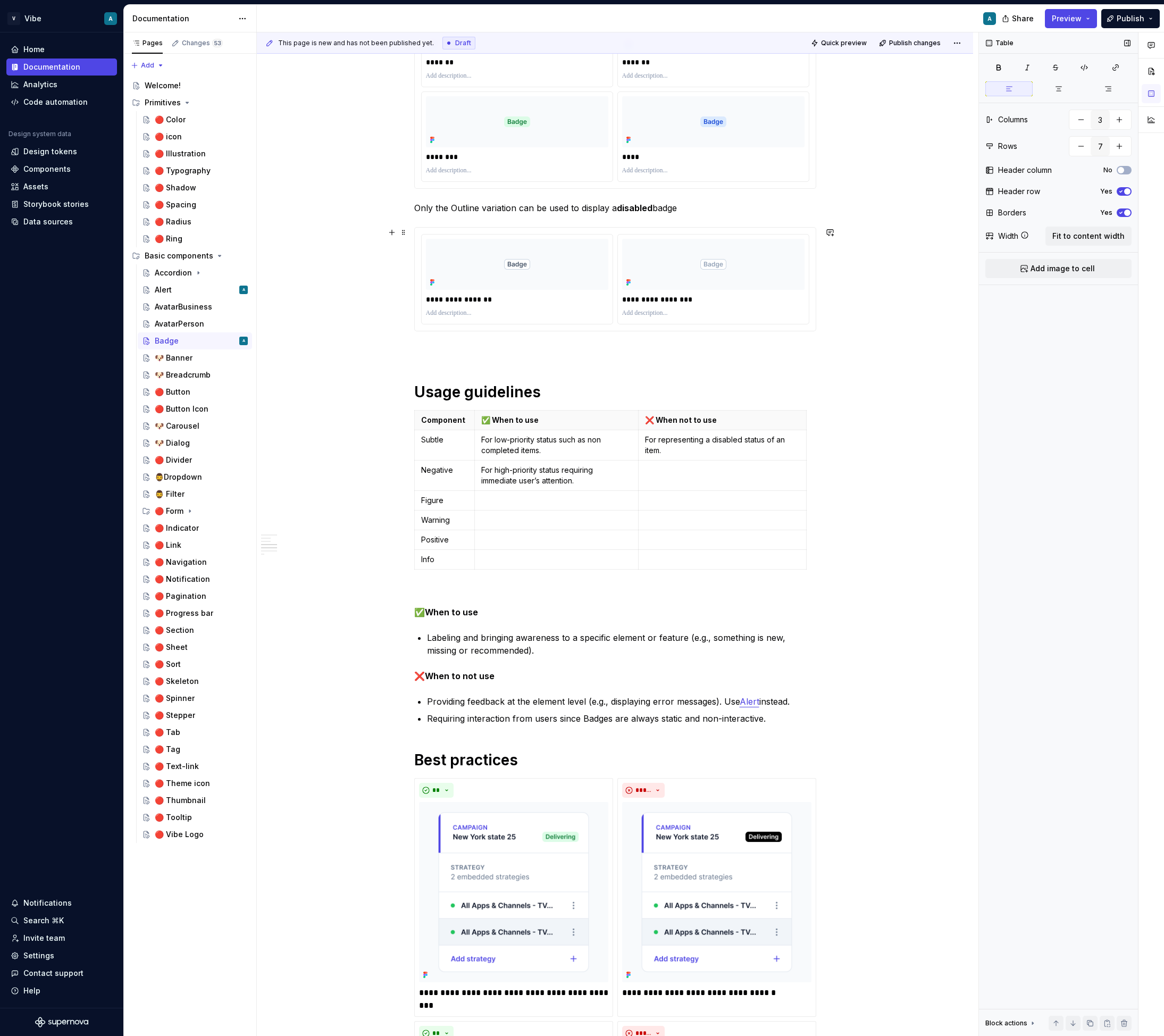
scroll to position [639, 0]
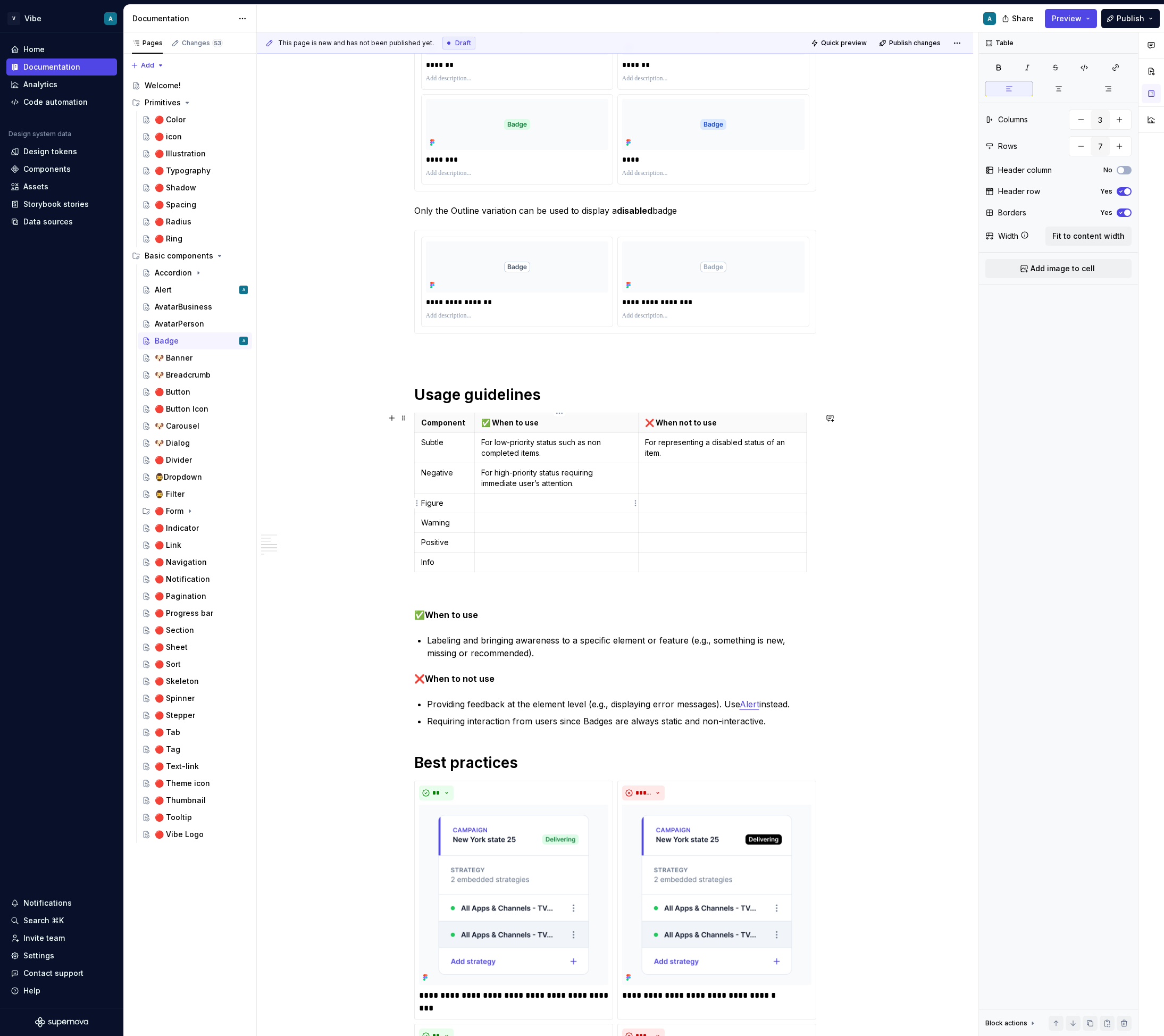
click at [526, 511] on td at bounding box center [557, 503] width 164 height 20
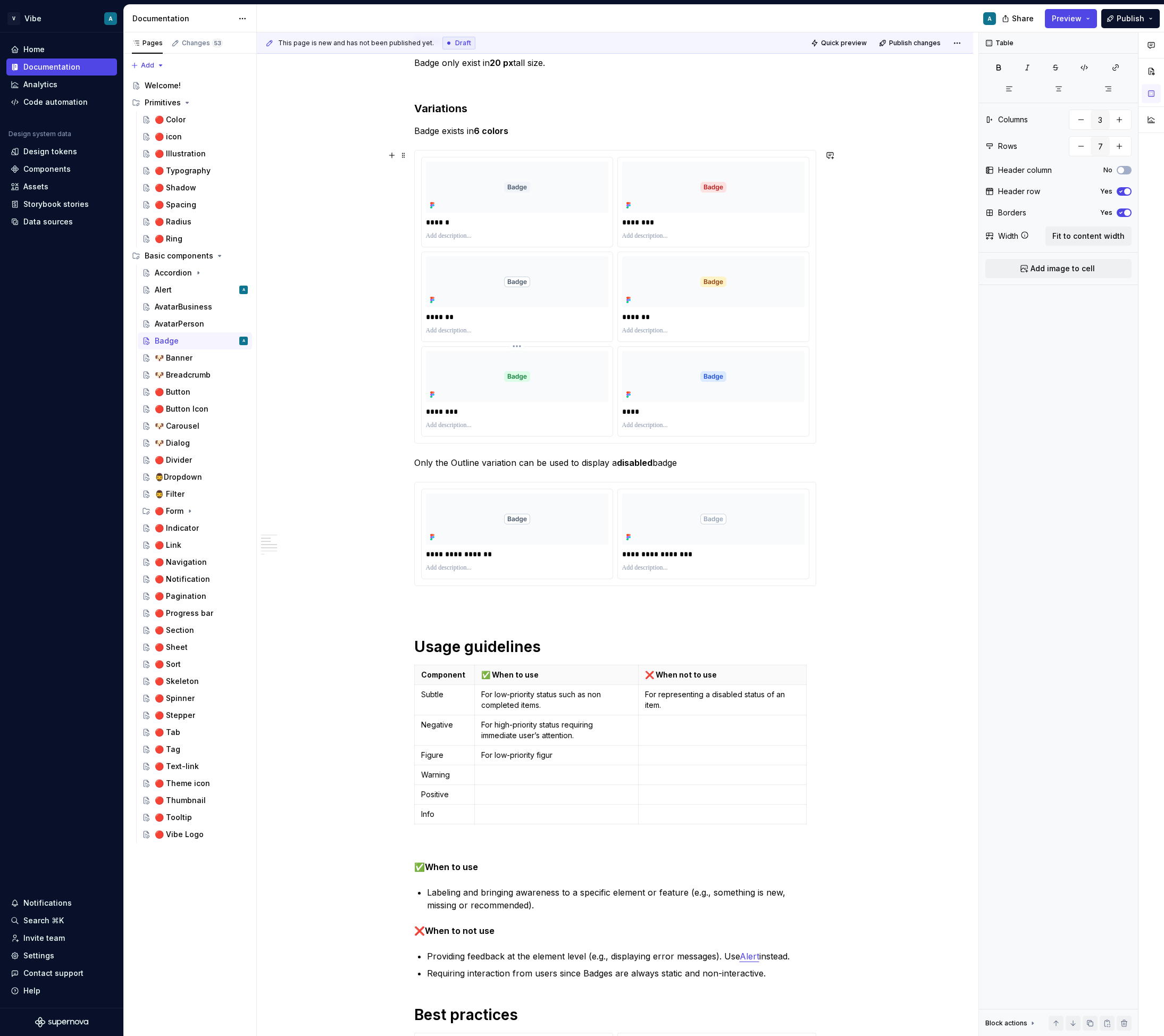
scroll to position [388, 0]
click at [445, 752] on p "Figure" at bounding box center [445, 753] width 48 height 10
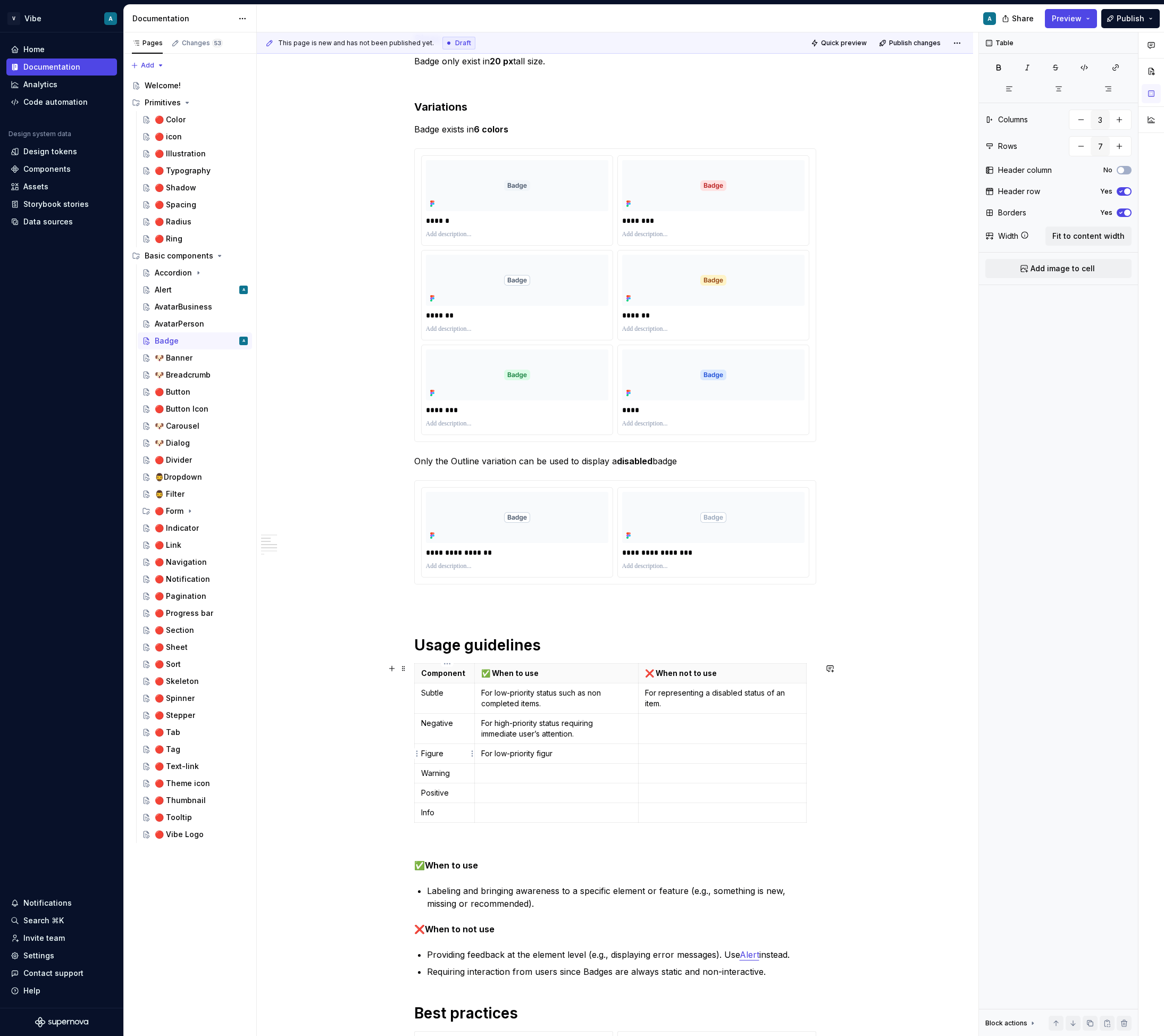
click at [445, 752] on p "Figure" at bounding box center [445, 753] width 48 height 10
drag, startPoint x: 454, startPoint y: 552, endPoint x: 424, endPoint y: 552, distance: 30.0
click at [424, 552] on div "**********" at bounding box center [517, 532] width 191 height 90
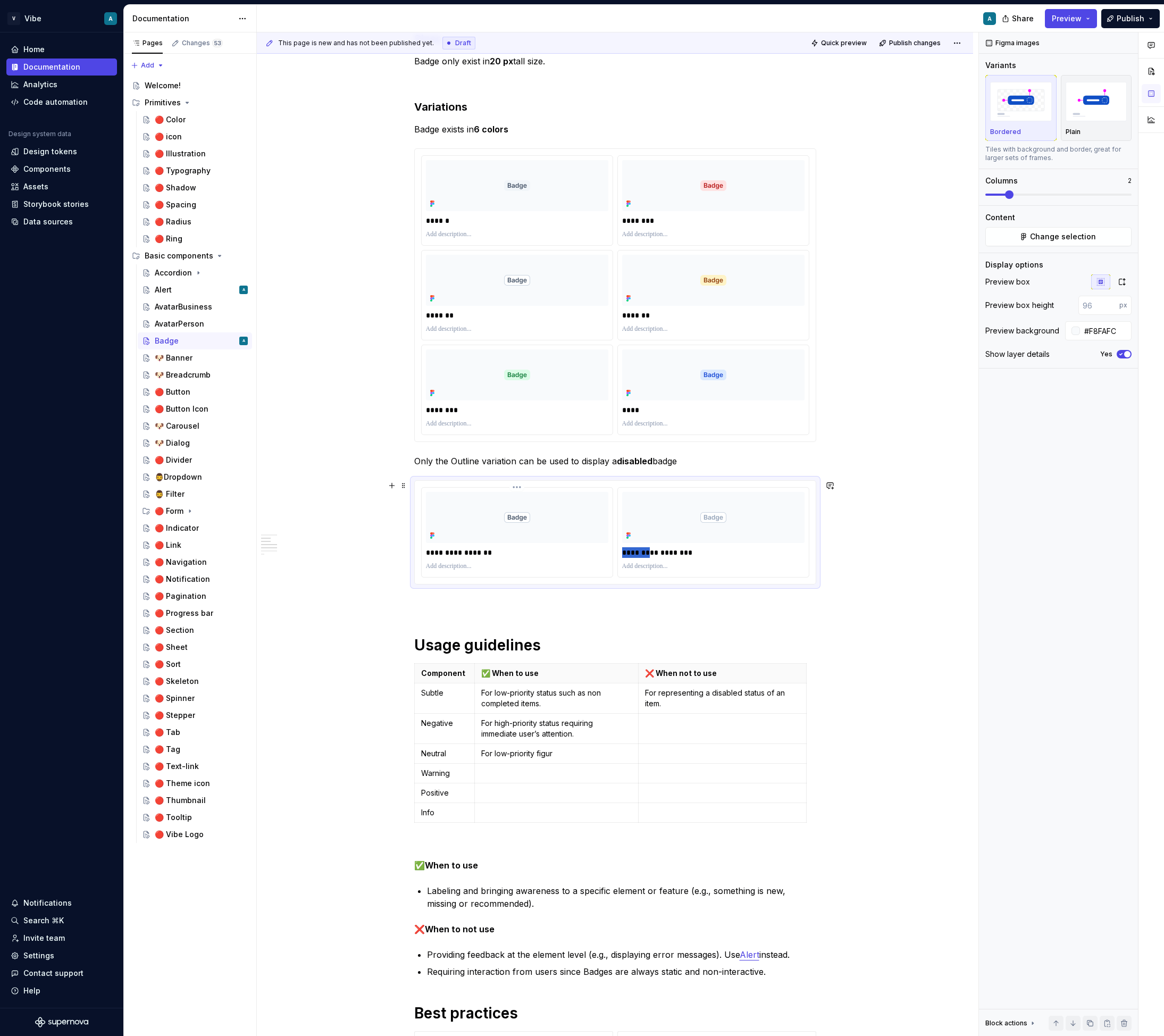
drag, startPoint x: 650, startPoint y: 552, endPoint x: 611, endPoint y: 552, distance: 39.0
click at [611, 552] on div "**********" at bounding box center [615, 532] width 389 height 90
click at [584, 755] on p "For low-priority figur" at bounding box center [557, 753] width 151 height 10
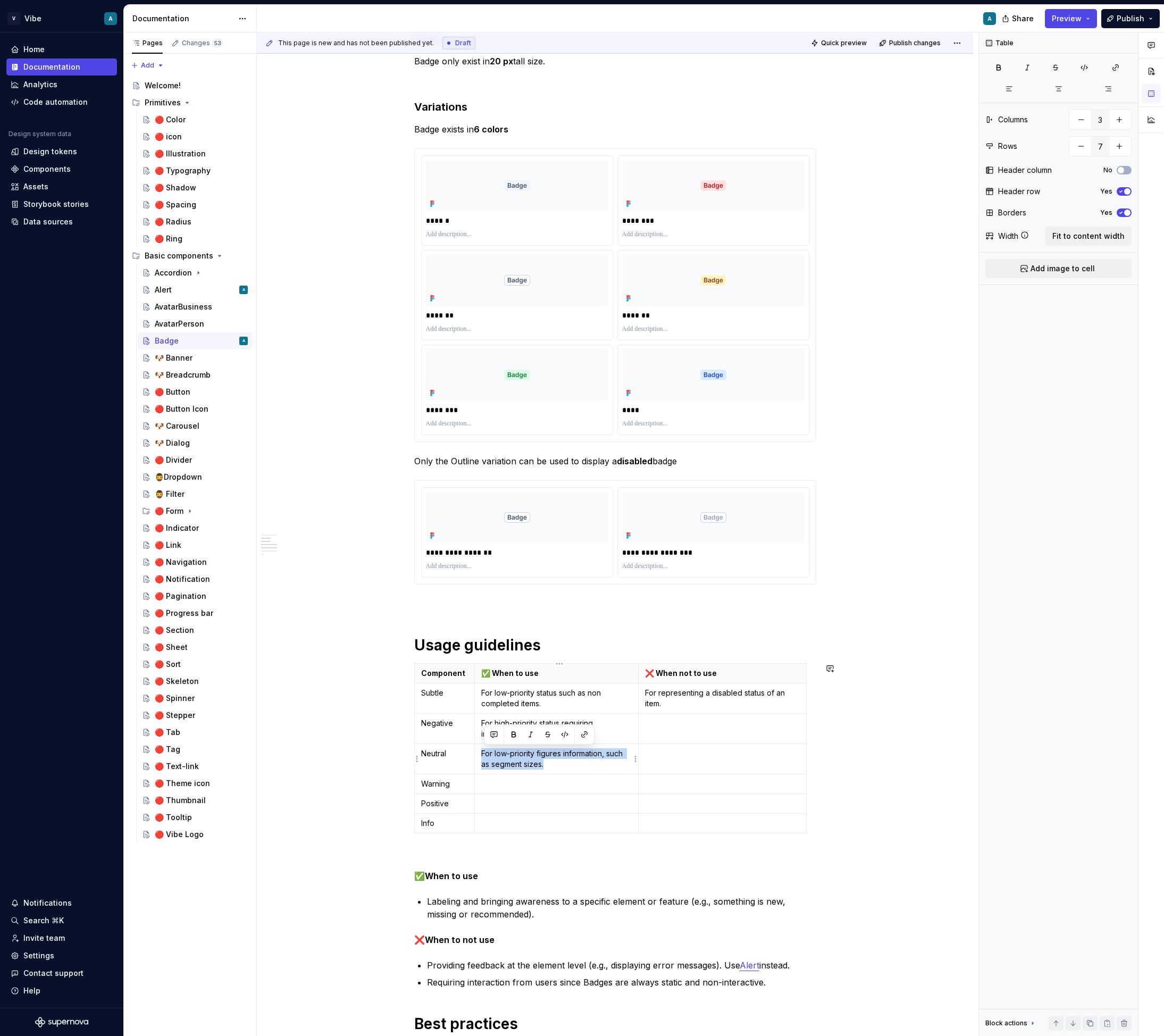
copy p "For low-priority figures information, such as segment sizes."
click at [588, 771] on td "For low-priority figures information, such as segment sizes." at bounding box center [557, 759] width 164 height 30
click at [553, 764] on p "For low-priority figures information, such as segment sizes." at bounding box center [557, 759] width 151 height 21
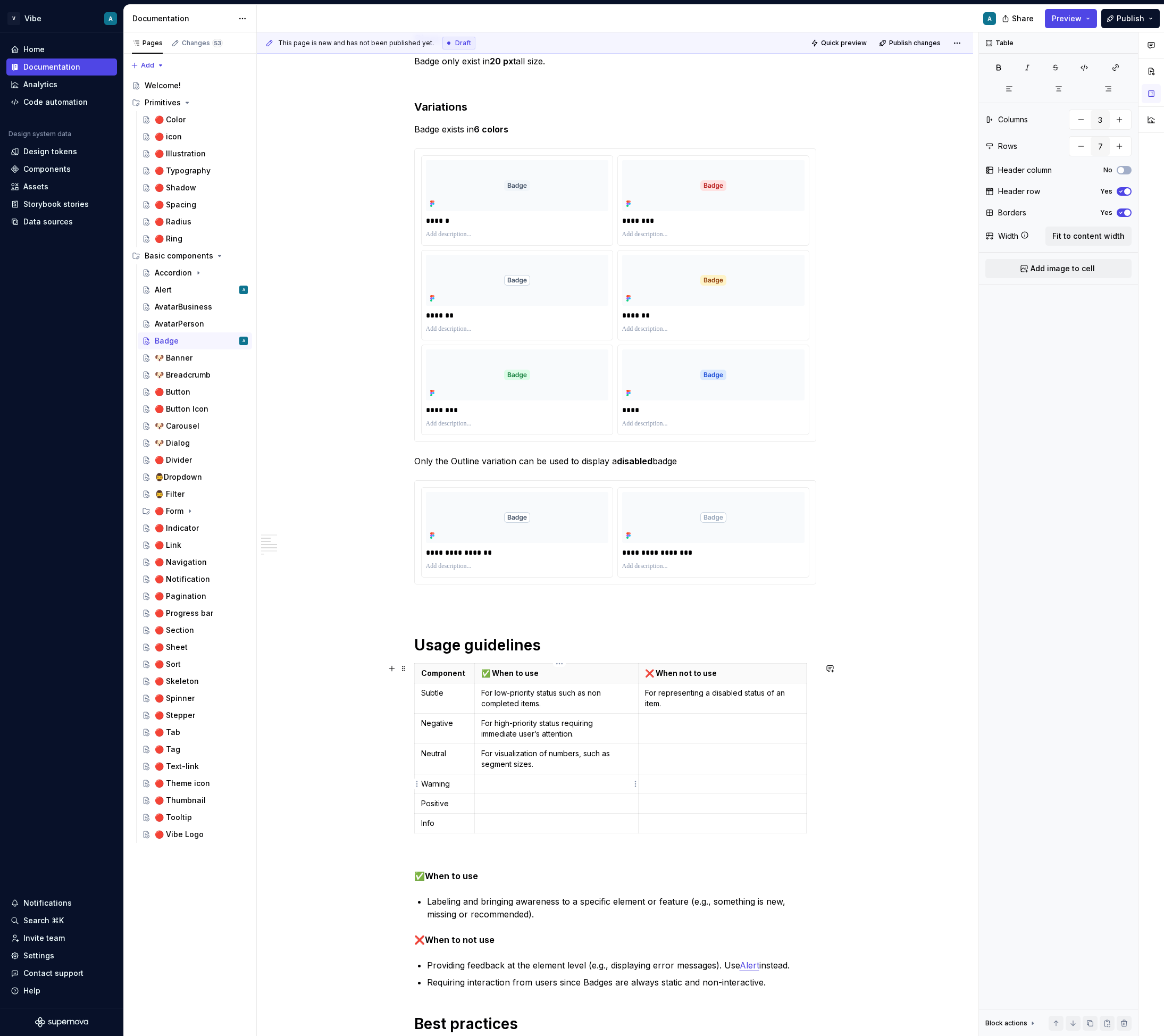
click at [546, 786] on p at bounding box center [557, 783] width 151 height 10
click at [499, 724] on p "For high-priority status requiring immediate user’s attention." at bounding box center [557, 728] width 151 height 21
click at [530, 786] on p at bounding box center [557, 783] width 151 height 10
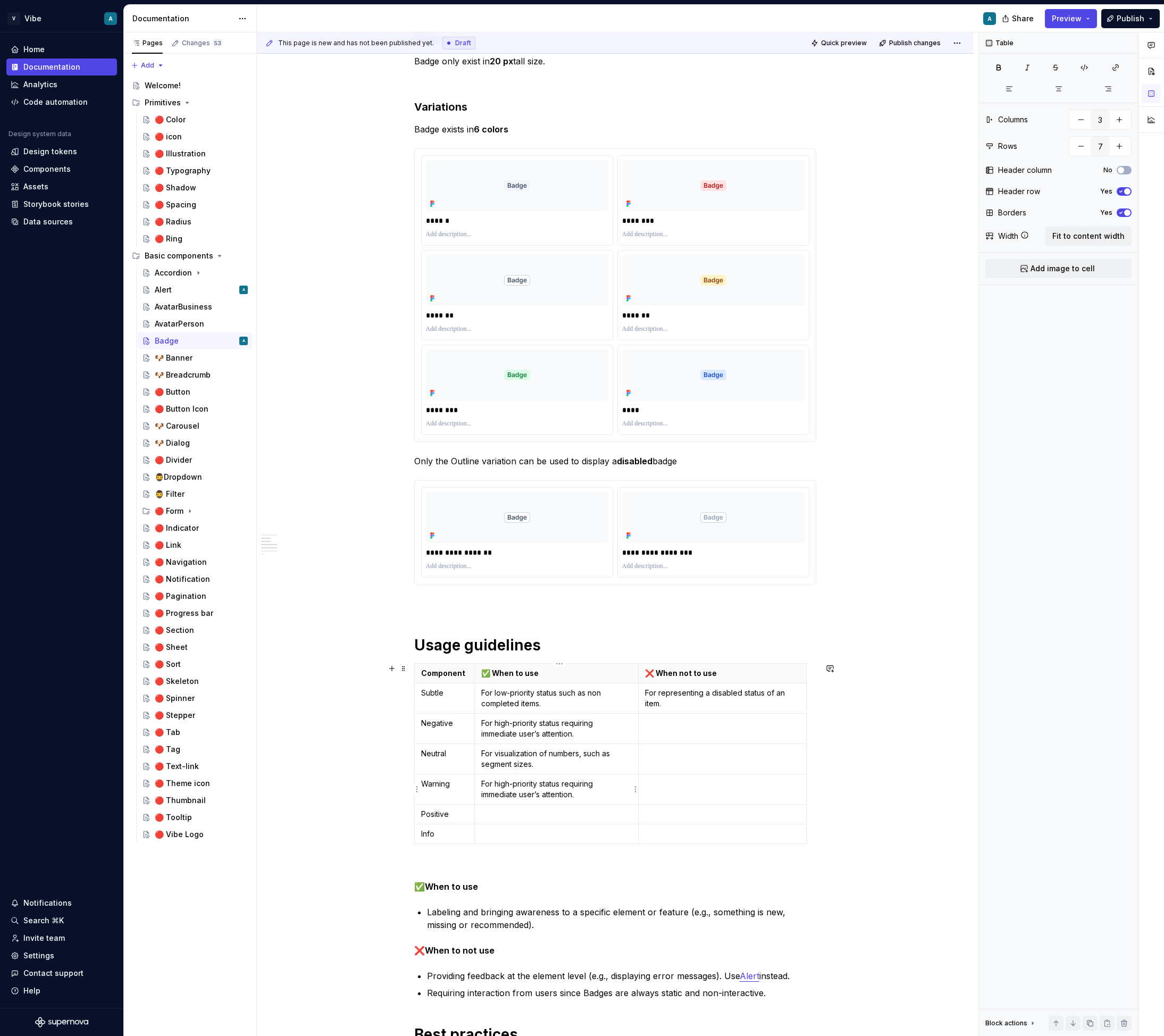
click at [513, 782] on p "For high-priority status requiring immediate user’s attention." at bounding box center [557, 789] width 151 height 21
click at [578, 789] on p "For mid-priority status requiring immediate user’s attention." at bounding box center [557, 789] width 151 height 21
drag, startPoint x: 565, startPoint y: 785, endPoint x: 589, endPoint y: 794, distance: 25.6
click at [589, 794] on p "For mid-priority status requiring immediate user’s attention." at bounding box center [557, 789] width 151 height 21
copy p "For mid-priority status of potential issues associated to an item."
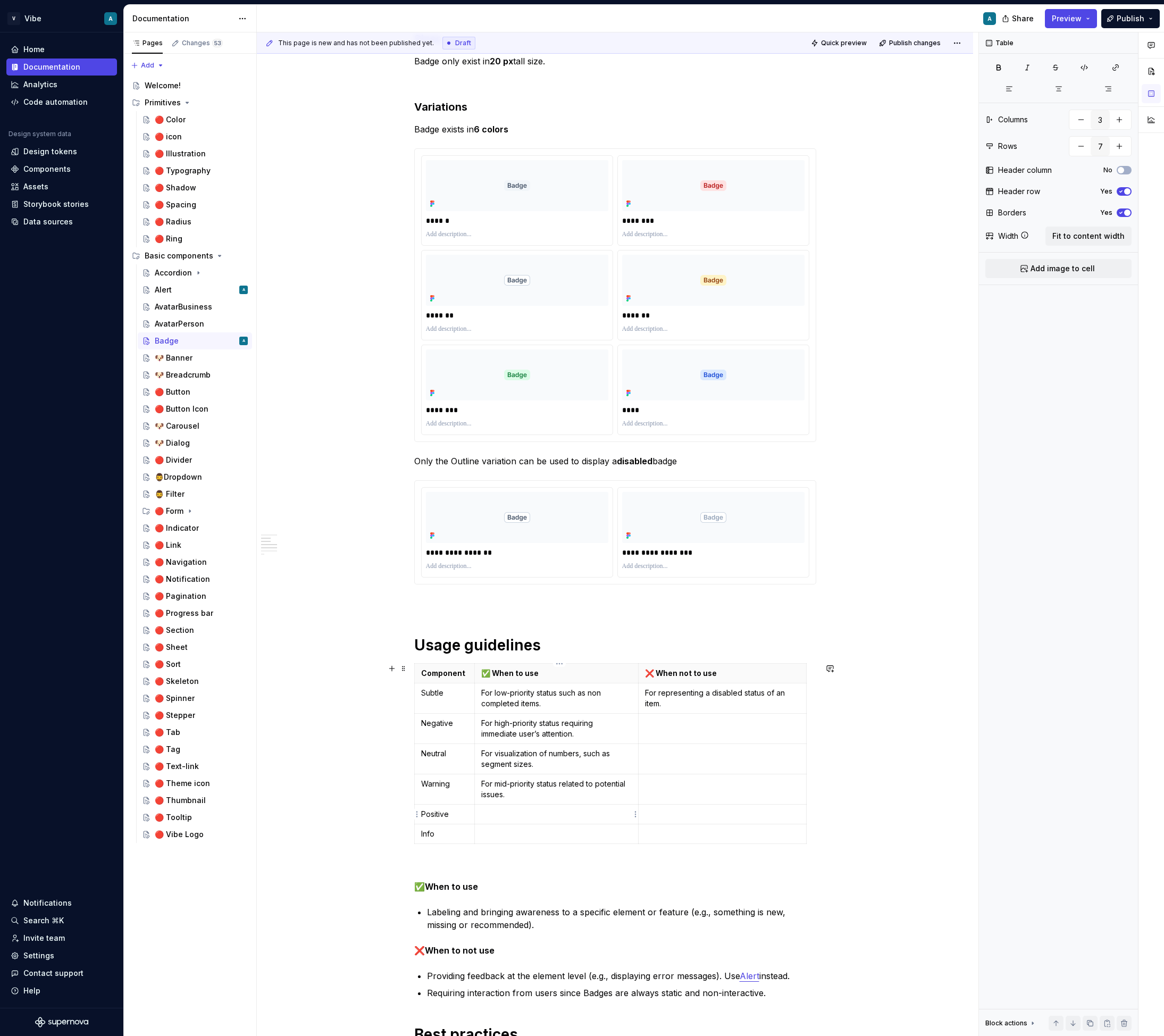
click at [523, 818] on p at bounding box center [557, 813] width 151 height 10
drag, startPoint x: 515, startPoint y: 795, endPoint x: 485, endPoint y: 782, distance: 32.7
click at [485, 782] on p "For mid-priority status related to potential issues." at bounding box center [557, 789] width 151 height 21
click at [495, 814] on p at bounding box center [557, 813] width 151 height 10
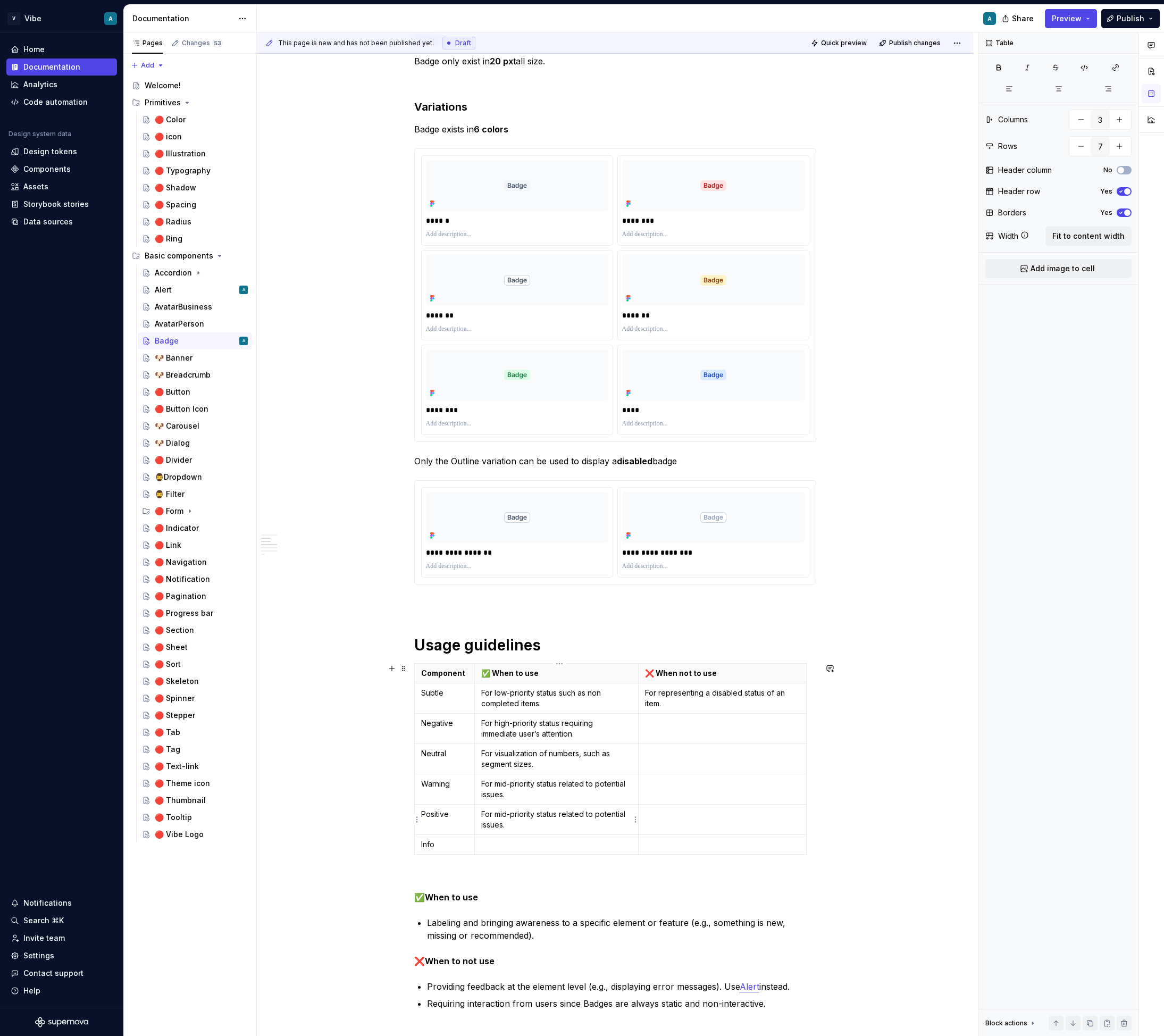
click at [507, 811] on p "For mid-priority status related to potential issues." at bounding box center [557, 819] width 151 height 21
drag, startPoint x: 551, startPoint y: 821, endPoint x: 539, endPoint y: 824, distance: 12.4
click at [539, 824] on p "For high-priority status related to potential issues." at bounding box center [557, 819] width 151 height 21
click at [544, 826] on p "For high-priority status related to potential issues." at bounding box center [557, 819] width 151 height 21
drag, startPoint x: 539, startPoint y: 825, endPoint x: 486, endPoint y: 824, distance: 53.0
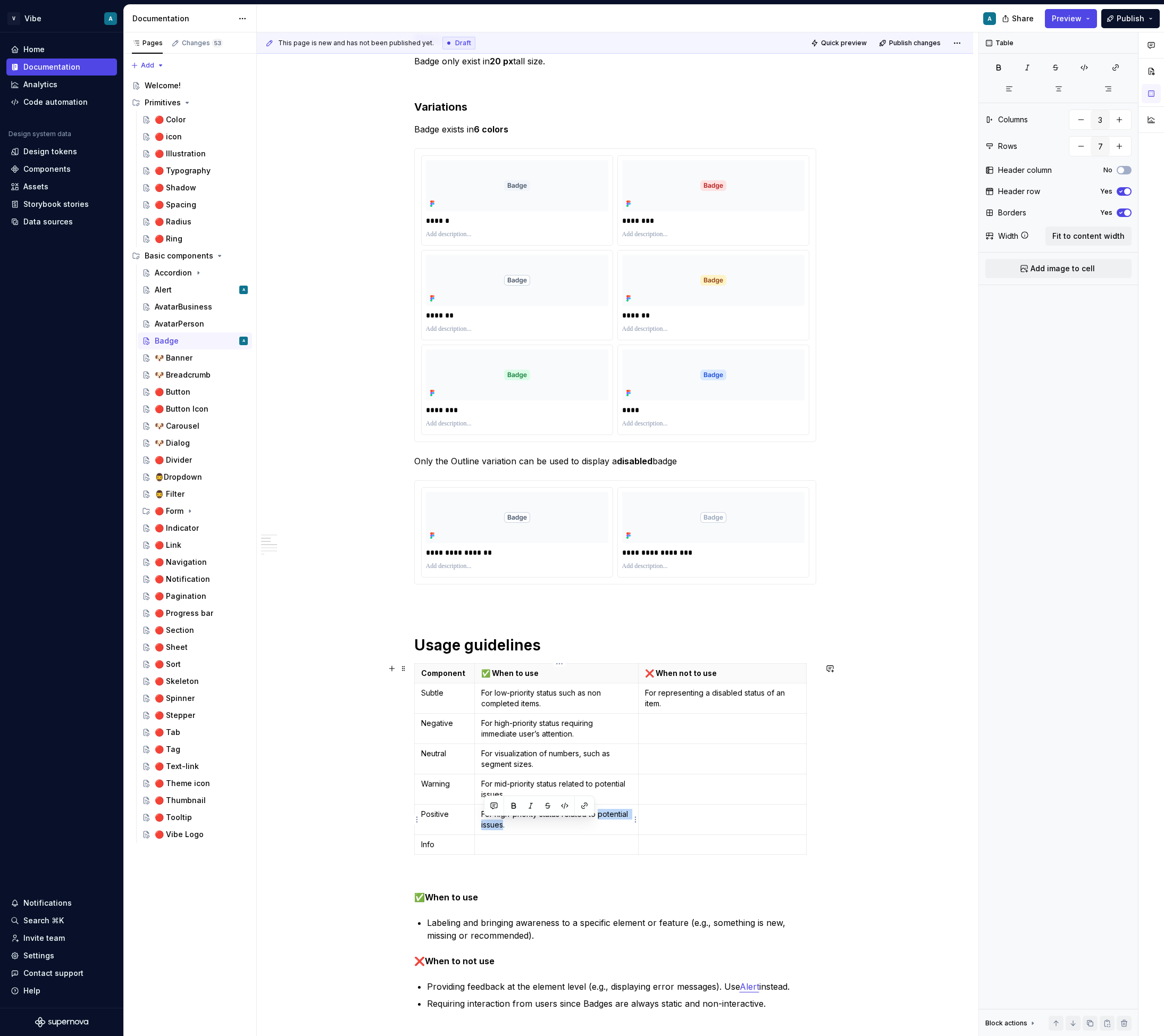
click at [486, 824] on p "For high-priority status related to potential issues." at bounding box center [557, 819] width 151 height 21
click at [592, 844] on p at bounding box center [557, 844] width 151 height 10
drag, startPoint x: 548, startPoint y: 754, endPoint x: 500, endPoint y: 756, distance: 48.0
click at [500, 756] on p "For visualization of numbers, such as segment sizes." at bounding box center [557, 759] width 151 height 21
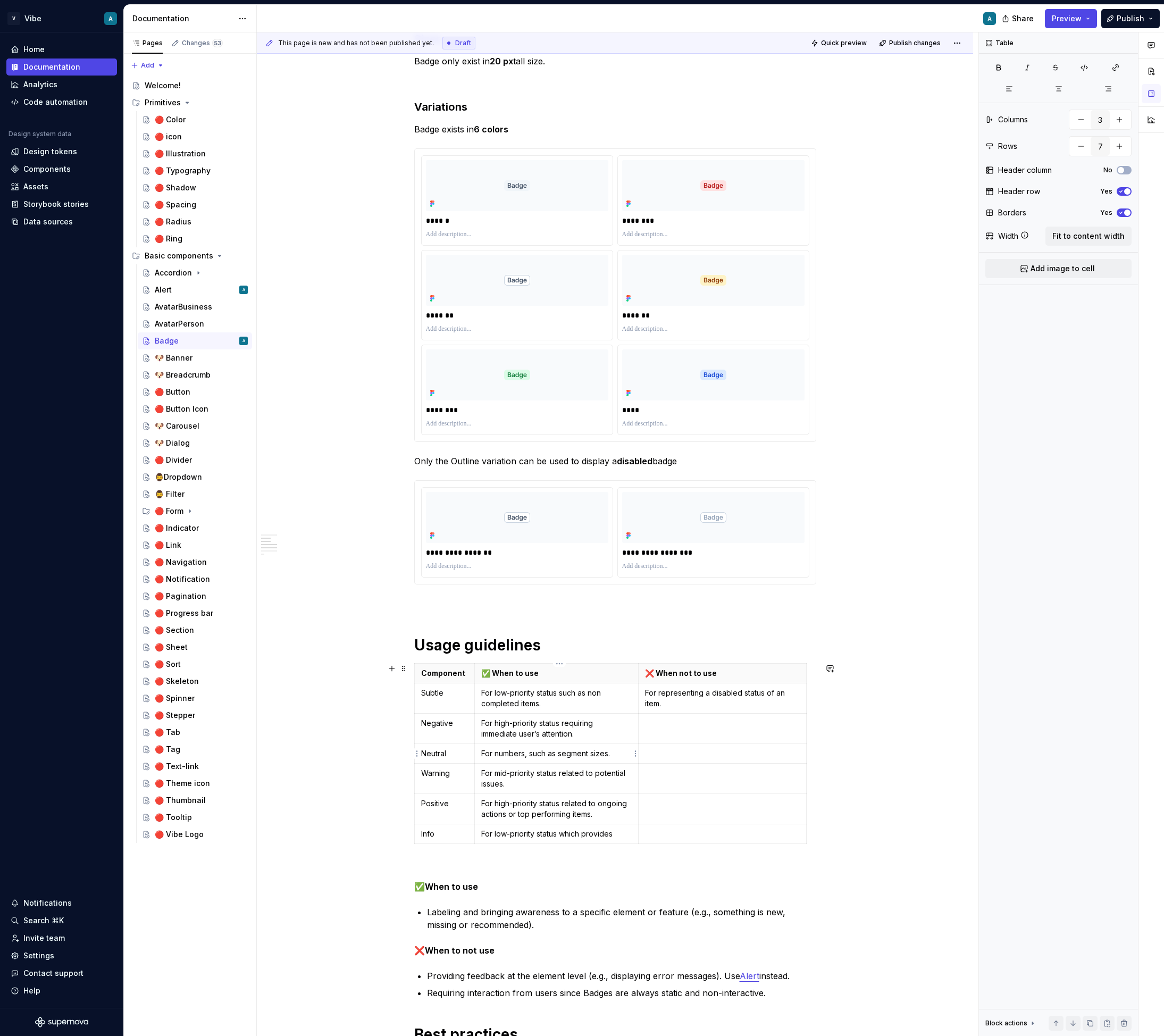
click at [529, 757] on p "For numbers, such as segment sizes." at bounding box center [557, 753] width 151 height 10
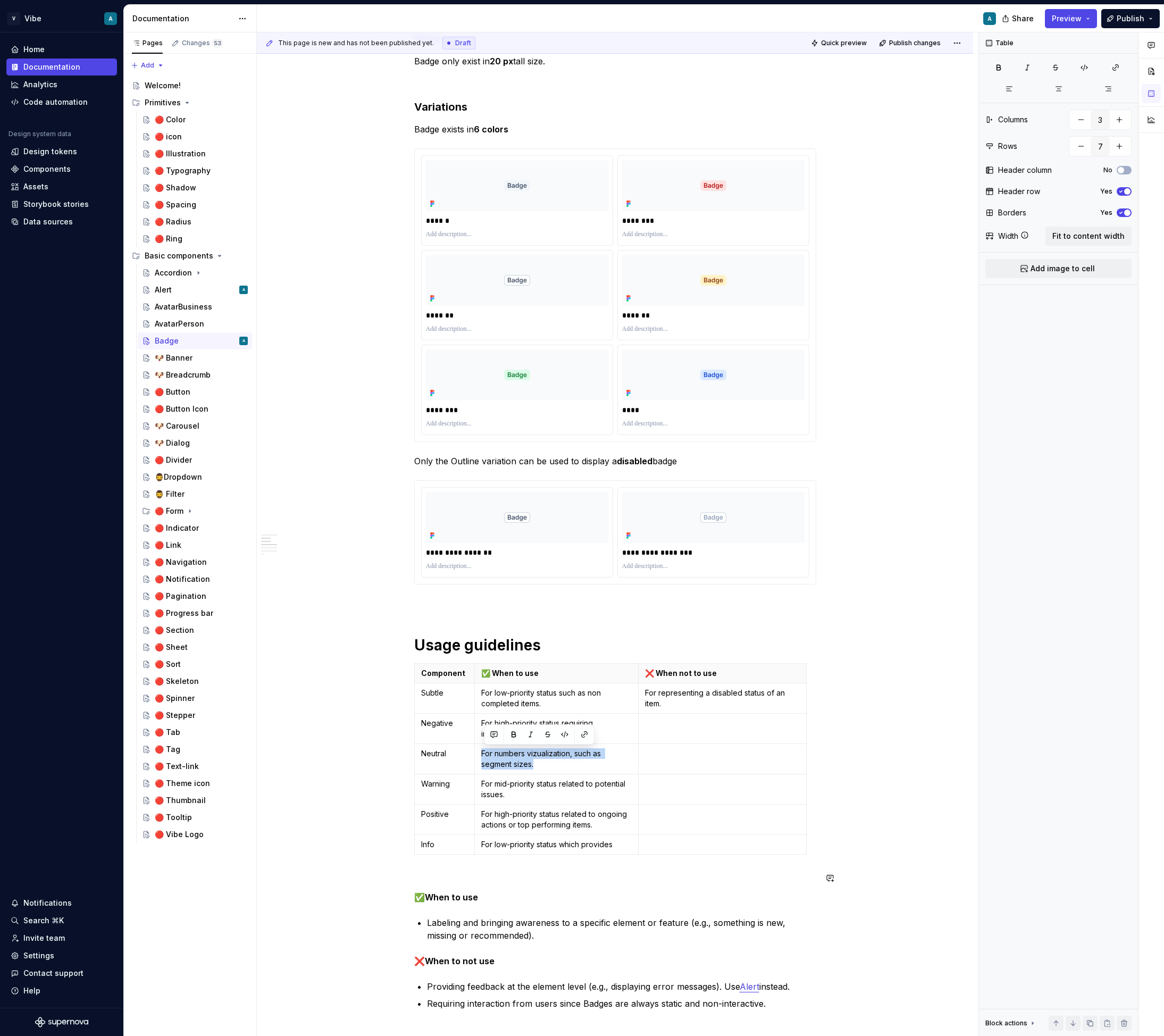
copy p "For numbers vizualization, such as segment sizes."
type textarea "*"
click at [576, 829] on p "For high-priority status related to ongoing actions or top performing items." at bounding box center [557, 819] width 151 height 21
click at [611, 844] on p "For low-priority status which provides" at bounding box center [557, 844] width 151 height 10
drag, startPoint x: 566, startPoint y: 845, endPoint x: 587, endPoint y: 845, distance: 21.0
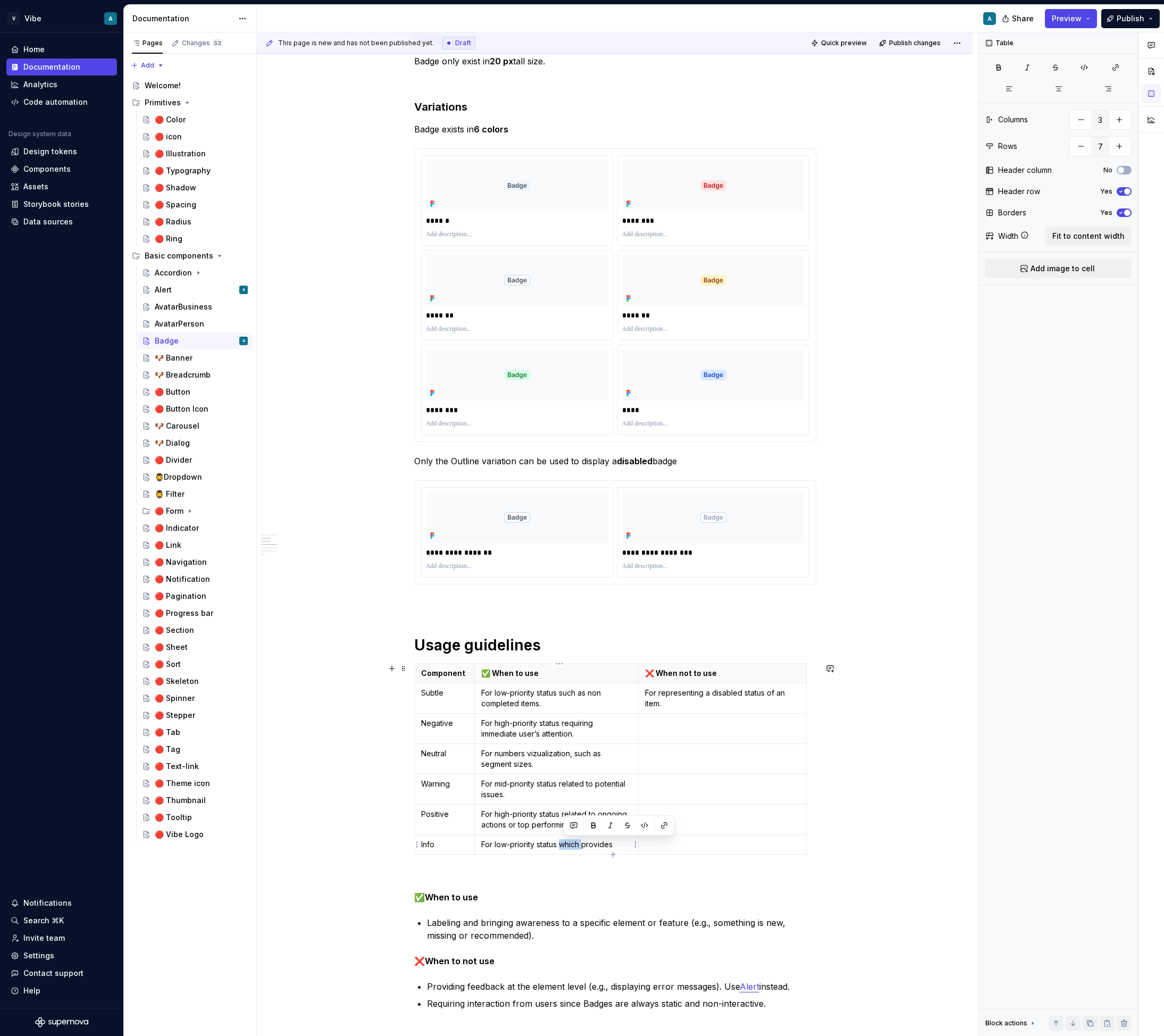
click at [587, 845] on p "For low-priority status which provides" at bounding box center [557, 844] width 151 height 10
click at [600, 842] on p "For low-priority status provides" at bounding box center [557, 844] width 151 height 10
click at [560, 846] on p "For low-priority status providing contextual" at bounding box center [557, 844] width 151 height 10
click at [536, 850] on p "For low-priority status providing contextual" at bounding box center [557, 844] width 151 height 10
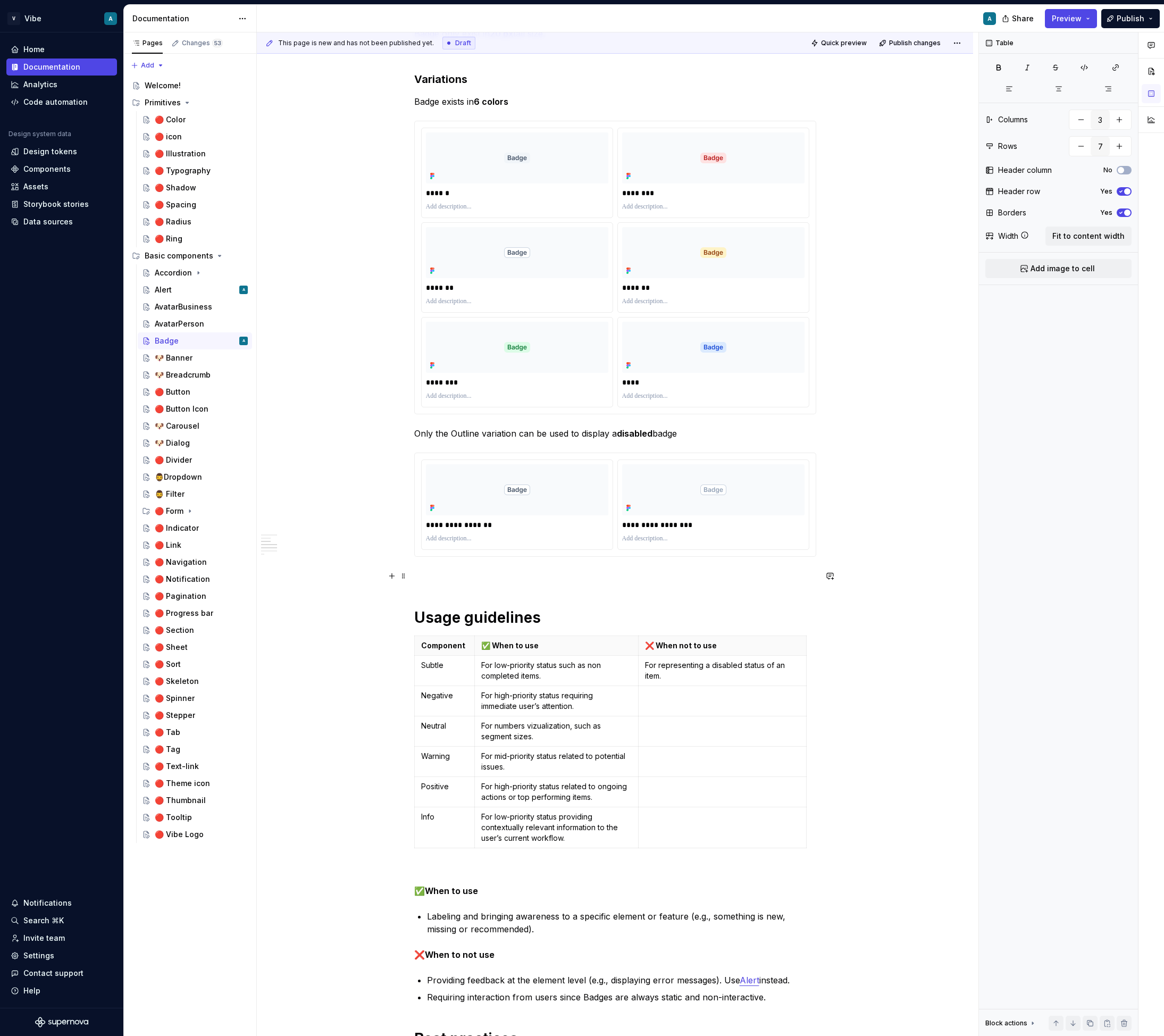
scroll to position [462, 0]
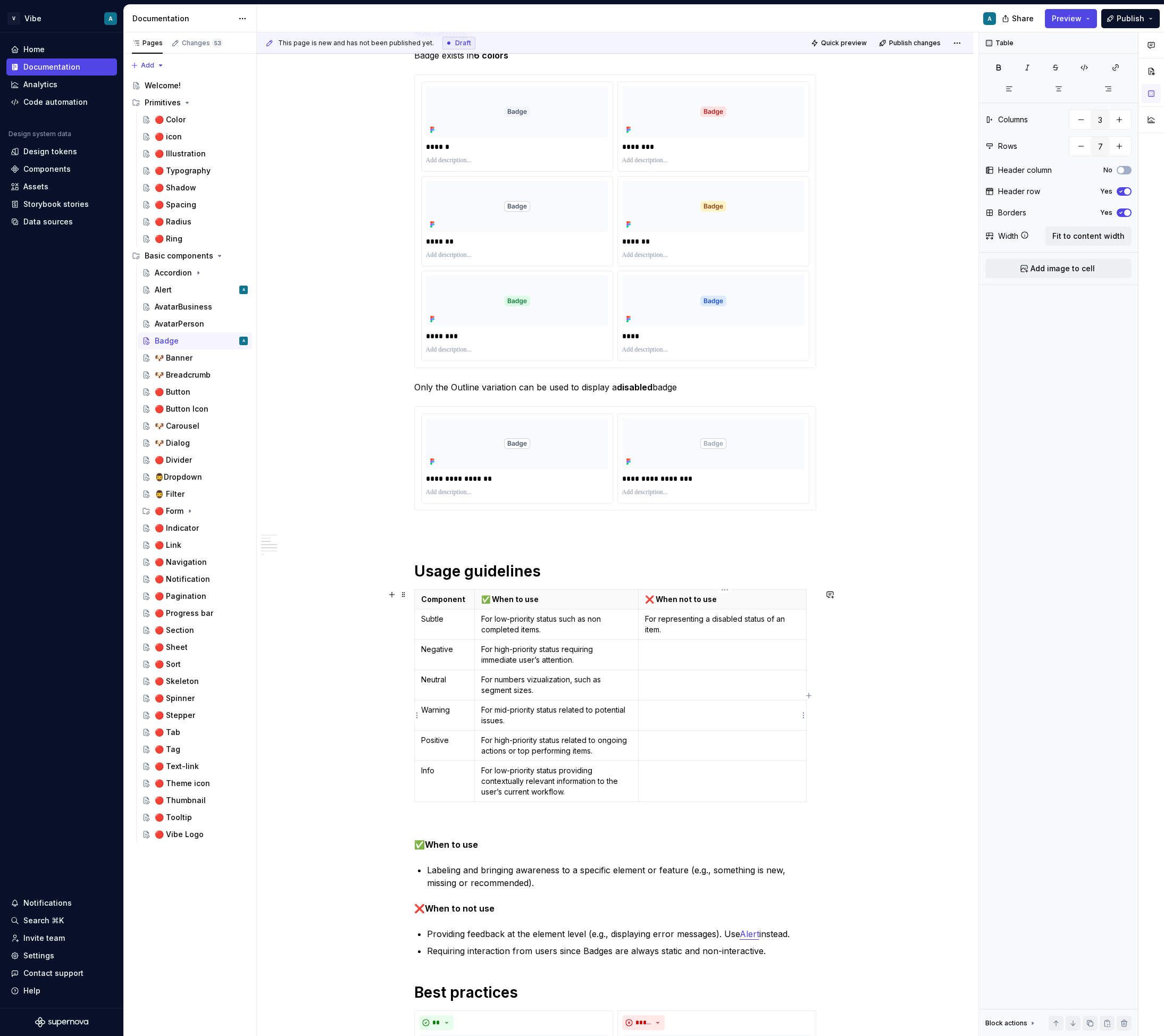
click at [755, 713] on p at bounding box center [722, 709] width 155 height 10
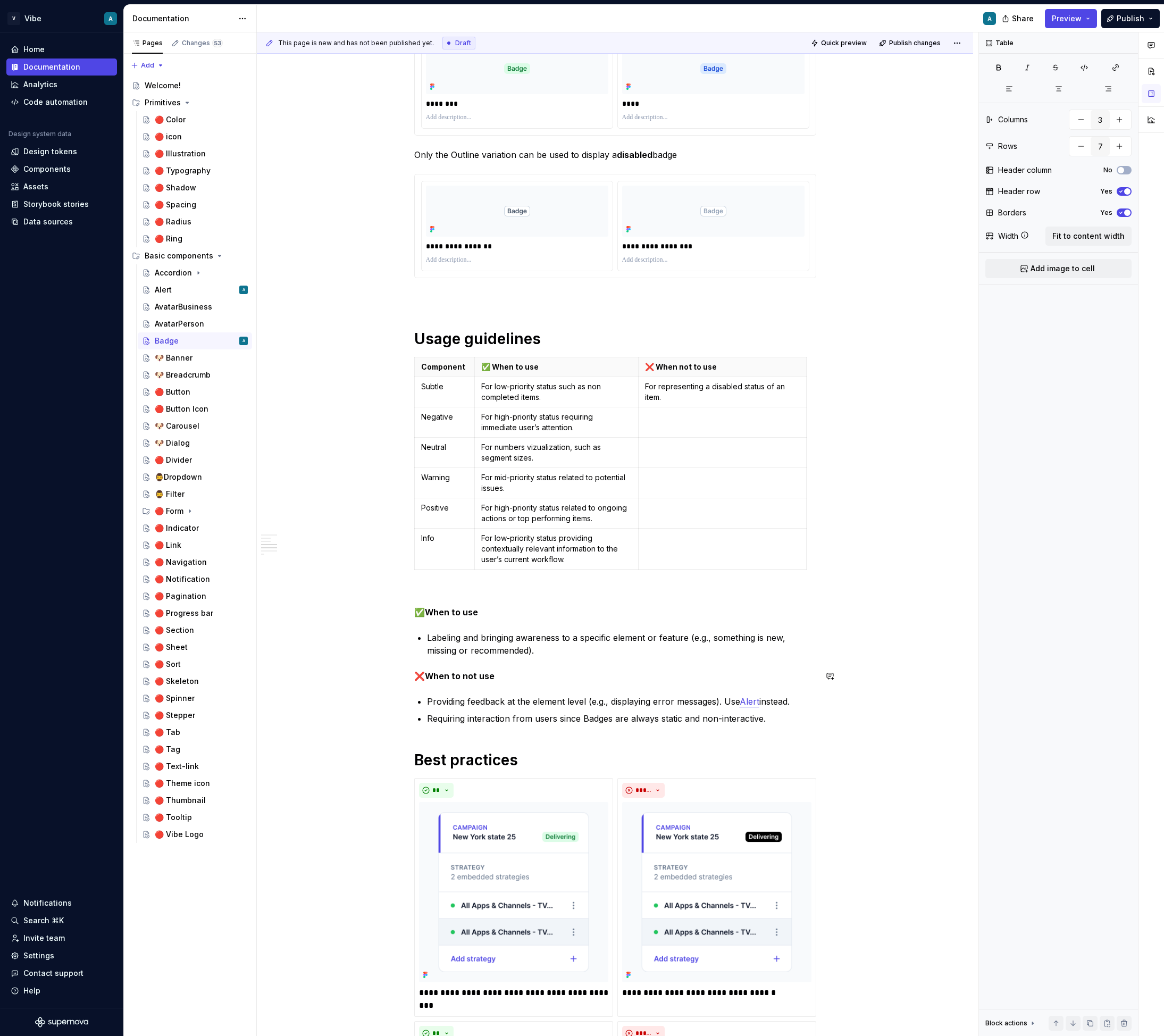
scroll to position [696, 0]
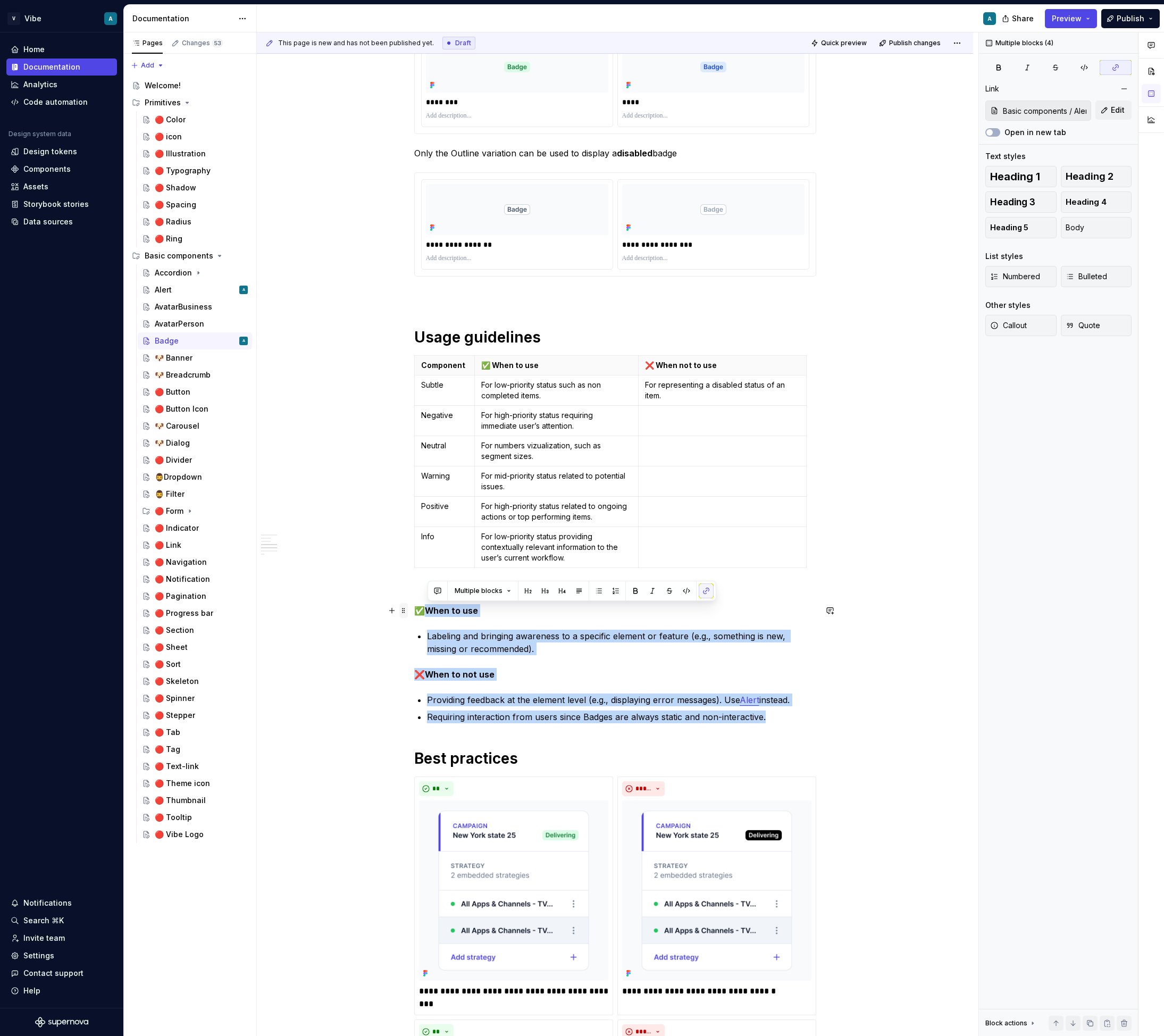
drag, startPoint x: 788, startPoint y: 718, endPoint x: 403, endPoint y: 605, distance: 401.2
click at [415, 605] on div "**********" at bounding box center [615, 629] width 402 height 2234
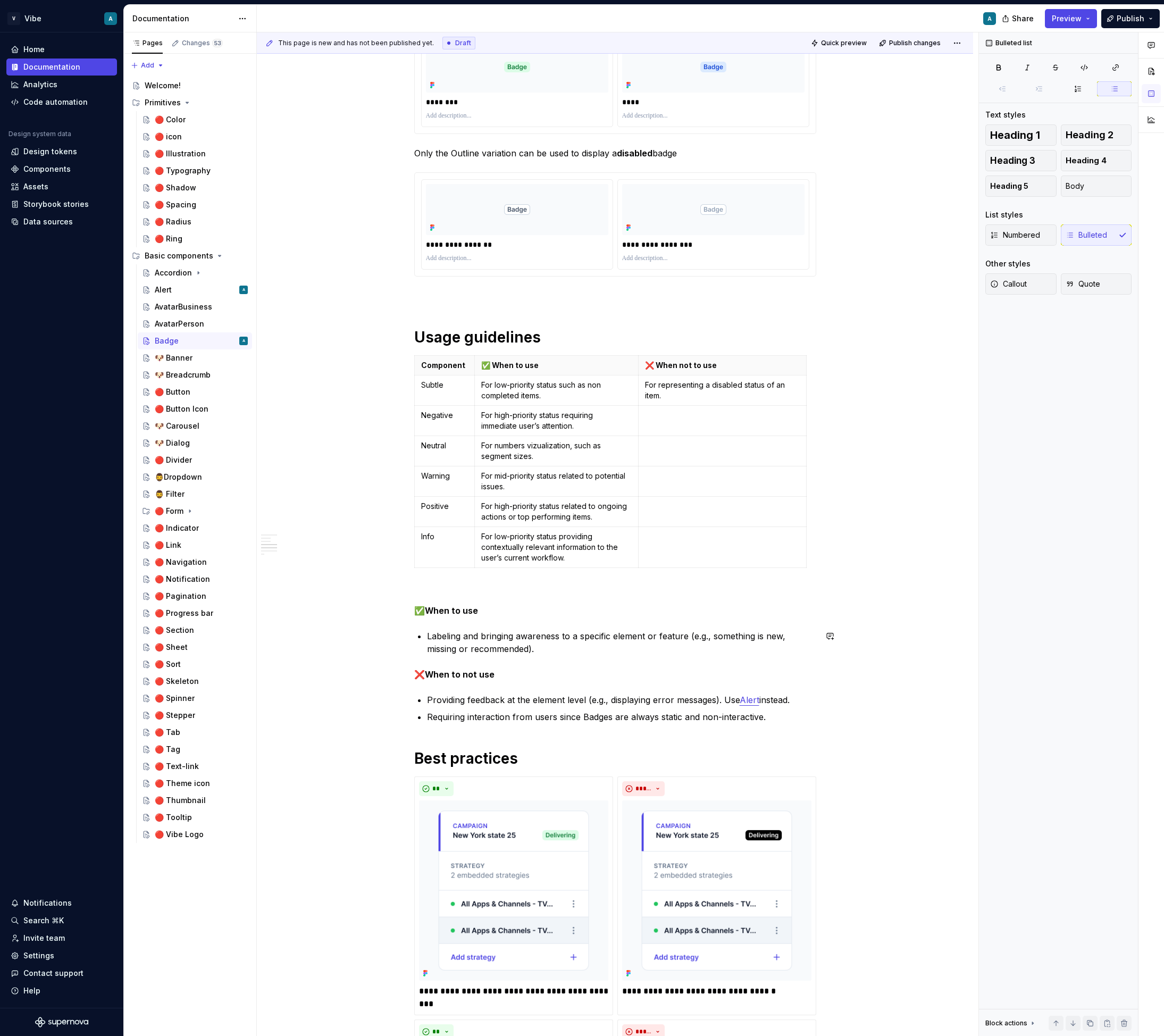
drag, startPoint x: 773, startPoint y: 723, endPoint x: 421, endPoint y: 621, distance: 366.5
click at [421, 621] on div "**********" at bounding box center [615, 621] width 402 height 2220
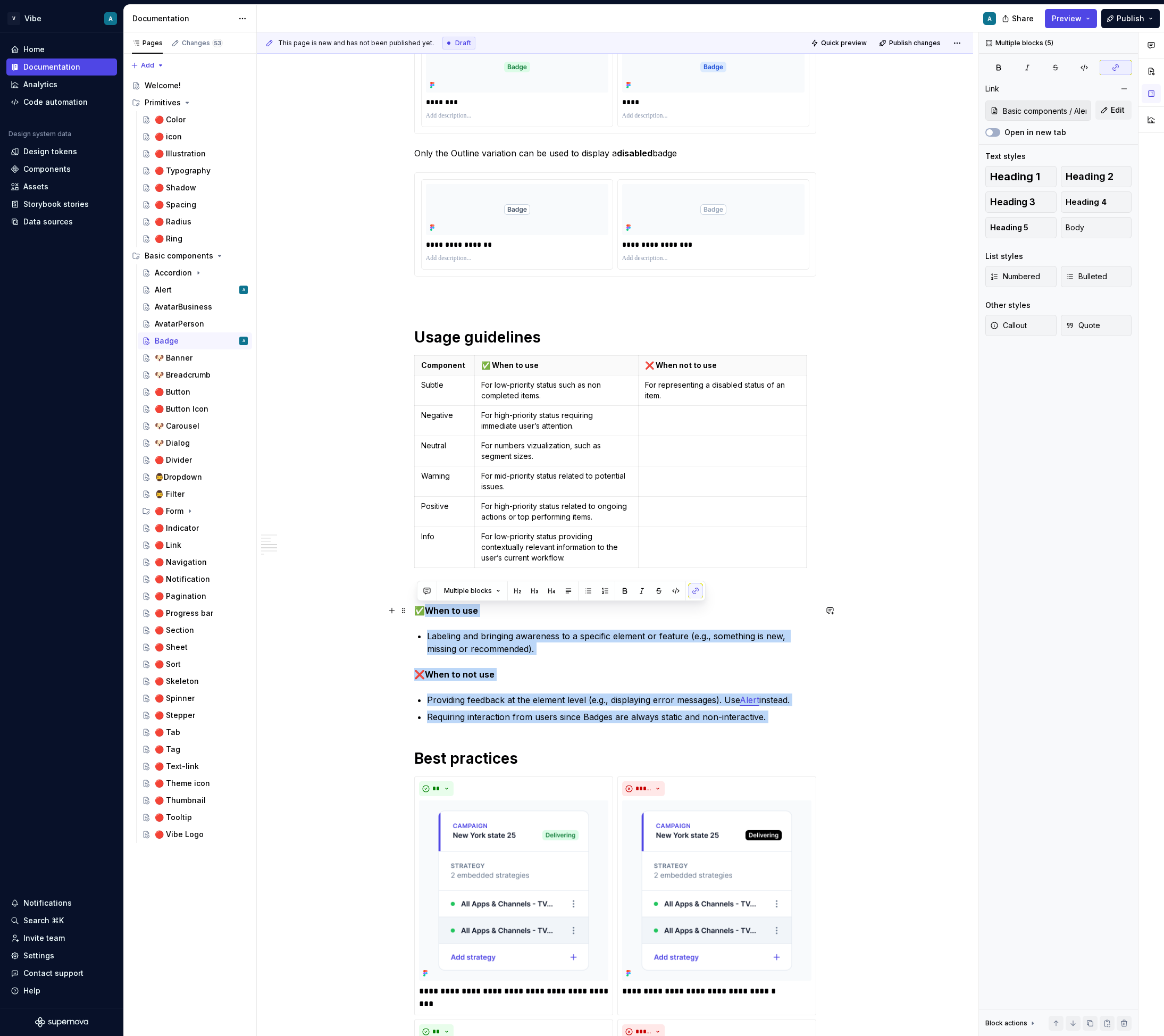
drag, startPoint x: 784, startPoint y: 726, endPoint x: 402, endPoint y: 604, distance: 401.0
click at [415, 606] on div "**********" at bounding box center [615, 629] width 402 height 2234
copy div "When to use Labeling and bringing awareness to a specific element or feature (e…"
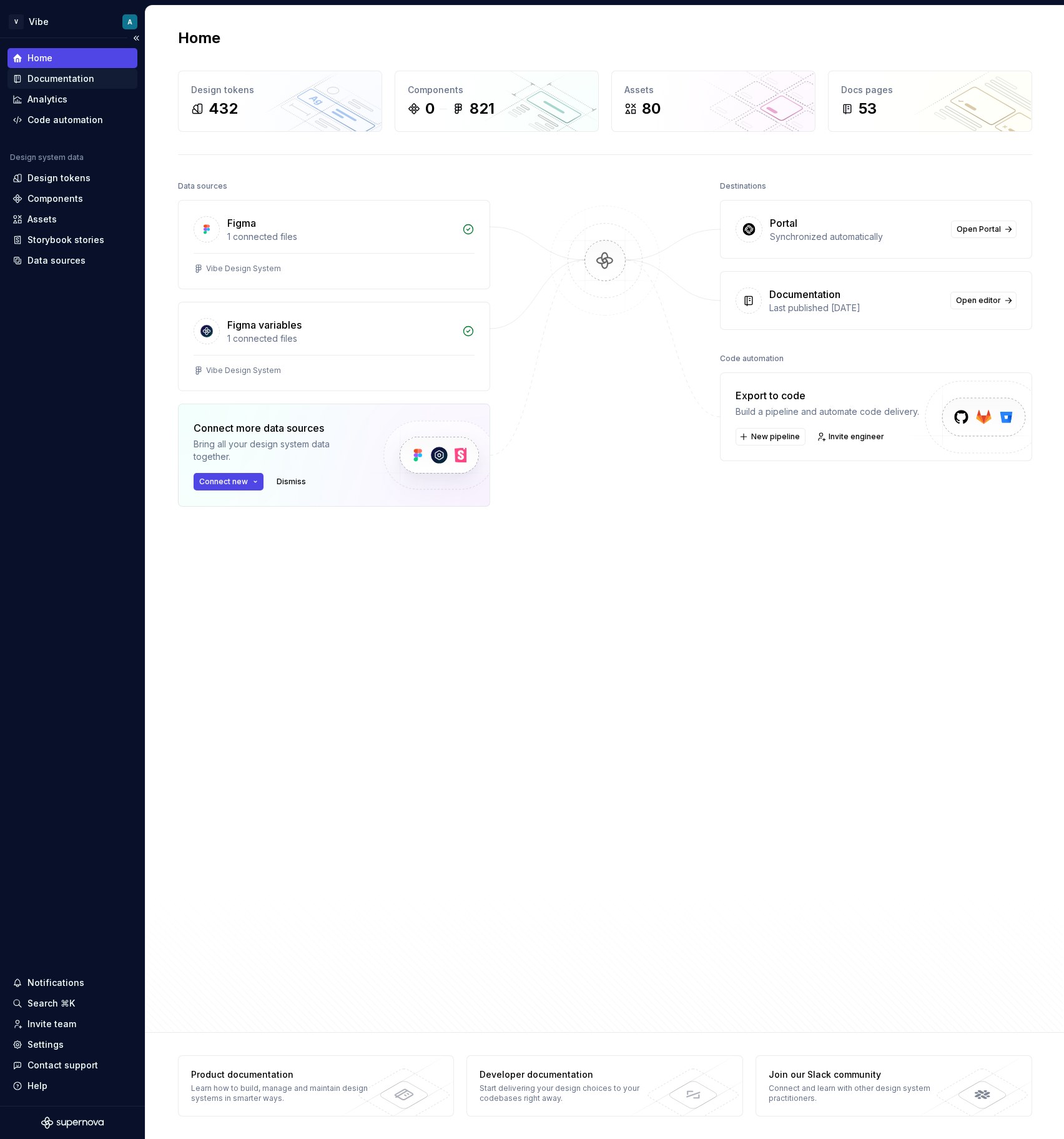
click at [78, 75] on div "Documentation" at bounding box center [61, 78] width 67 height 12
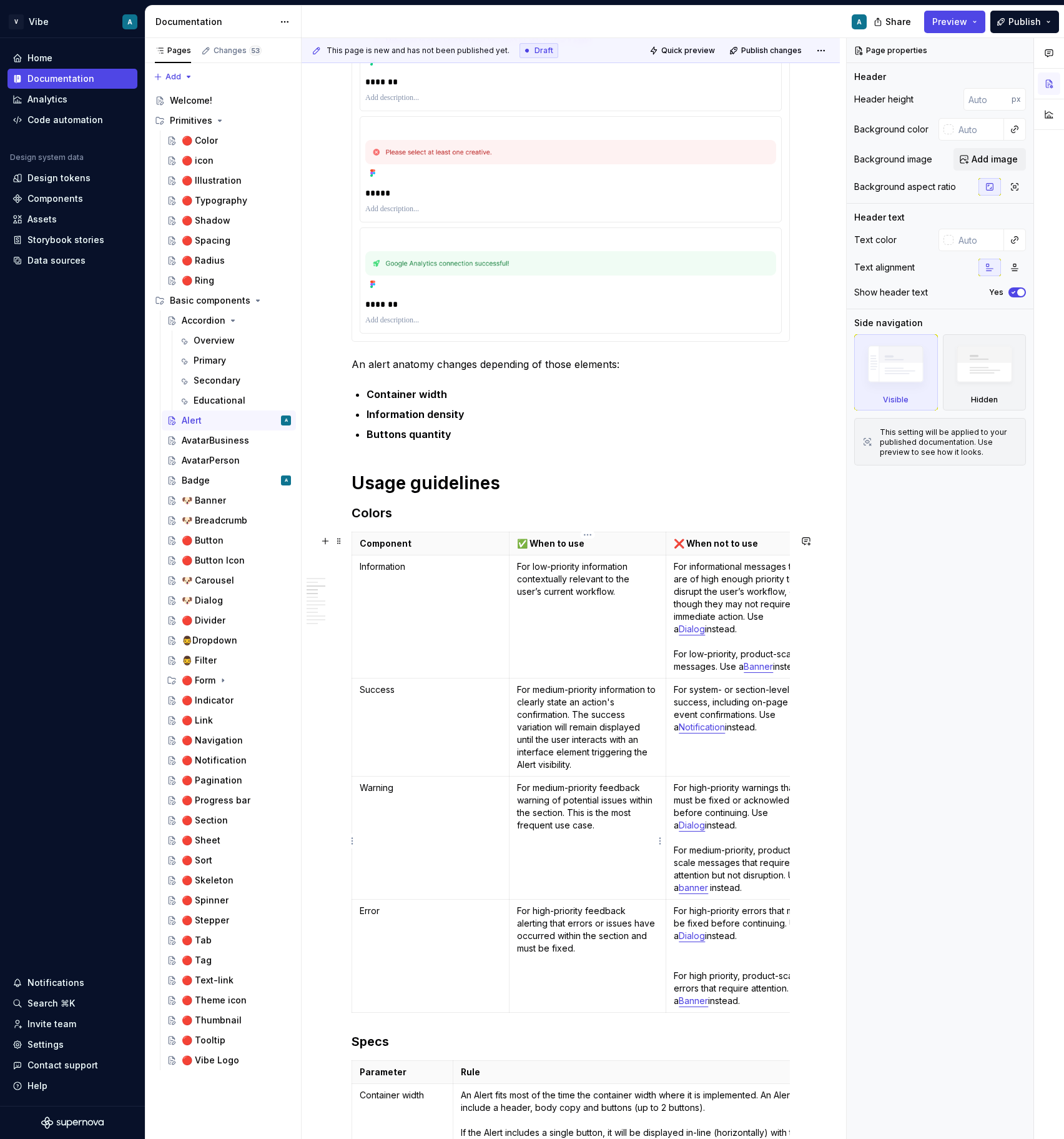
scroll to position [0, 28]
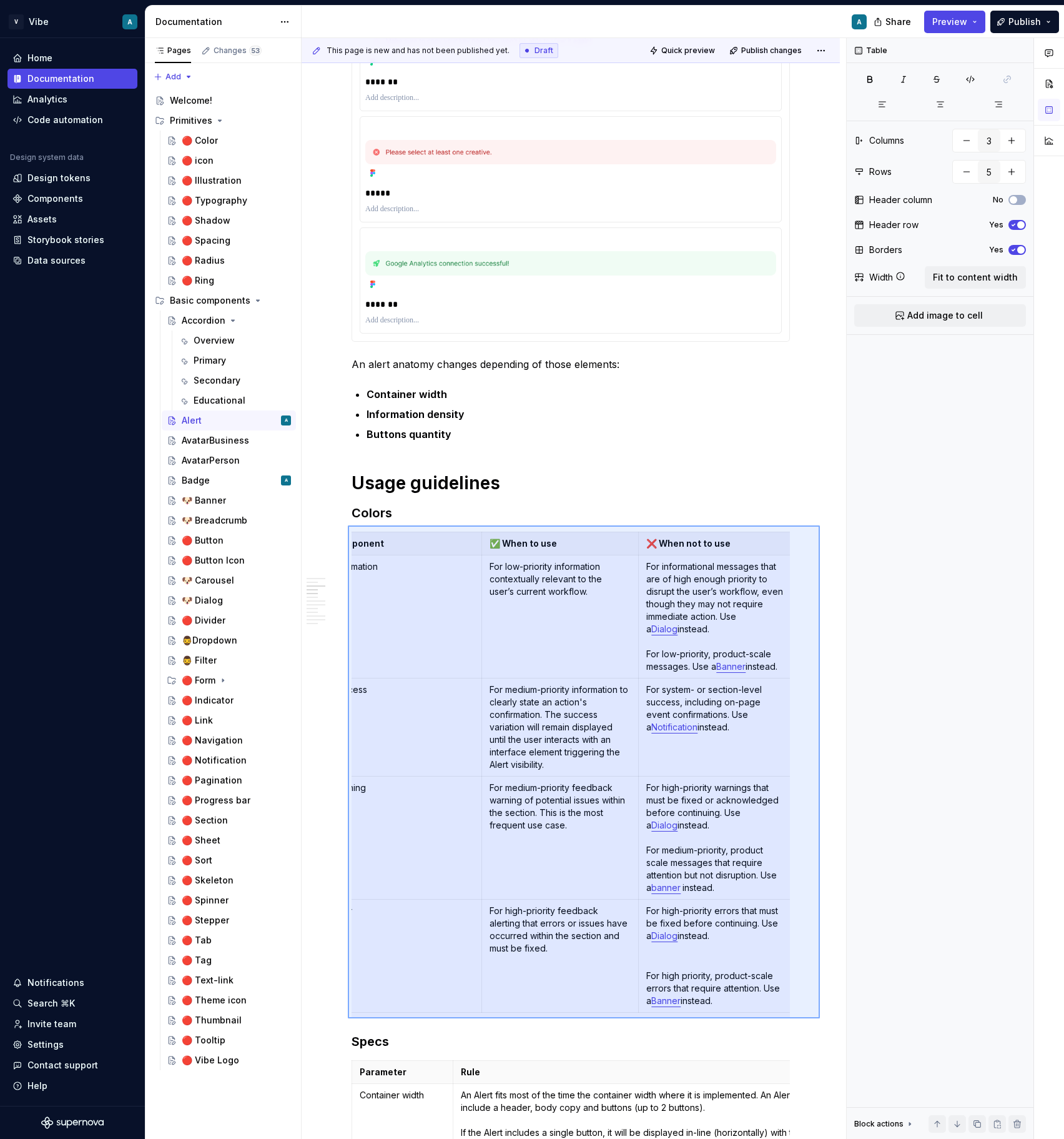
drag, startPoint x: 820, startPoint y: 1018, endPoint x: 348, endPoint y: 525, distance: 682.5
click at [348, 525] on div "**********" at bounding box center [573, 589] width 545 height 1102
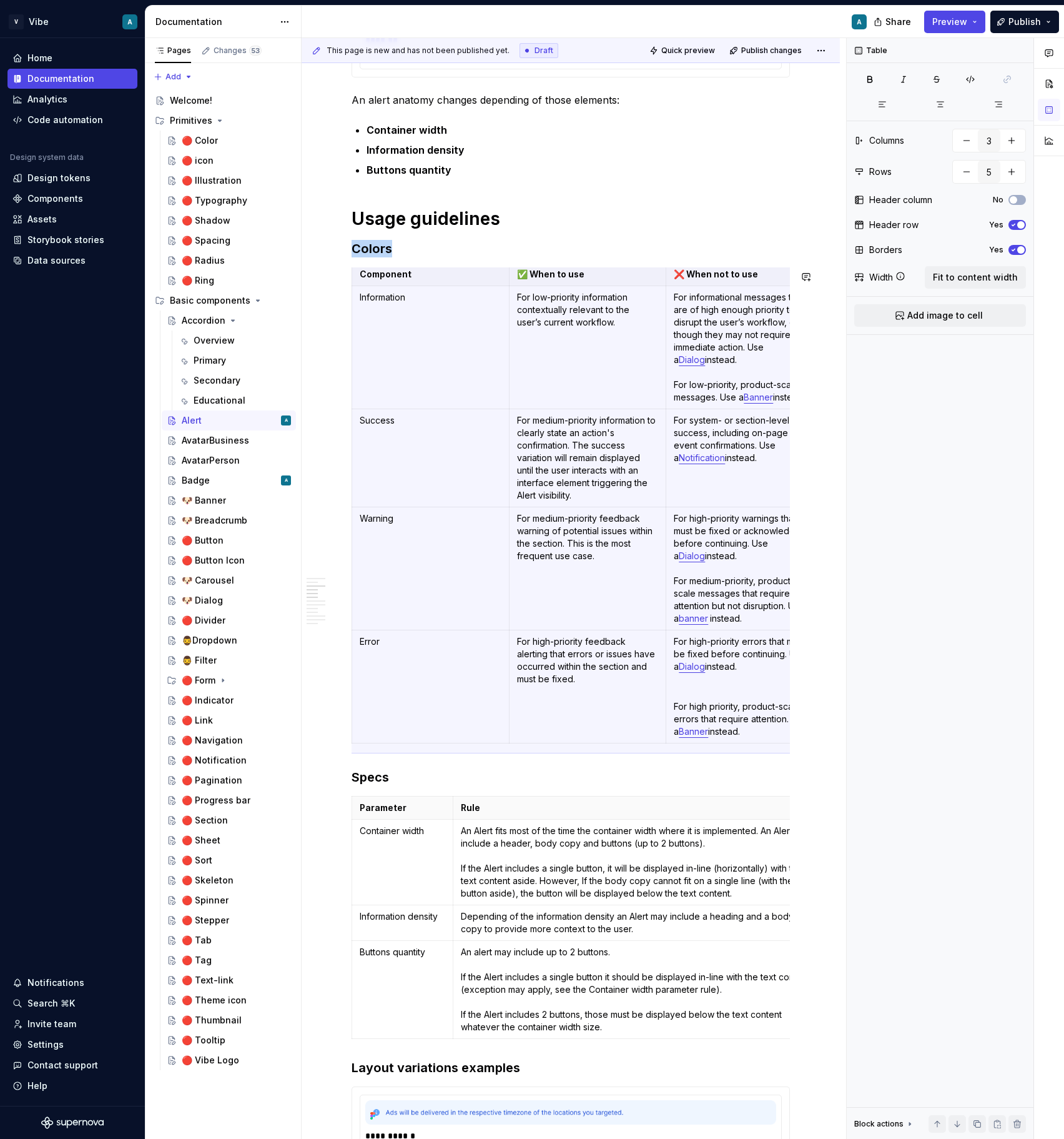
scroll to position [956, 0]
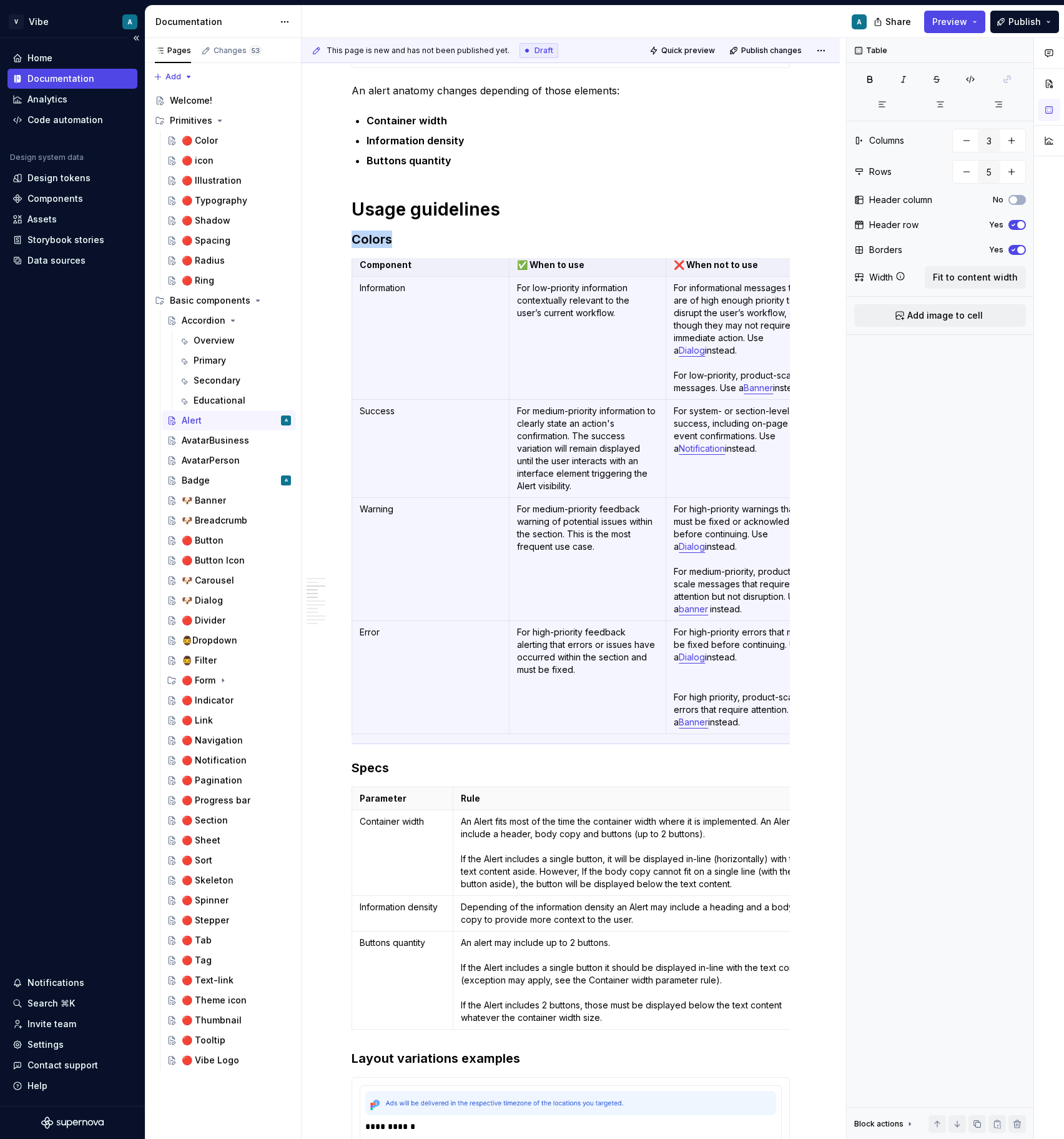
type textarea "*"
click at [447, 870] on td "Container width" at bounding box center [402, 853] width 101 height 86
type input "2"
type input "4"
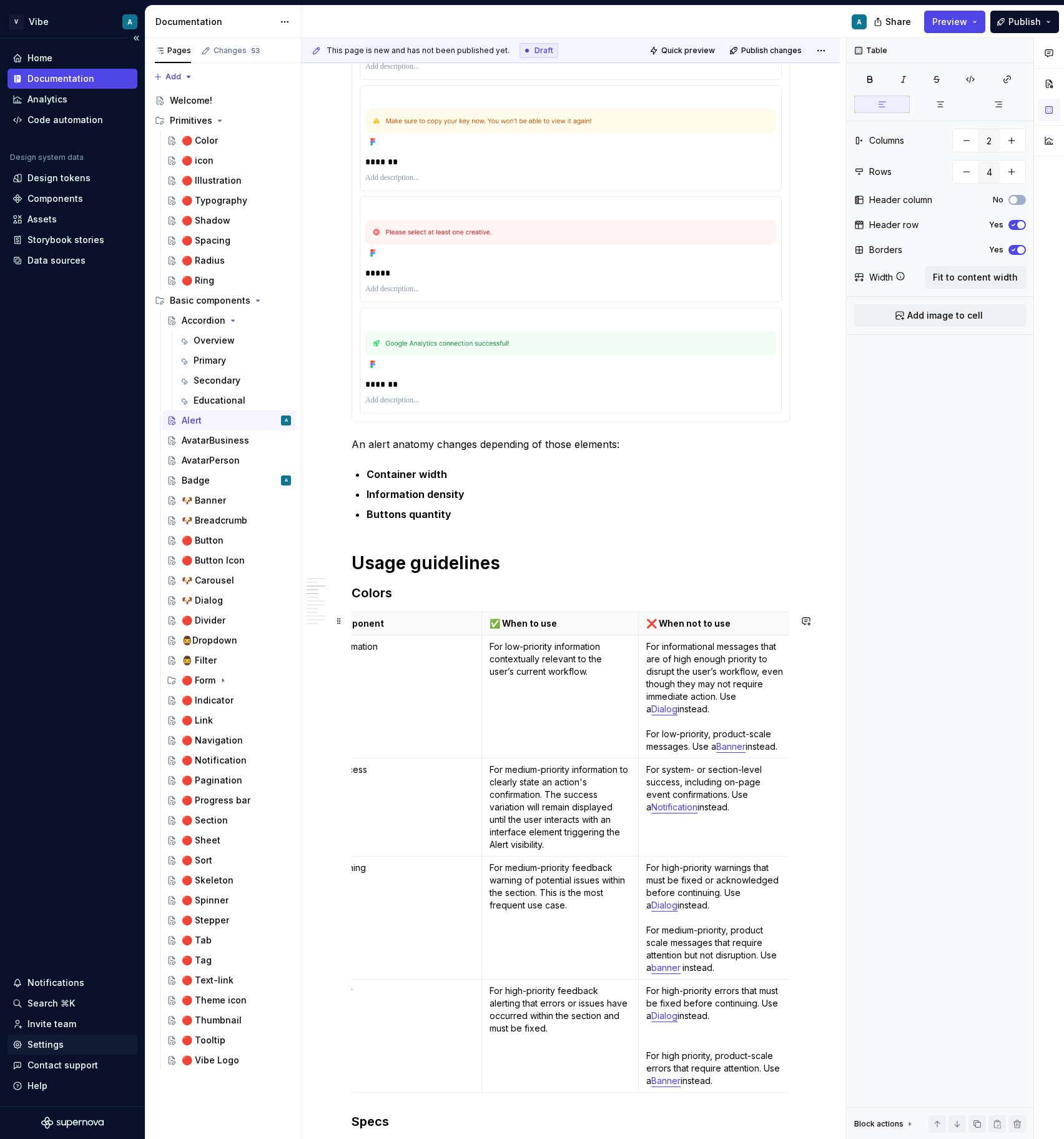
scroll to position [0, 0]
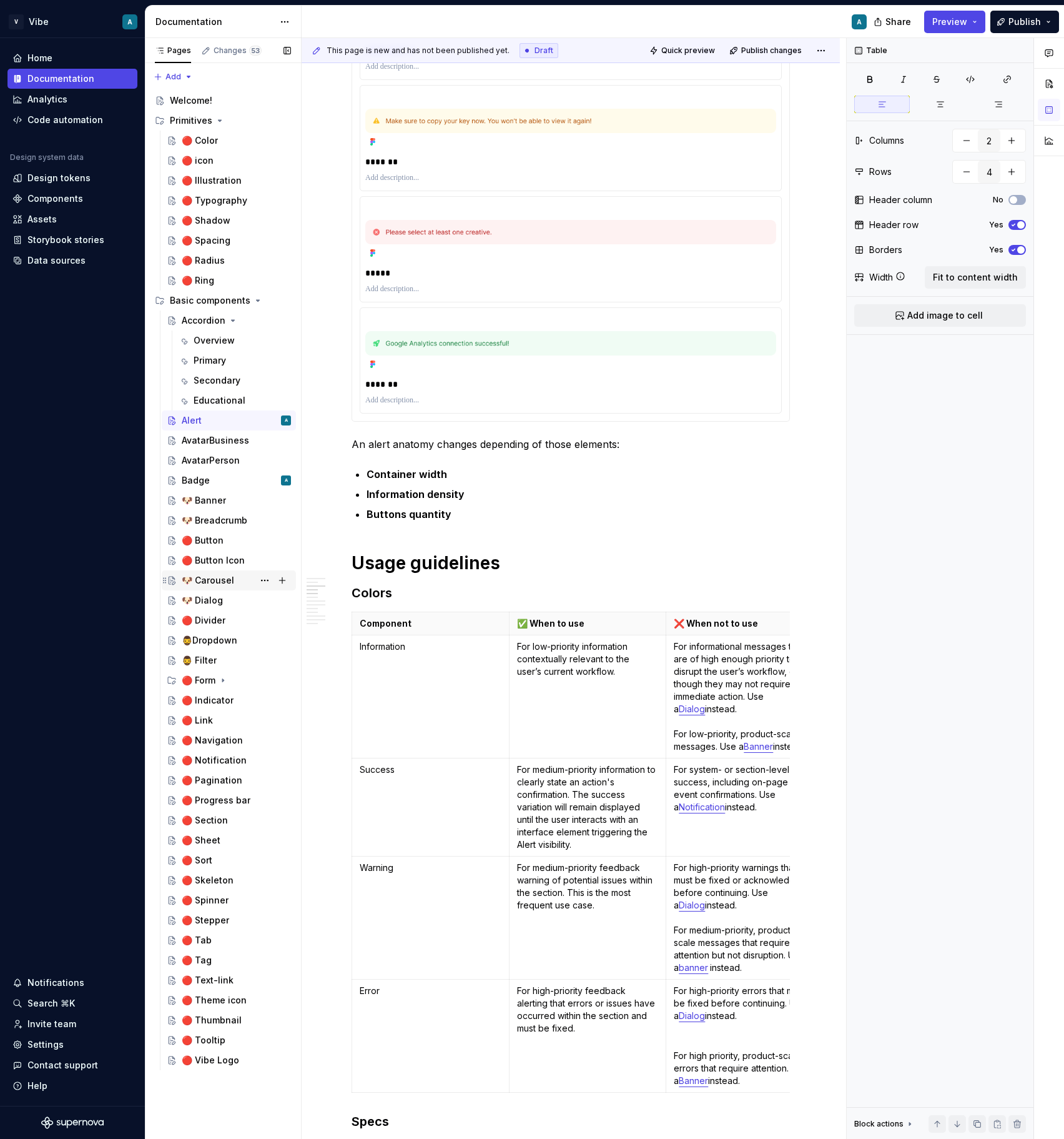
type textarea "*"
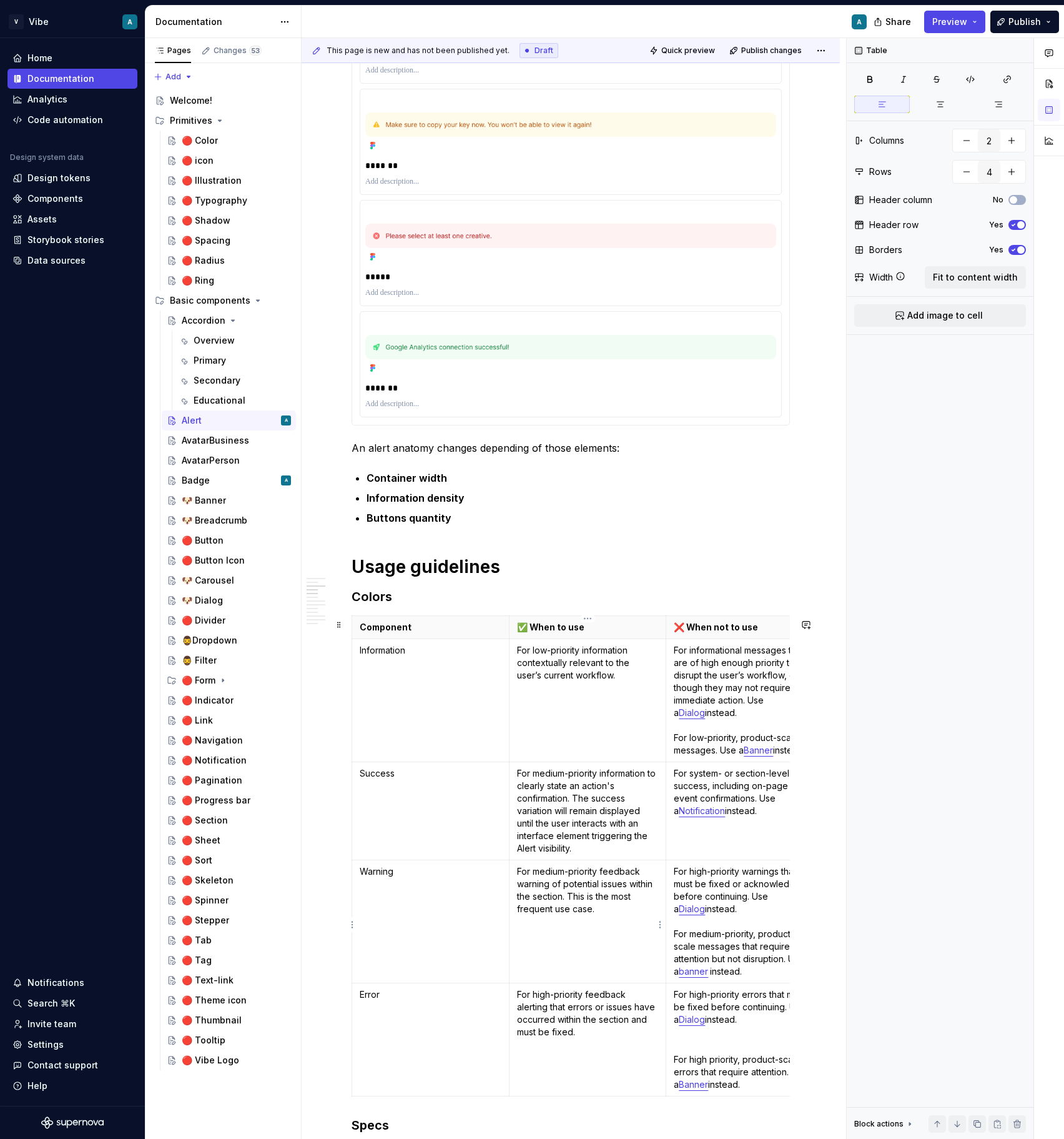
type input "3"
type input "5"
click at [563, 874] on p "For medium-priority feedback warning of potential issues within the section. Th…" at bounding box center [587, 890] width 141 height 50
click at [562, 778] on p "For medium-priority information to clearly state an action's confirmation. The …" at bounding box center [587, 811] width 141 height 88
click at [723, 933] on p "For high-priority warnings that must be fixed or acknowledged before continuing…" at bounding box center [745, 921] width 141 height 113
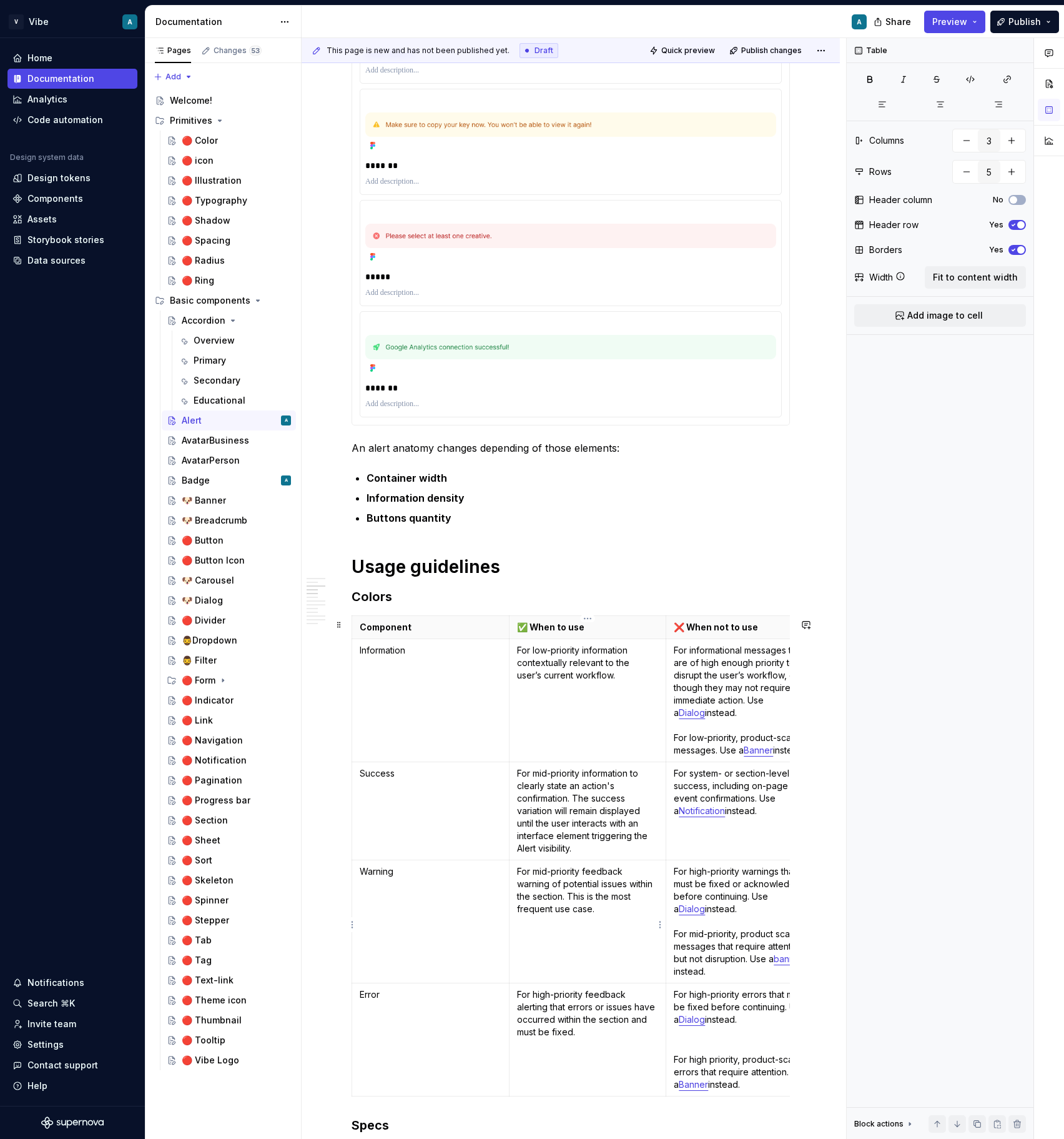
click at [594, 900] on p "For mid-priority feedback warning of potential issues within the section. This …" at bounding box center [587, 890] width 141 height 50
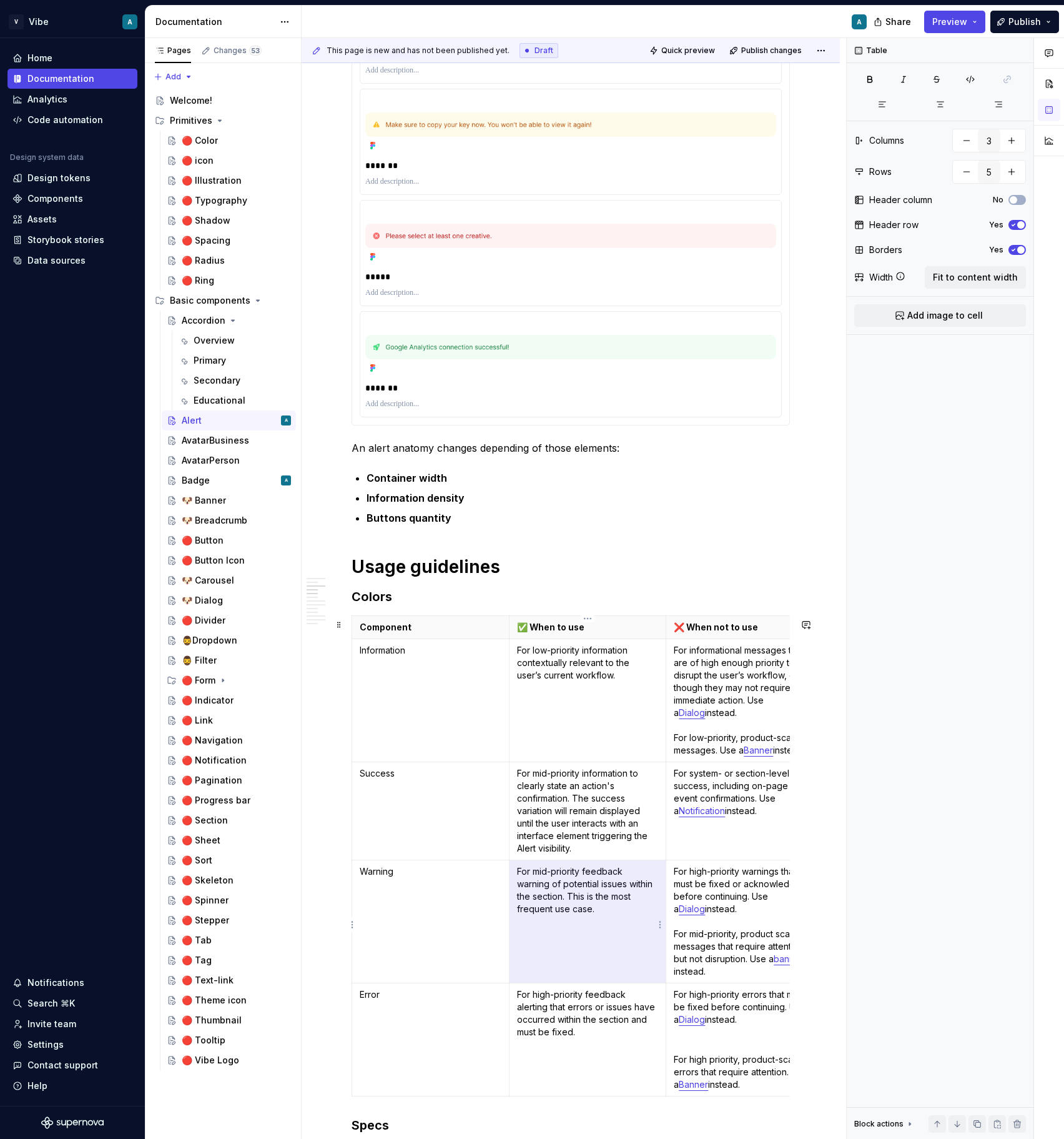
drag, startPoint x: 602, startPoint y: 911, endPoint x: 518, endPoint y: 888, distance: 87.1
click at [518, 888] on p "For mid-priority feedback warning of potential issues within the section. This …" at bounding box center [587, 890] width 141 height 50
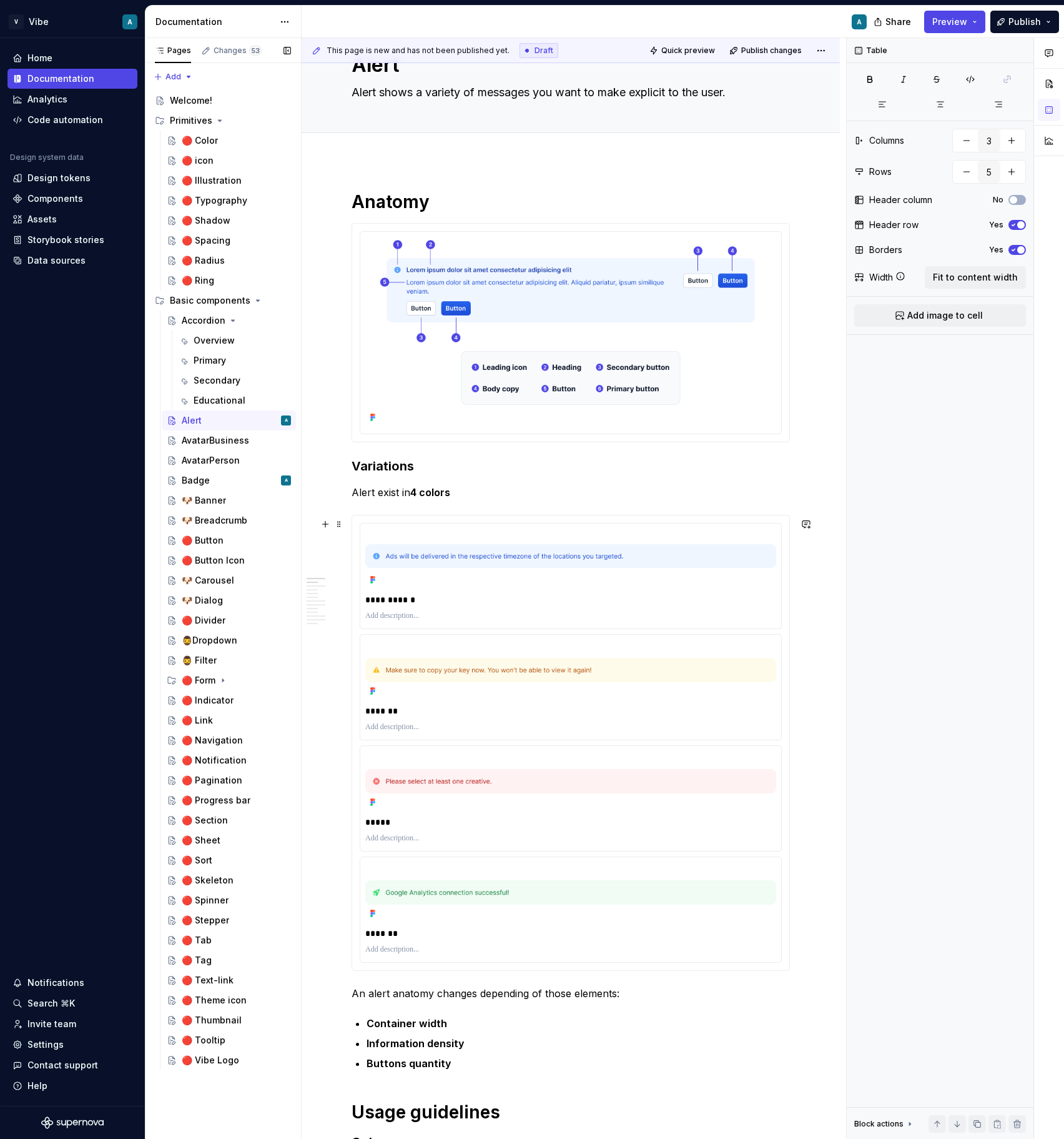
scroll to position [0, 0]
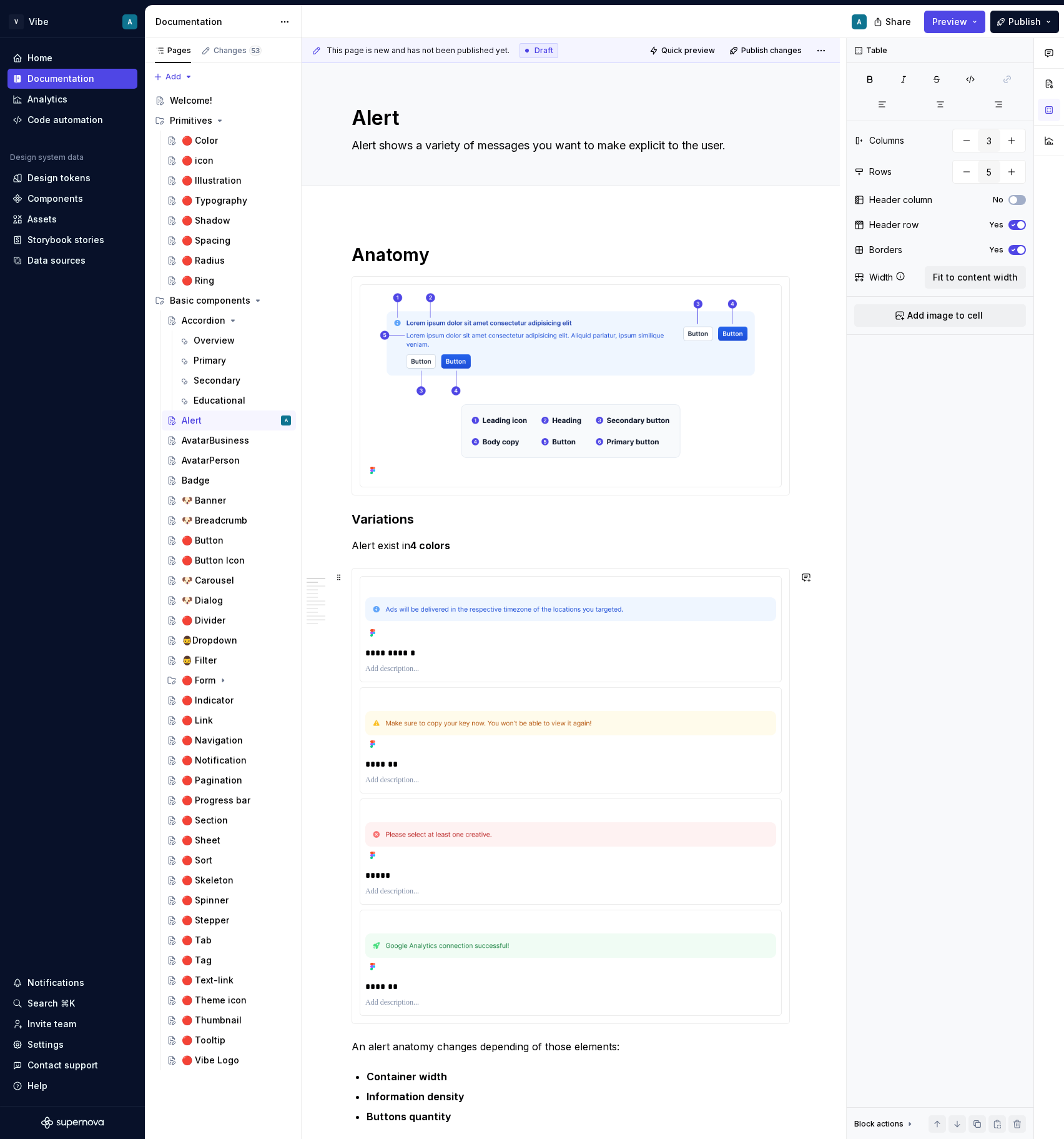
type textarea "*"
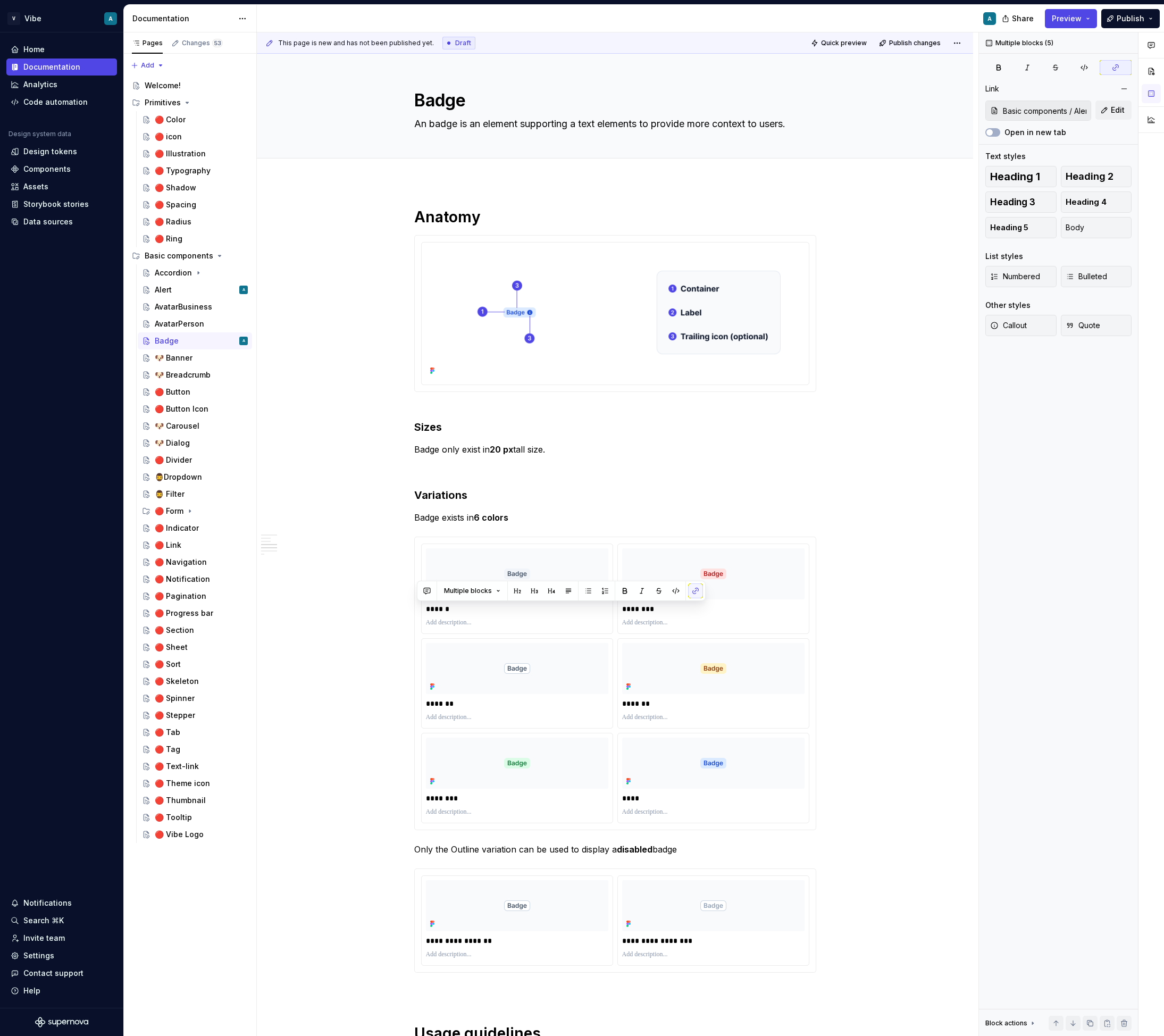
scroll to position [696, 0]
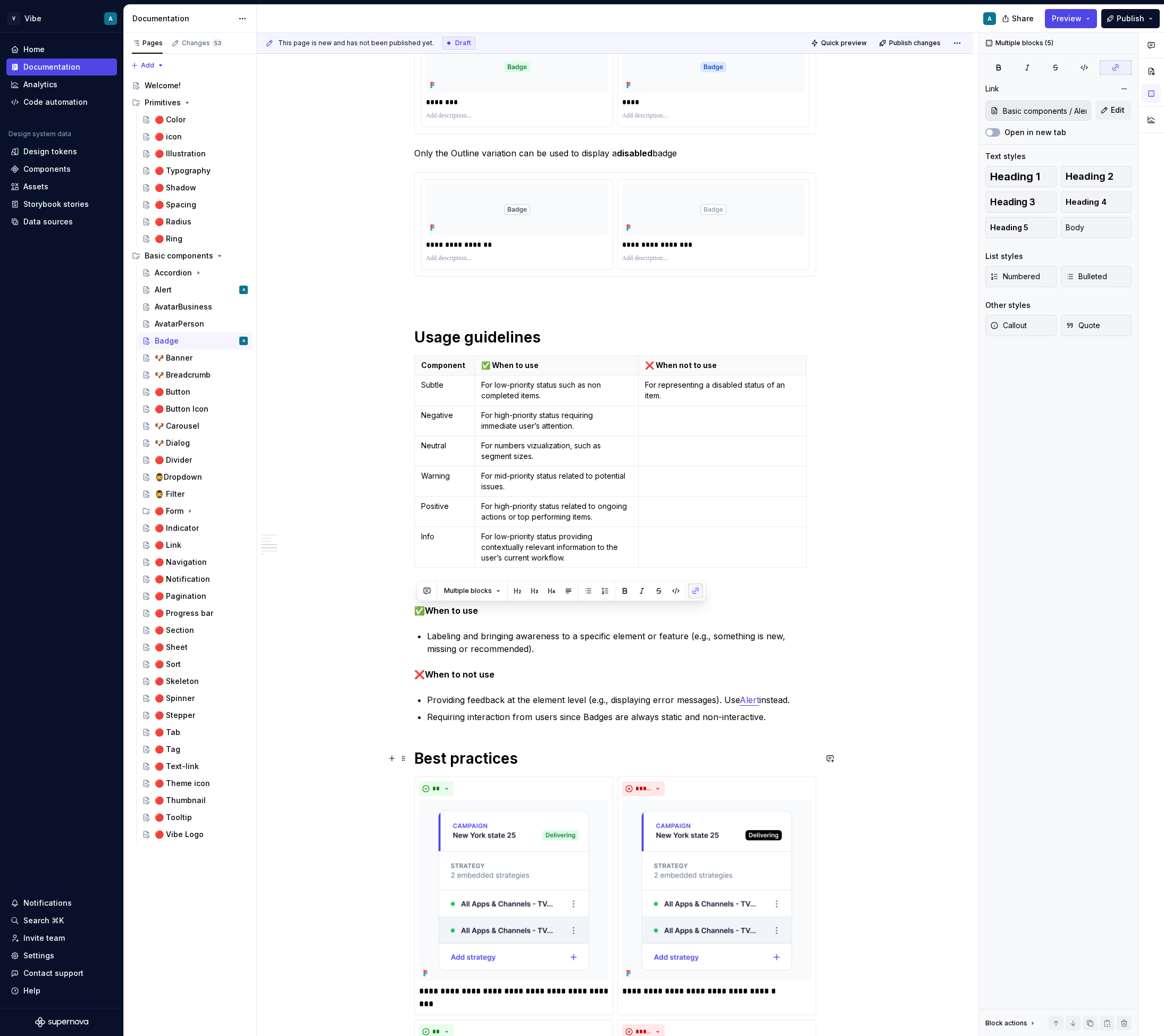
click at [562, 757] on h1 "Best practices" at bounding box center [615, 759] width 402 height 19
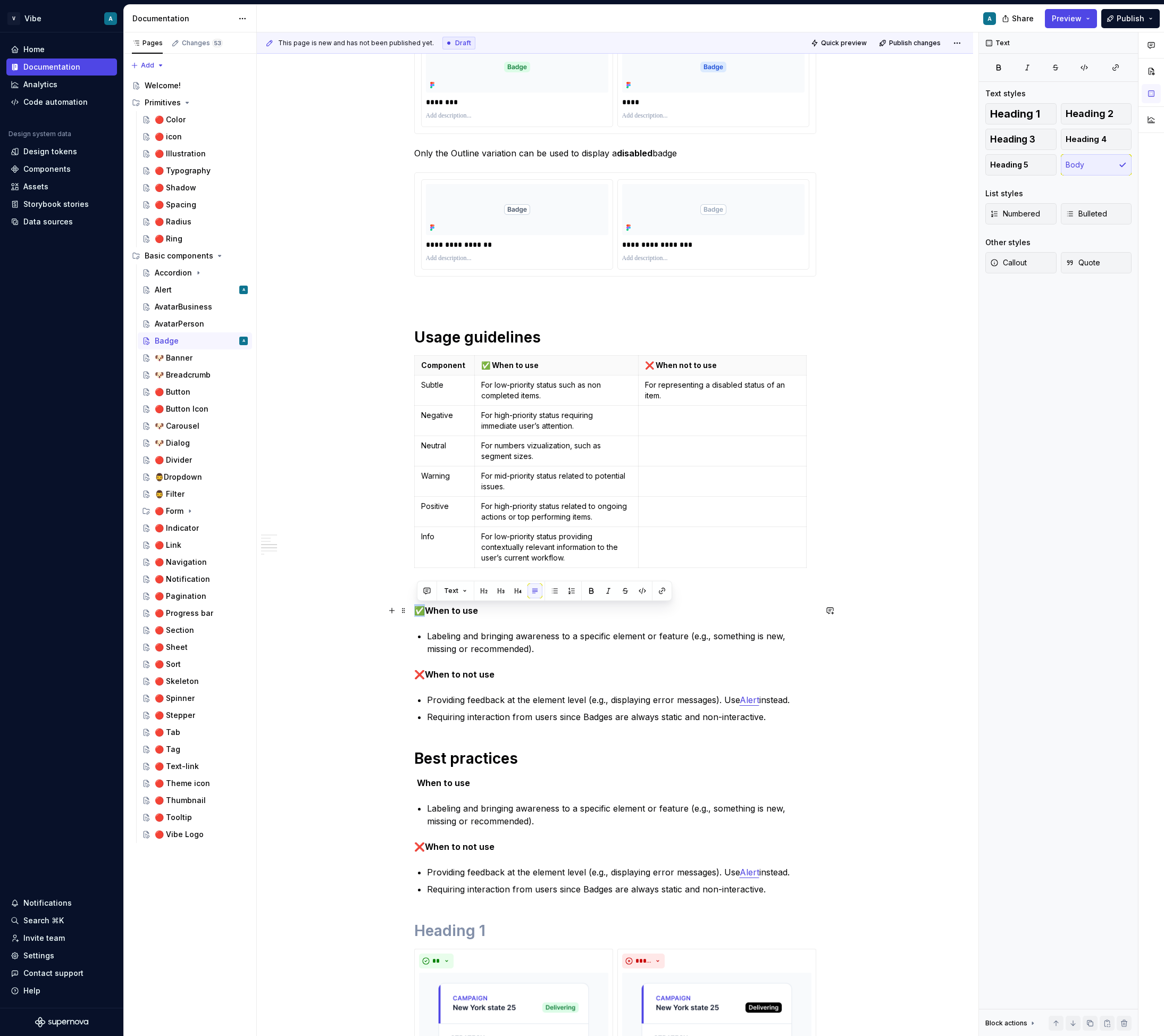
drag, startPoint x: 426, startPoint y: 611, endPoint x: 419, endPoint y: 612, distance: 7.1
click at [419, 612] on p "✅ When to use" at bounding box center [615, 610] width 402 height 13
copy p "✅"
click at [415, 786] on div "**********" at bounding box center [615, 856] width 717 height 2742
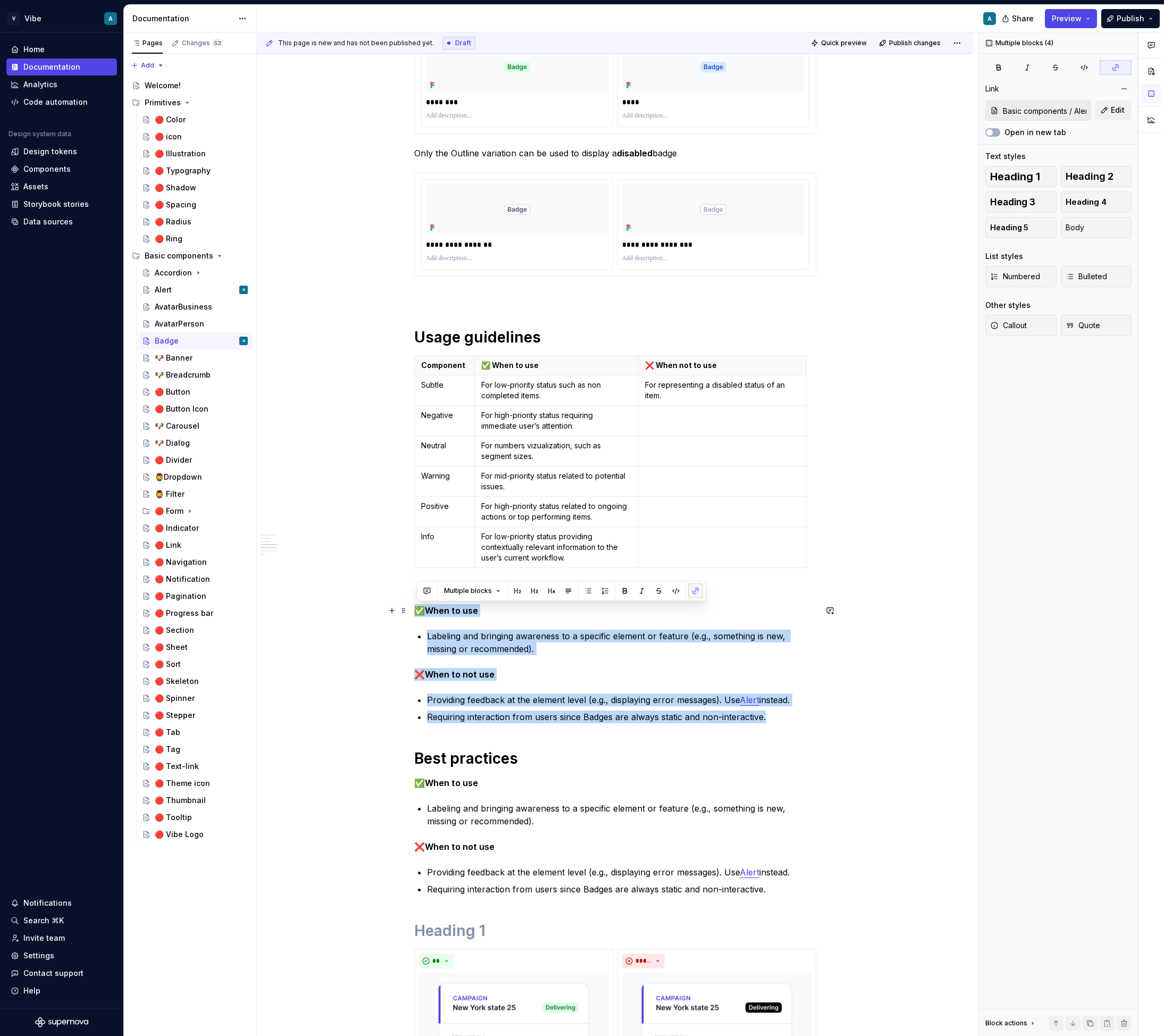
drag, startPoint x: 773, startPoint y: 721, endPoint x: 415, endPoint y: 607, distance: 375.7
click at [415, 607] on div "**********" at bounding box center [615, 856] width 717 height 2742
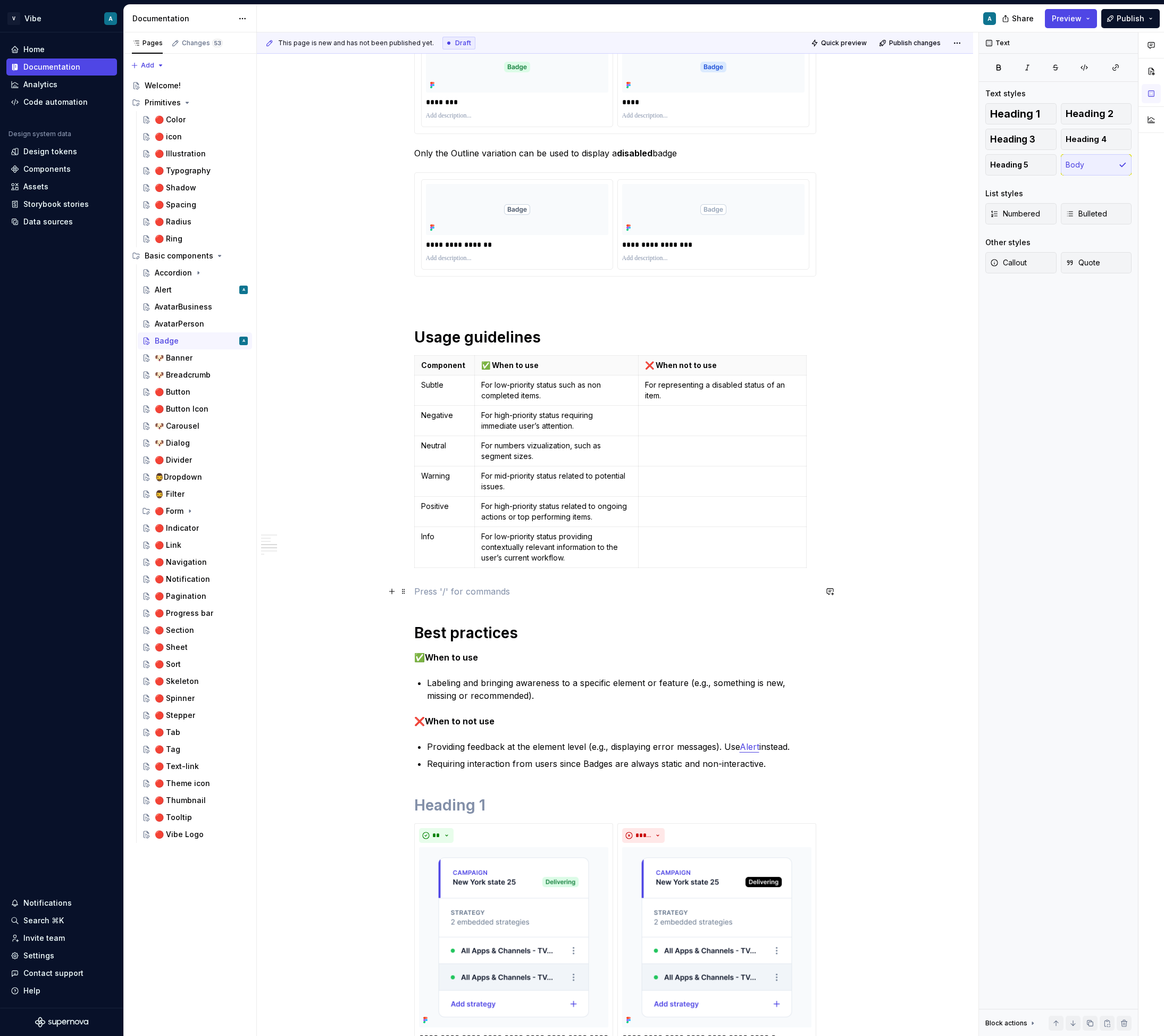
click at [488, 594] on p at bounding box center [615, 591] width 402 height 13
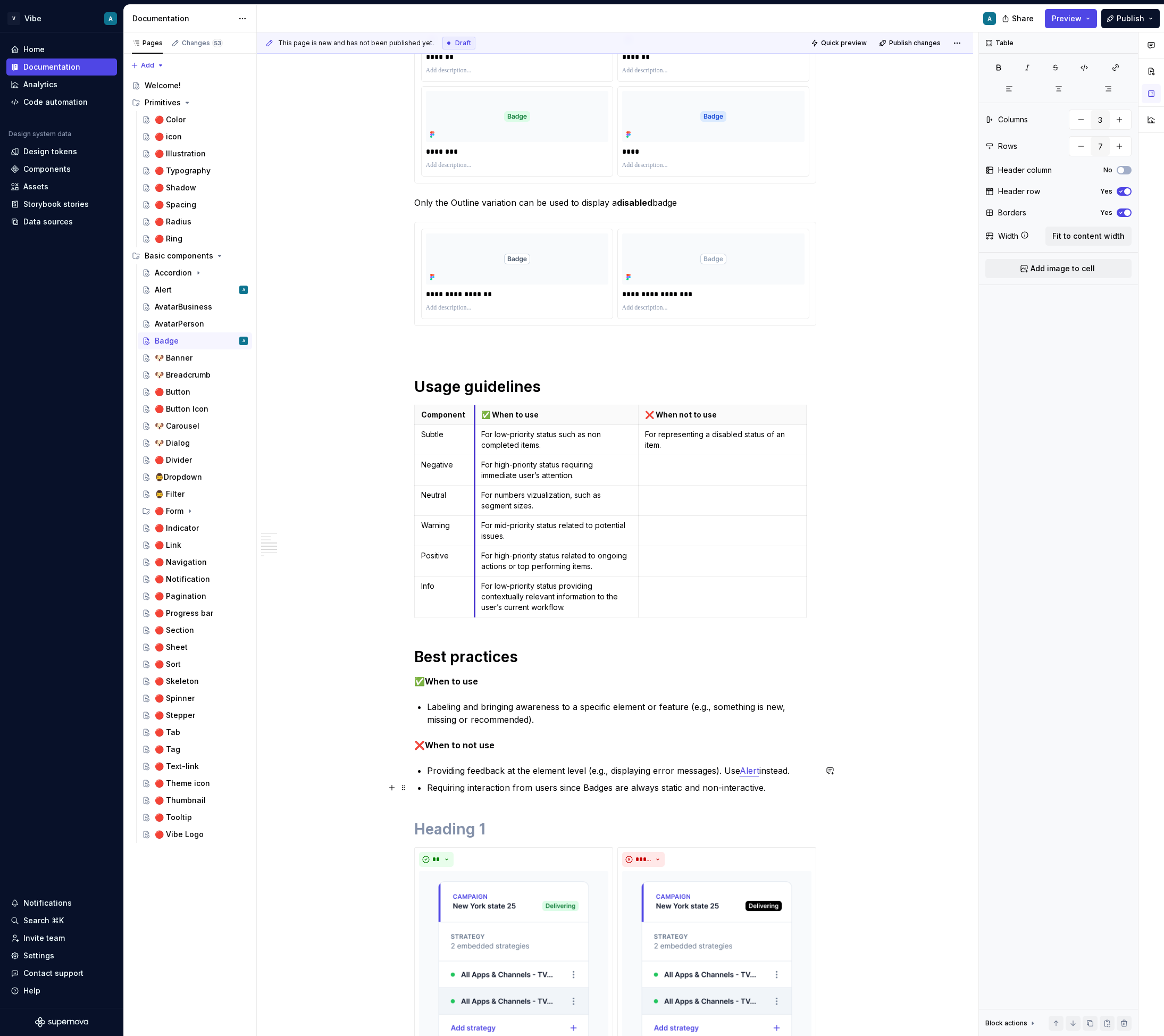
scroll to position [650, 0]
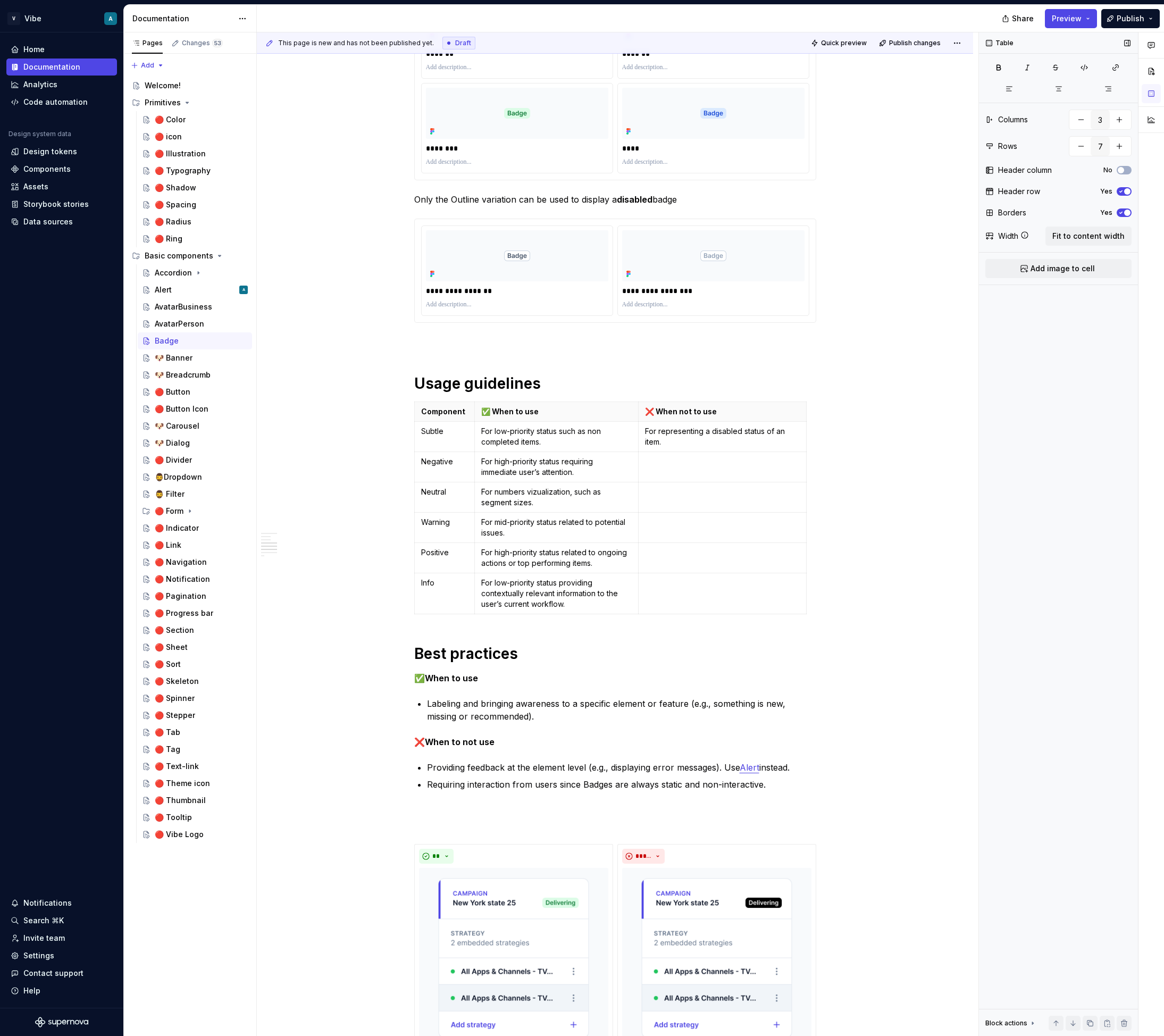
type textarea "*"
